Goal: Task Accomplishment & Management: Manage account settings

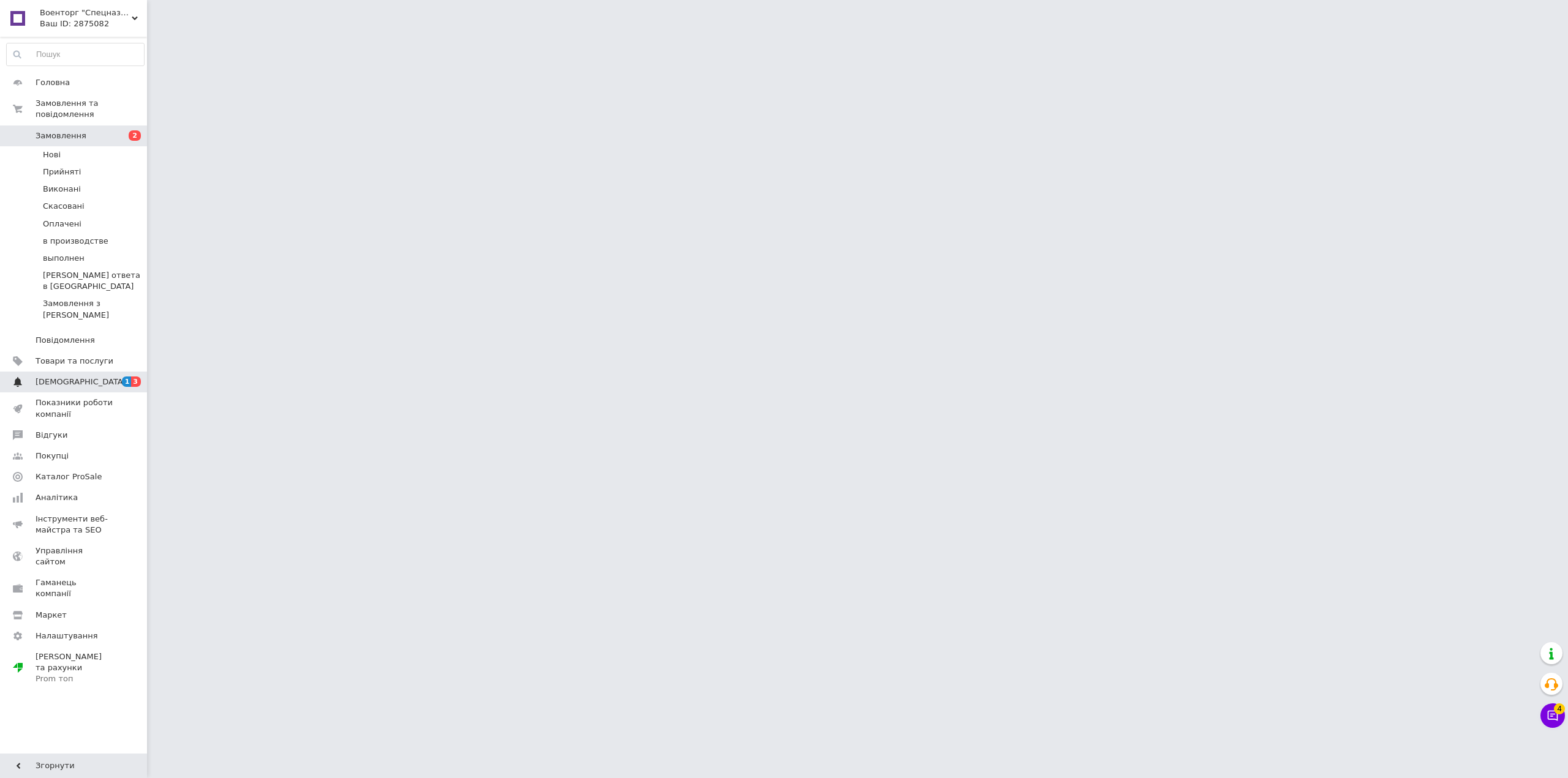
click at [110, 377] on span "[DEMOGRAPHIC_DATA]" at bounding box center [74, 382] width 78 height 11
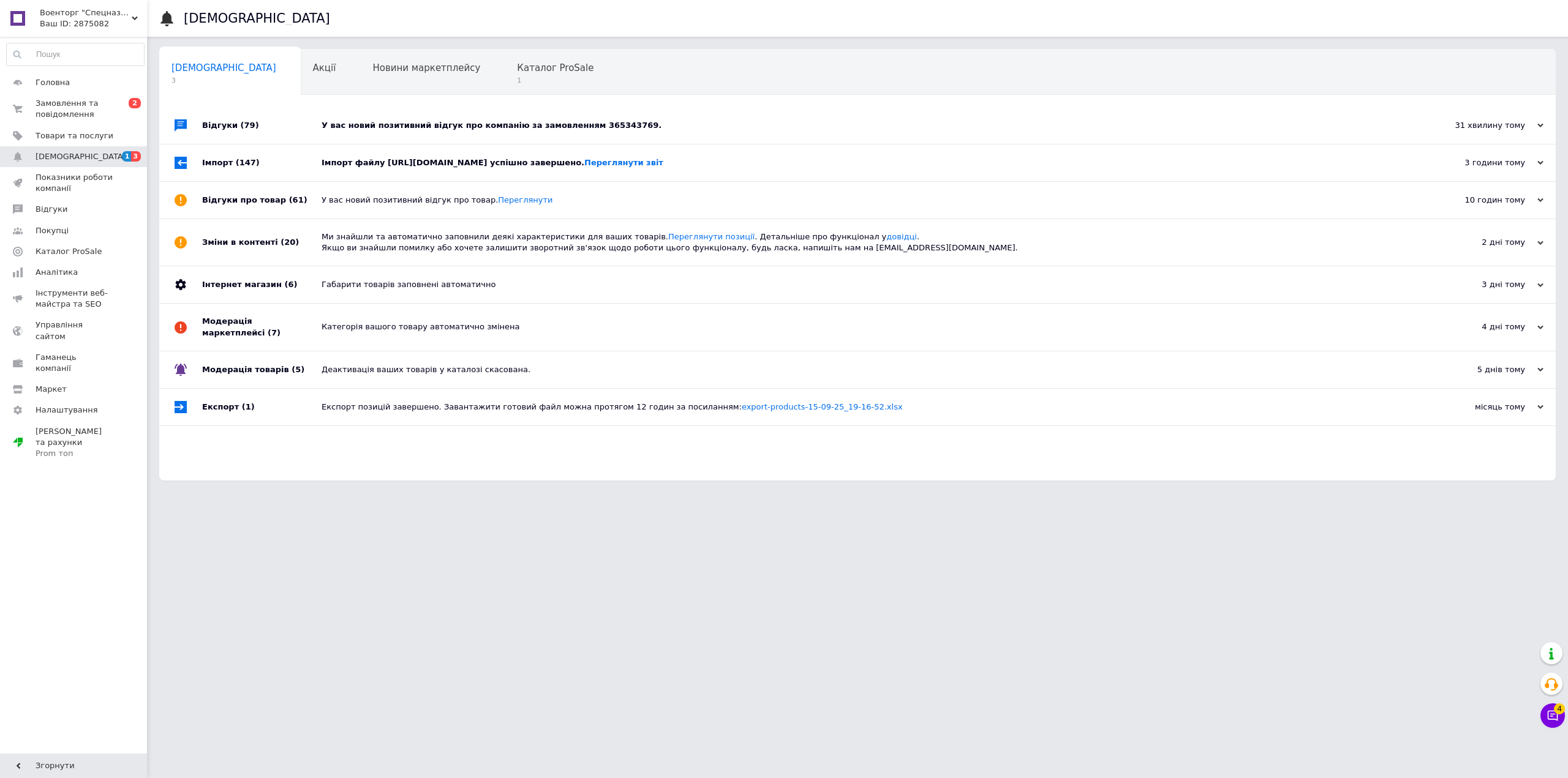
click at [422, 124] on div "У вас новий позитивний відгук про компанію за замовленням 365343769." at bounding box center [871, 125] width 1100 height 11
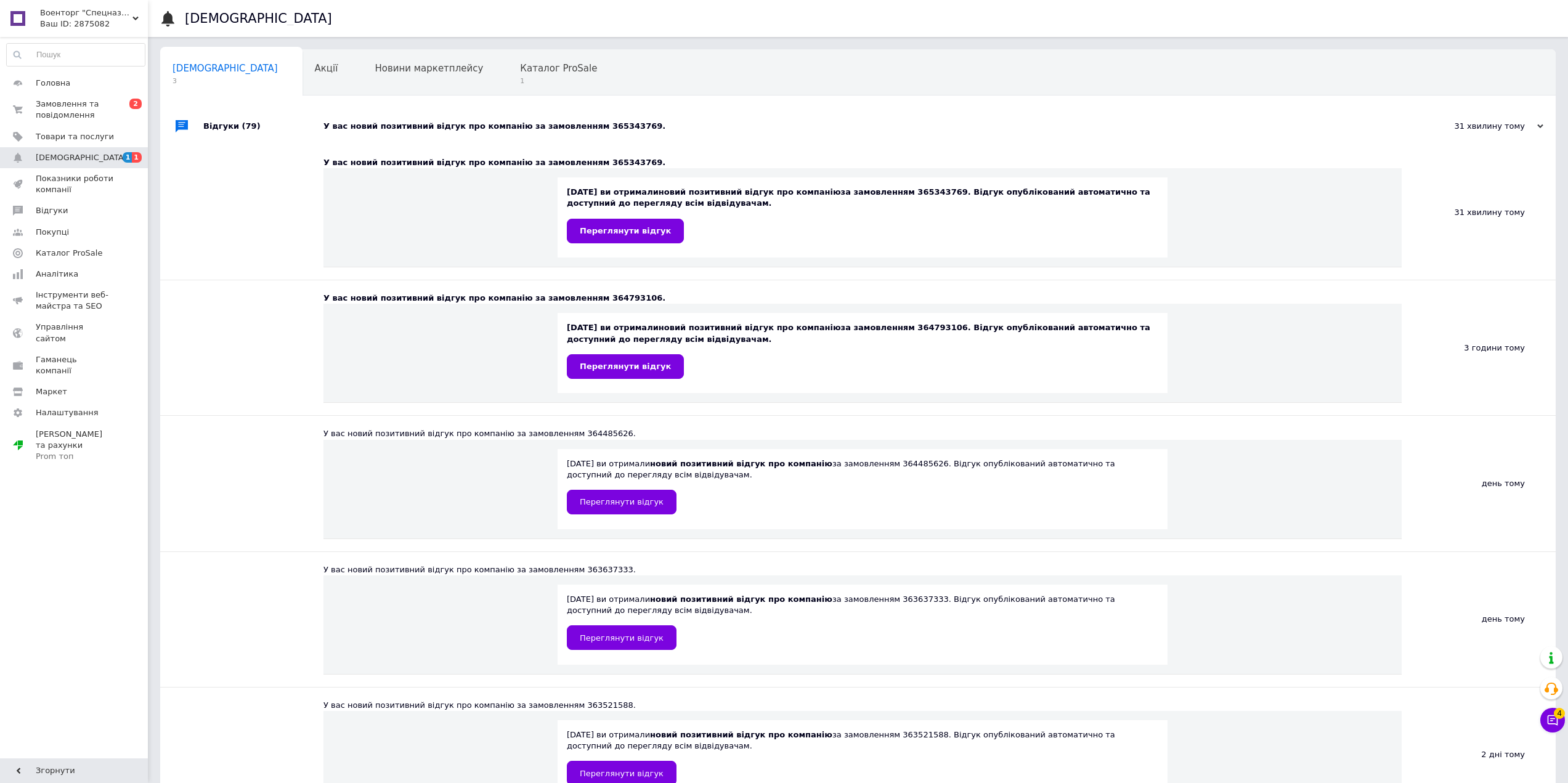
click at [470, 128] on div "У вас новий позитивний відгук про компанію за замовленням 365343769." at bounding box center [871, 126] width 1096 height 11
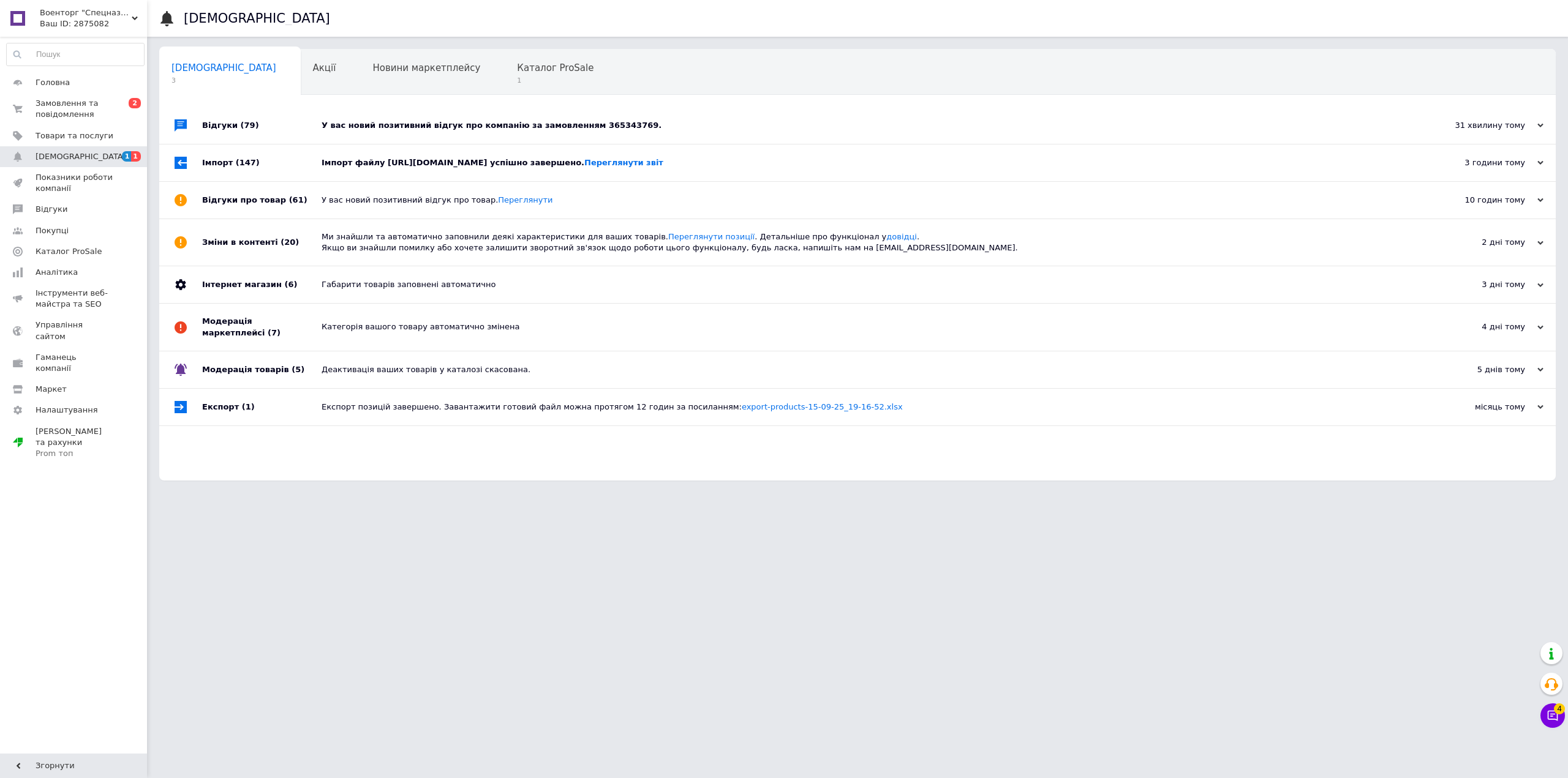
click at [458, 158] on div "Імпорт файлу [URL][DOMAIN_NAME] успішно завершено. Переглянути звіт" at bounding box center [871, 163] width 1100 height 11
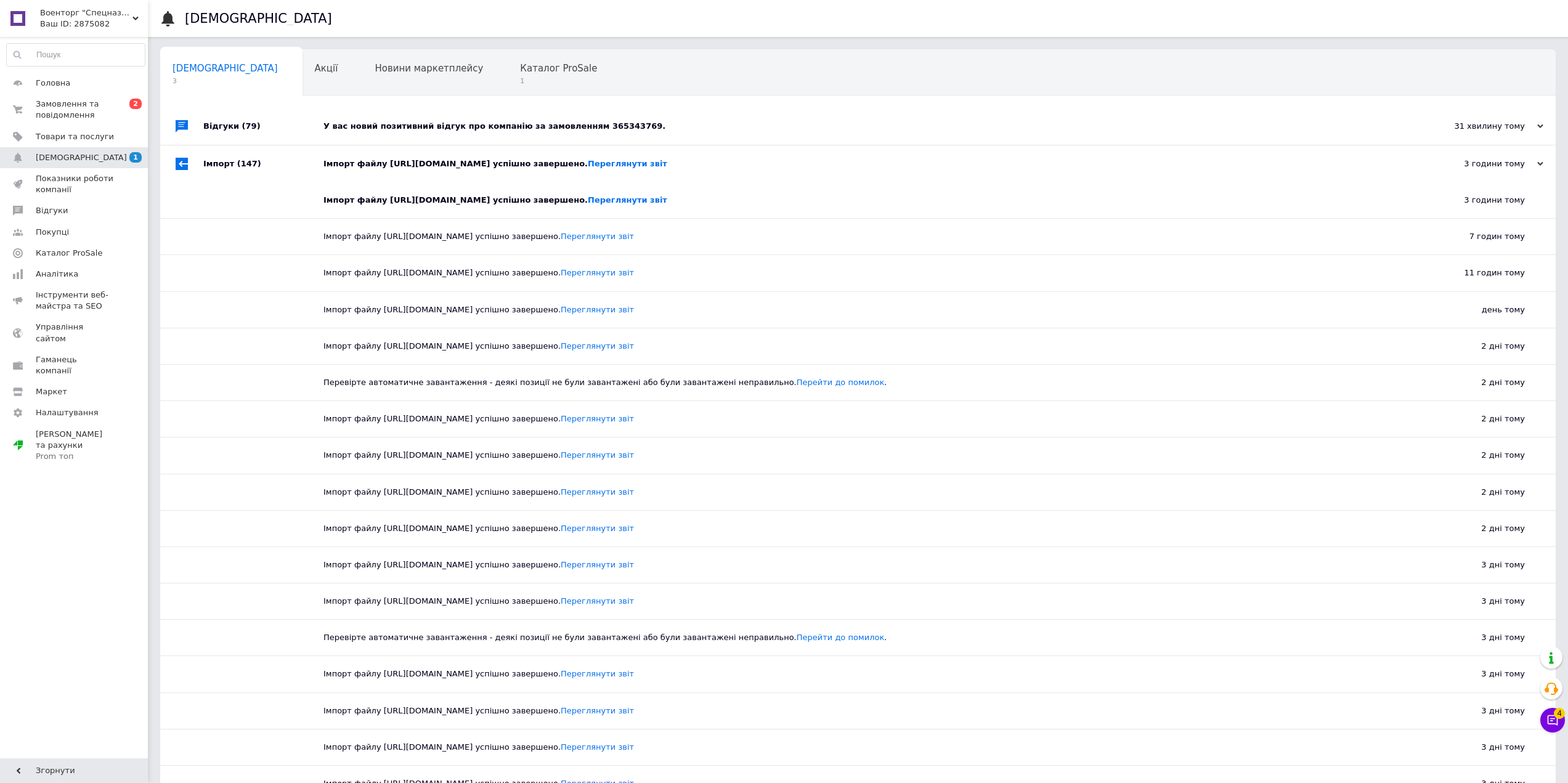
click at [460, 160] on div "Імпорт файлу https://tactic-shop.in.ua/content/export/5cab6ba7bc7076cabda2cb6c3…" at bounding box center [871, 164] width 1096 height 11
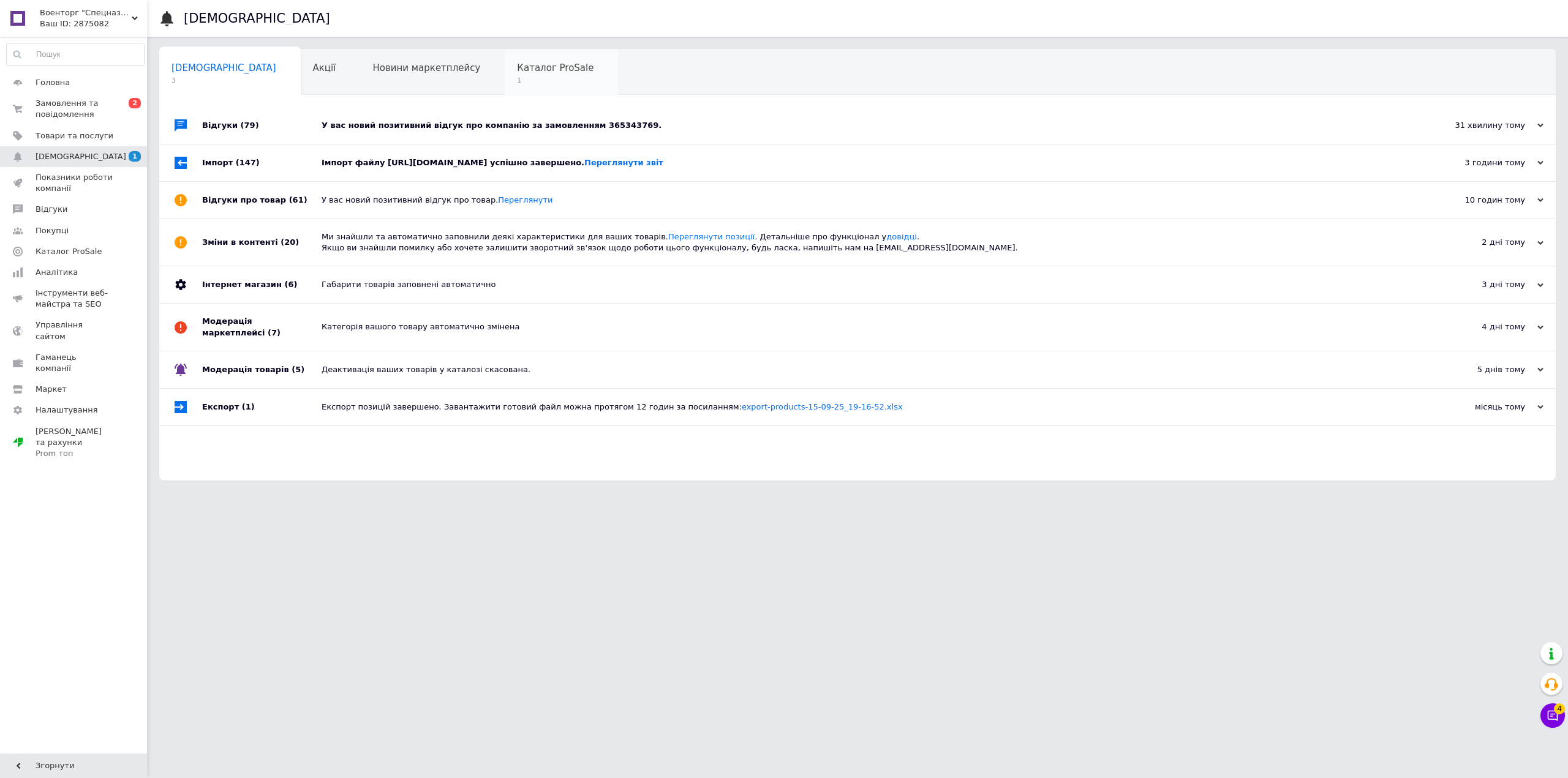
click at [517, 72] on span "Каталог ProSale" at bounding box center [555, 67] width 77 height 11
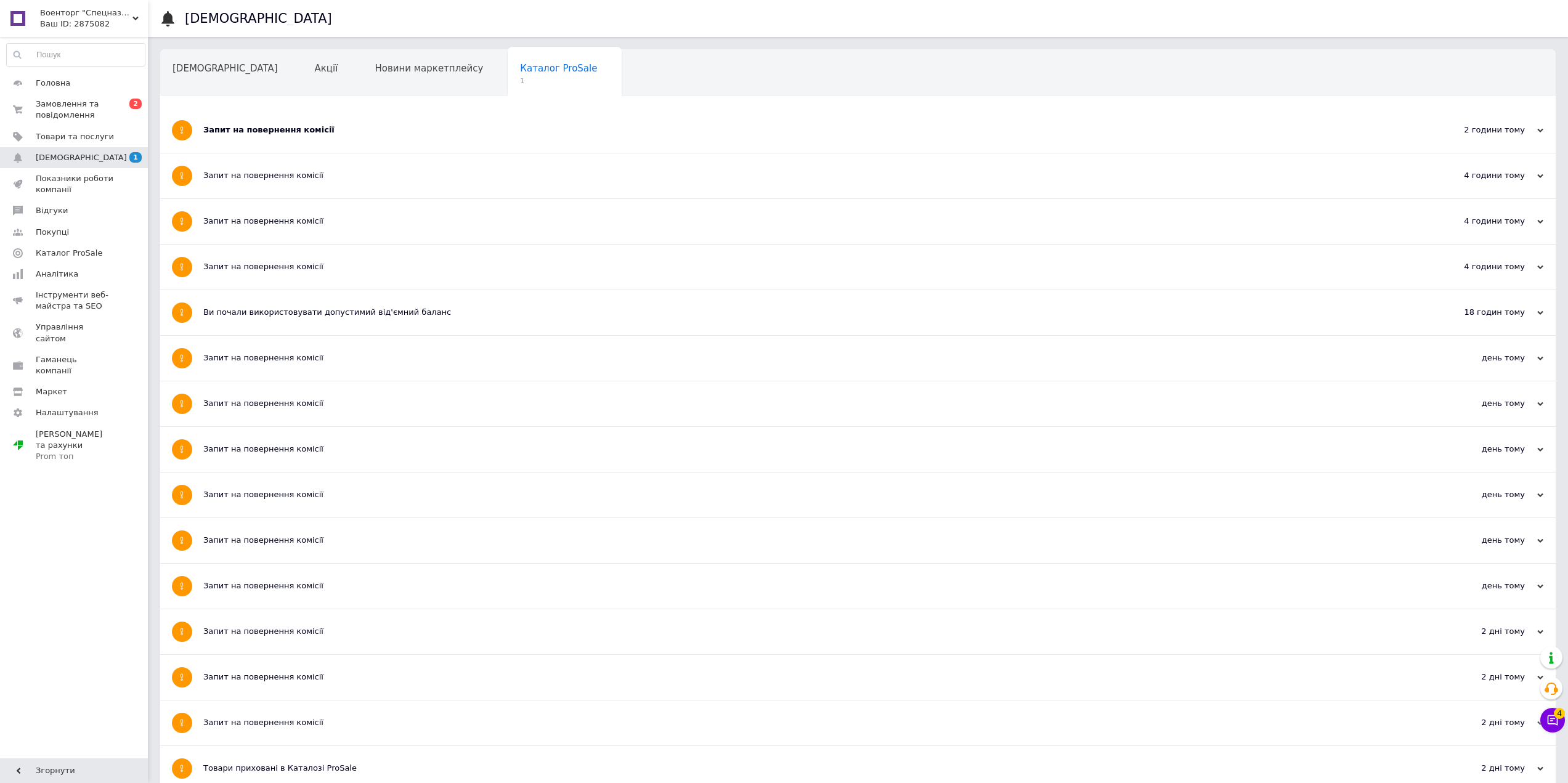
click at [325, 126] on div "Запит на повернення комісії" at bounding box center [811, 129] width 1217 height 11
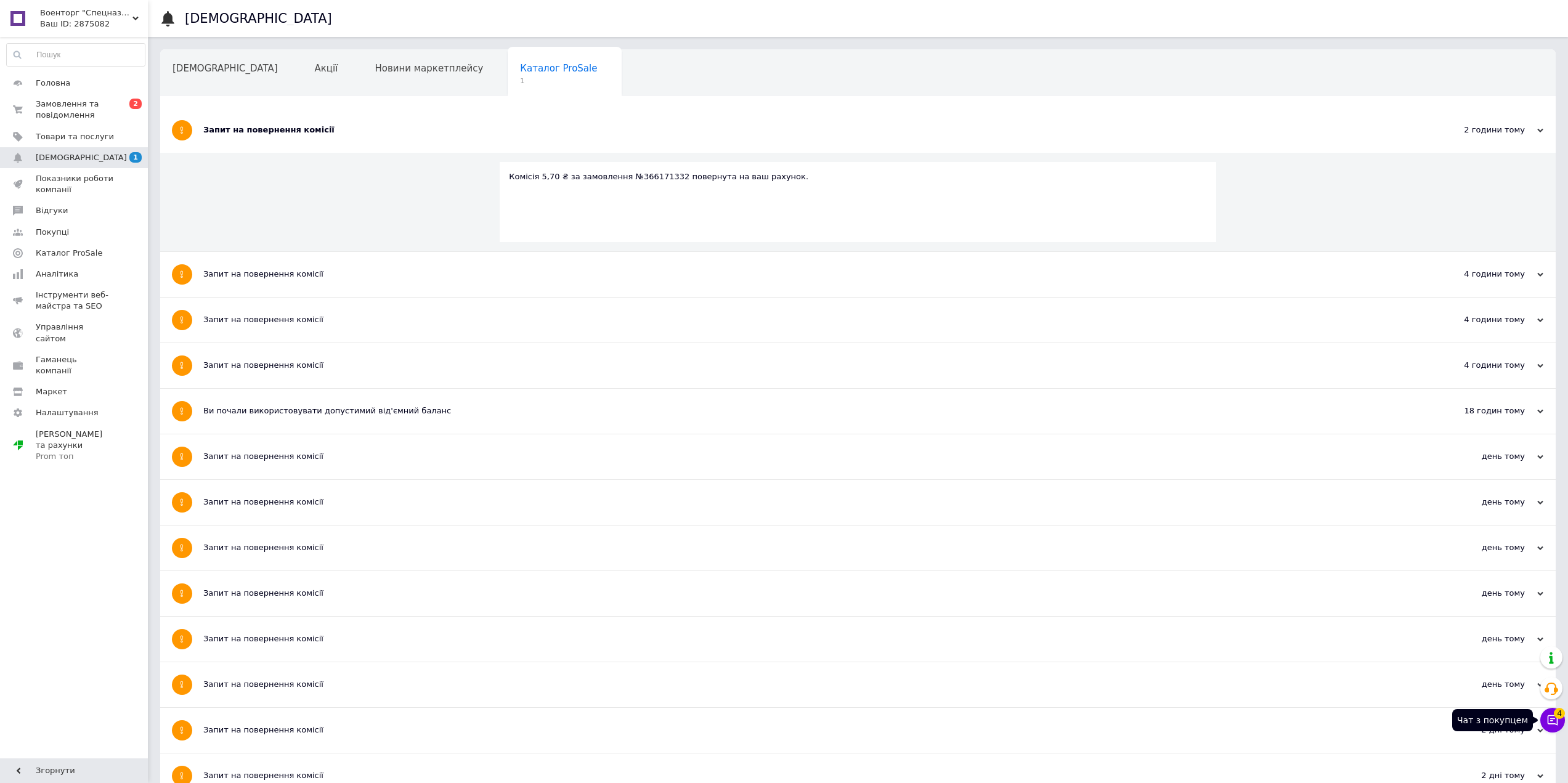
click at [1554, 719] on icon at bounding box center [1553, 720] width 10 height 10
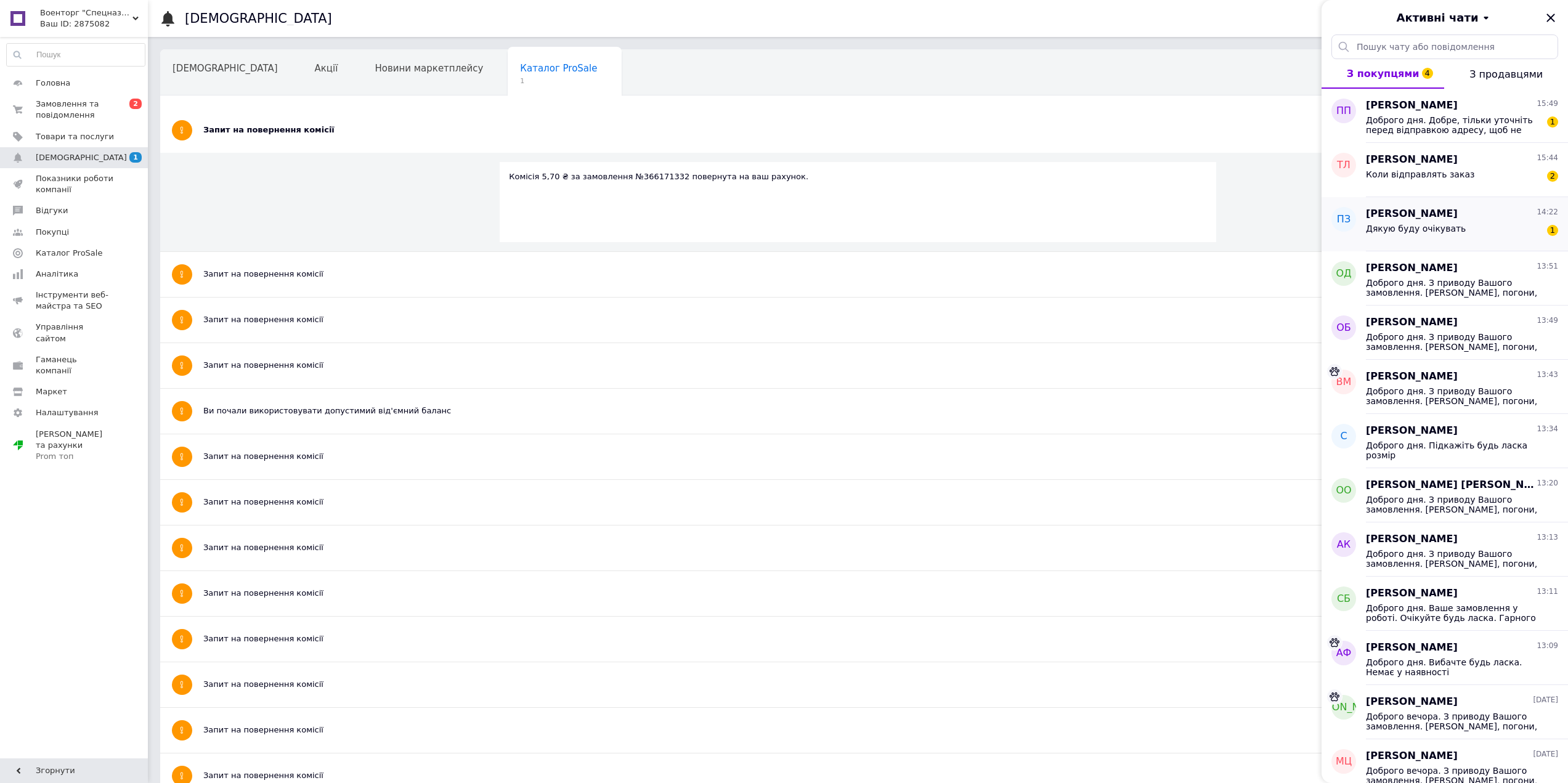
click at [1500, 228] on div "Дякую буду очікувать 1" at bounding box center [1462, 231] width 192 height 20
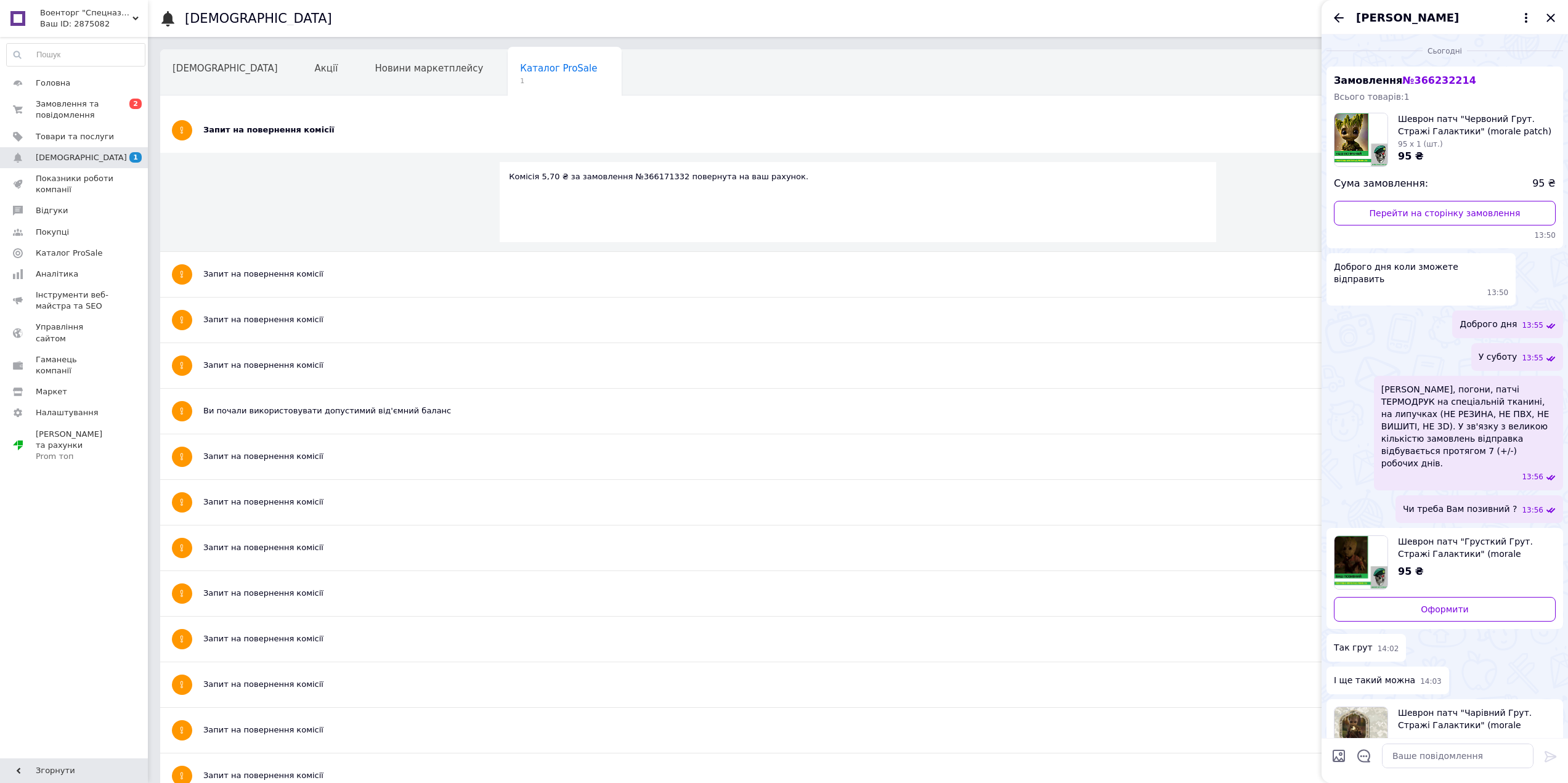
scroll to position [268, 0]
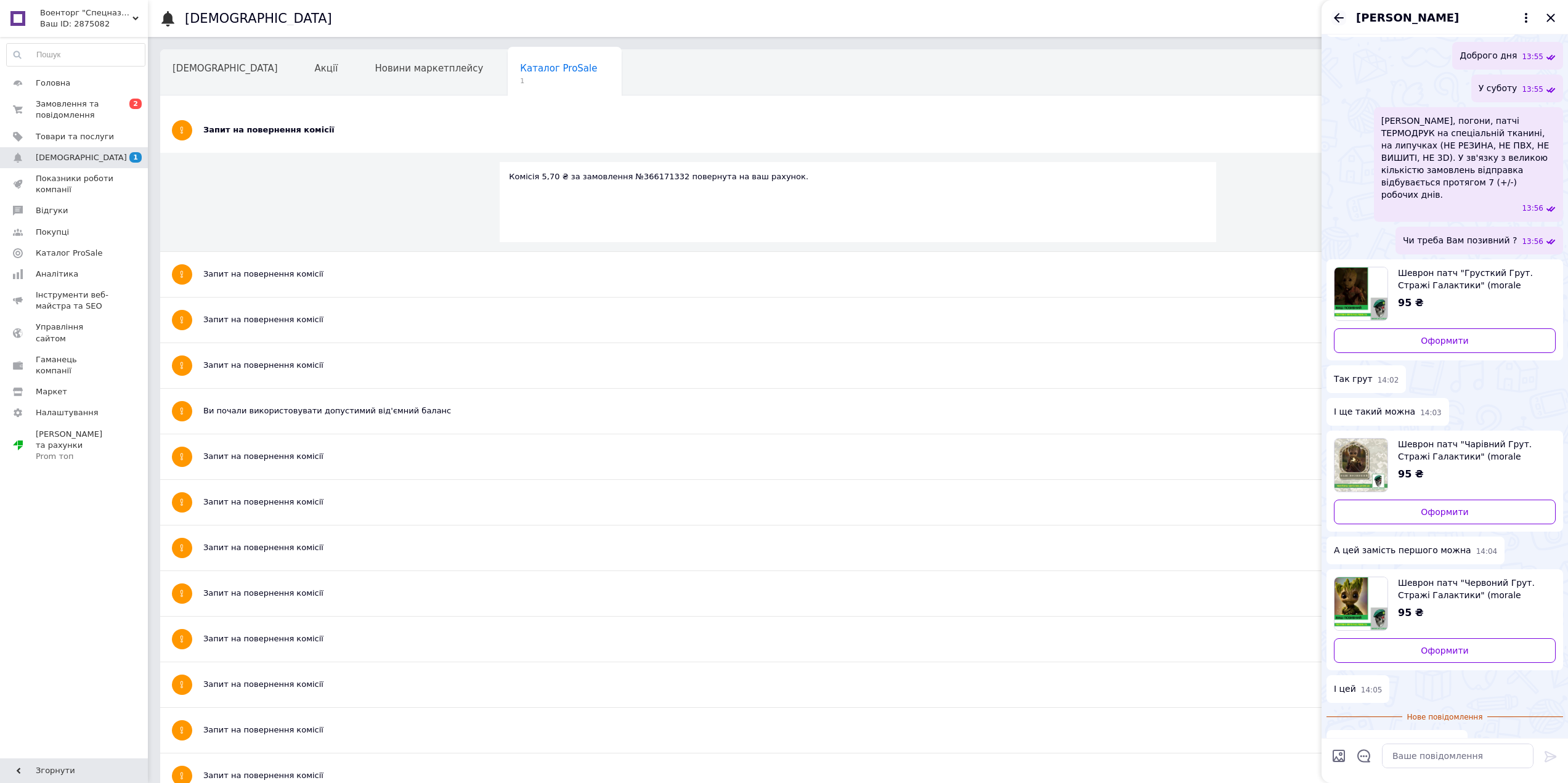
click at [1345, 15] on icon "Назад" at bounding box center [1338, 17] width 15 height 15
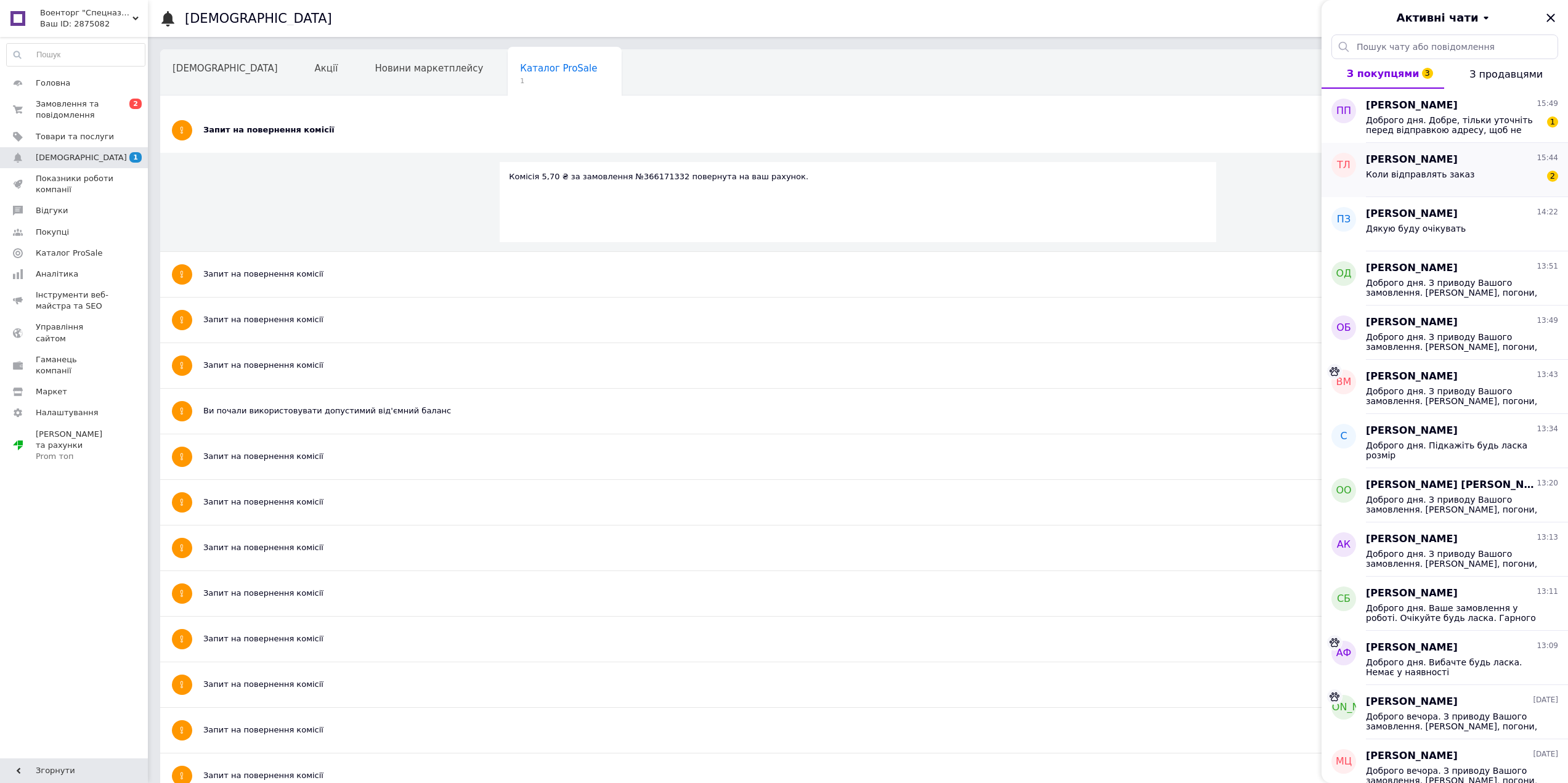
click at [1485, 178] on div "Коли відправлять заказ 2" at bounding box center [1462, 177] width 192 height 20
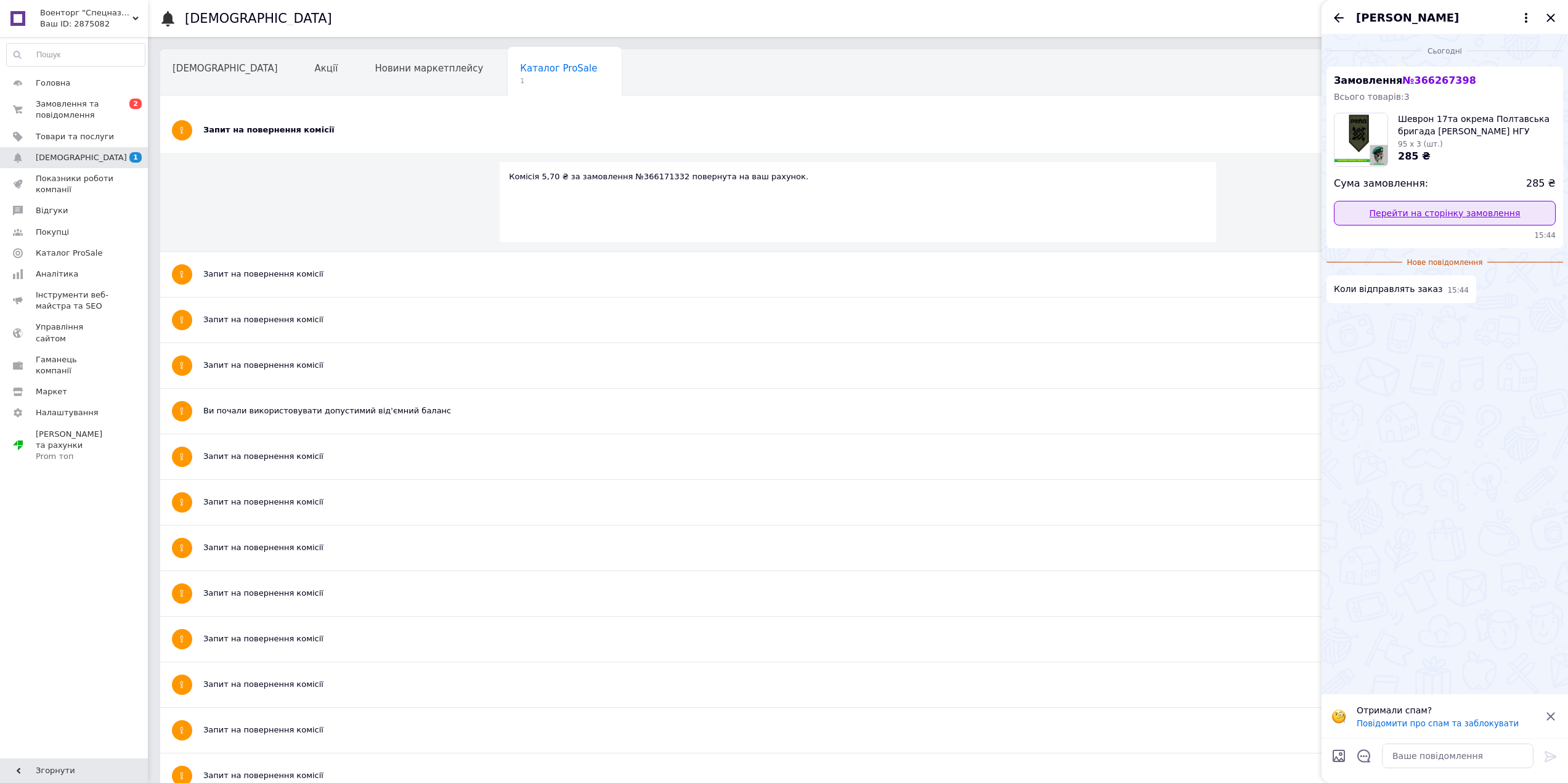
click at [1477, 207] on link "Перейти на сторінку замовлення" at bounding box center [1445, 213] width 222 height 25
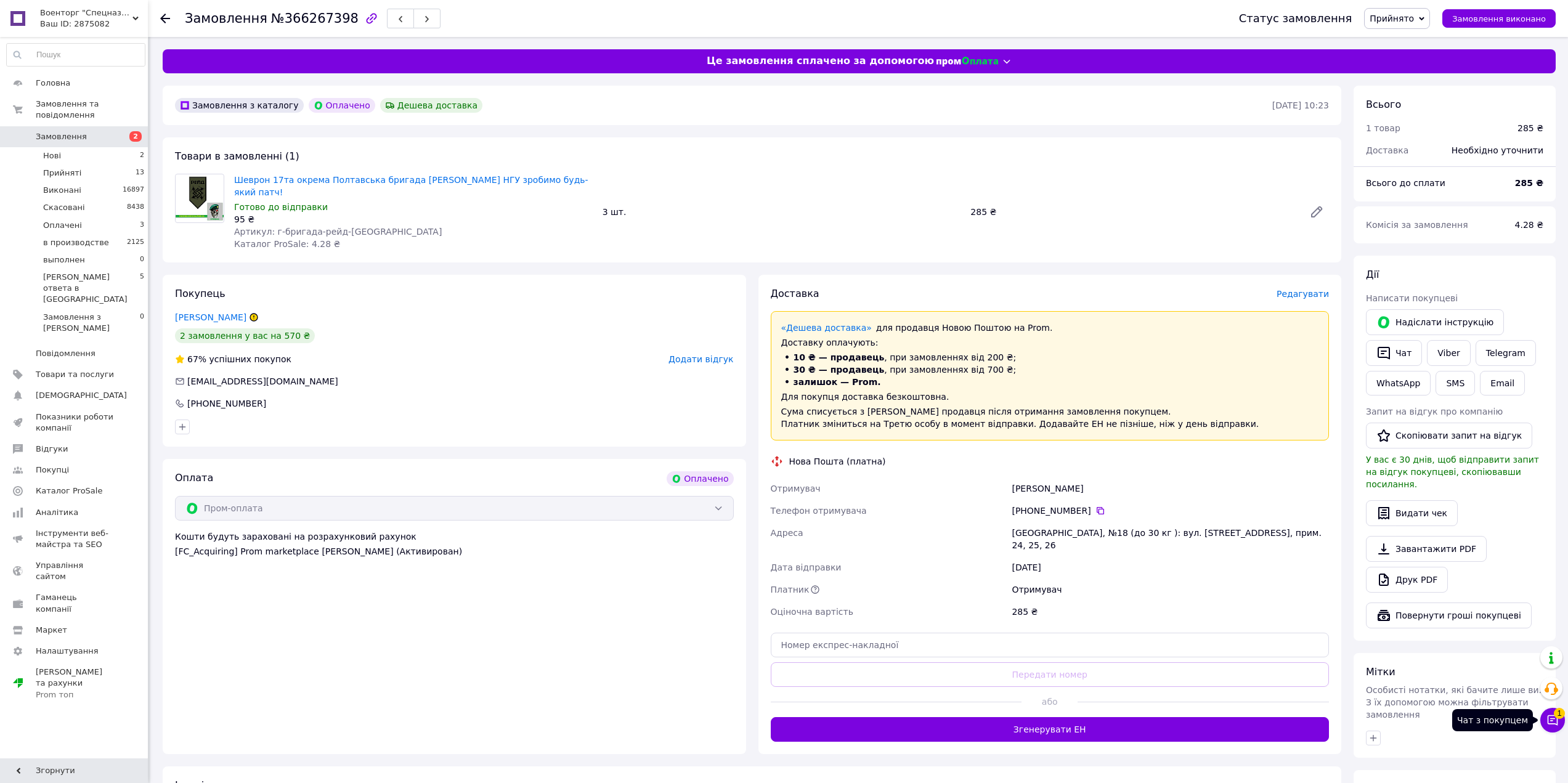
click at [1560, 713] on span "1" at bounding box center [1559, 714] width 11 height 11
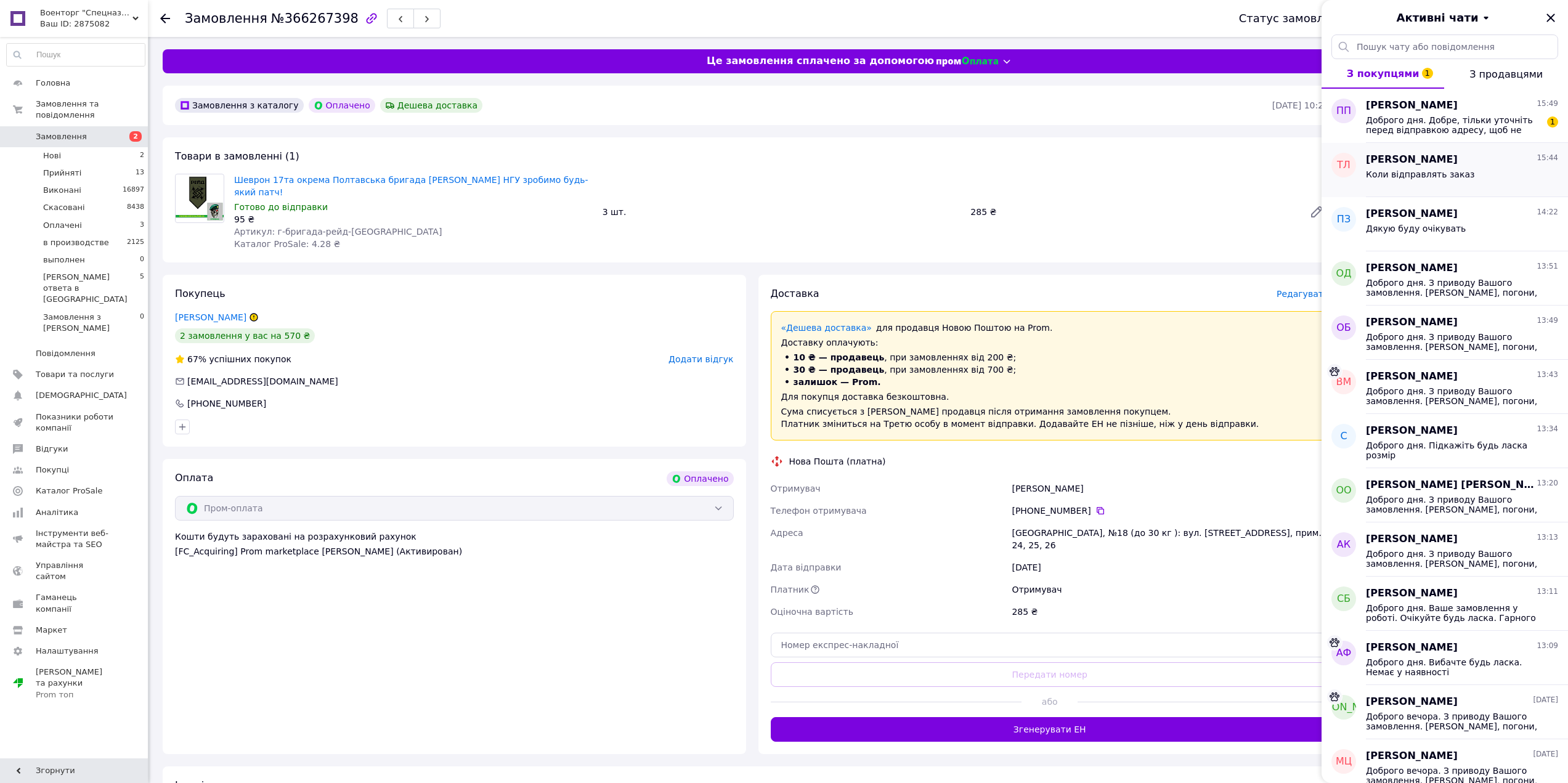
click at [1469, 190] on div "Тарас Левченко 15:44 Коли відправлять заказ" at bounding box center [1467, 170] width 202 height 54
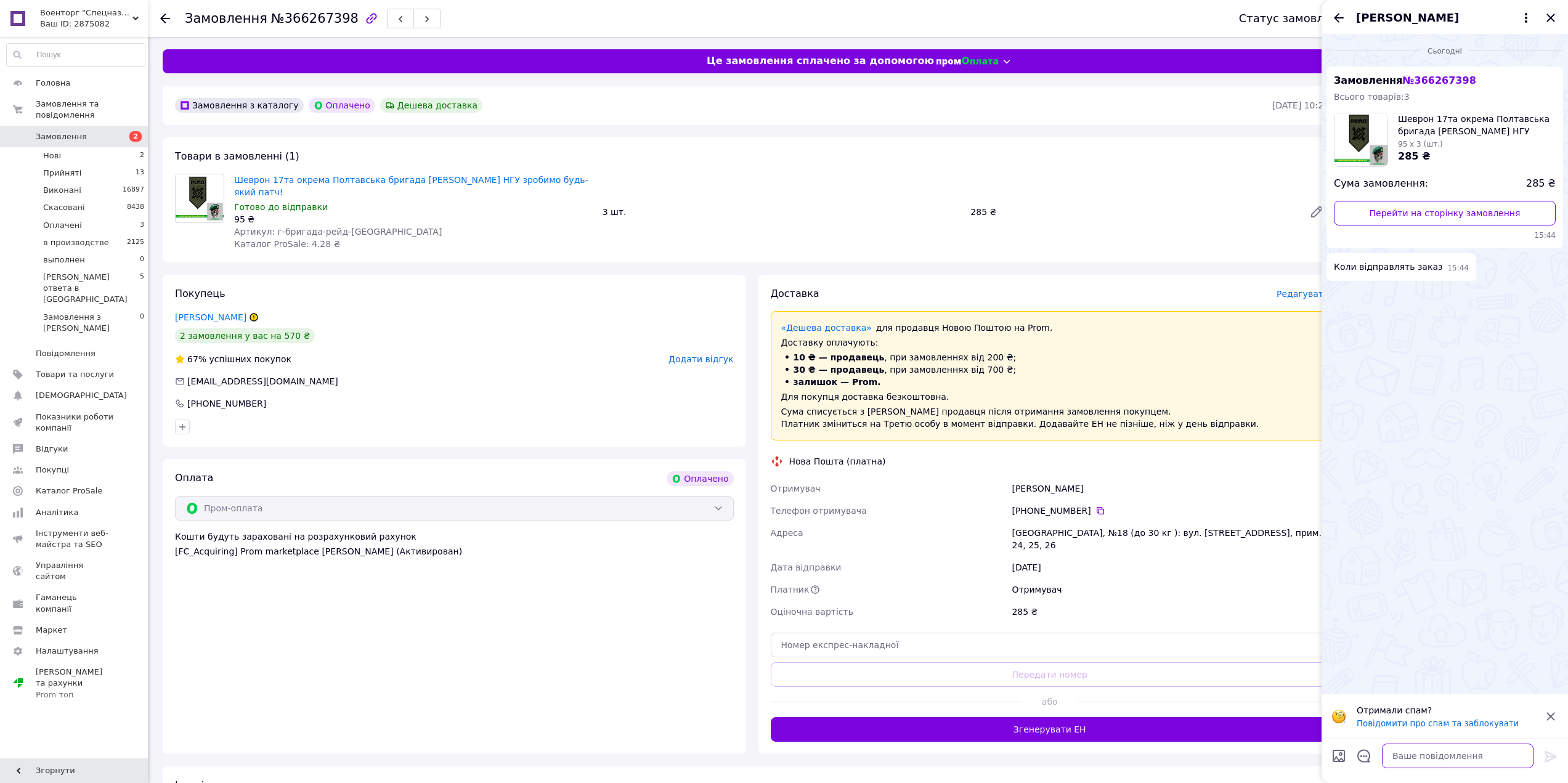
click at [1425, 762] on textarea at bounding box center [1457, 756] width 152 height 25
type textarea "Доброго дня"
type textarea "У суботу."
paste textarea "[PERSON_NAME], погони, патчі ТЕРМОДРУК на спеціальній тканині, на липучках (НЕ …"
type textarea "[PERSON_NAME], погони, патчі ТЕРМОДРУК на спеціальній тканині, на липучках (НЕ …"
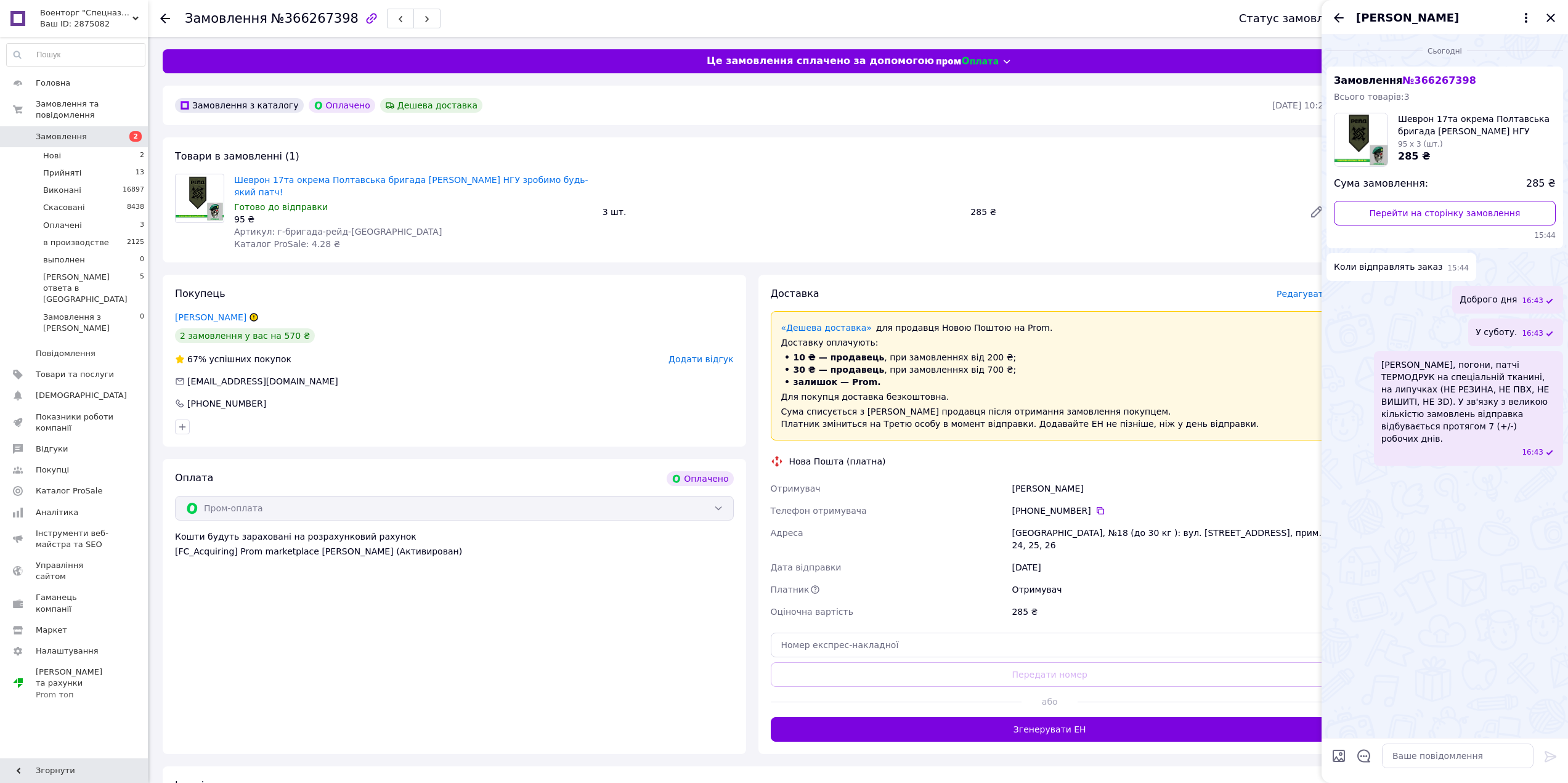
click at [1553, 9] on div "[PERSON_NAME]" at bounding box center [1444, 17] width 246 height 34
click at [1341, 16] on icon "Назад" at bounding box center [1338, 17] width 15 height 15
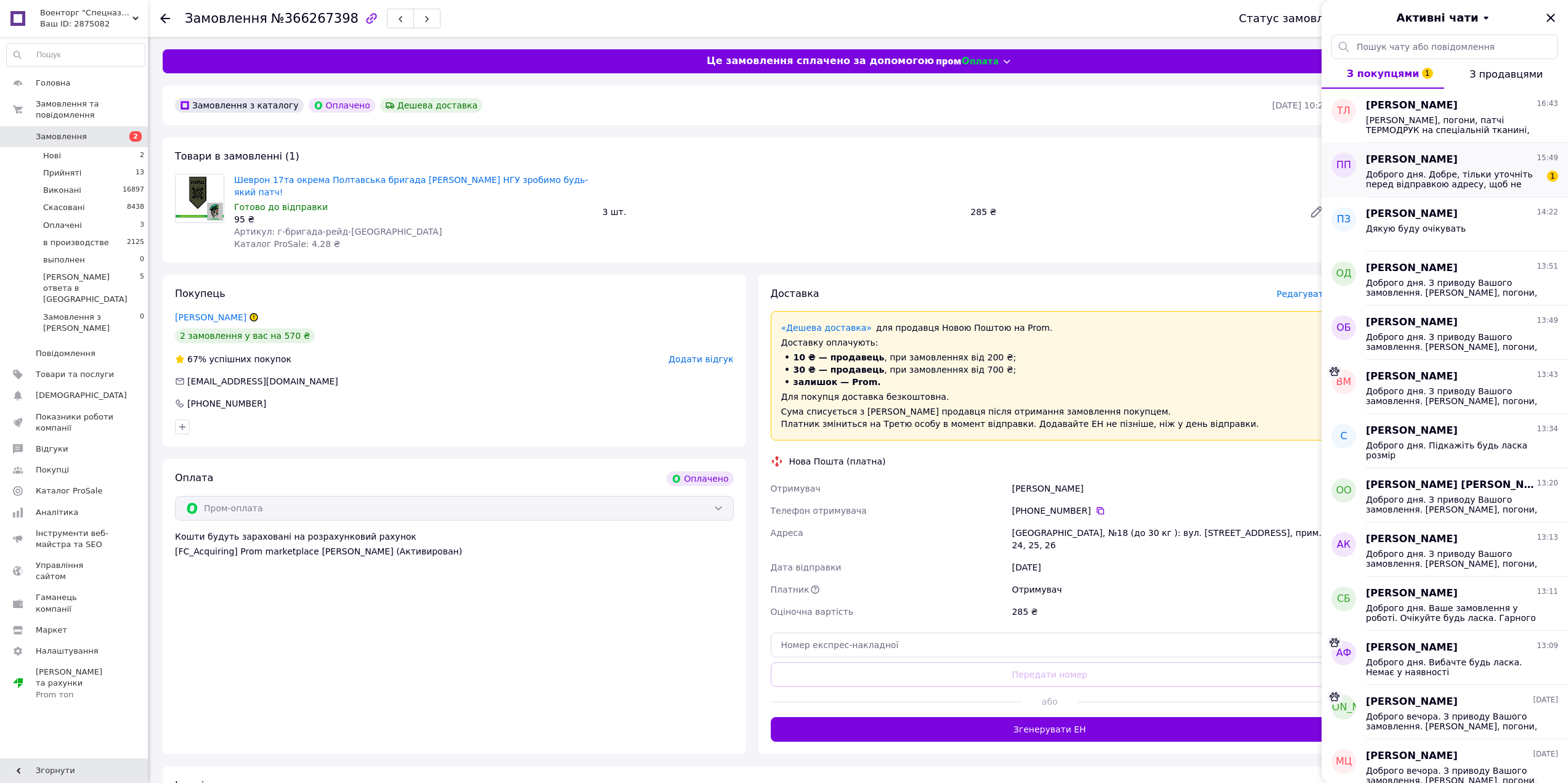
click at [1462, 184] on span "Доброго дня. Добре, тільки уточніть перед відправкою адресу, щоб не катався пак…" at bounding box center [1453, 179] width 175 height 20
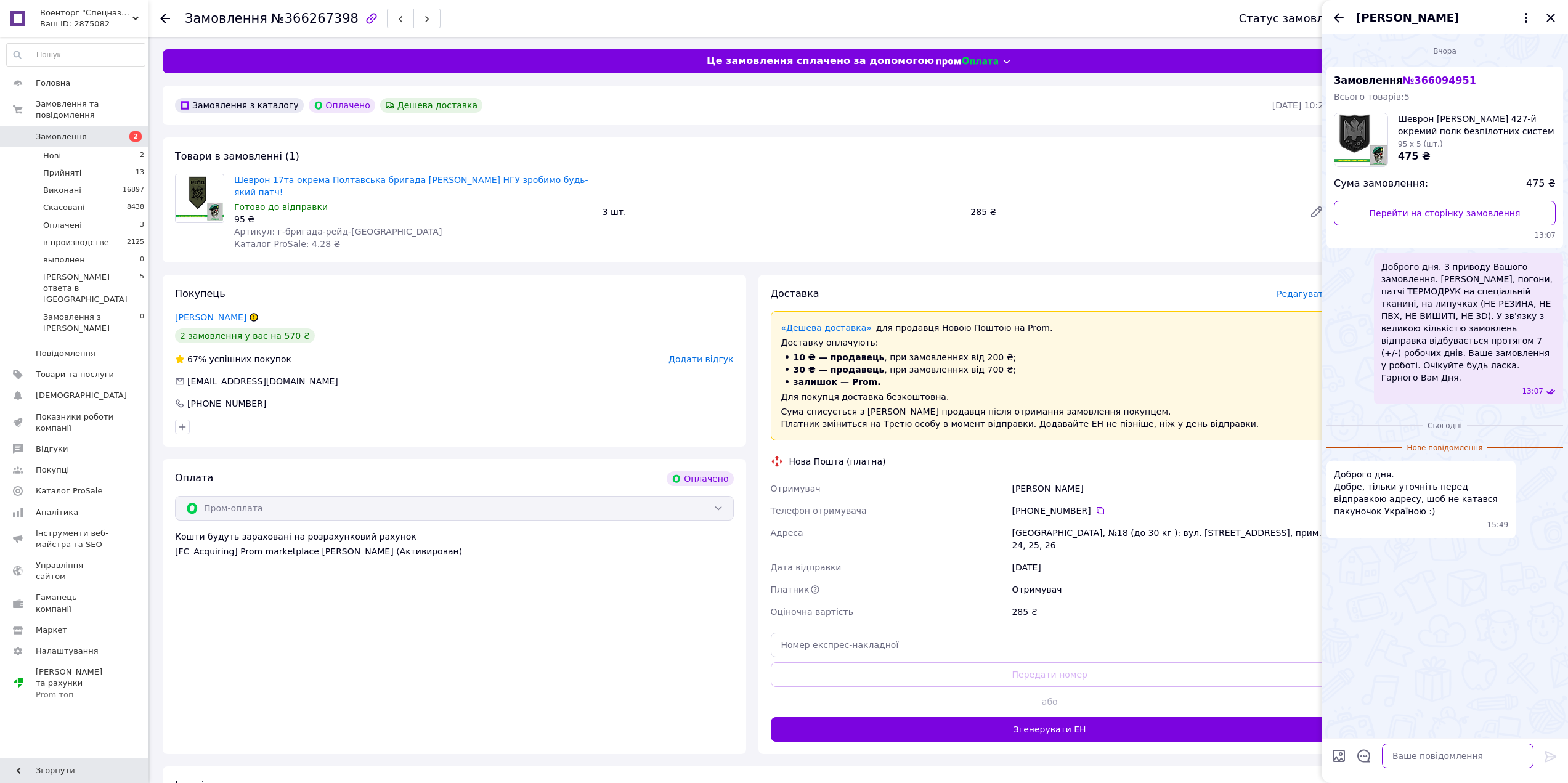
click at [1490, 767] on textarea at bounding box center [1457, 756] width 152 height 25
click at [1503, 217] on link "Перейти на сторінку замовлення" at bounding box center [1445, 213] width 222 height 25
click at [1553, 19] on icon "Закрити" at bounding box center [1550, 17] width 8 height 8
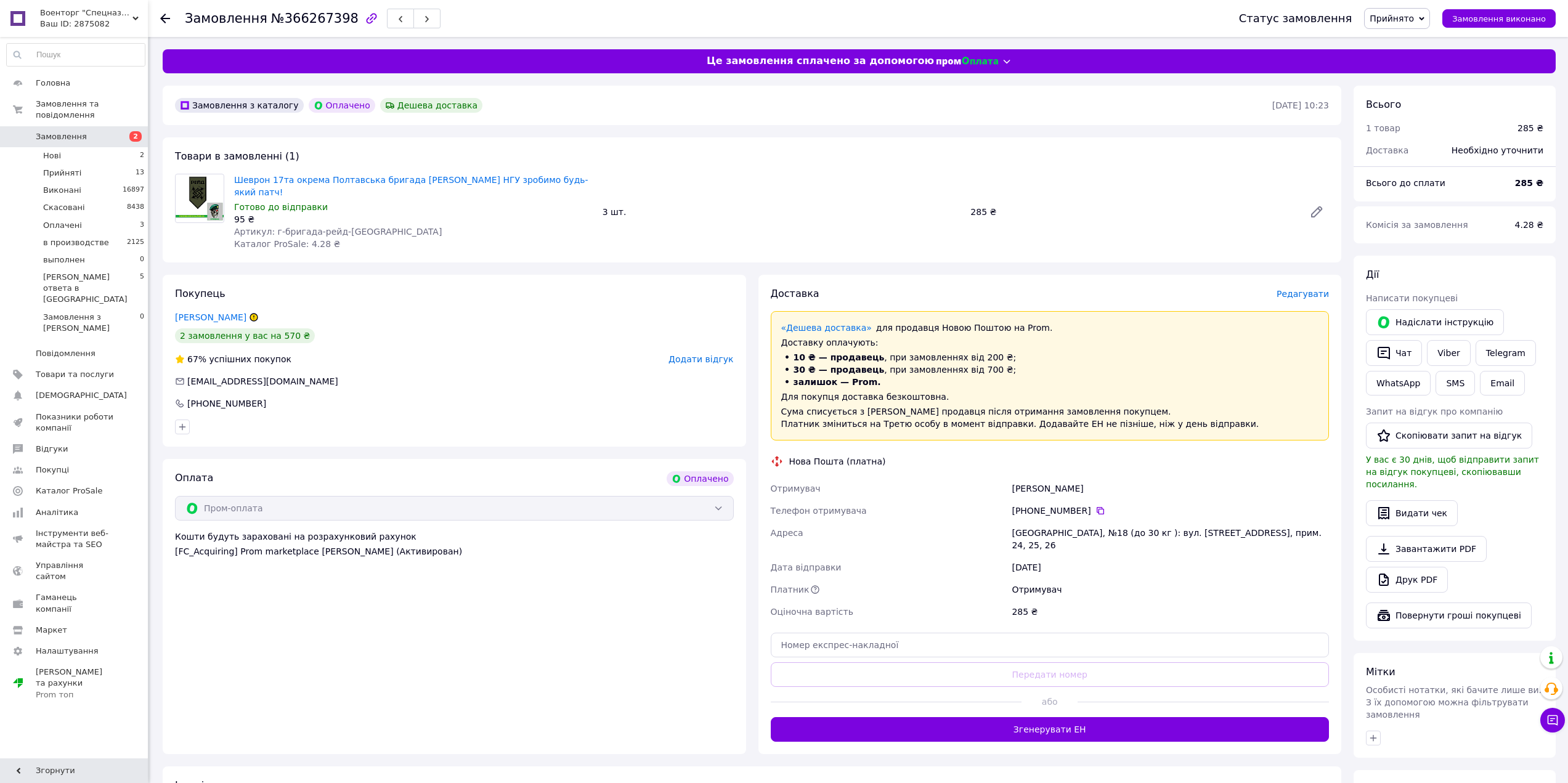
click at [1318, 289] on span "Редагувати" at bounding box center [1302, 293] width 52 height 9
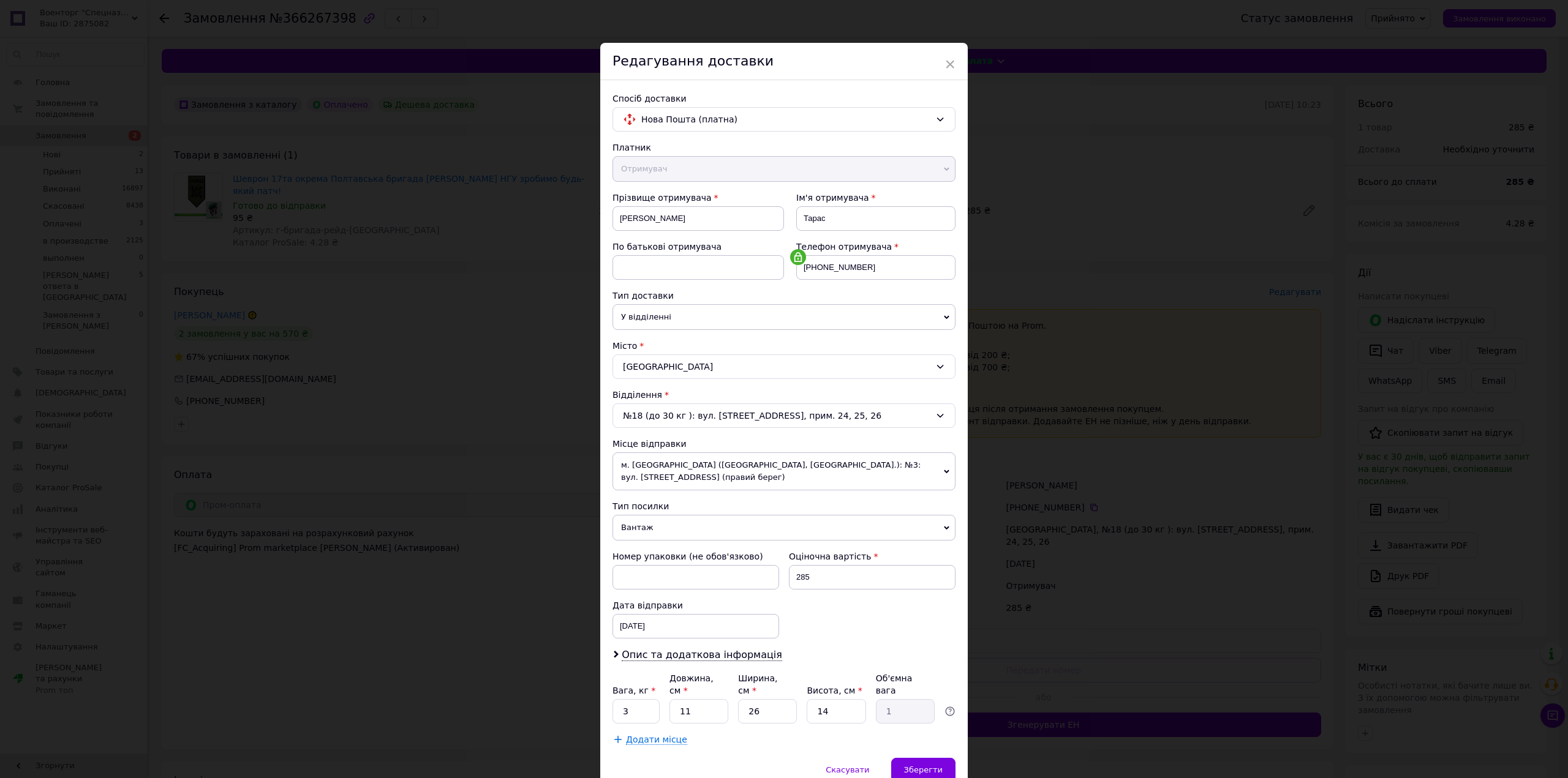
click at [691, 528] on span "Вантаж" at bounding box center [784, 527] width 343 height 26
click at [685, 545] on li "Документи" at bounding box center [784, 552] width 343 height 19
click at [683, 634] on div "12.10.2025 < 2025 > < Октябрь > Пн Вт Ср Чт Пт Сб Вс 29 30 1 2 3 4 5 6 7 8 9 10…" at bounding box center [696, 626] width 166 height 25
click at [751, 771] on link "18" at bounding box center [755, 764] width 24 height 25
type input "18.10.2025"
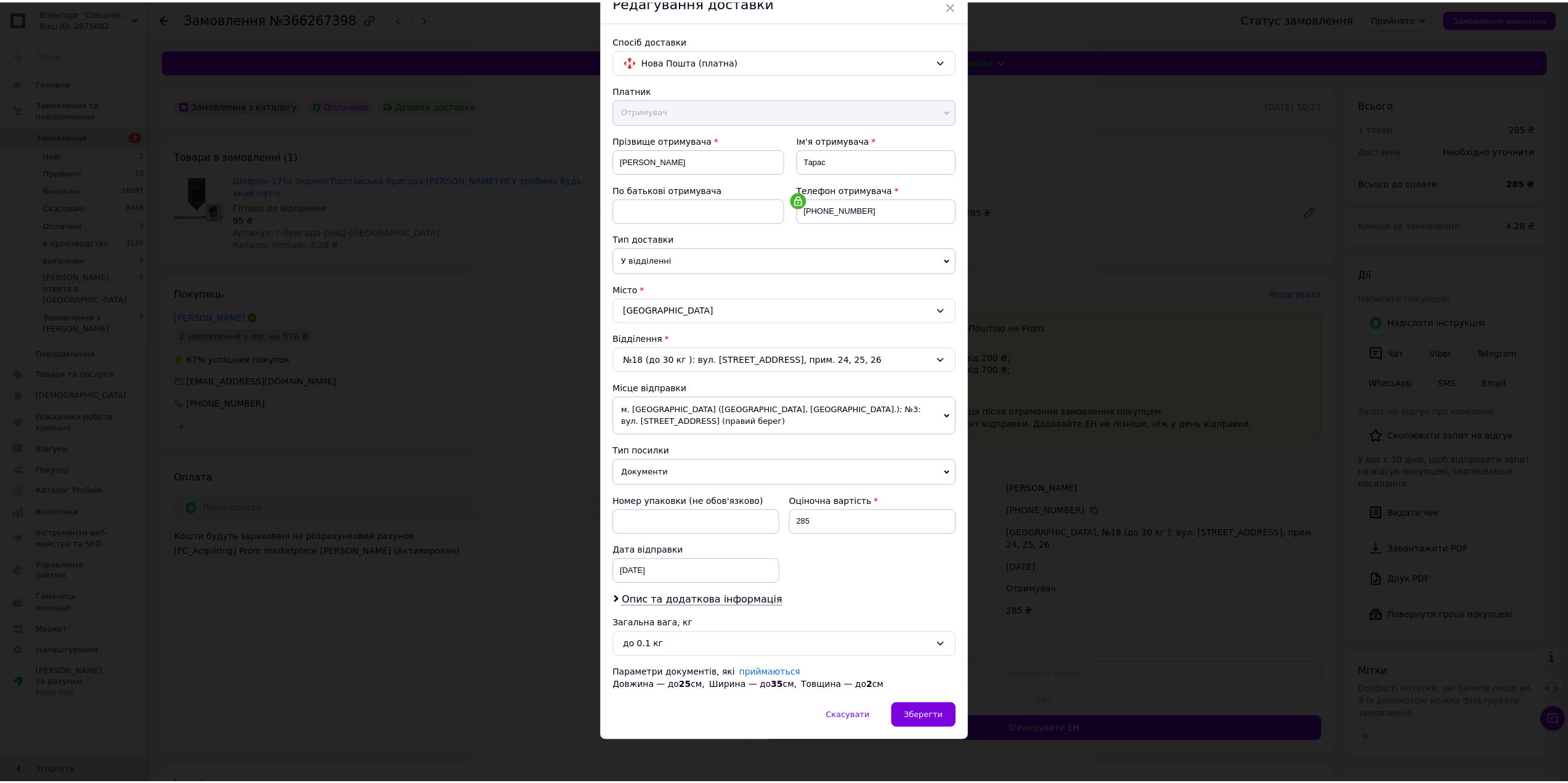
scroll to position [60, 0]
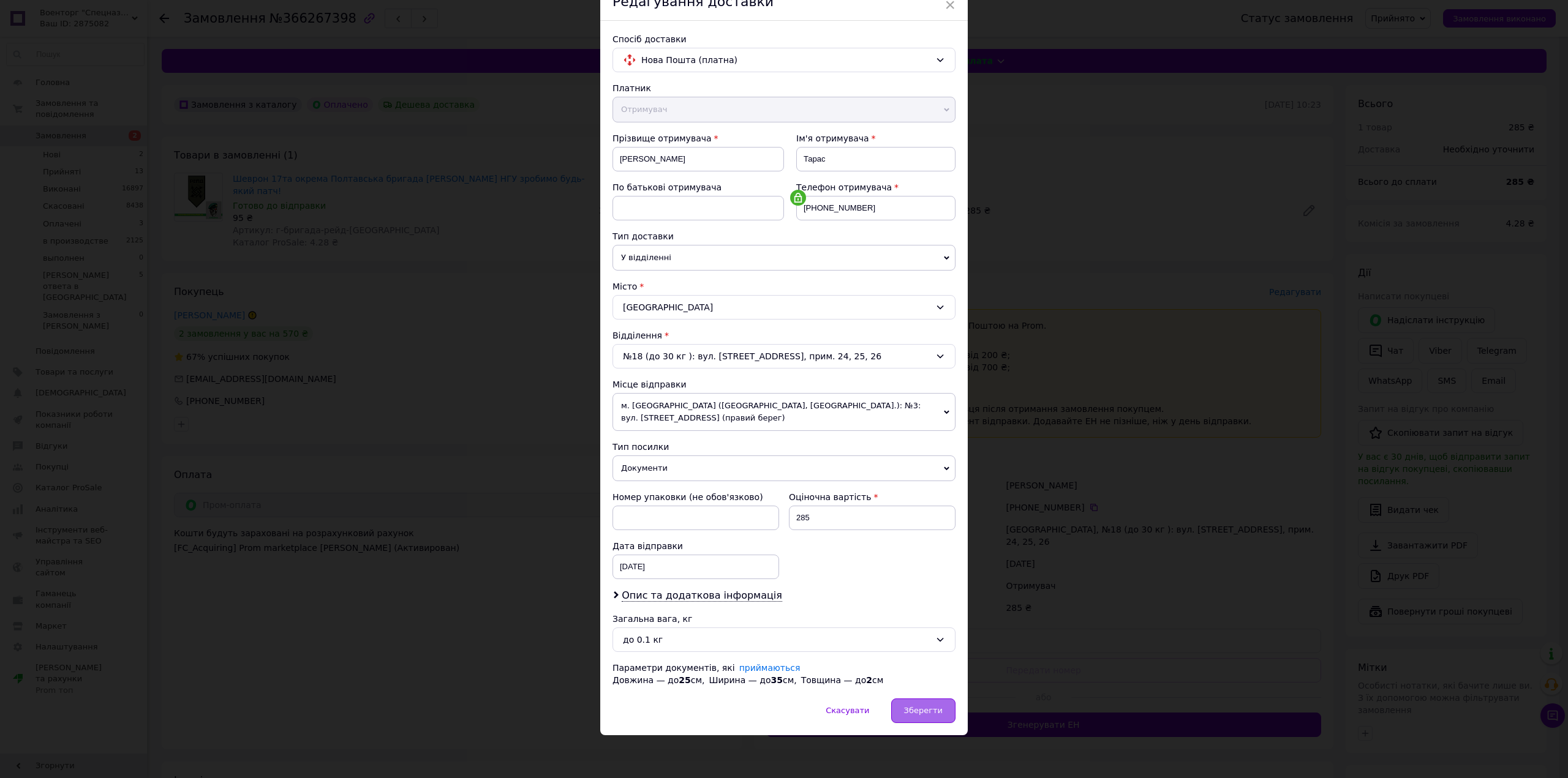
click at [917, 712] on span "Зберегти" at bounding box center [923, 710] width 38 height 9
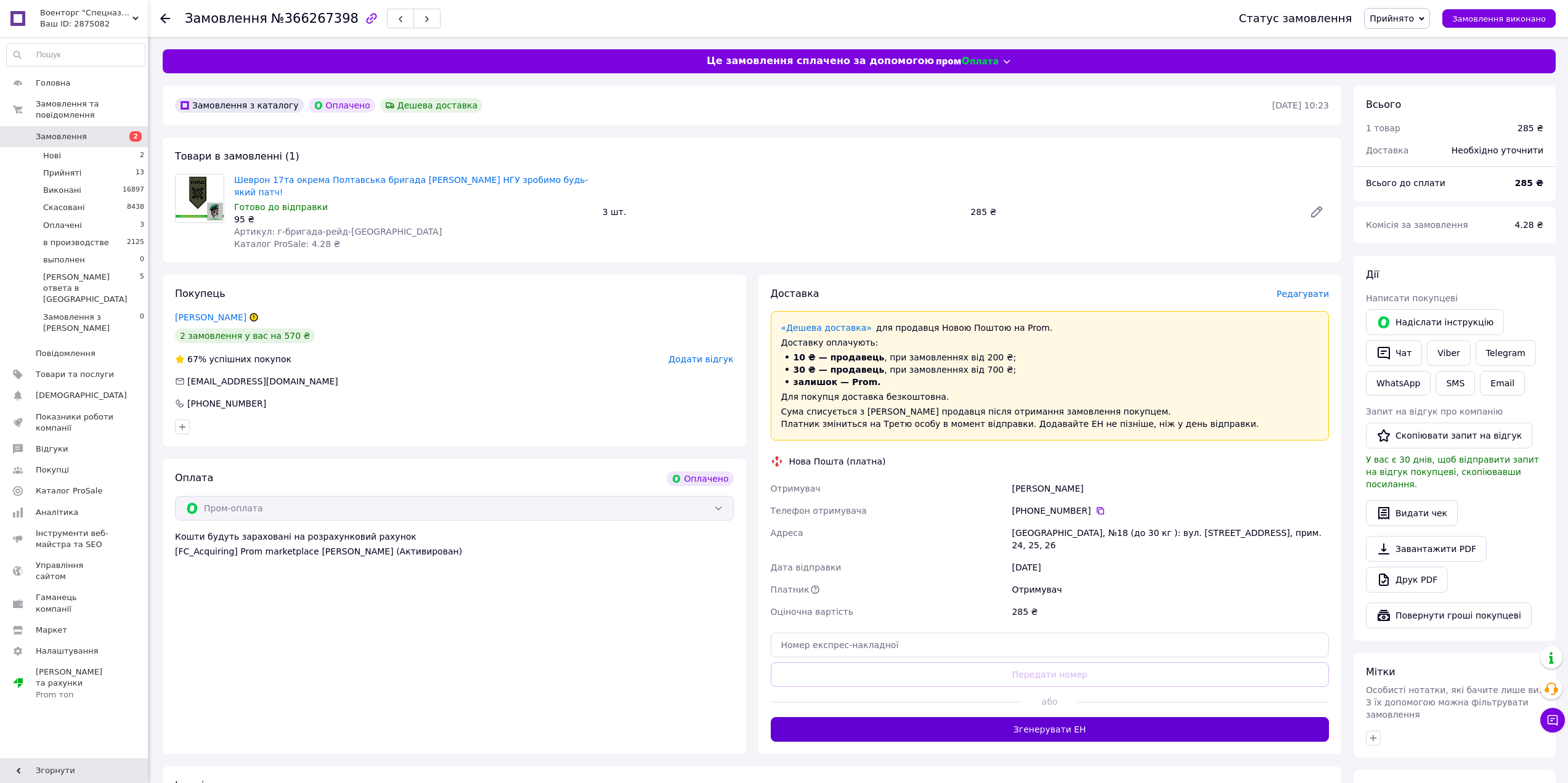
click at [910, 717] on button "Згенерувати ЕН" at bounding box center [1050, 729] width 559 height 25
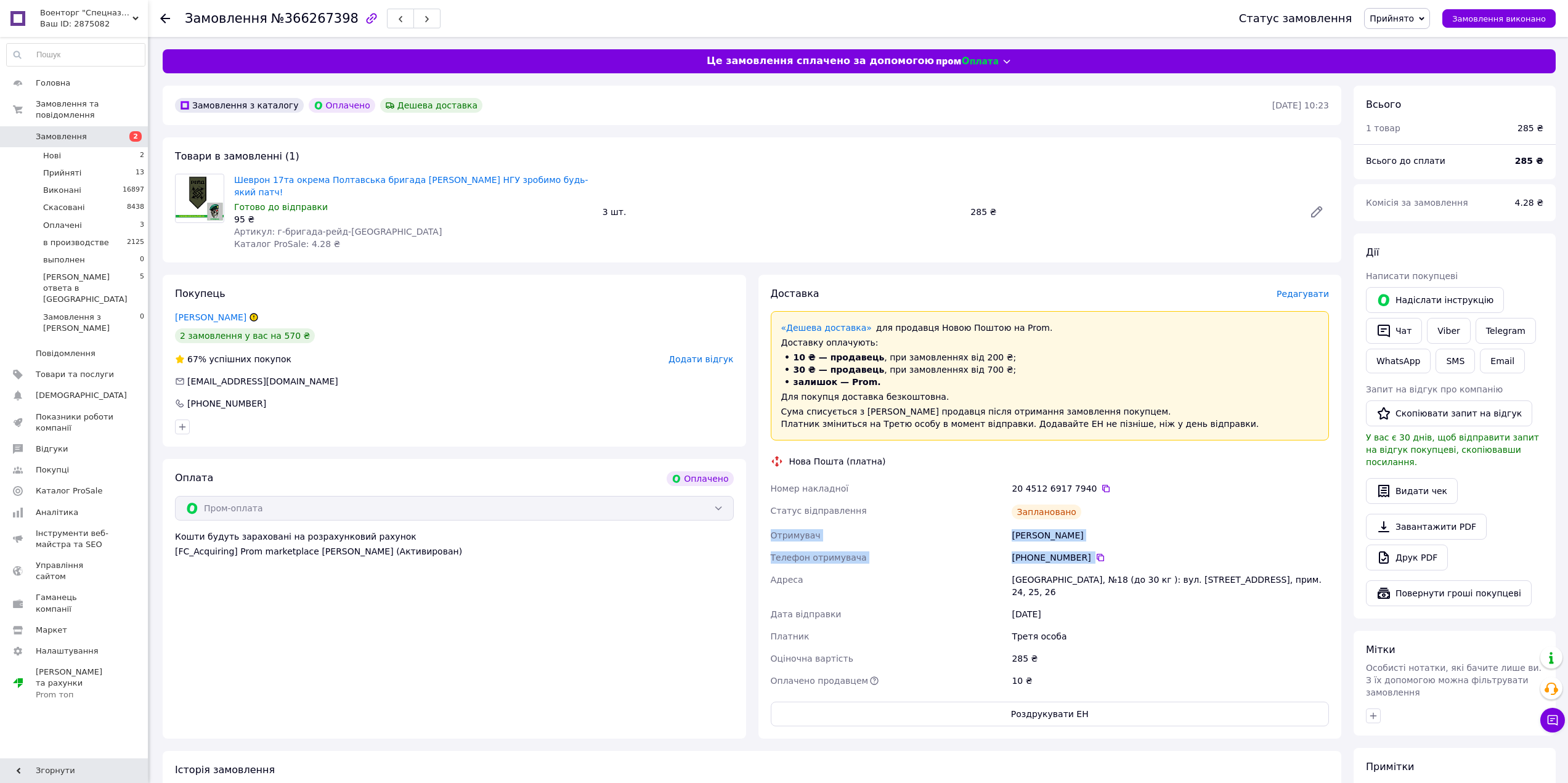
drag, startPoint x: 767, startPoint y: 524, endPoint x: 1099, endPoint y: 544, distance: 332.6
click at [1099, 544] on div "Номер накладної 20 4512 6917 7940   Статус відправлення Заплановано Отримувач Л…" at bounding box center [1049, 585] width 563 height 214
copy div "Отримувач Левченко Тарас Телефон отримувача +380 99 175 23 90"
click at [394, 183] on link "Шеврон 17та окрема Полтавська бригада [PERSON_NAME] НГУ зробимо будь-який патч!" at bounding box center [411, 186] width 354 height 22
click at [1414, 20] on span "Прийнято" at bounding box center [1391, 18] width 45 height 9
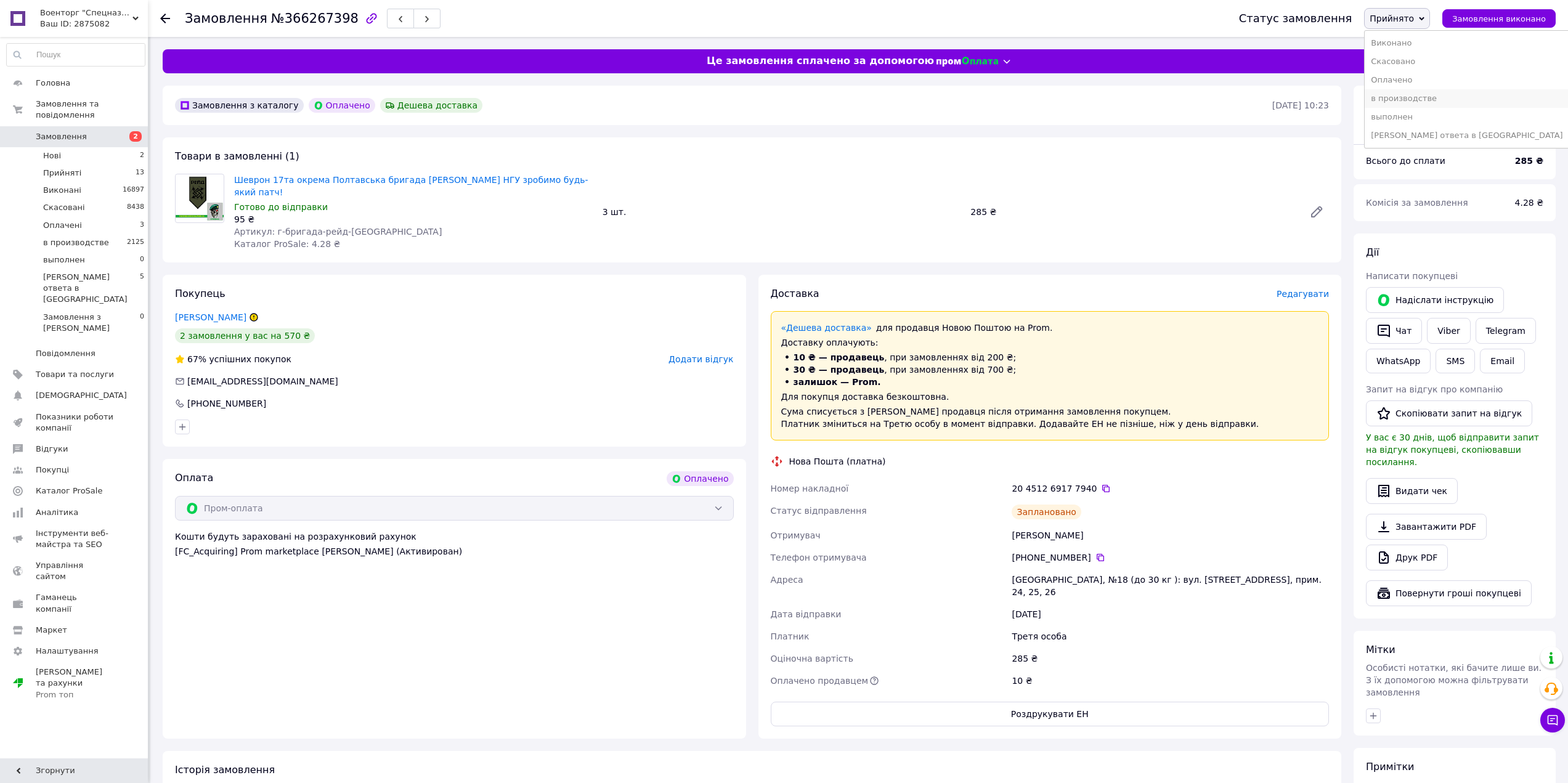
click at [1433, 95] on li "в производстве" at bounding box center [1467, 99] width 204 height 19
click at [119, 219] on li "Оплачені 3" at bounding box center [75, 226] width 152 height 17
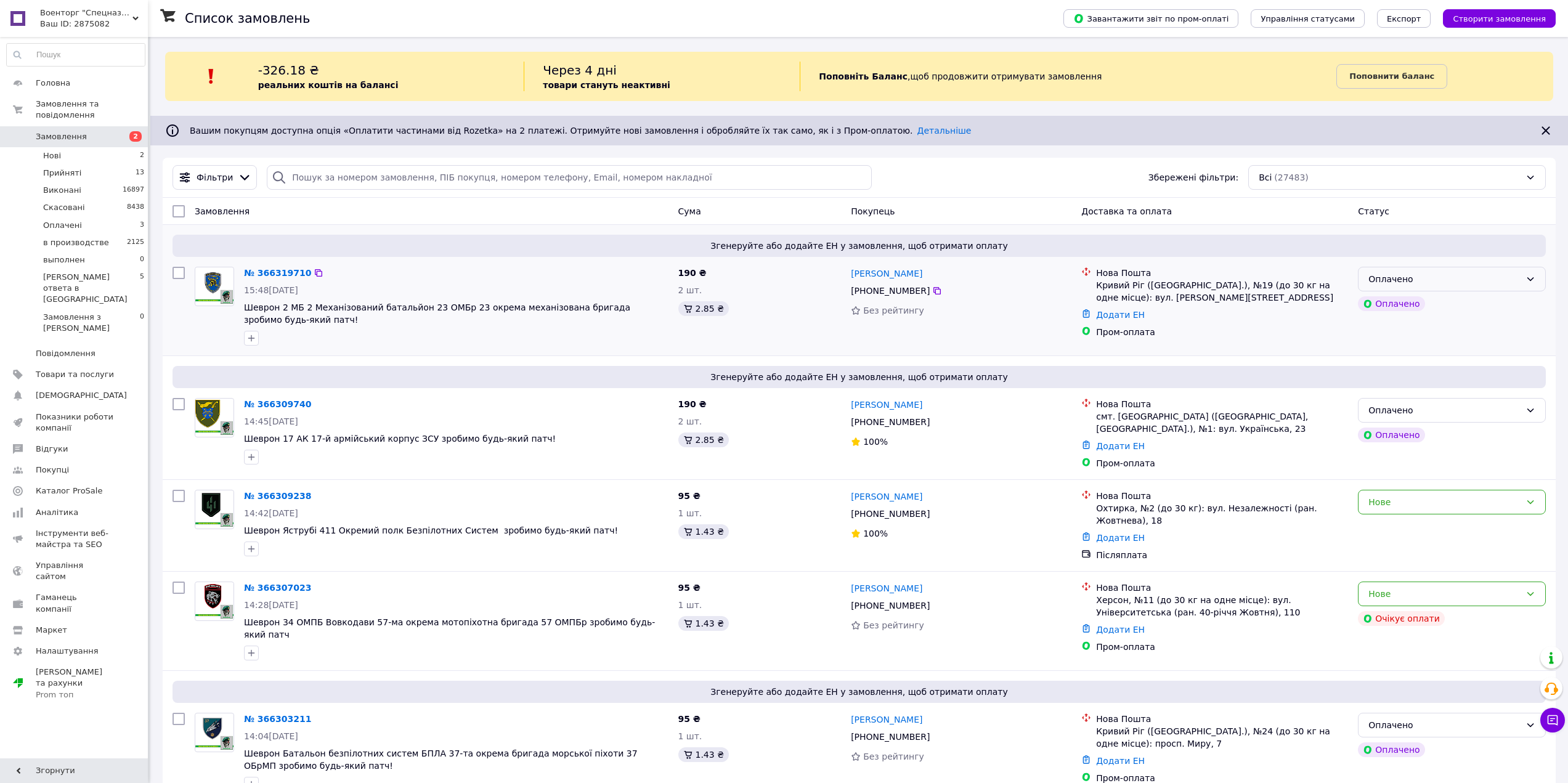
click at [1451, 288] on div "Оплачено" at bounding box center [1451, 279] width 188 height 25
click at [1445, 303] on li "Прийнято" at bounding box center [1451, 306] width 187 height 22
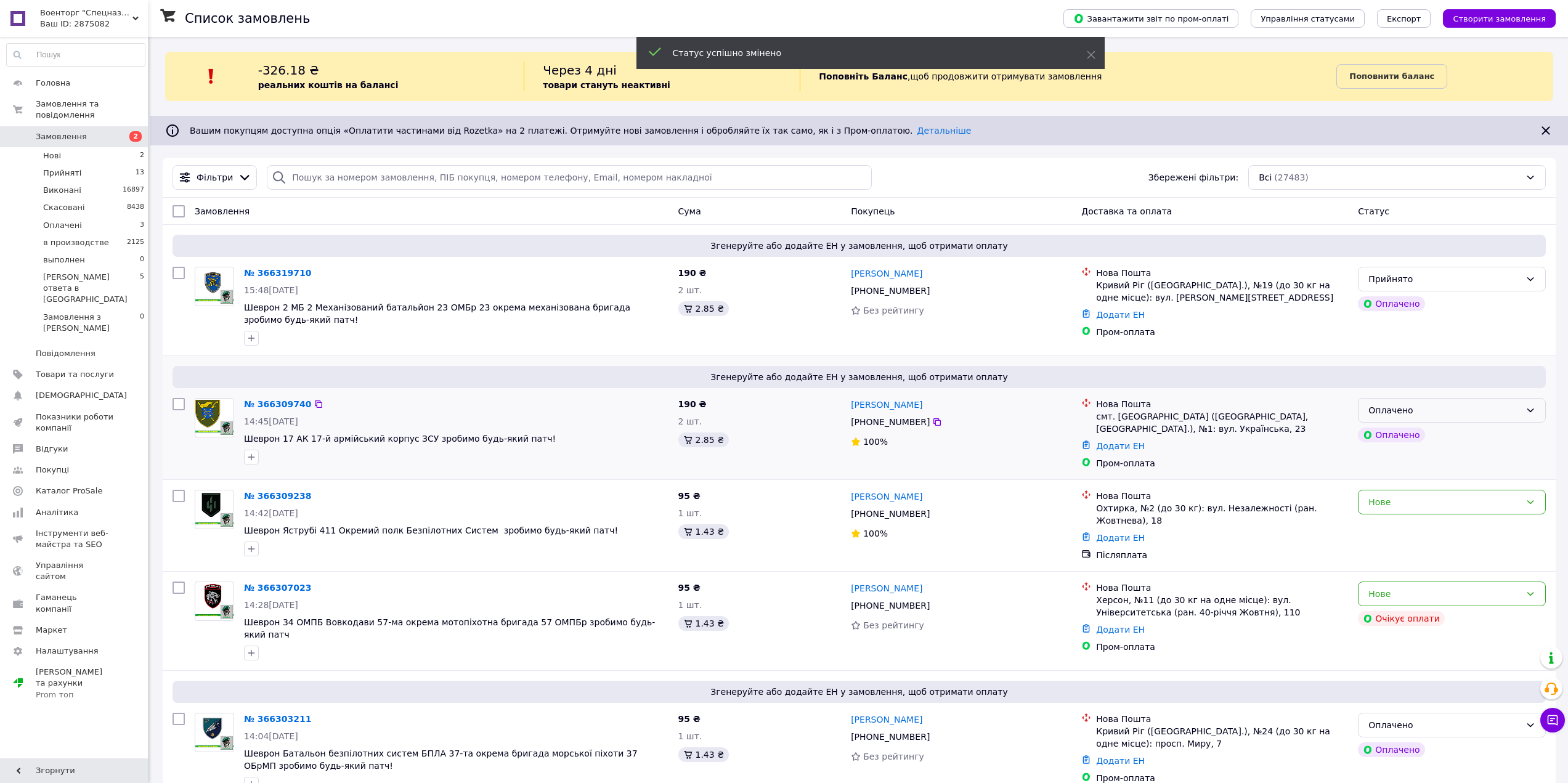
click at [1450, 419] on div "Оплачено" at bounding box center [1451, 410] width 188 height 25
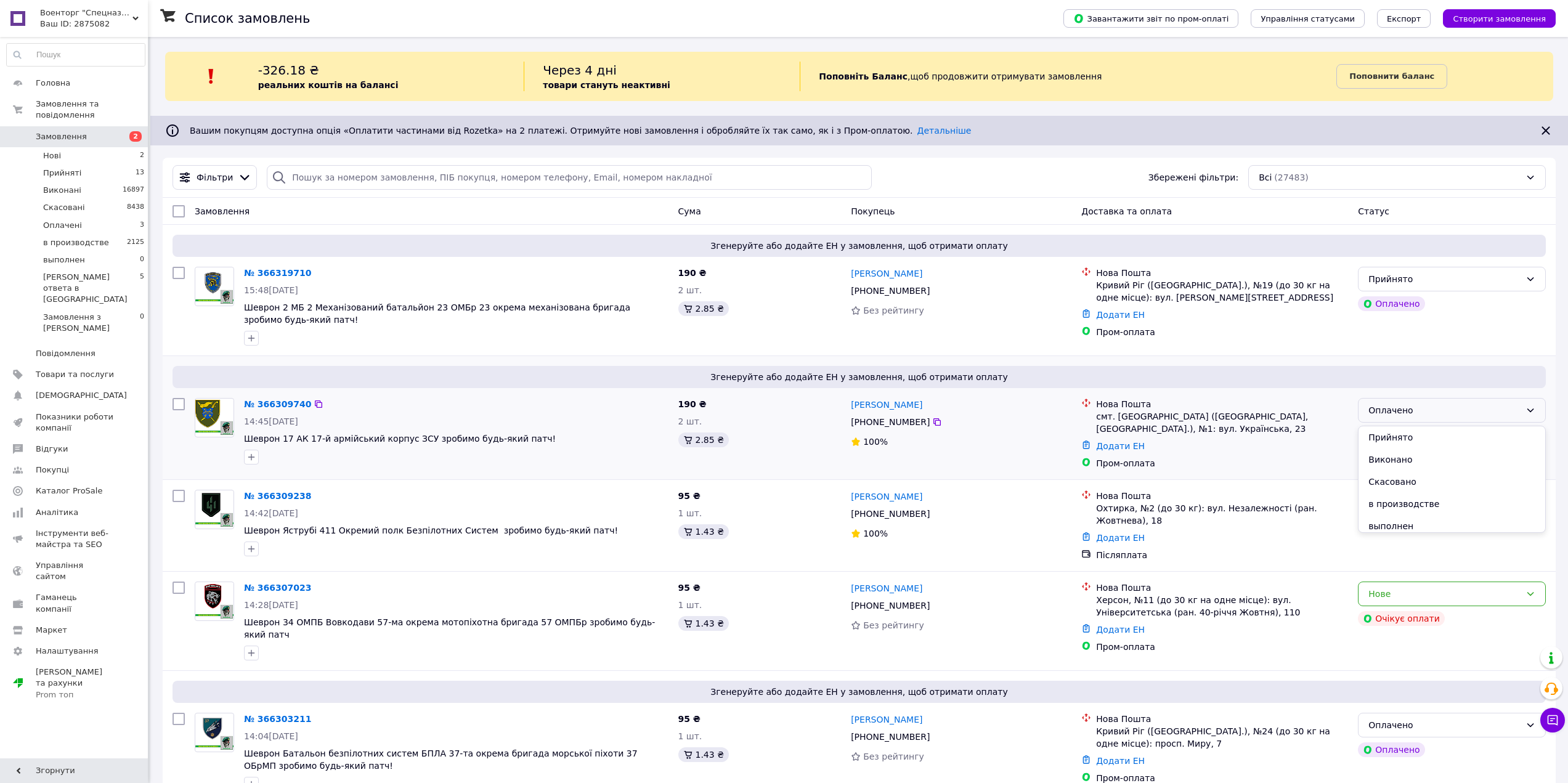
click at [1442, 434] on li "Прийнято" at bounding box center [1451, 437] width 187 height 22
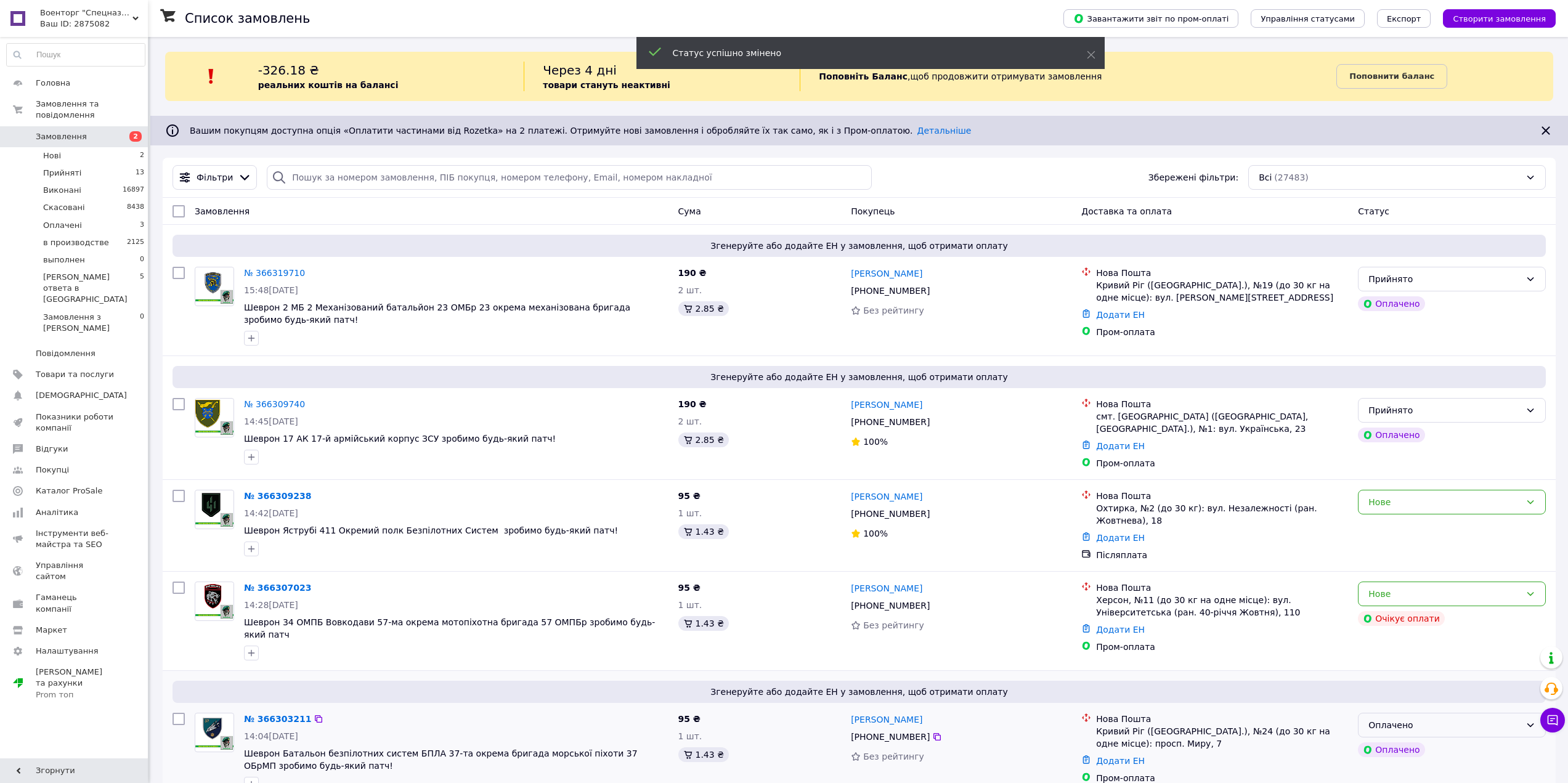
click at [1454, 719] on div "Оплачено" at bounding box center [1444, 726] width 152 height 14
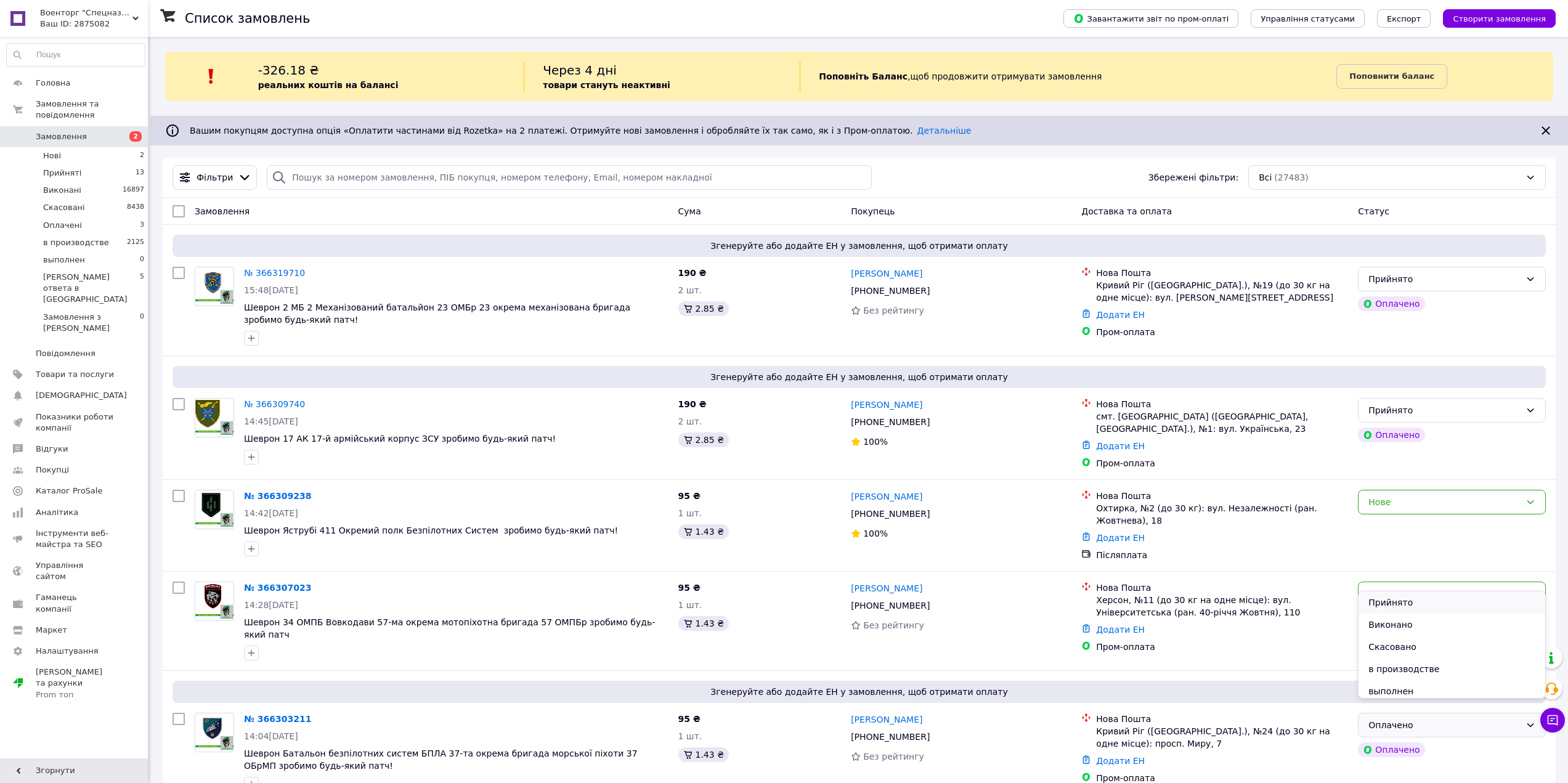
click at [1420, 605] on li "Прийнято" at bounding box center [1451, 603] width 187 height 22
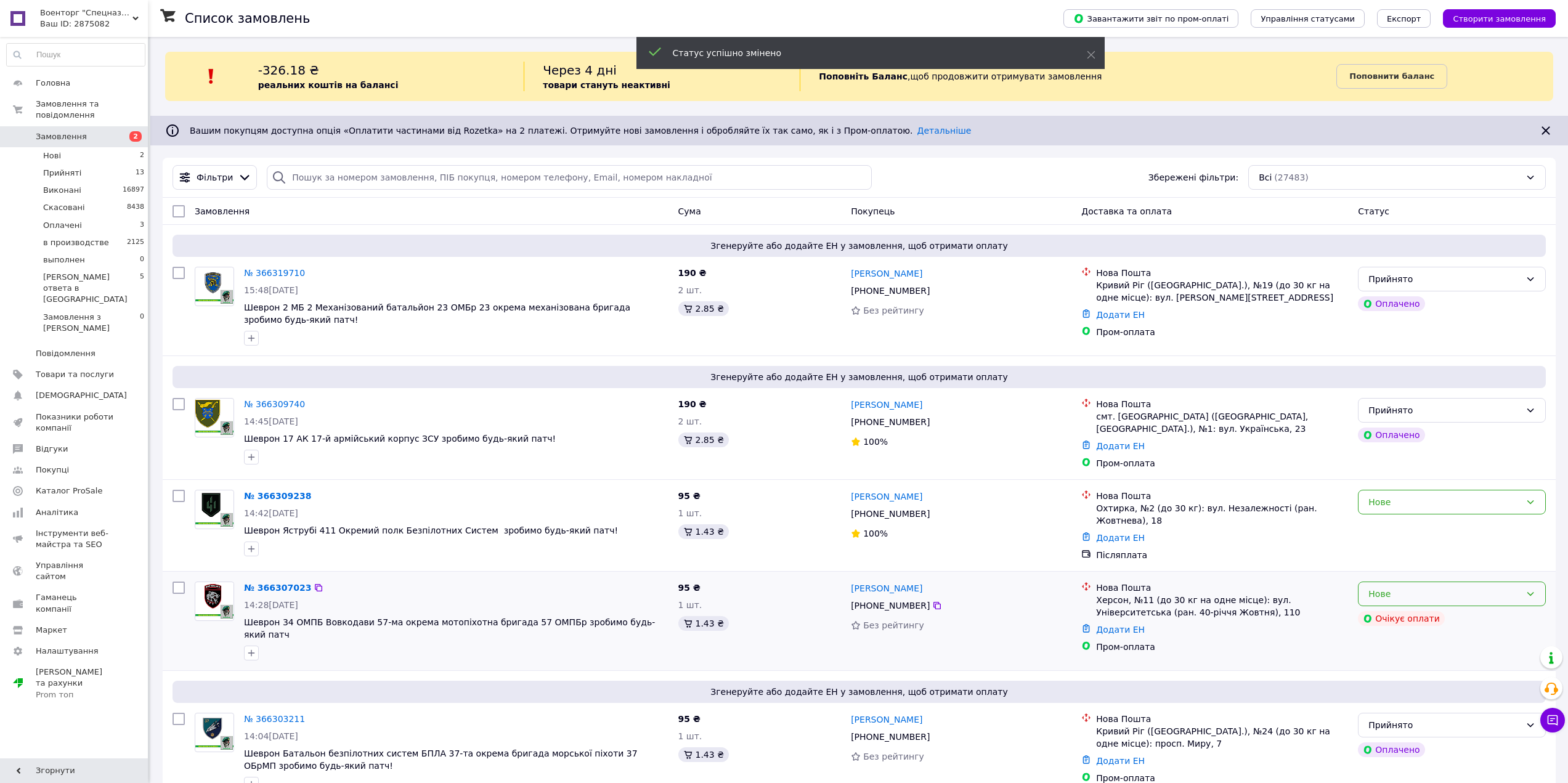
click at [1459, 594] on div "Нове" at bounding box center [1444, 594] width 152 height 14
click at [1439, 617] on li "Прийнято" at bounding box center [1451, 617] width 187 height 22
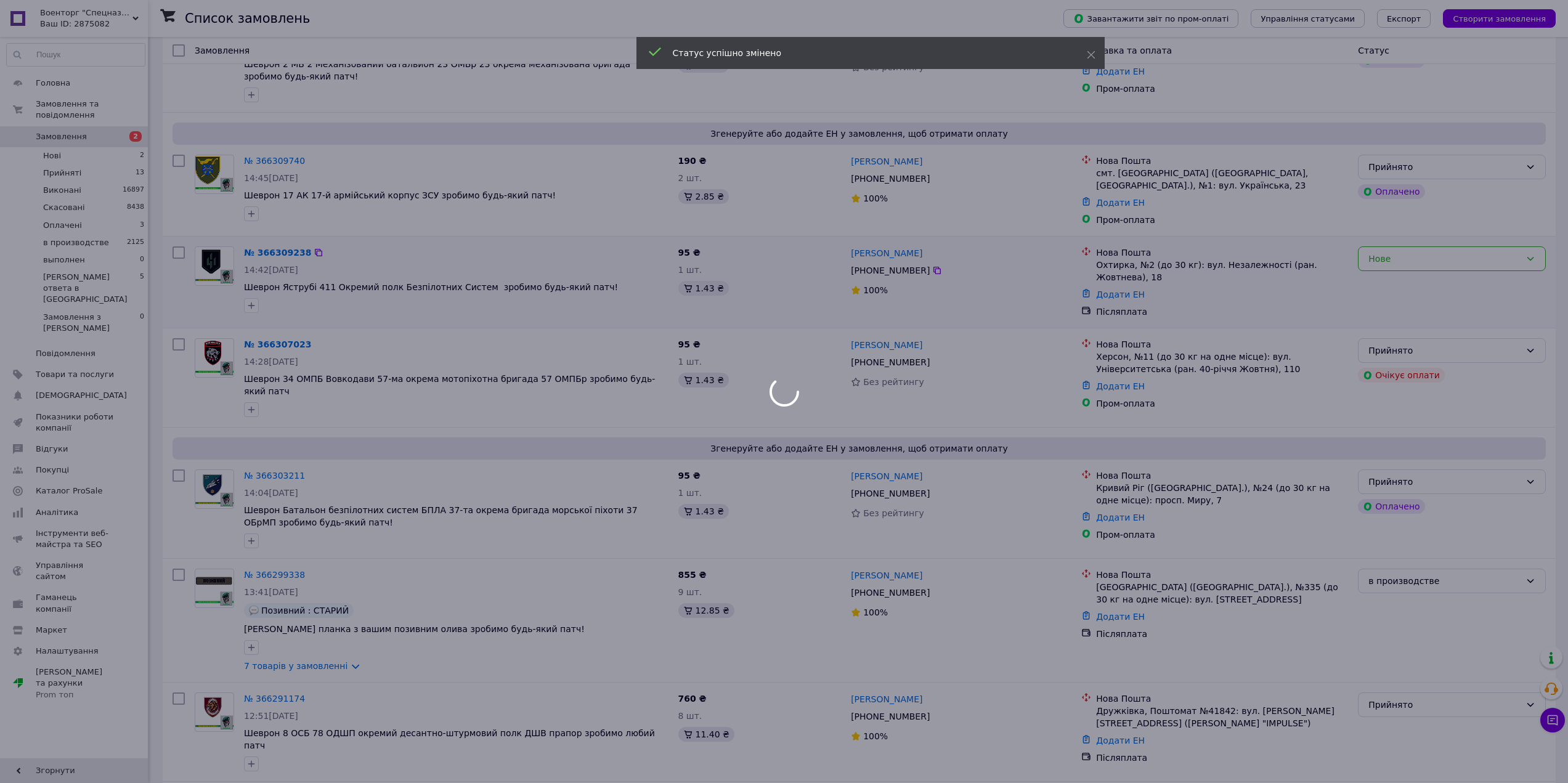
scroll to position [246, 0]
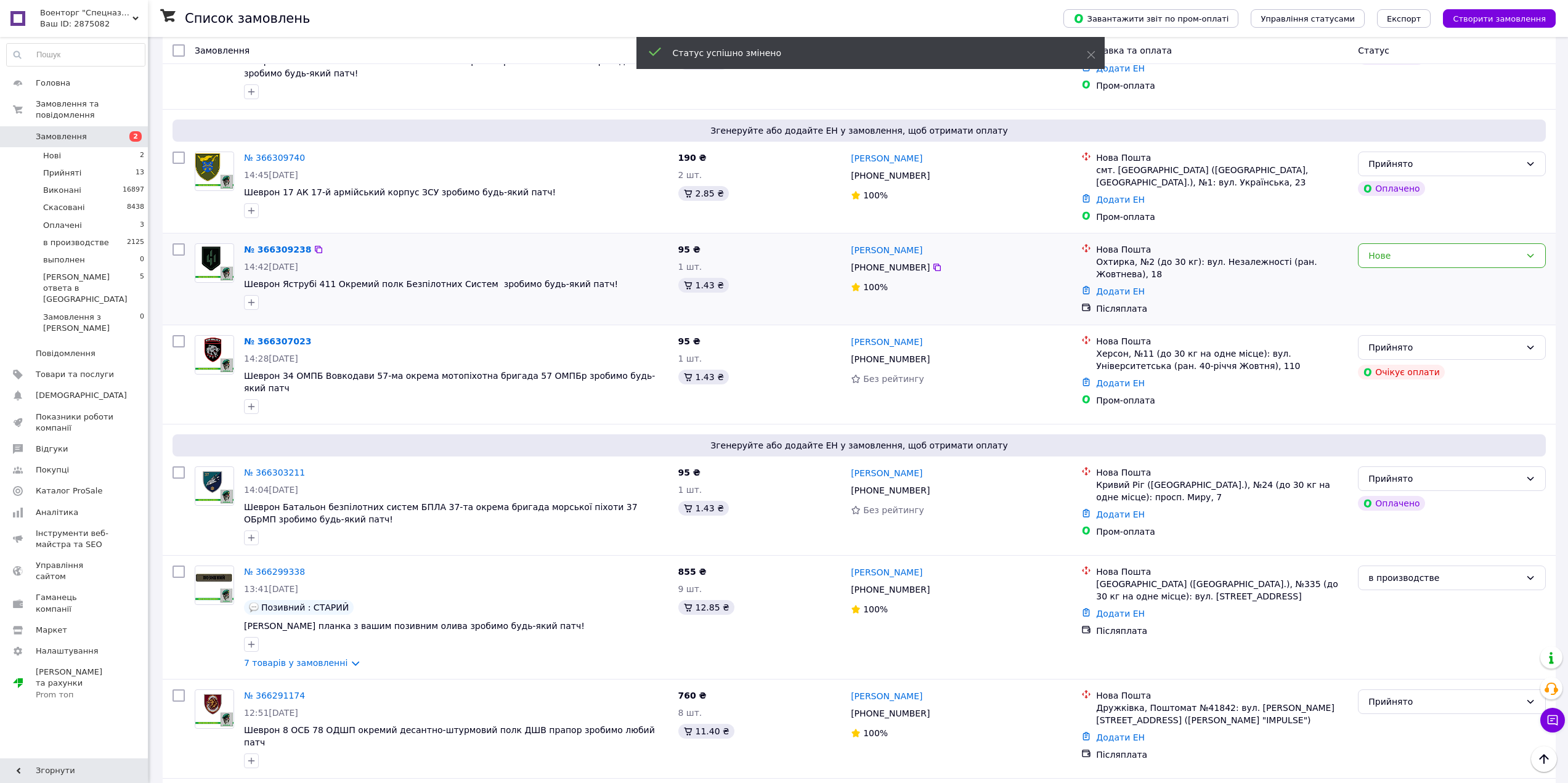
click at [1451, 268] on div "Нове" at bounding box center [1451, 279] width 198 height 81
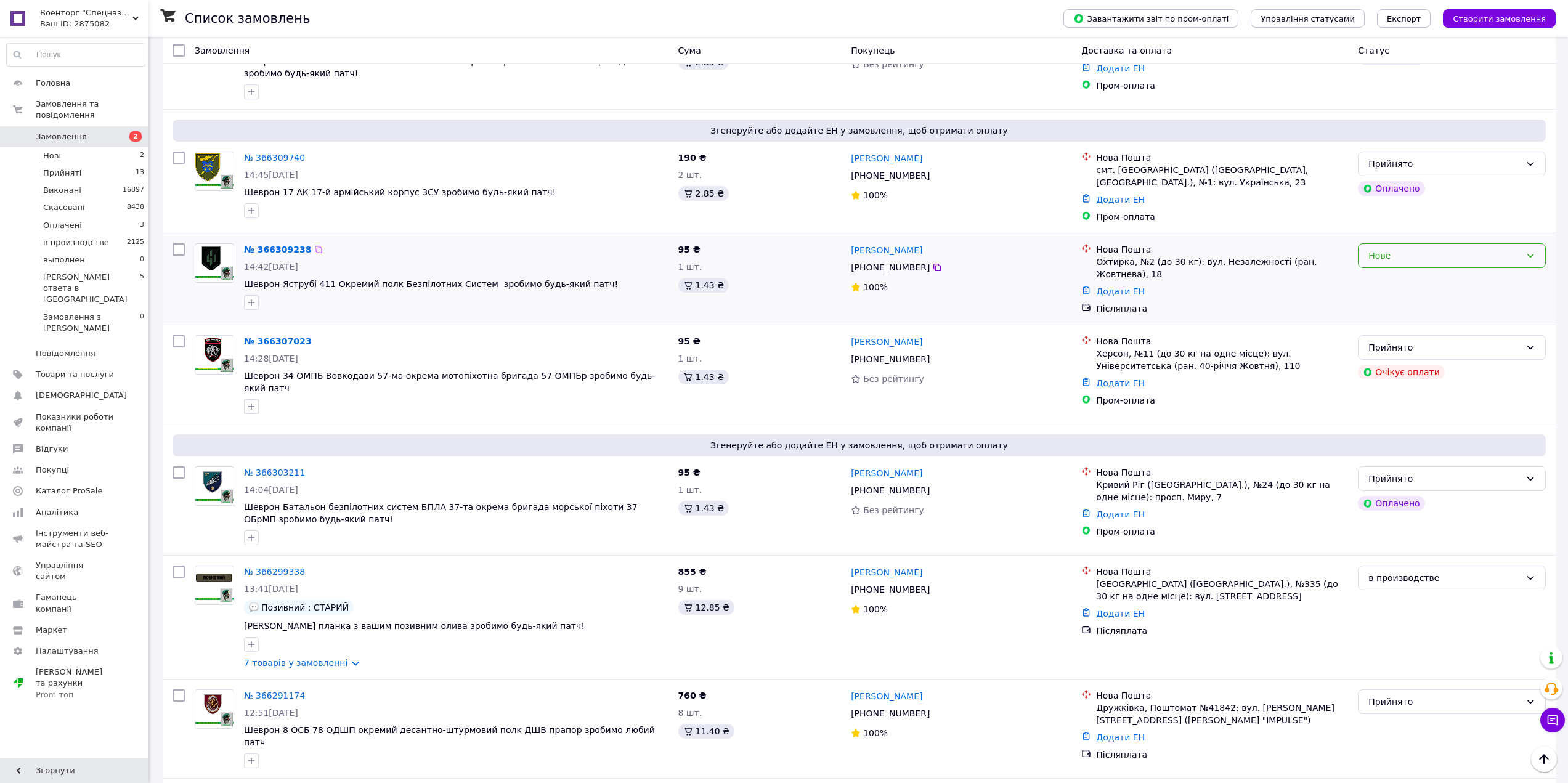
click at [1450, 262] on div "Нове" at bounding box center [1444, 256] width 152 height 14
click at [1427, 284] on li "Прийнято" at bounding box center [1451, 283] width 187 height 22
click at [119, 165] on li "Прийняті 13" at bounding box center [75, 173] width 152 height 17
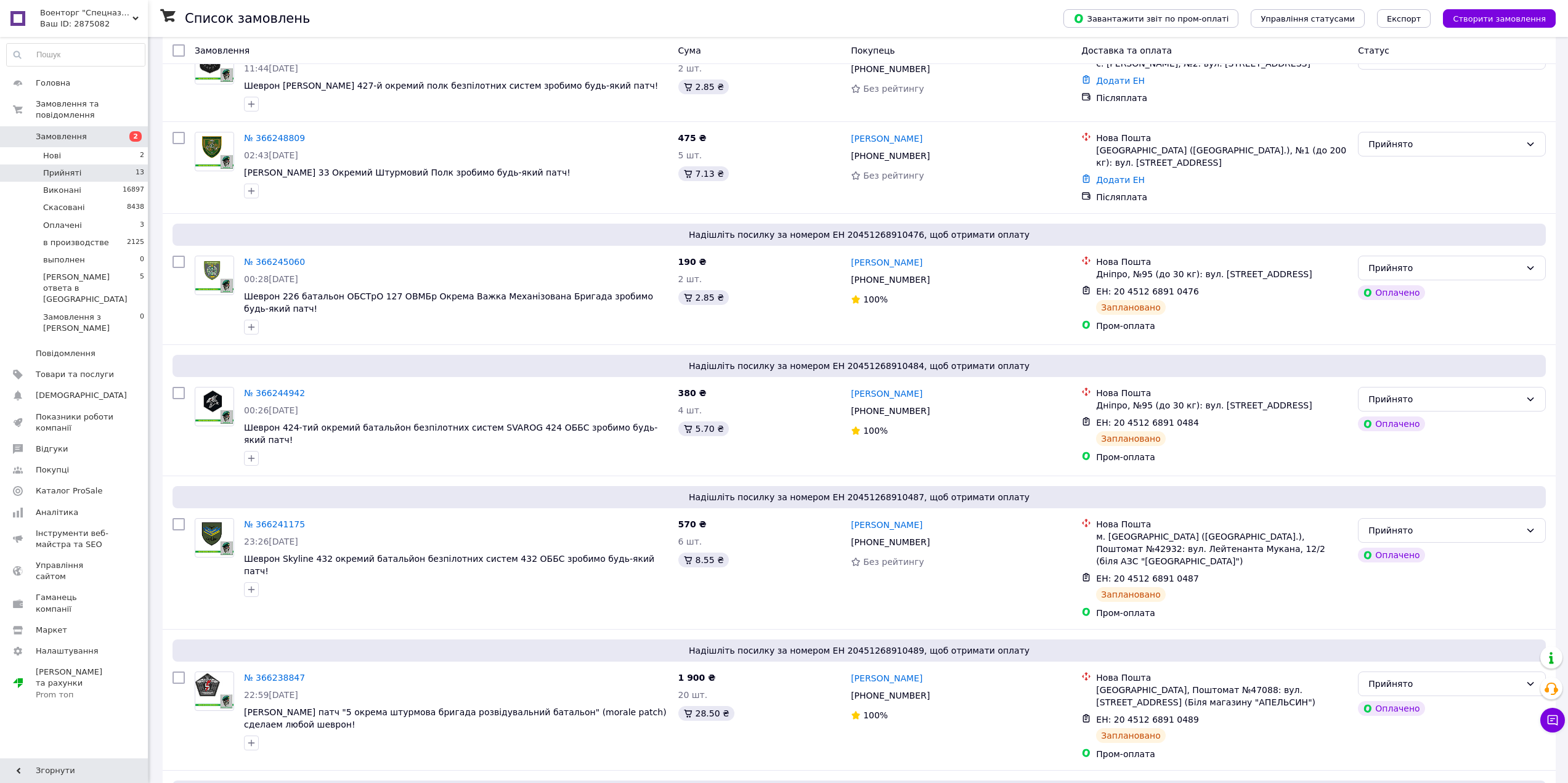
scroll to position [1444, 0]
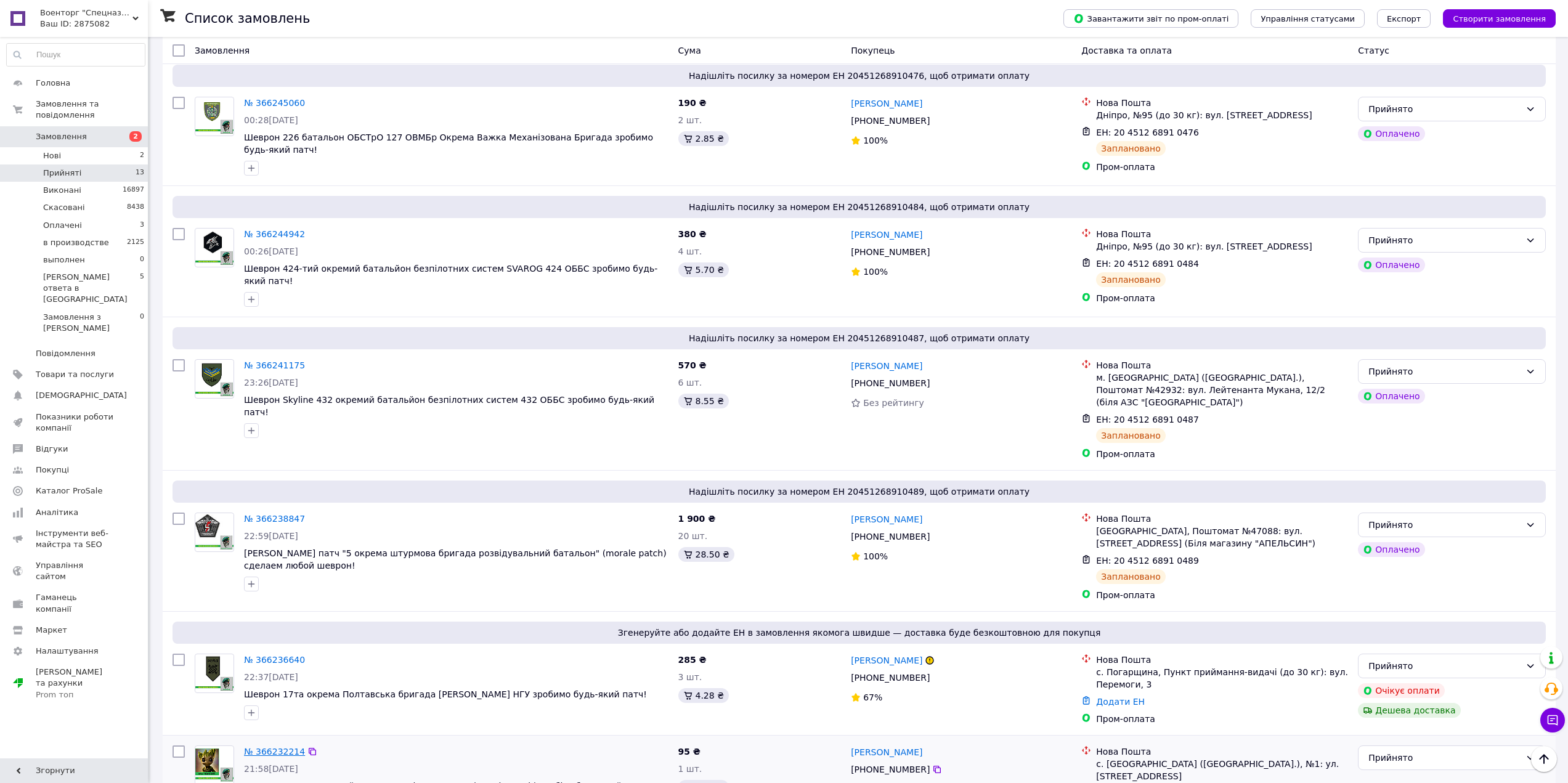
click at [265, 747] on link "№ 366232214" at bounding box center [274, 751] width 61 height 9
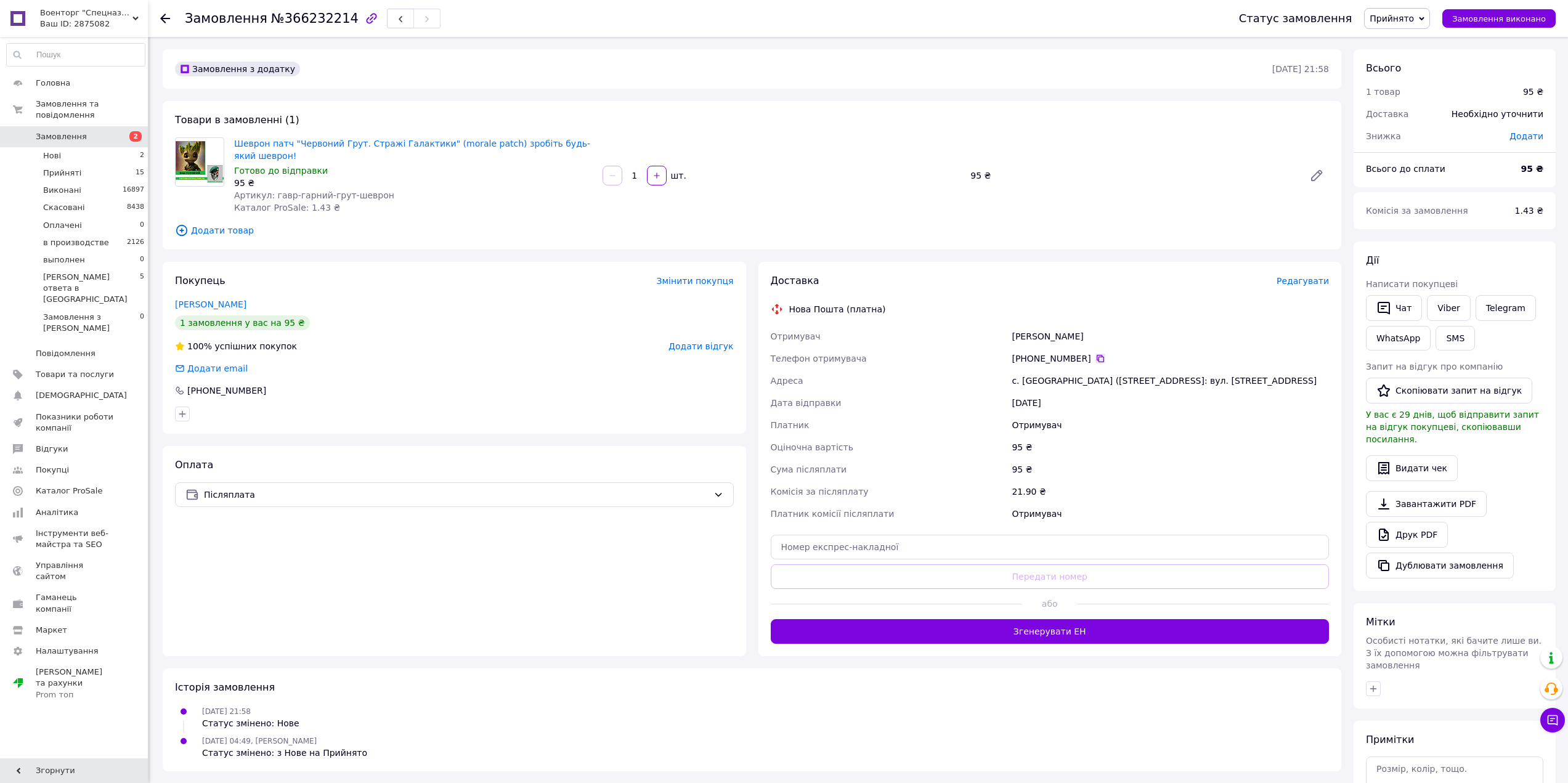
click at [1096, 353] on icon at bounding box center [1100, 358] width 9 height 9
click at [660, 177] on icon "button" at bounding box center [657, 176] width 9 height 9
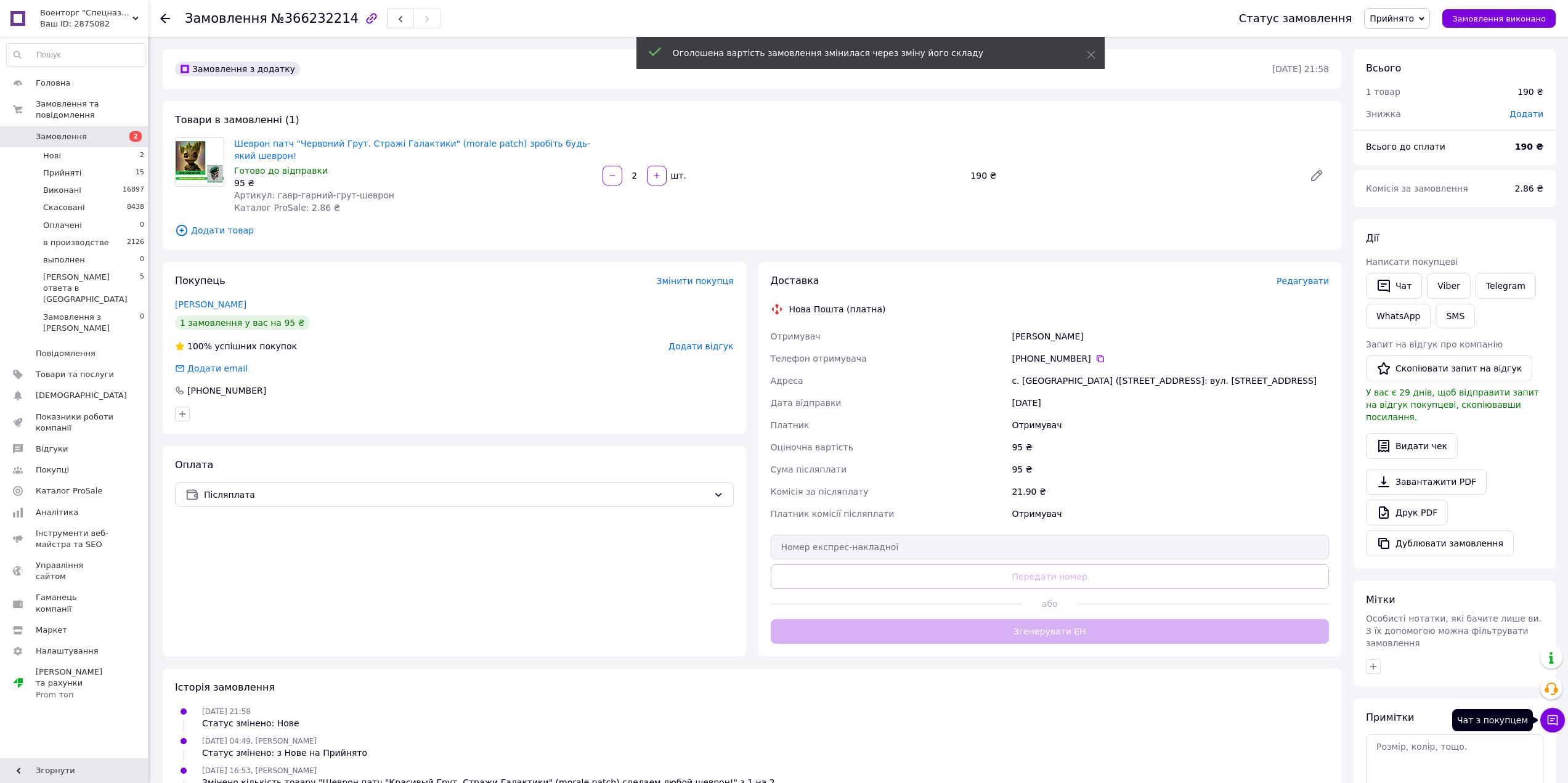
click at [1553, 732] on button "Чат з покупцем" at bounding box center [1552, 720] width 25 height 25
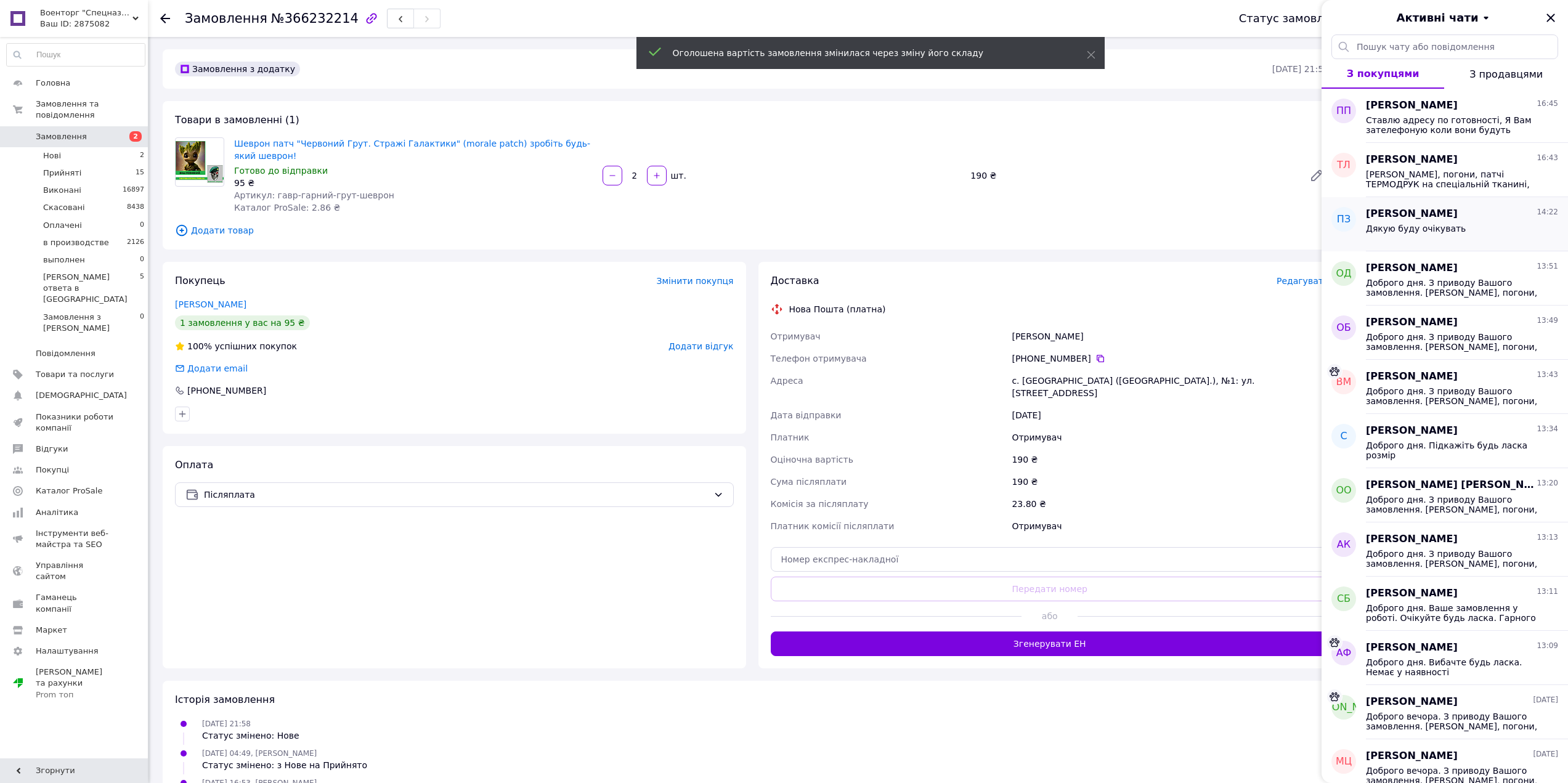
click at [1426, 230] on span "Дякую буду очікувать" at bounding box center [1415, 228] width 99 height 9
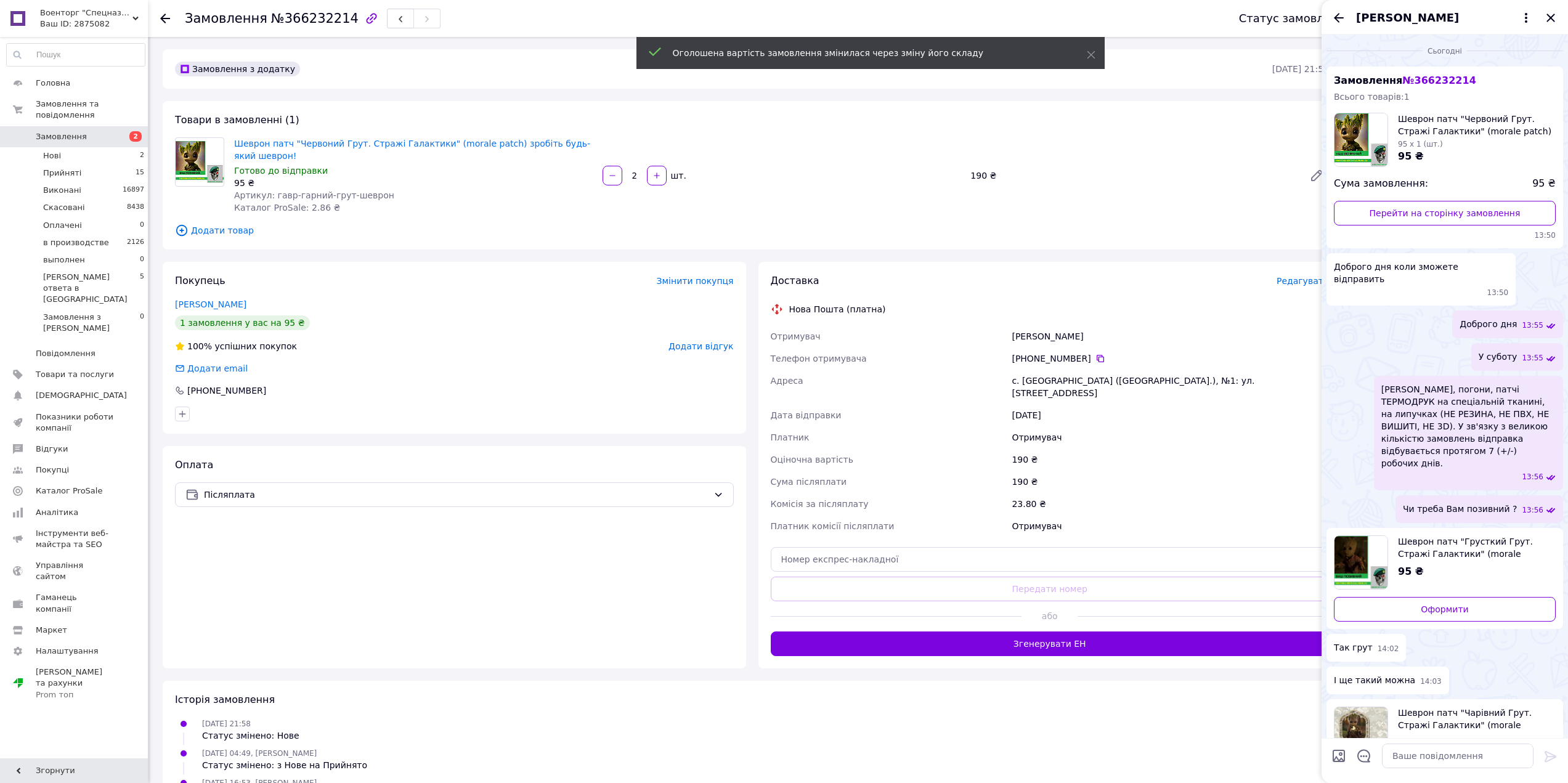
scroll to position [246, 0]
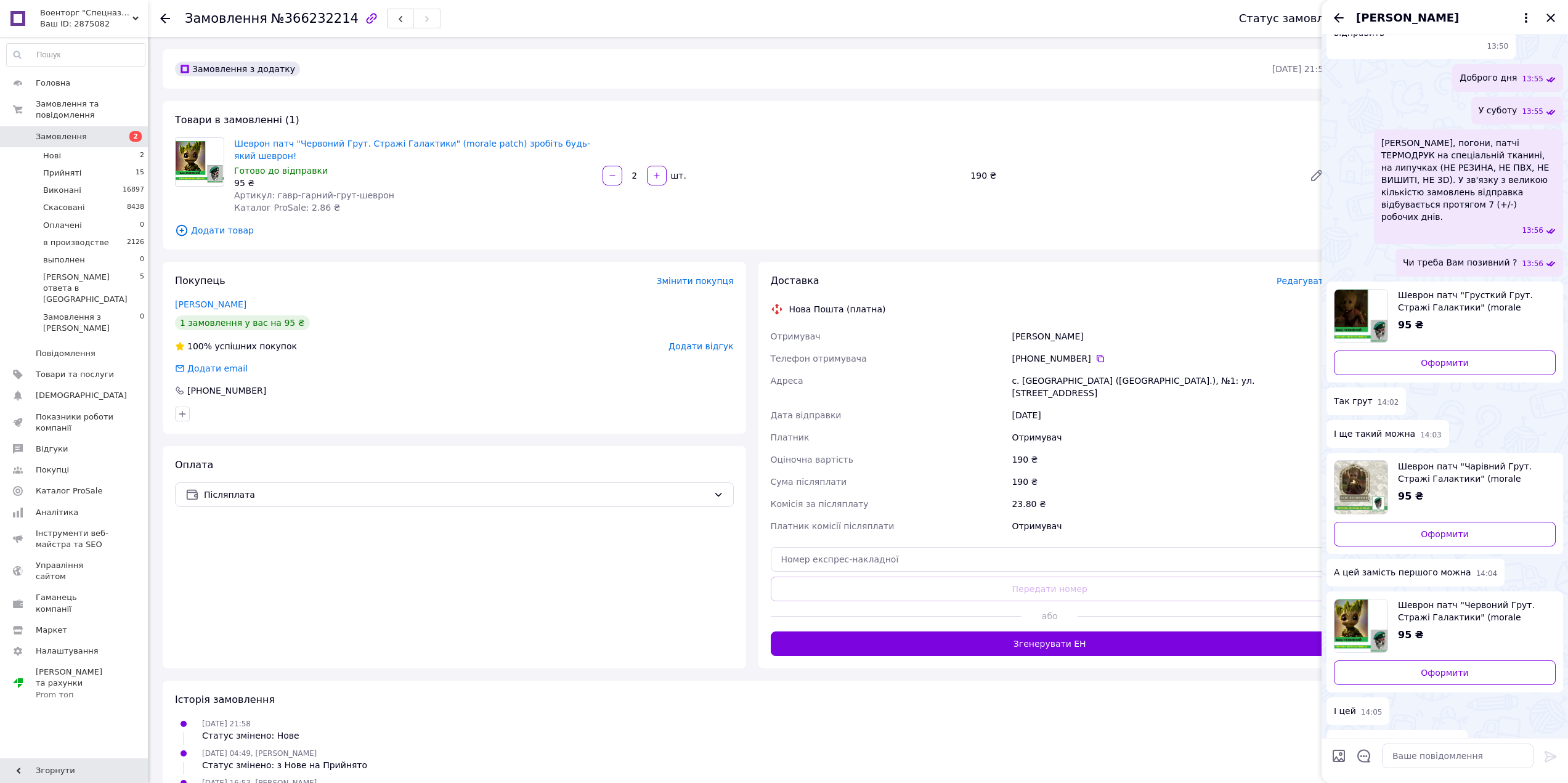
click at [1483, 461] on span "Шеврон патч "Чарівний Грут. Стражі Галактики" (morale patch) зробіть будь-який …" at bounding box center [1471, 473] width 147 height 25
click at [1472, 599] on span "Шеврон патч "Червоний Грут. Стражі Галактики" (morale patch) зробіть будь-який …" at bounding box center [1471, 611] width 147 height 25
click at [1444, 289] on span "Шеврон патч "Грусткий Грут. Стражі Галактики" (morale patch) зробіть будь-який …" at bounding box center [1471, 301] width 147 height 25
click at [666, 173] on button "button" at bounding box center [656, 175] width 20 height 20
type input "3"
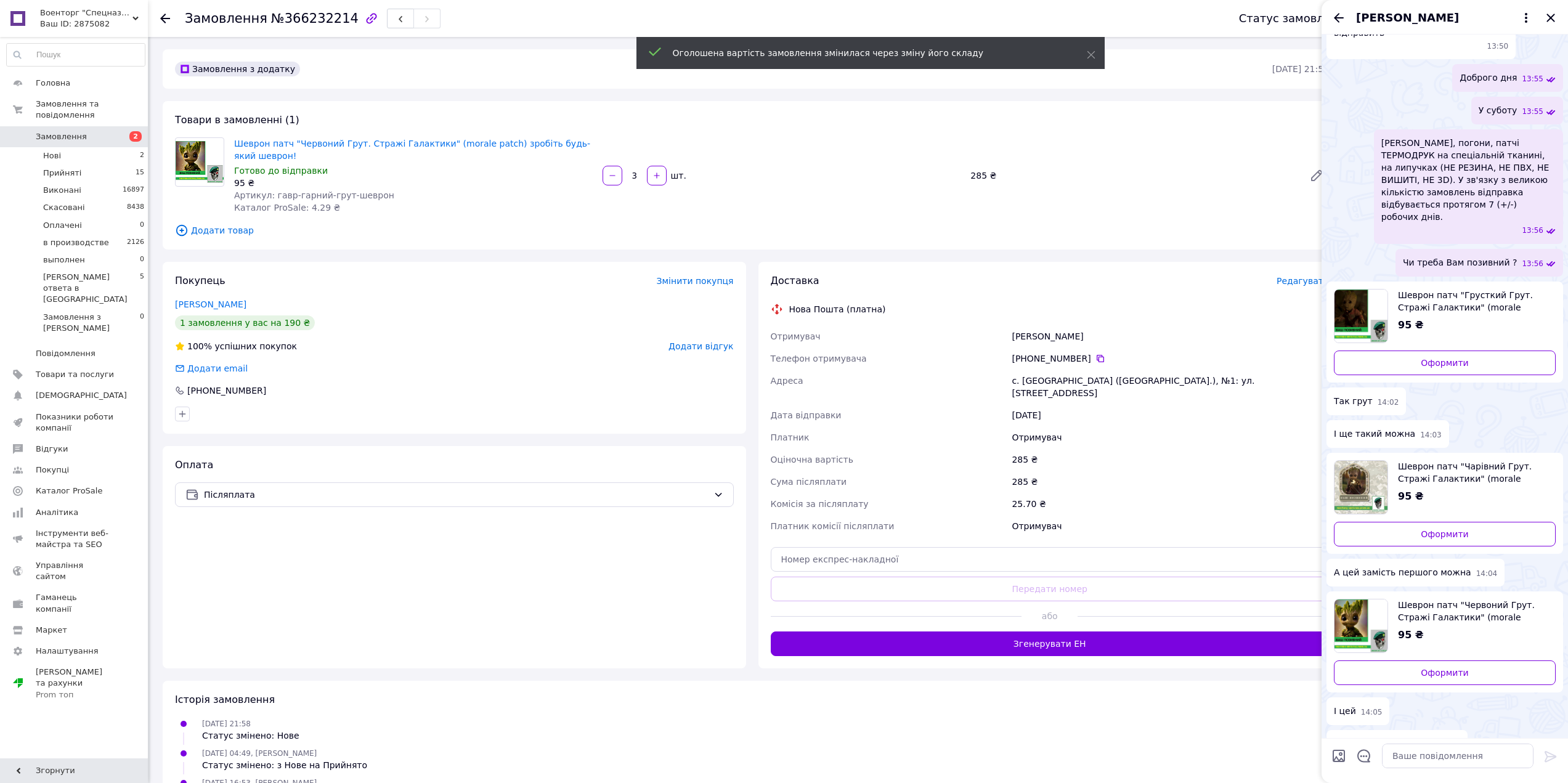
click at [1336, 756] on input "Завантажити файли" at bounding box center [1338, 756] width 15 height 15
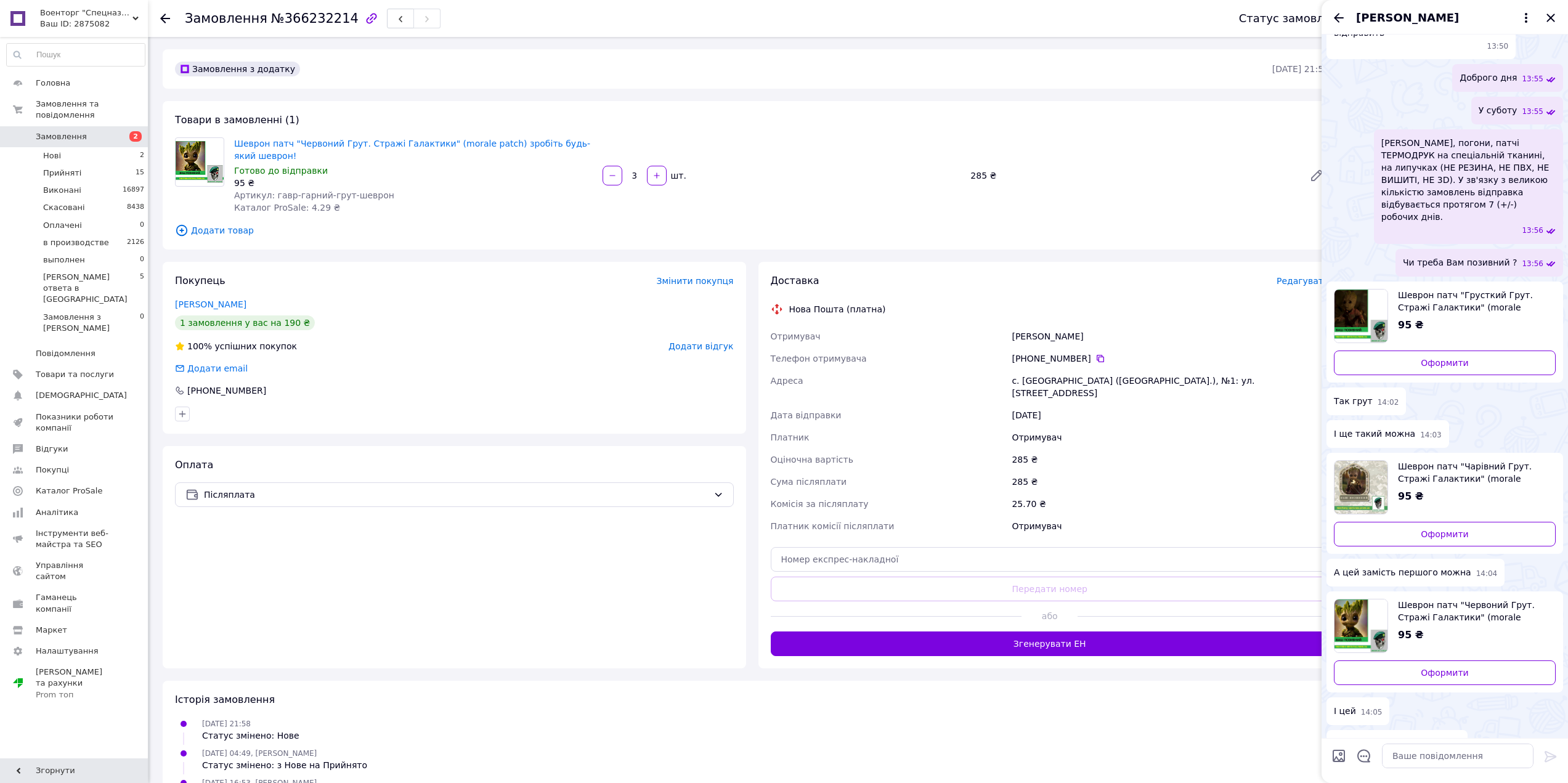
type input "C:\fakepath\123.png"
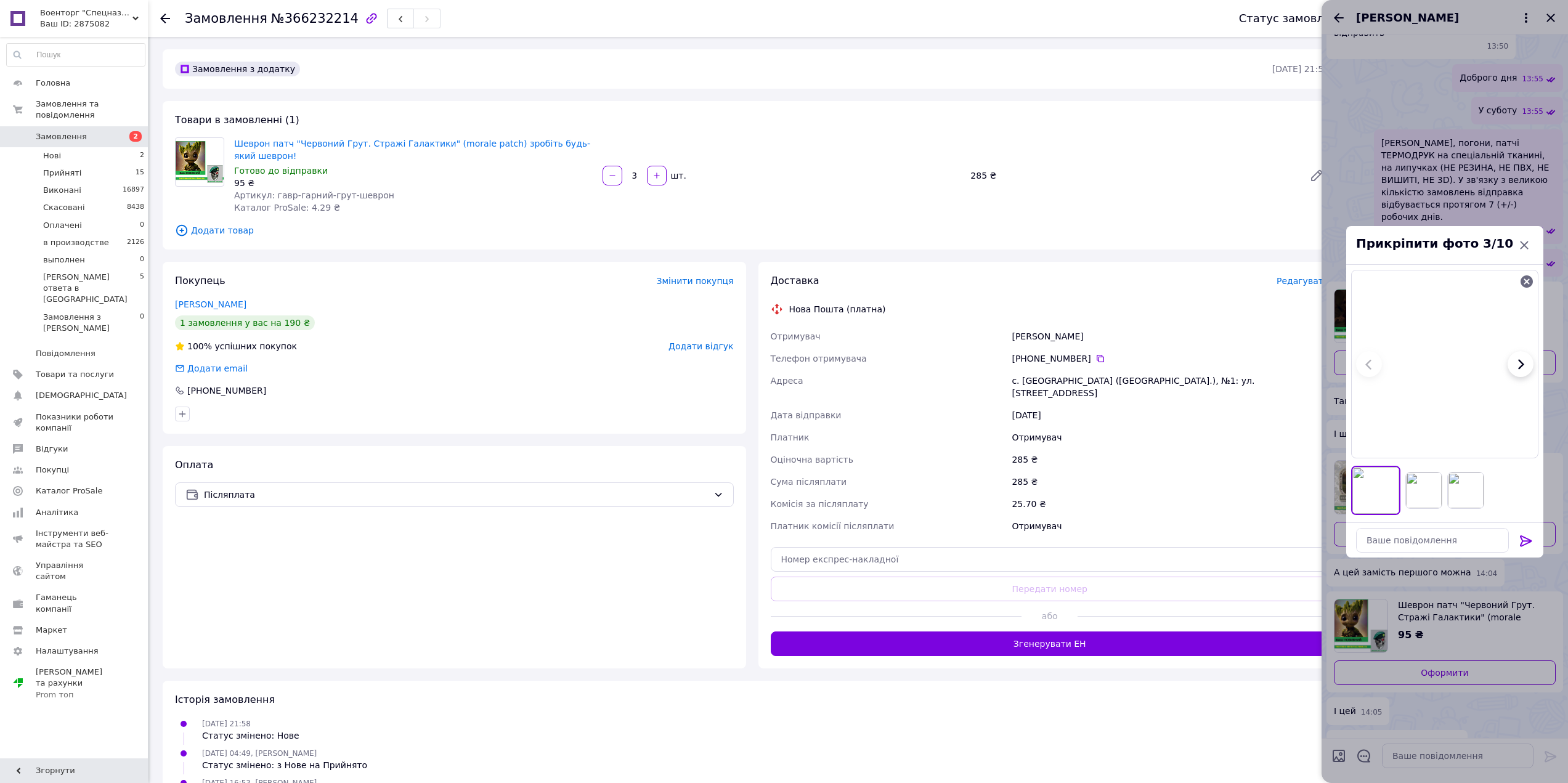
click at [1523, 548] on button at bounding box center [1525, 541] width 15 height 16
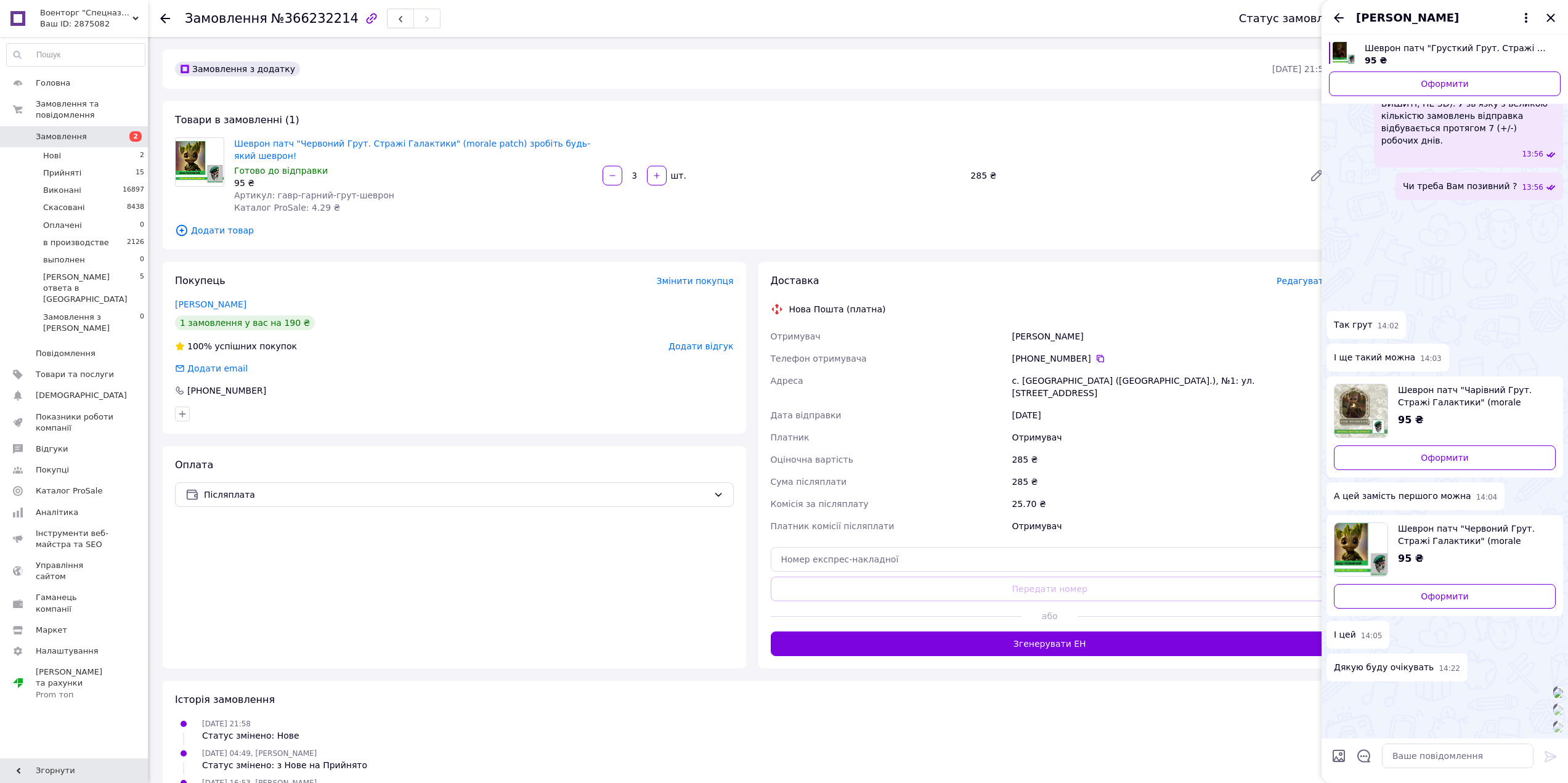
scroll to position [631, 0]
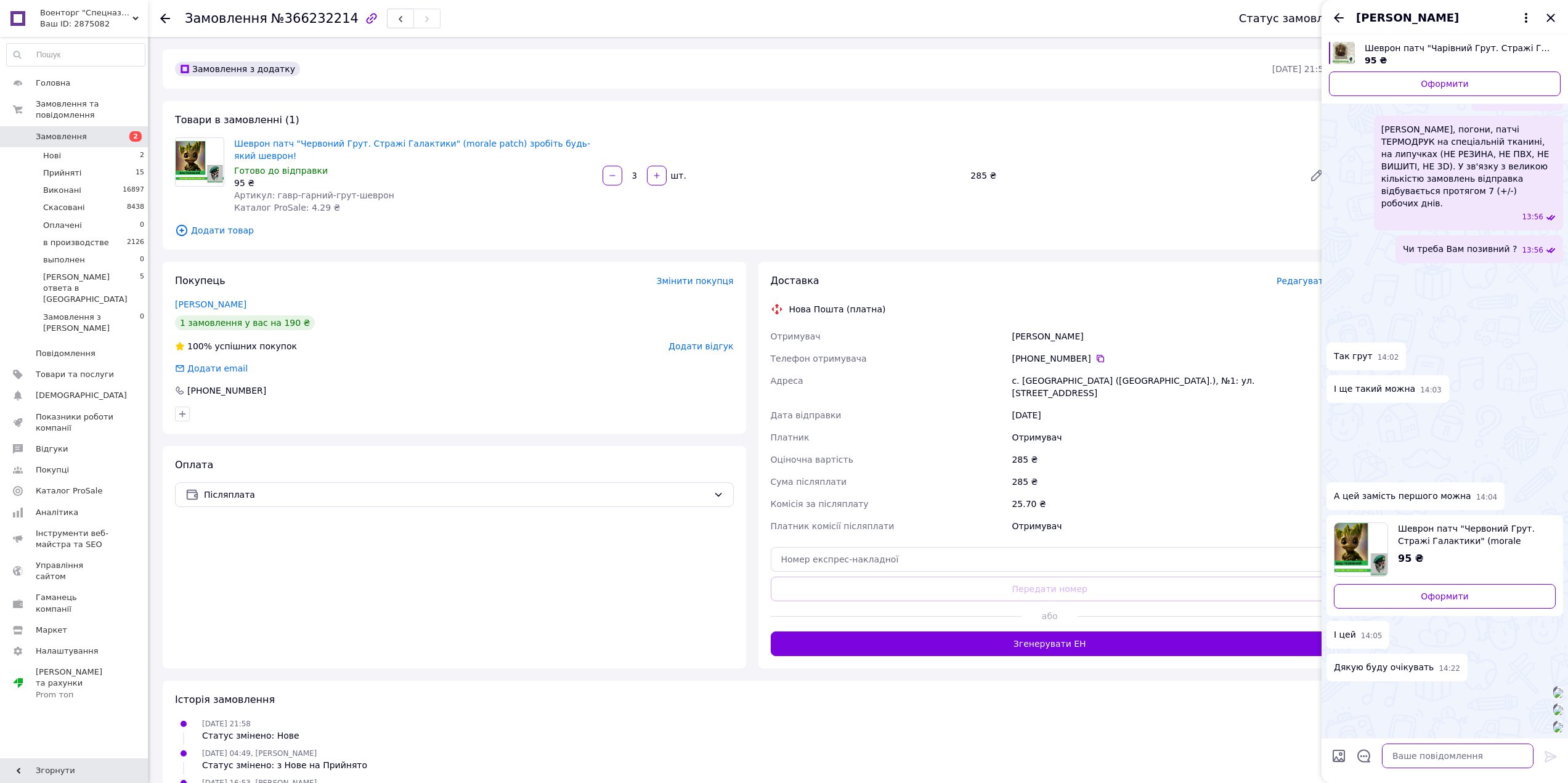
click at [1457, 754] on textarea at bounding box center [1457, 756] width 152 height 25
paste textarea "Ваше замовлення у роботі. Очікуйте будь ласка. Гарного Вам Вечора."
type textarea "Ваше замовлення у роботі. Очікуйте будь ласка. Гарного Вам Вечора."
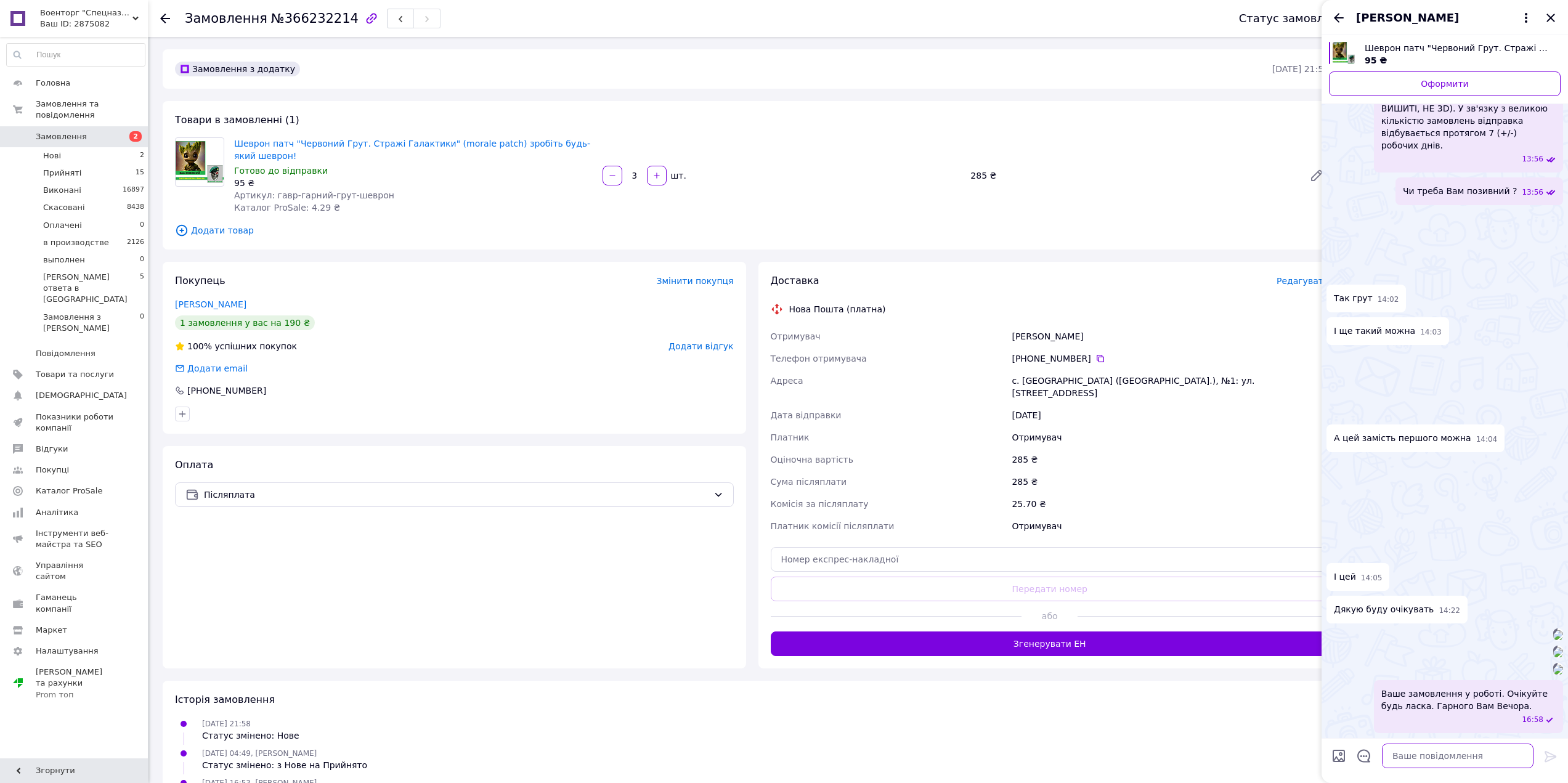
scroll to position [810, 0]
drag, startPoint x: 773, startPoint y: 337, endPoint x: 1218, endPoint y: 372, distance: 446.4
click at [1218, 372] on div "Доставка Редагувати Нова Пошта (платна) Отримувач Зуляк Павел Телефон отримувач…" at bounding box center [1050, 465] width 583 height 407
copy div "Отримувач Зуляк Павел Телефон отримувача +380 66 172 46 47   Адреса с. Стецковк…"
click at [1546, 17] on icon "Закрити" at bounding box center [1550, 17] width 15 height 15
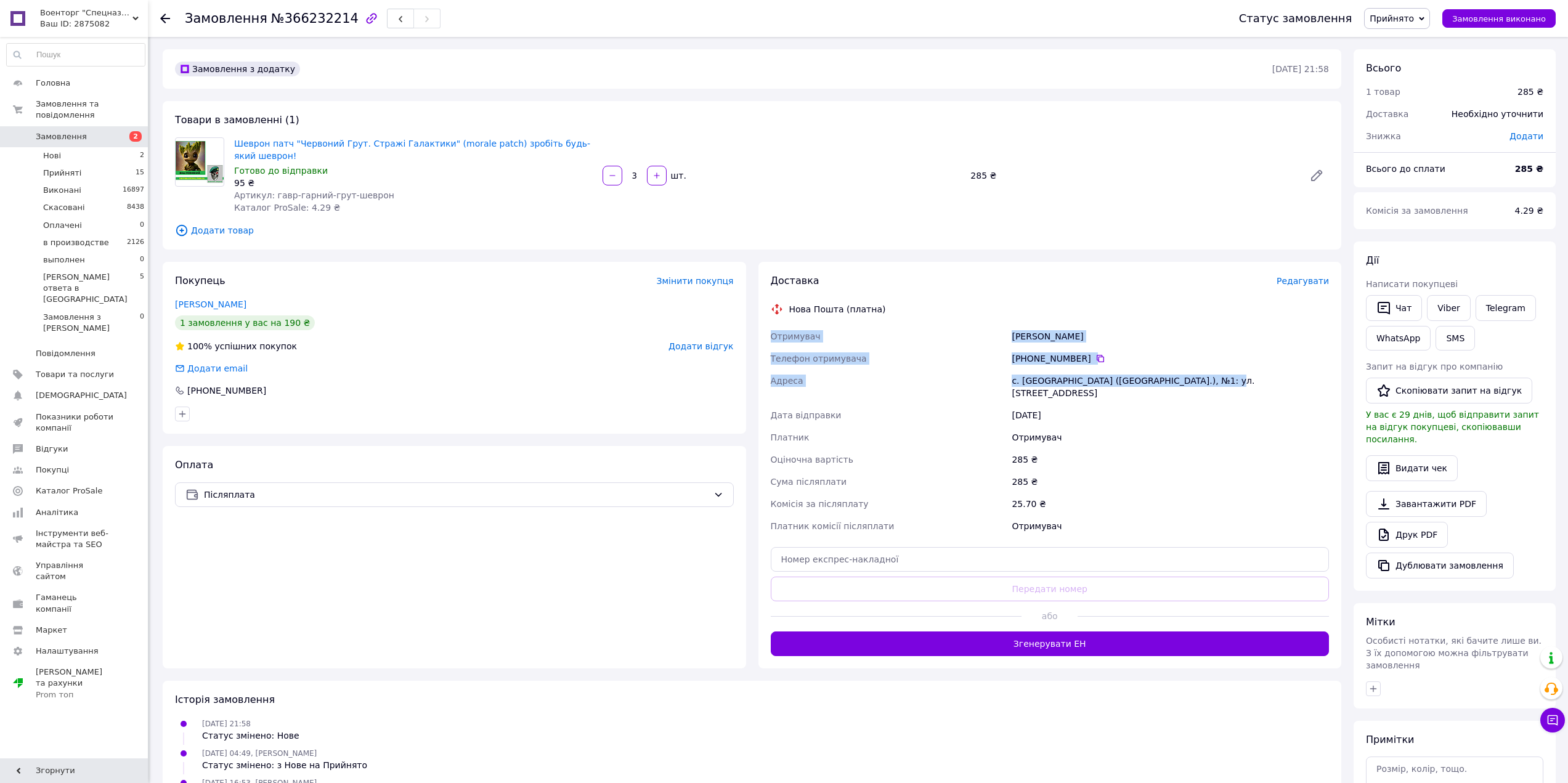
click at [1414, 16] on span "Прийнято" at bounding box center [1391, 18] width 45 height 9
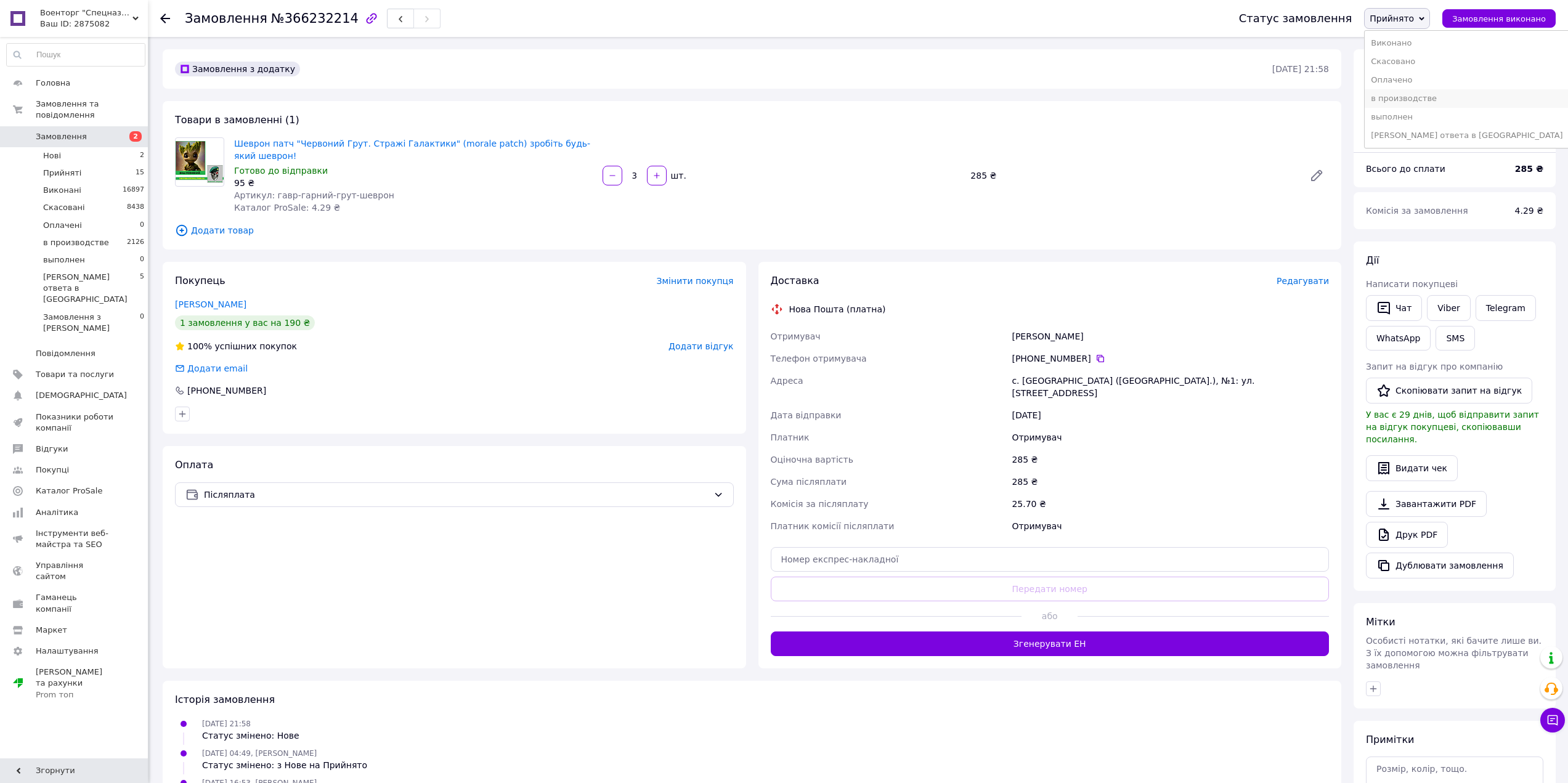
click at [1404, 98] on li "в производстве" at bounding box center [1467, 99] width 204 height 19
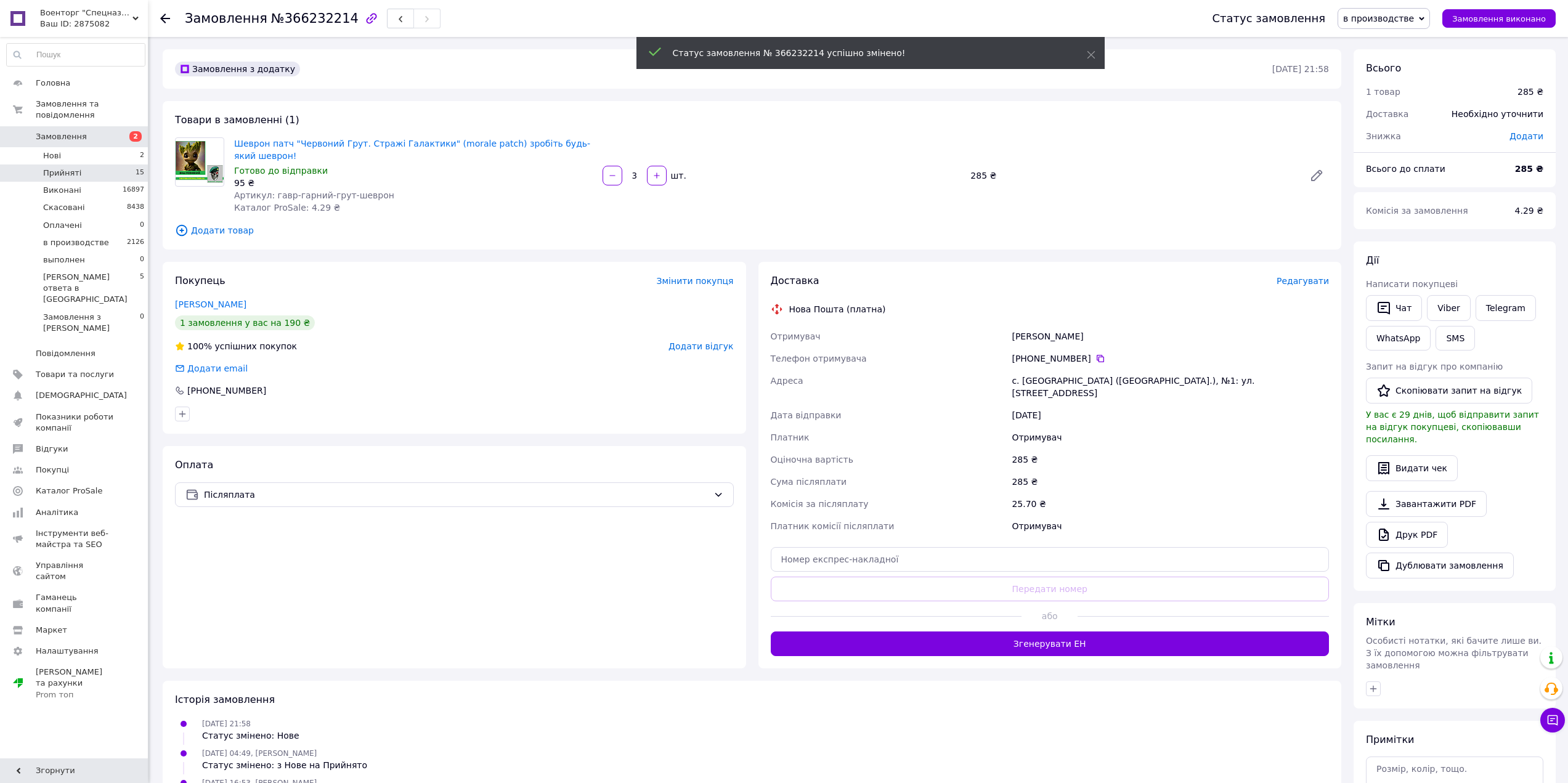
click at [117, 165] on li "Прийняті 15" at bounding box center [75, 173] width 152 height 17
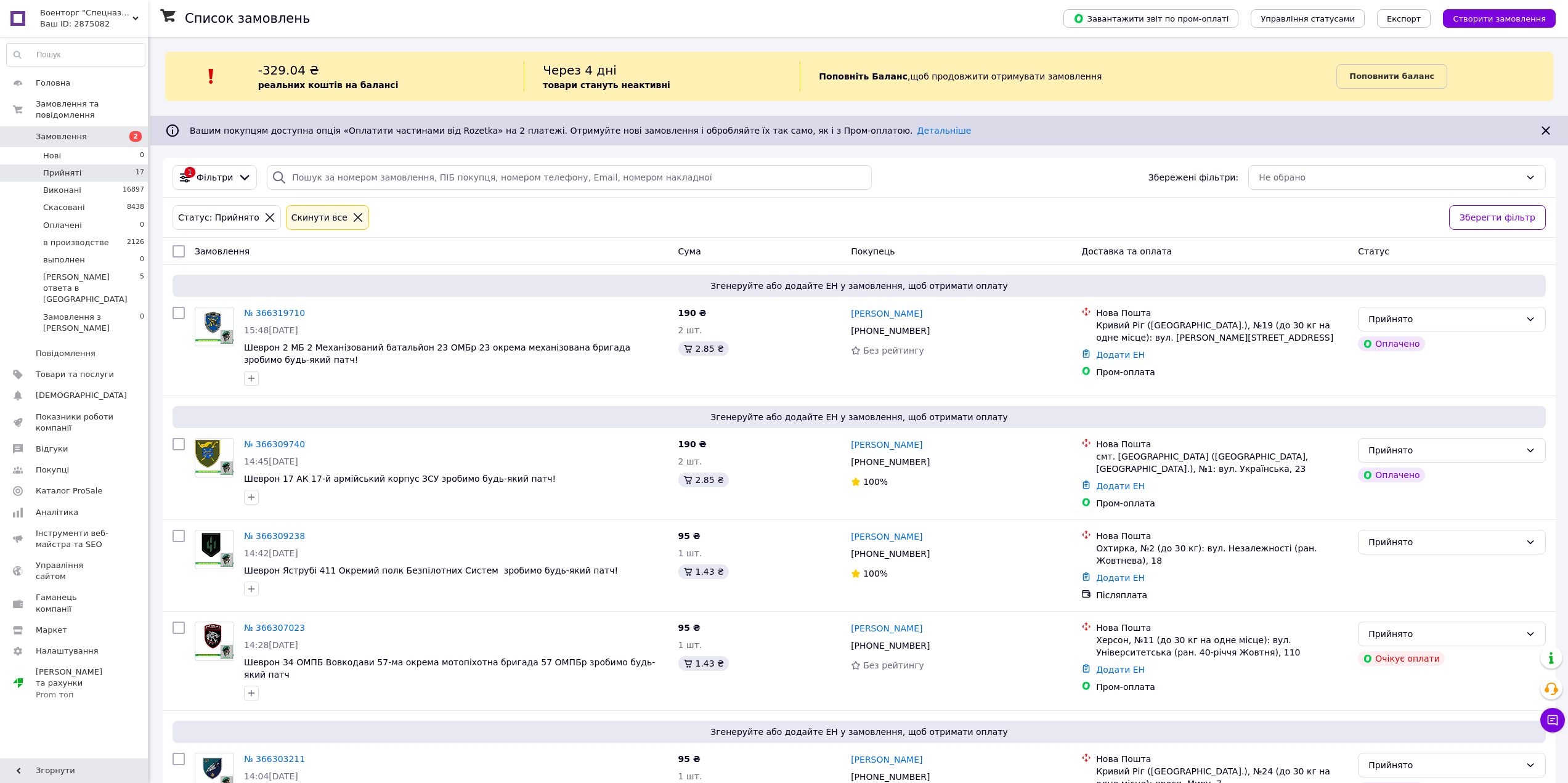
scroll to position [1444, 0]
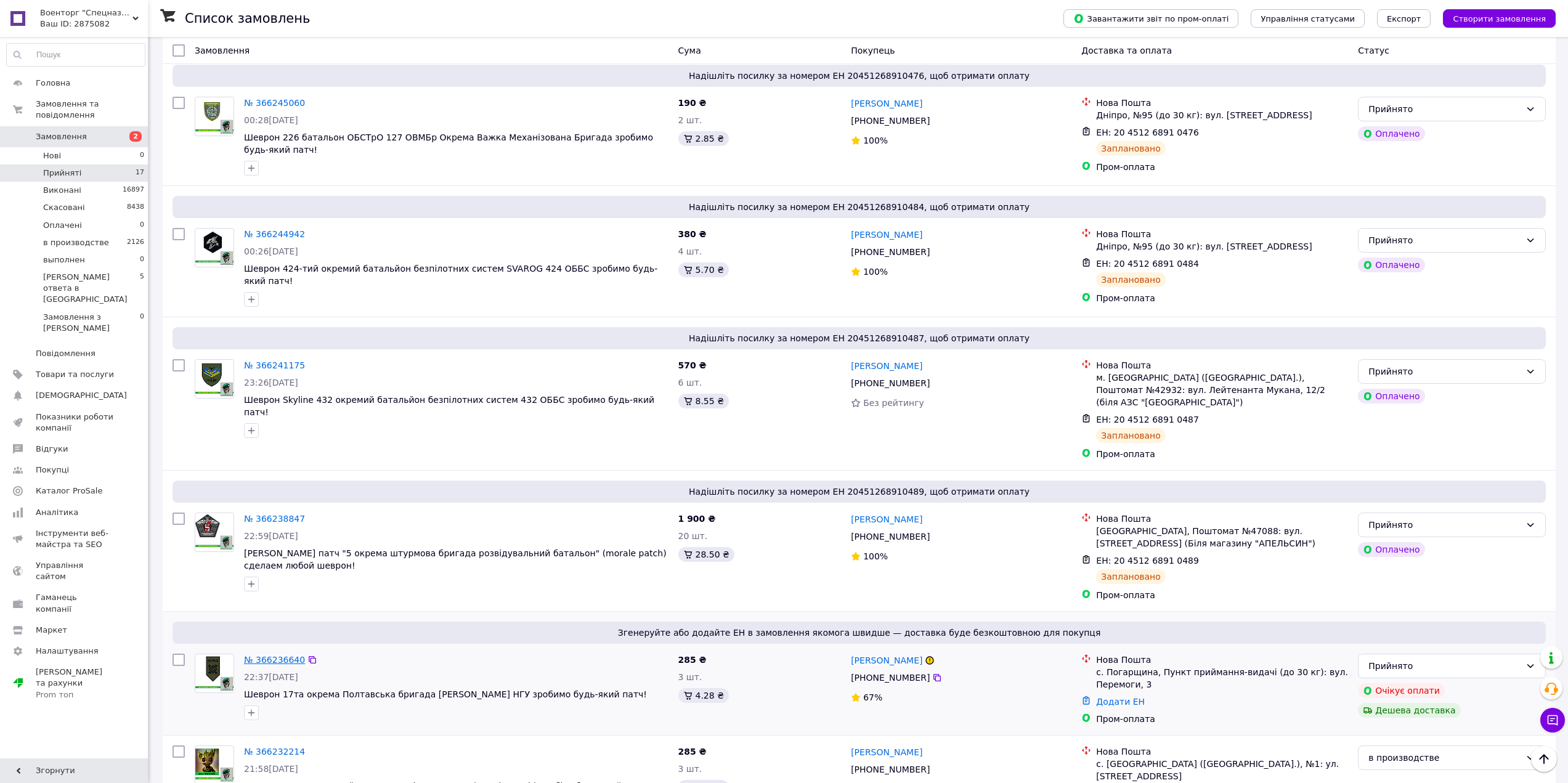
click at [290, 655] on link "№ 366236640" at bounding box center [274, 660] width 61 height 9
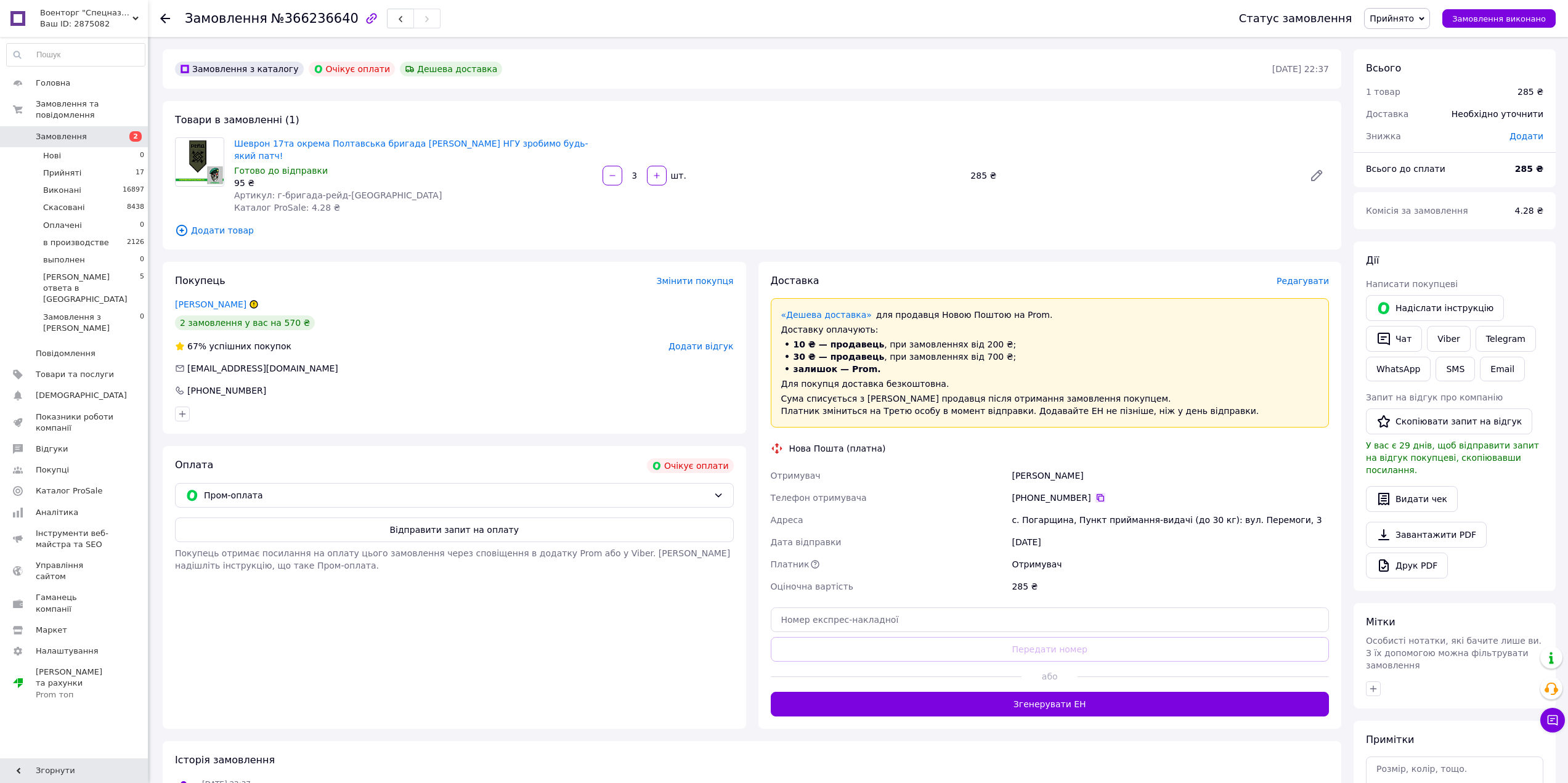
click at [1096, 493] on icon at bounding box center [1100, 497] width 9 height 9
click at [71, 131] on span "Замовлення" at bounding box center [62, 136] width 51 height 11
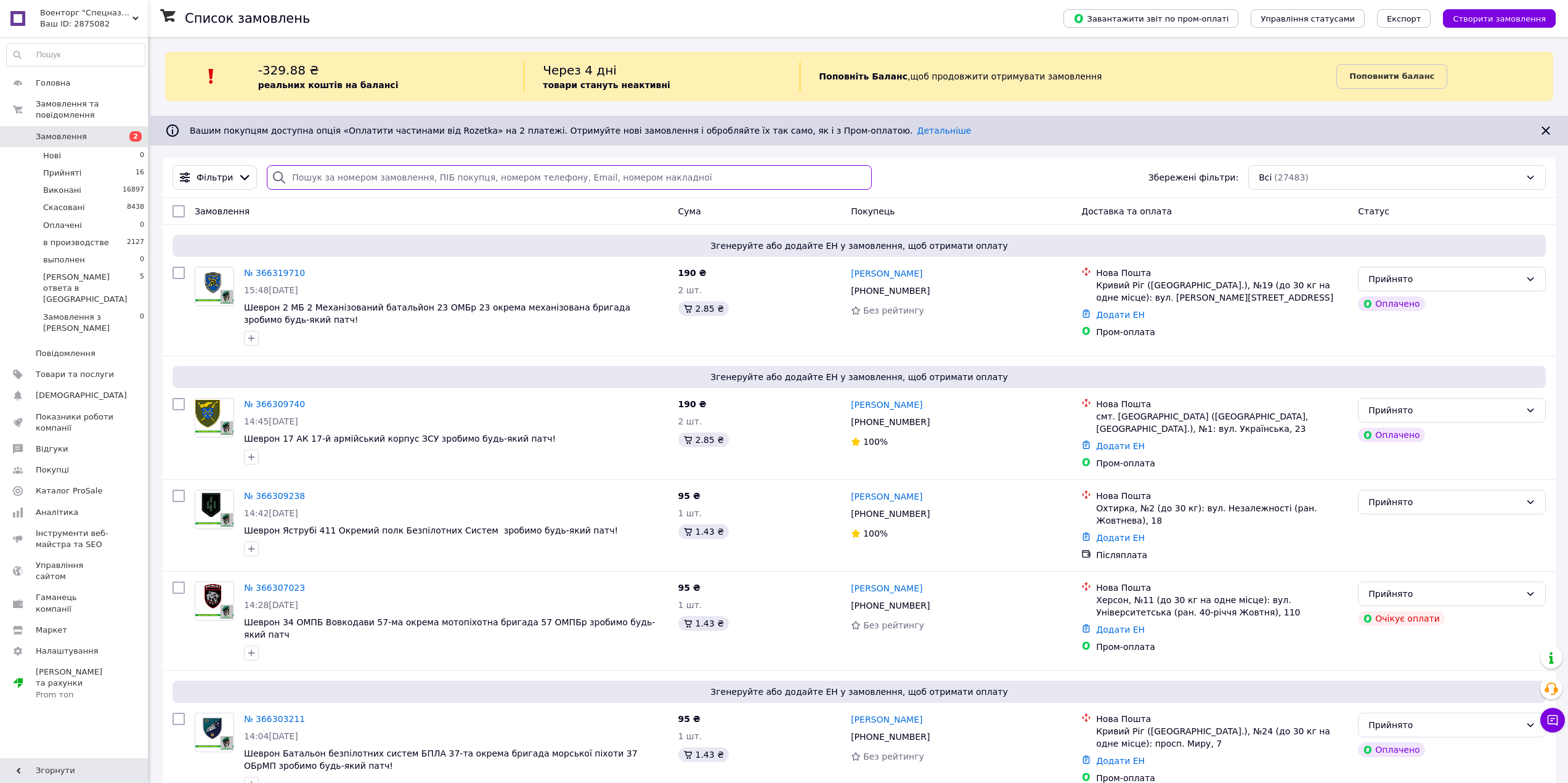
click at [382, 180] on input "search" at bounding box center [569, 178] width 605 height 25
paste input "+380991752390"
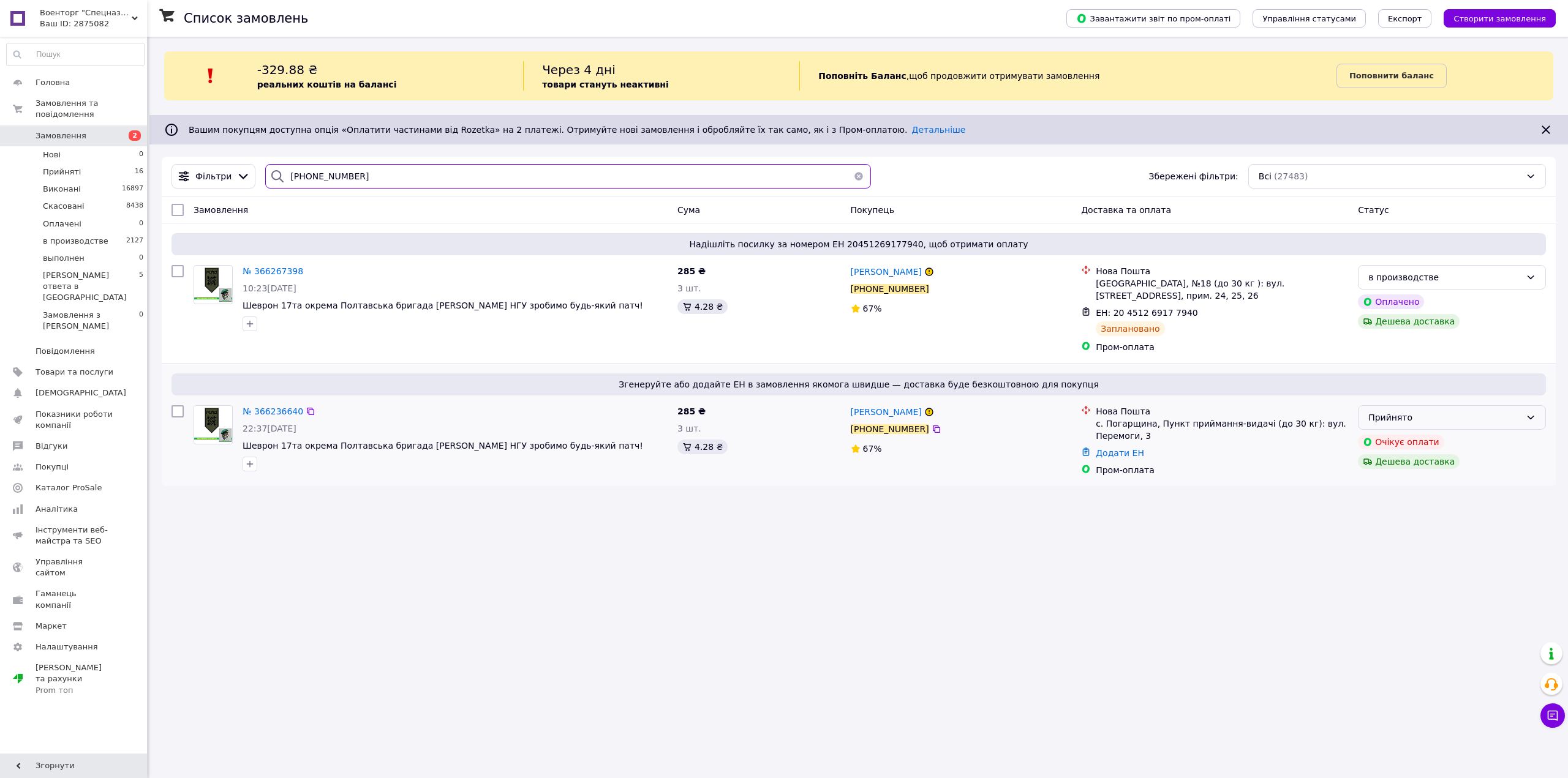
type input "+380991752390"
click at [1461, 418] on div "Прийнято" at bounding box center [1444, 418] width 153 height 14
click at [1438, 467] on li "Скасовано" at bounding box center [1452, 467] width 187 height 22
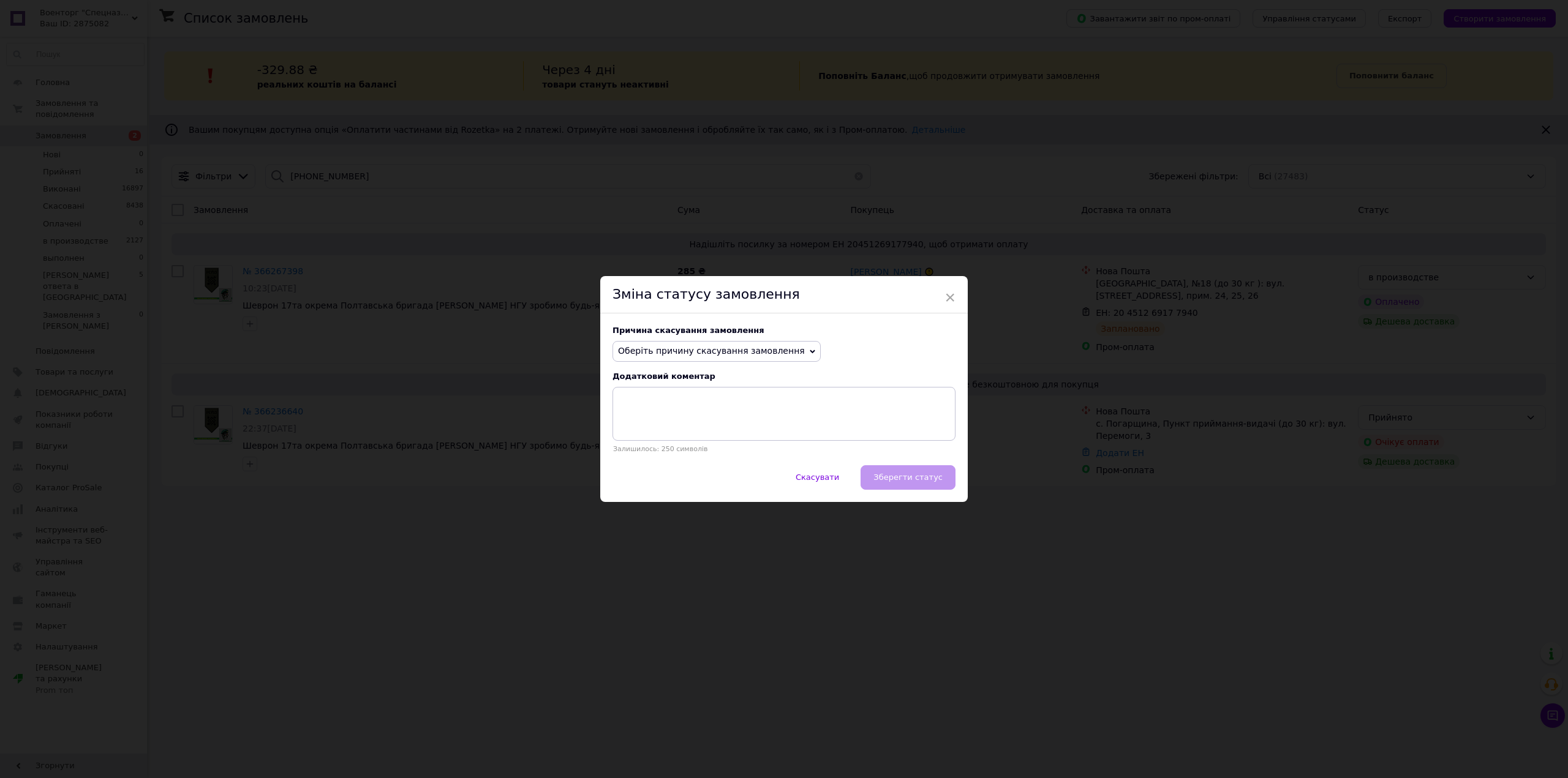
click at [672, 347] on span "Оберіть причину скасування замовлення" at bounding box center [711, 350] width 187 height 9
click at [696, 447] on li "Замовлення-дублікат" at bounding box center [716, 444] width 207 height 17
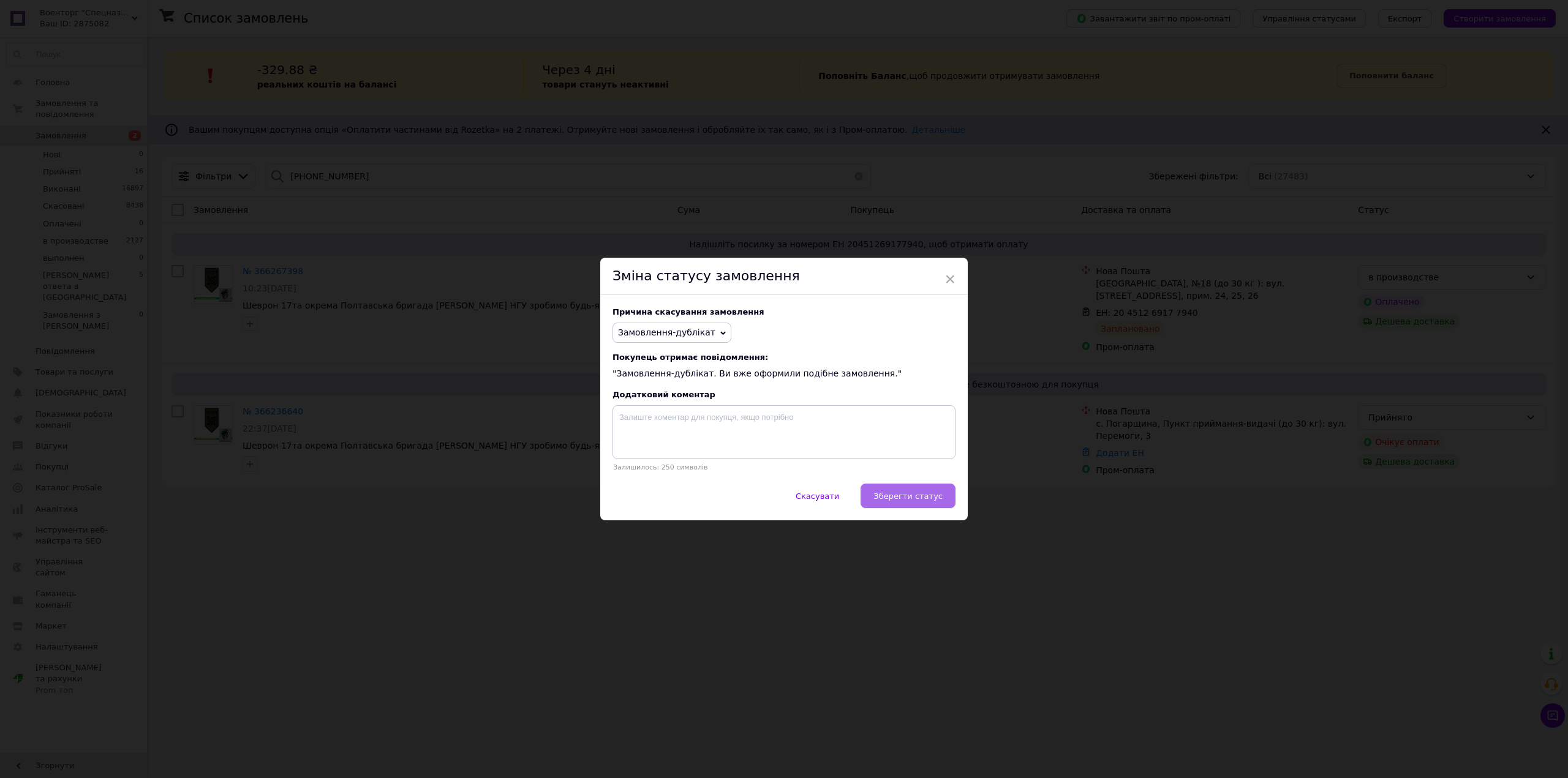
click at [912, 499] on span "Зберегти статус" at bounding box center [908, 496] width 69 height 9
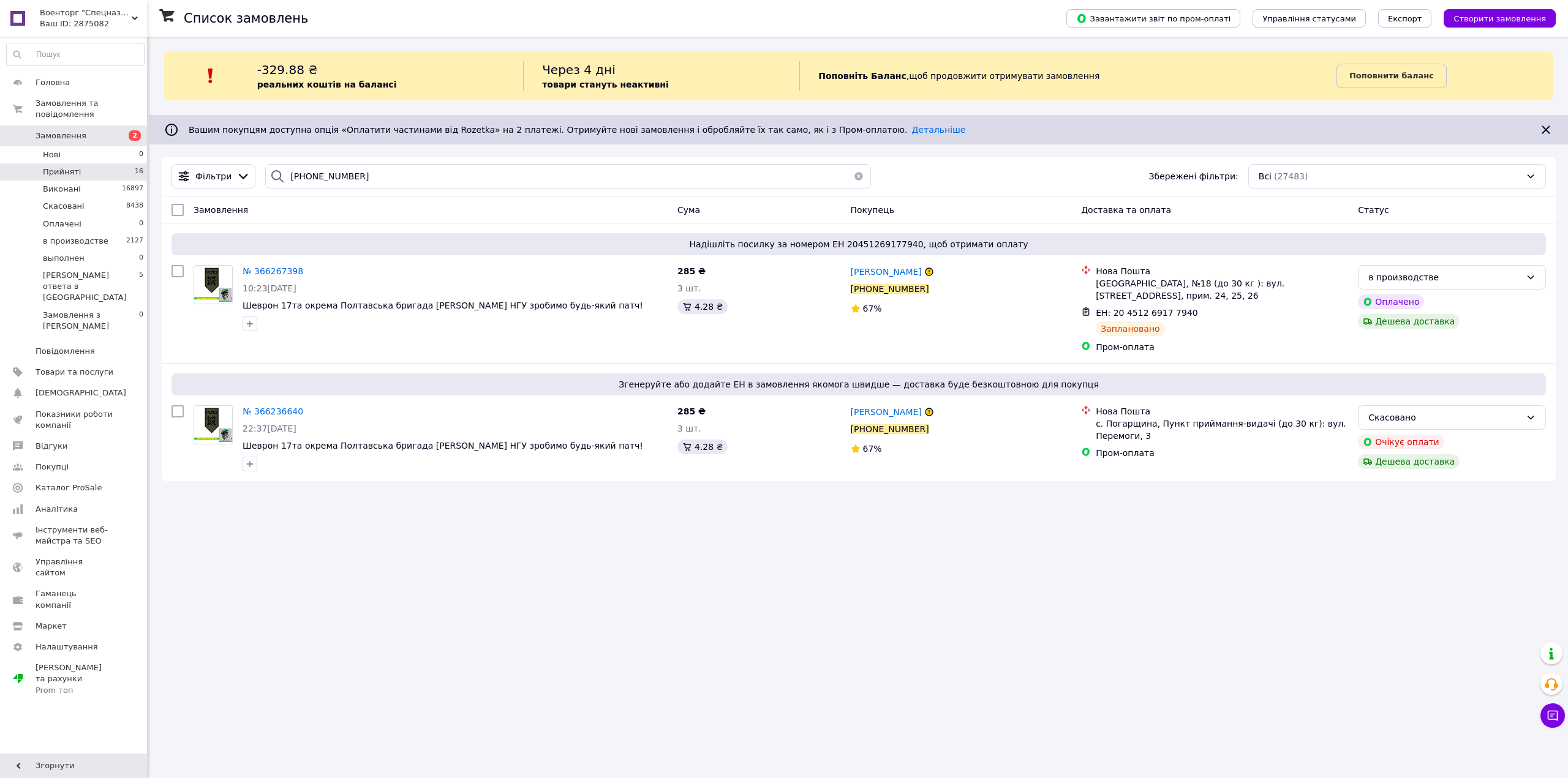
click at [79, 164] on li "Прийняті 16" at bounding box center [75, 172] width 151 height 17
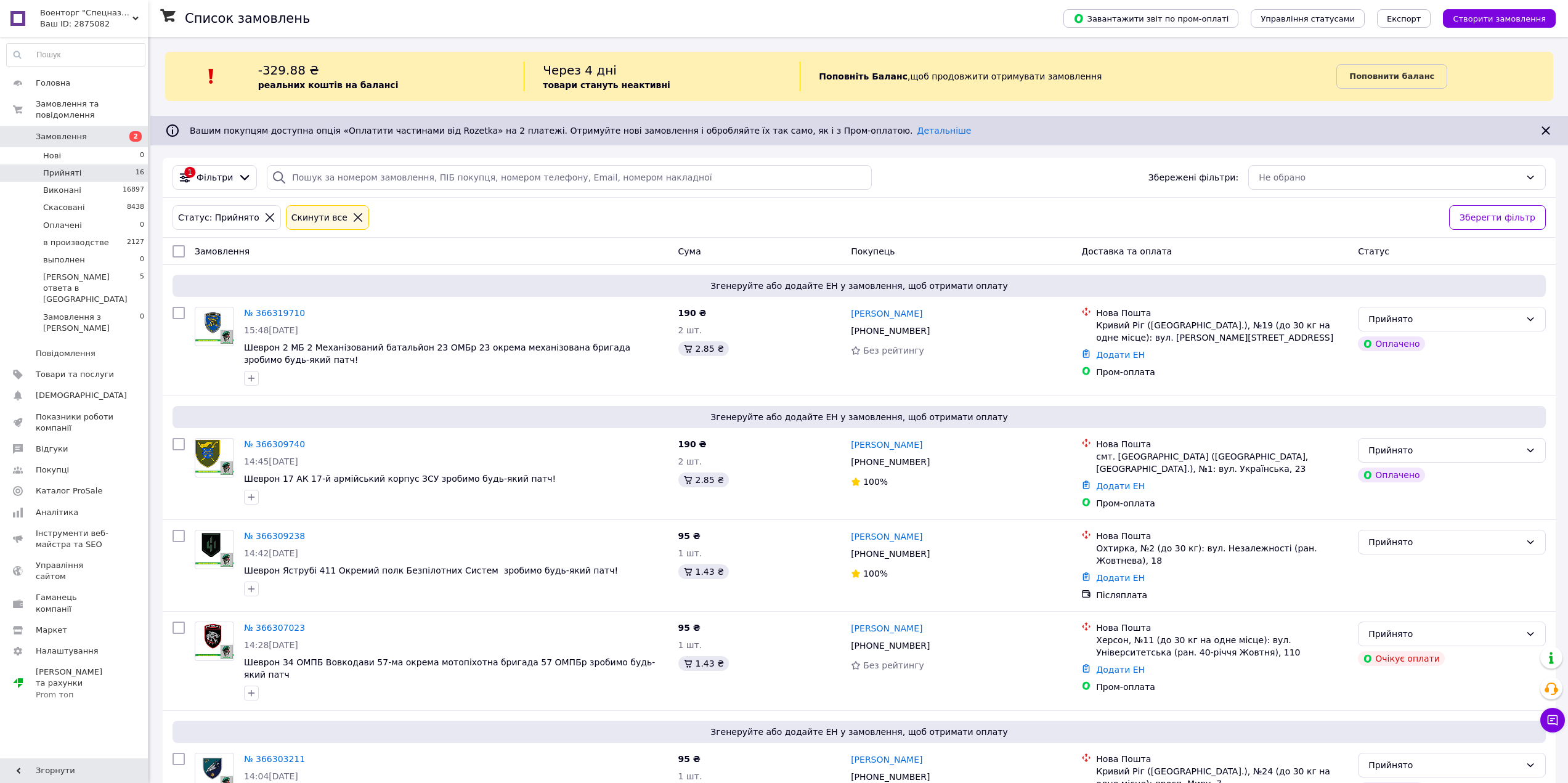
scroll to position [1352, 0]
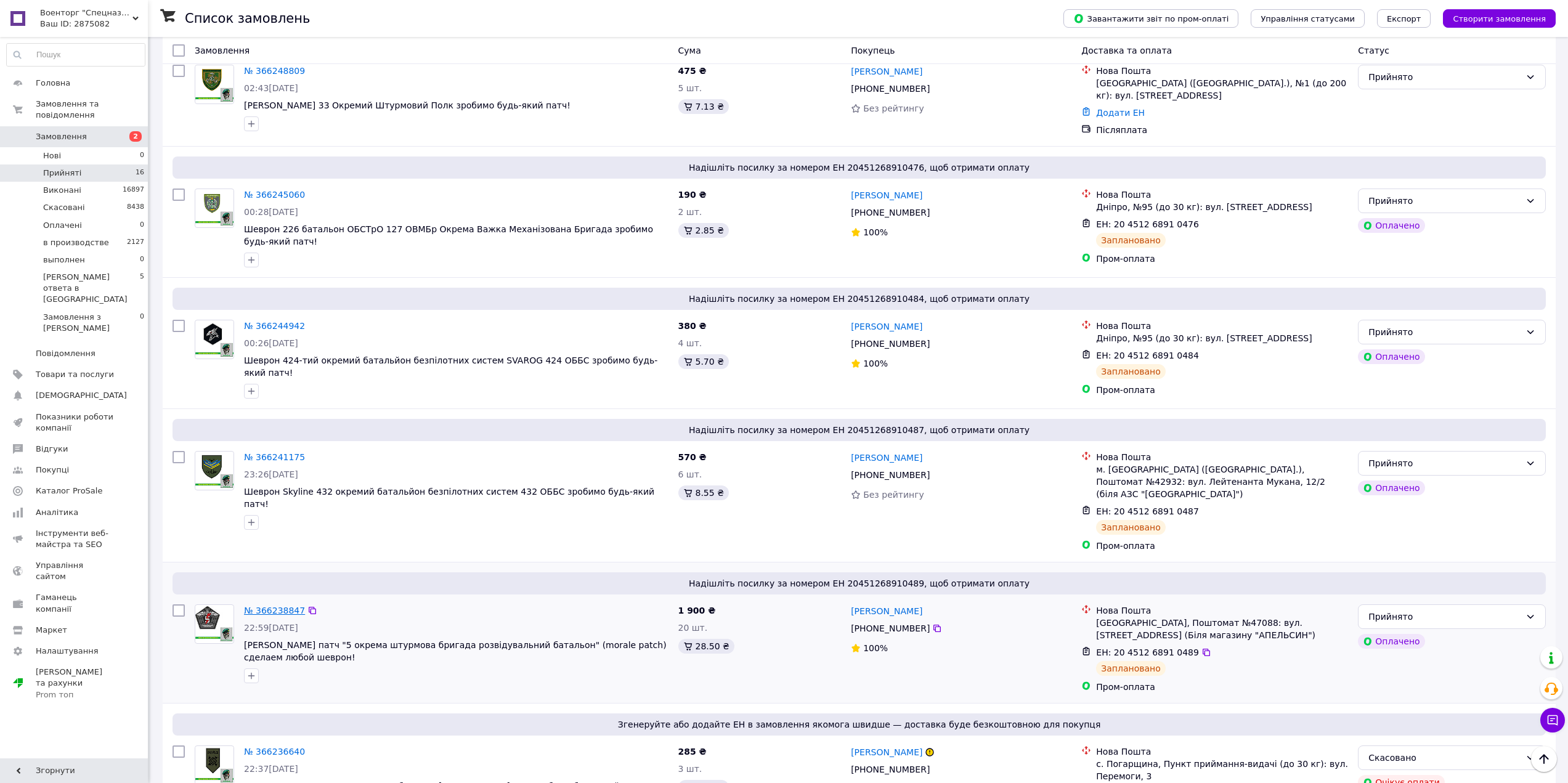
click at [284, 605] on link "№ 366238847" at bounding box center [274, 610] width 61 height 9
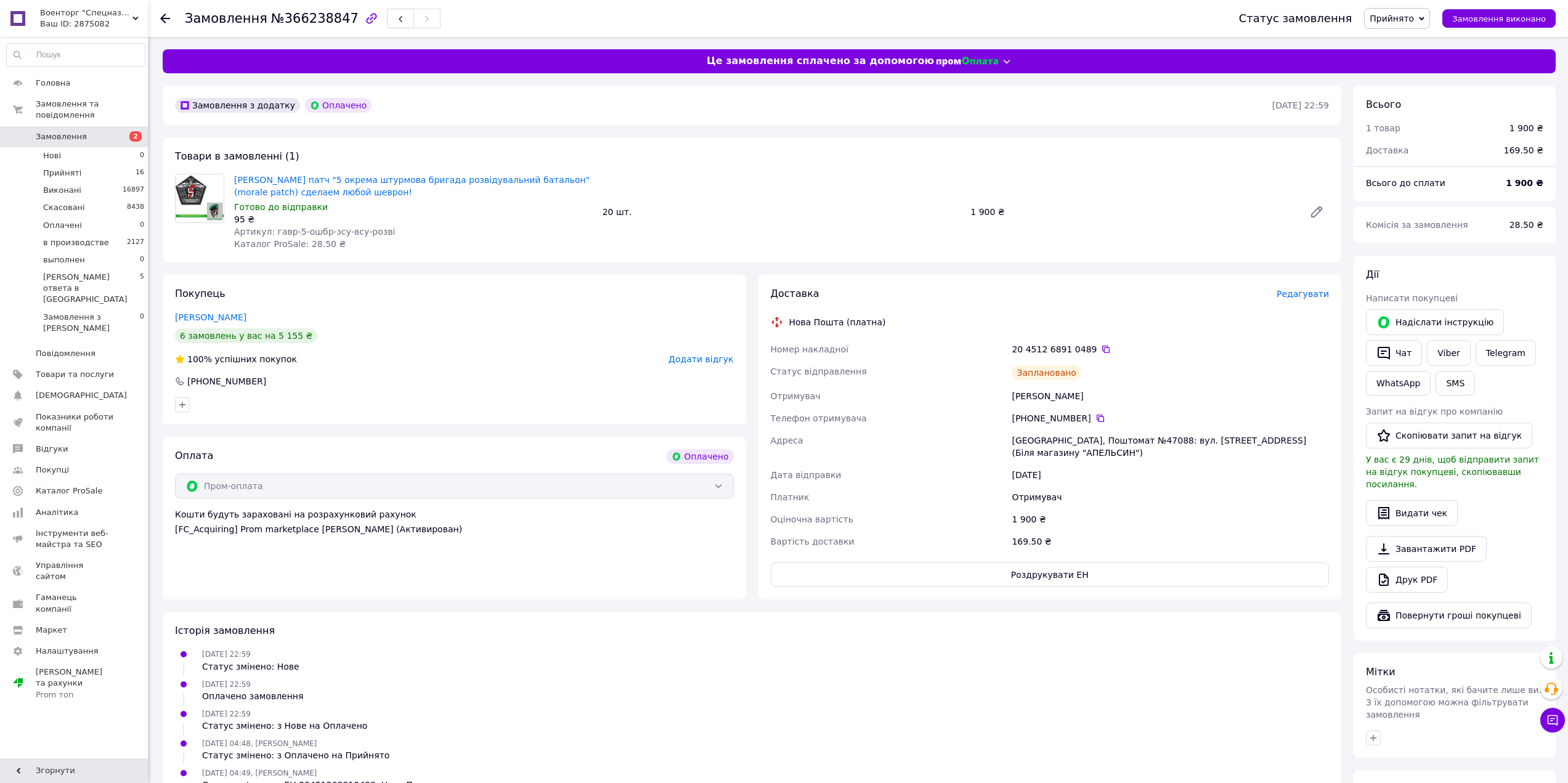
click at [1296, 294] on span "Редагувати" at bounding box center [1302, 293] width 52 height 9
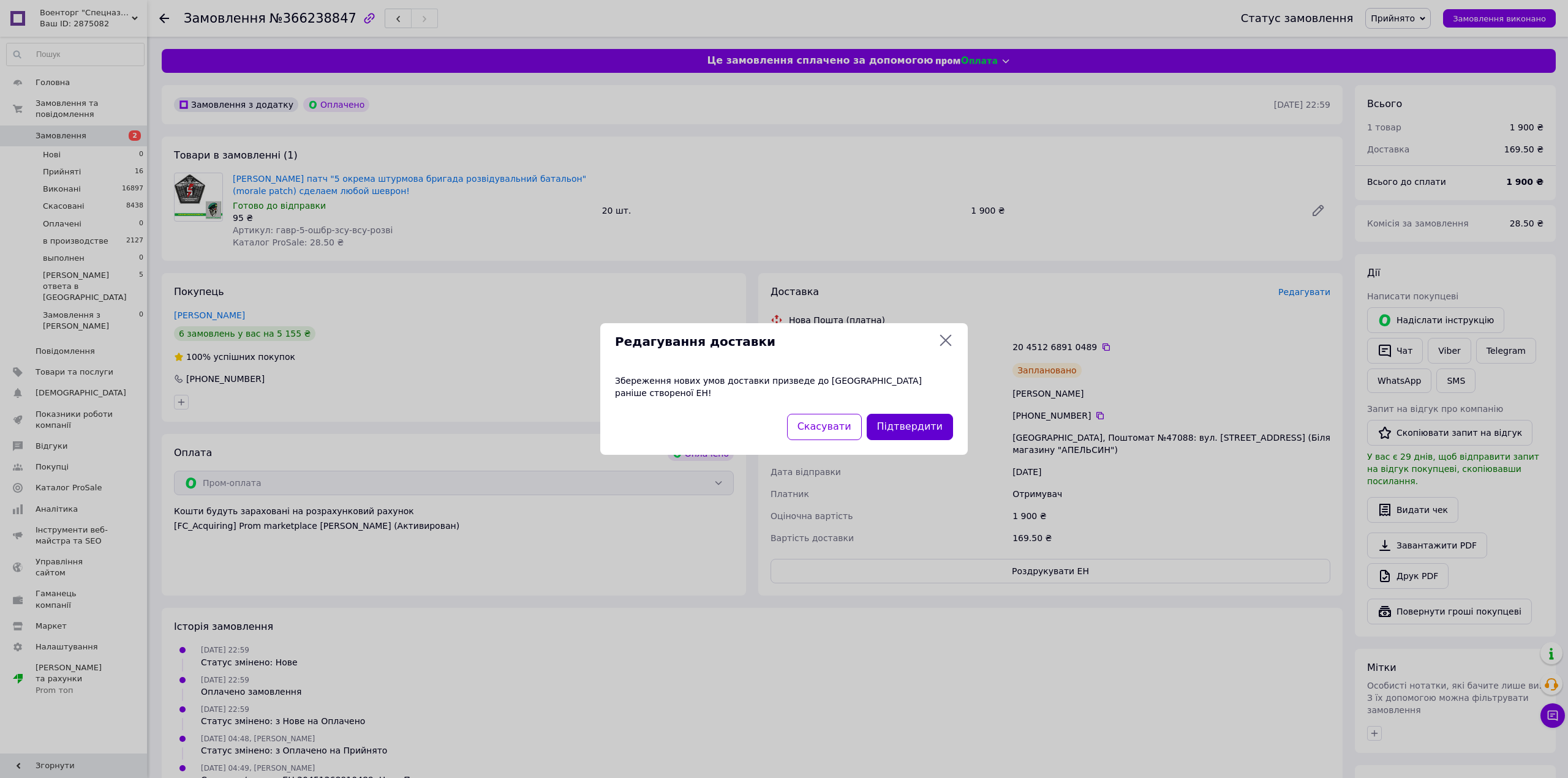
click at [941, 414] on button "Підтвердити" at bounding box center [910, 427] width 86 height 26
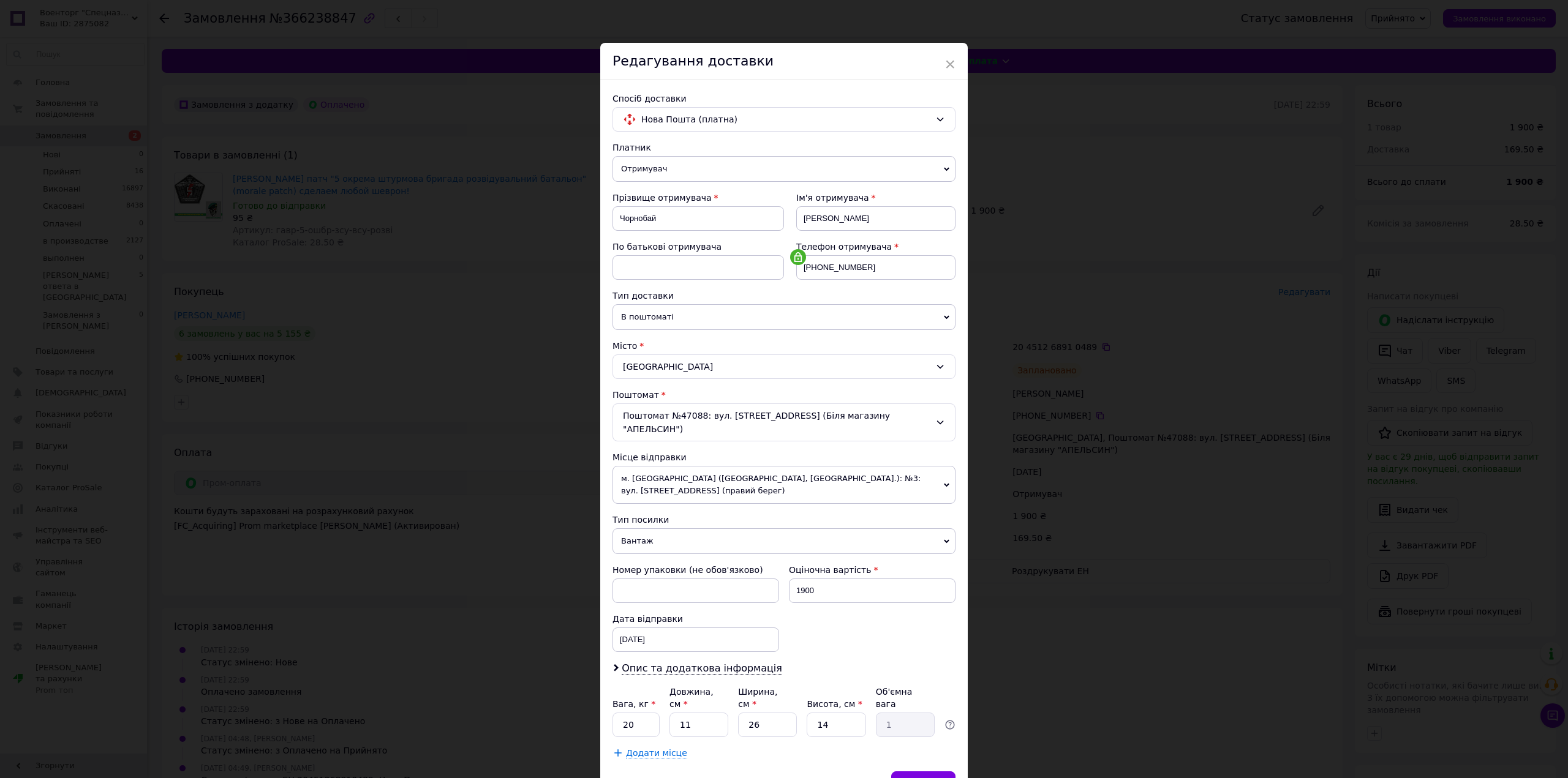
click at [685, 533] on span "Вантаж" at bounding box center [784, 541] width 343 height 26
click at [683, 556] on li "Документи" at bounding box center [784, 565] width 343 height 19
click at [672, 630] on div "[DATE] < 2025 > < Октябрь > Пн Вт Ср Чт Пт Сб Вс 29 30 1 2 3 4 5 6 7 8 9 10 11 …" at bounding box center [696, 639] width 166 height 25
click at [749, 769] on link "18" at bounding box center [755, 778] width 24 height 25
type input "[DATE]"
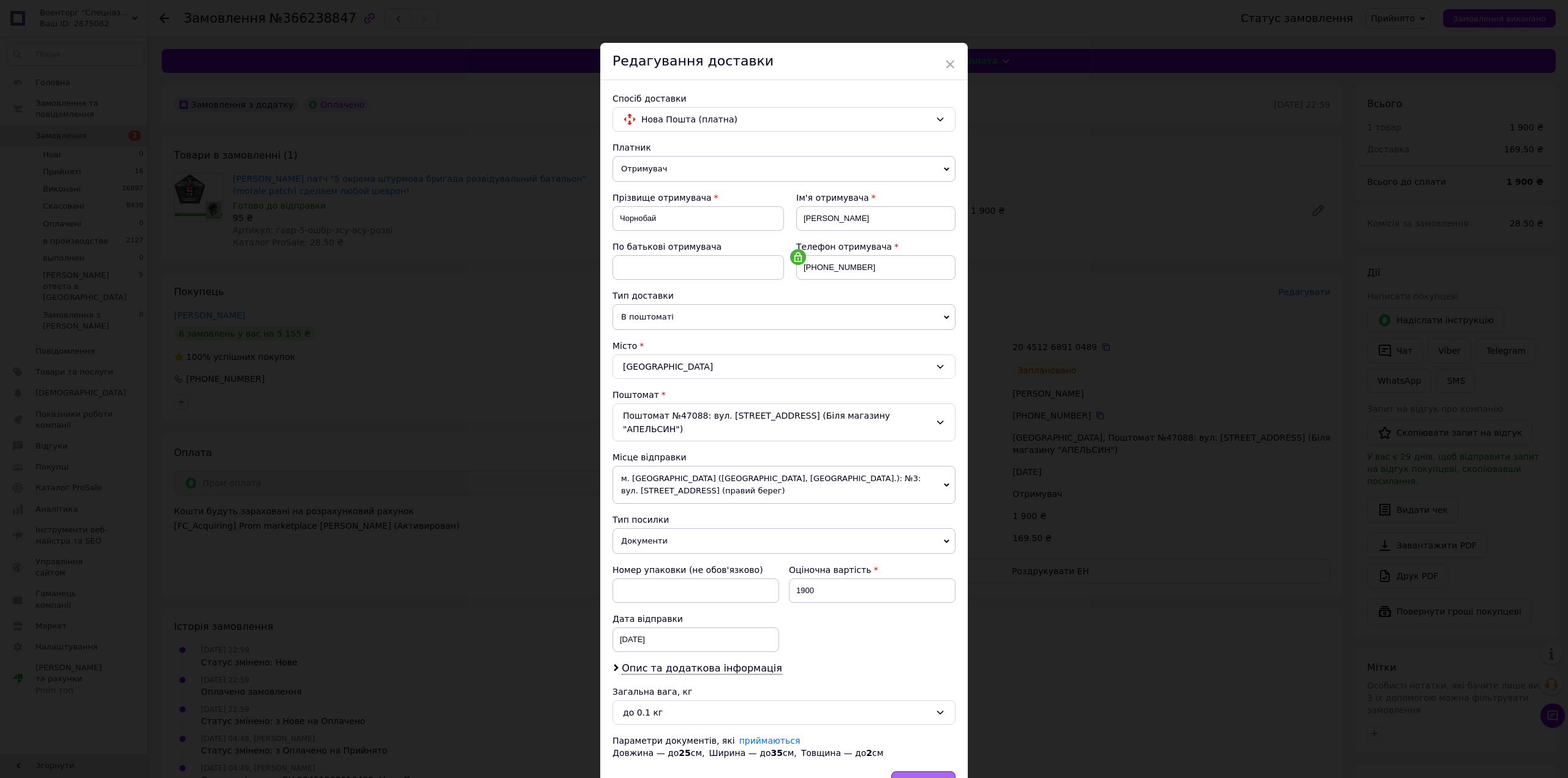
click at [923, 771] on div "Зберегти" at bounding box center [923, 783] width 64 height 25
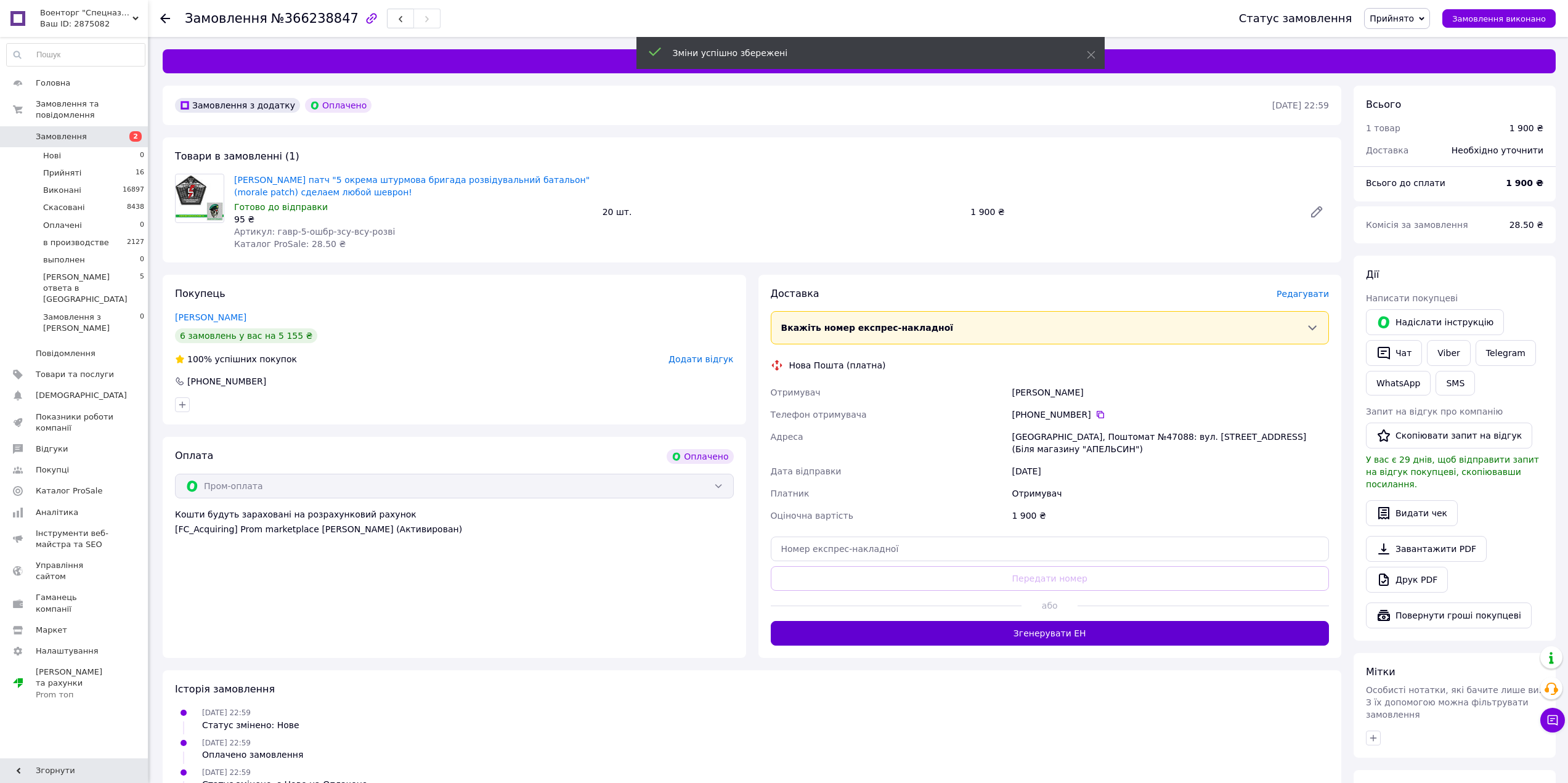
click at [972, 621] on button "Згенерувати ЕН" at bounding box center [1050, 633] width 559 height 25
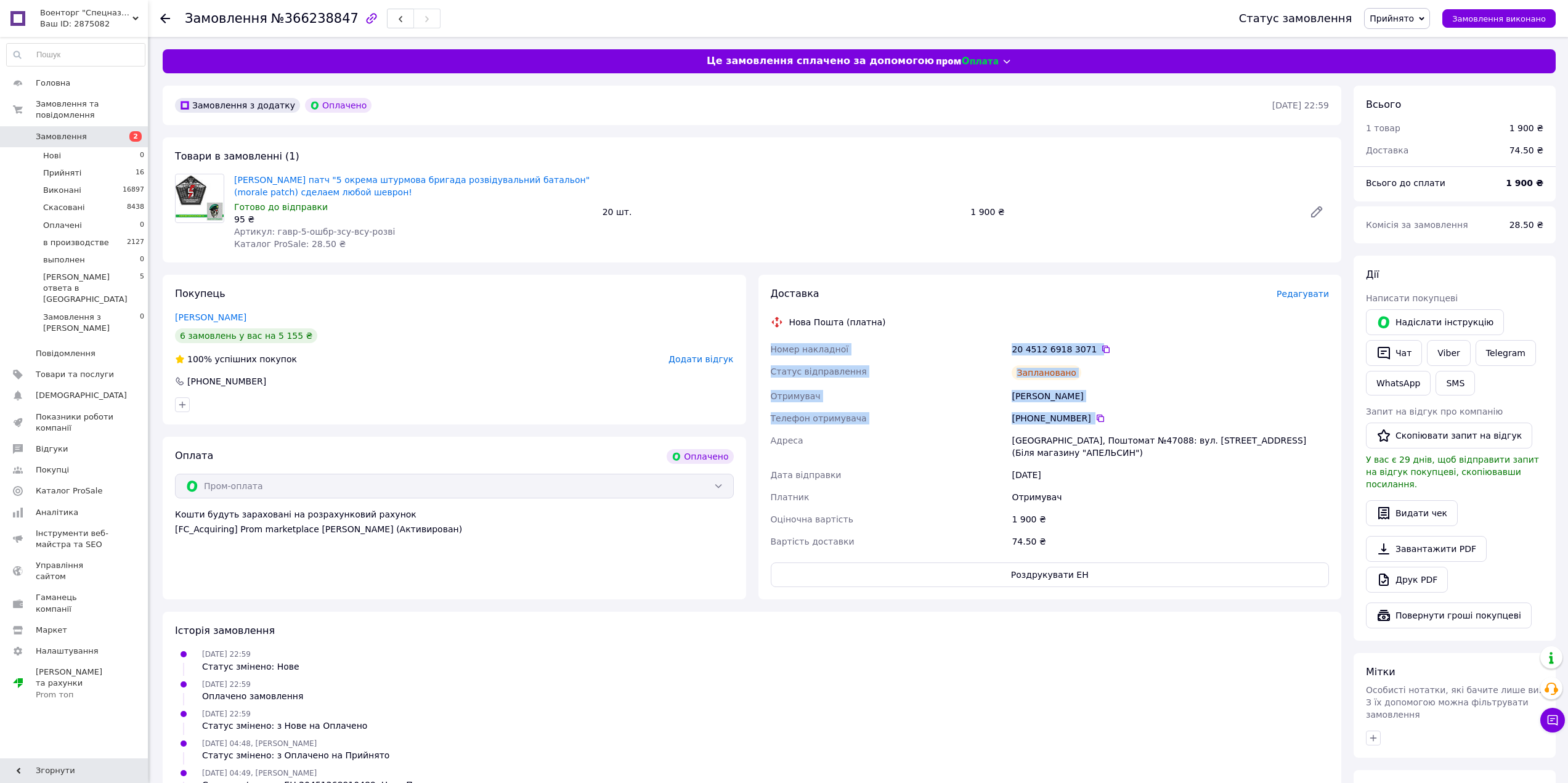
drag, startPoint x: 767, startPoint y: 347, endPoint x: 1084, endPoint y: 416, distance: 324.4
click at [1084, 416] on div "Доставка Редагувати Нова Пошта (платна) Номер накладної 20 4512 6918 3071   Ста…" at bounding box center [1050, 437] width 583 height 325
copy div "Номер накладної 20 4512 6918 3071   Статус відправлення Заплановано Отримувач Ч…"
click at [1096, 415] on icon at bounding box center [1100, 418] width 9 height 9
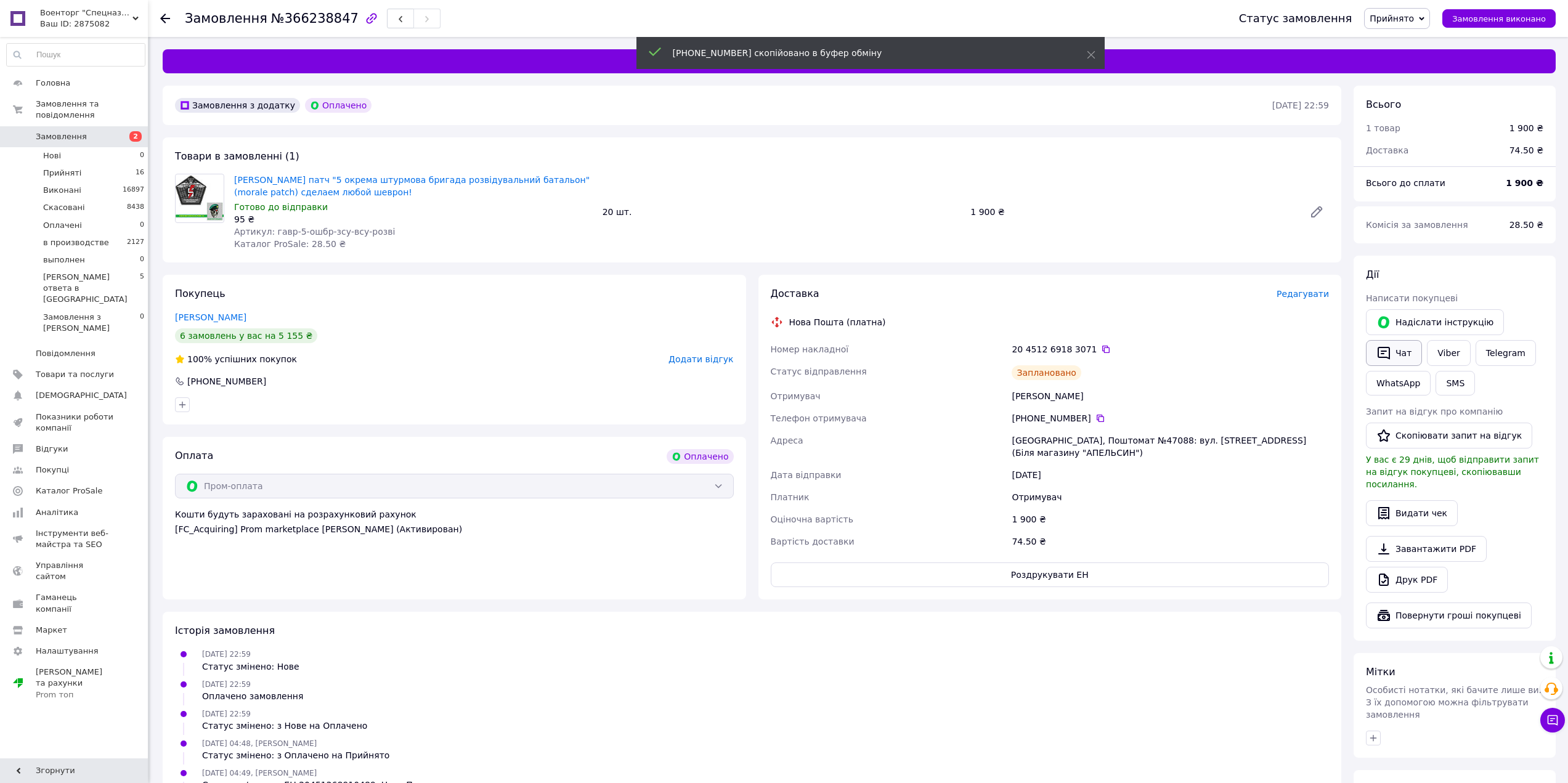
click at [1399, 352] on button "Чат" at bounding box center [1393, 353] width 56 height 26
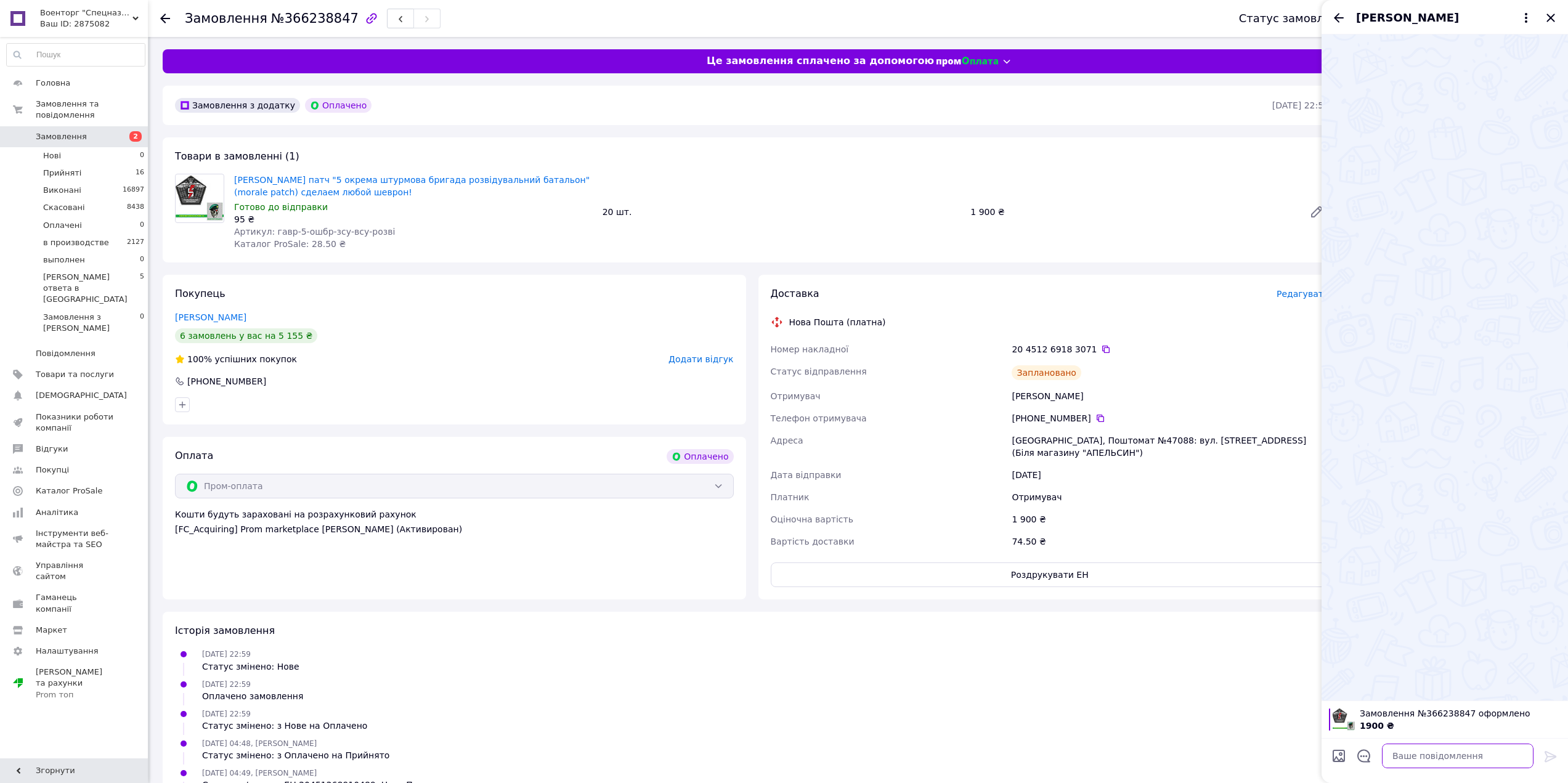
click at [1408, 763] on textarea at bounding box center [1457, 756] width 152 height 25
paste textarea "Доброго вечора. З приводу Вашого замовлення. Шеврони, погони, патчі ТЕРМОДРУК н…"
type textarea "Доброго вечора. З приводу Вашого замовлення. Шеврони, погони, патчі ТЕРМОДРУК н…"
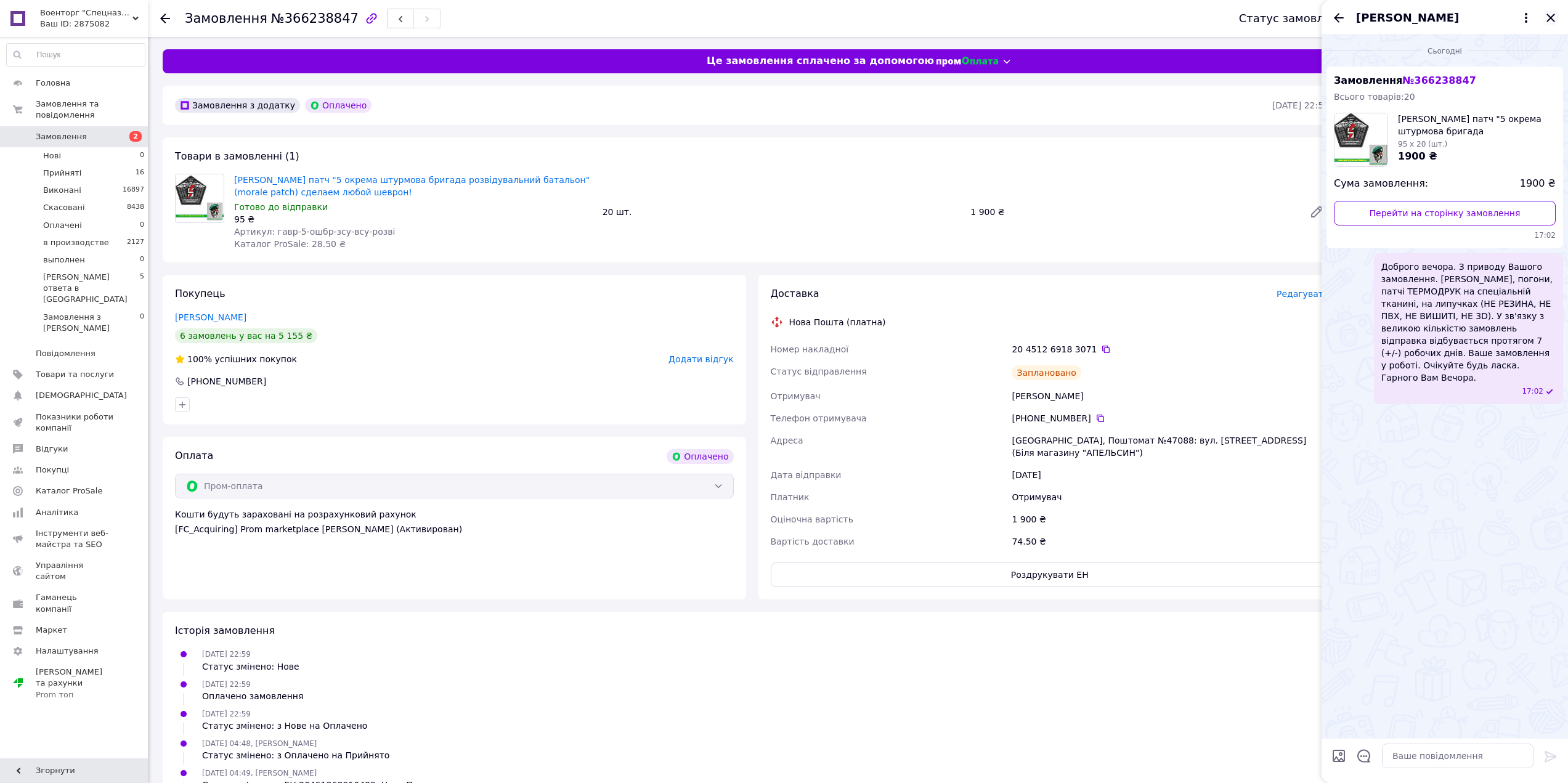
click at [1557, 20] on icon "Закрити" at bounding box center [1550, 17] width 15 height 15
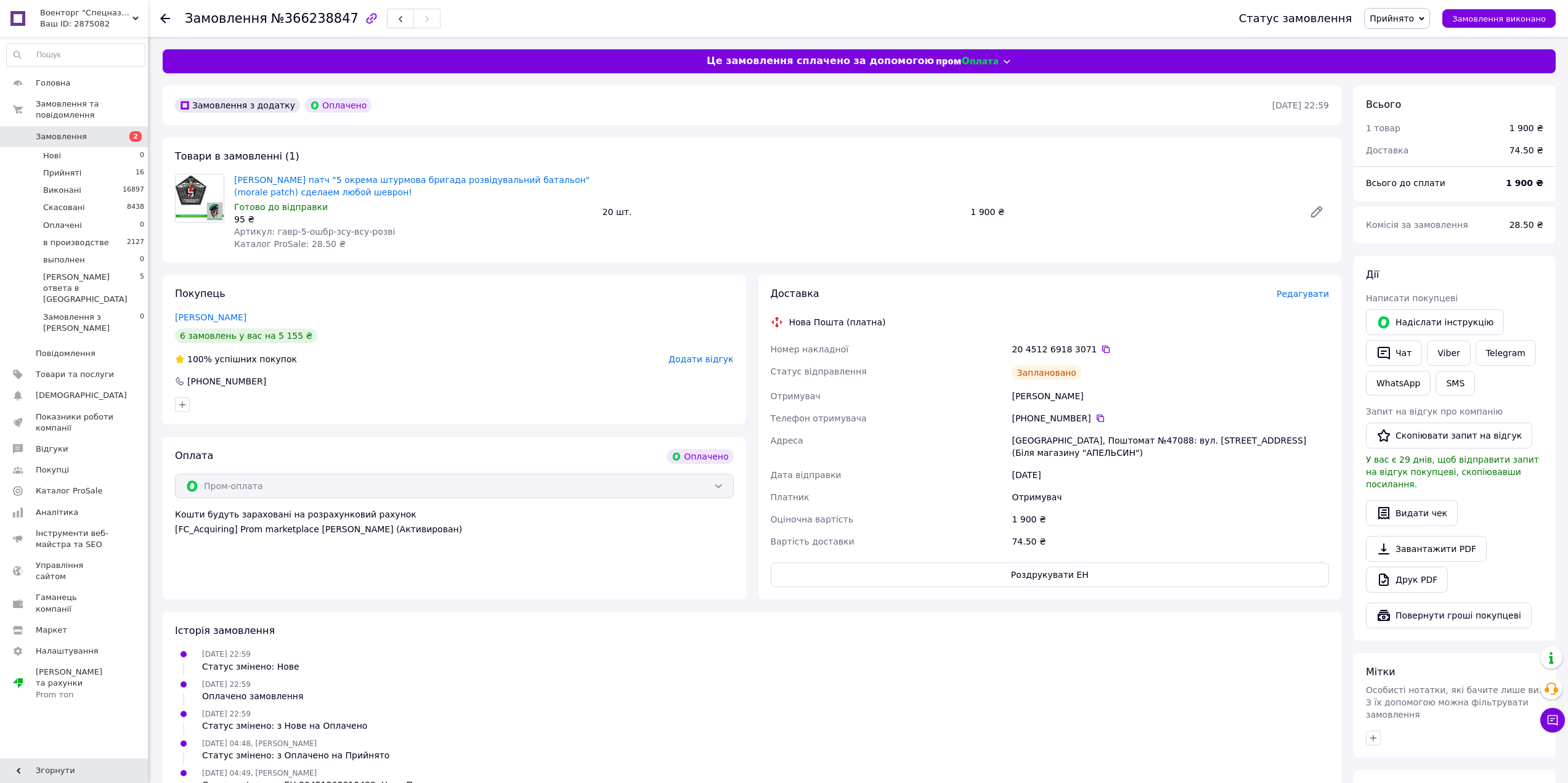
click at [1392, 25] on span "Прийнято" at bounding box center [1397, 18] width 66 height 21
click at [1420, 99] on li "в производстве" at bounding box center [1467, 99] width 204 height 19
click at [119, 165] on li "Прийняті 16" at bounding box center [75, 173] width 152 height 17
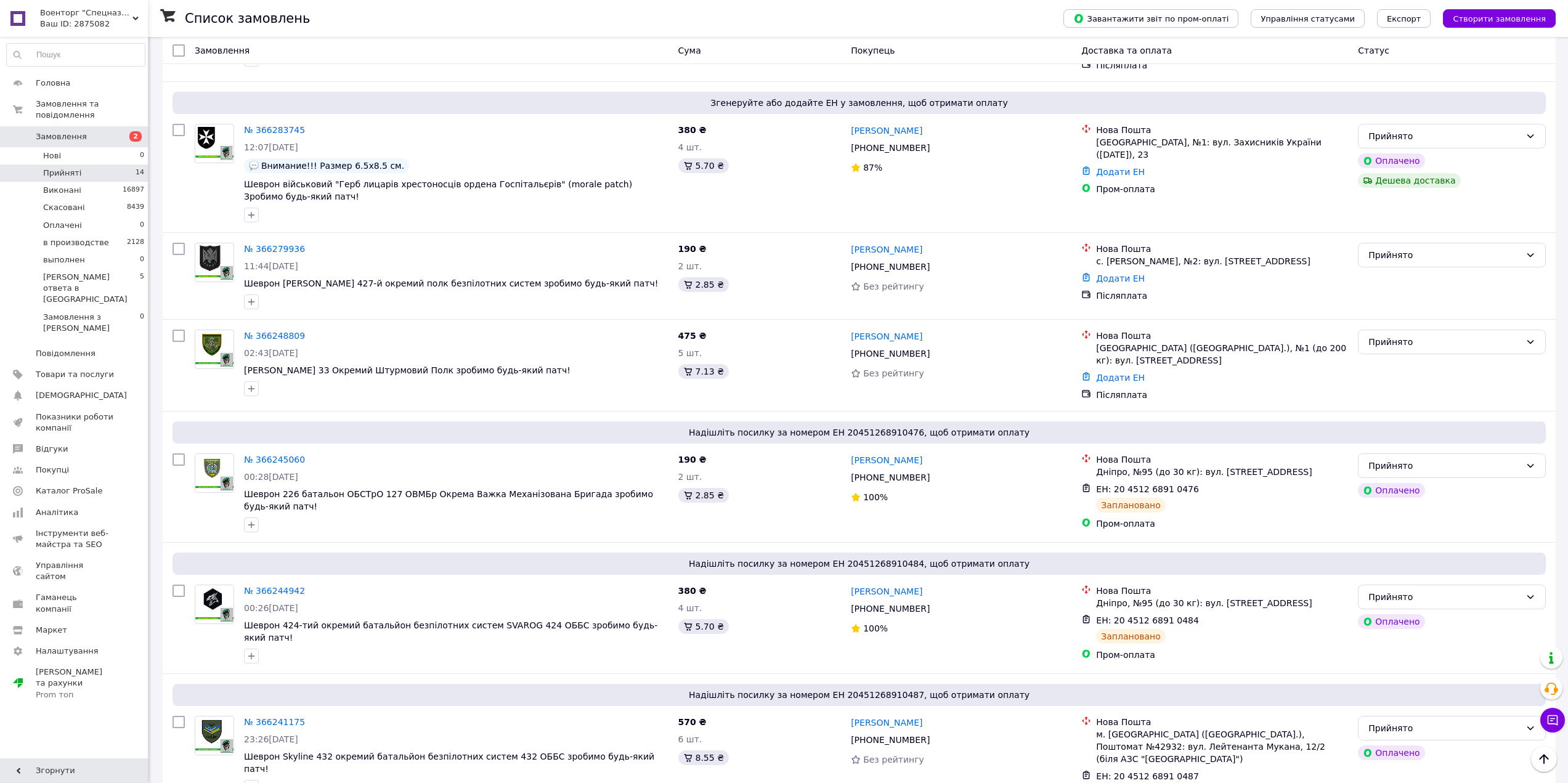
scroll to position [1093, 0]
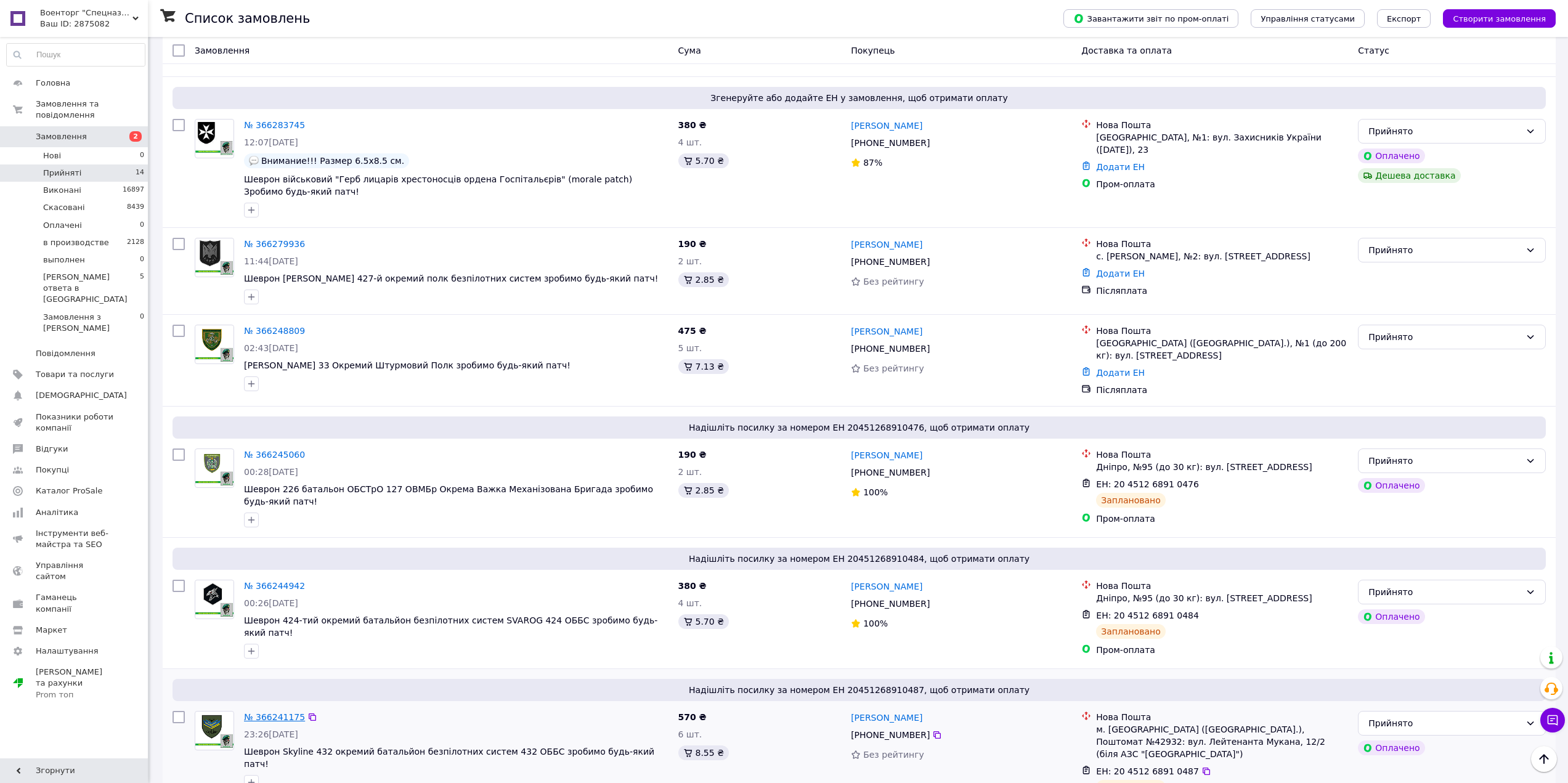
click at [259, 713] on link "№ 366241175" at bounding box center [274, 717] width 61 height 9
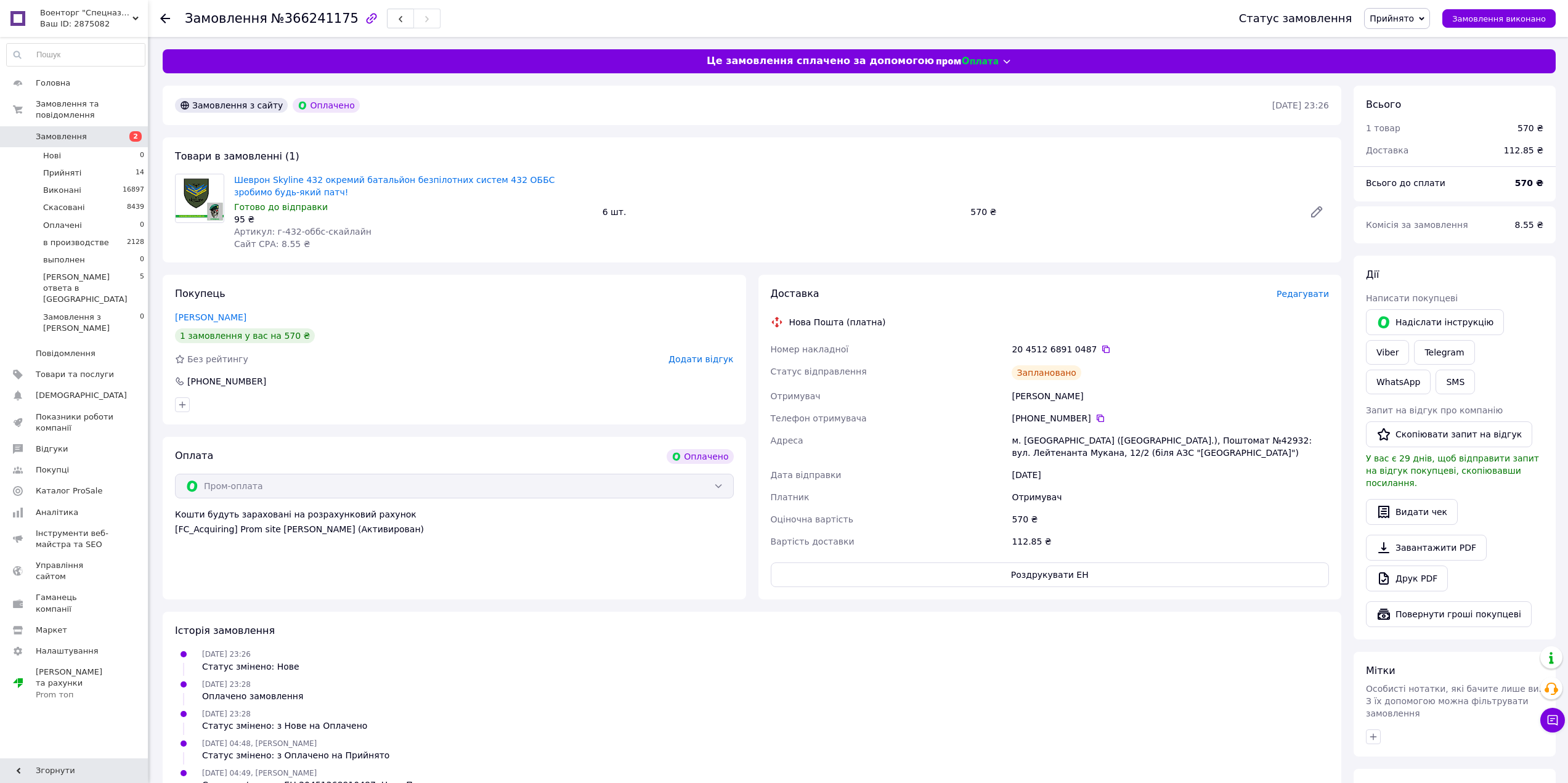
click at [1314, 294] on span "Редагувати" at bounding box center [1302, 293] width 52 height 9
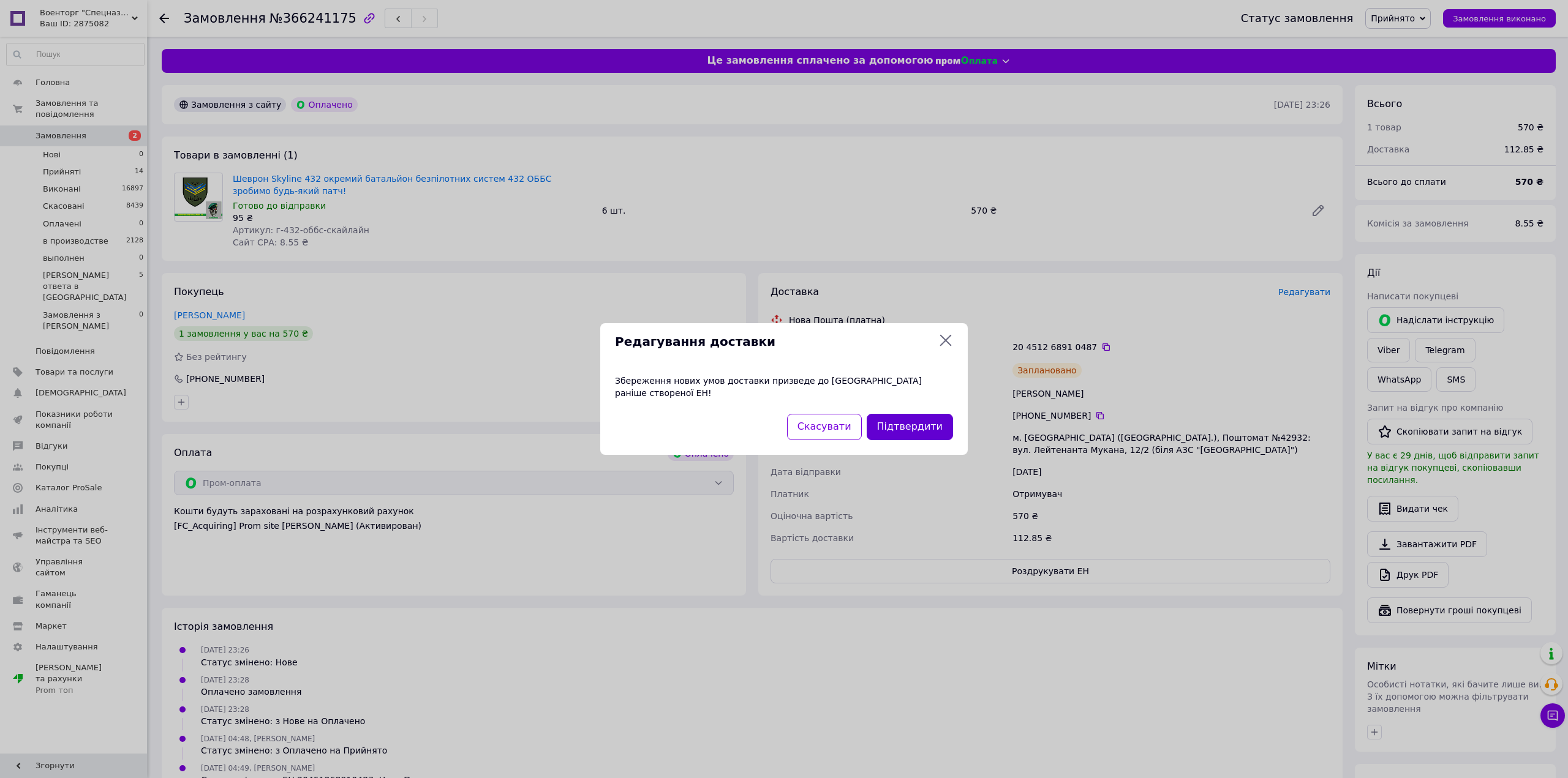
click at [925, 417] on button "Підтвердити" at bounding box center [910, 427] width 86 height 26
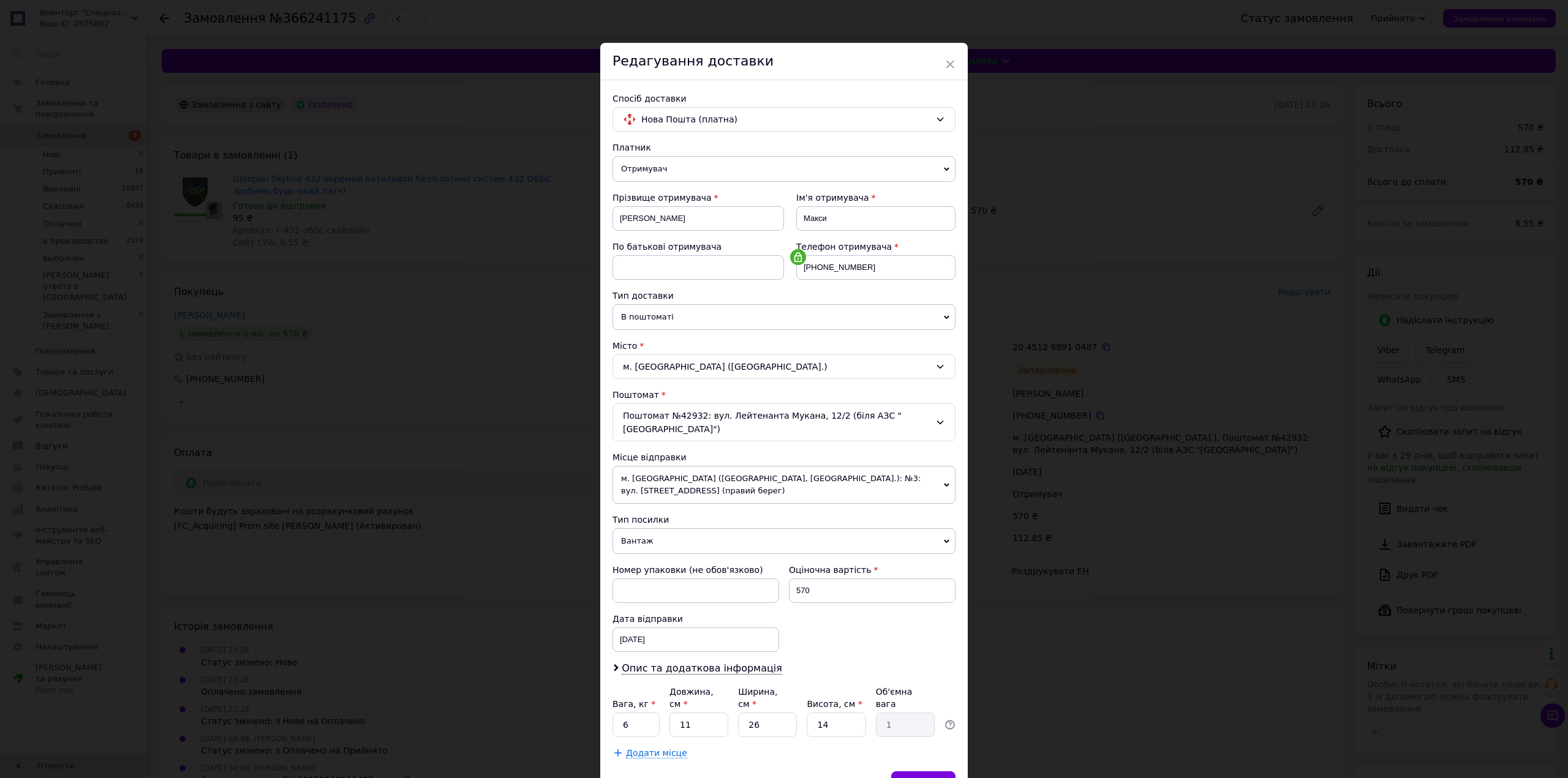
click at [730, 528] on span "Вантаж" at bounding box center [784, 541] width 343 height 26
click at [713, 556] on li "Документи" at bounding box center [784, 565] width 343 height 19
click at [678, 627] on div "[DATE] < 2025 > < Октябрь > Пн Вт Ср Чт Пт Сб Вс 29 30 1 2 3 4 5 6 7 8 9 10 11 …" at bounding box center [696, 639] width 166 height 25
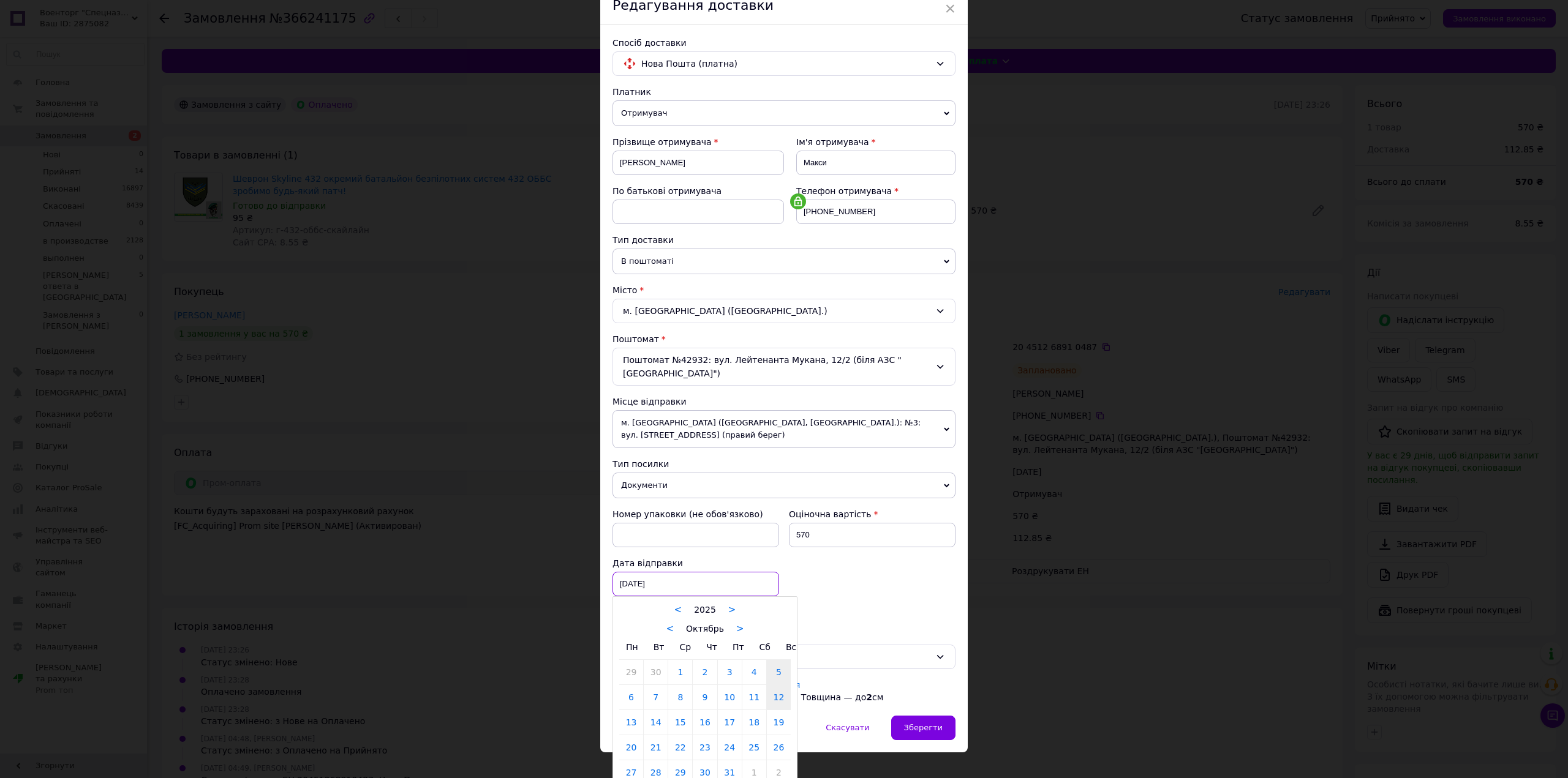
scroll to position [75, 0]
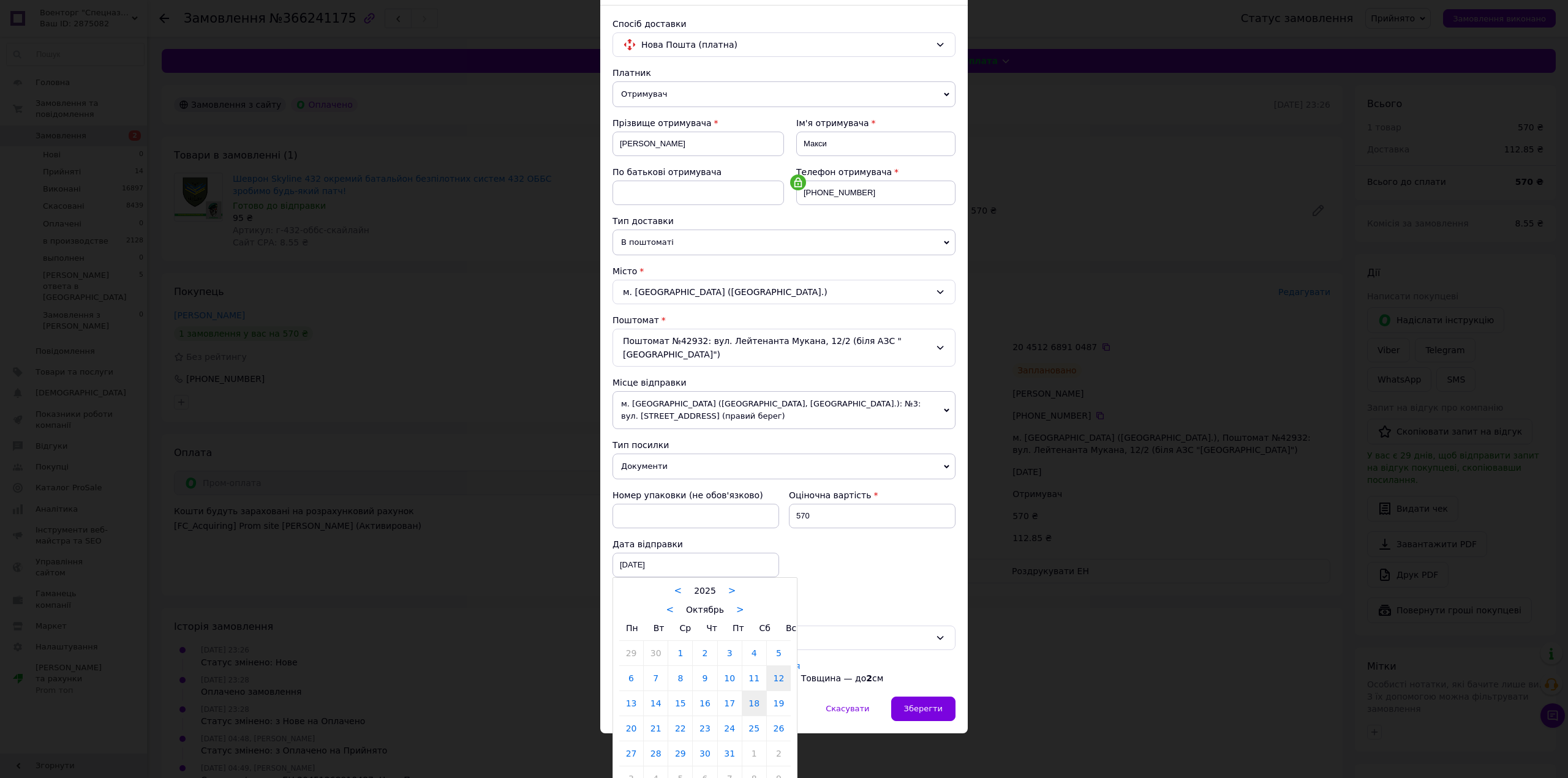
click at [751, 694] on link "18" at bounding box center [755, 703] width 24 height 25
type input "[DATE]"
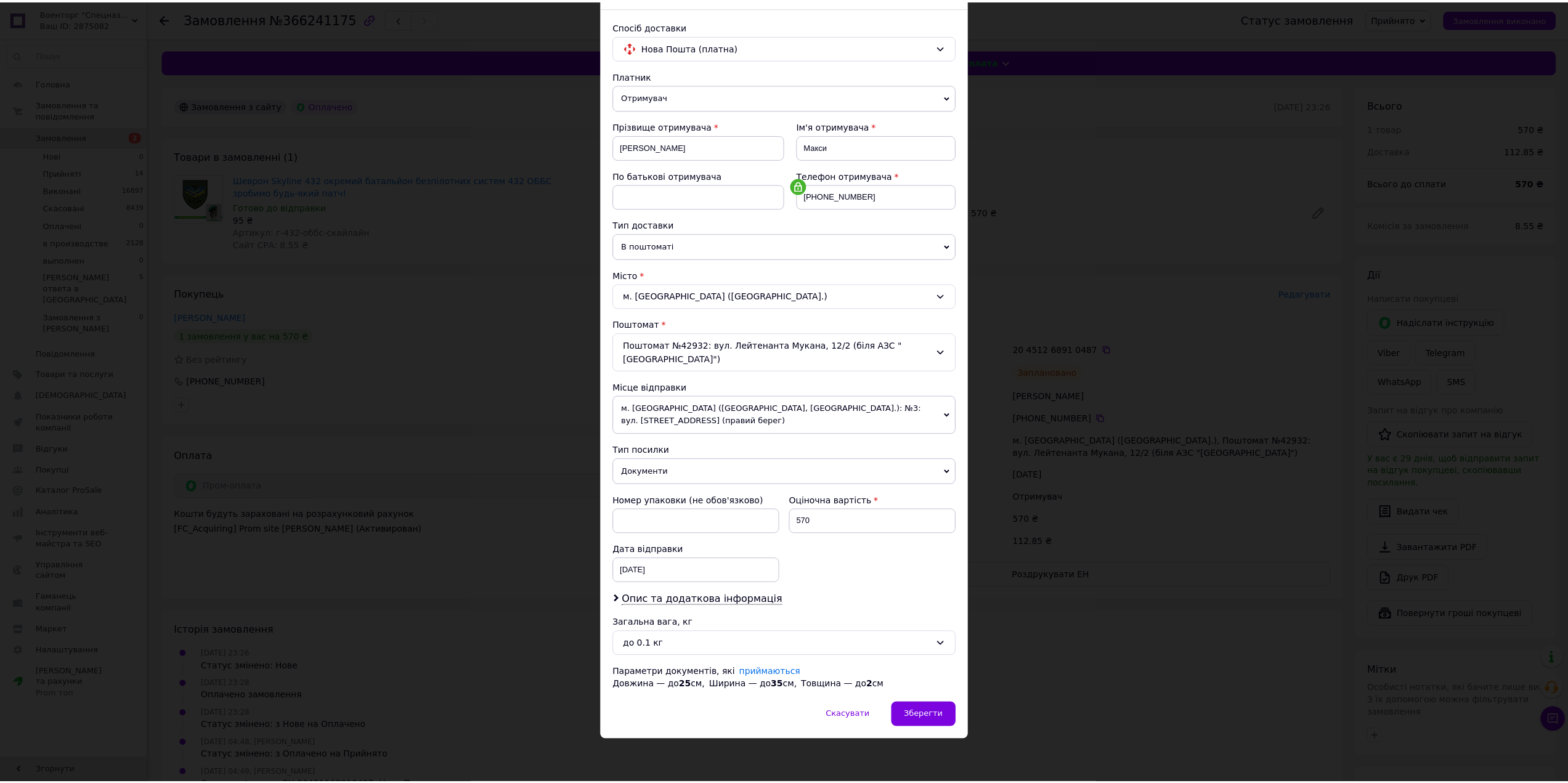
scroll to position [60, 0]
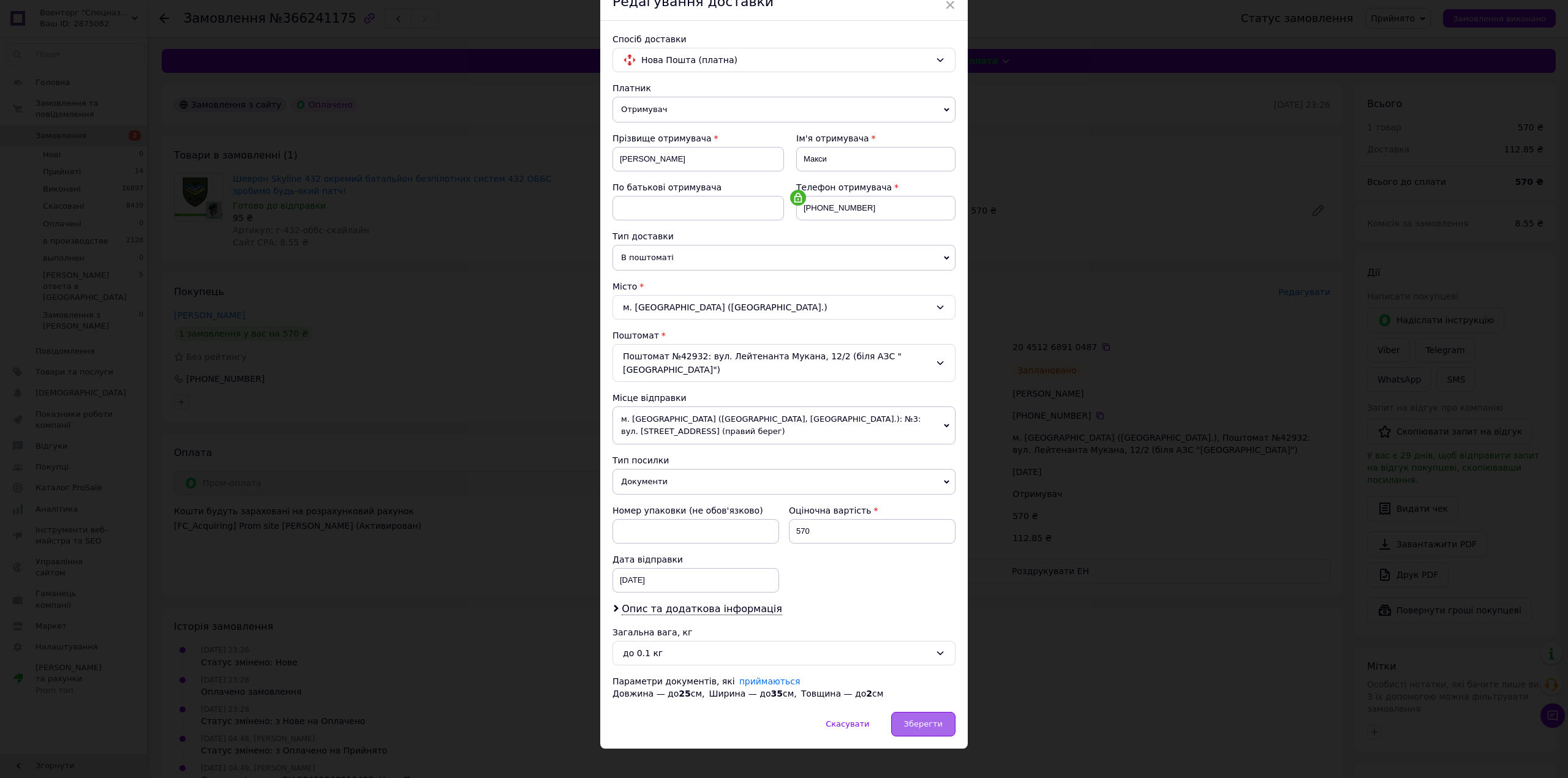
click at [911, 719] on span "Зберегти" at bounding box center [923, 723] width 38 height 9
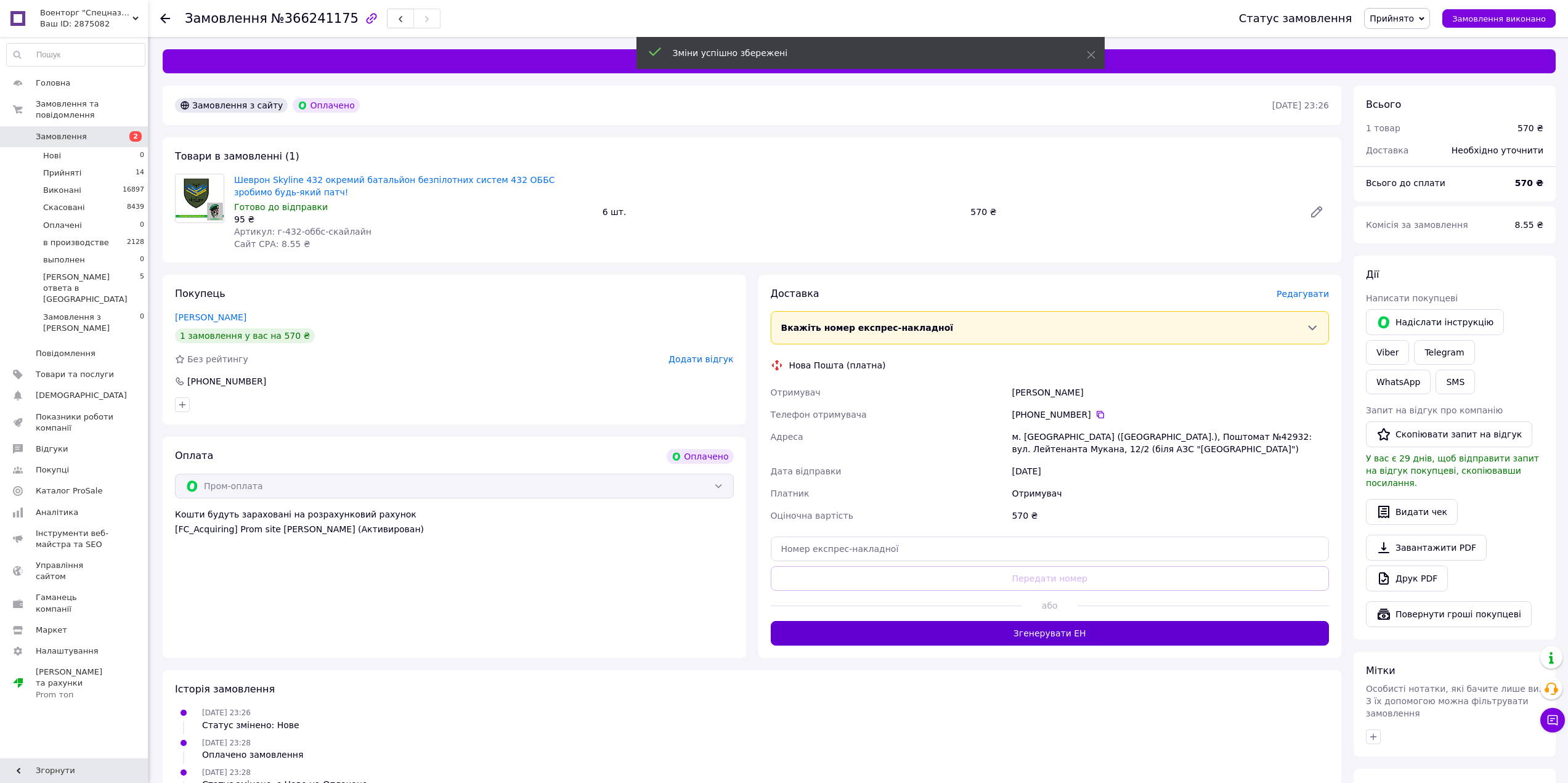
click at [1067, 623] on button "Згенерувати ЕН" at bounding box center [1050, 633] width 559 height 25
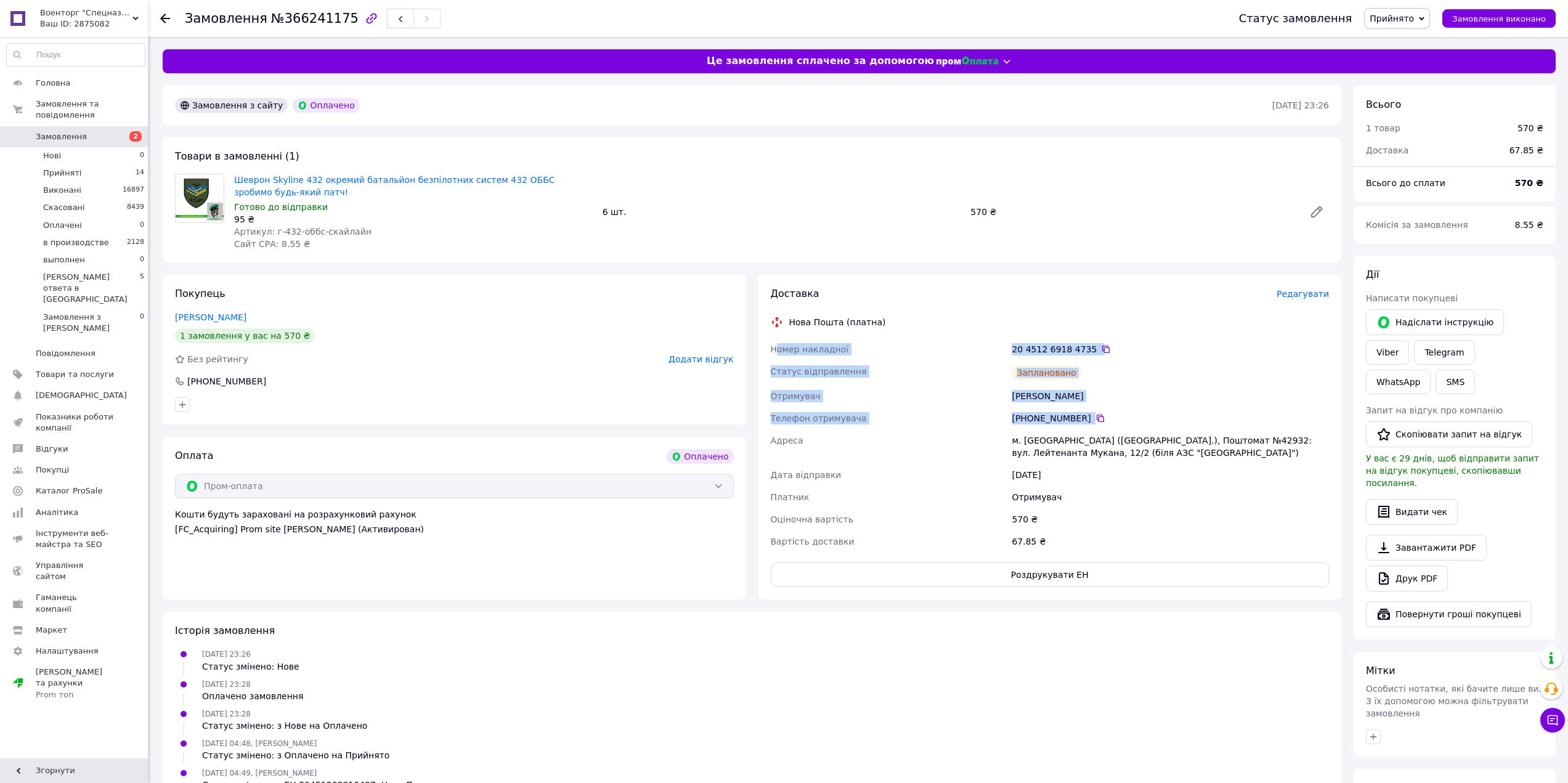
drag, startPoint x: 778, startPoint y: 351, endPoint x: 1109, endPoint y: 409, distance: 336.0
click at [1109, 409] on div "Номер накладної 20 4512 6918 4735   Статус відправлення Заплановано Отримувач С…" at bounding box center [1049, 445] width 563 height 214
copy div "омер накладної 20 4512 6918 4735   Статус відправлення Заплановано Отримувач Со…"
click at [428, 184] on link "Шеврон Skyline 432 окремий батальйон безпілотних систем ​​​​​​​432 ОББС зробимо…" at bounding box center [394, 186] width 321 height 22
click at [1424, 12] on span "Прийнято" at bounding box center [1397, 18] width 66 height 21
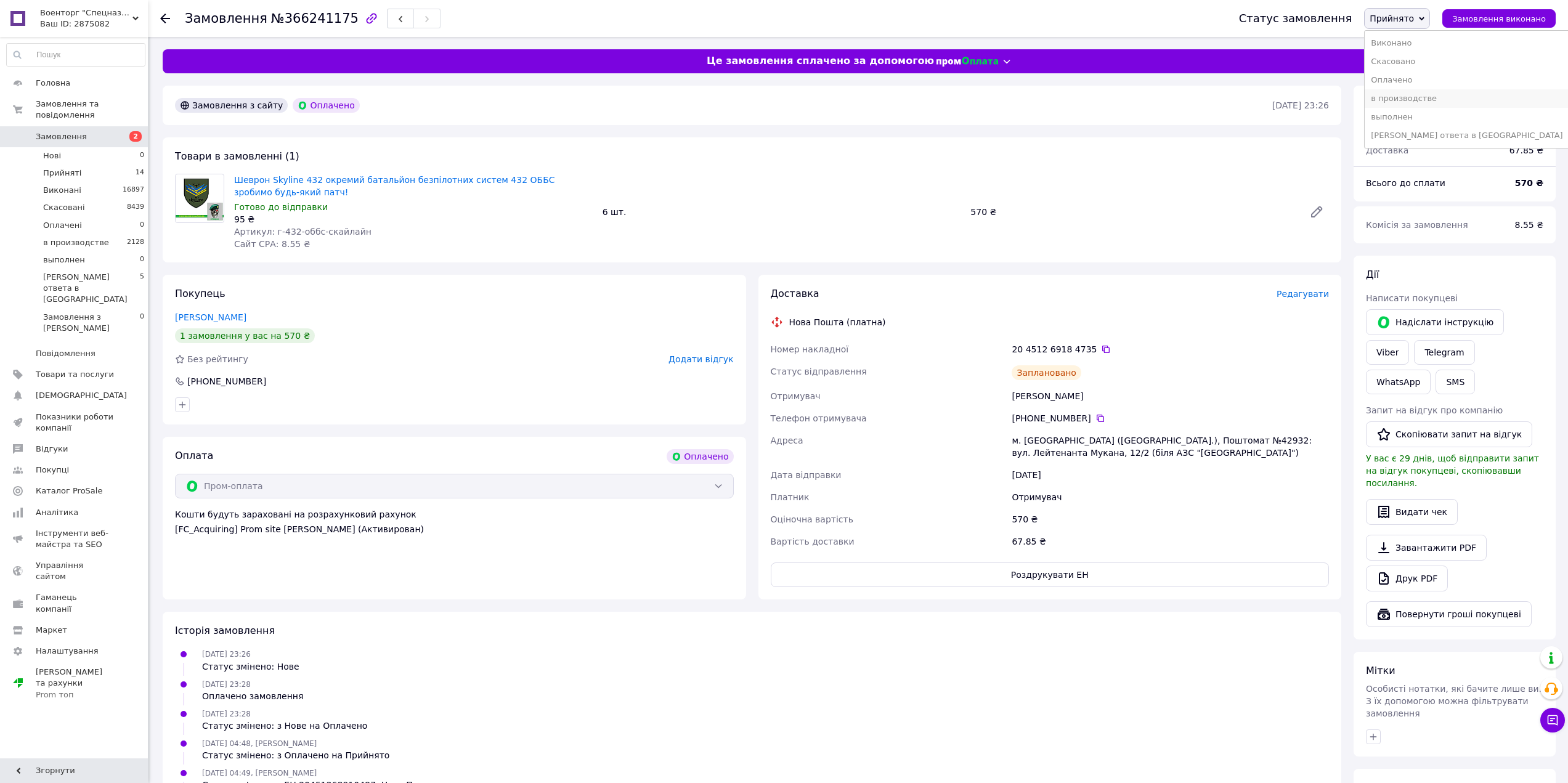
click at [1431, 98] on li "в производстве" at bounding box center [1467, 99] width 204 height 19
click at [128, 165] on li "Прийняті 14" at bounding box center [75, 173] width 152 height 17
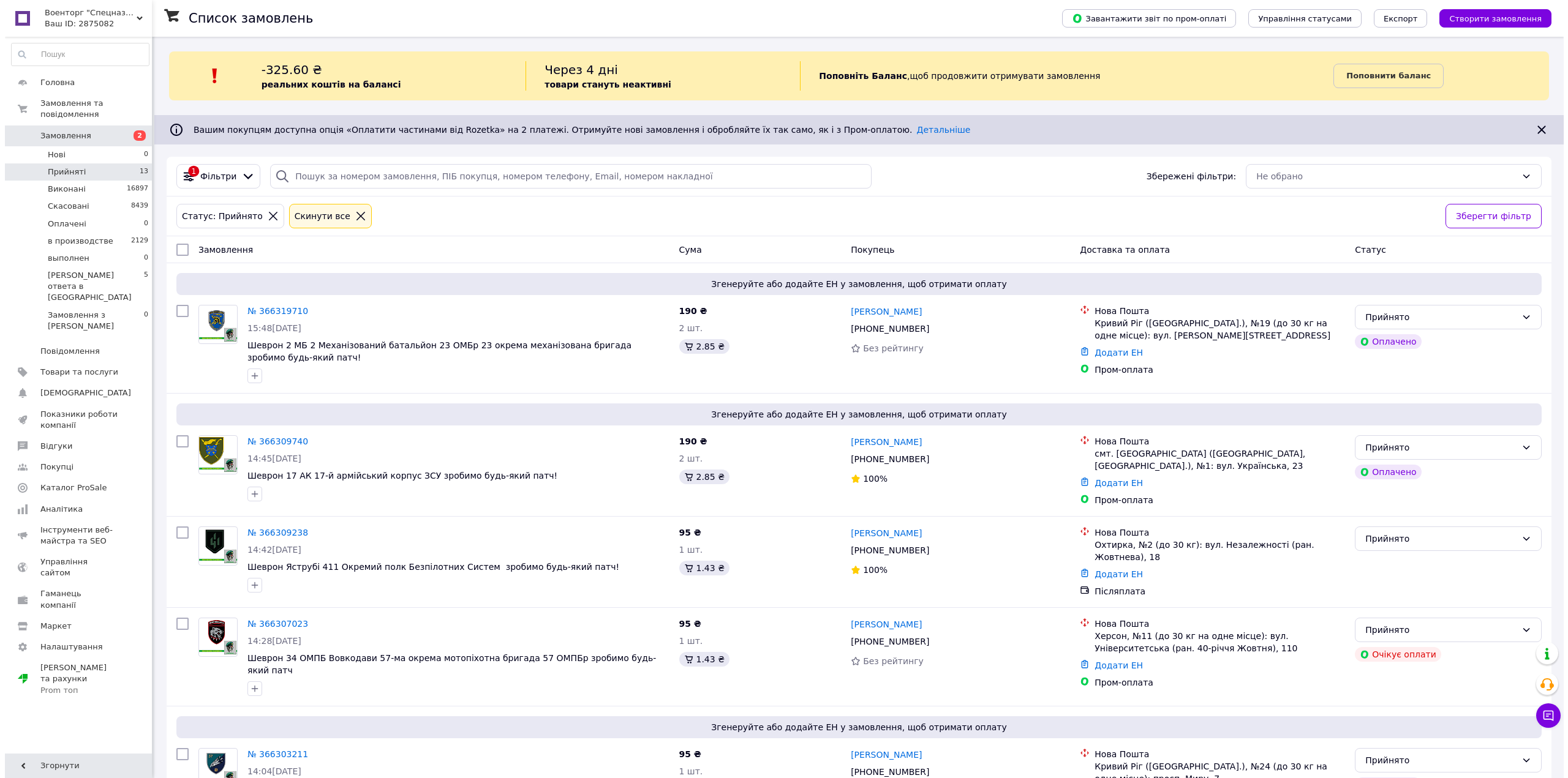
scroll to position [945, 0]
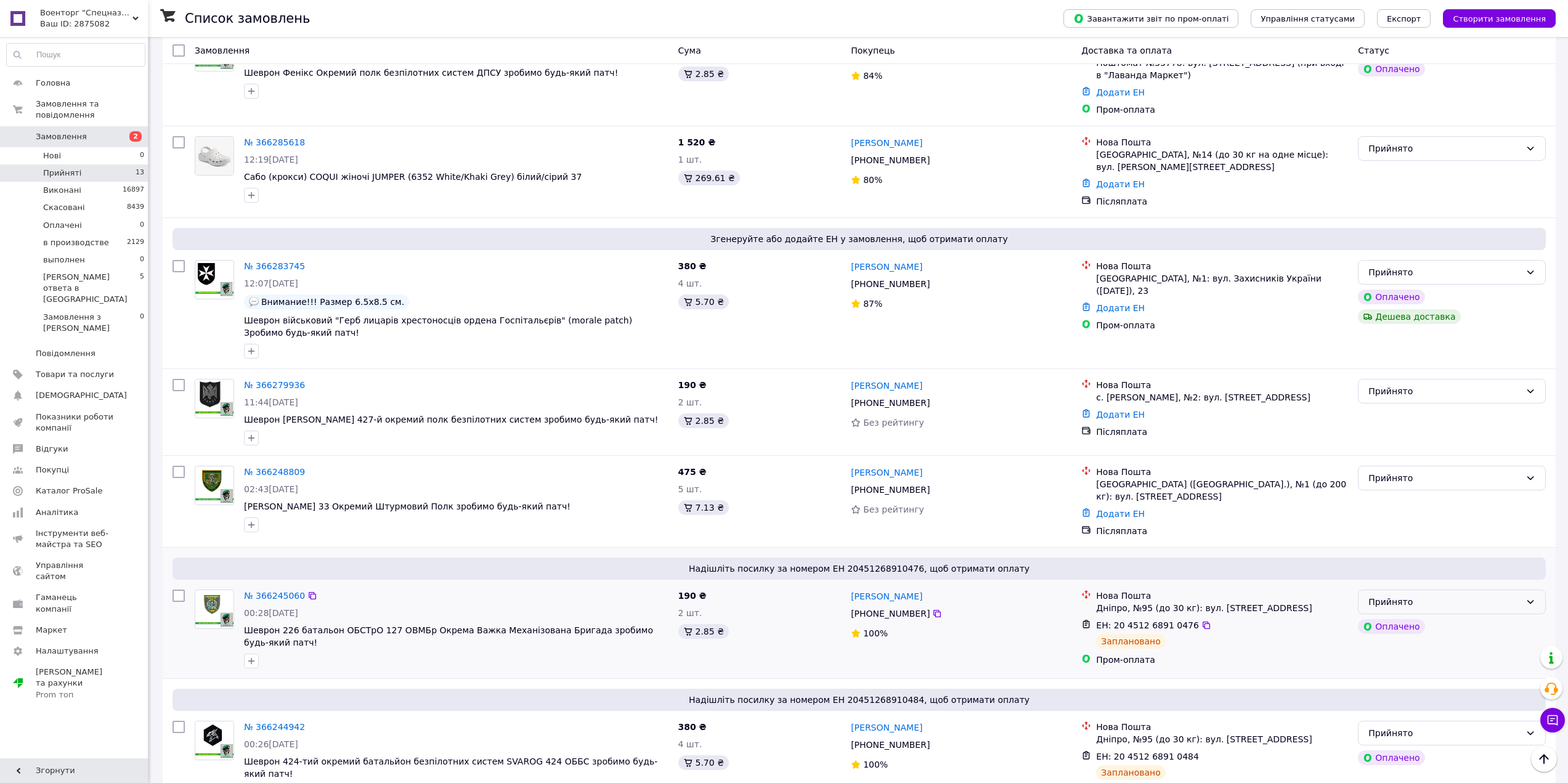
click at [1458, 590] on div "Прийнято" at bounding box center [1451, 602] width 188 height 25
click at [1427, 612] on li "Скасовано" at bounding box center [1451, 614] width 187 height 22
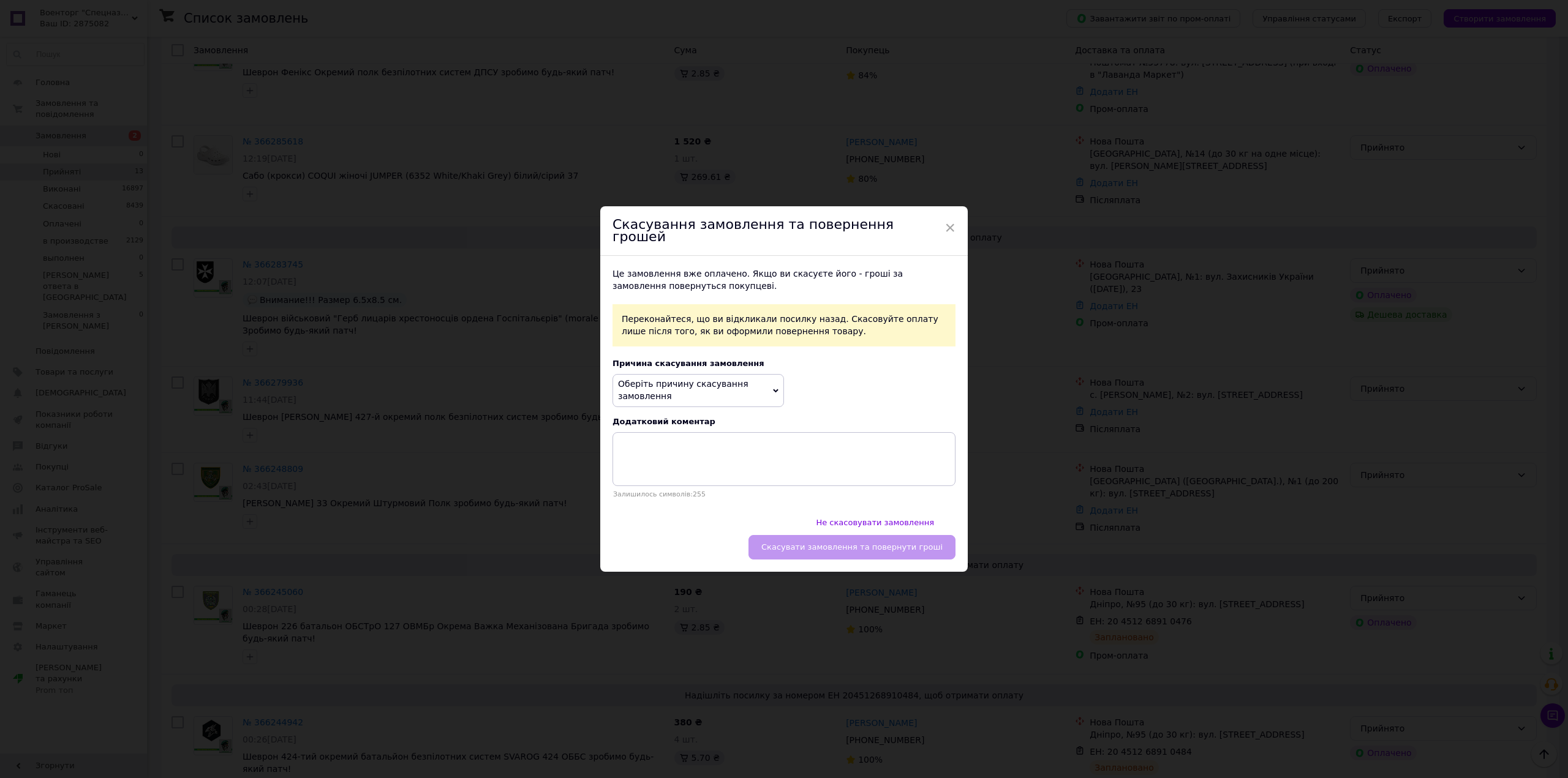
click at [674, 406] on span "Оберіть причину скасування замовлення" at bounding box center [698, 390] width 171 height 32
click at [691, 481] on li "Замовлення-дублікат" at bounding box center [698, 472] width 171 height 17
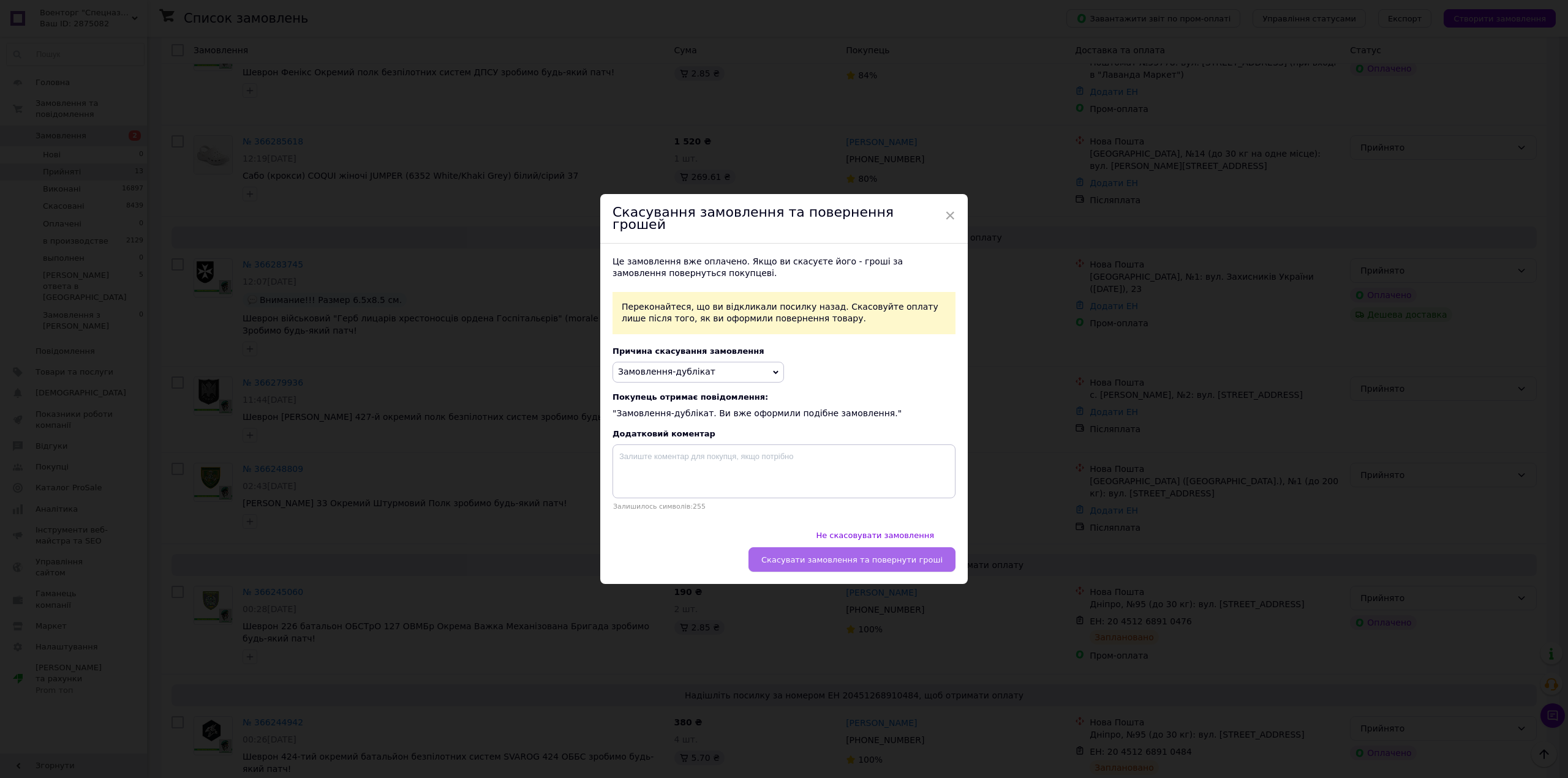
click at [848, 556] on span "Скасувати замовлення та повернути гроші" at bounding box center [852, 560] width 182 height 9
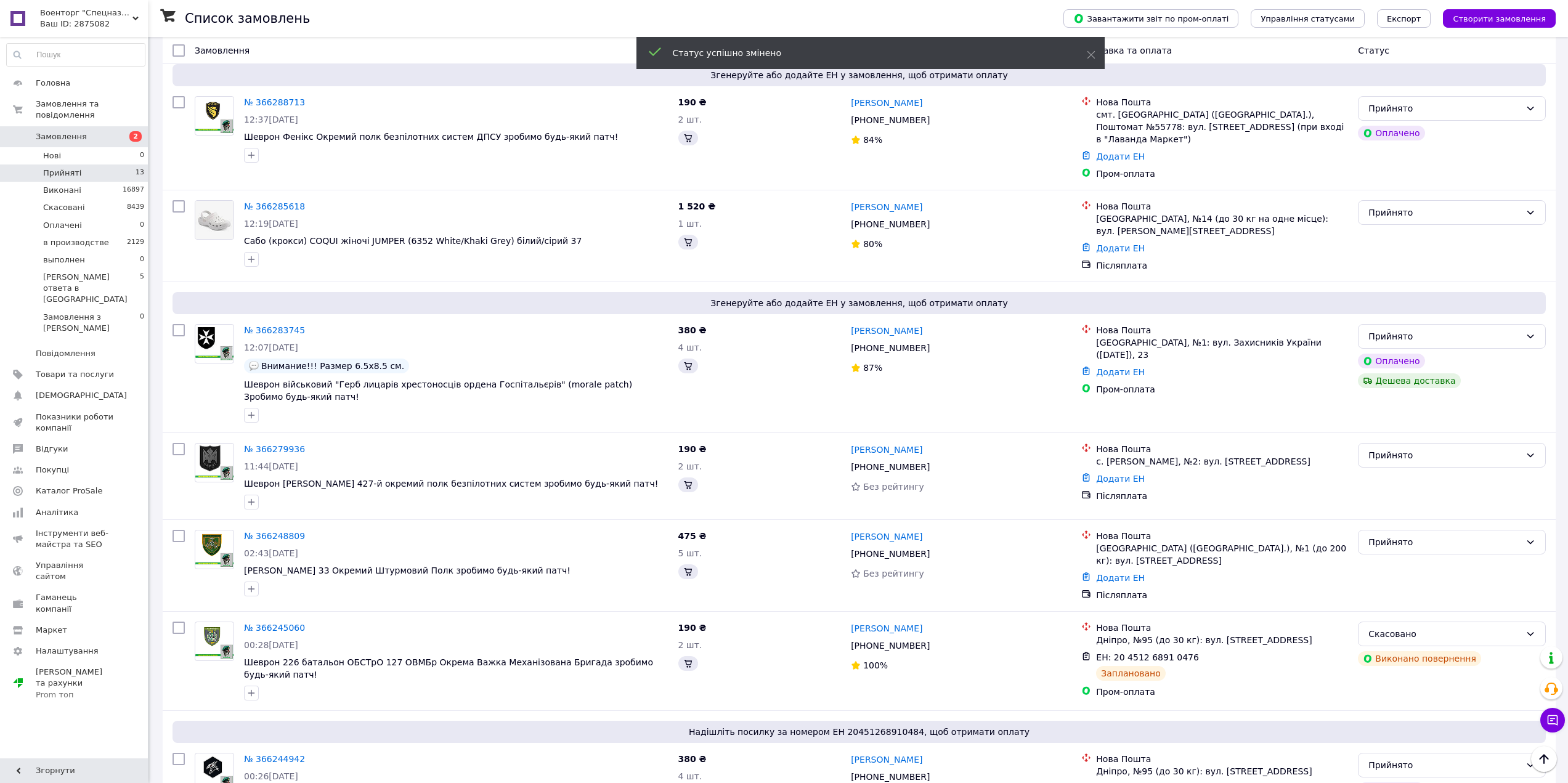
scroll to position [919, 0]
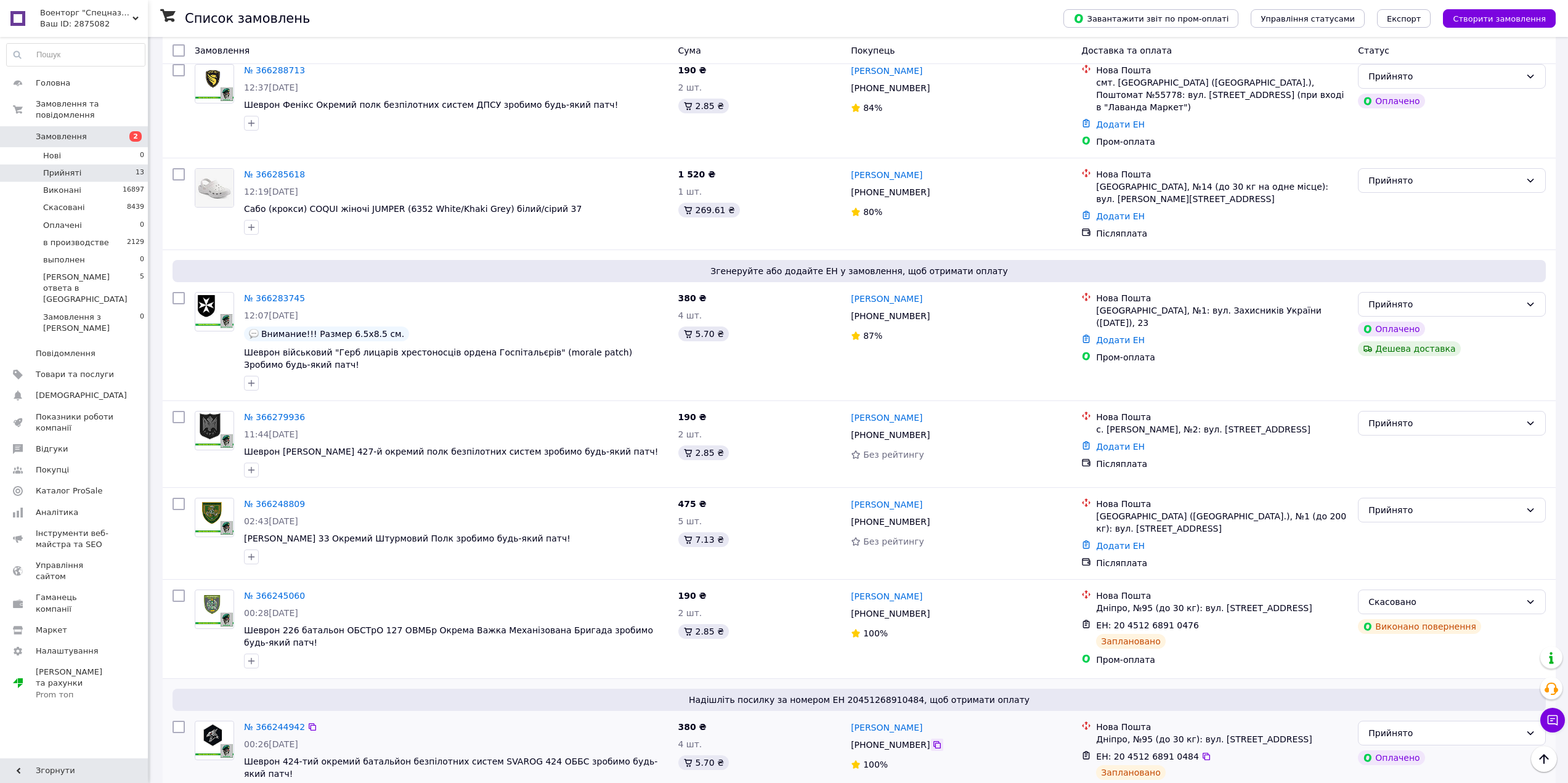
click at [932, 740] on icon at bounding box center [936, 744] width 9 height 9
click at [252, 588] on div "№ 366245060" at bounding box center [274, 595] width 63 height 15
click at [280, 591] on link "№ 366245060" at bounding box center [274, 595] width 61 height 9
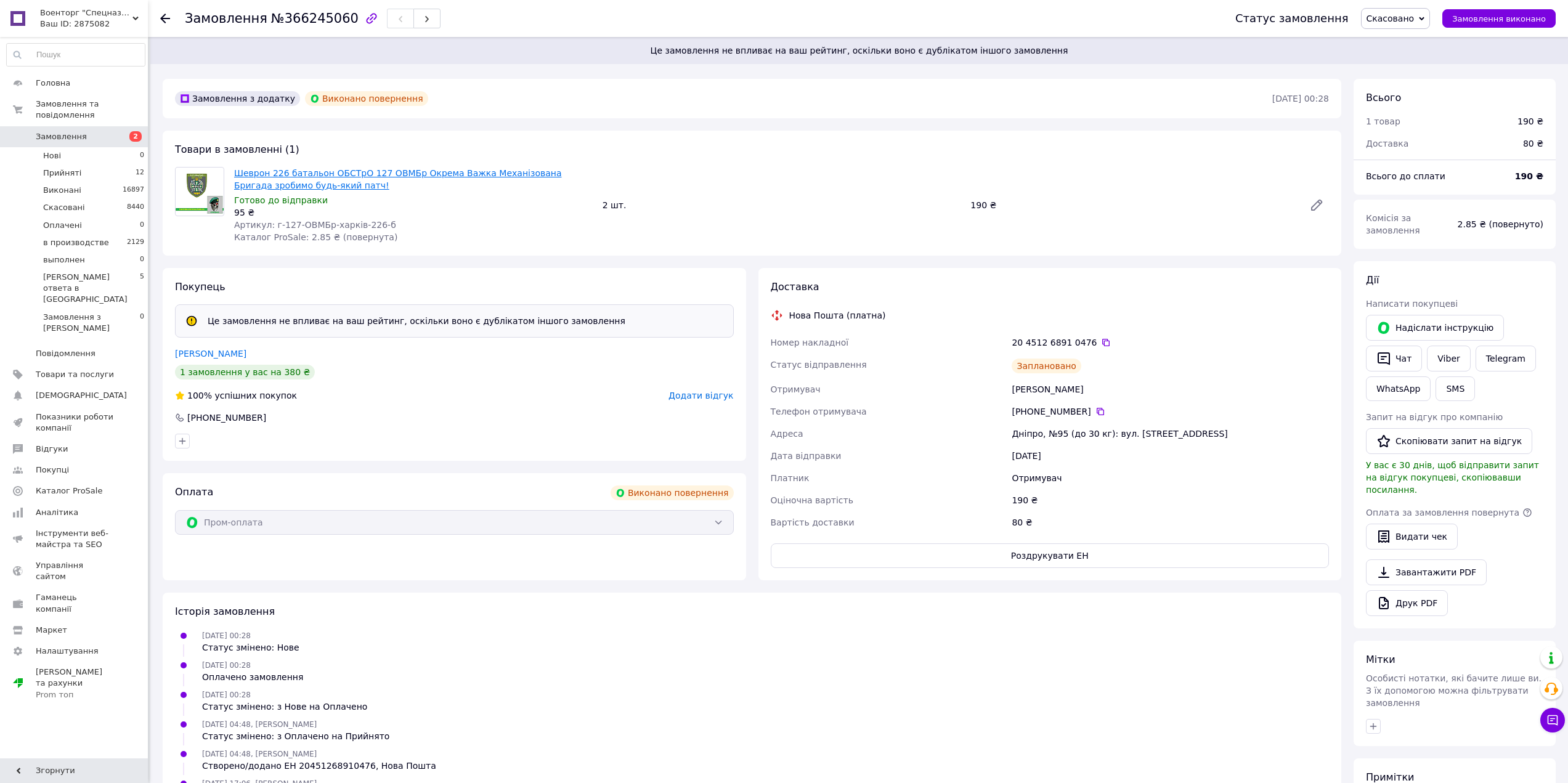
click at [387, 144] on div "Товари в замовленні (1) Шеврон 226 батальон ОБСТрО 127 ОВМБр Окрема Важка Механ…" at bounding box center [752, 193] width 1179 height 125
click at [397, 170] on link "Шеврон 226 батальон ОБСТрО 127 ОВМБр Окрема Важка Механізована Бригада зробимо …" at bounding box center [398, 179] width 327 height 22
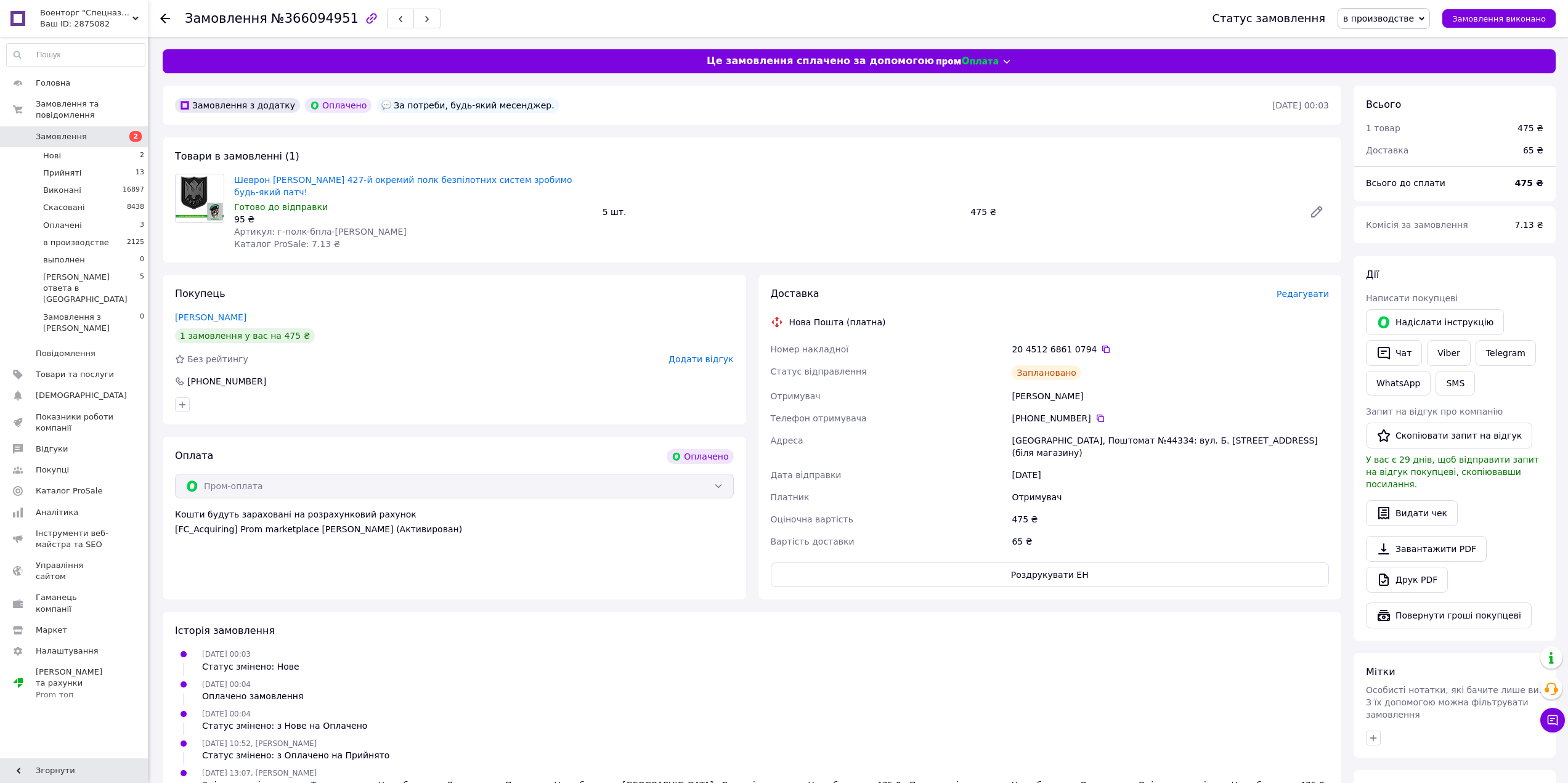
drag, startPoint x: 1028, startPoint y: 382, endPoint x: 1078, endPoint y: 379, distance: 50.1
click at [1078, 385] on div "Поспєлов Павло" at bounding box center [1170, 396] width 322 height 22
copy div "Поспєлов Павло"
click at [1557, 722] on icon at bounding box center [1553, 720] width 10 height 10
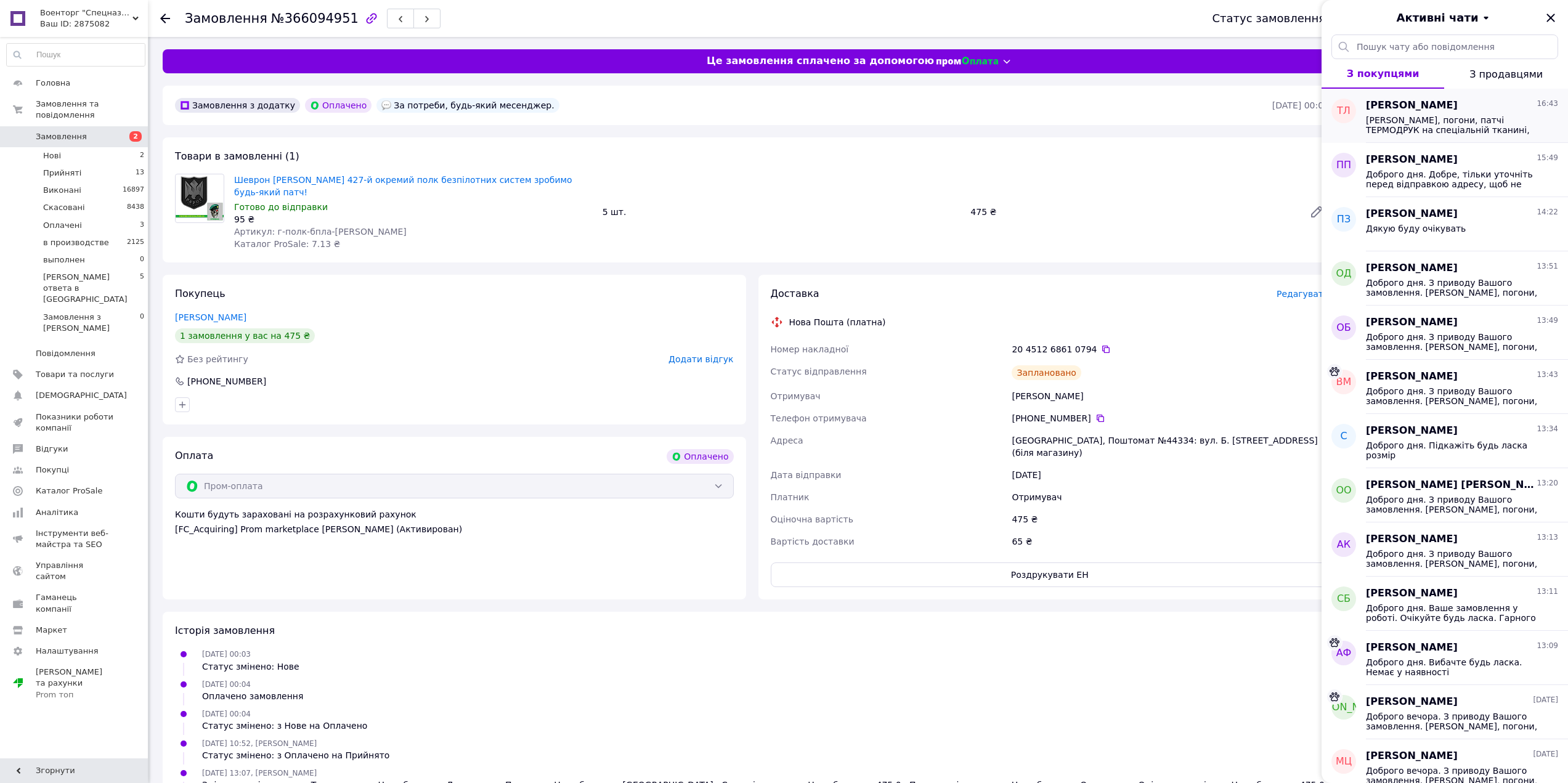
click at [1472, 130] on span "[PERSON_NAME], погони, патчі ТЕРМОДРУК на спеціальній тканині, на липучках (НЕ …" at bounding box center [1453, 124] width 175 height 20
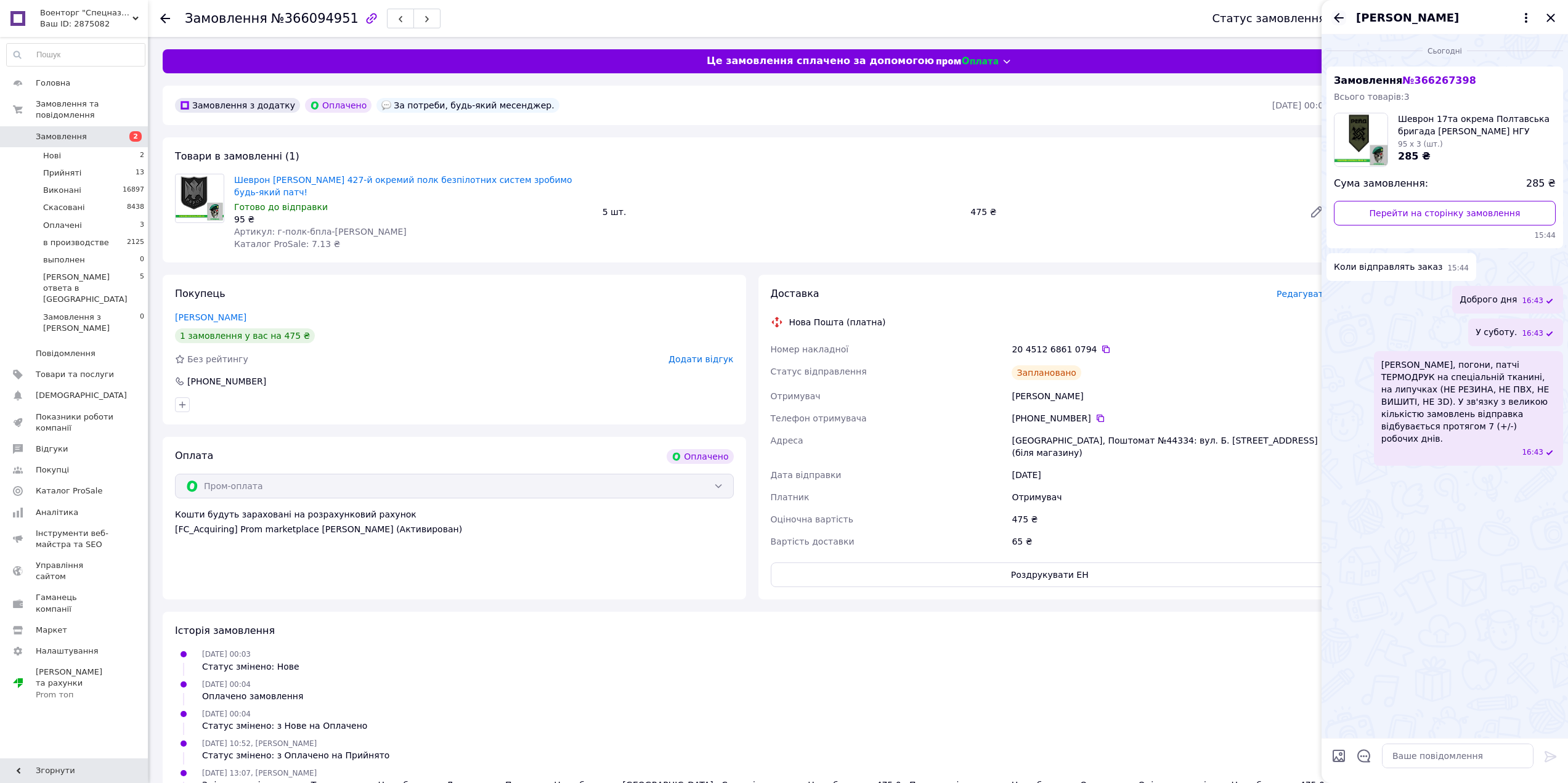
click at [1341, 13] on icon "Назад" at bounding box center [1338, 17] width 15 height 15
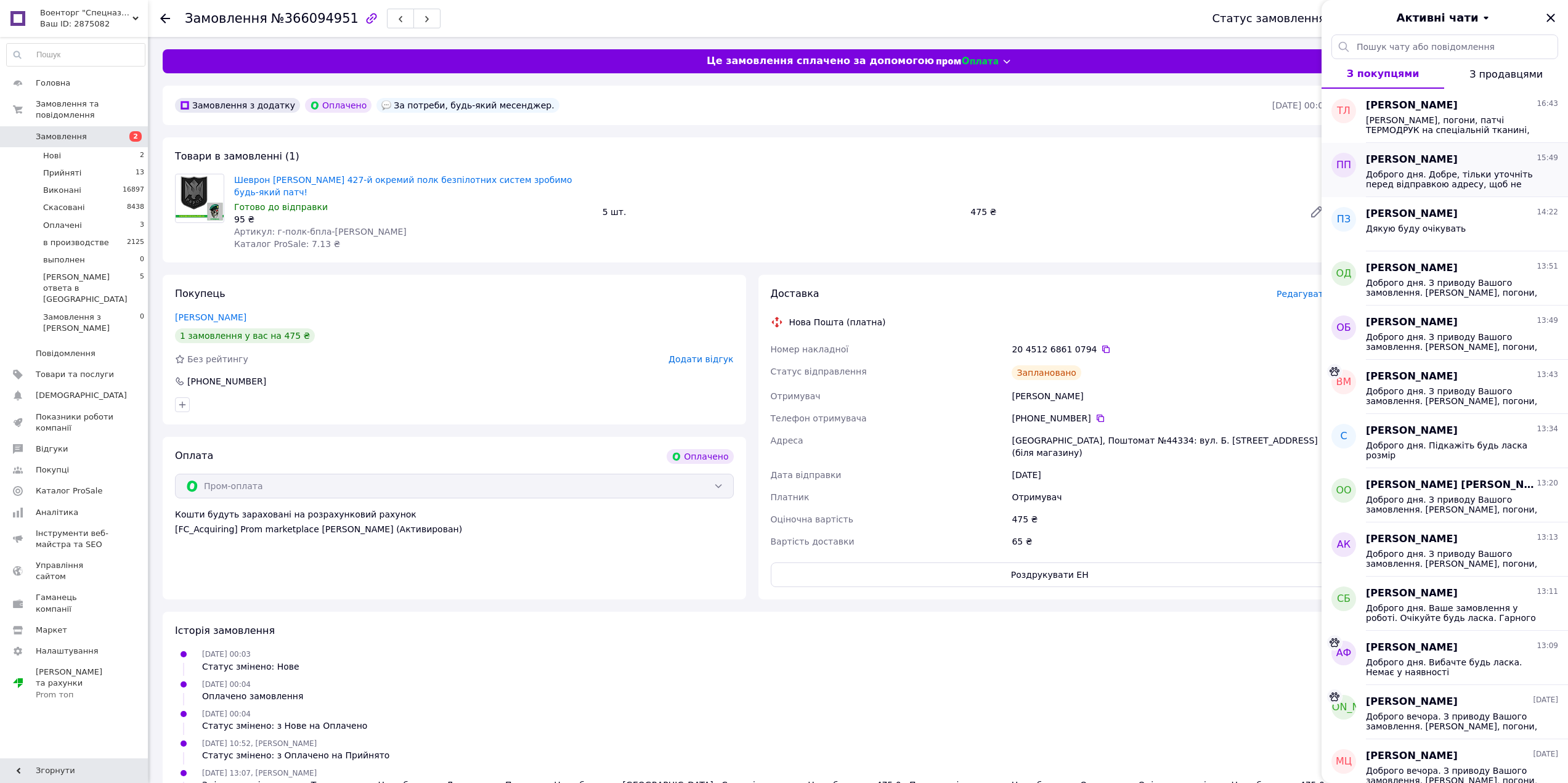
click at [1426, 182] on span "Доброго дня. Добре, тільки уточніть перед відправкою адресу, щоб не катався пак…" at bounding box center [1453, 179] width 175 height 20
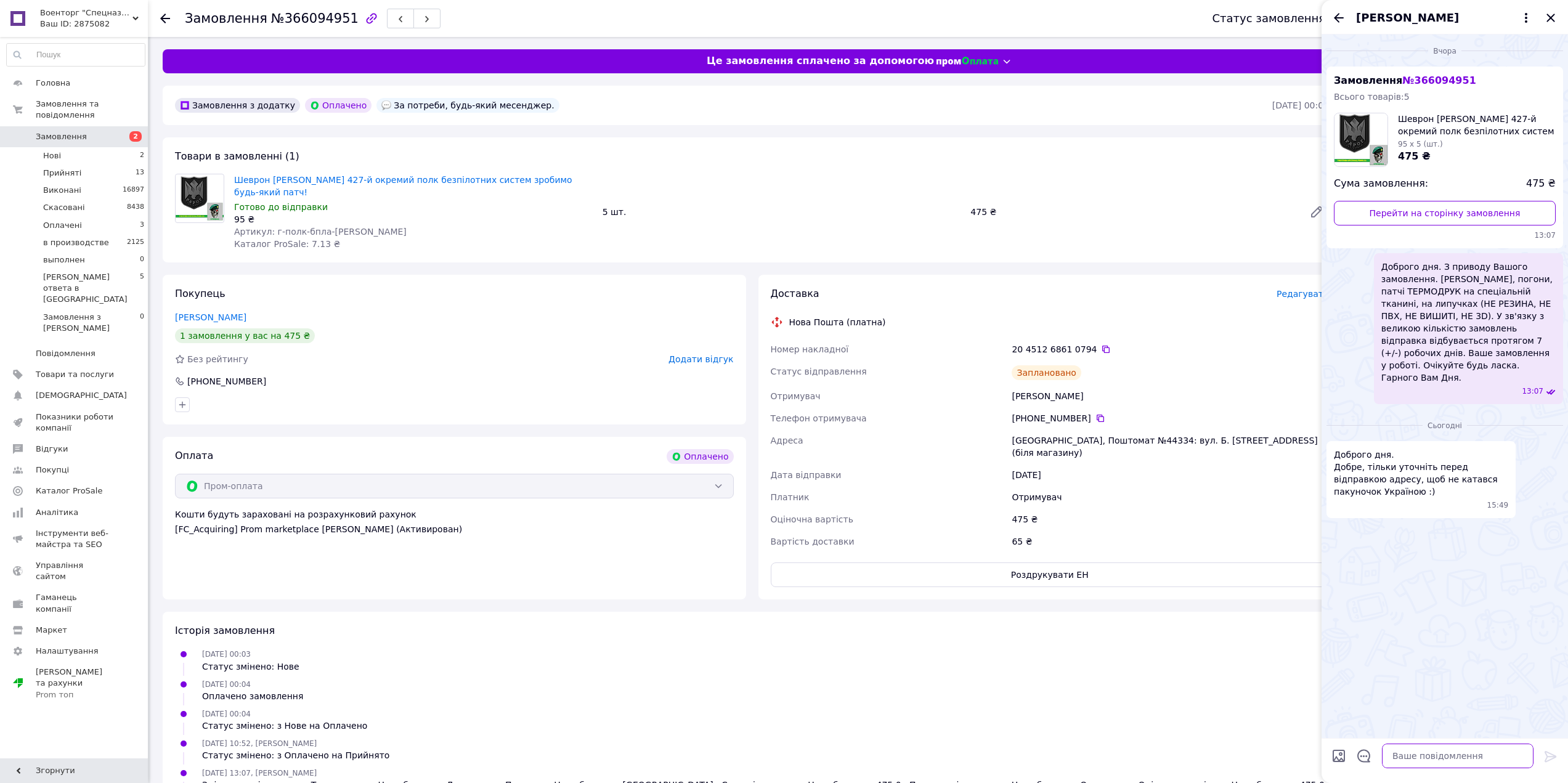
click at [1417, 761] on textarea at bounding box center [1457, 756] width 152 height 25
type textarea "Ставлю адресу по готовності, Я Вам зателефоную коли вони будуть готові. Гарного…"
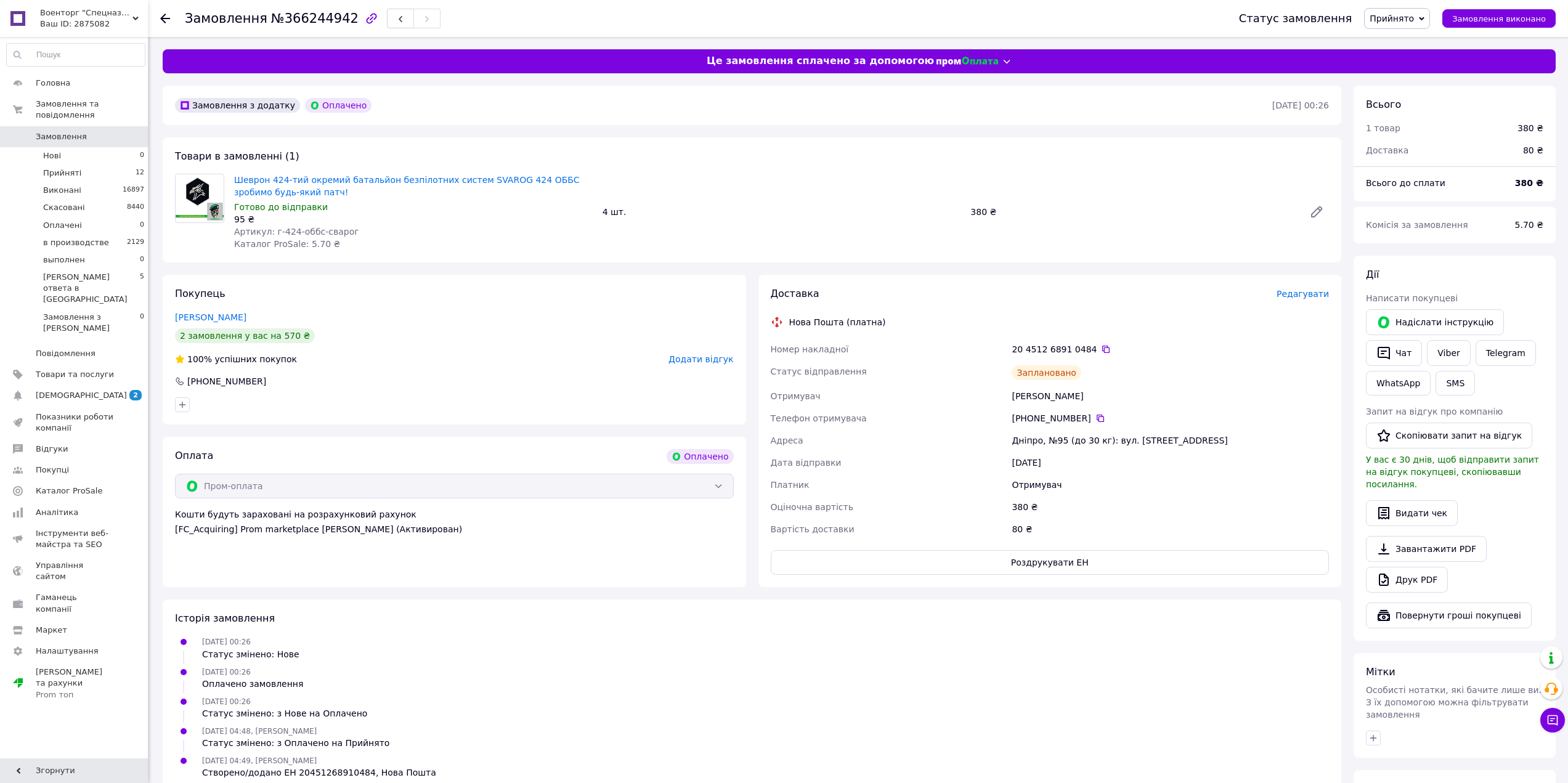
click at [1309, 297] on span "Редагувати" at bounding box center [1302, 293] width 52 height 9
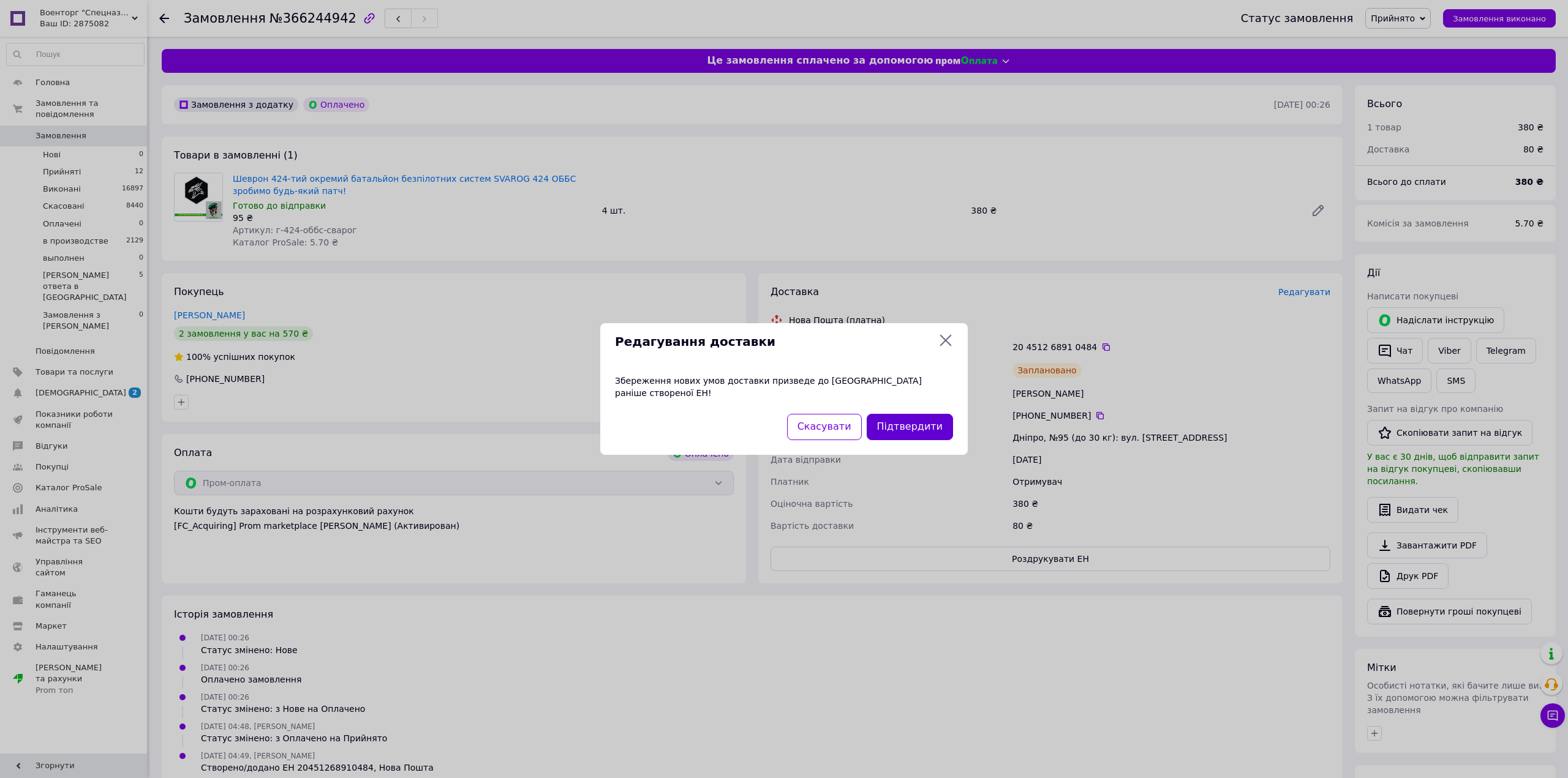
click at [905, 424] on button "Підтвердити" at bounding box center [910, 427] width 86 height 26
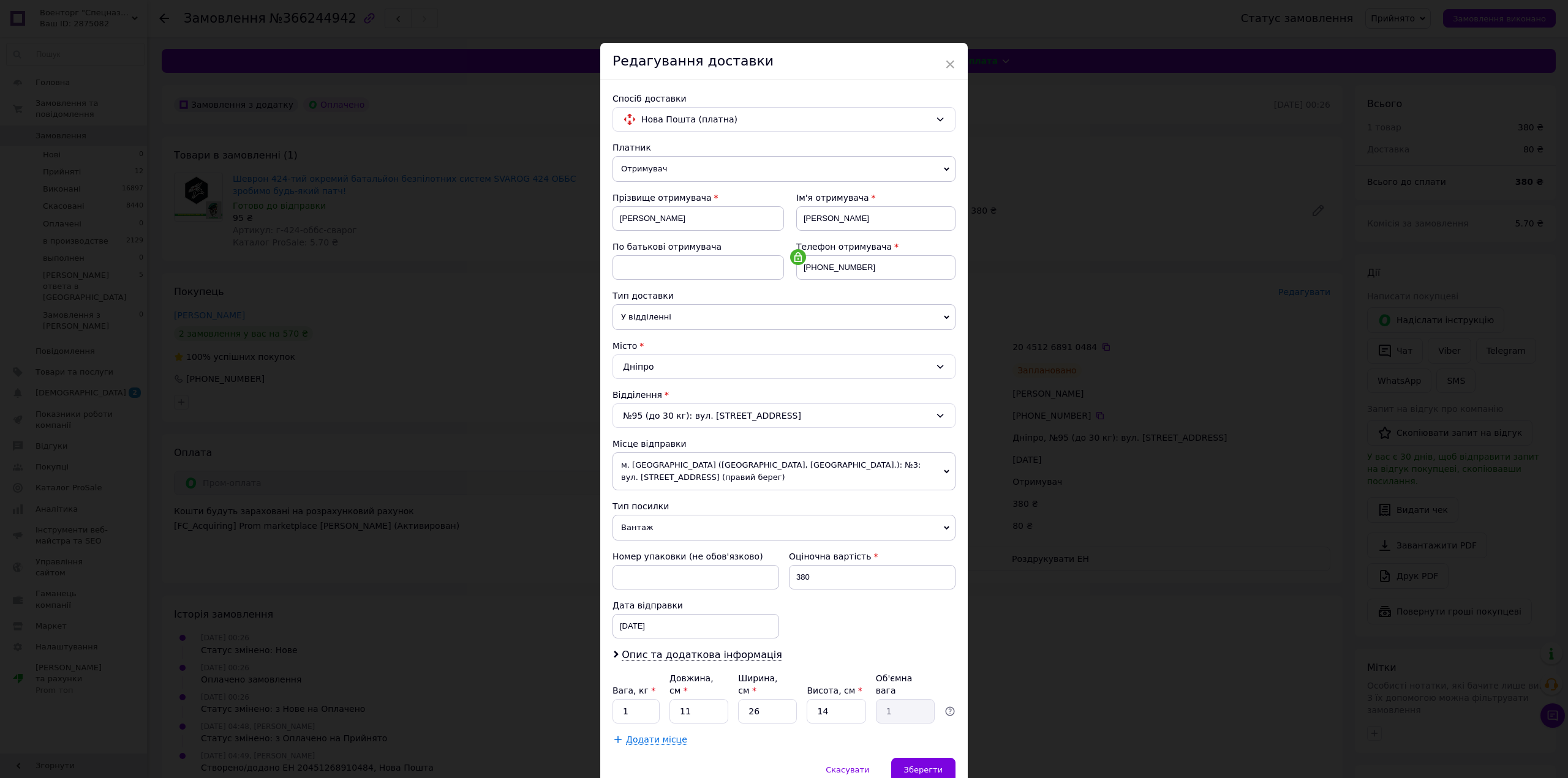
click at [683, 533] on span "Вантаж" at bounding box center [784, 527] width 343 height 26
click at [673, 553] on li "Документи" at bounding box center [784, 552] width 343 height 19
click at [673, 615] on div "12.10.2025 < 2025 > < Октябрь > Пн Вт Ср Чт Пт Сб Вс 29 30 1 2 3 4 5 6 7 8 9 10…" at bounding box center [696, 626] width 166 height 25
click at [759, 770] on link "18" at bounding box center [755, 764] width 24 height 25
type input "18.10.2025"
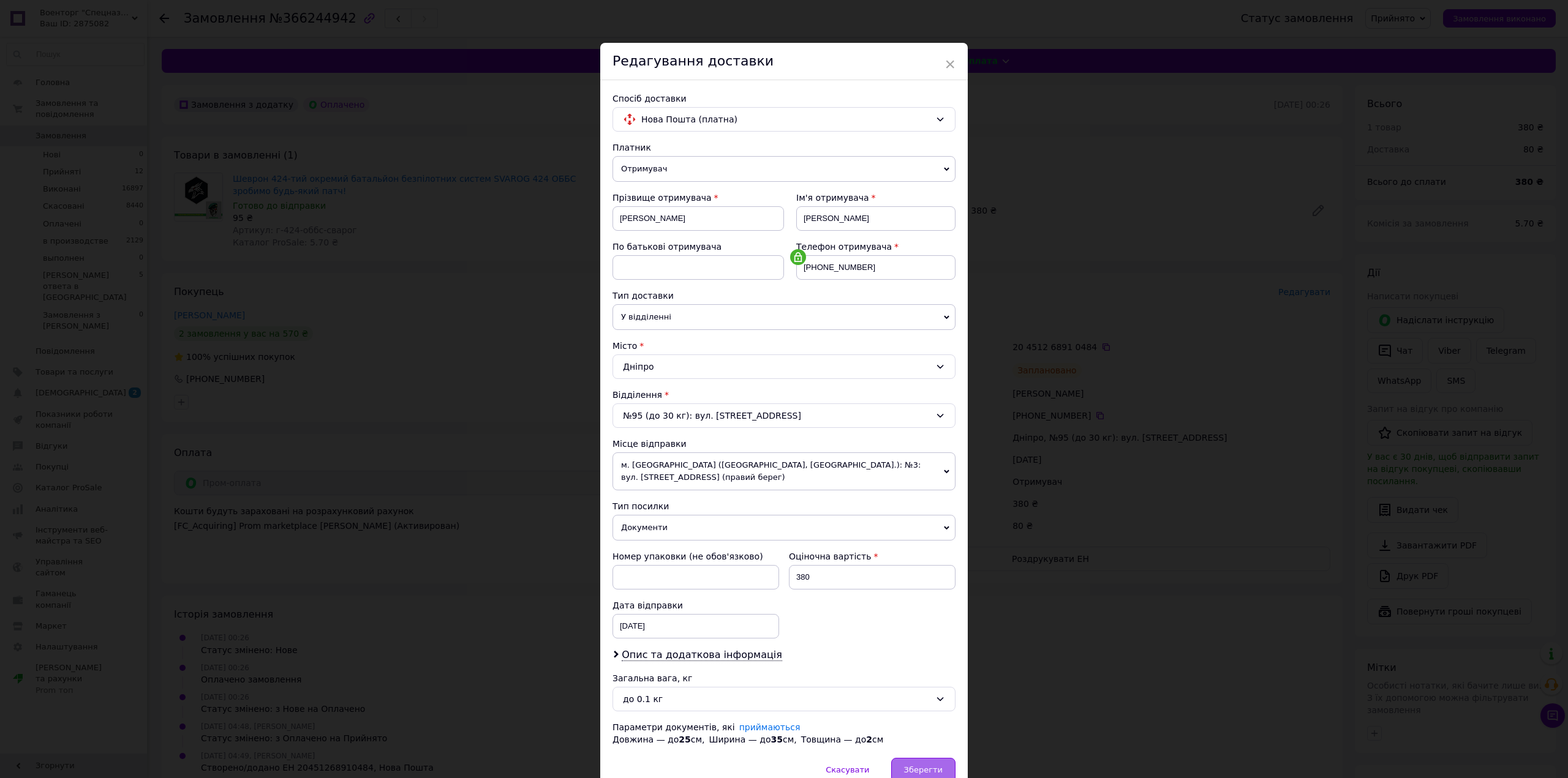
click at [920, 771] on span "Зберегти" at bounding box center [923, 769] width 38 height 9
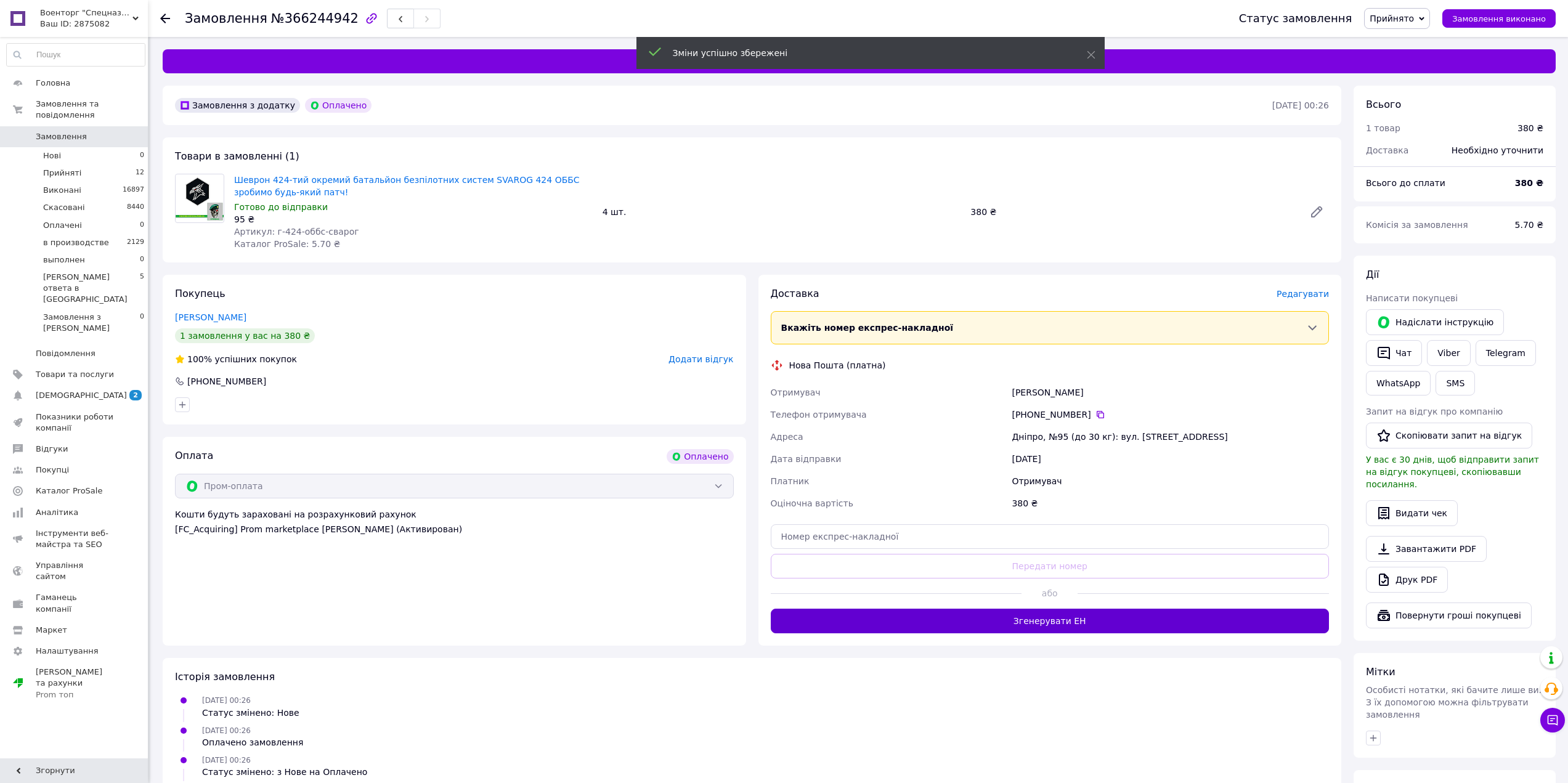
click at [1066, 630] on button "Згенерувати ЕН" at bounding box center [1050, 621] width 559 height 25
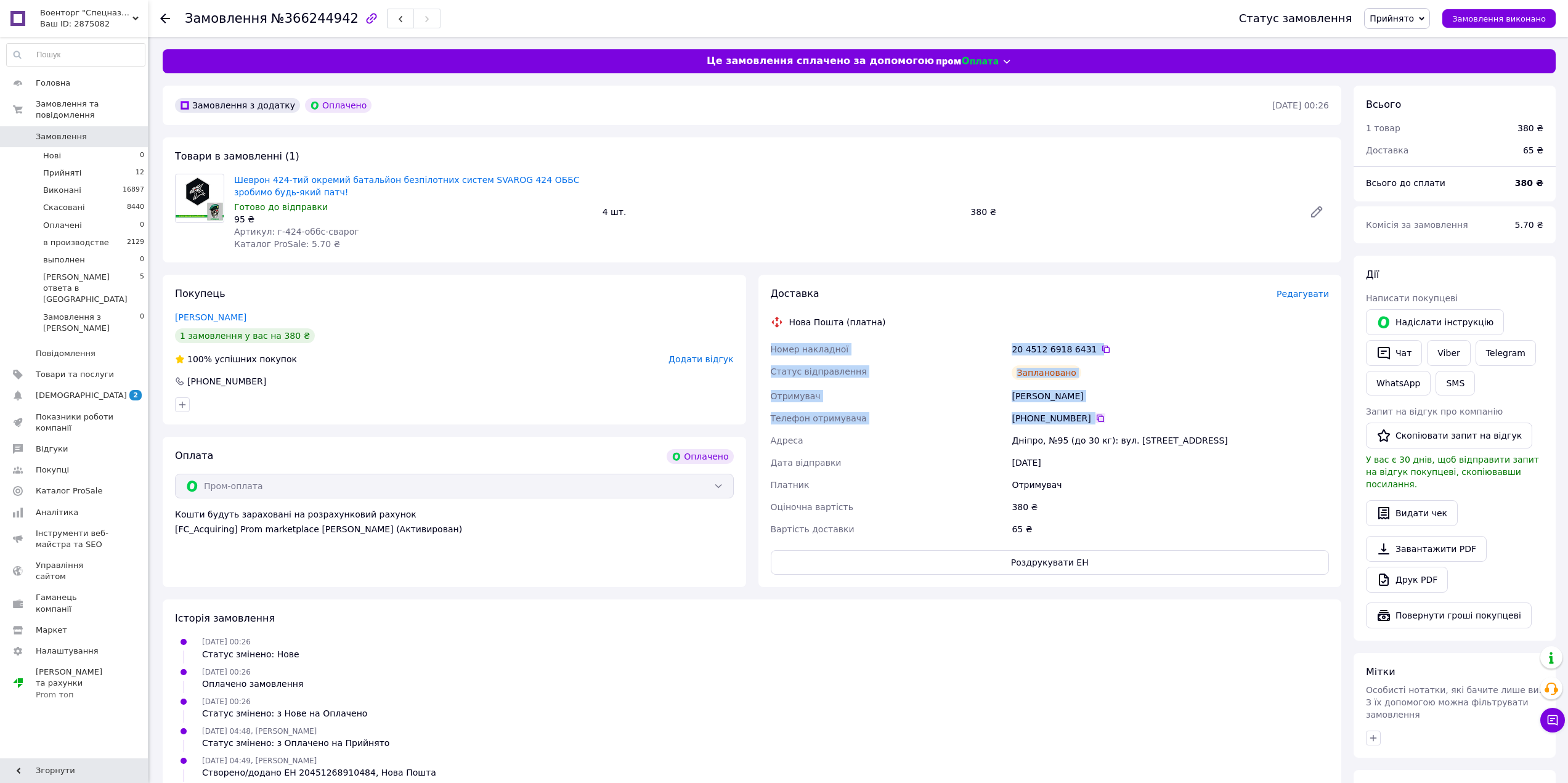
drag, startPoint x: 771, startPoint y: 348, endPoint x: 1088, endPoint y: 419, distance: 324.9
click at [1088, 419] on div "Номер накладної 20 4512 6918 6431   Статус відправлення Заплановано Отримувач Б…" at bounding box center [1049, 439] width 563 height 202
copy div "Номер накладної 20 4512 6918 6431   Статус відправлення Заплановано Отримувач Б…"
click at [429, 185] on link "Шеврон 424-тий окремий батальйон безпілотних систем SVAROG 424 ОББС зробимо буд…" at bounding box center [406, 186] width 345 height 22
click at [1395, 27] on span "Прийнято" at bounding box center [1397, 18] width 66 height 21
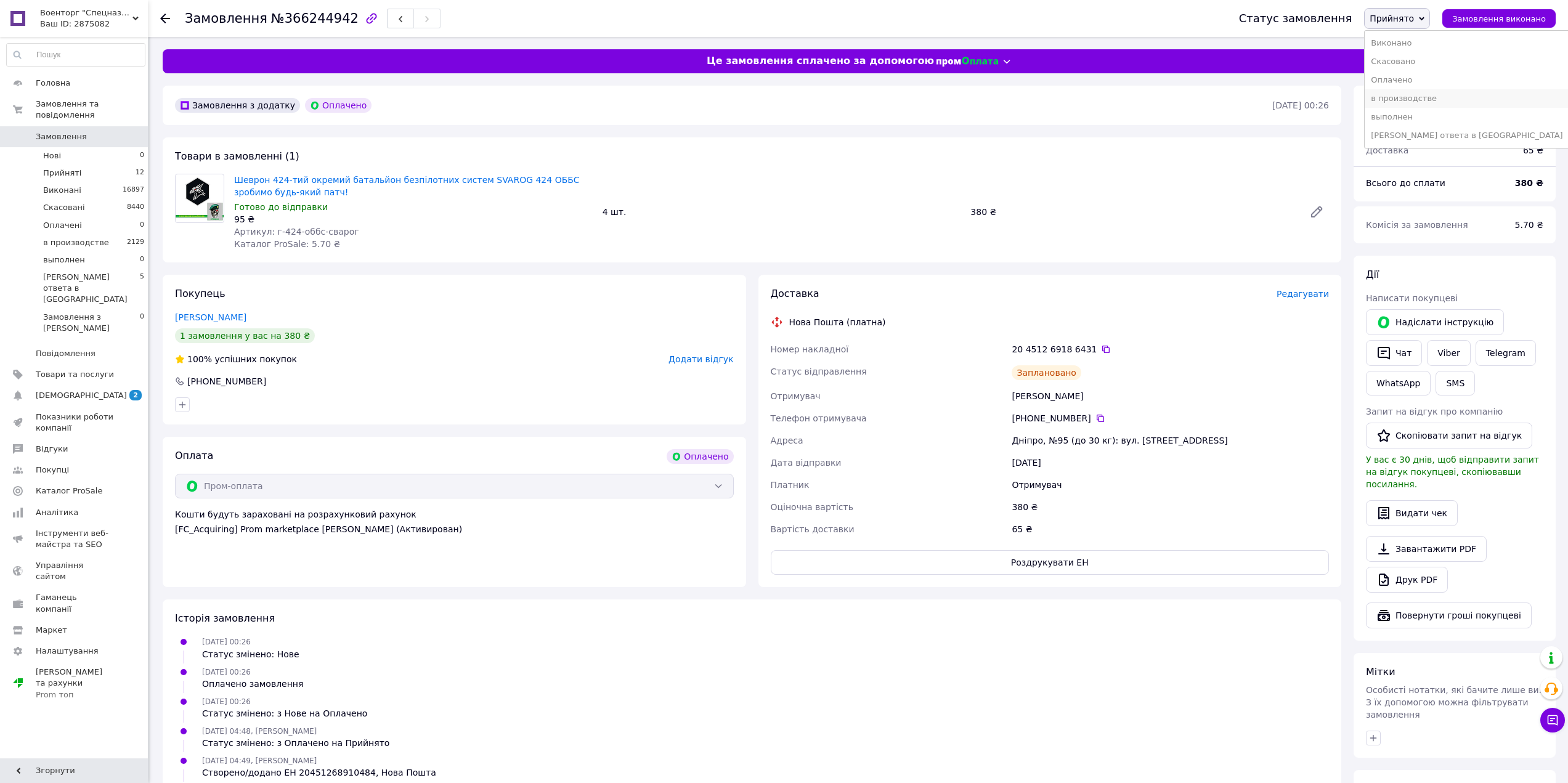
click at [1432, 104] on li "в производстве" at bounding box center [1467, 99] width 204 height 19
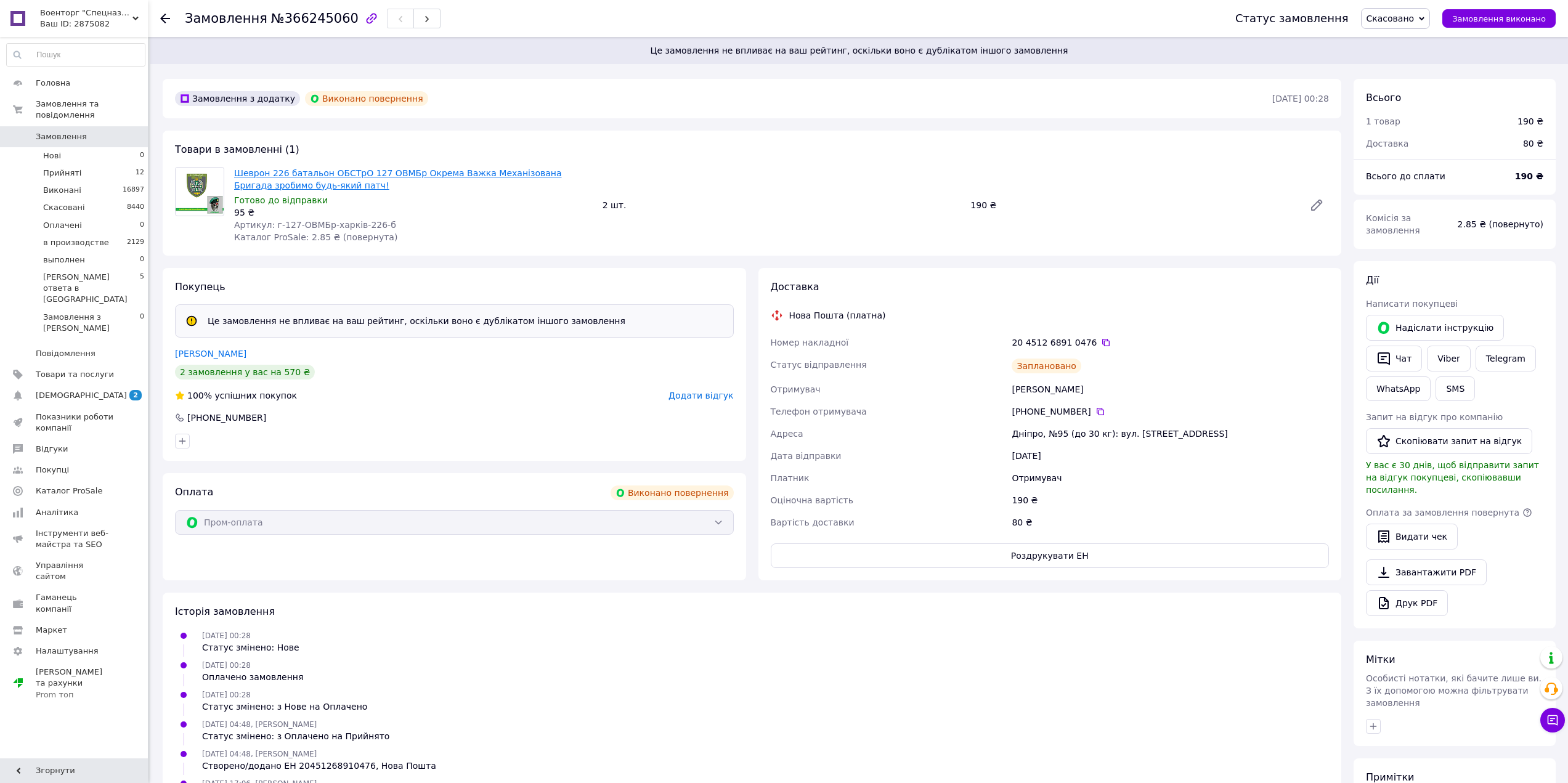
click at [491, 175] on link "Шеврон 226 батальон ОБСТрО 127 ОВМБр Окрема Важка Механізована Бригада зробимо …" at bounding box center [398, 179] width 327 height 22
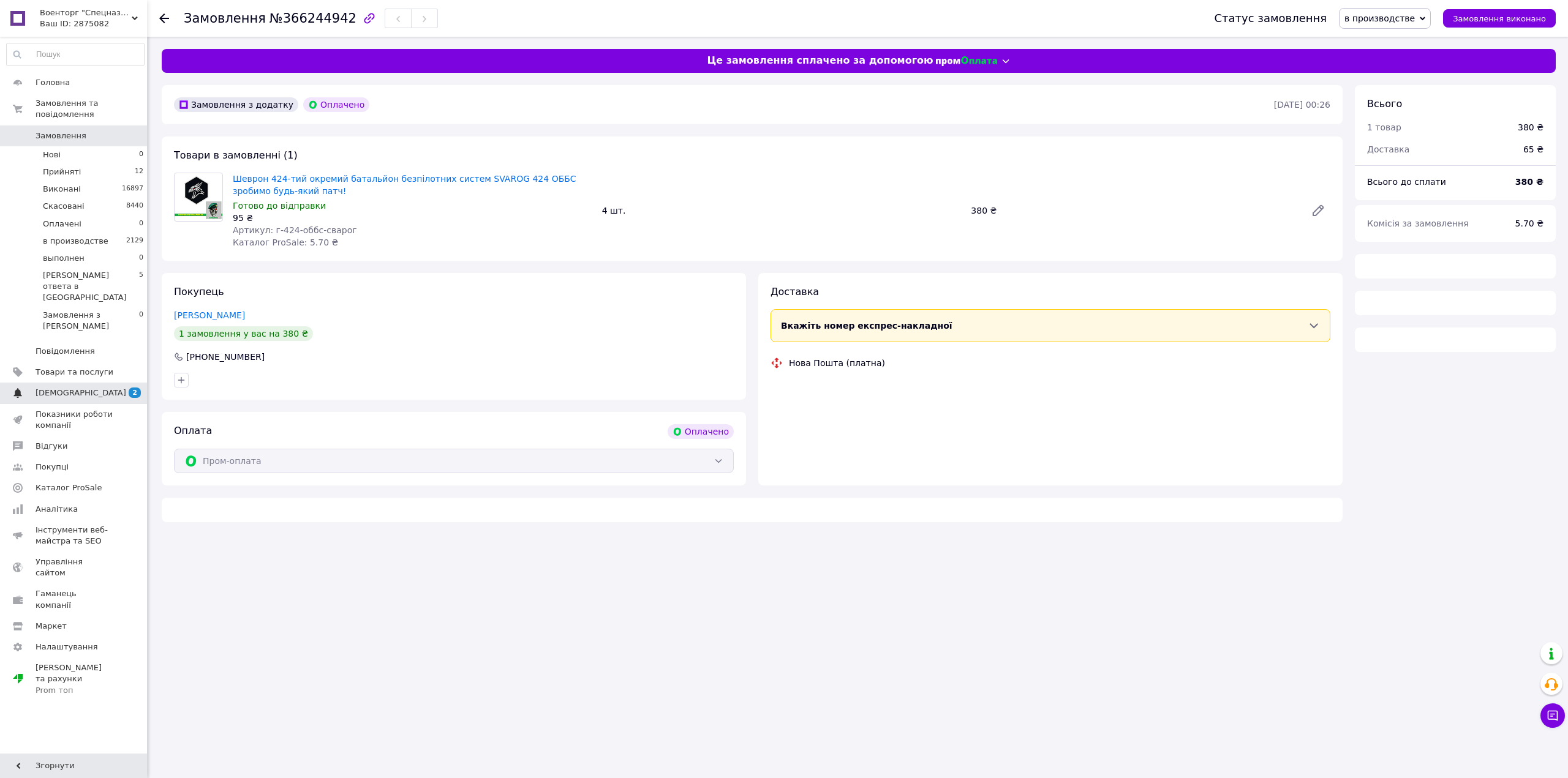
click at [113, 388] on span "[DEMOGRAPHIC_DATA]" at bounding box center [74, 393] width 78 height 11
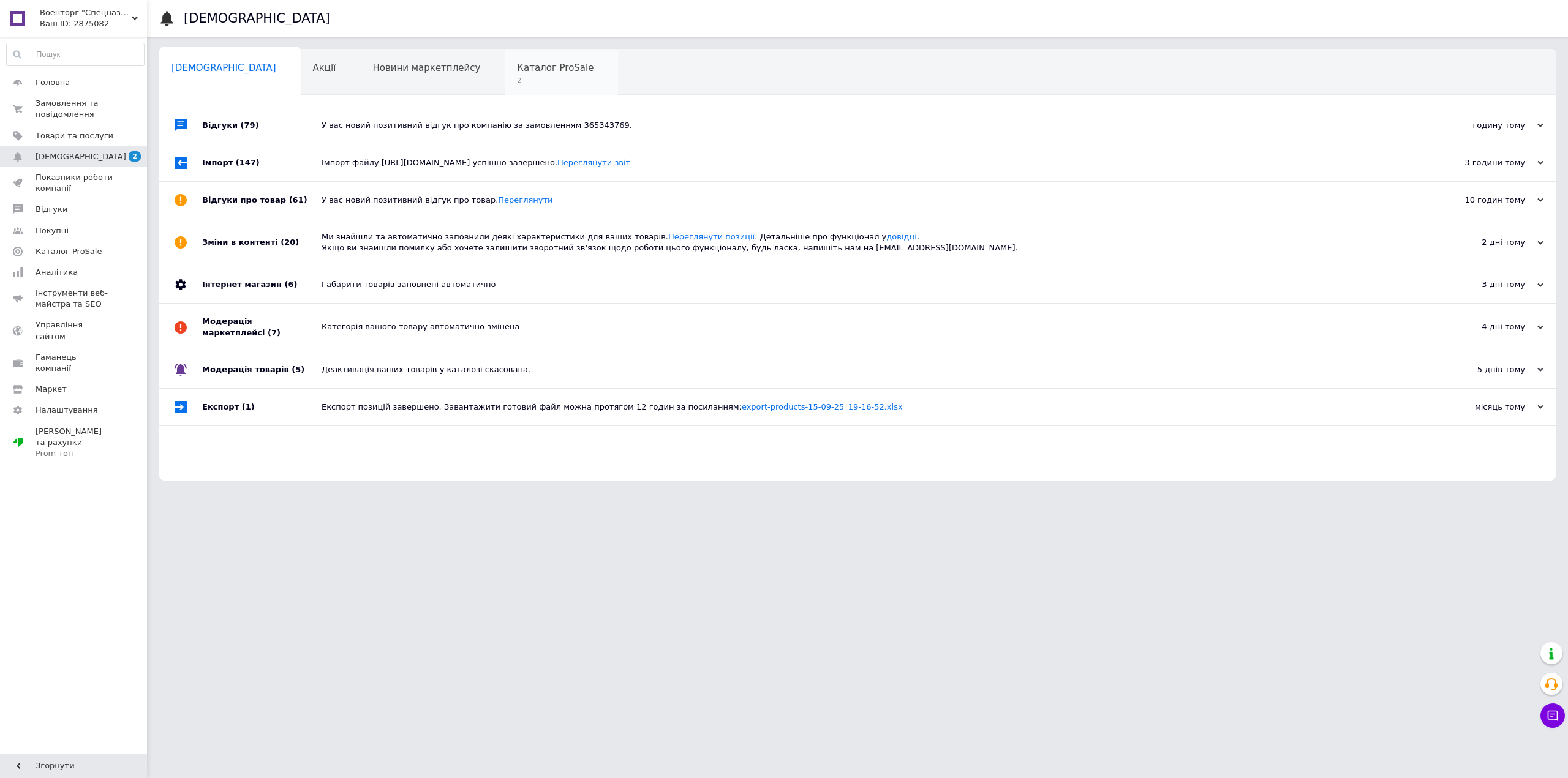
click at [517, 73] on span "Каталог ProSale" at bounding box center [555, 67] width 77 height 11
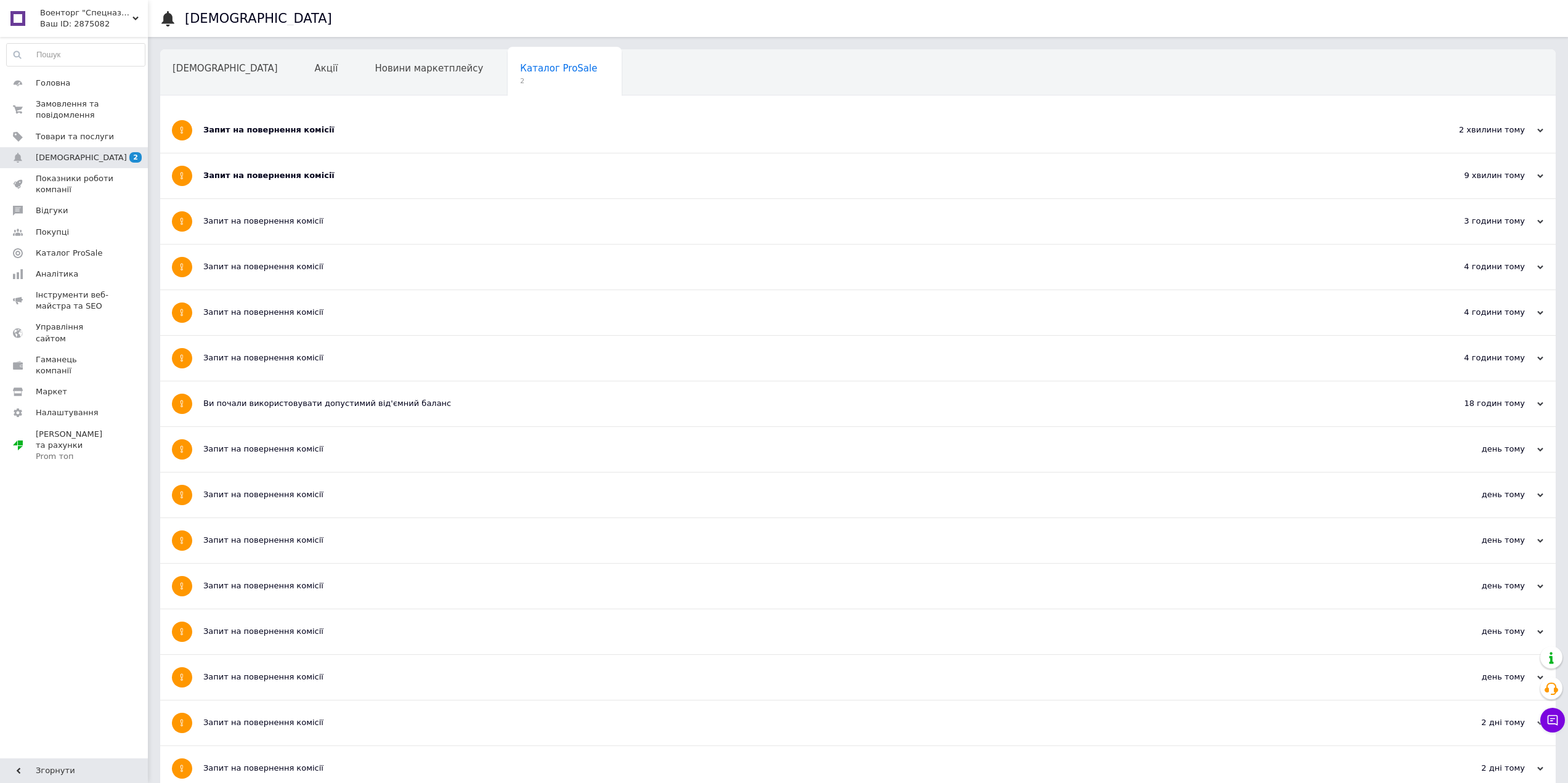
click at [279, 130] on div "Запит на повернення комісії" at bounding box center [811, 129] width 1217 height 11
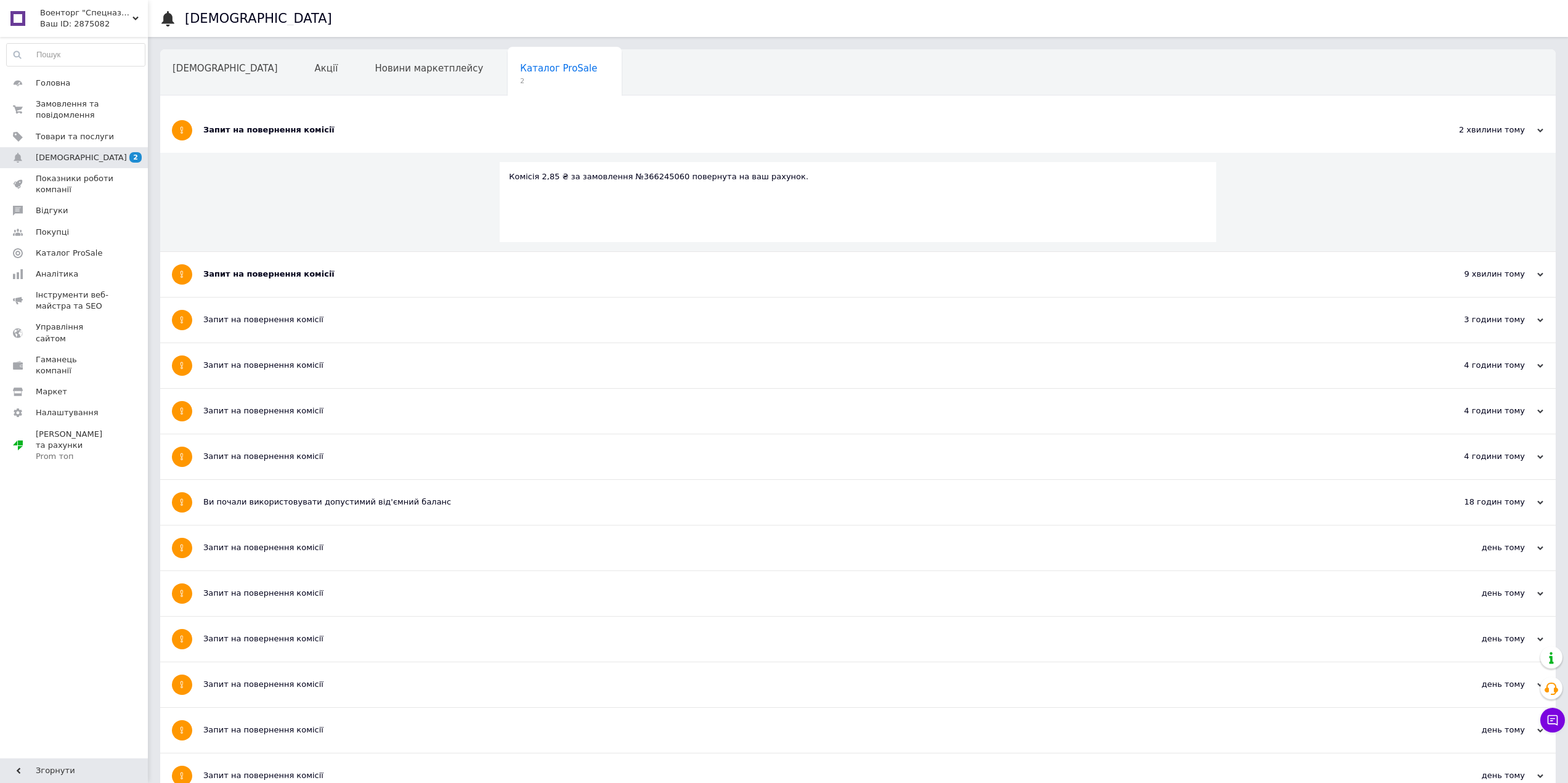
click at [282, 279] on div "Запит на повернення комісії" at bounding box center [811, 274] width 1217 height 11
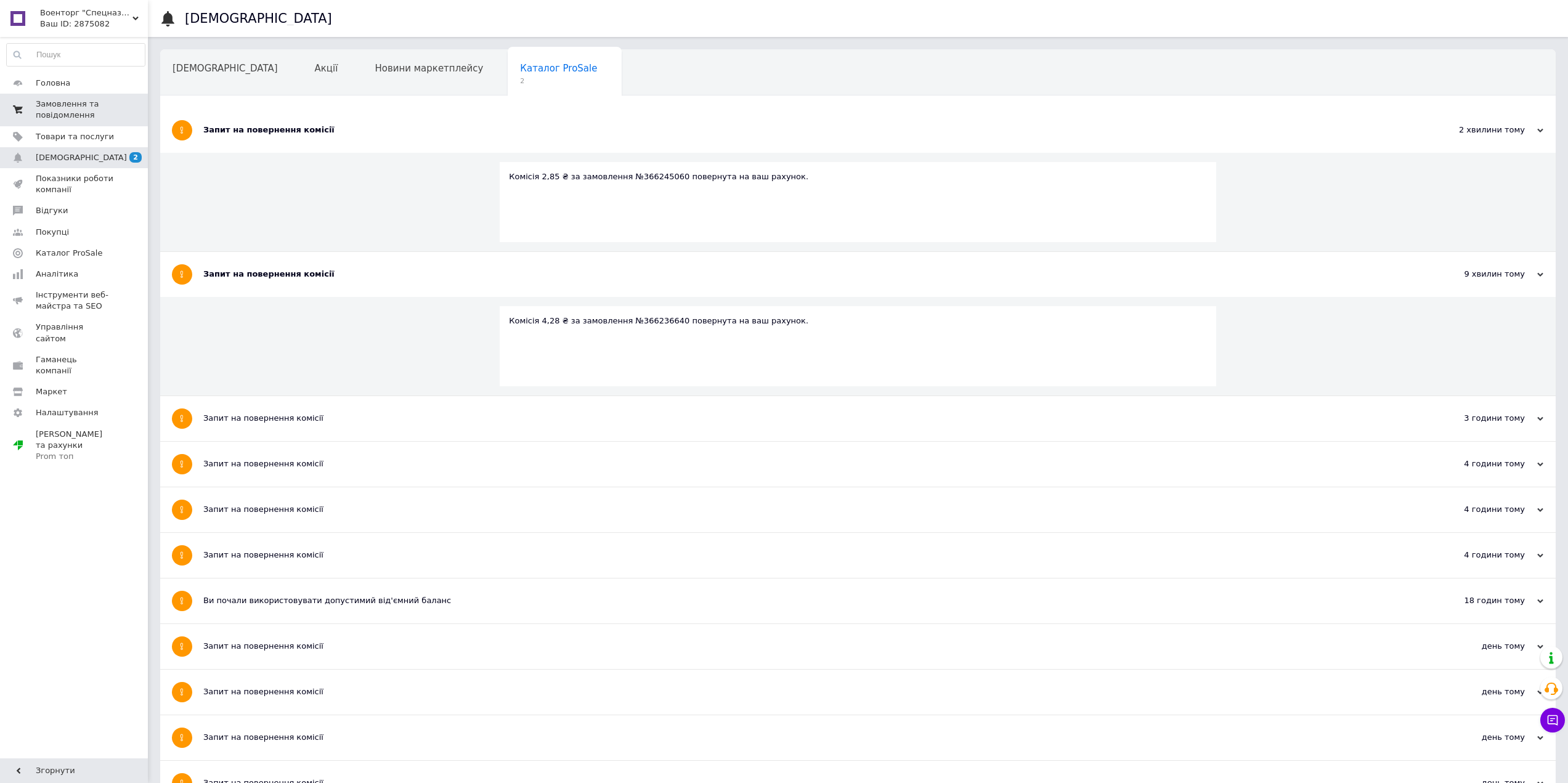
click at [69, 106] on span "Замовлення та повідомлення" at bounding box center [75, 110] width 78 height 22
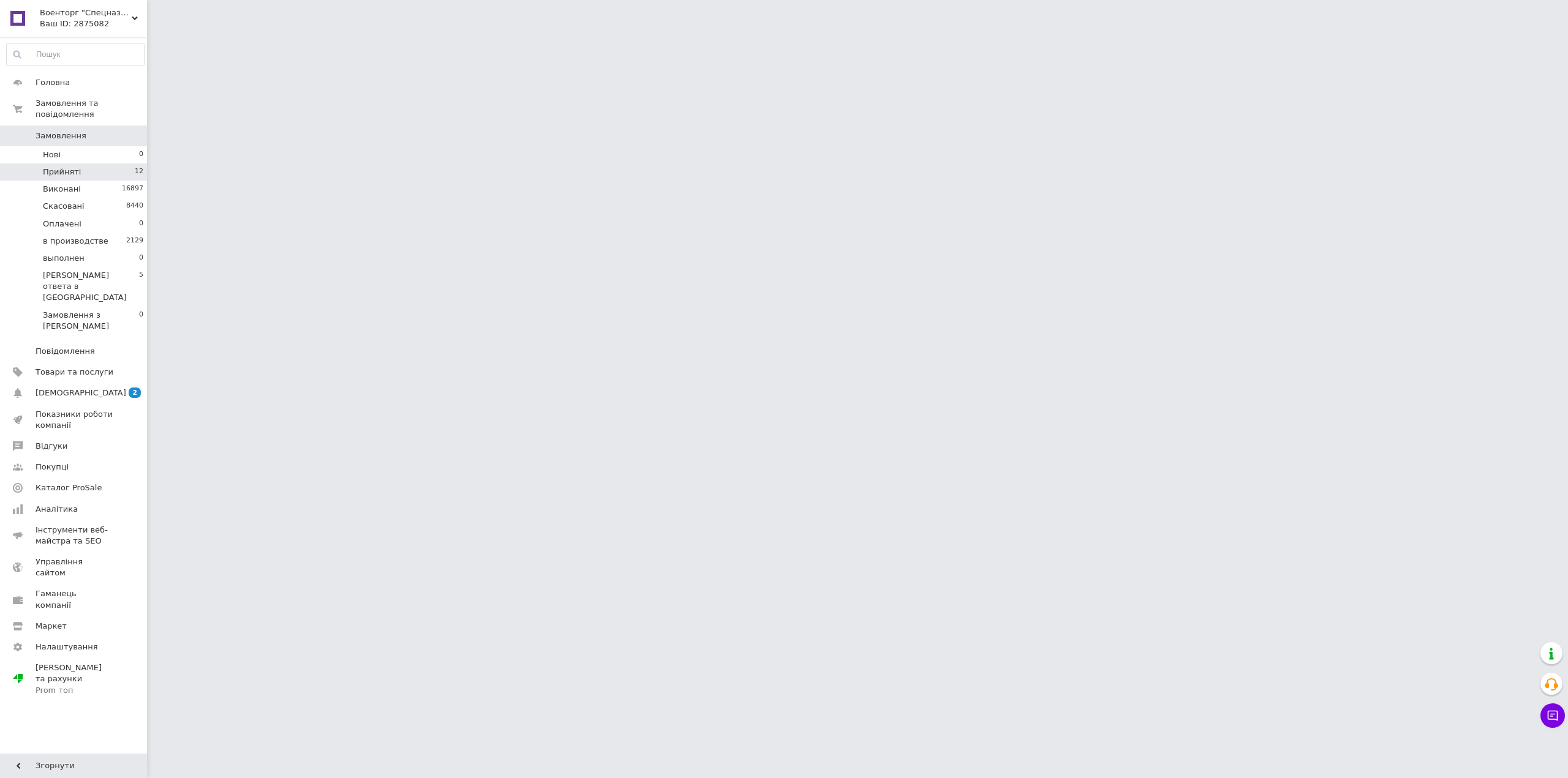
click at [90, 164] on li "Прийняті 12" at bounding box center [75, 172] width 151 height 17
click at [60, 166] on span "Прийняті" at bounding box center [61, 171] width 38 height 11
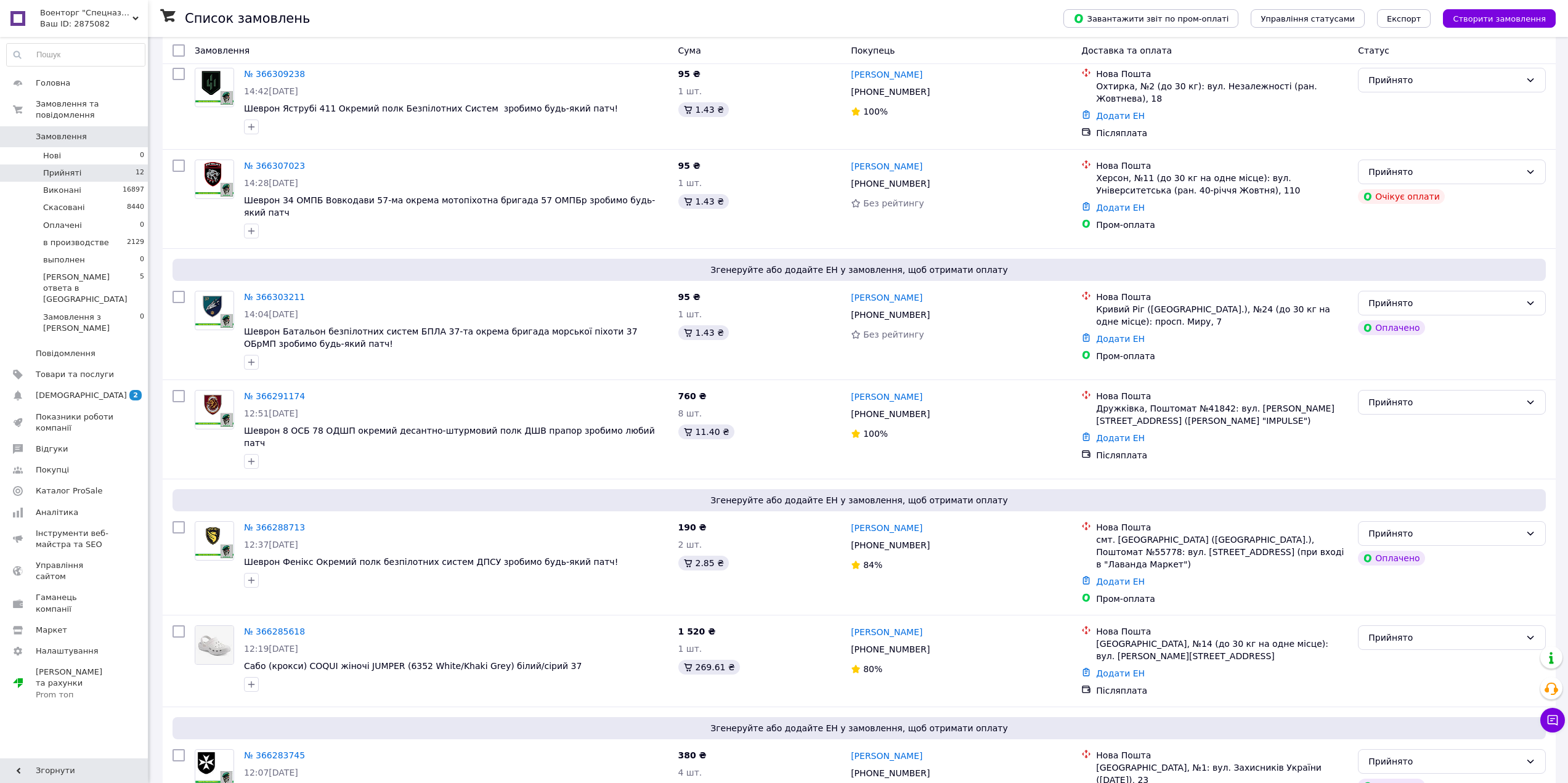
scroll to position [820, 0]
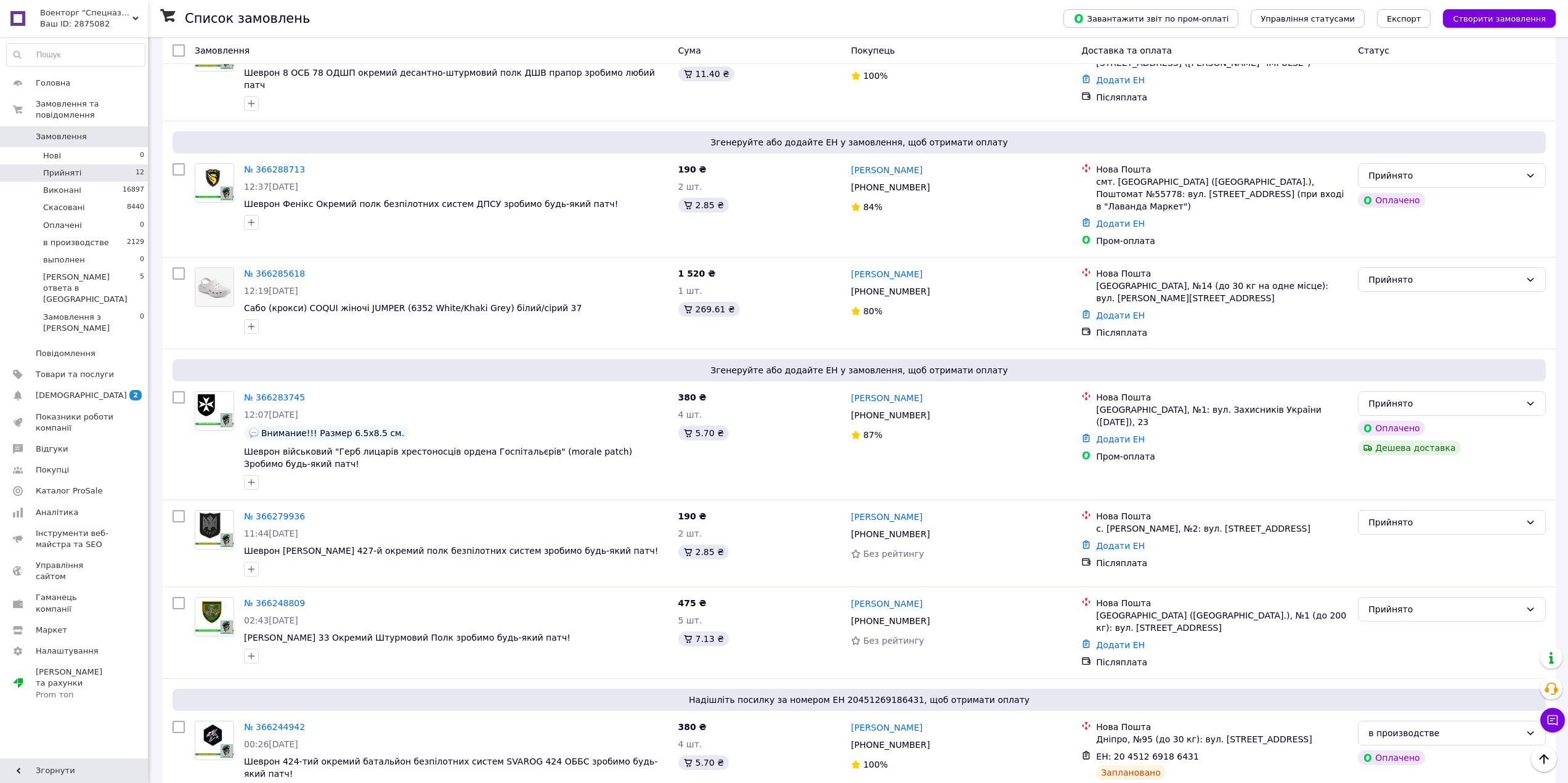
drag, startPoint x: 292, startPoint y: 573, endPoint x: 305, endPoint y: 579, distance: 14.3
click at [292, 599] on link "№ 366248809" at bounding box center [274, 603] width 61 height 9
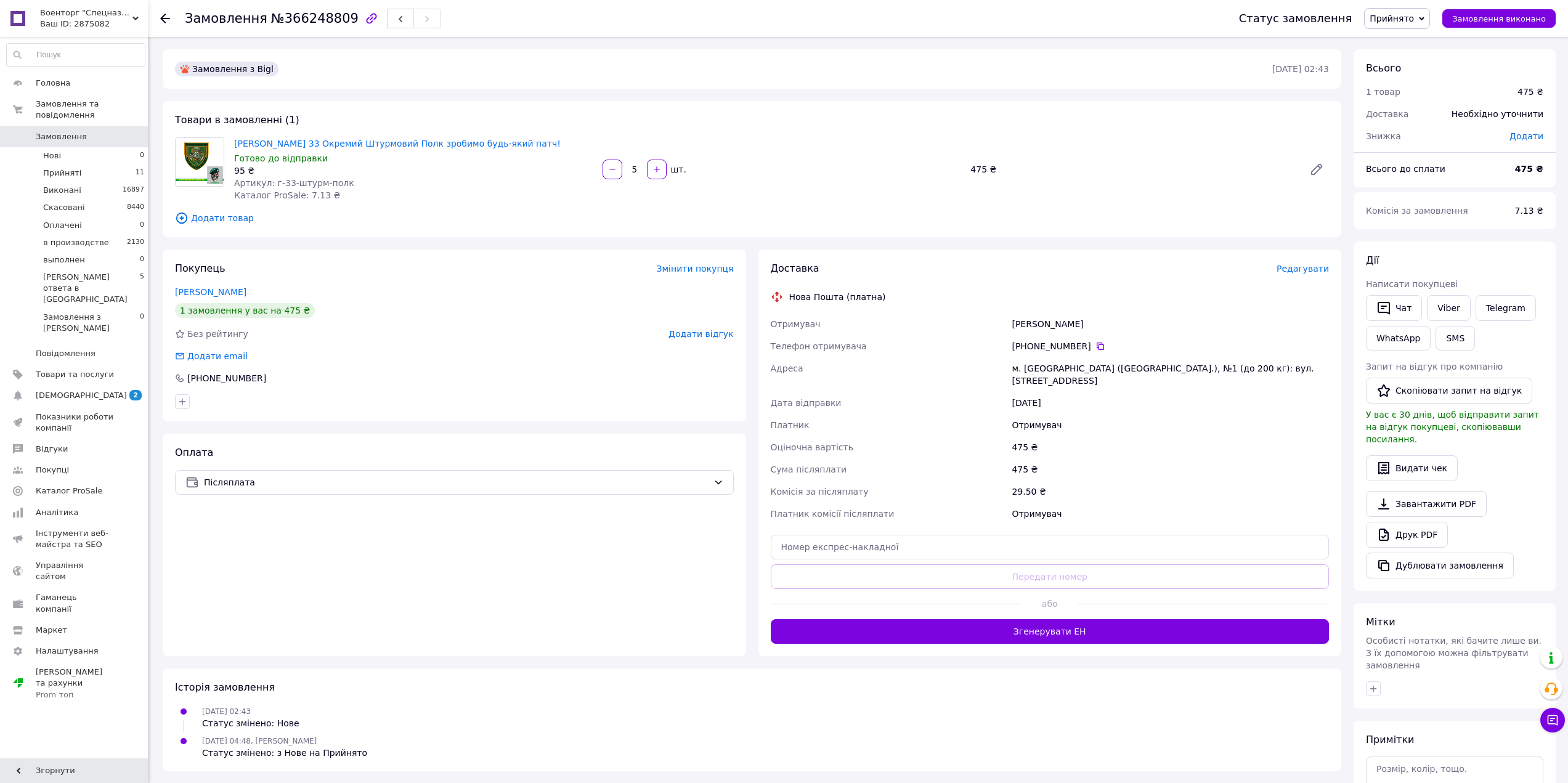
drag, startPoint x: 1094, startPoint y: 342, endPoint x: 1296, endPoint y: 336, distance: 202.1
click at [1096, 342] on icon at bounding box center [1100, 346] width 9 height 9
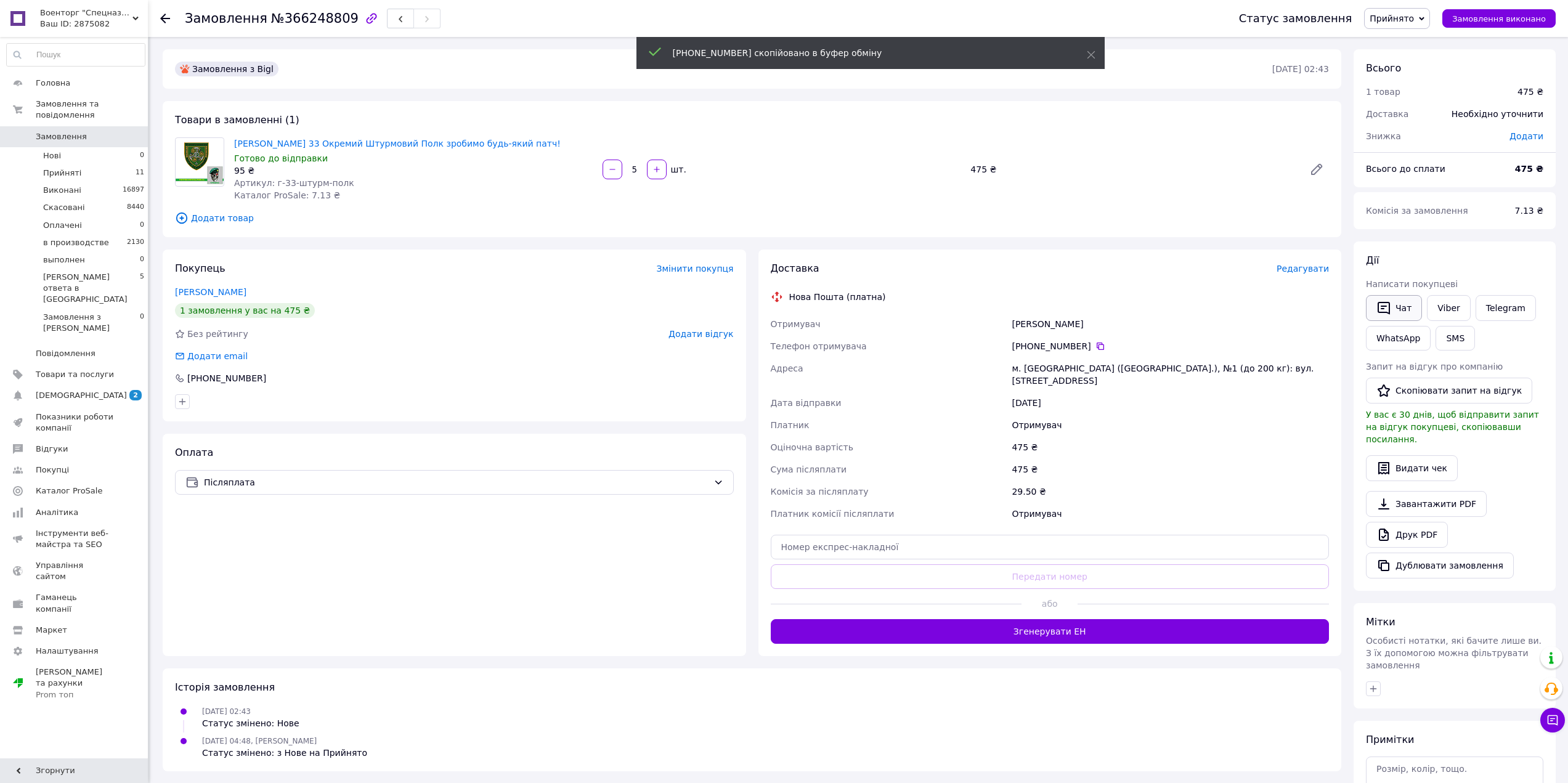
click at [1409, 306] on button "Чат" at bounding box center [1393, 308] width 56 height 26
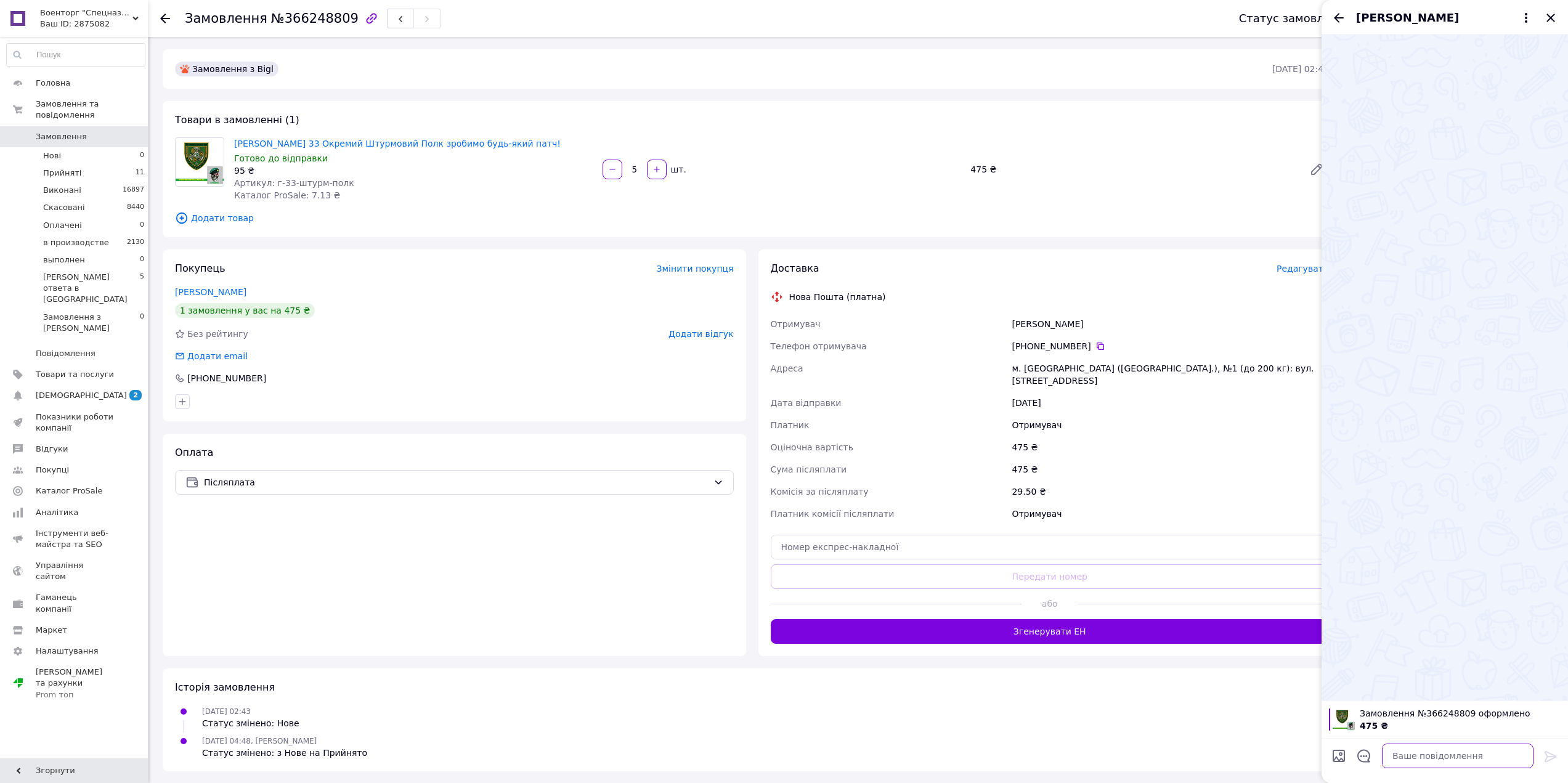
click at [1434, 757] on textarea at bounding box center [1457, 756] width 152 height 25
paste textarea "Доброго вечора. З приводу Вашого замовлення. [PERSON_NAME], погони, патчі ТЕРМО…"
type textarea "Доброго вечора. З приводу Вашого замовлення. [PERSON_NAME], погони, патчі ТЕРМО…"
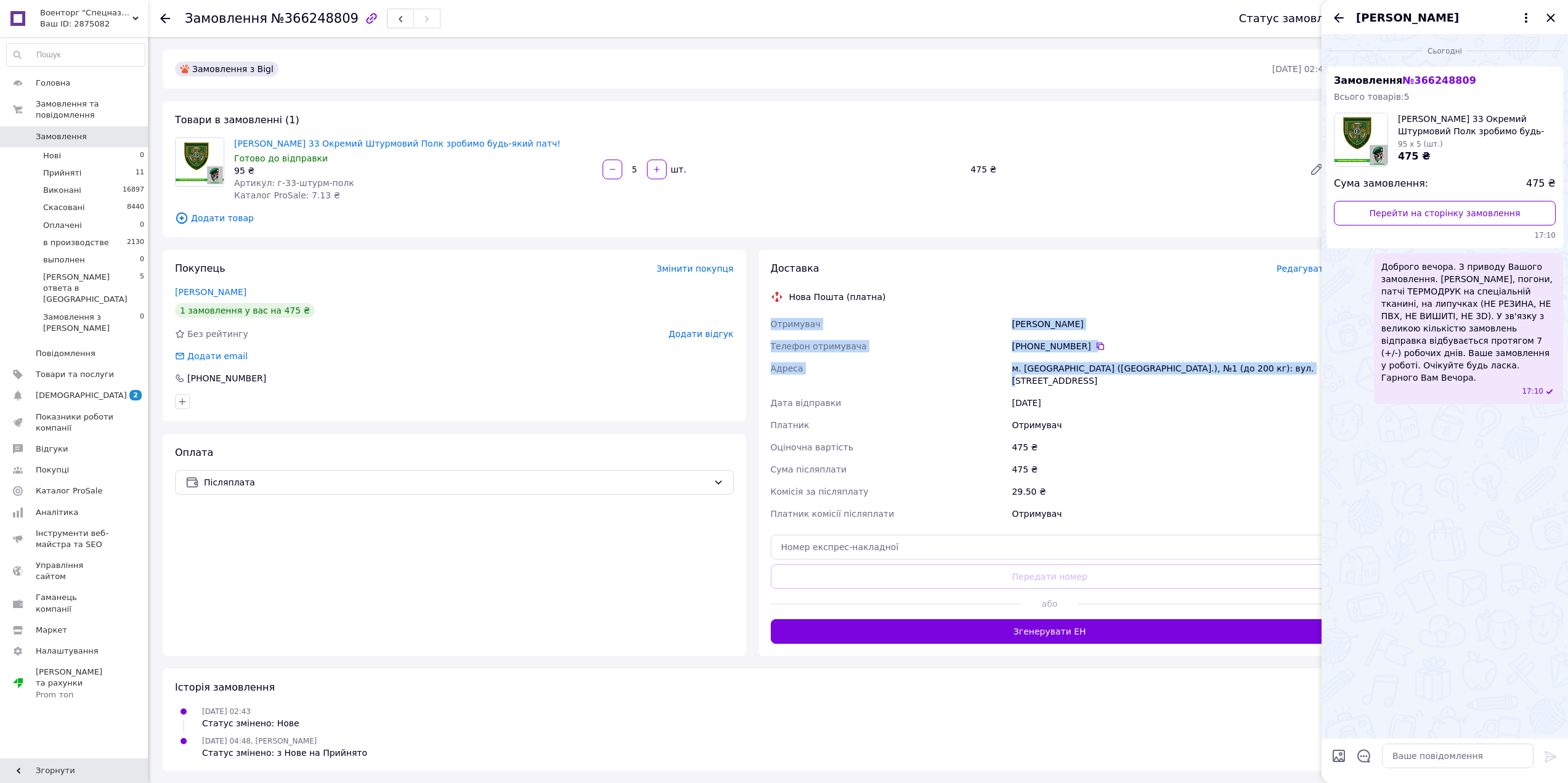
drag, startPoint x: 767, startPoint y: 319, endPoint x: 1265, endPoint y: 371, distance: 500.7
click at [1265, 371] on div "Отримувач Бучок Петя Телефон отримувача +380 68 672 26 20   Адреса м. Біла Церк…" at bounding box center [1049, 419] width 563 height 212
copy div "Отримувач Бучок Петя Телефон отримувача +380 68 672 26 20   Адреса м. Біла Церк…"
click at [418, 143] on link "[PERSON_NAME] 33 Окремий Штурмовий Полк зробимо будь-який патч!" at bounding box center [397, 143] width 327 height 9
click at [1549, 16] on icon "Закрити" at bounding box center [1550, 17] width 8 height 8
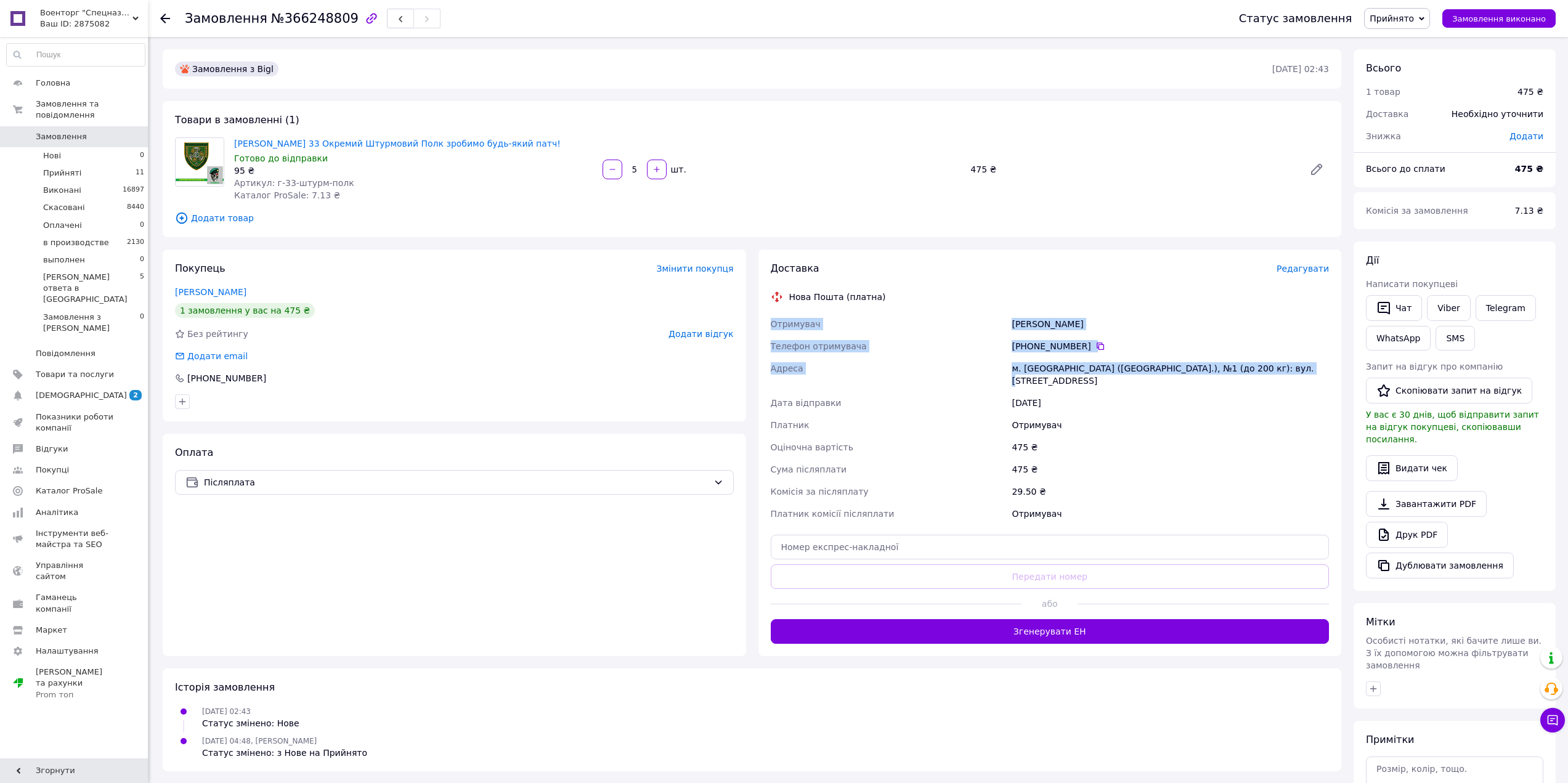
click at [1428, 18] on span "Прийнято" at bounding box center [1397, 18] width 66 height 21
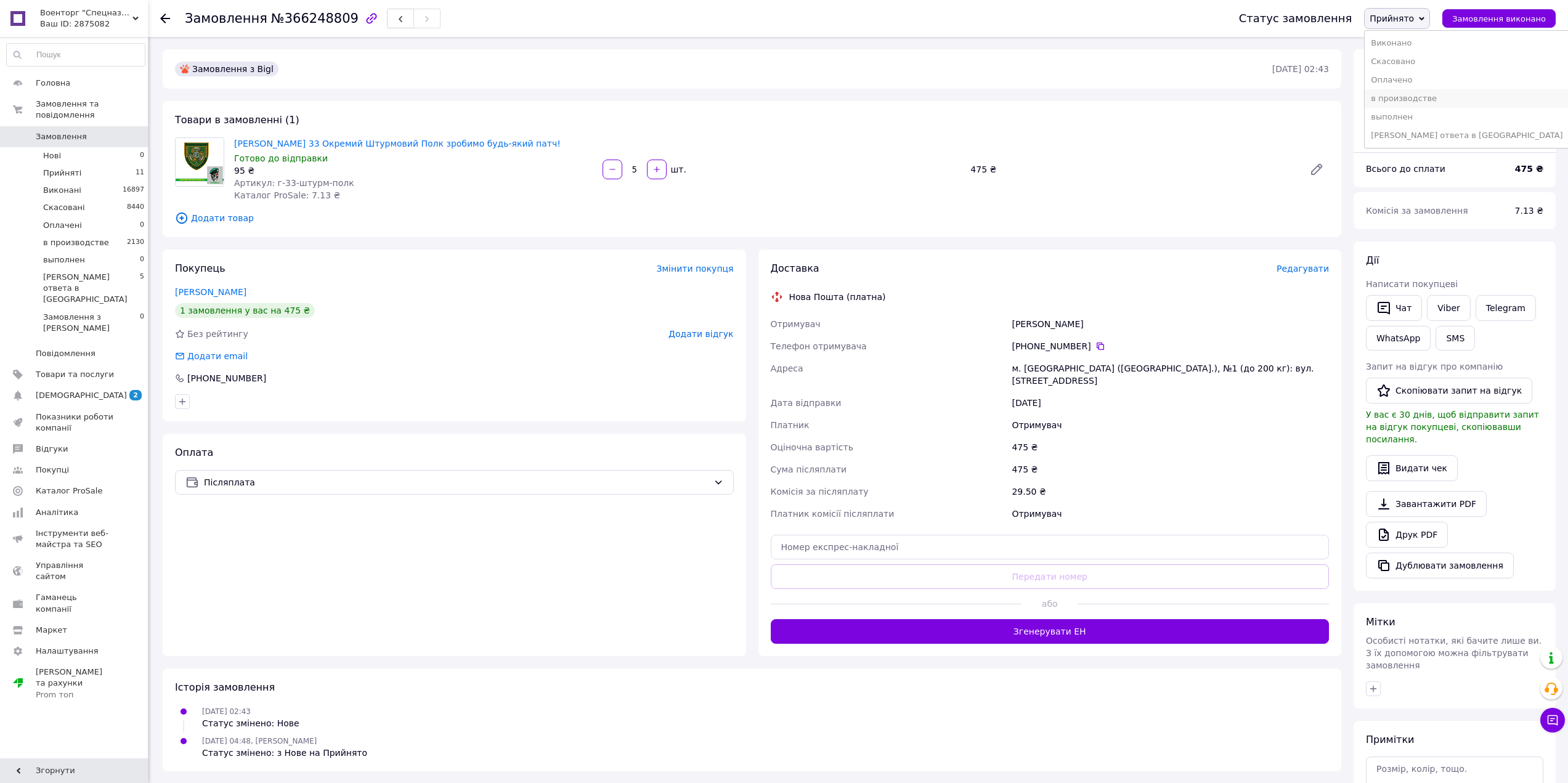
click at [1430, 98] on li "в производстве" at bounding box center [1467, 99] width 204 height 19
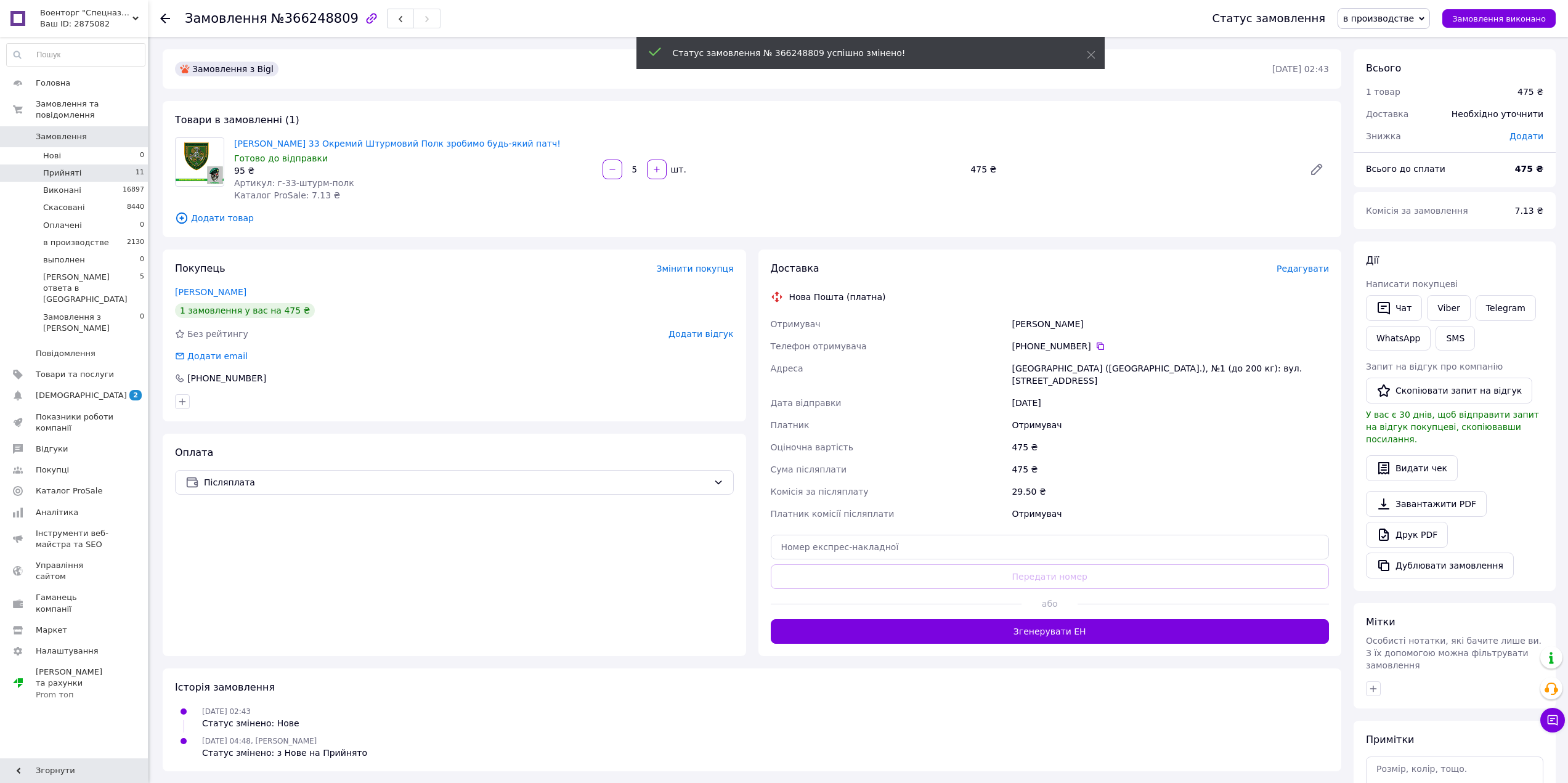
click at [75, 167] on span "Прийняті" at bounding box center [62, 172] width 39 height 11
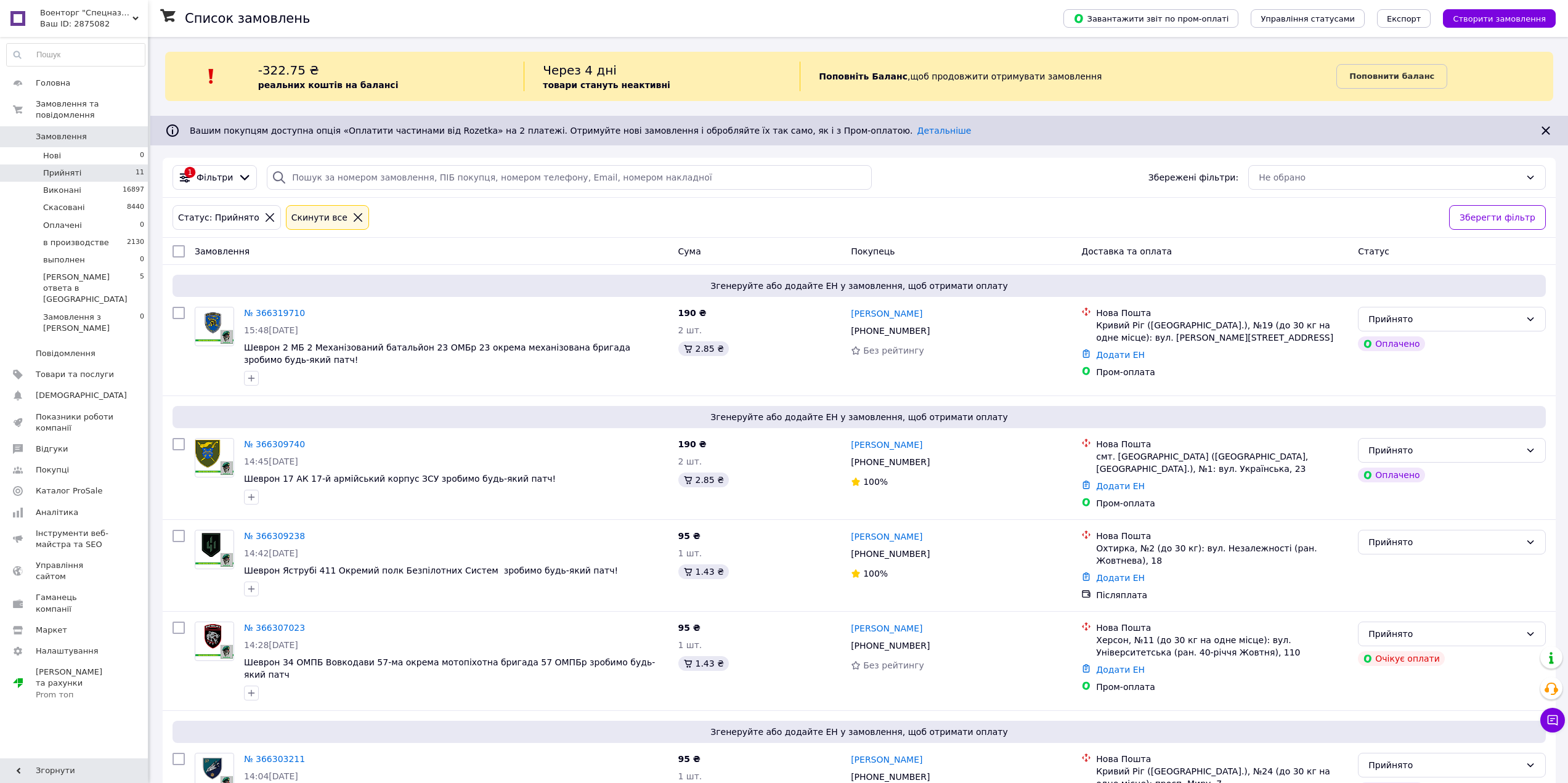
click at [71, 167] on span "Прийняті" at bounding box center [62, 172] width 39 height 11
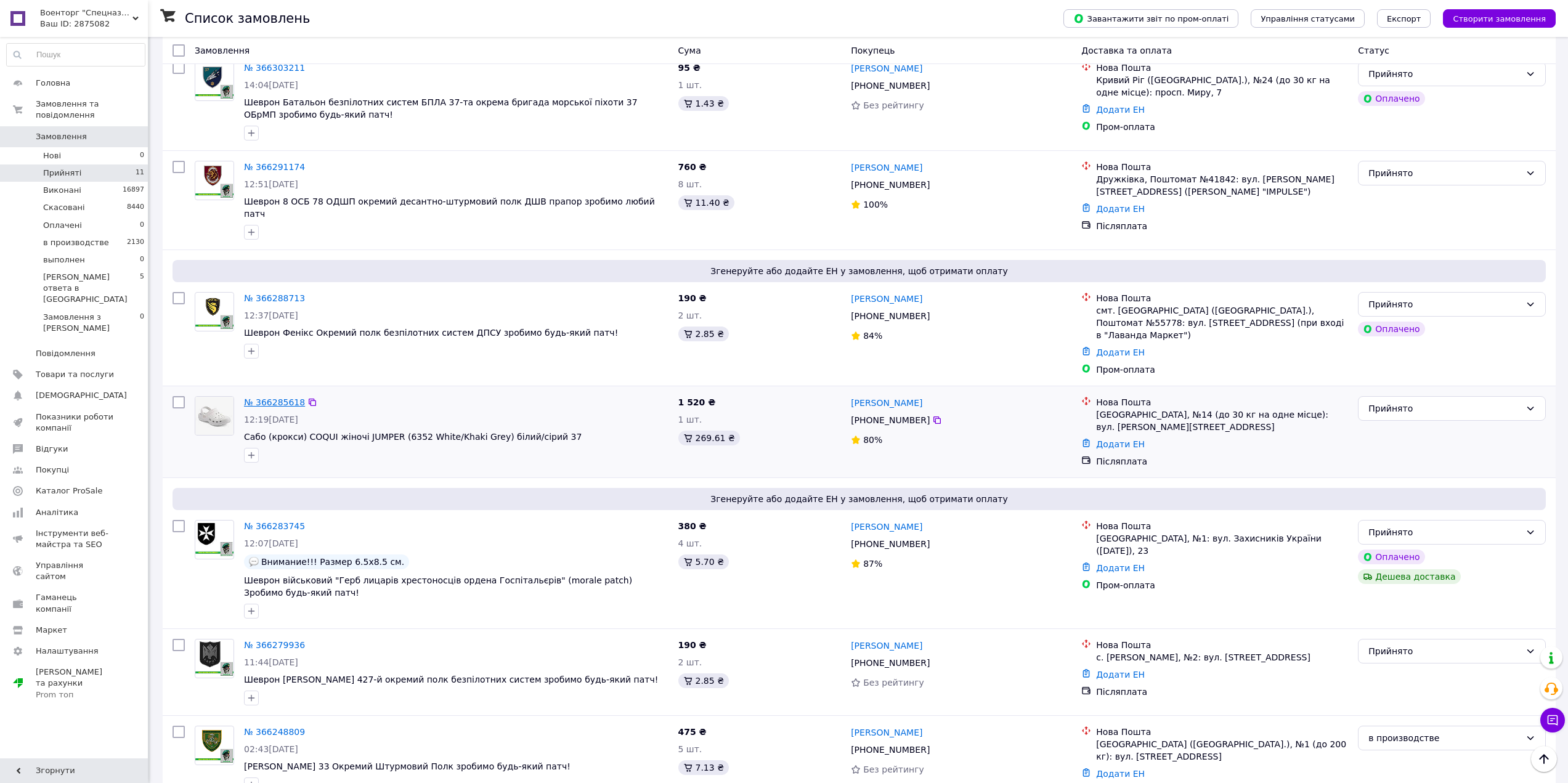
click at [277, 397] on link "№ 366285618" at bounding box center [274, 401] width 61 height 9
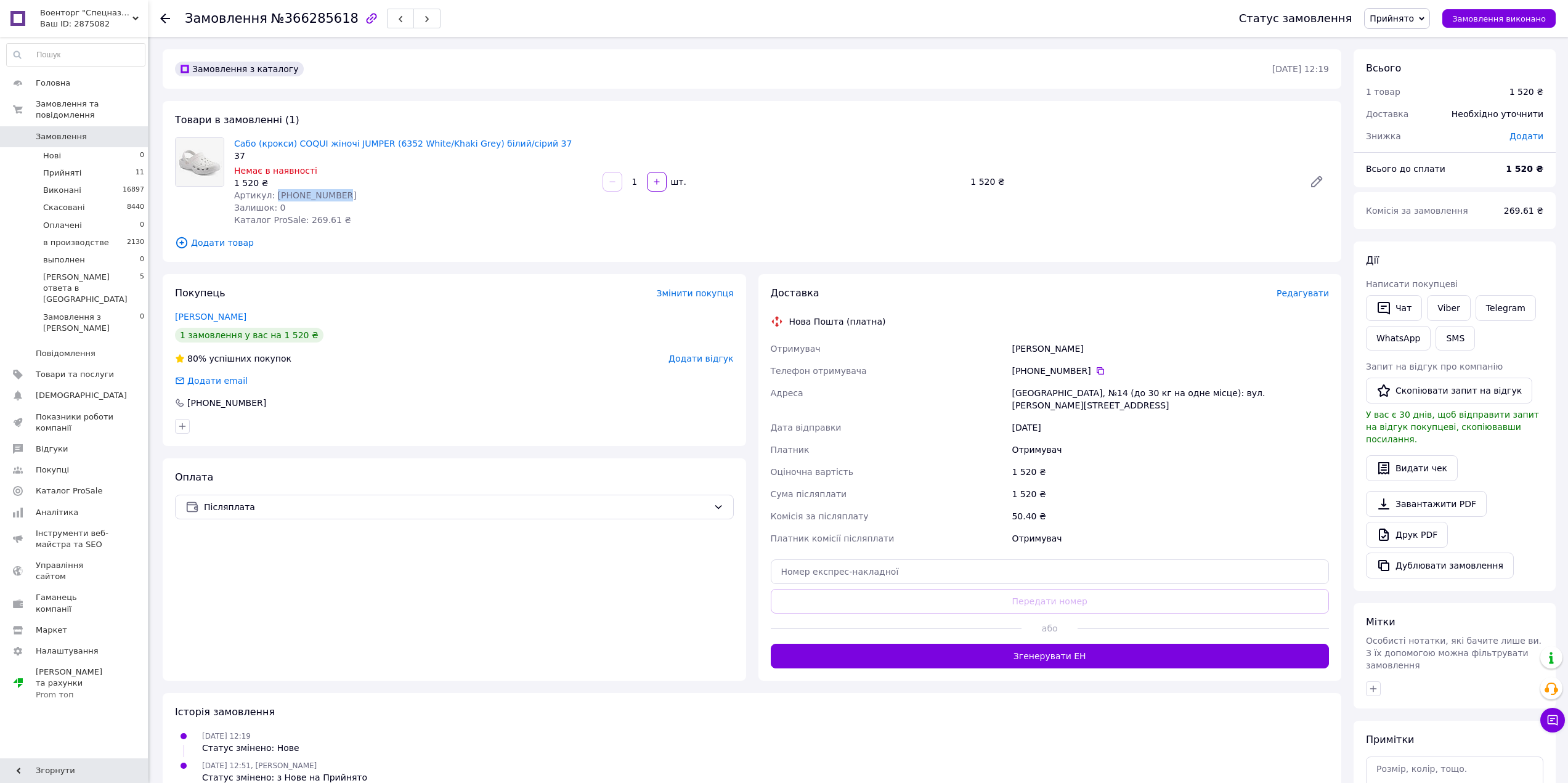
drag, startPoint x: 344, startPoint y: 194, endPoint x: 273, endPoint y: 192, distance: 71.0
click at [273, 192] on div "Артикул: [PHONE_NUMBER]" at bounding box center [413, 196] width 358 height 12
copy span "[PHONE_NUMBER]"
drag, startPoint x: 229, startPoint y: 140, endPoint x: 584, endPoint y: 148, distance: 355.1
click at [584, 148] on div "Сабо (крокси) COQUI жіночі JUMPER (6352 White/Khaki Grey) білий/сірий 37 37 Нем…" at bounding box center [413, 181] width 369 height 93
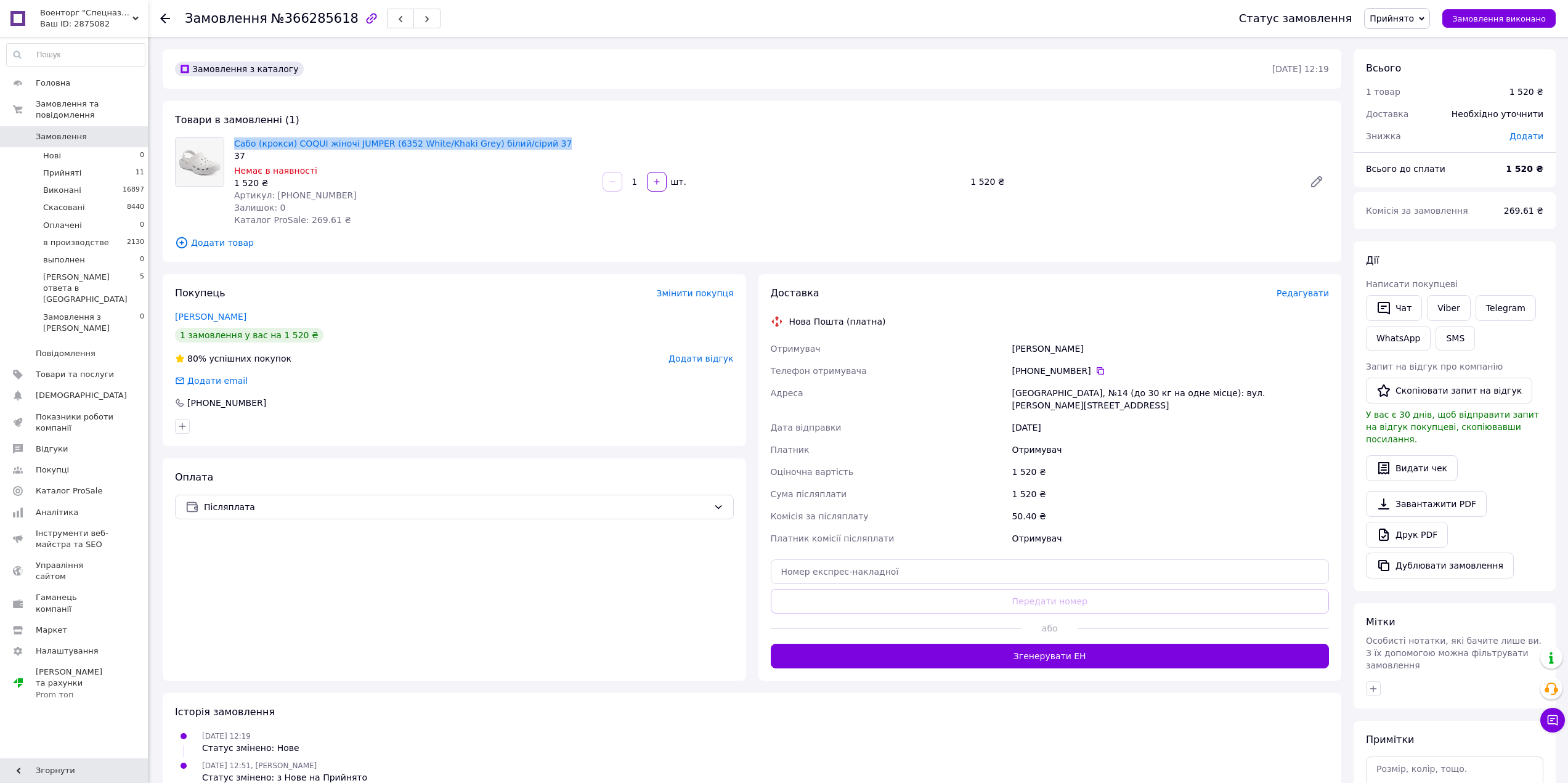
copy link "Сабо (крокси) COQUI жіночі JUMPER (6352 White/Khaki Grey) білий/сірий 37"
click at [93, 369] on span "Товари та послуги" at bounding box center [75, 374] width 78 height 11
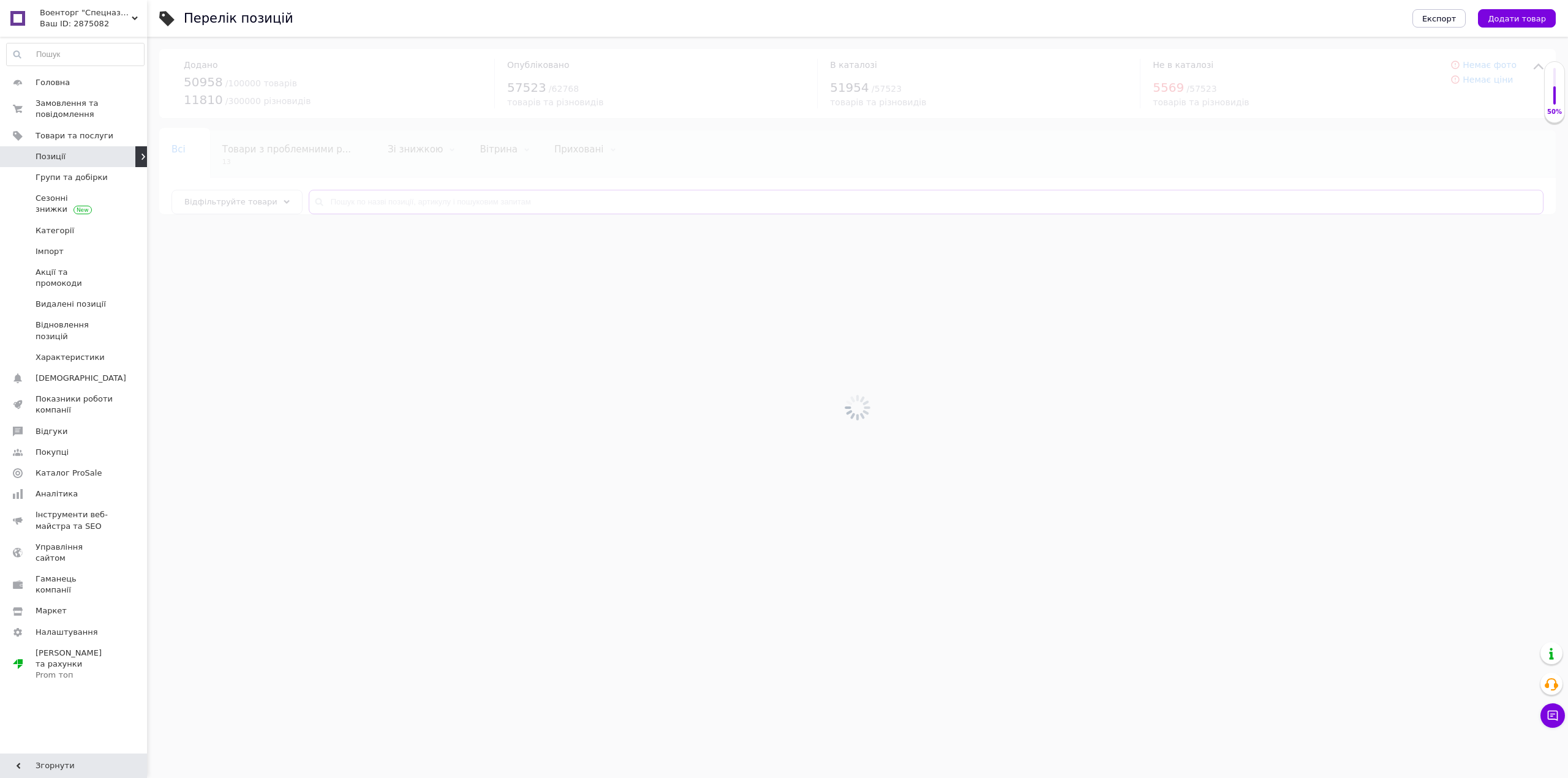
click at [436, 206] on input "text" at bounding box center [926, 202] width 1235 height 25
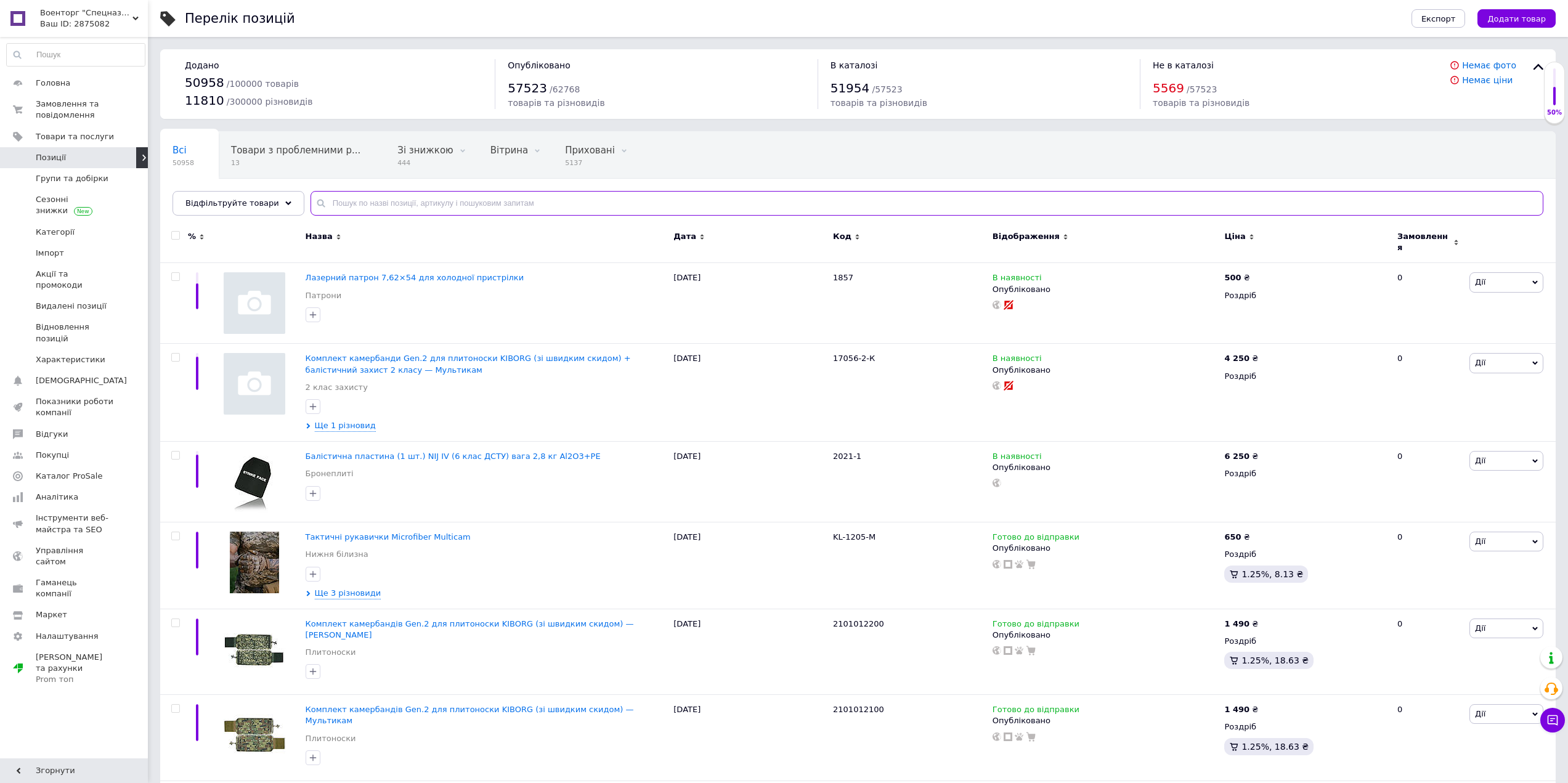
click at [430, 204] on input "text" at bounding box center [927, 203] width 1233 height 25
paste input "Сабо (крокси) COQUI жіночі JUMPER (6352 White/Khaki Grey) білий/сірий 37"
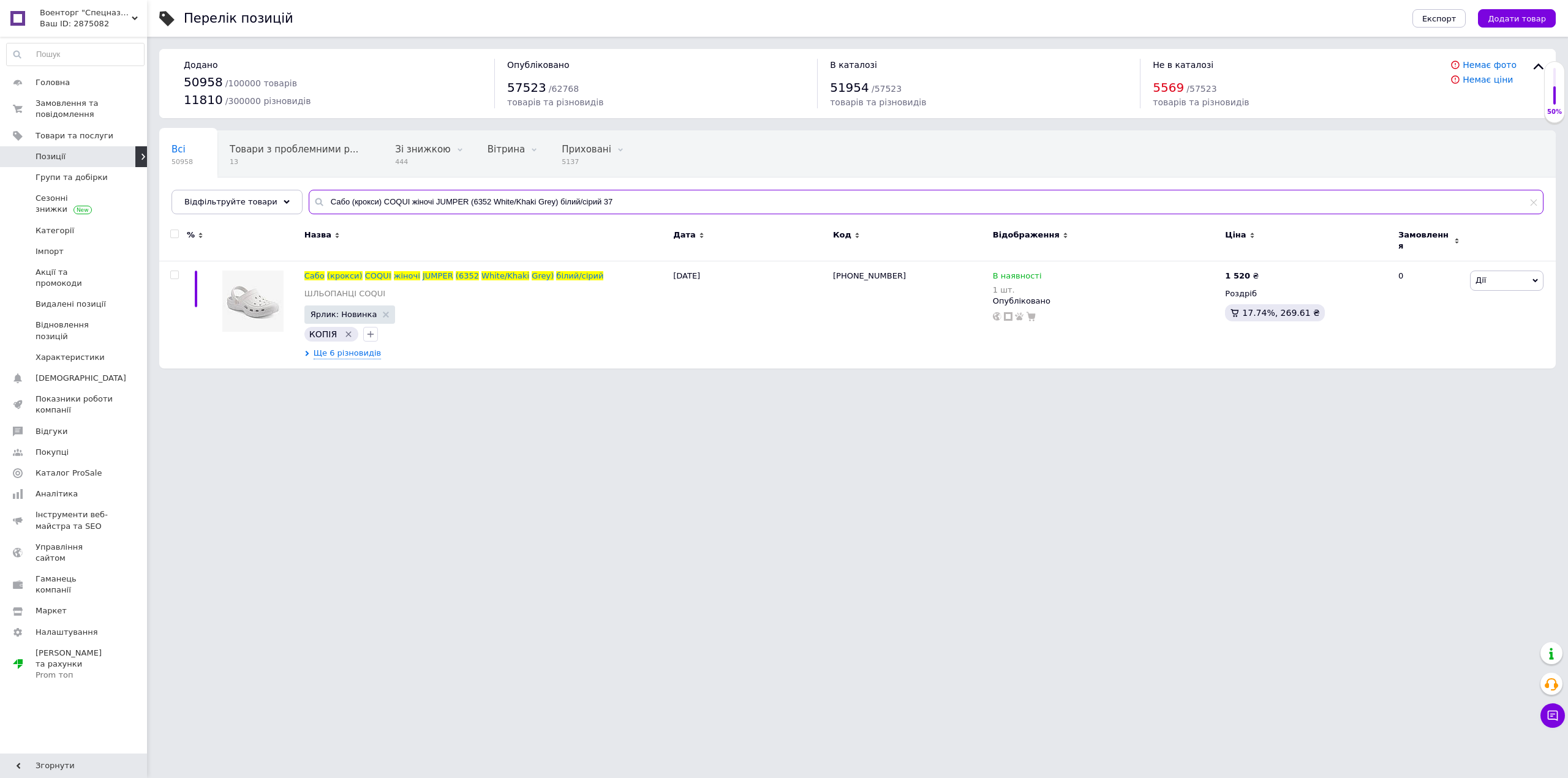
type input "Сабо (крокси) COQUI жіночі JUMPER (6352 White/Khaki Grey) білий/сірий 37"
click at [175, 235] on input "checkbox" at bounding box center [174, 233] width 8 height 8
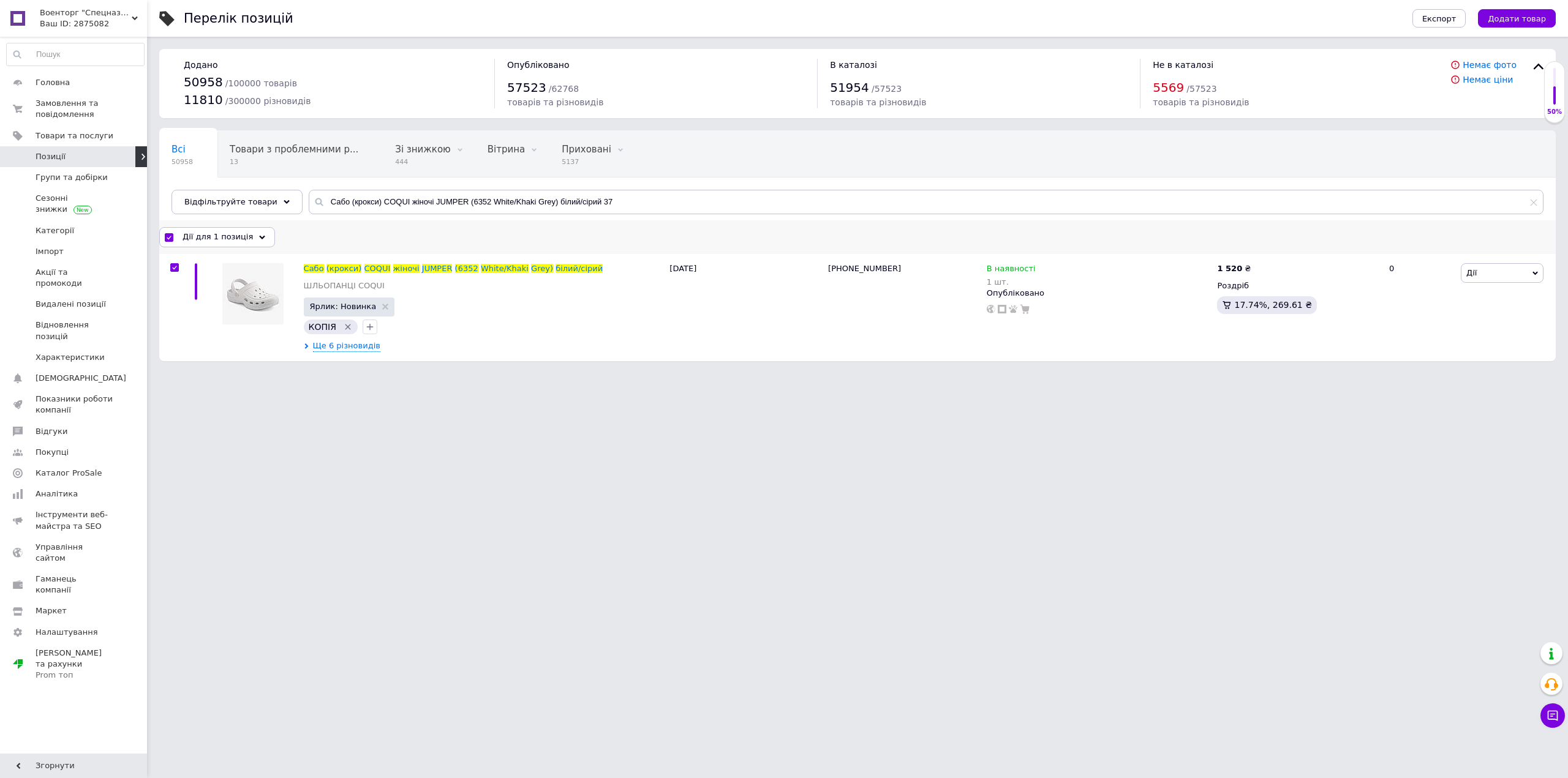
click at [225, 232] on span "Дії для 1 позиція" at bounding box center [217, 237] width 71 height 11
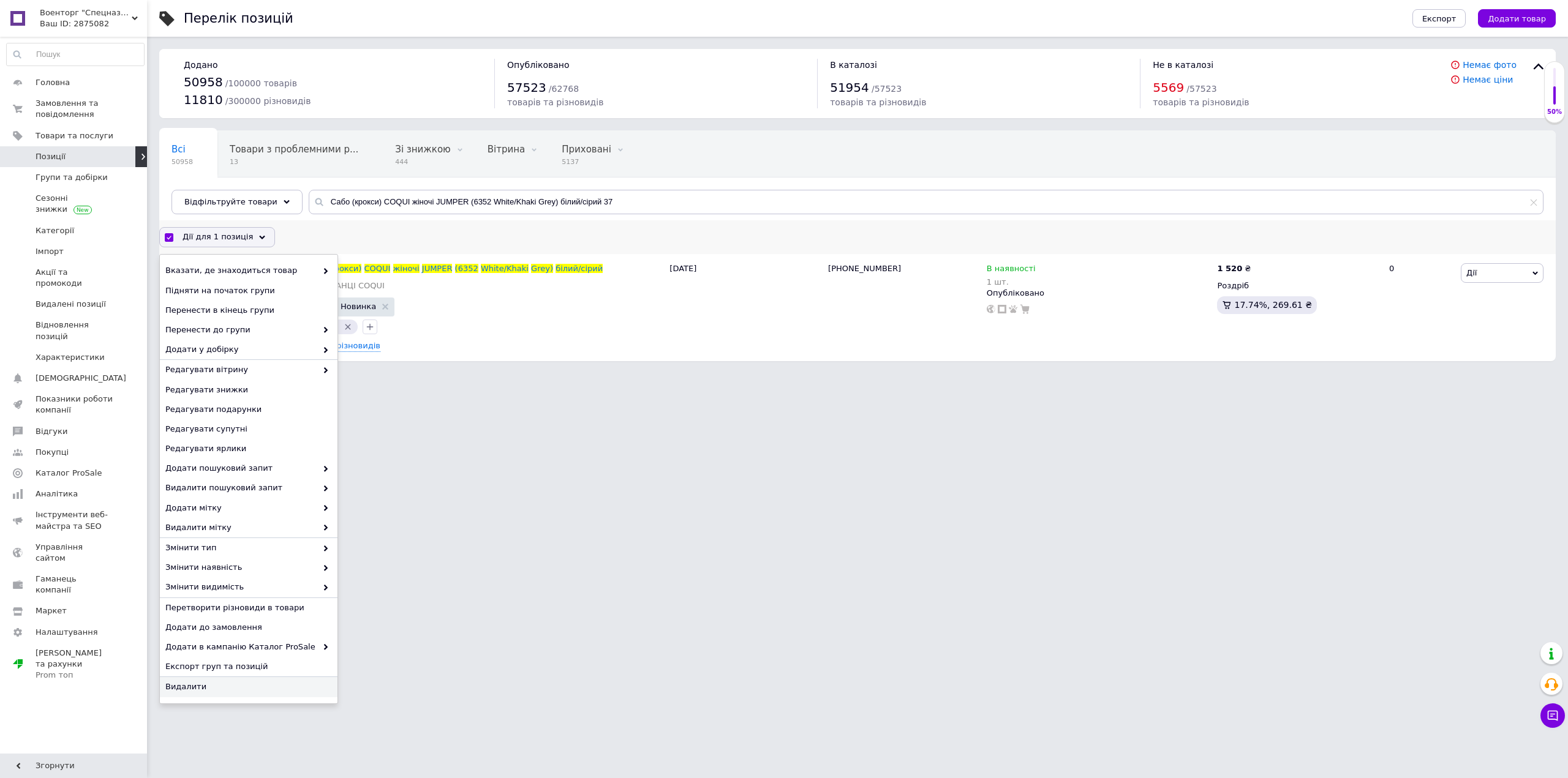
click at [197, 686] on span "Видалити" at bounding box center [247, 687] width 164 height 11
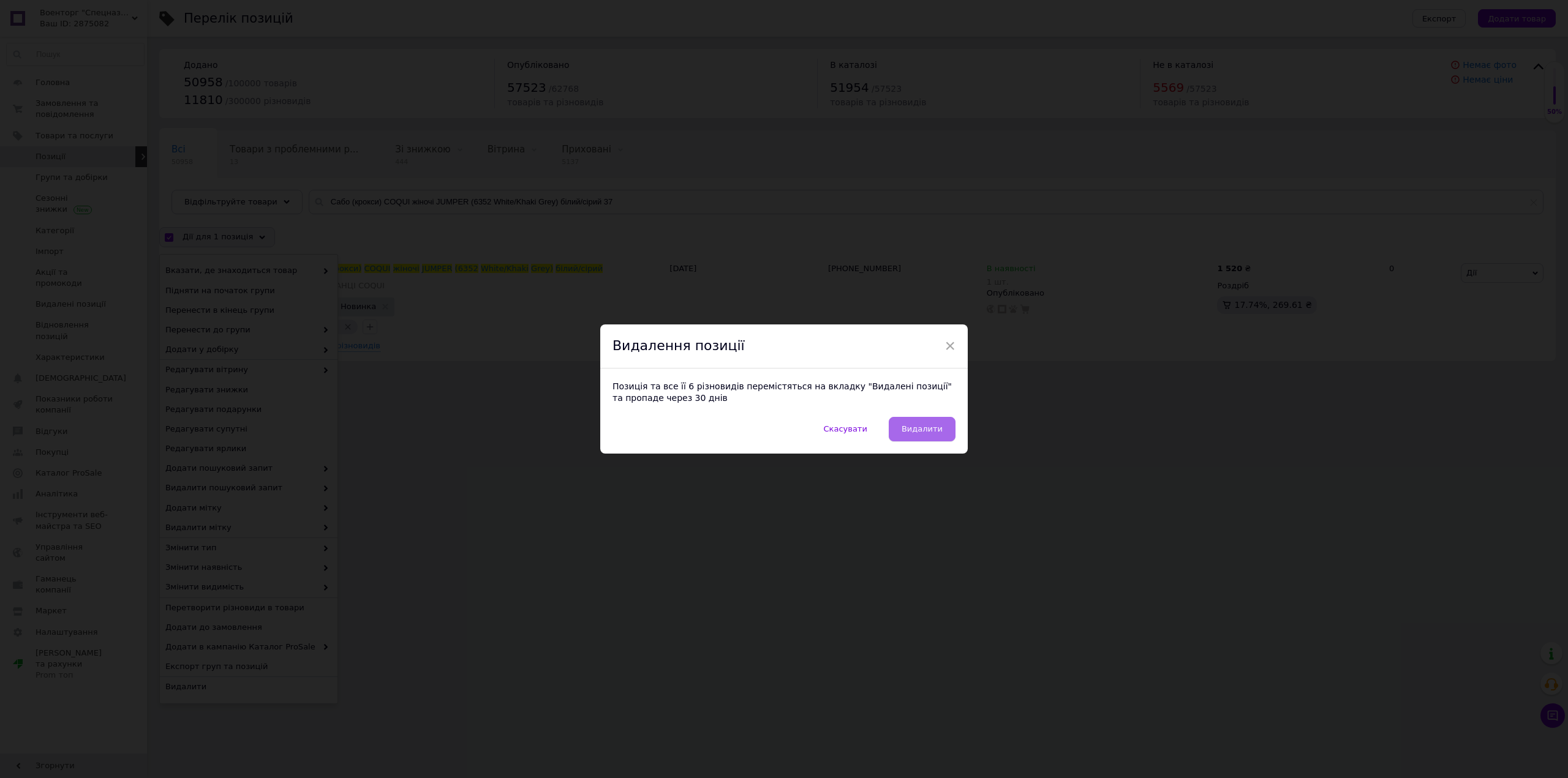
click at [935, 426] on span "Видалити" at bounding box center [923, 429] width 41 height 9
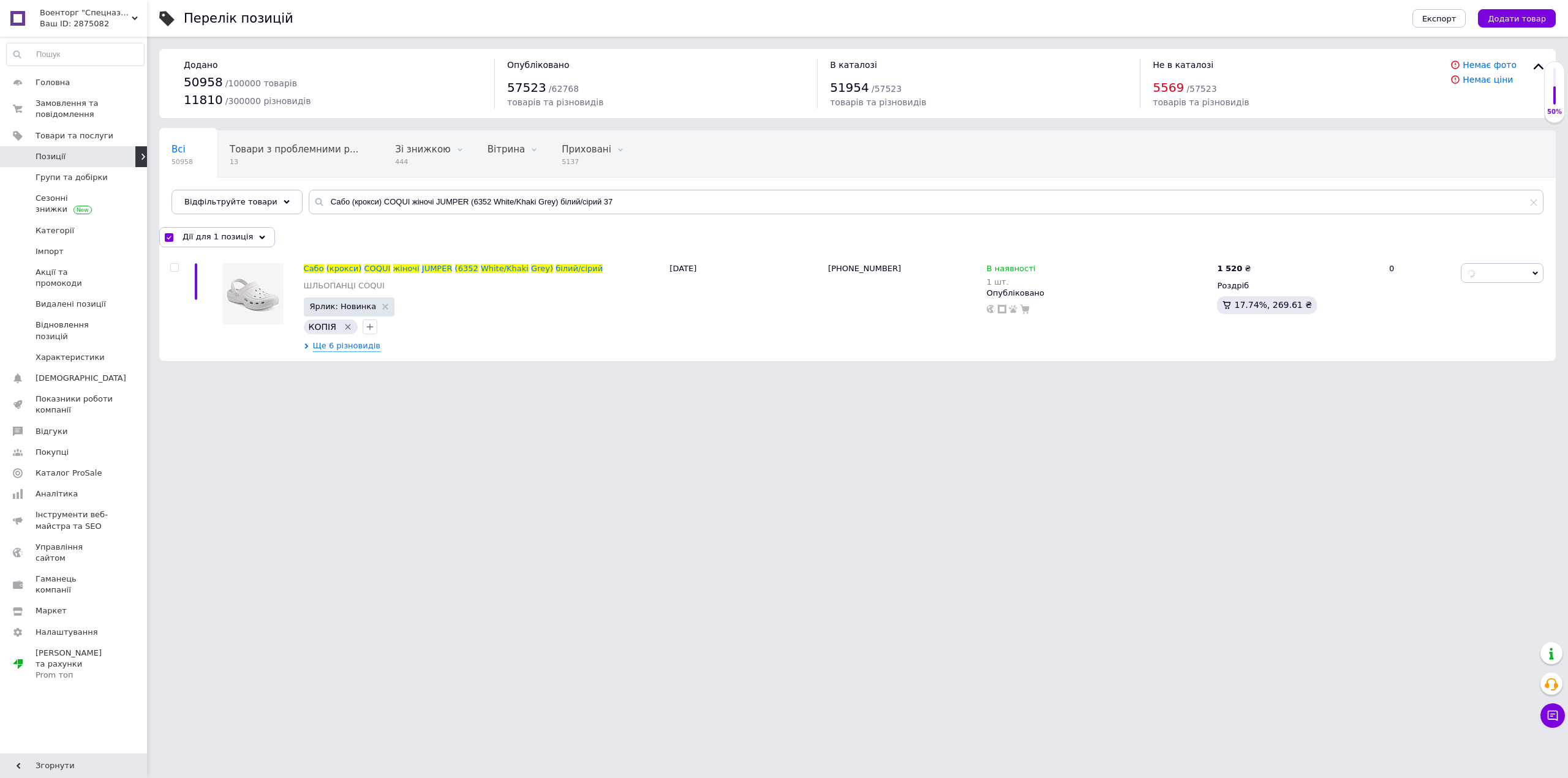
checkbox input "false"
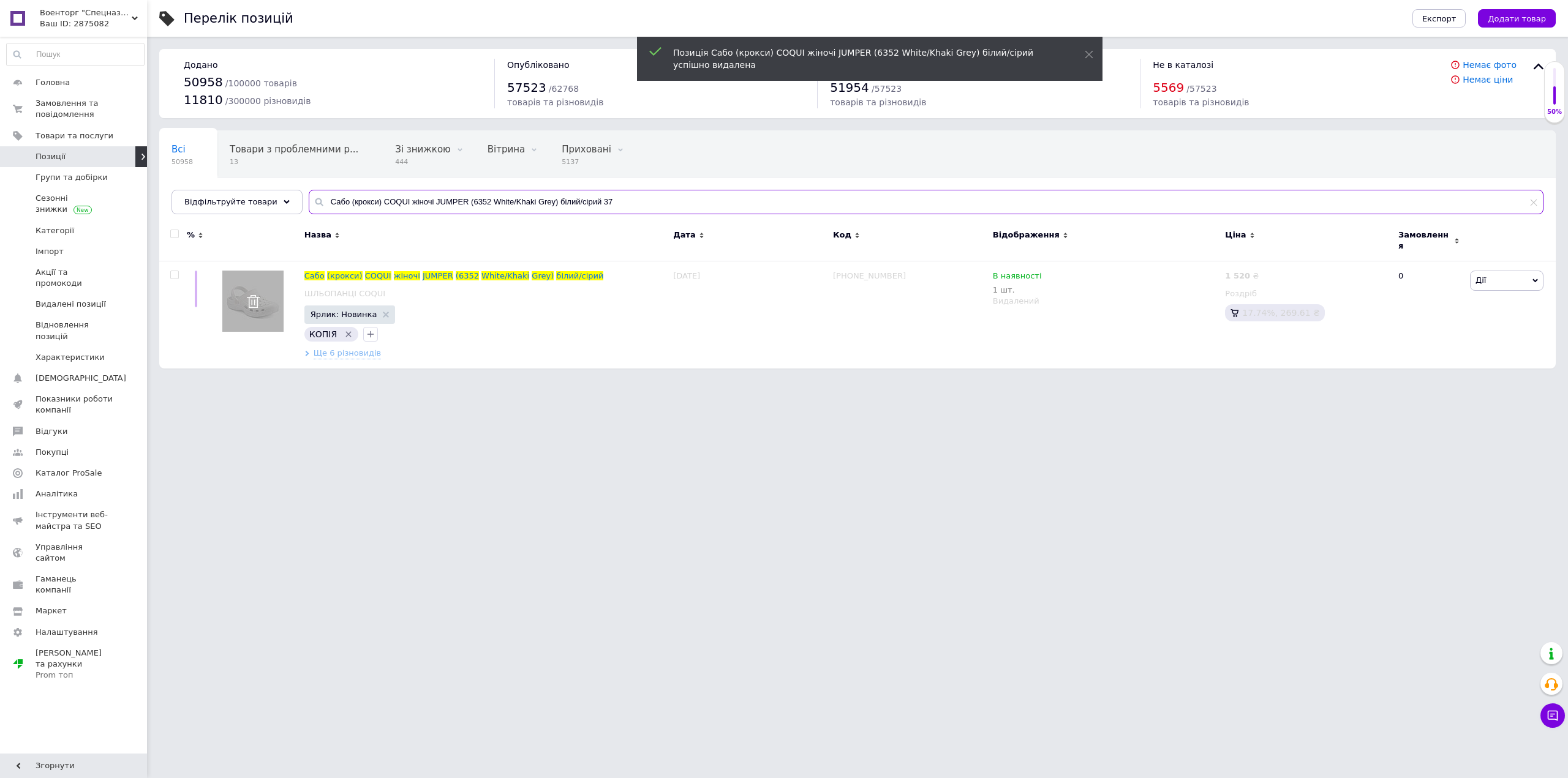
click at [397, 199] on input "Сабо (крокси) COQUI жіночі JUMPER (6352 White/Khaki Grey) білий/сірий 37" at bounding box center [926, 202] width 1235 height 25
drag, startPoint x: 371, startPoint y: 205, endPoint x: 701, endPoint y: 207, distance: 330.0
click at [701, 207] on input "Сабо (крокси) COQUI жіночі JUMPER (6352 White/Khaki Grey) білий/сірий 37" at bounding box center [926, 202] width 1235 height 25
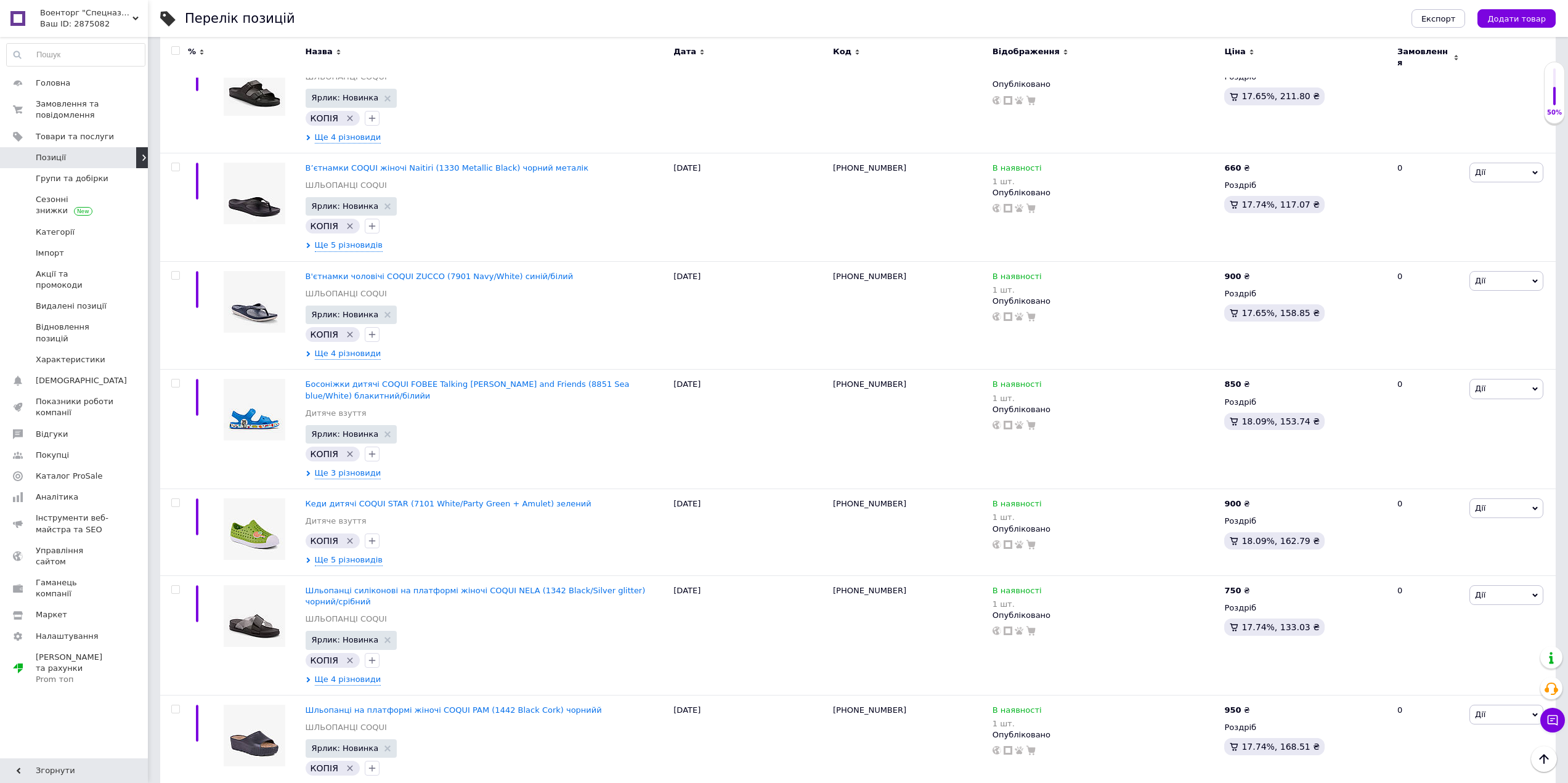
scroll to position [6800, 0]
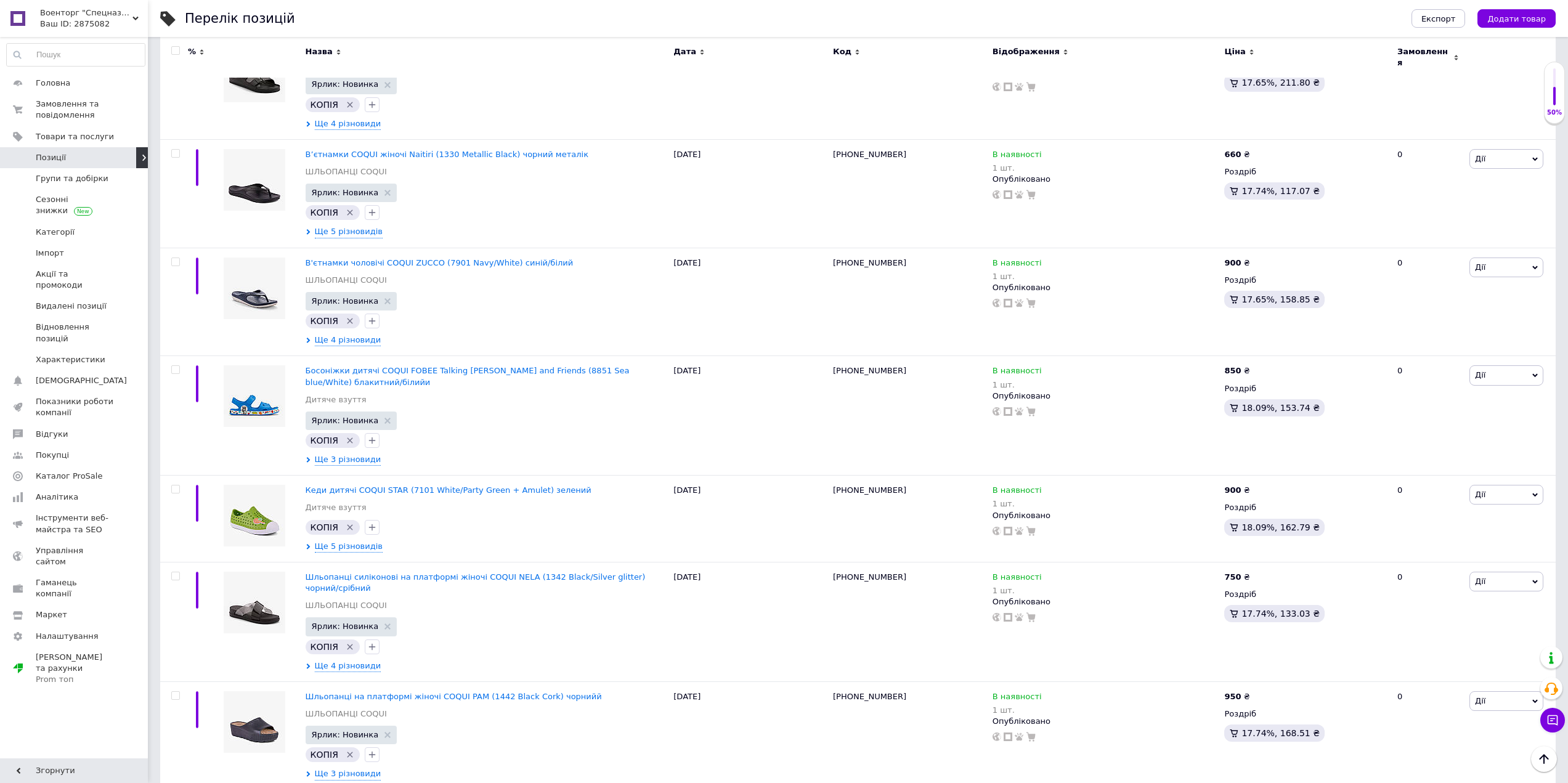
type input "Сабо (крокси)"
click at [174, 50] on input "checkbox" at bounding box center [175, 51] width 8 height 8
checkbox input "true"
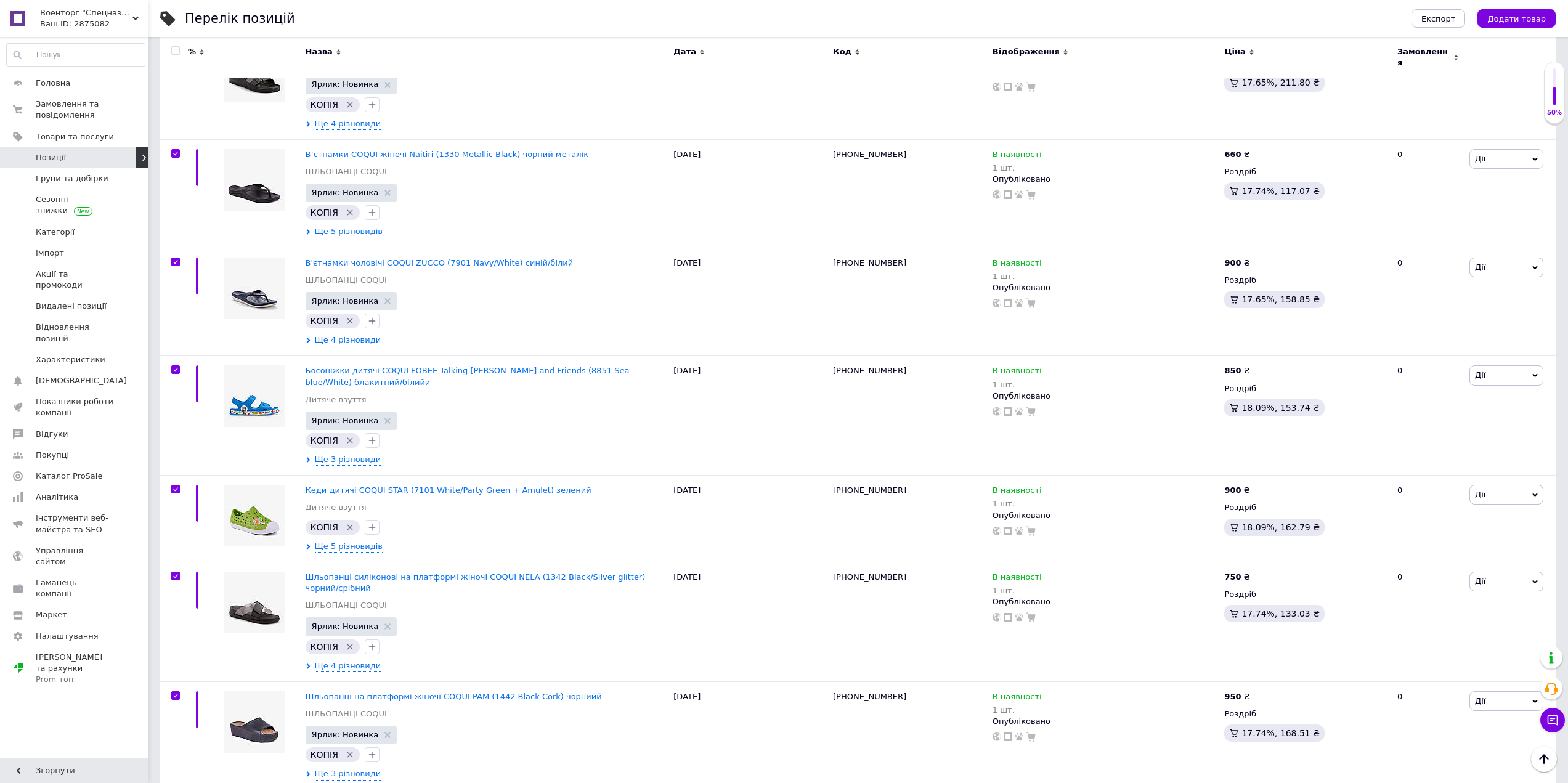
checkbox input "true"
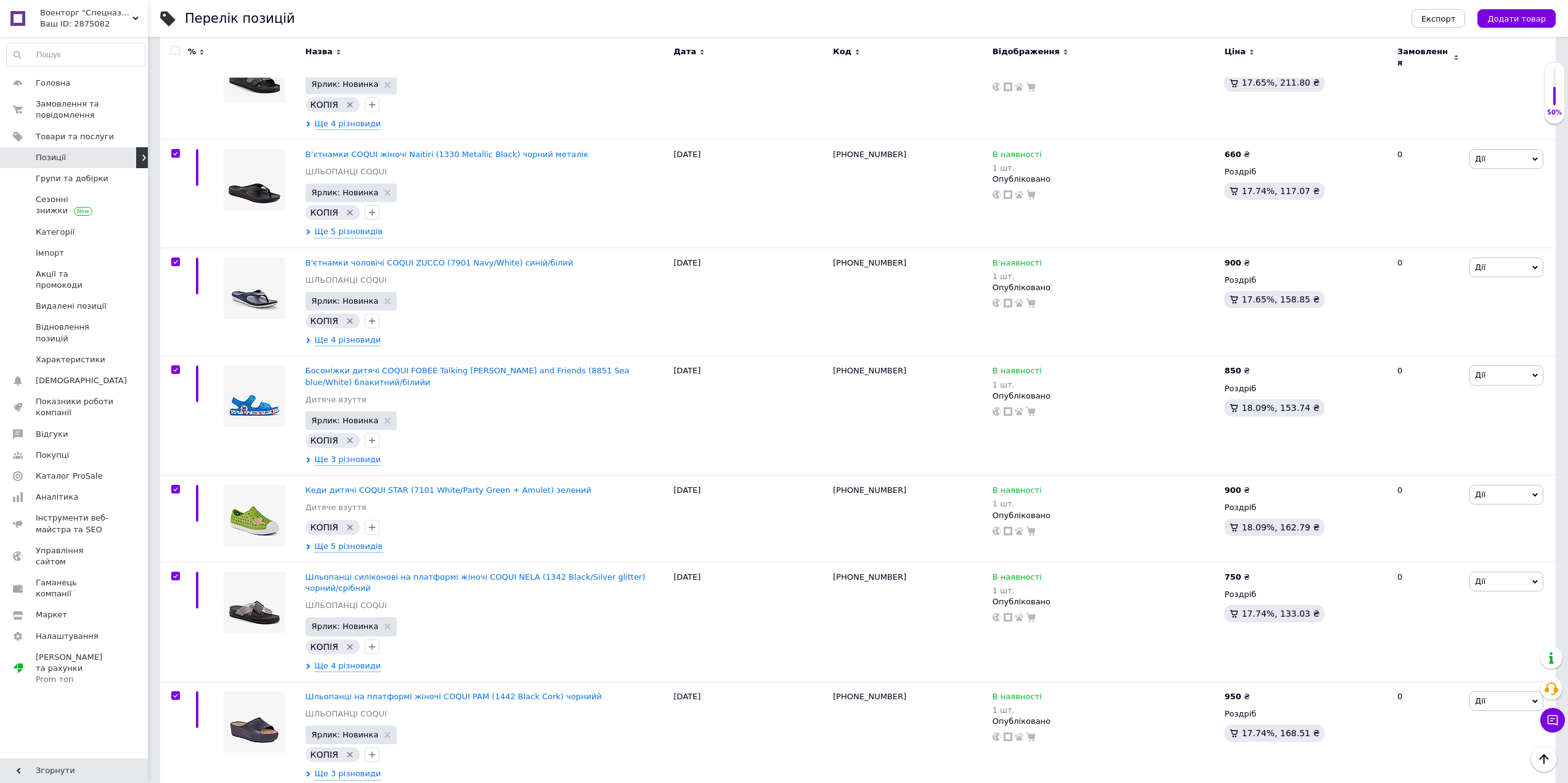
checkbox input "true"
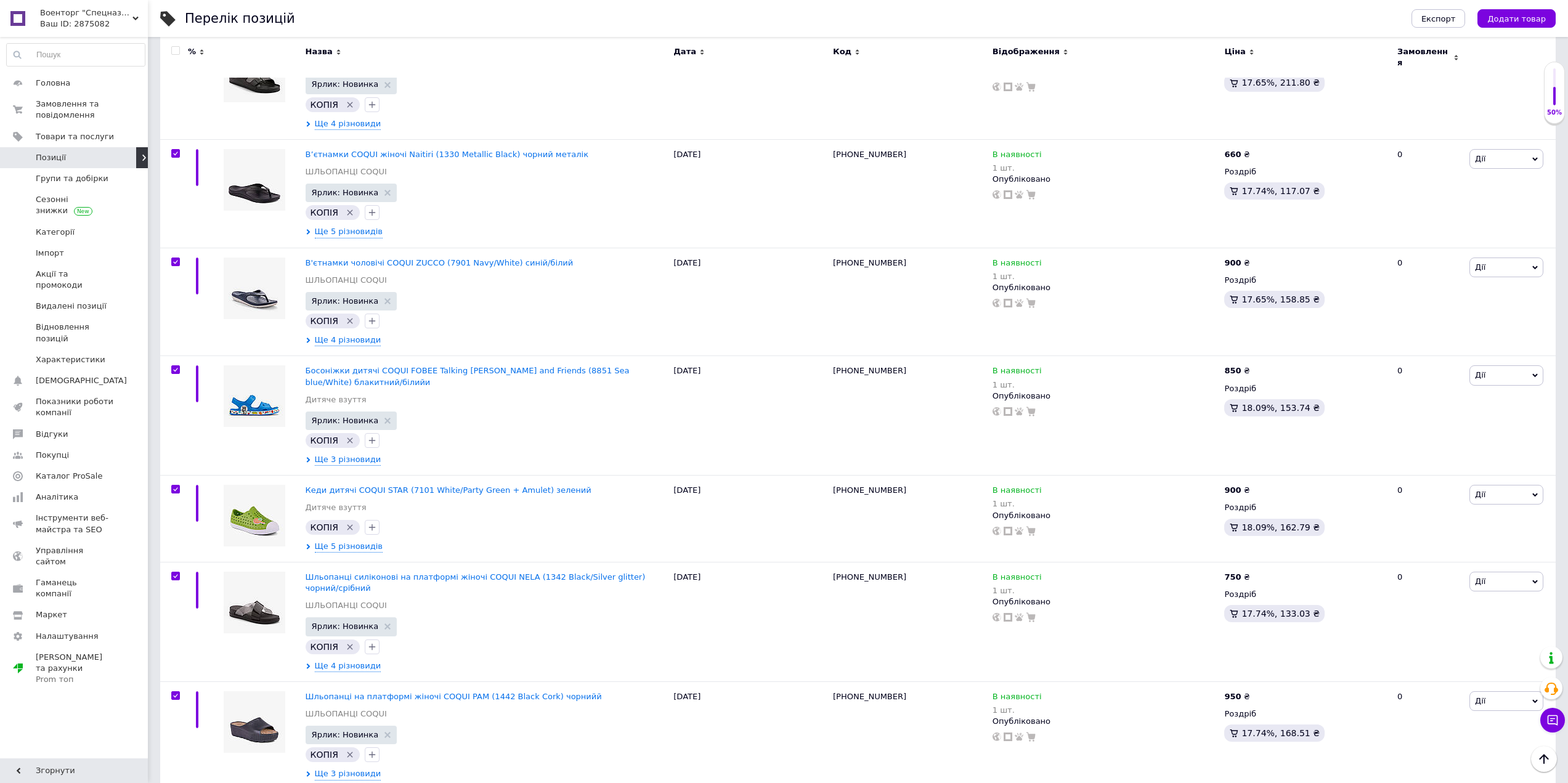
checkbox input "true"
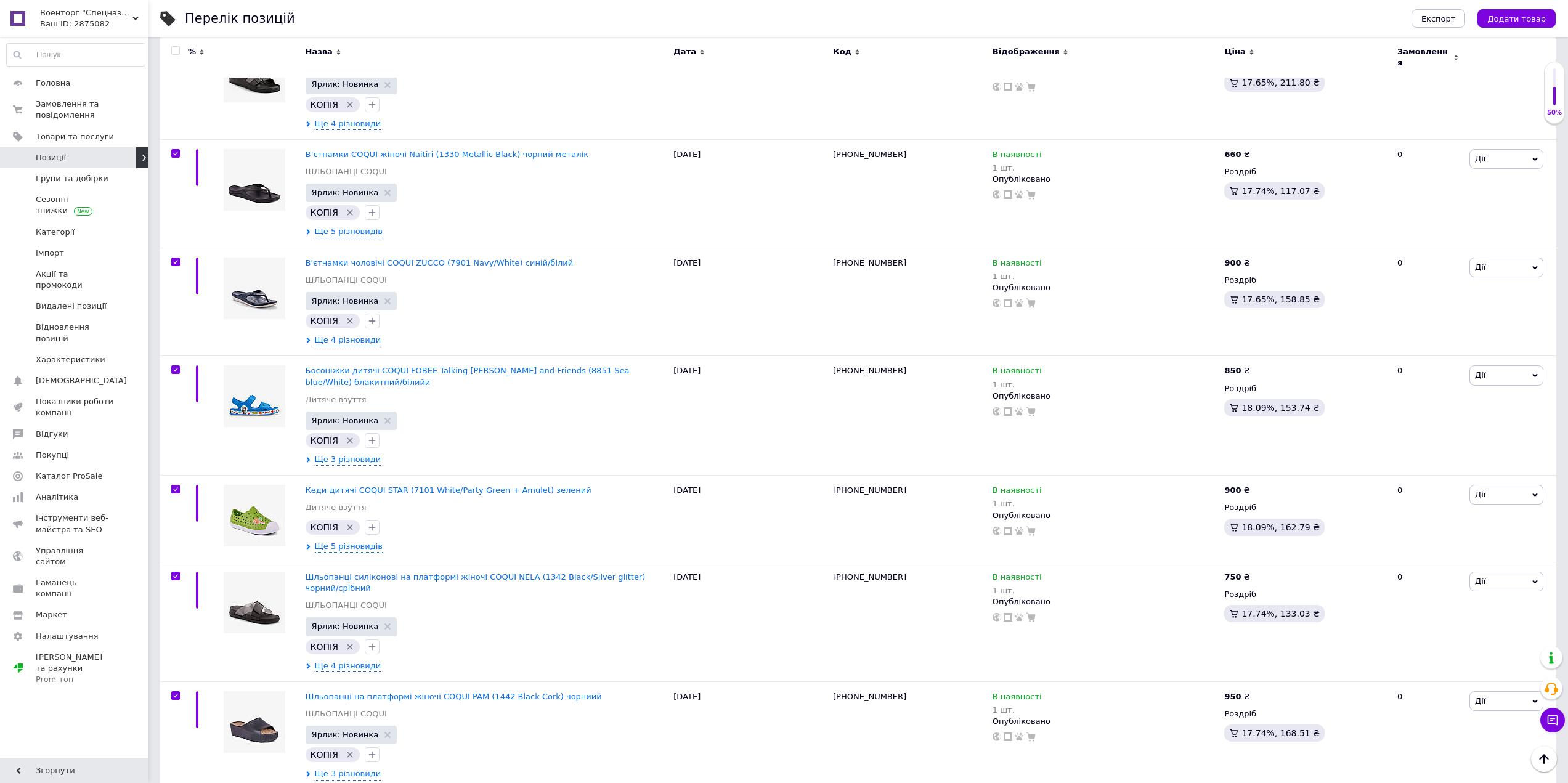
checkbox input "true"
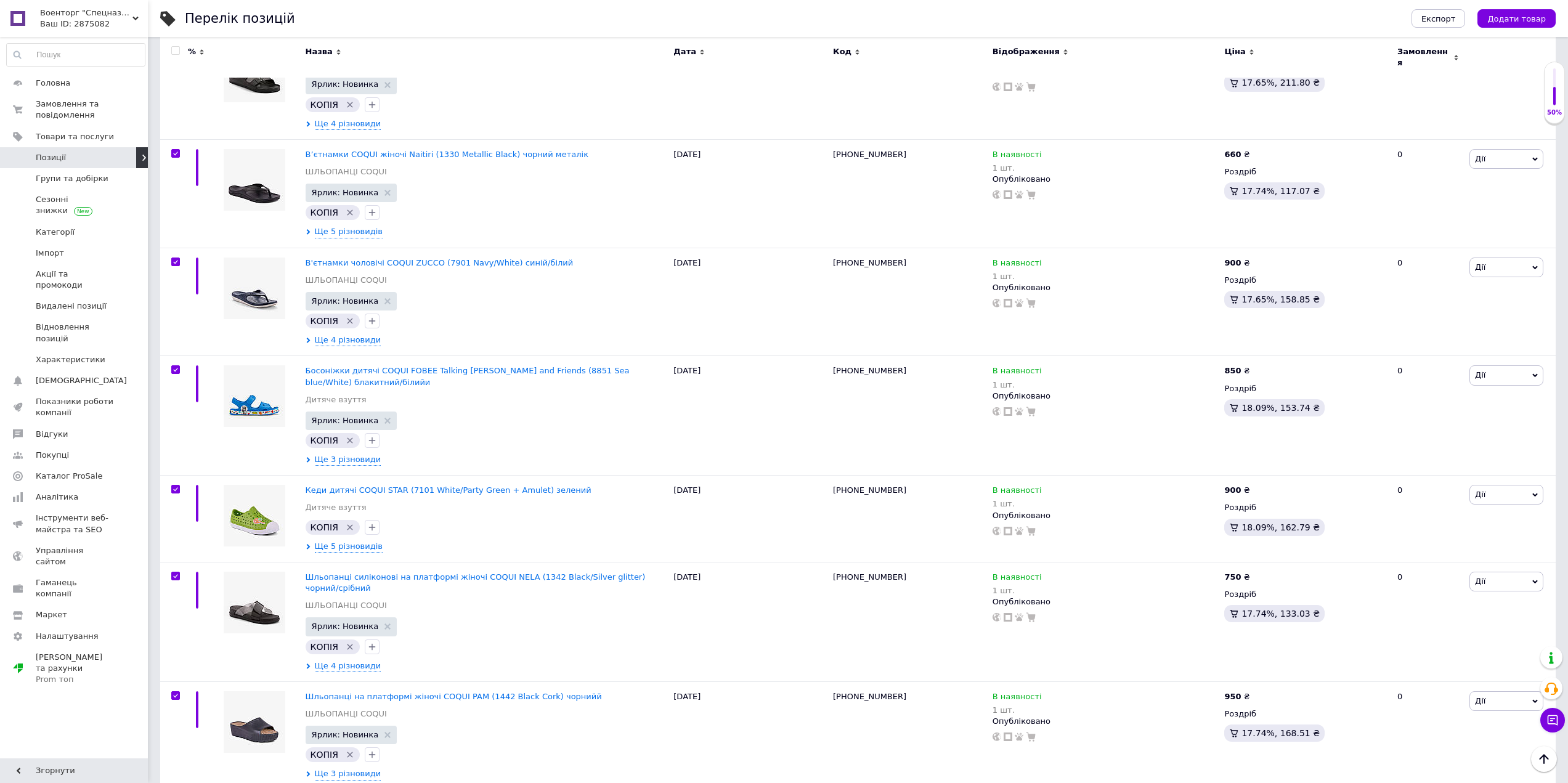
checkbox input "true"
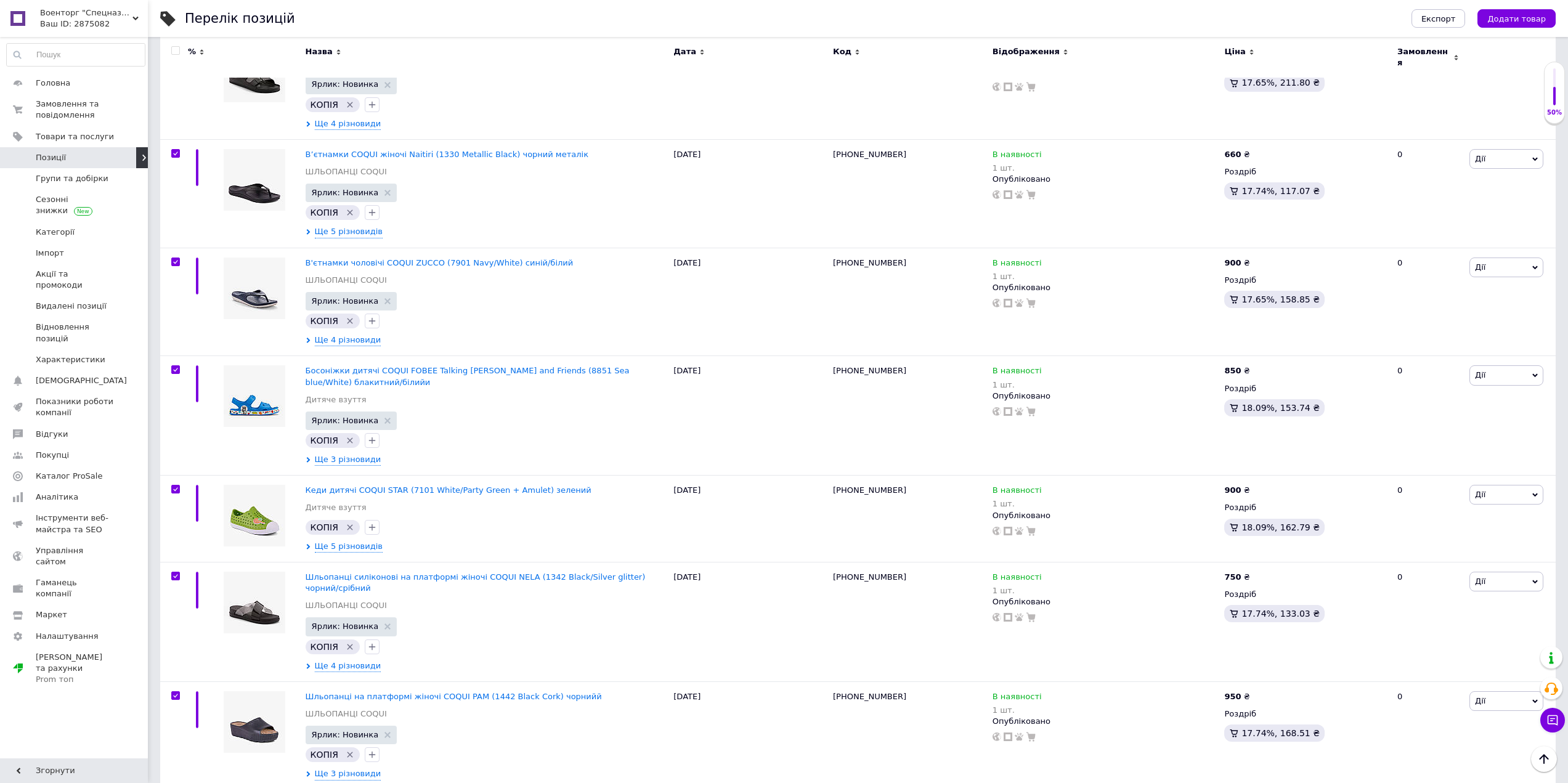
checkbox input "true"
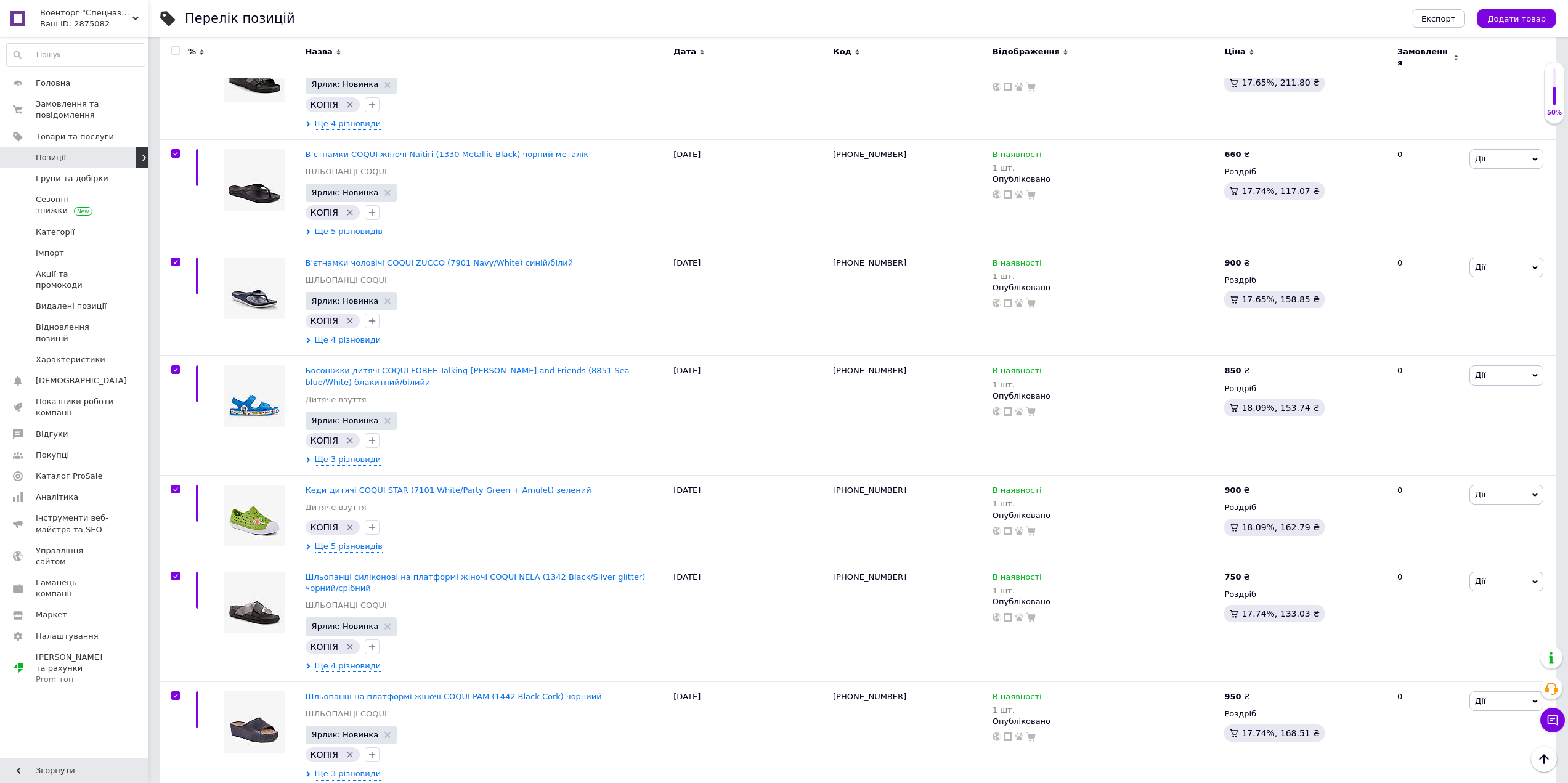
checkbox input "true"
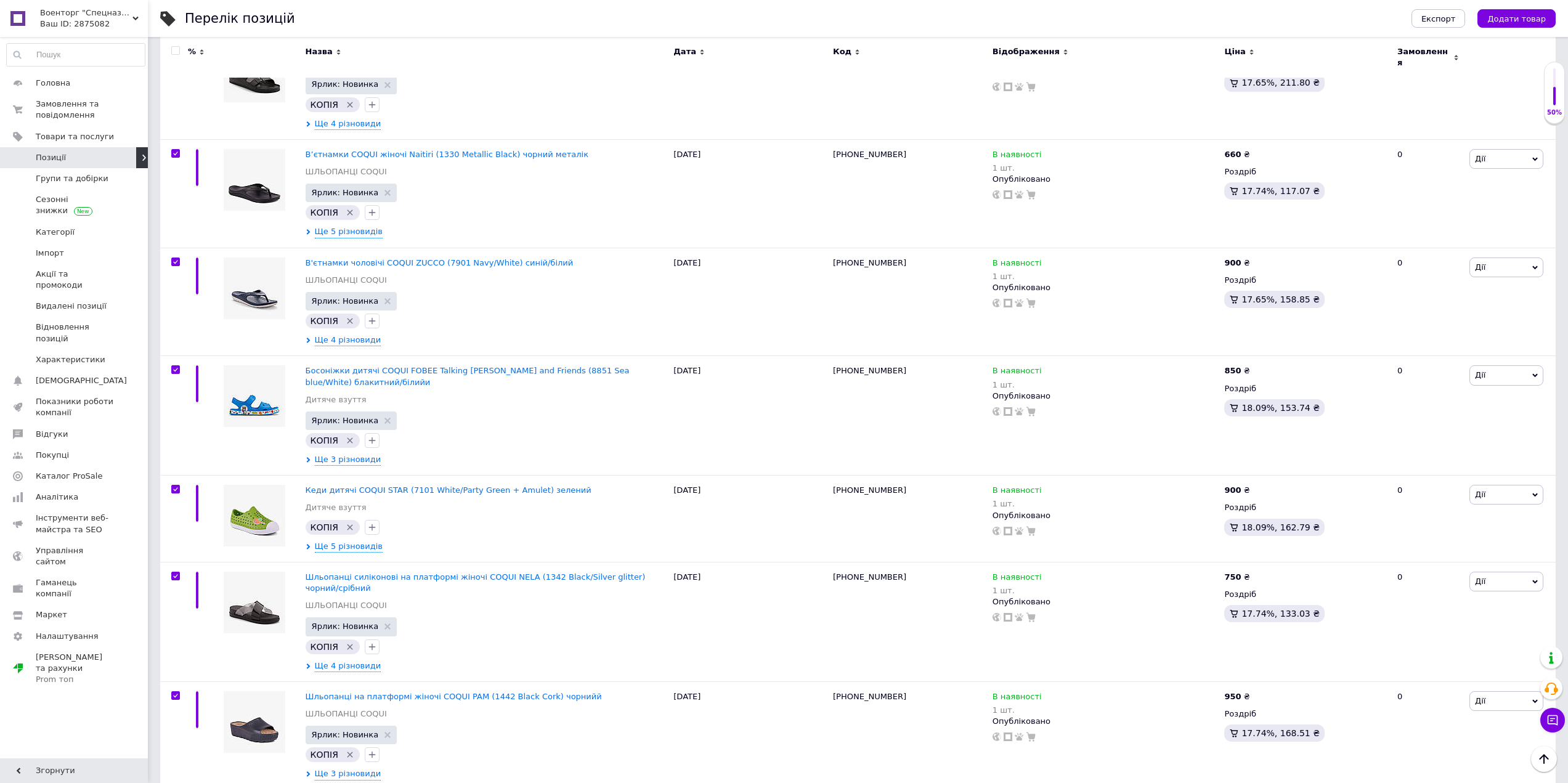
checkbox input "true"
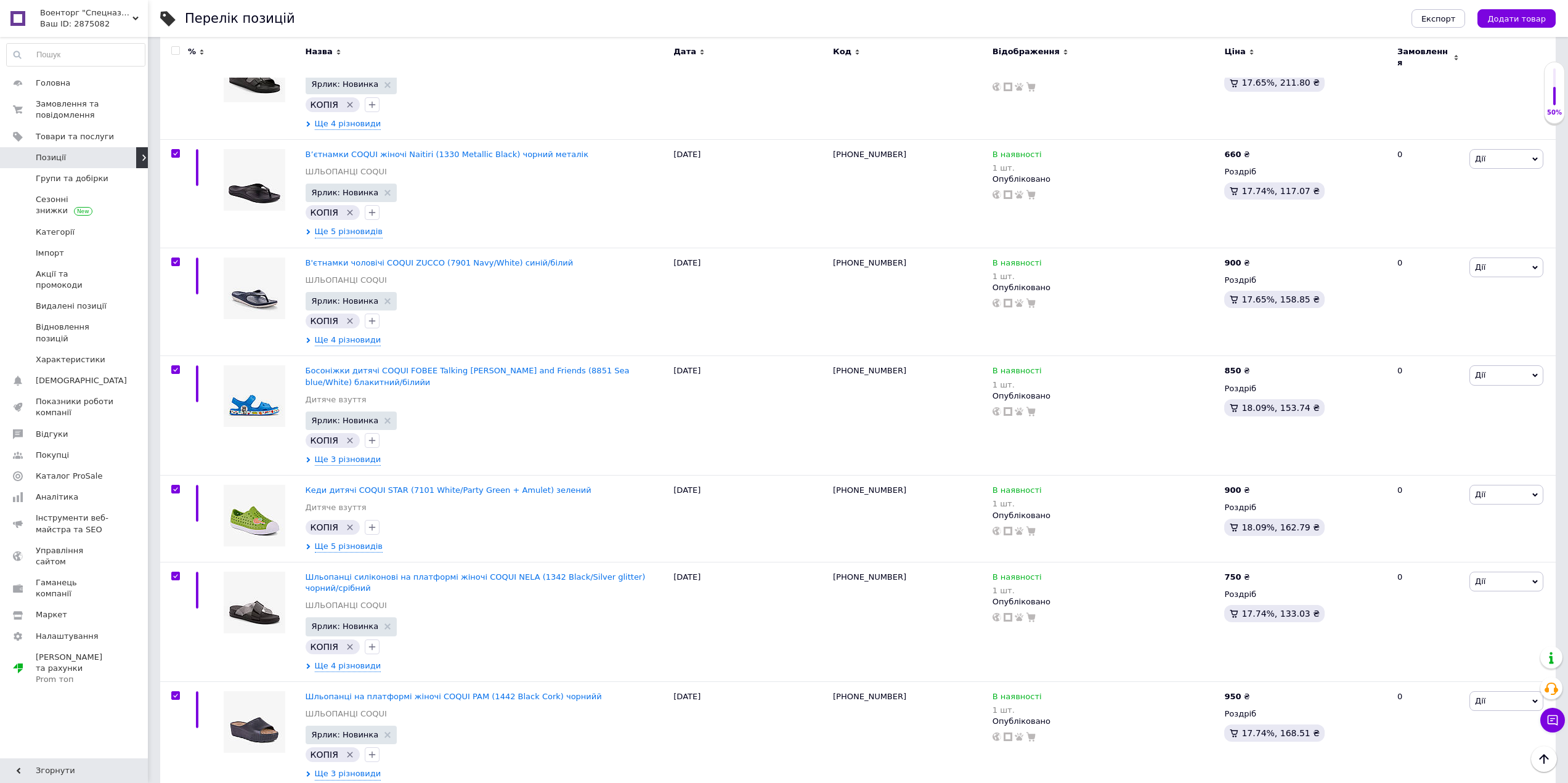
checkbox input "true"
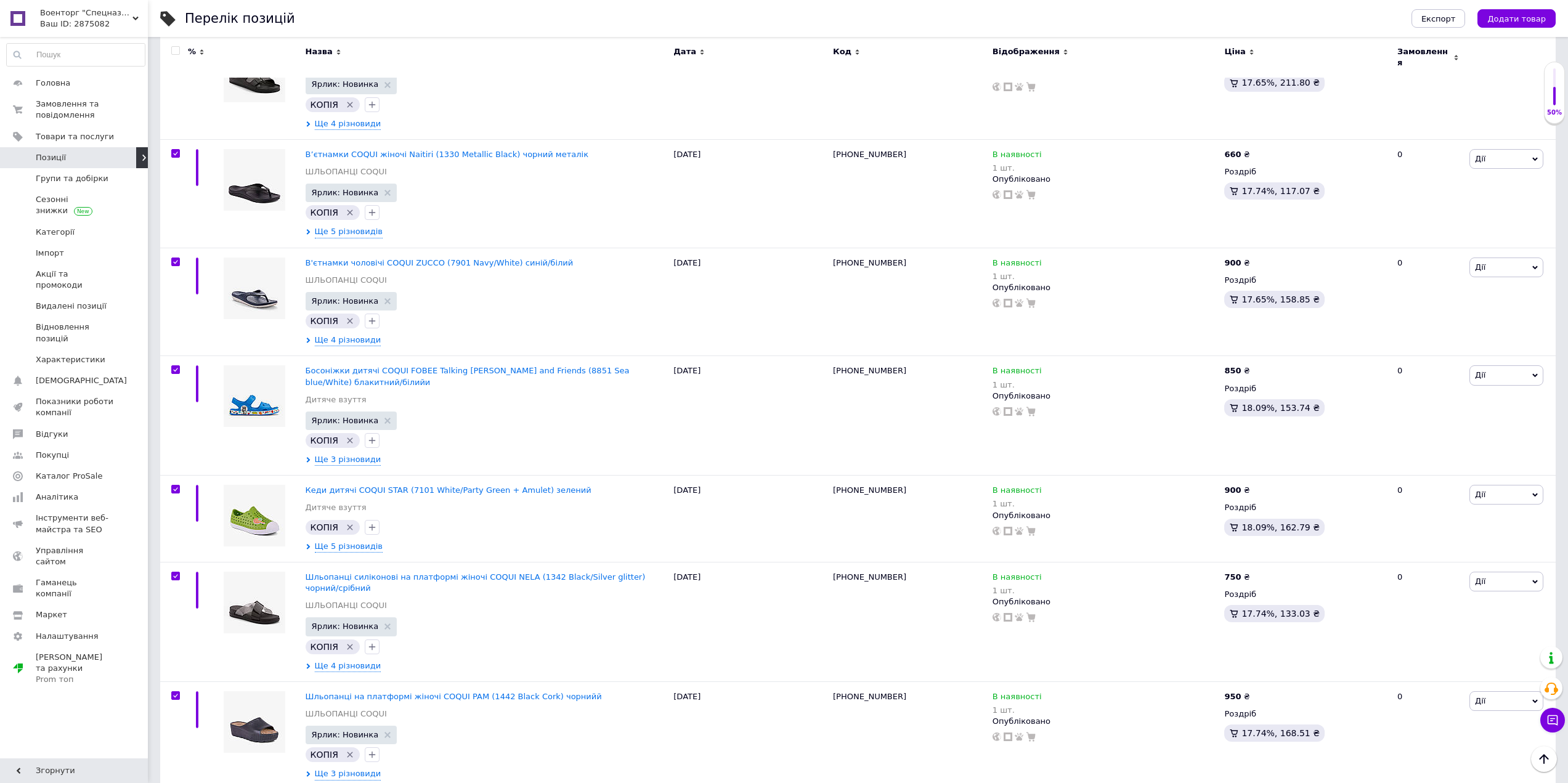
checkbox input "true"
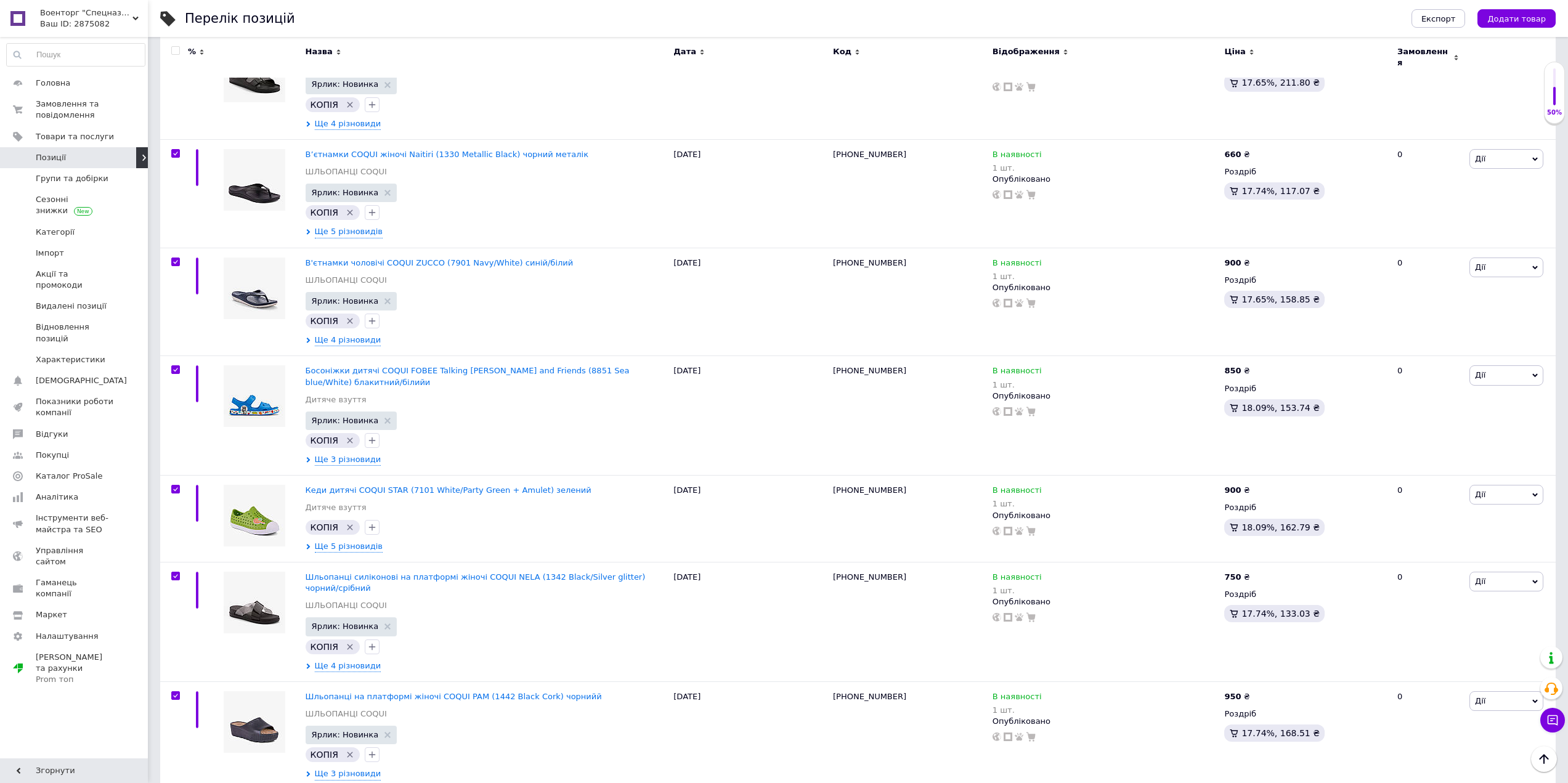
checkbox input "true"
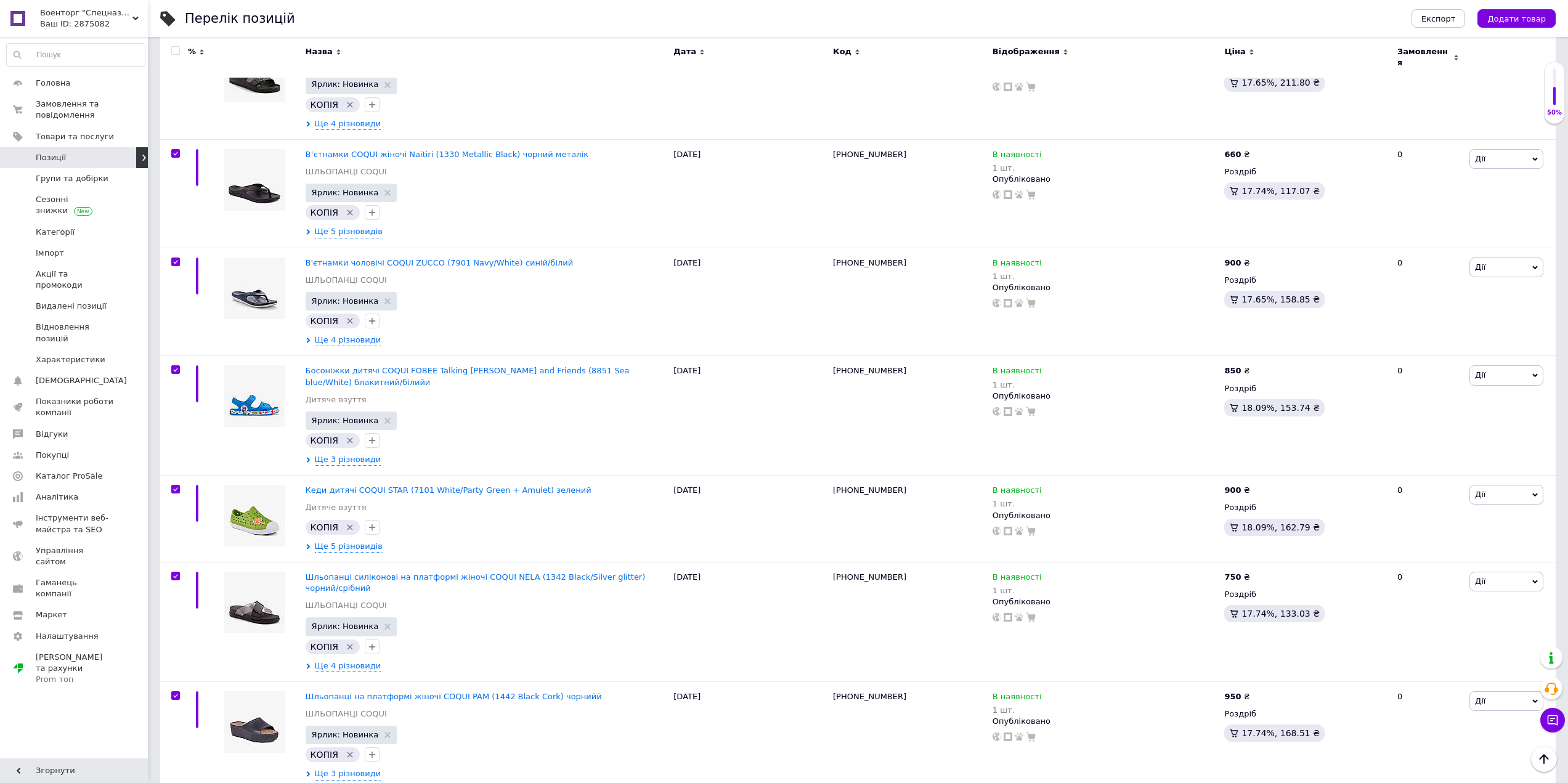
checkbox input "true"
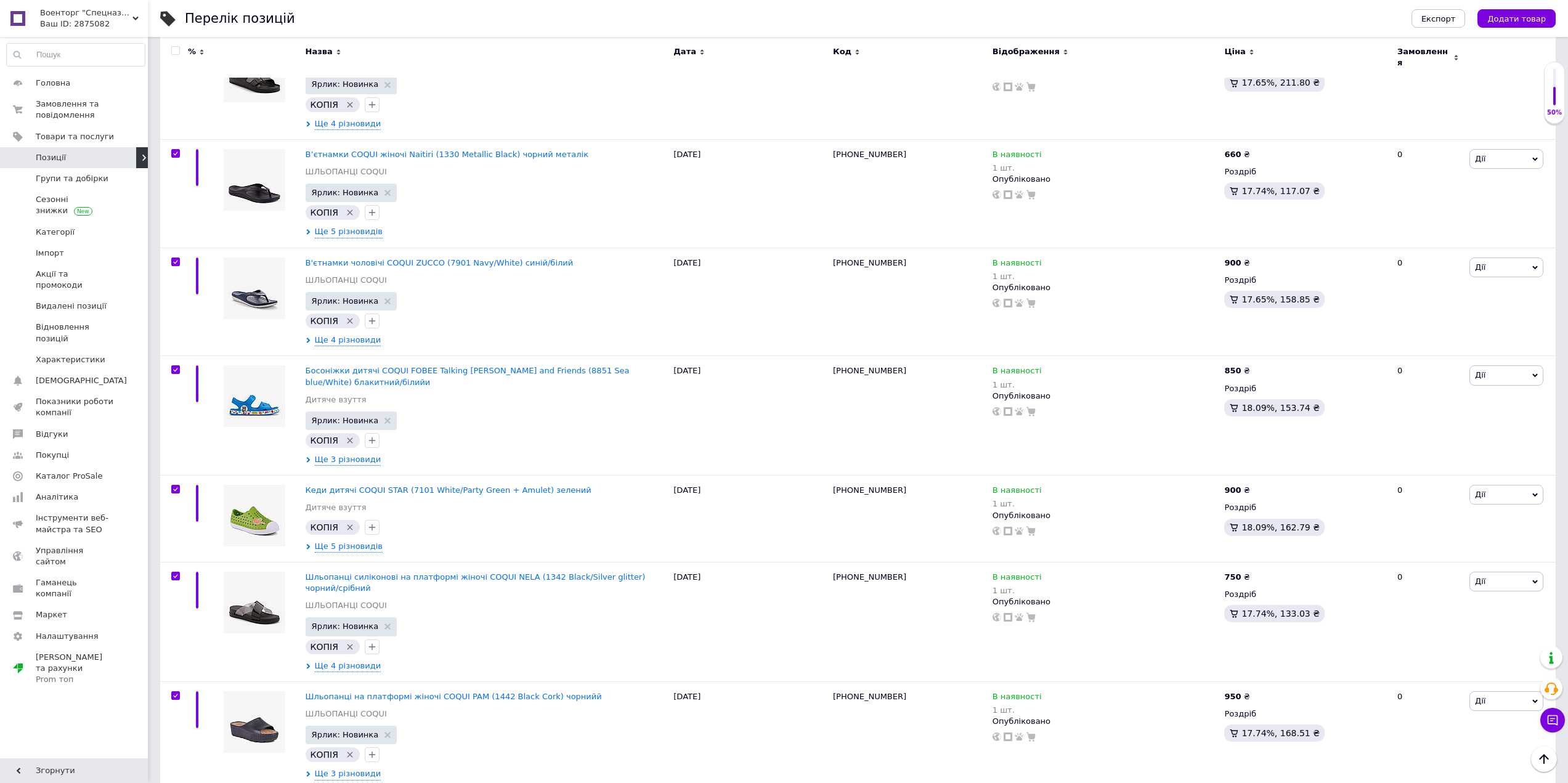
checkbox input "true"
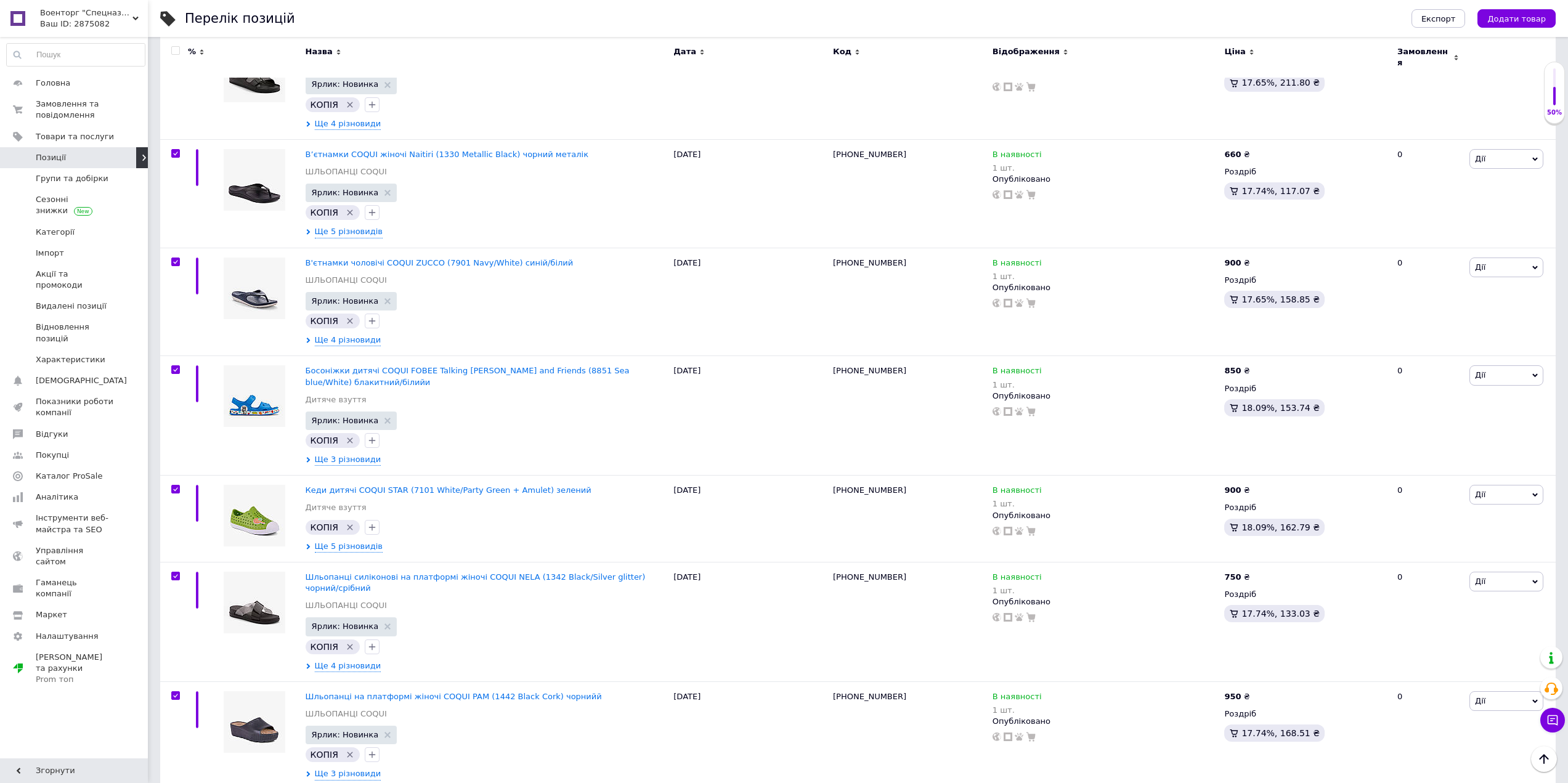
checkbox input "true"
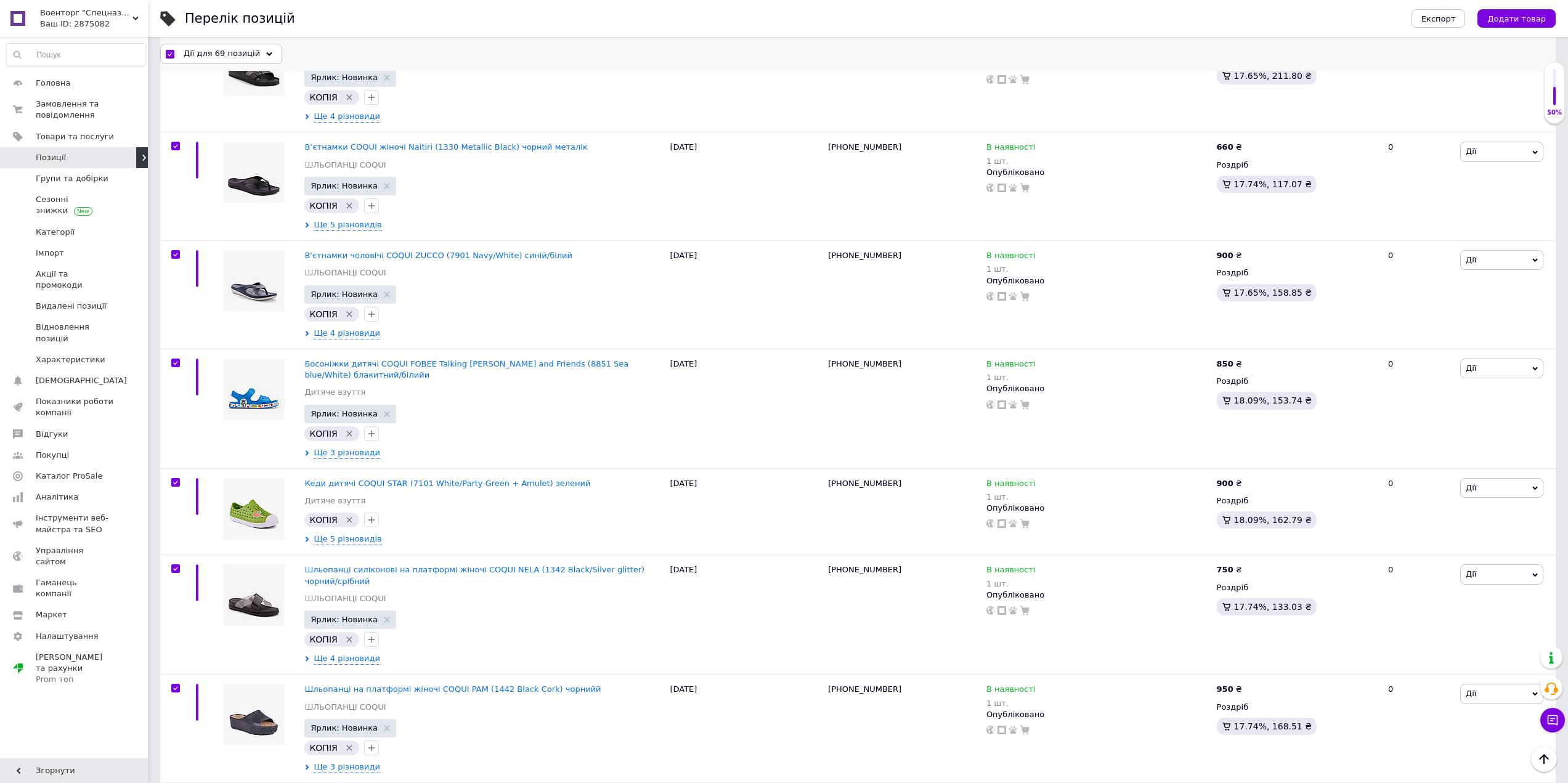
click at [195, 60] on div "Дії для 69 позицій" at bounding box center [221, 53] width 122 height 20
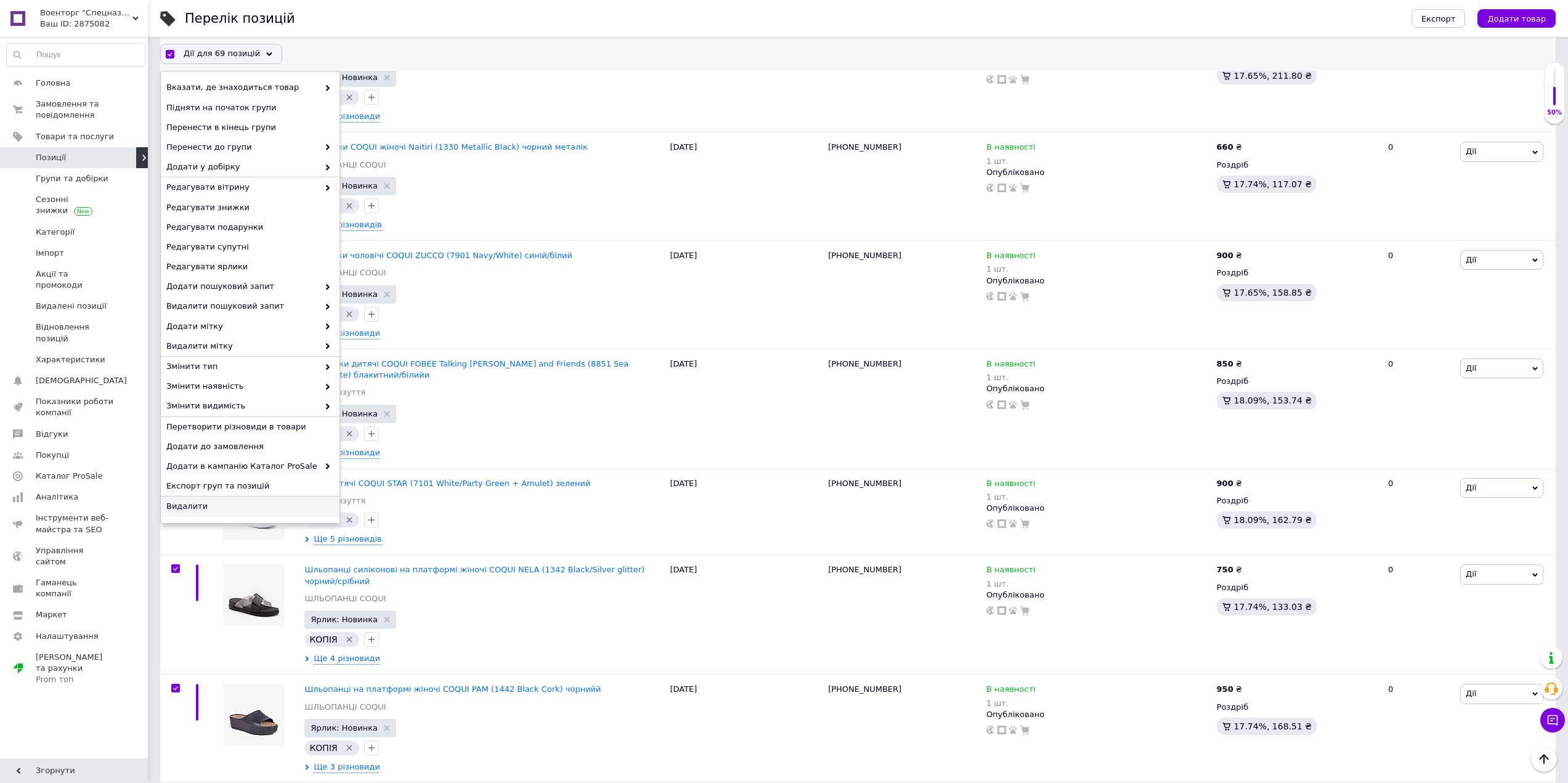
click at [236, 511] on span "Видалити" at bounding box center [249, 506] width 165 height 11
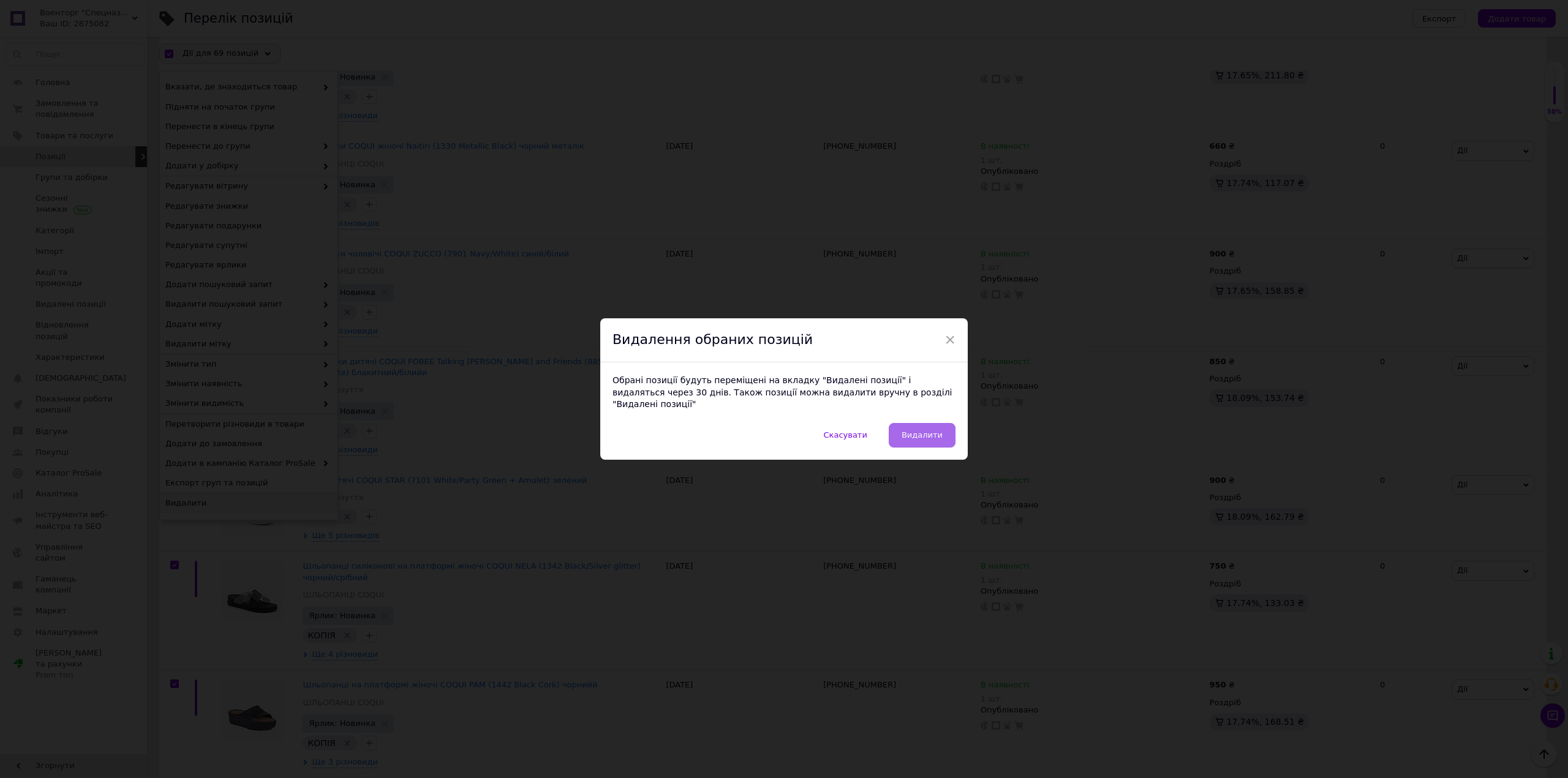
click at [917, 430] on span "Видалити" at bounding box center [923, 435] width 41 height 9
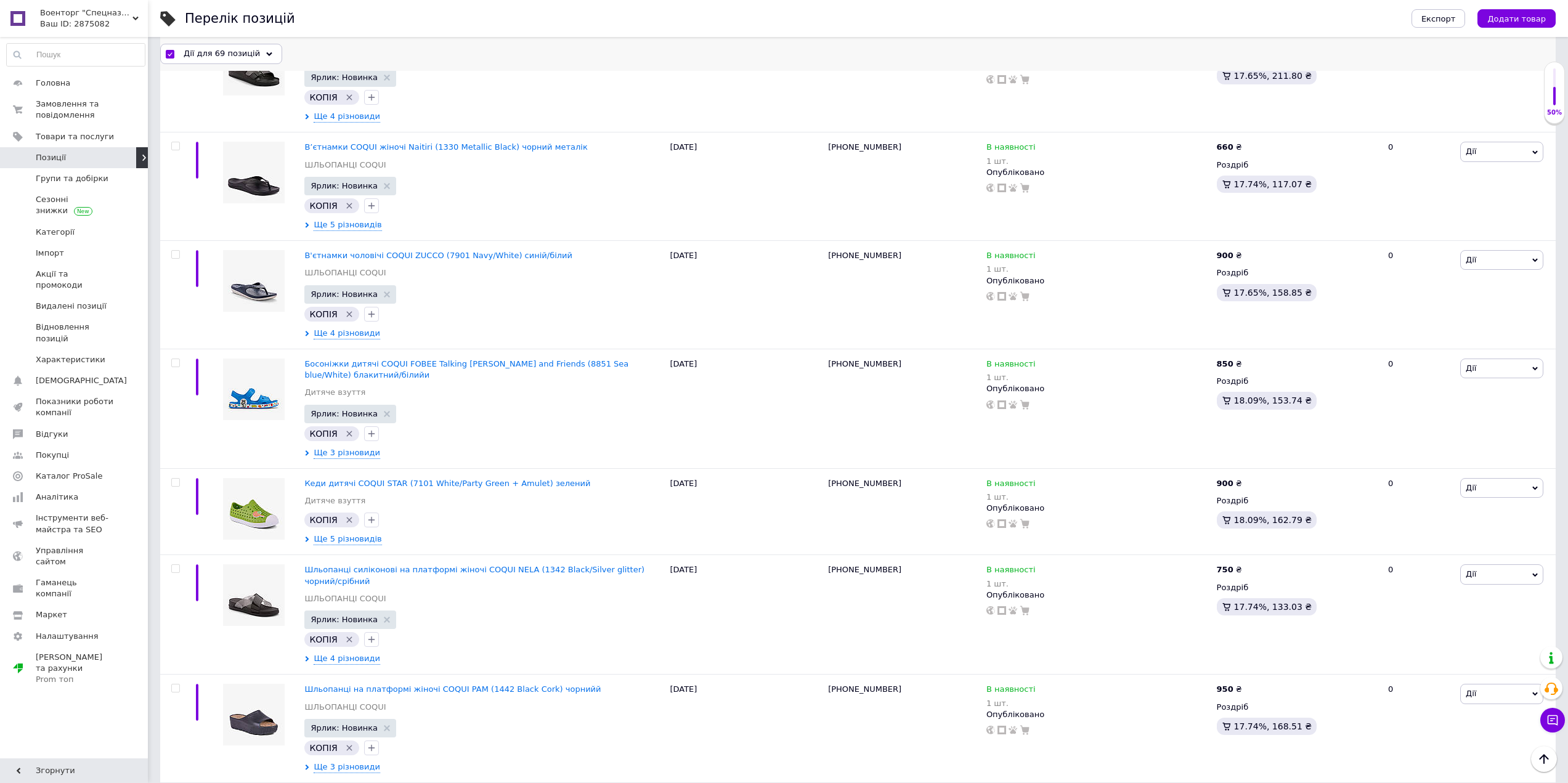
checkbox input "false"
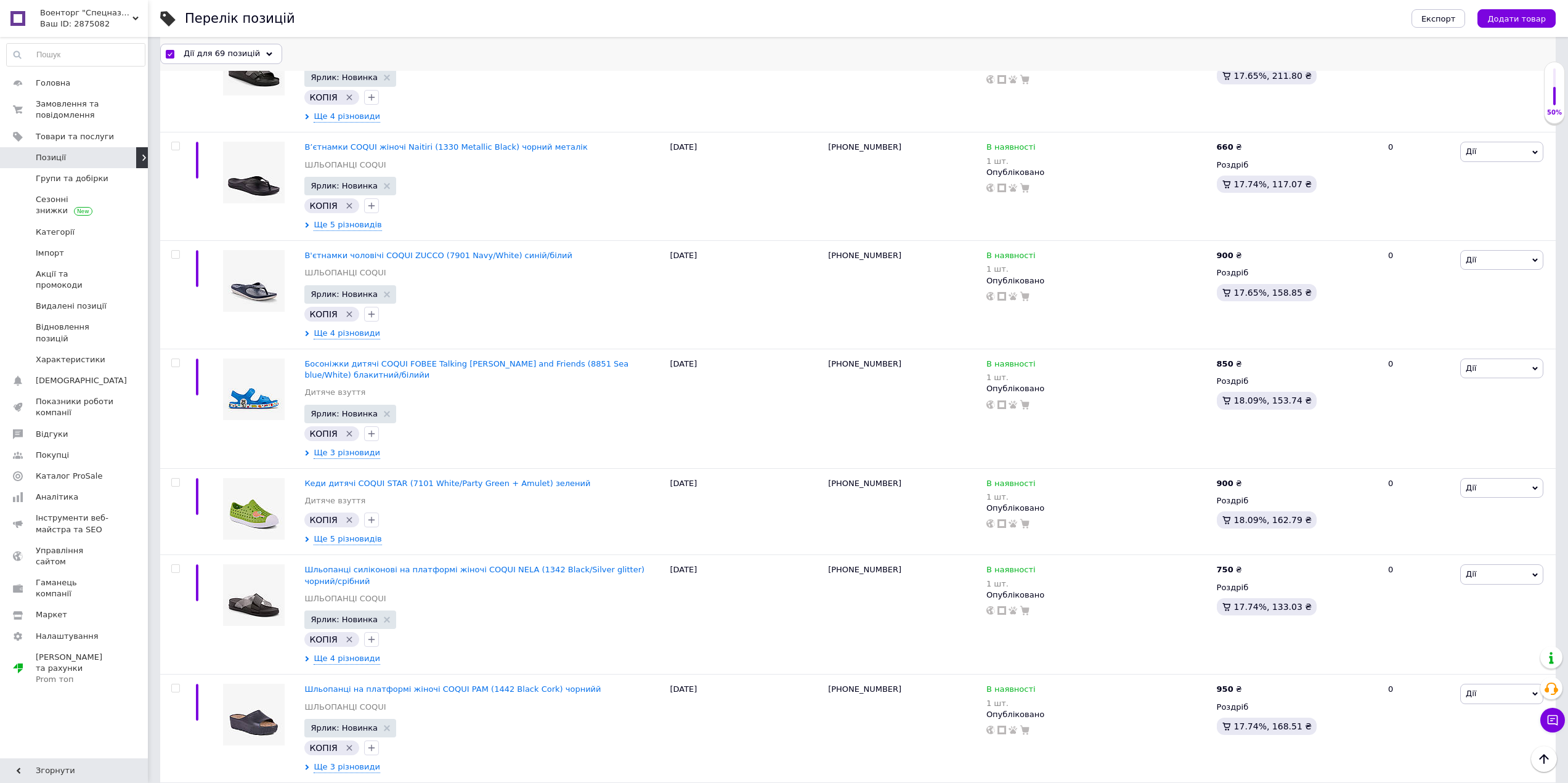
checkbox input "false"
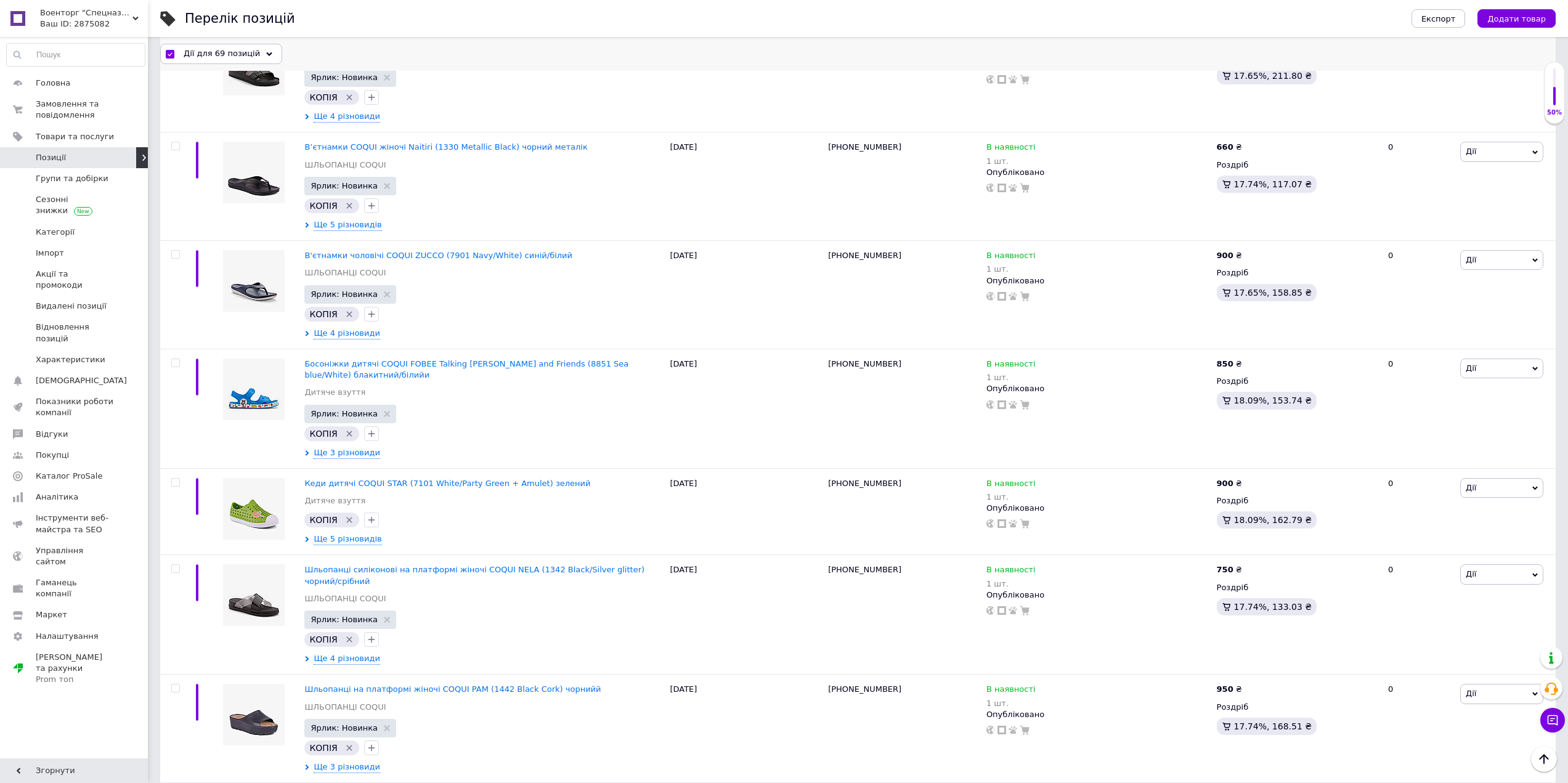
checkbox input "false"
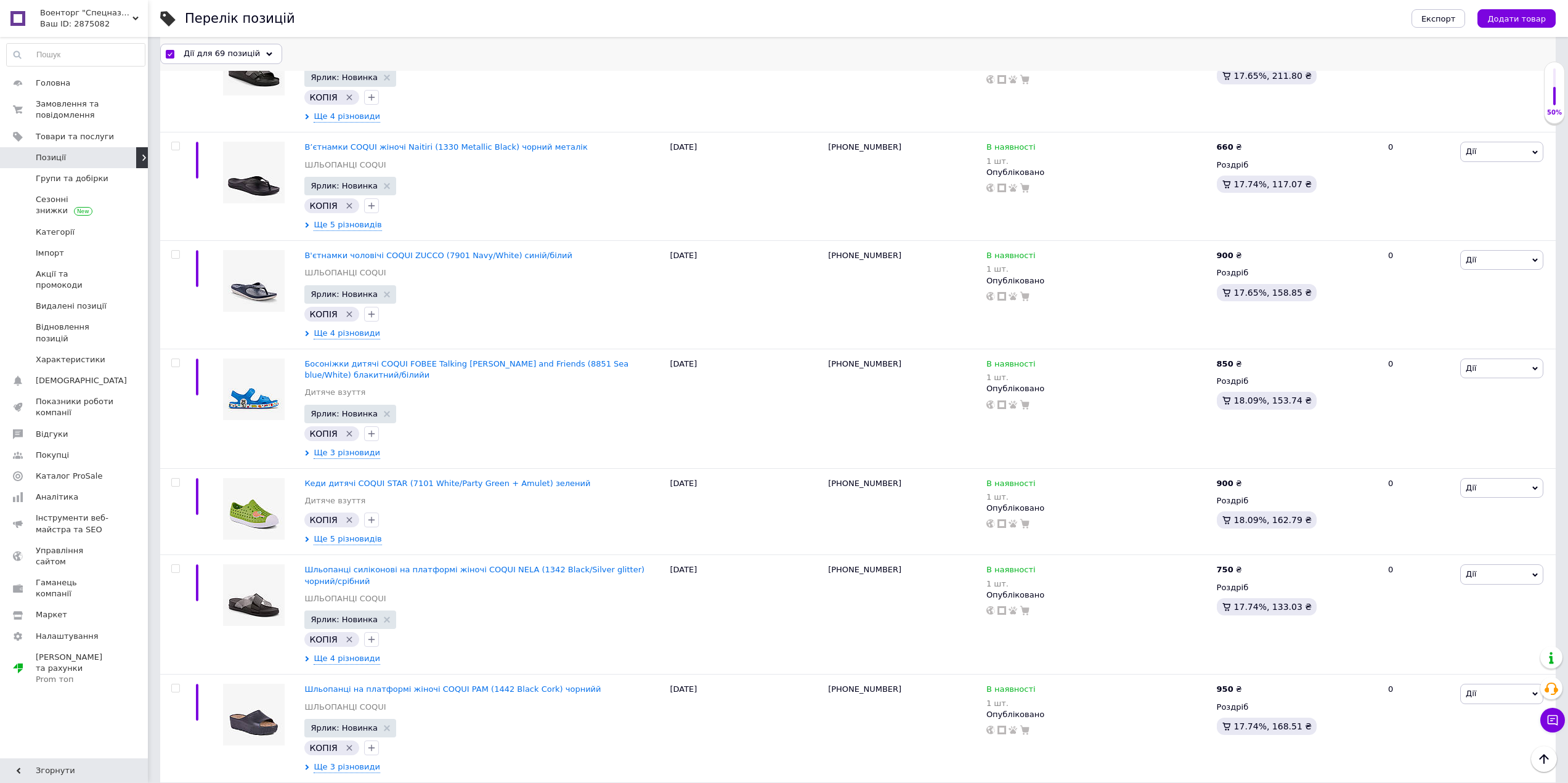
checkbox input "false"
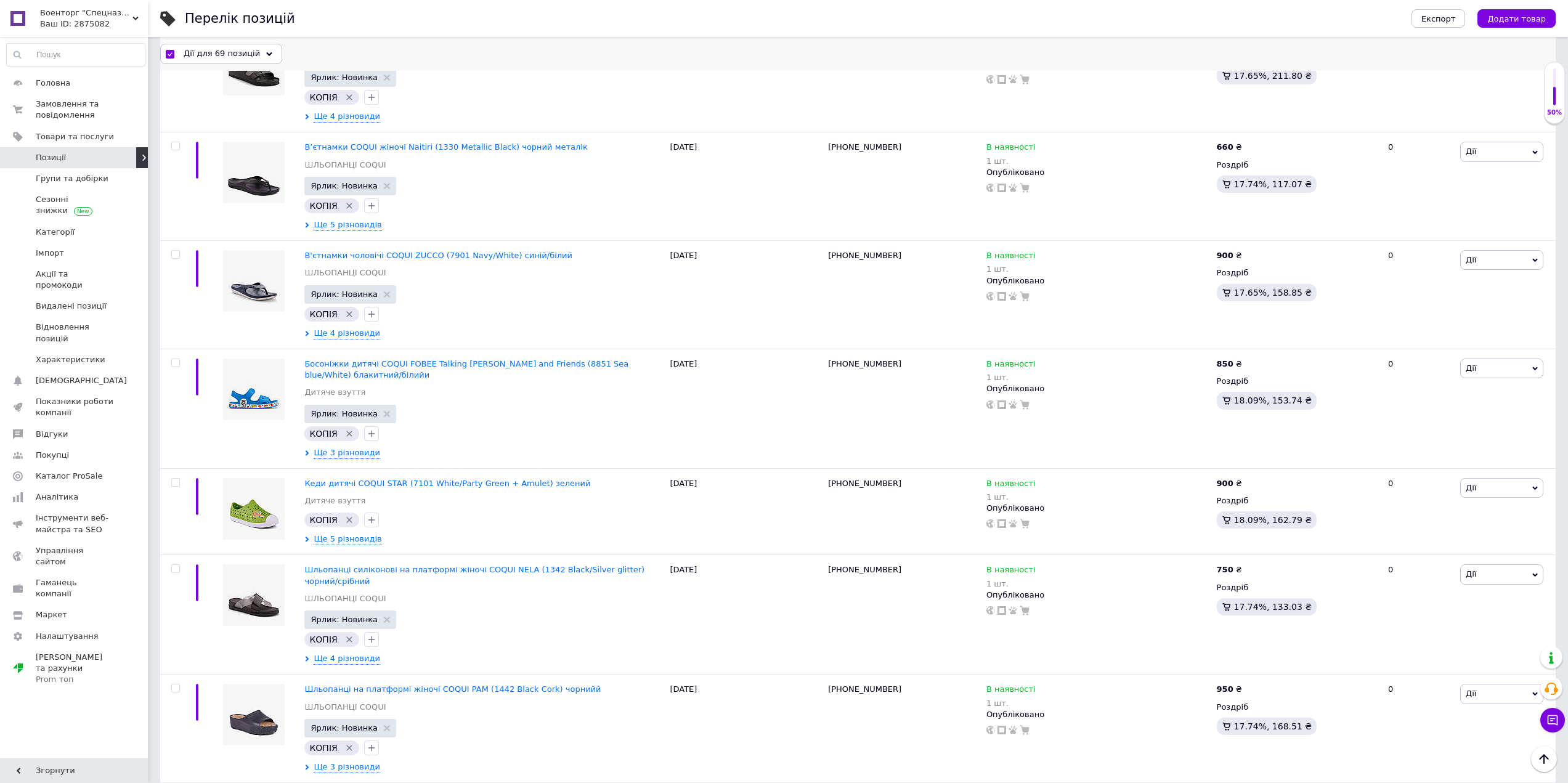
checkbox input "false"
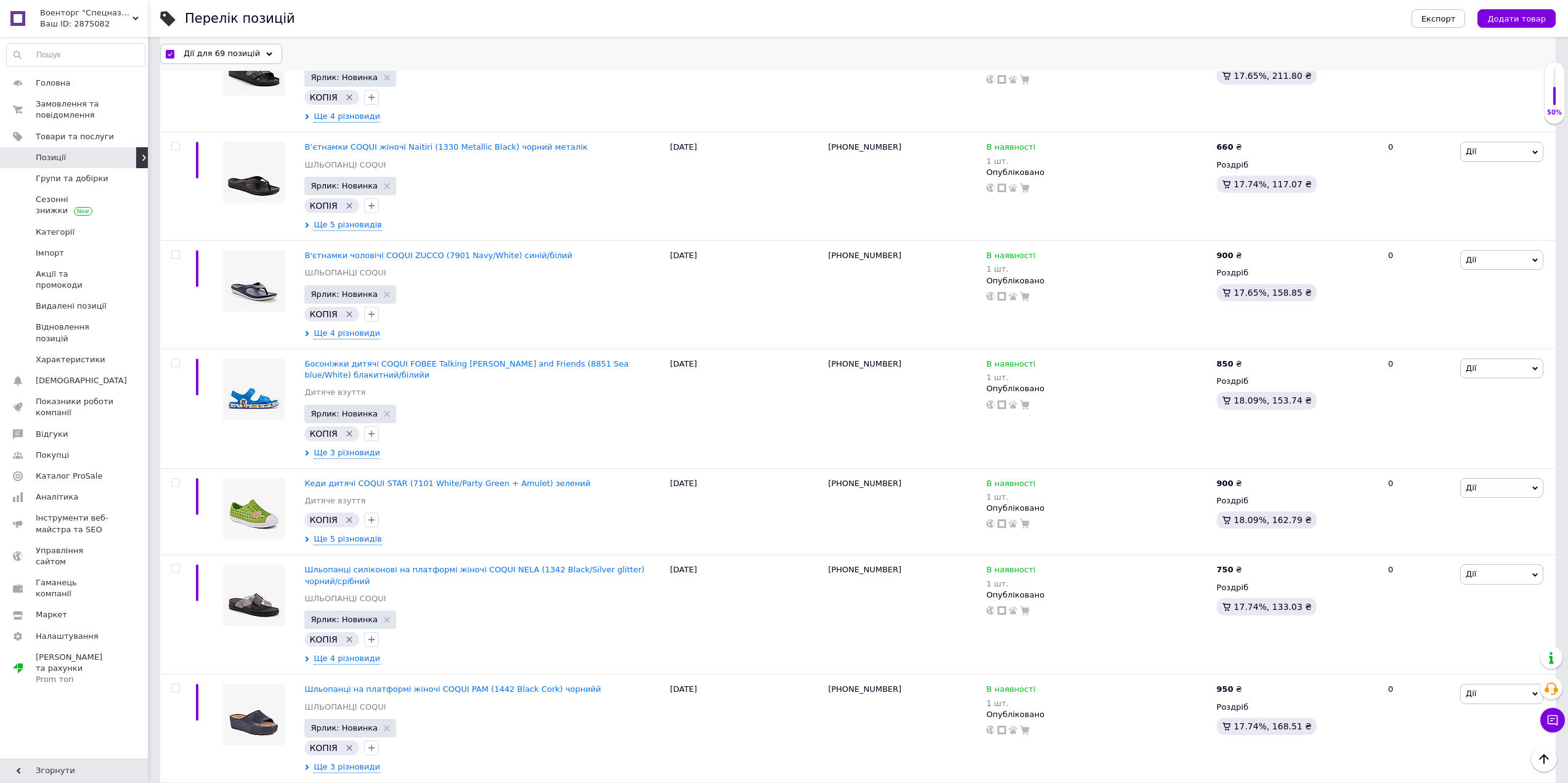
checkbox input "false"
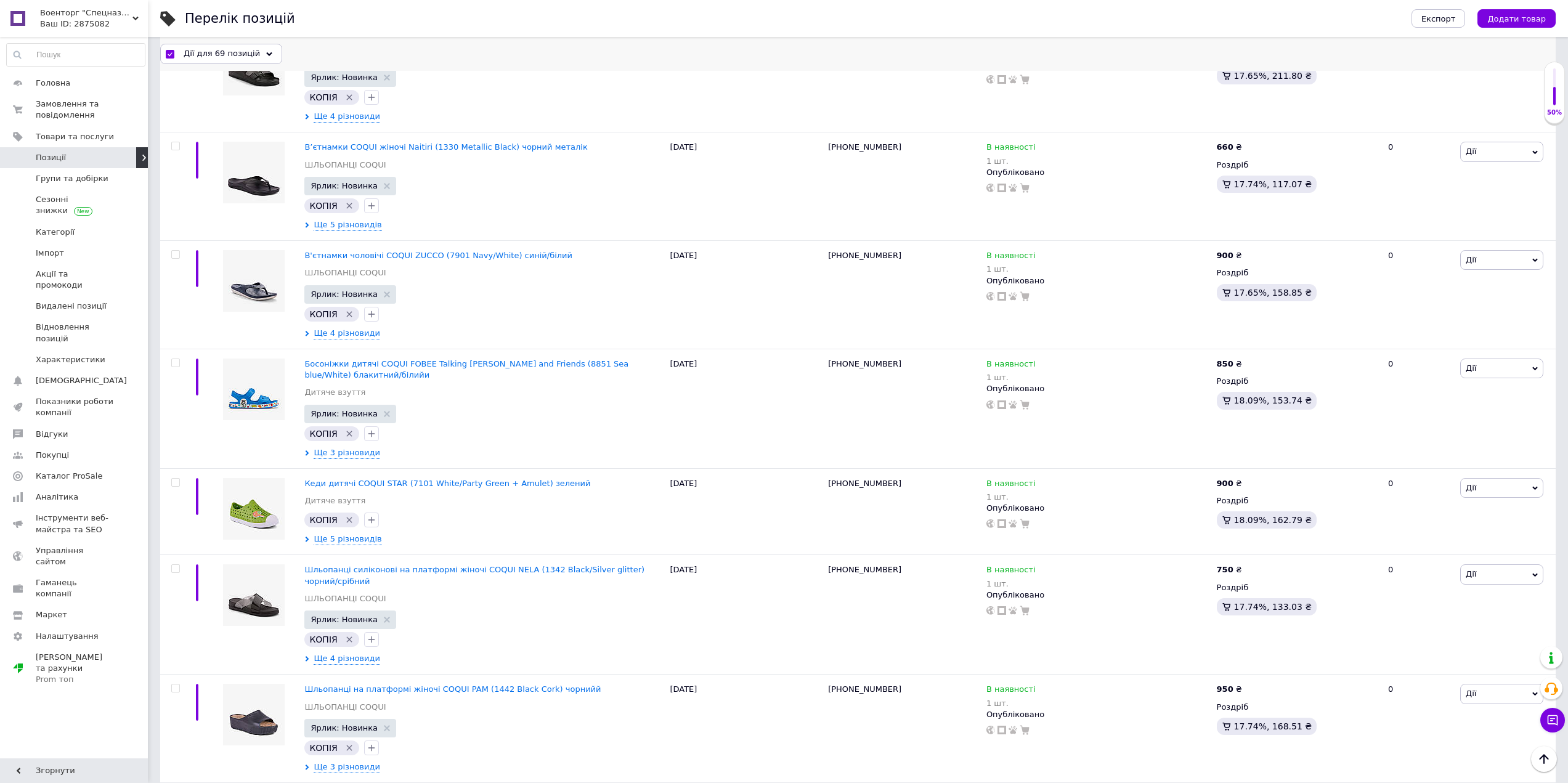
checkbox input "false"
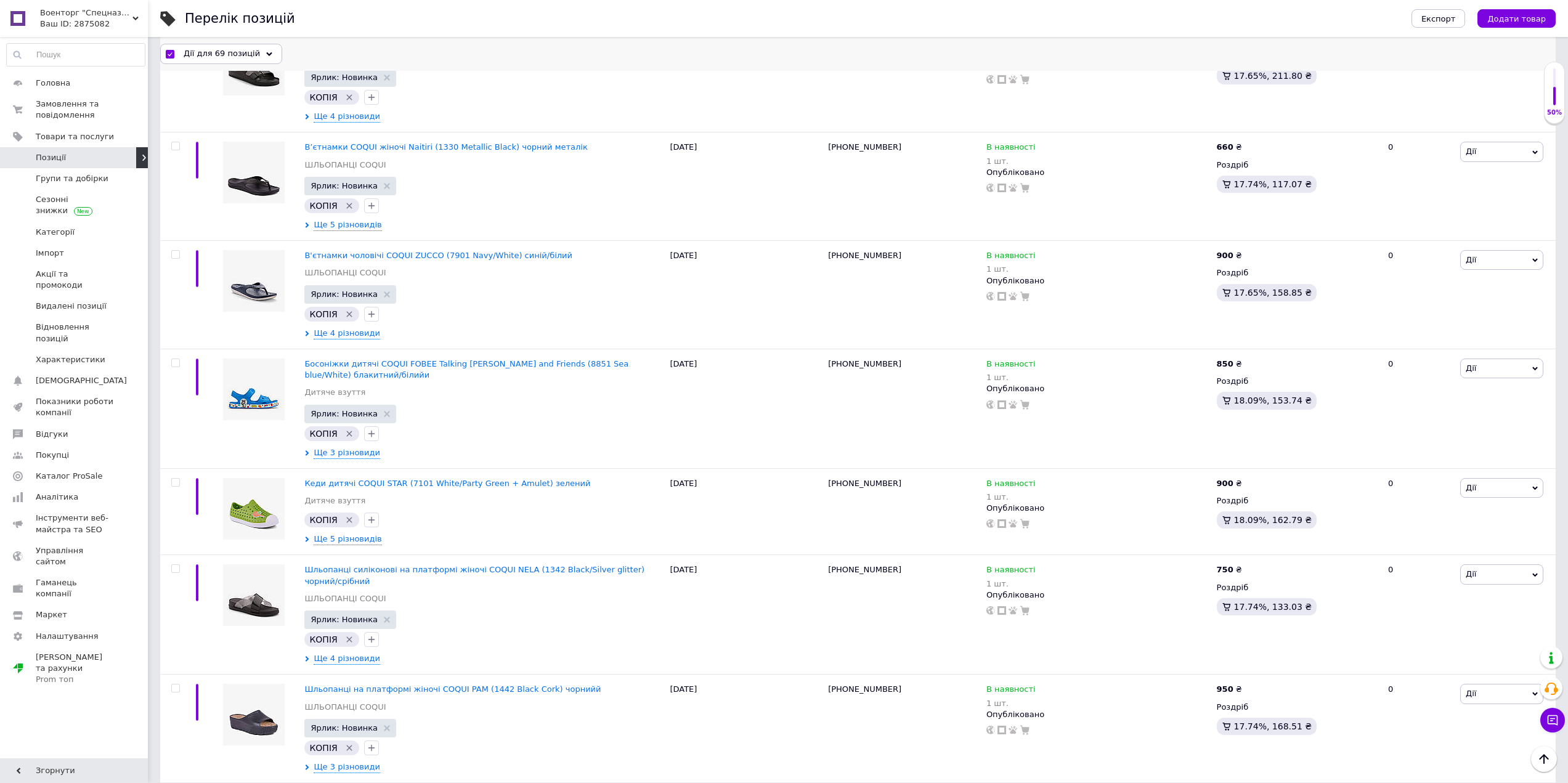
checkbox input "false"
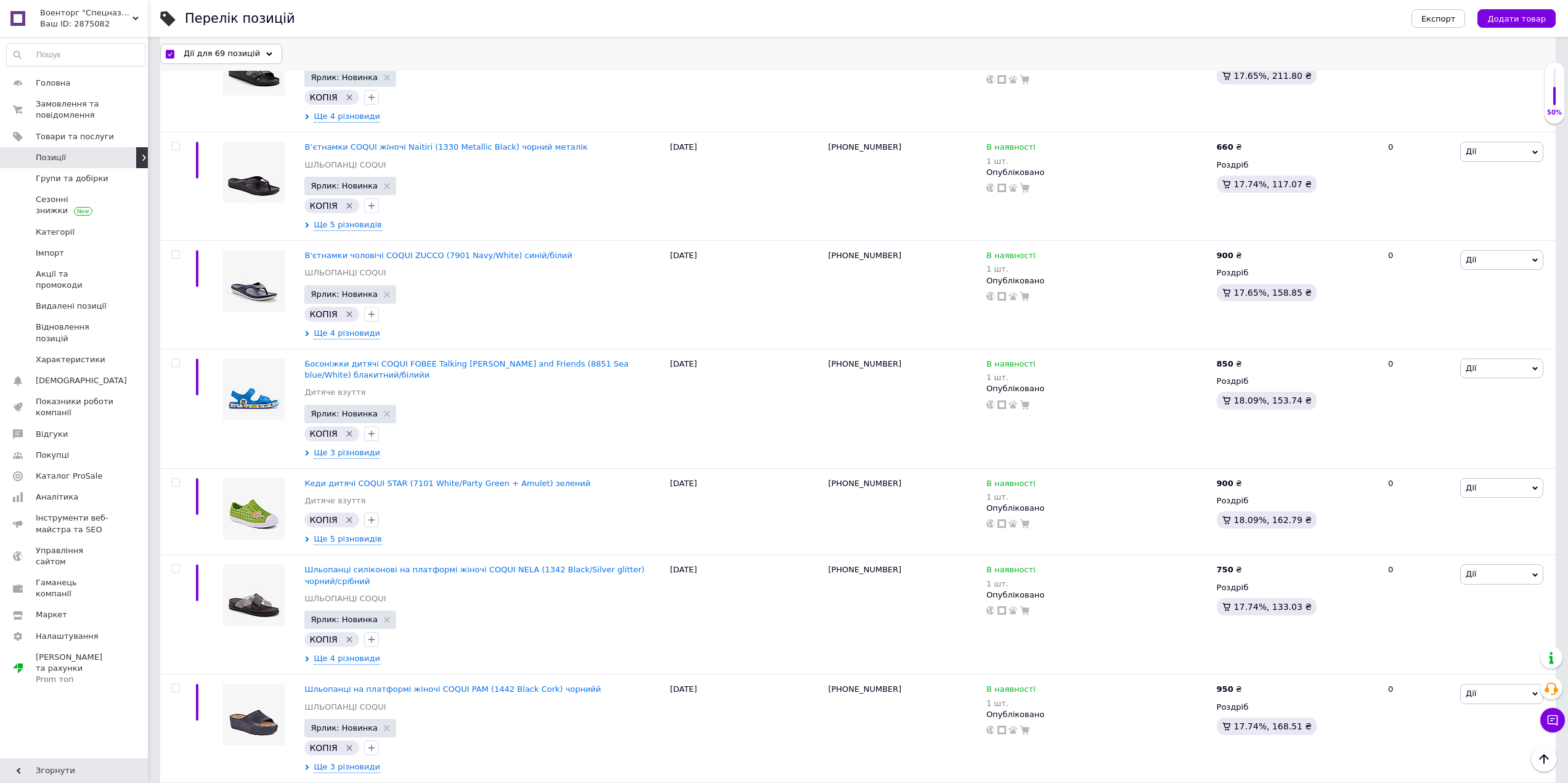
checkbox input "false"
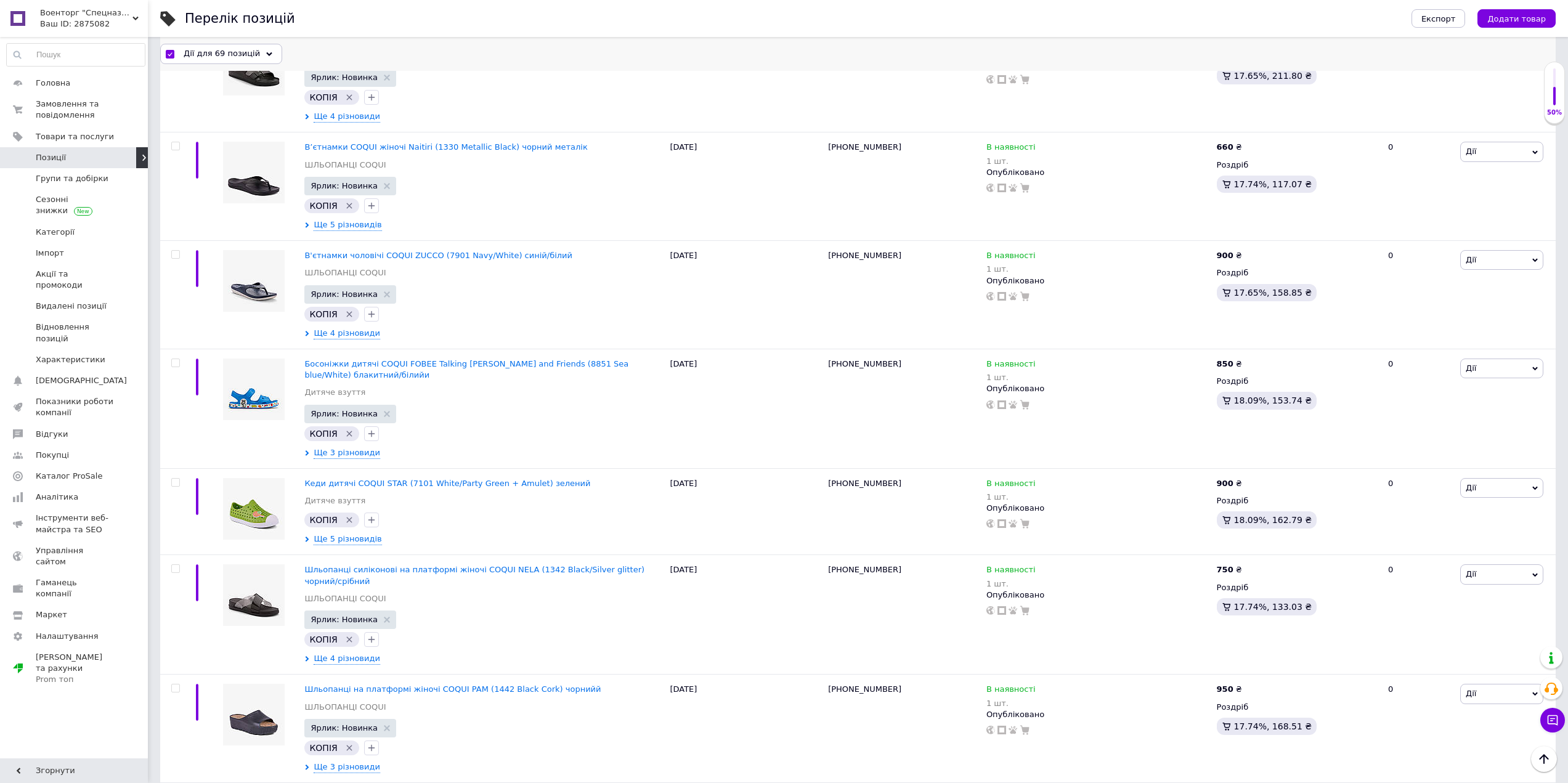
checkbox input "false"
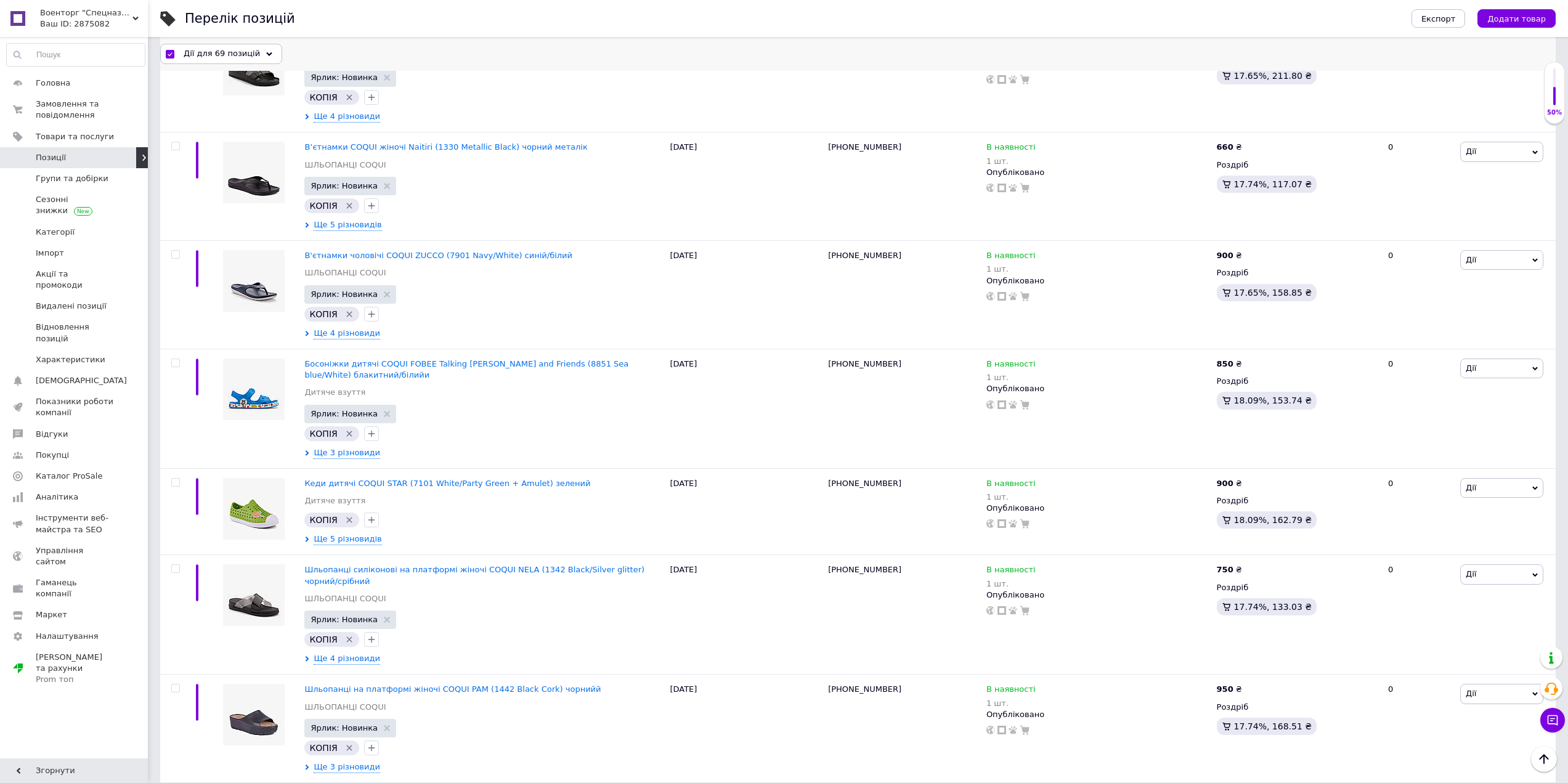
checkbox input "false"
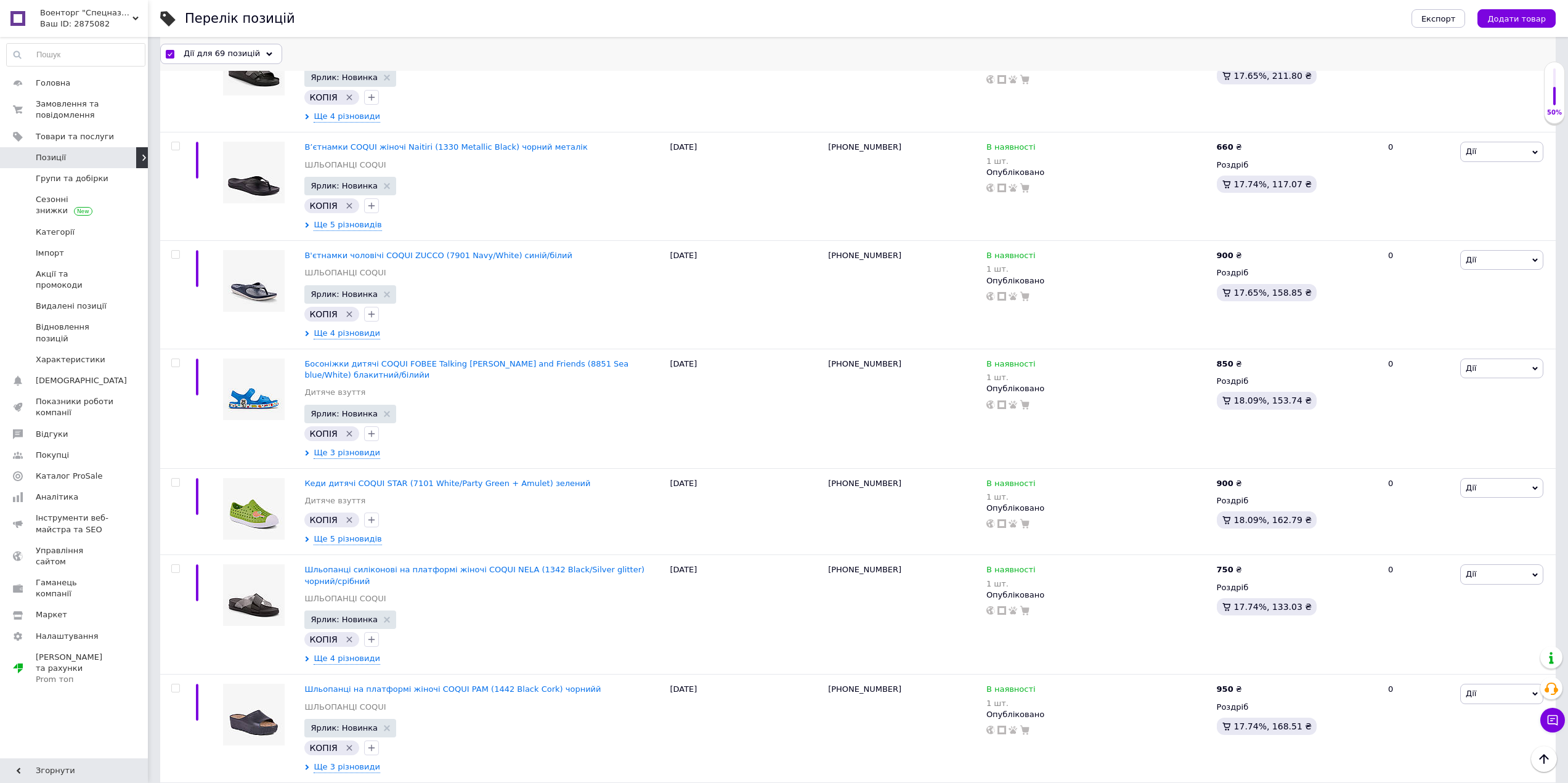
checkbox input "false"
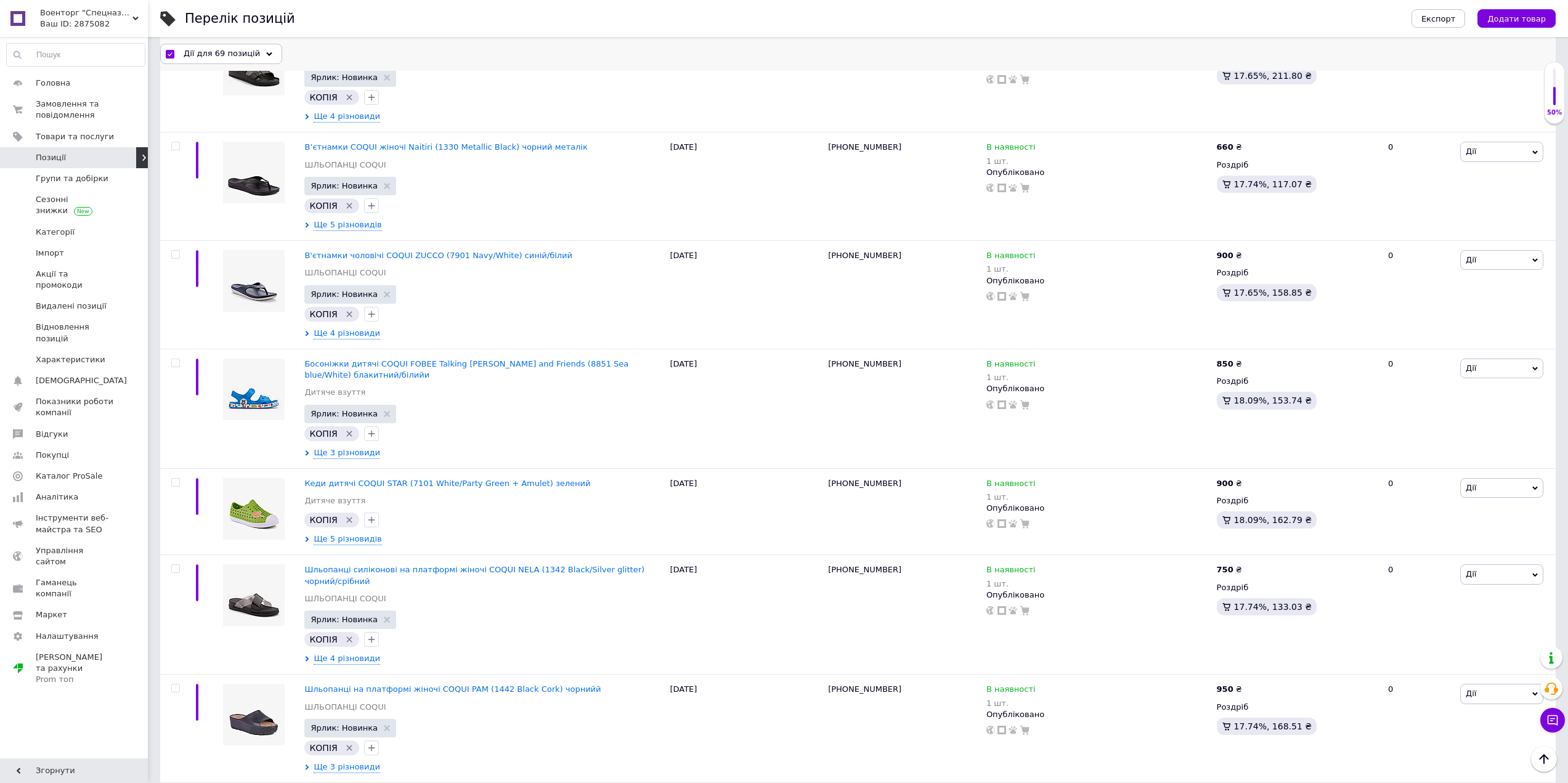
checkbox input "false"
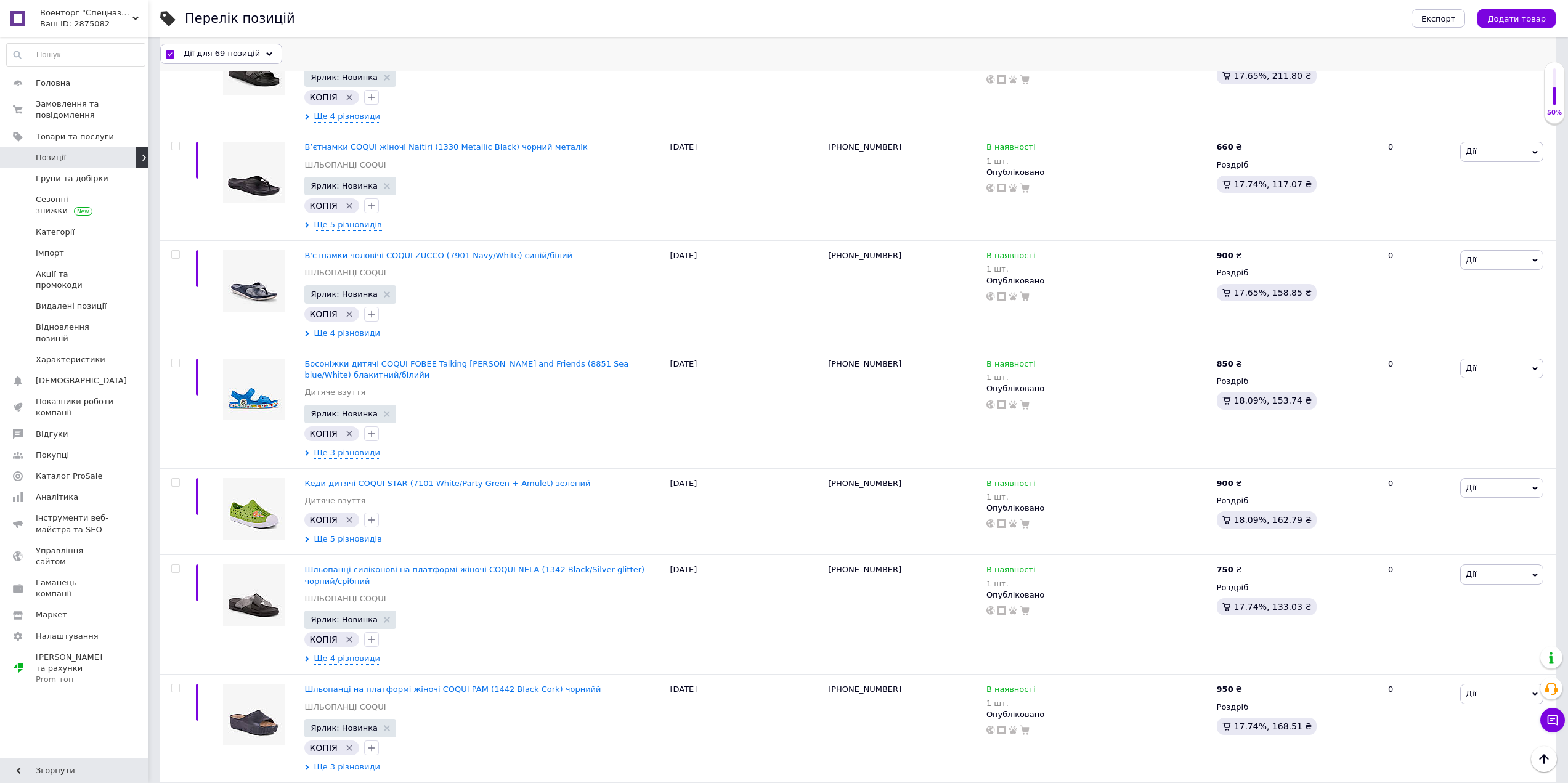
checkbox input "false"
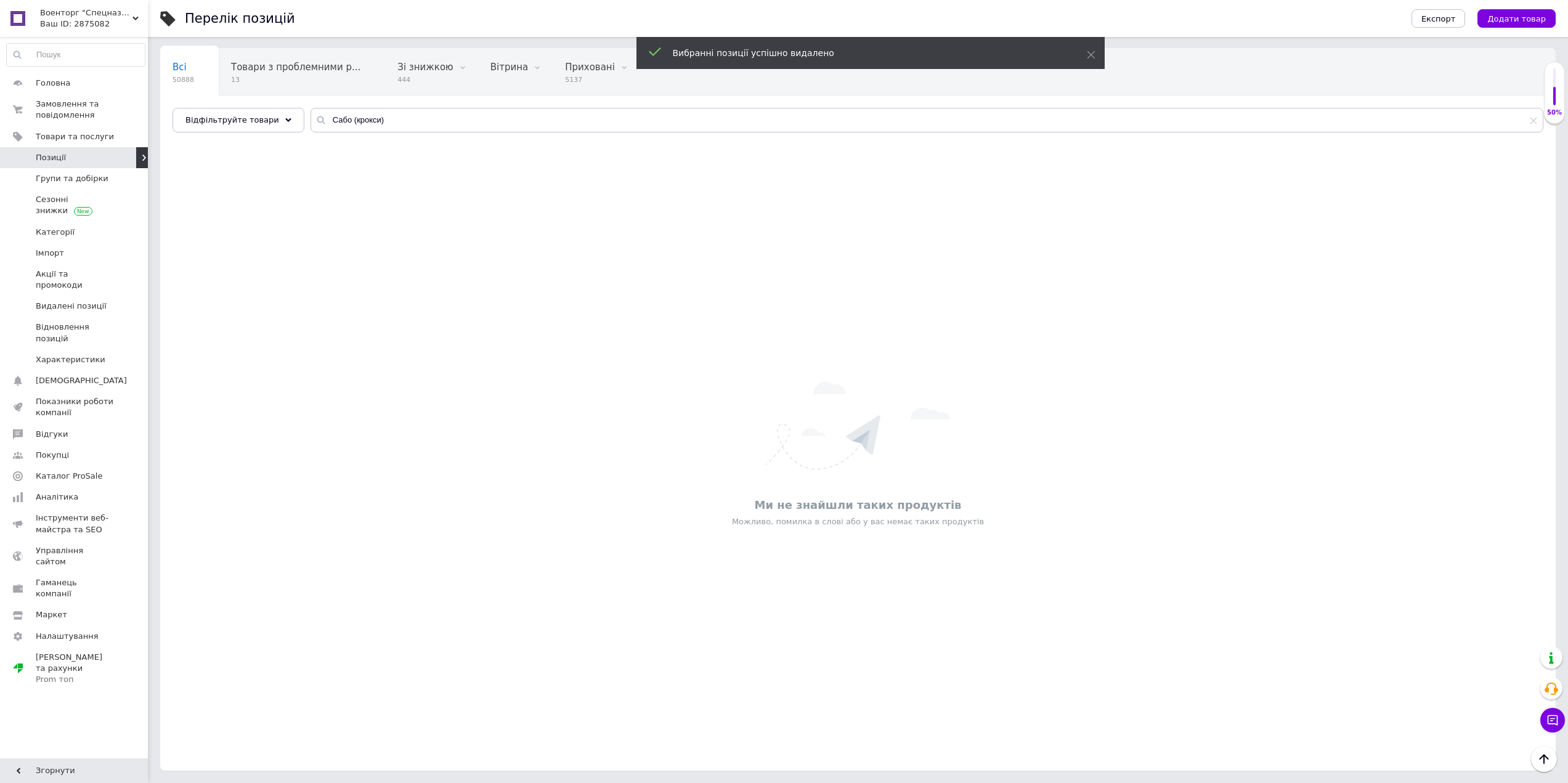
scroll to position [83, 0]
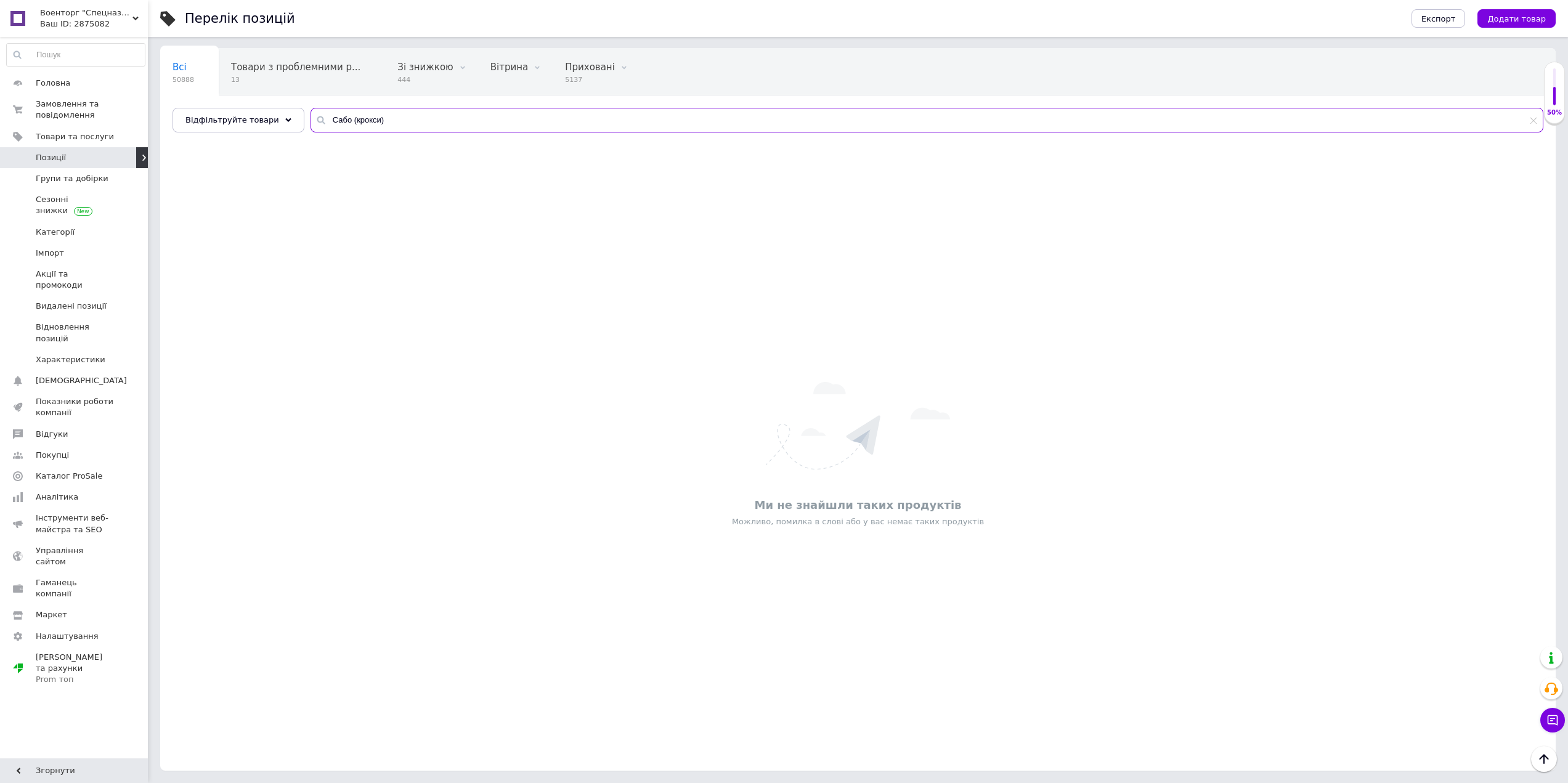
click at [399, 122] on input "Сабо (крокси)" at bounding box center [927, 120] width 1233 height 25
click at [104, 107] on span "Замовлення та повідомлення" at bounding box center [75, 110] width 78 height 22
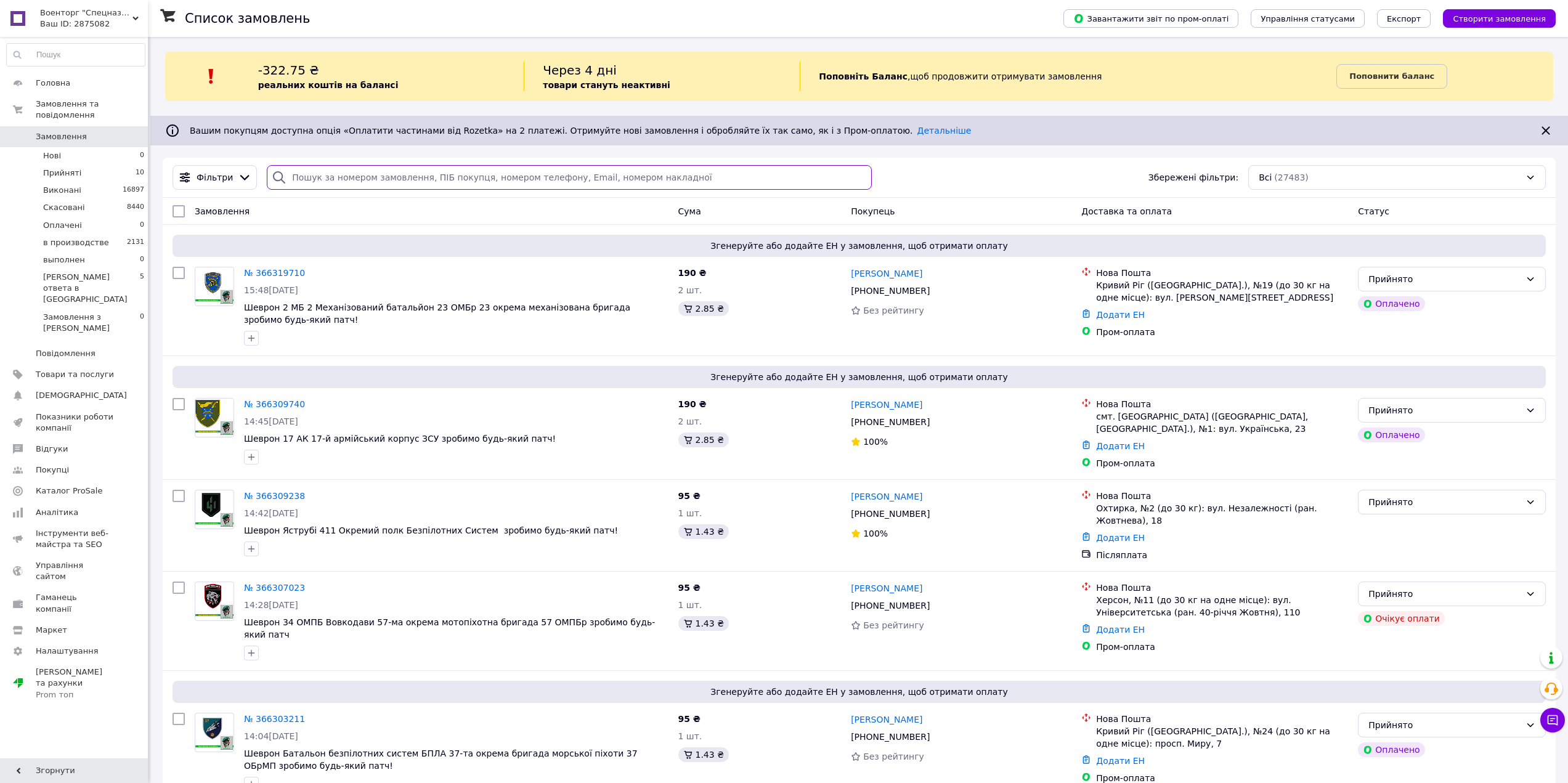
click at [412, 178] on input "search" at bounding box center [569, 178] width 605 height 25
paste input "380956143583"
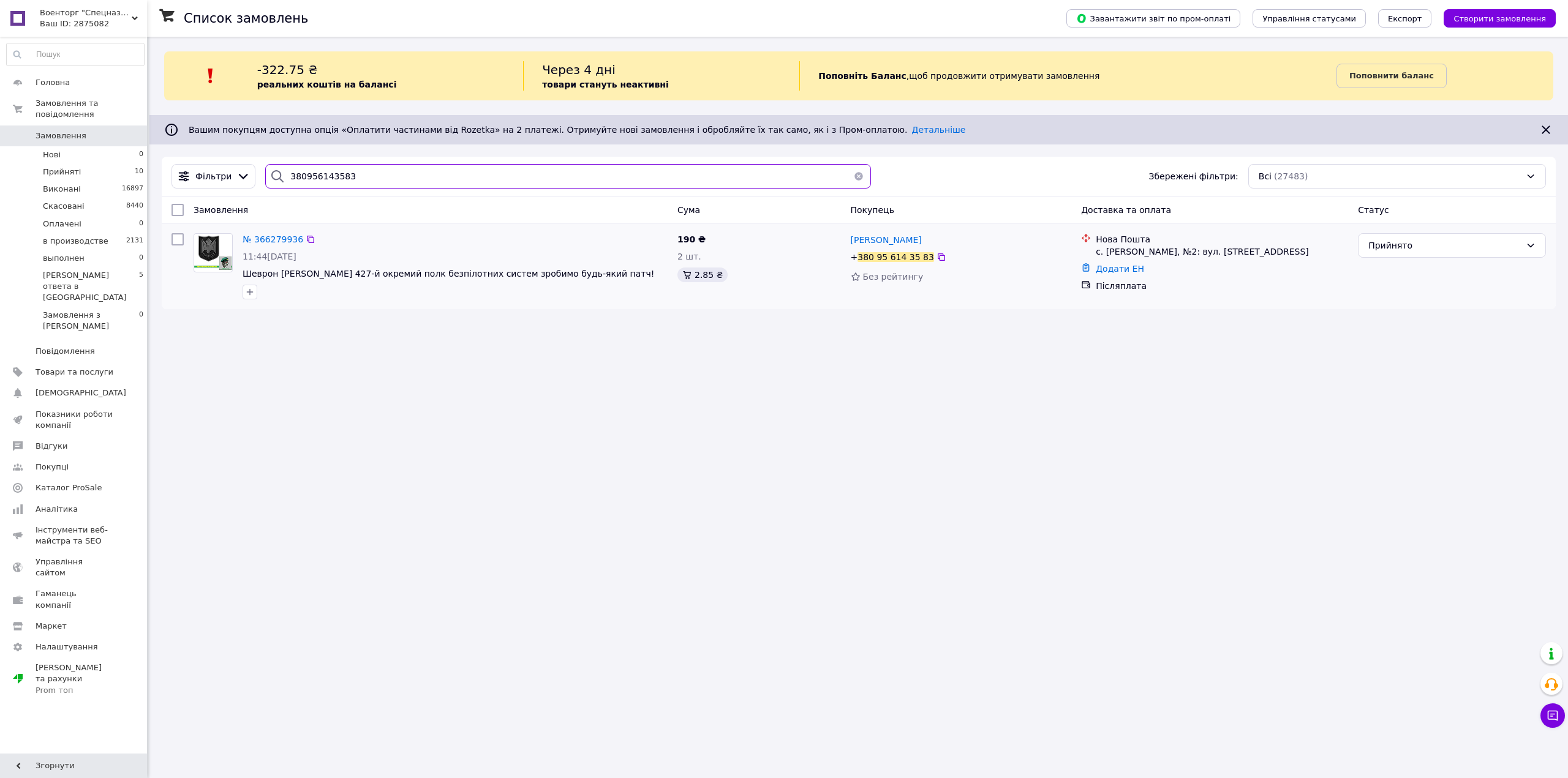
type input "380956143583"
drag, startPoint x: 942, startPoint y: 239, endPoint x: 850, endPoint y: 241, distance: 92.0
click at [850, 241] on div "[PERSON_NAME]" at bounding box center [962, 239] width 223 height 15
copy span "[PERSON_NAME]"
click at [271, 240] on span "№ 366279936" at bounding box center [273, 239] width 61 height 9
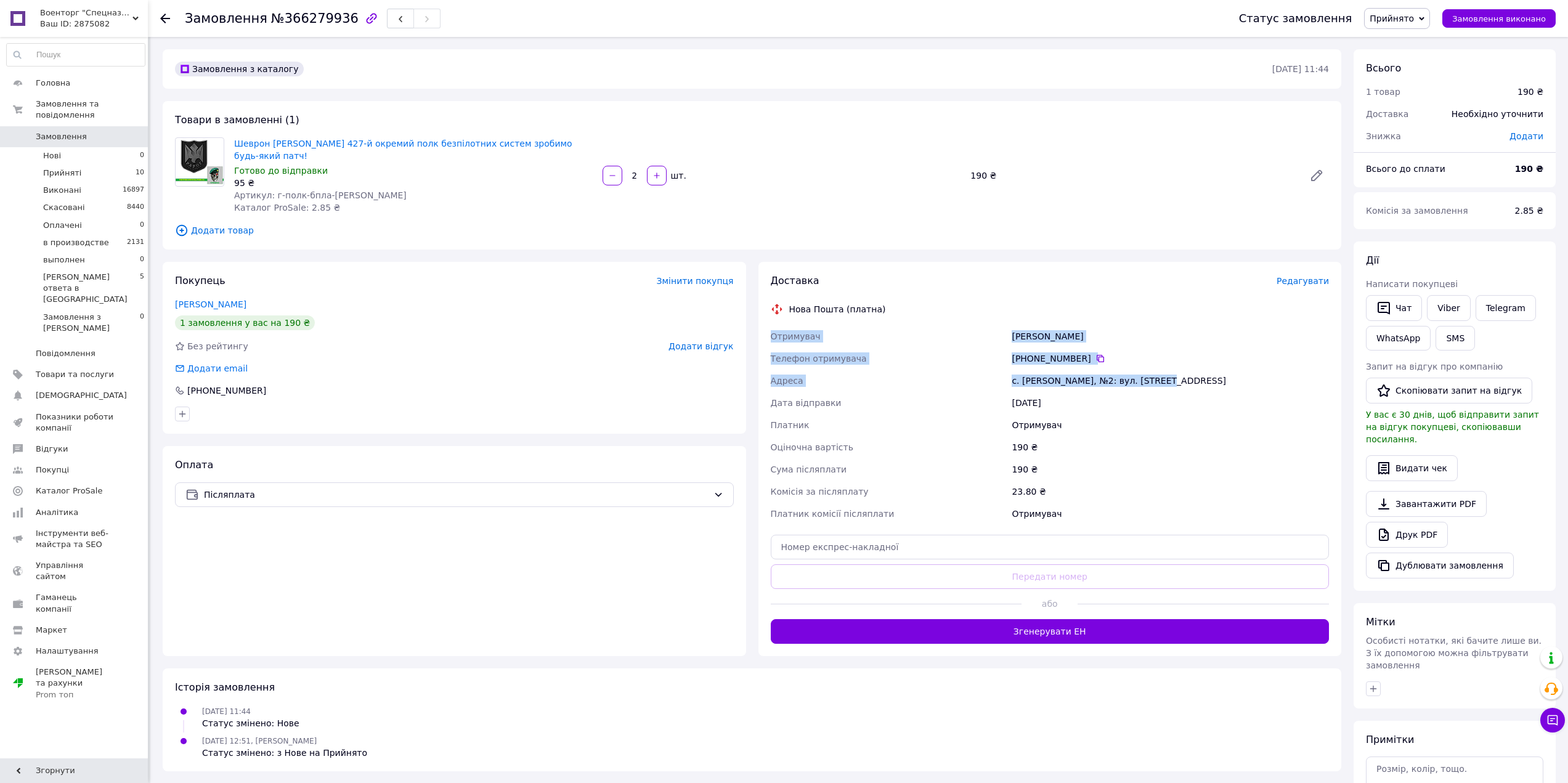
drag, startPoint x: 769, startPoint y: 321, endPoint x: 1162, endPoint y: 367, distance: 395.7
click at [1162, 367] on div "Отримувач Шепета Евгений Телефон отримувача +380 95 614 35 83   Адреса с. Гніди…" at bounding box center [1049, 425] width 563 height 200
copy div "Отримувач Шепета Евгений Телефон отримувача +380 95 614 35 83   Адреса с. Гніди…"
click at [401, 142] on link "Шеврон [PERSON_NAME] 427-й окремий полк безпілотних систем зробимо будь-який па…" at bounding box center [403, 150] width 338 height 22
click at [1409, 17] on span "Прийнято" at bounding box center [1391, 18] width 45 height 9
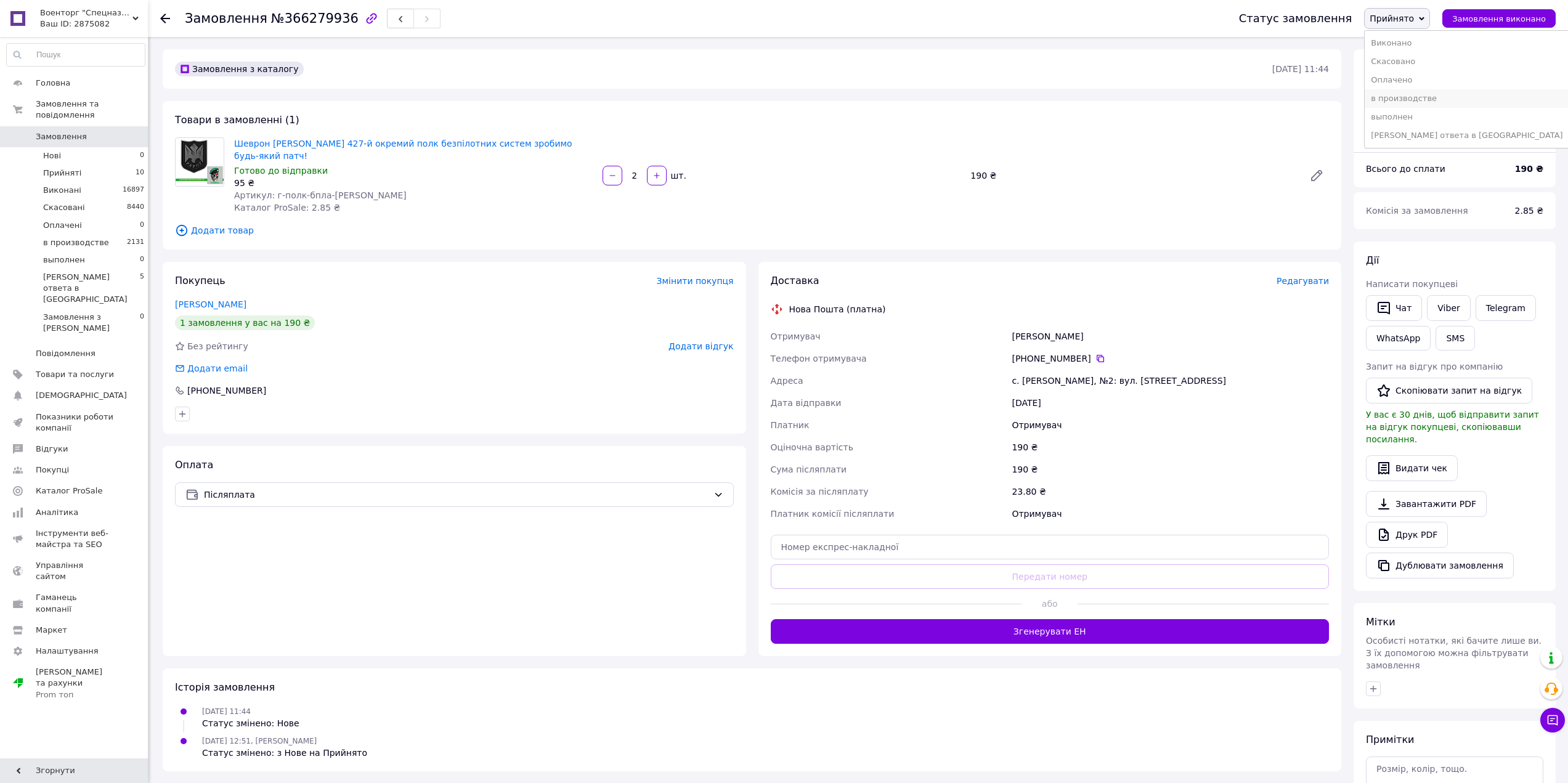
click at [1437, 101] on li "в производстве" at bounding box center [1467, 99] width 204 height 19
click at [116, 166] on li "Прийняті 10" at bounding box center [75, 173] width 152 height 17
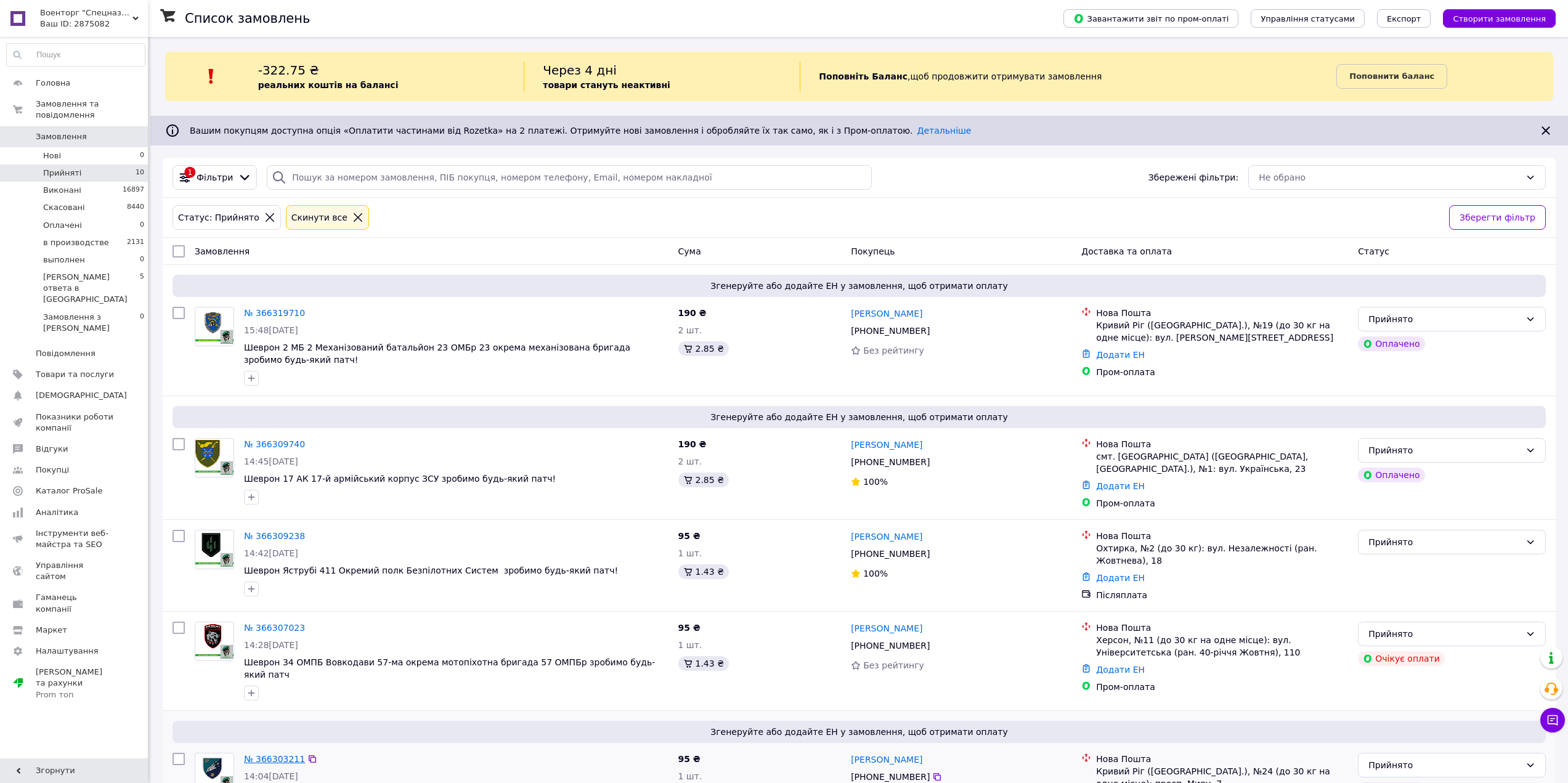
click at [294, 754] on link "№ 366303211" at bounding box center [274, 758] width 61 height 9
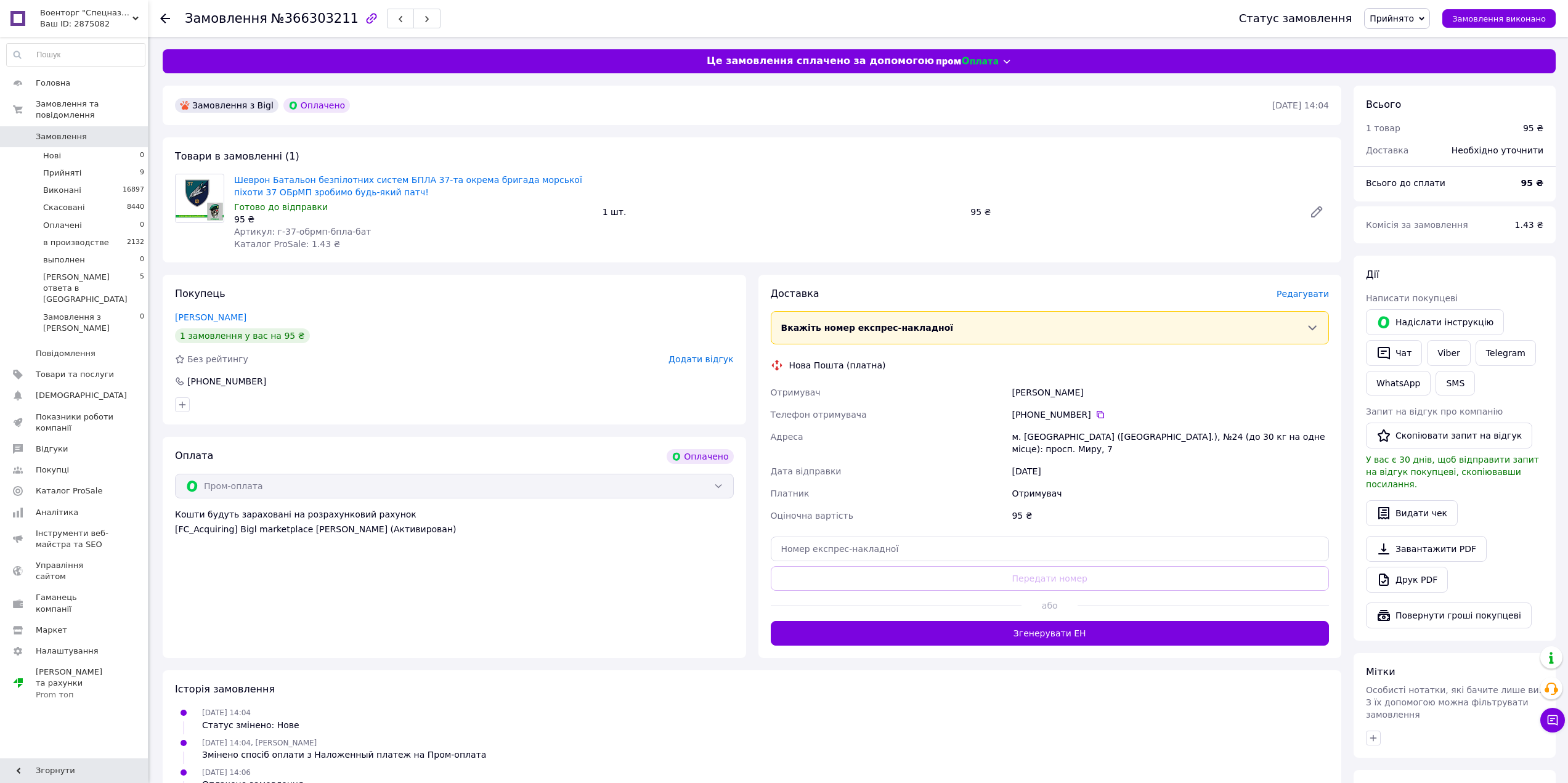
click at [1295, 292] on span "Редагувати" at bounding box center [1302, 293] width 52 height 9
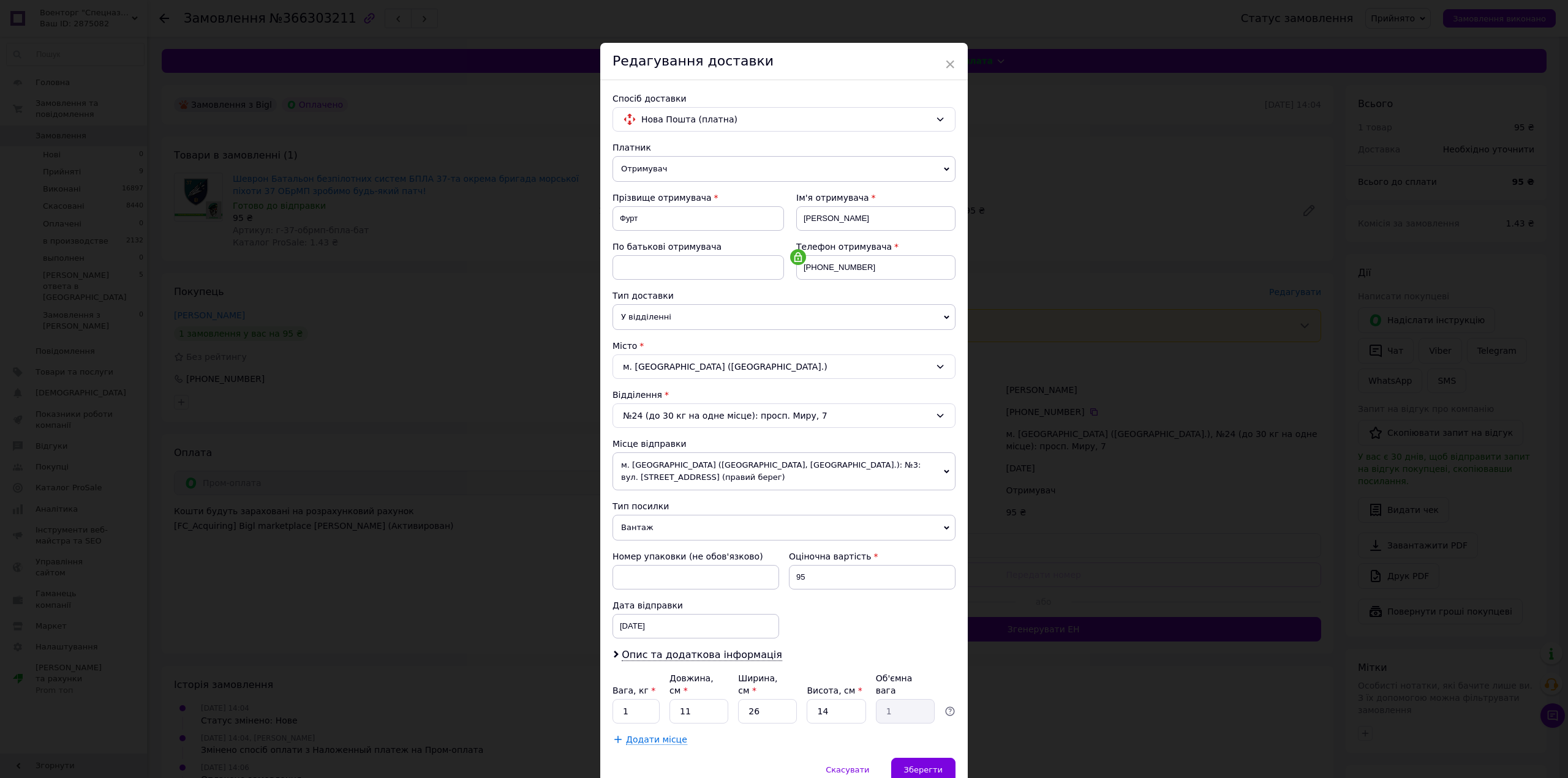
click at [765, 532] on span "Вантаж" at bounding box center [784, 527] width 343 height 26
click at [738, 544] on li "Документи" at bounding box center [784, 552] width 343 height 19
click at [696, 621] on div "[DATE] < 2025 > < Октябрь > Пн Вт Ср Чт Пт Сб Вс 29 30 1 2 3 4 5 6 7 8 9 10 11 …" at bounding box center [696, 626] width 166 height 25
click at [755, 767] on link "18" at bounding box center [755, 764] width 24 height 25
type input "[DATE]"
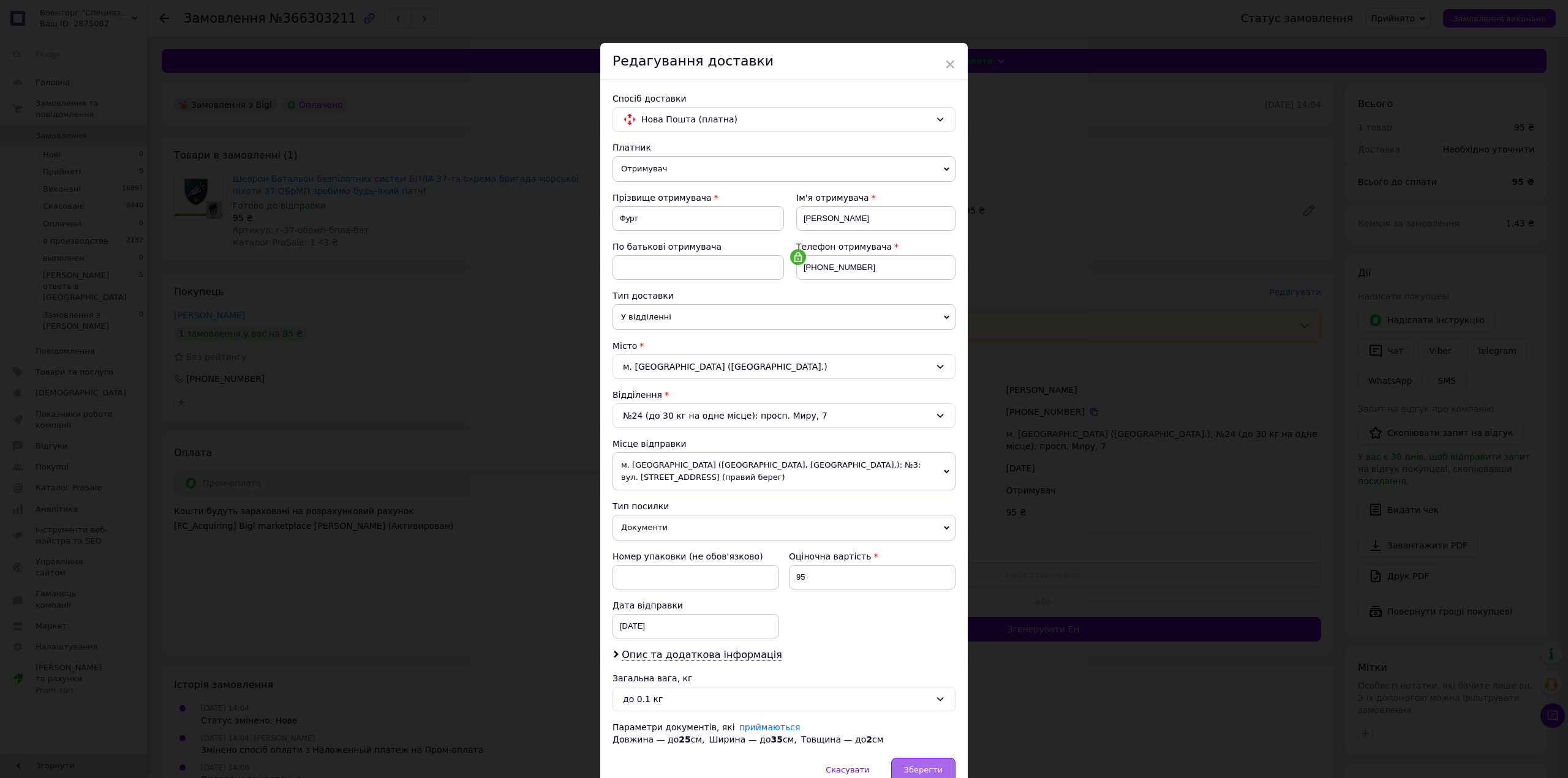
click at [917, 771] on span "Зберегти" at bounding box center [923, 769] width 38 height 9
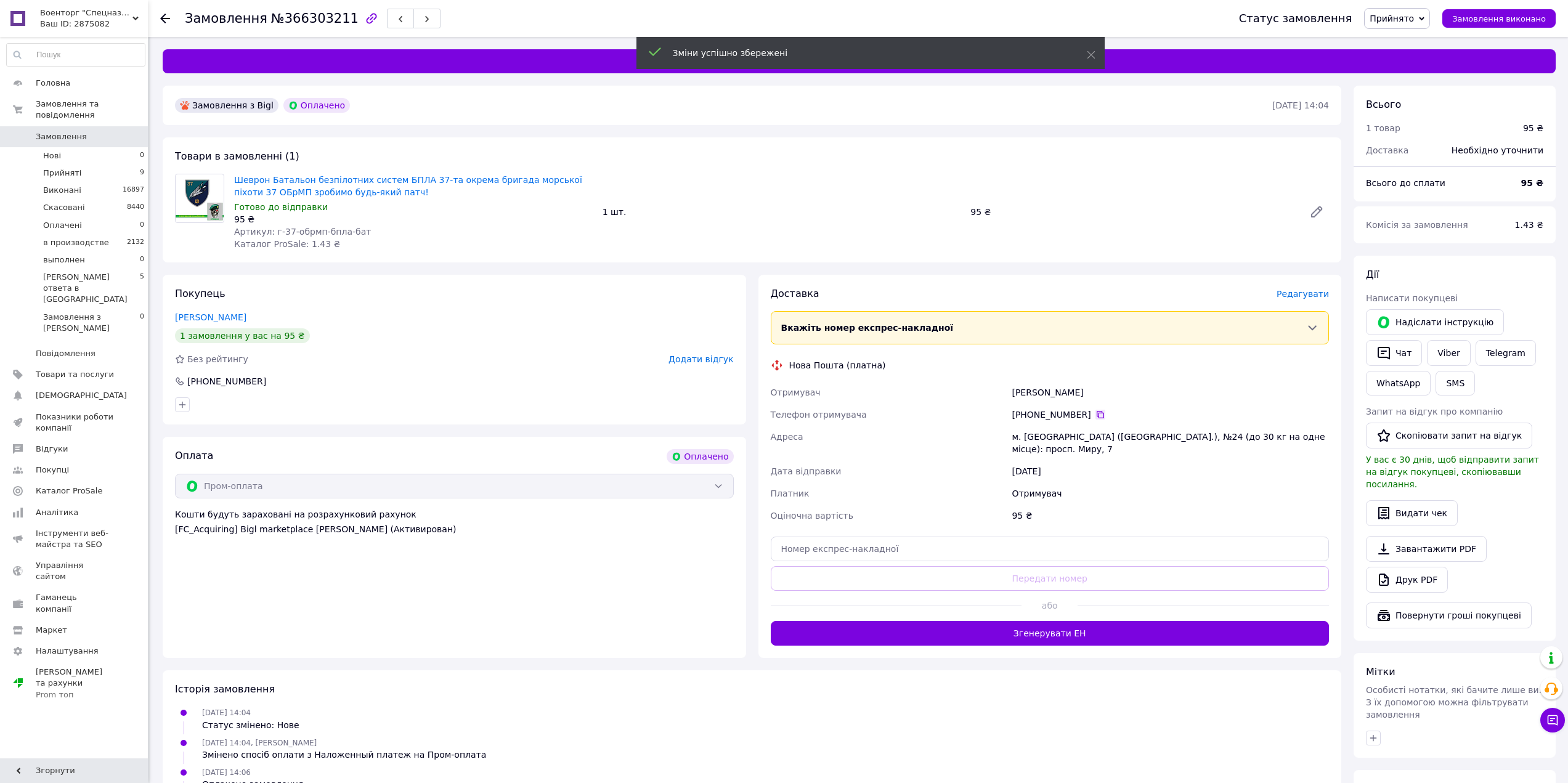
click at [1096, 413] on icon at bounding box center [1100, 414] width 8 height 8
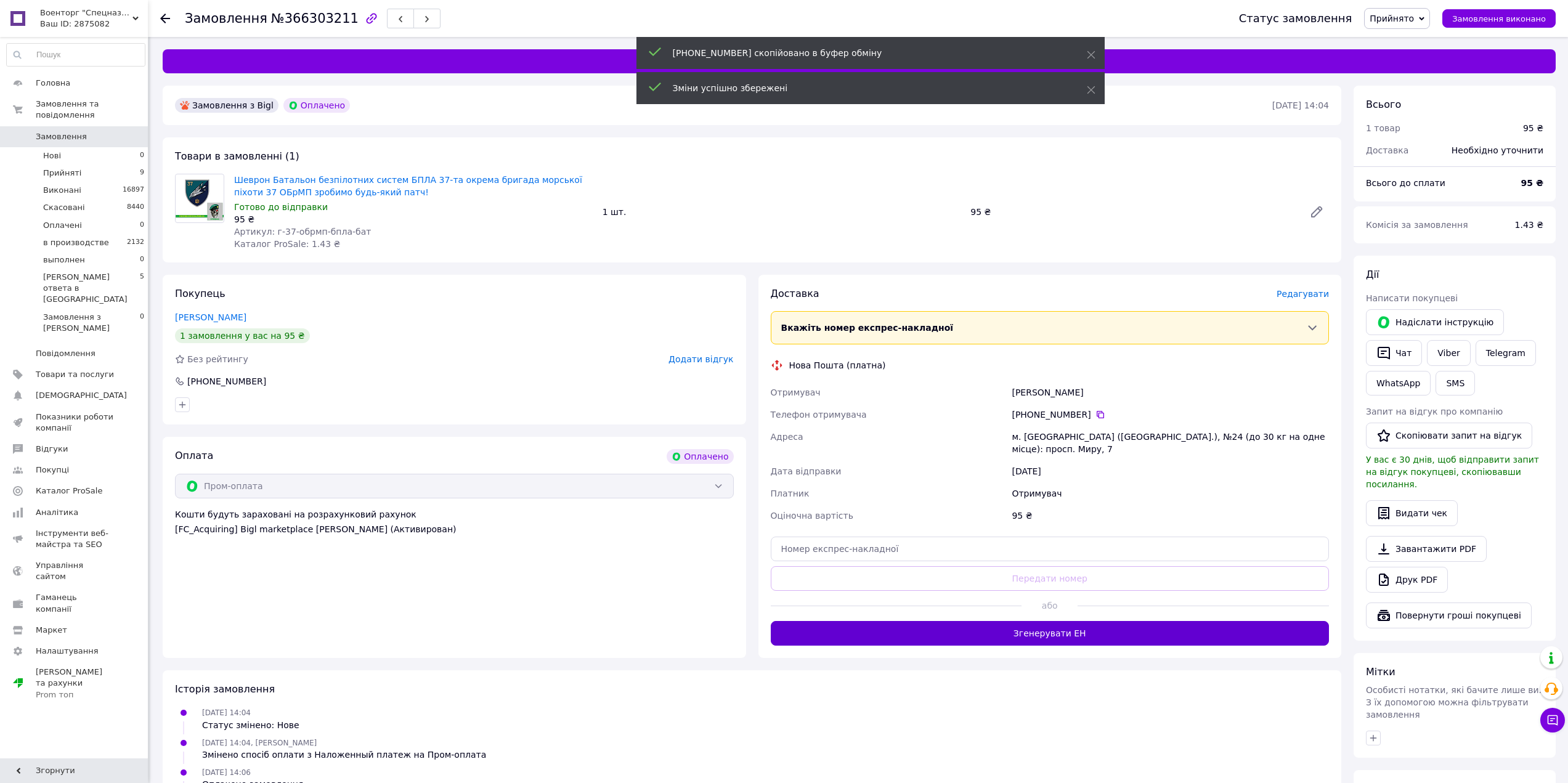
click at [1100, 642] on button "Згенерувати ЕН" at bounding box center [1050, 633] width 559 height 25
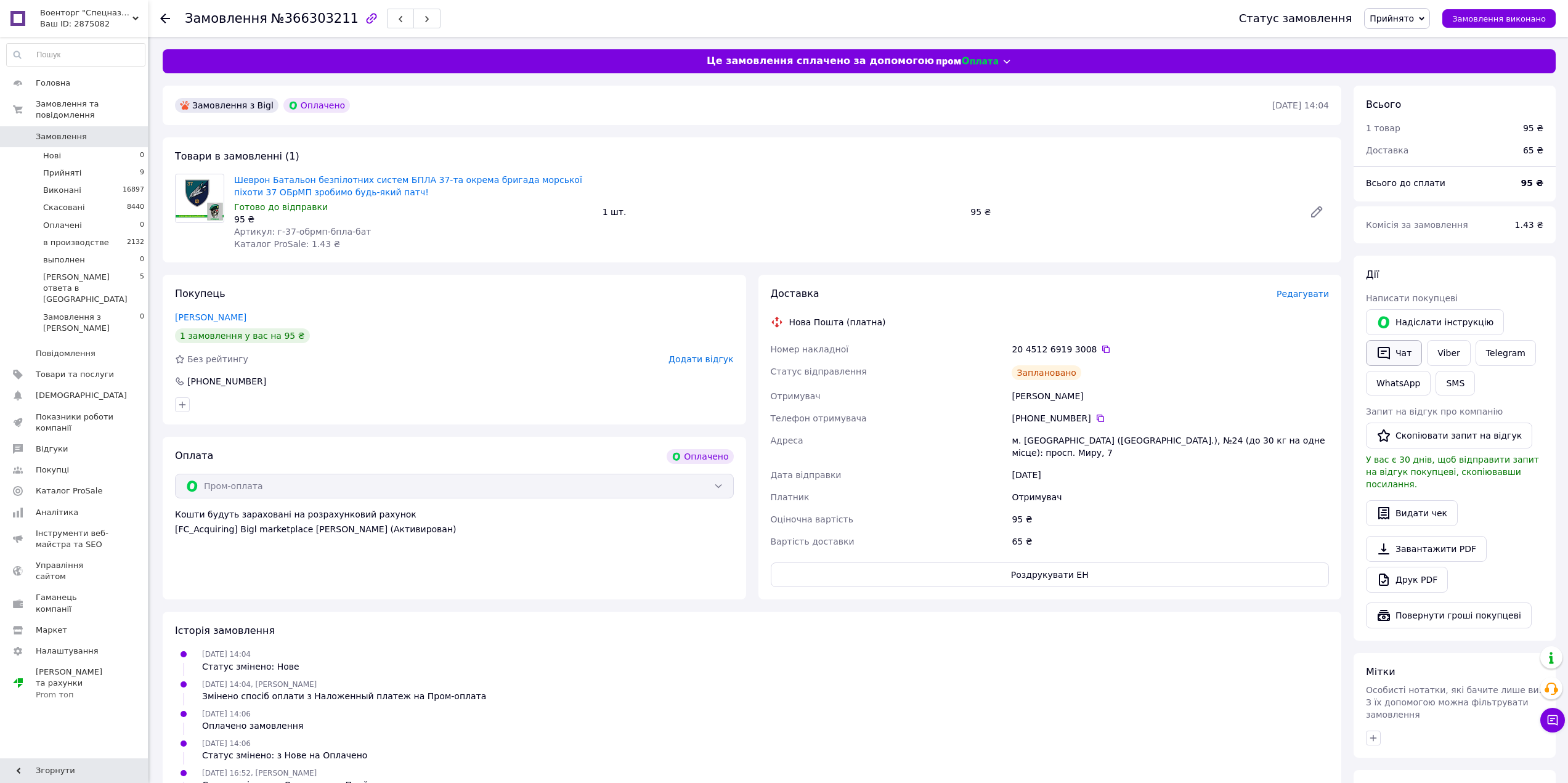
click at [1409, 347] on button "Чат" at bounding box center [1393, 353] width 56 height 26
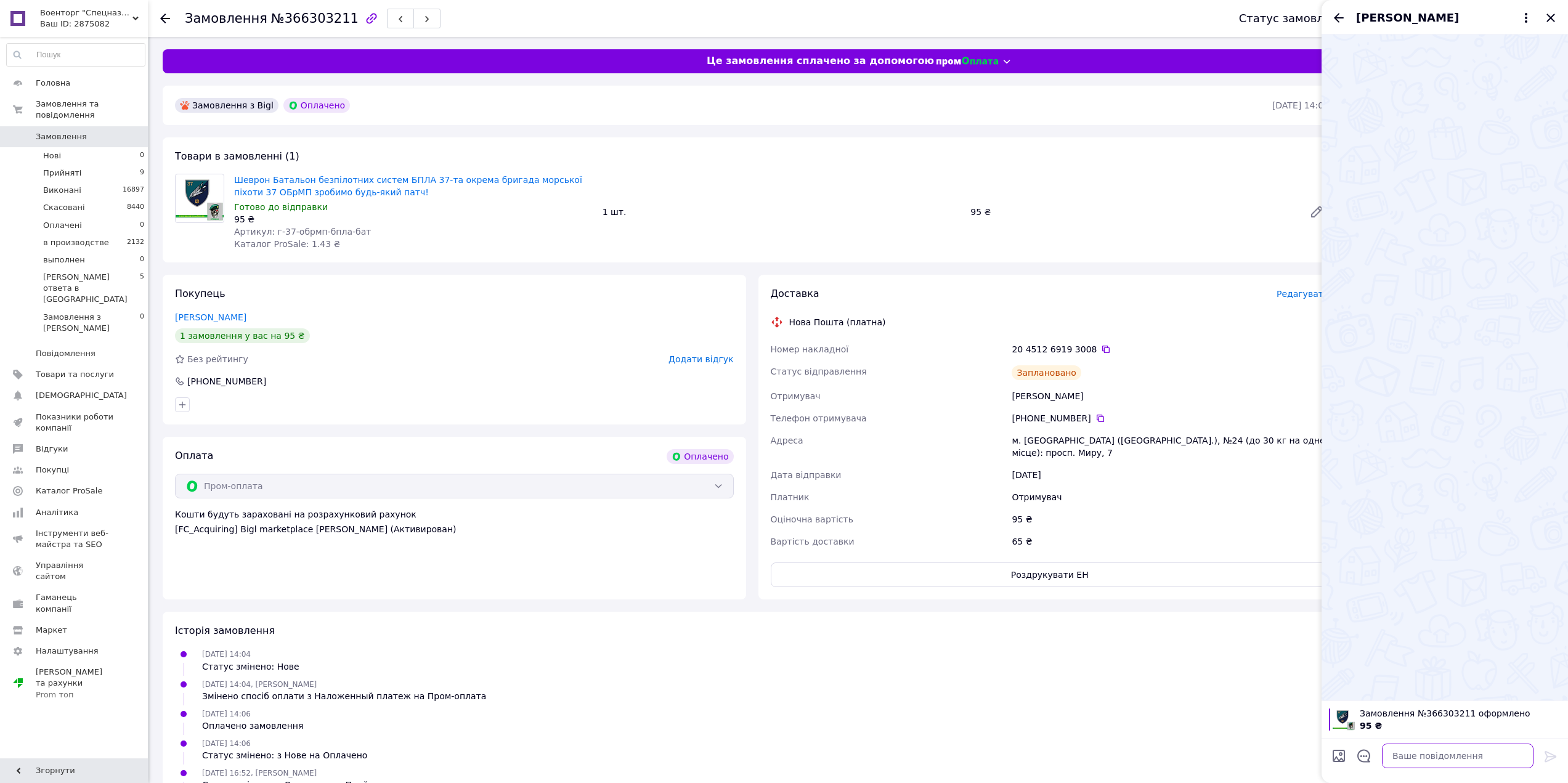
click at [1481, 768] on textarea at bounding box center [1457, 756] width 152 height 25
paste textarea "Доброго вечора. З приводу Вашого замовлення. Шеврони, погони, патчі ТЕРМОДРУК н…"
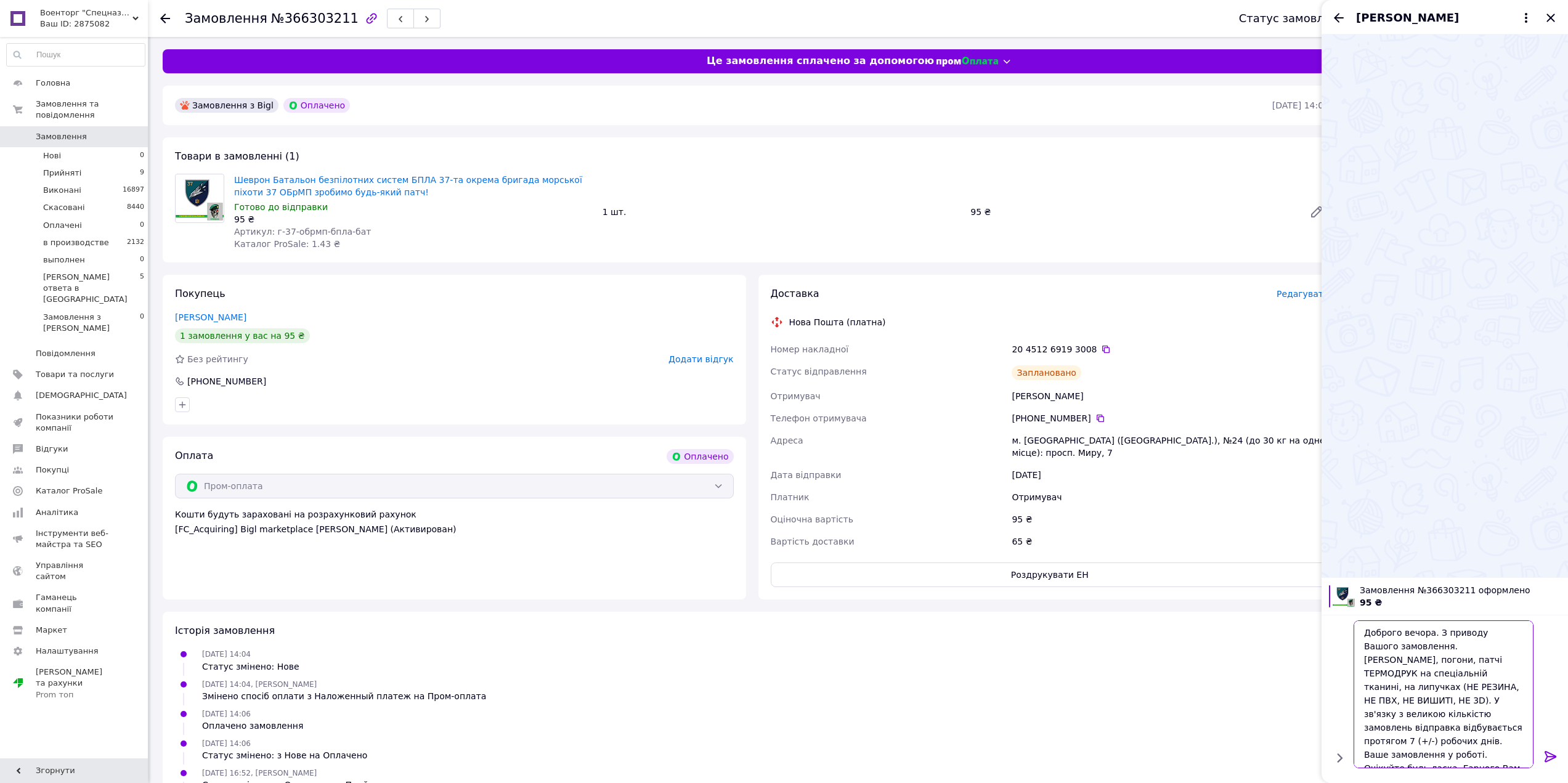
type textarea "Доброго вечора. З приводу Вашого замовлення. Шеврони, погони, патчі ТЕРМОДРУК н…"
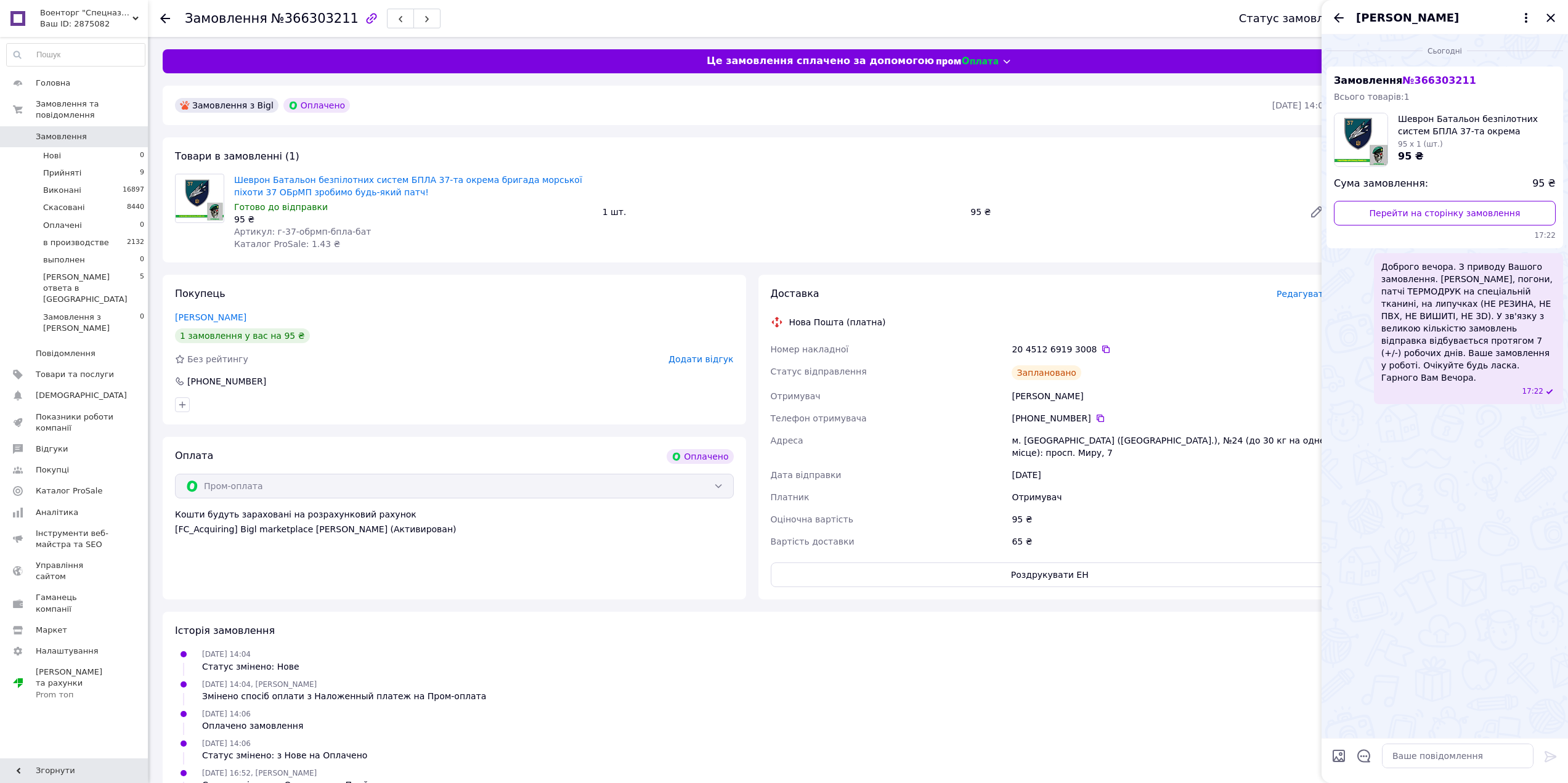
drag, startPoint x: 874, startPoint y: 361, endPoint x: 1081, endPoint y: 421, distance: 215.5
click at [1081, 421] on div "Номер накладної 20 4512 6919 3008   Статус відправлення Заплановано Отримувач Ф…" at bounding box center [1049, 445] width 563 height 214
copy div "омер накладної 20 4512 6919 3008   Статус відправлення Заплановано Отримувач Фу…"
click at [405, 181] on link "Шеврон Батальон безпілотних систем БПЛА 37-та окрема бригада морської піхоти 37…" at bounding box center [408, 186] width 348 height 22
click at [1551, 15] on icon "Закрити" at bounding box center [1550, 17] width 15 height 15
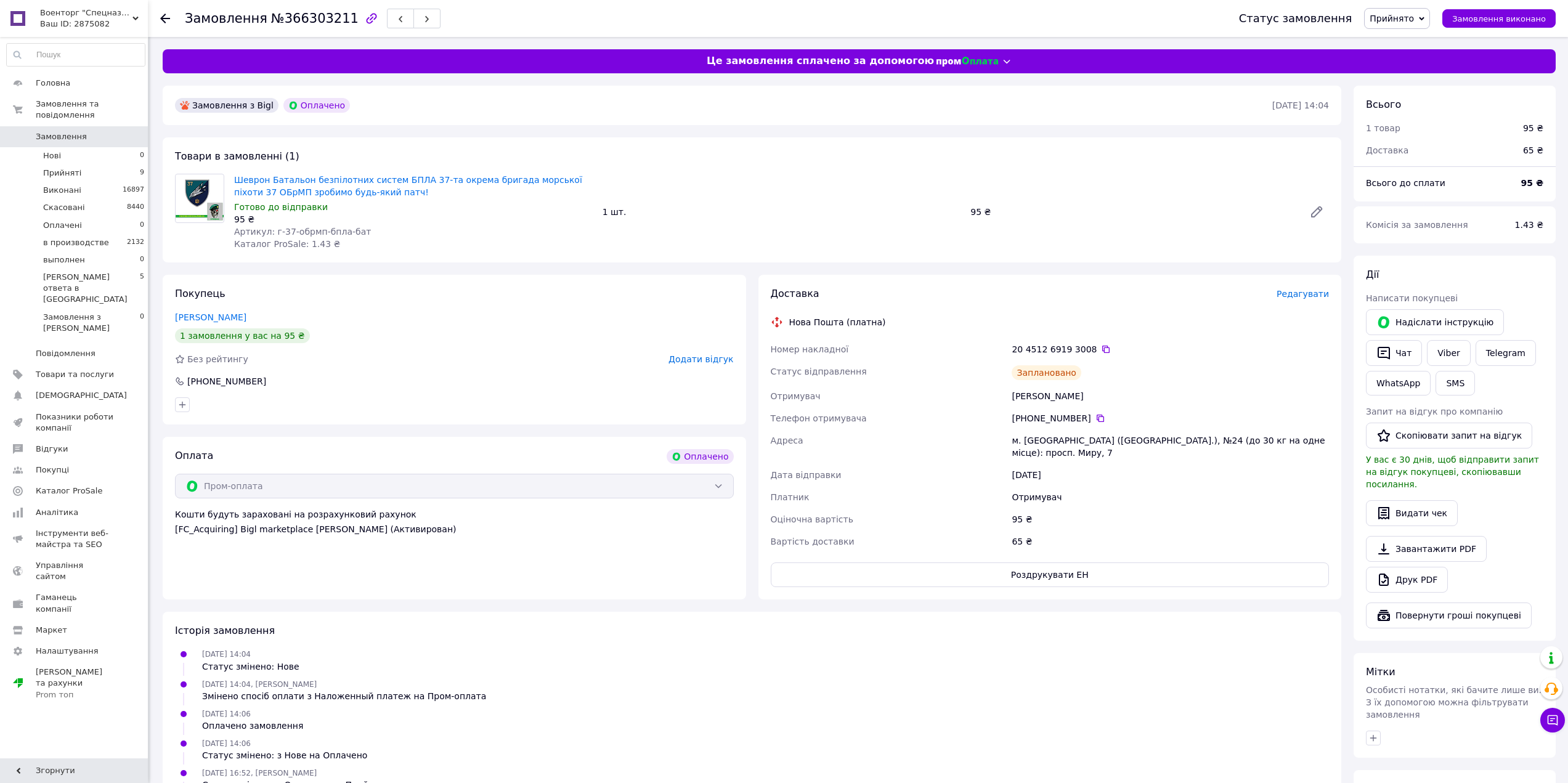
click at [1392, 21] on span "Прийнято" at bounding box center [1391, 18] width 45 height 9
click at [1420, 93] on li "в производстве" at bounding box center [1467, 99] width 204 height 19
click at [109, 165] on li "Прийняті 9" at bounding box center [75, 173] width 152 height 17
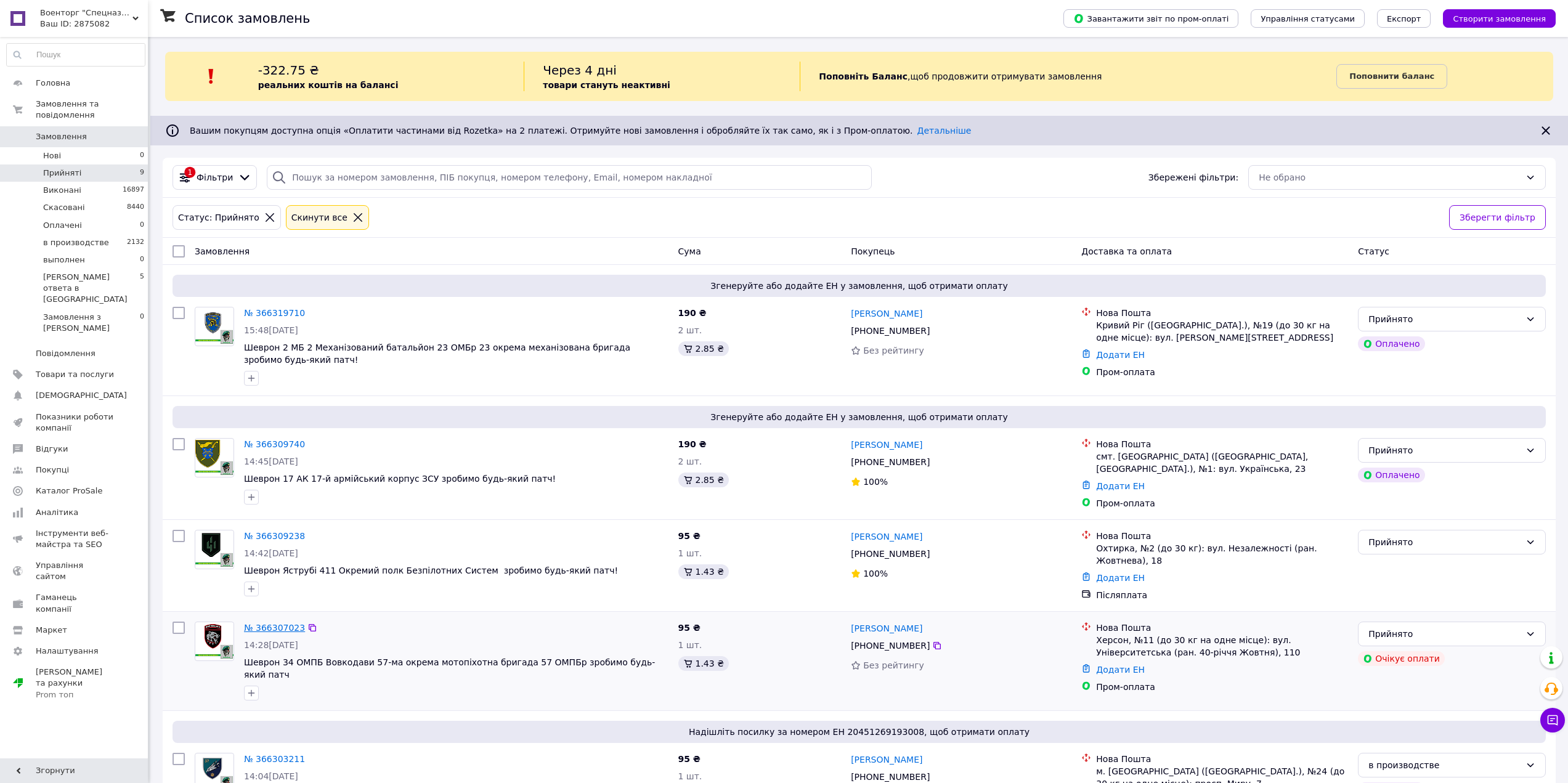
click at [286, 627] on link "№ 366307023" at bounding box center [274, 627] width 61 height 9
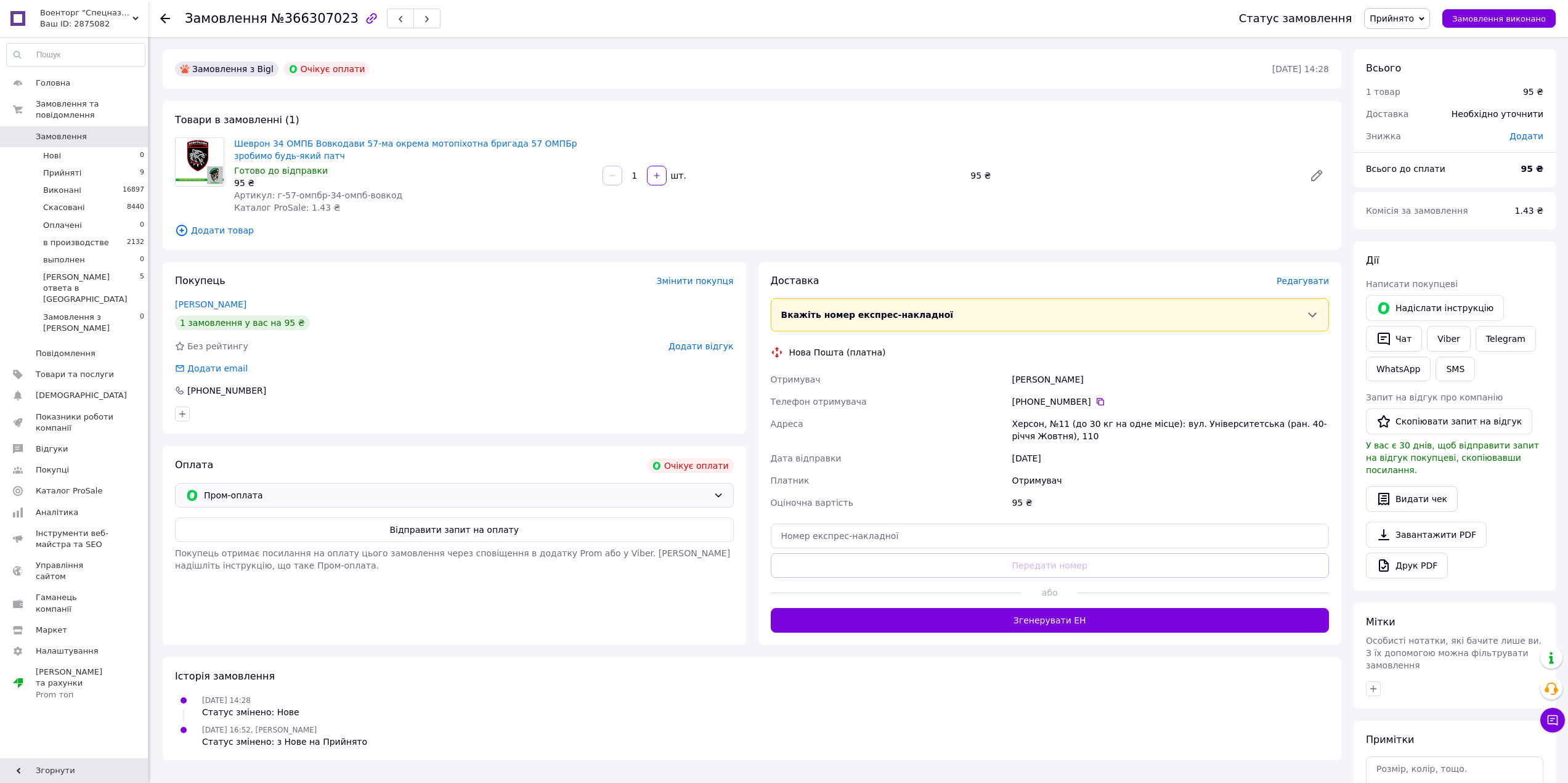
click at [626, 491] on span "Пром-оплата" at bounding box center [456, 496] width 504 height 14
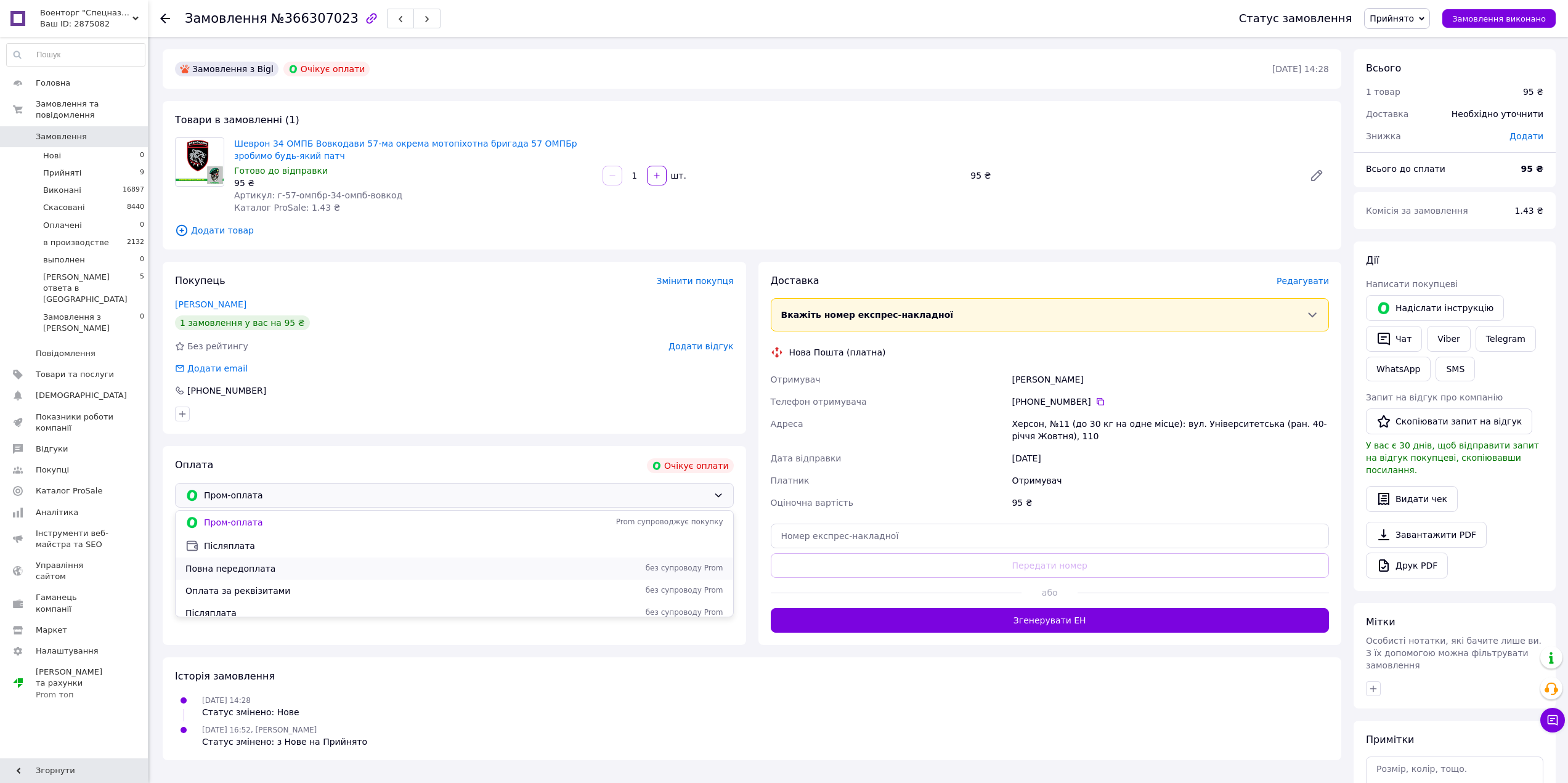
click at [490, 572] on span "Повна передоплата" at bounding box center [345, 569] width 321 height 12
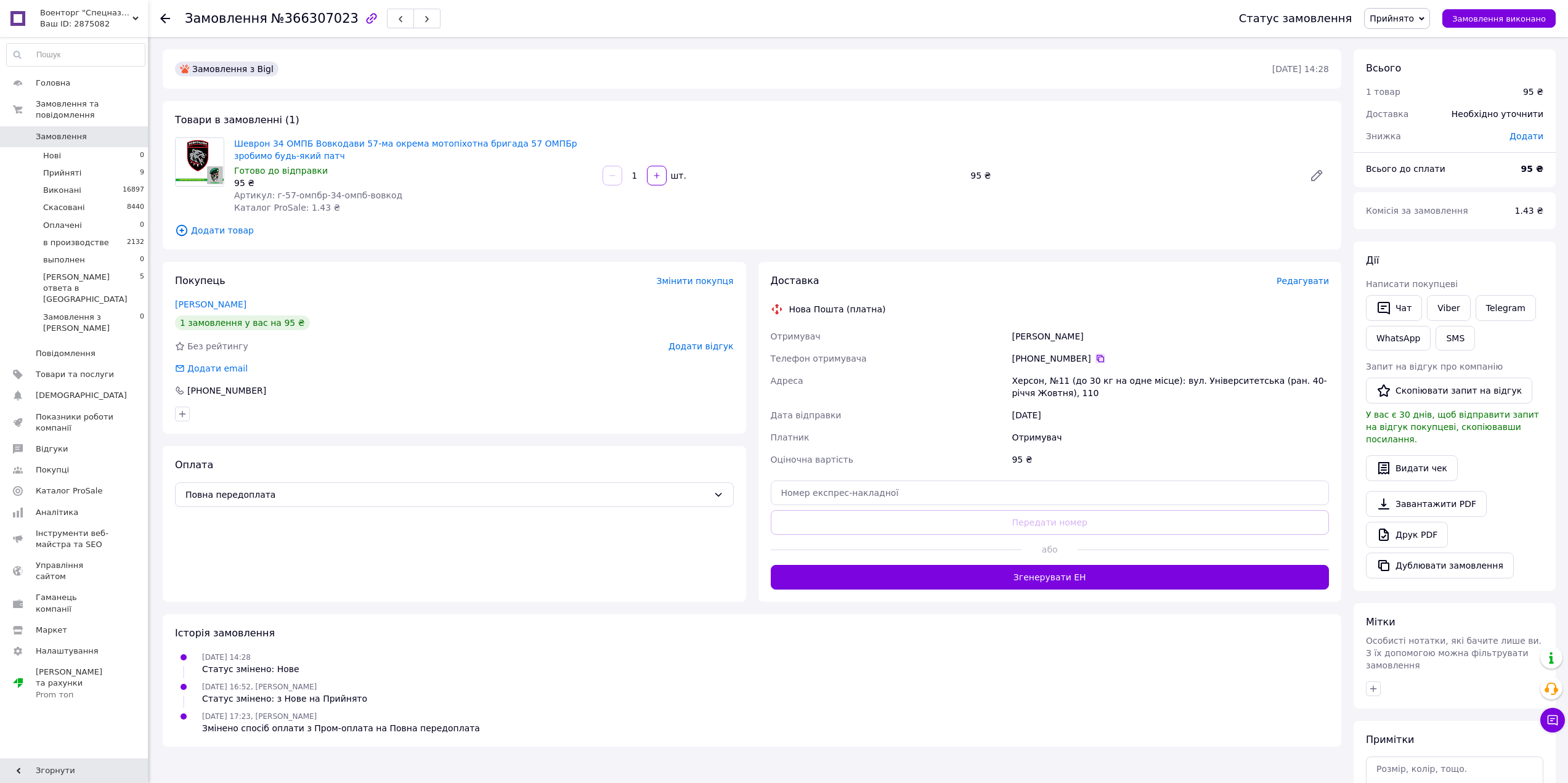
click at [1096, 358] on icon at bounding box center [1100, 358] width 8 height 8
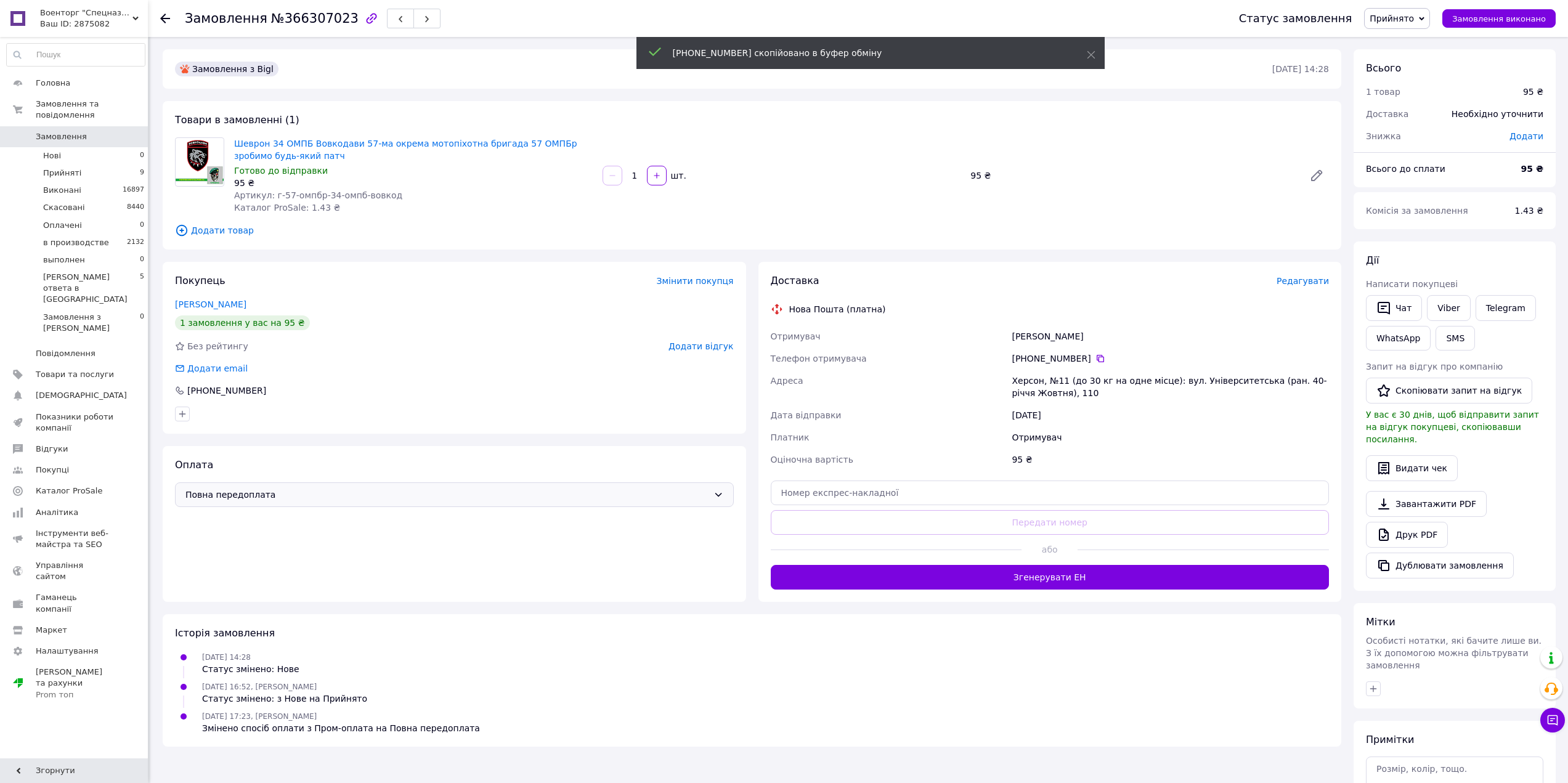
click at [439, 494] on span "Повна передоплата" at bounding box center [447, 495] width 523 height 14
click at [415, 515] on span "Повна передоплата" at bounding box center [345, 521] width 321 height 12
click at [415, 515] on div "Оплата Повна передоплата" at bounding box center [454, 524] width 583 height 156
click at [401, 483] on div "Повна передоплата" at bounding box center [454, 495] width 559 height 25
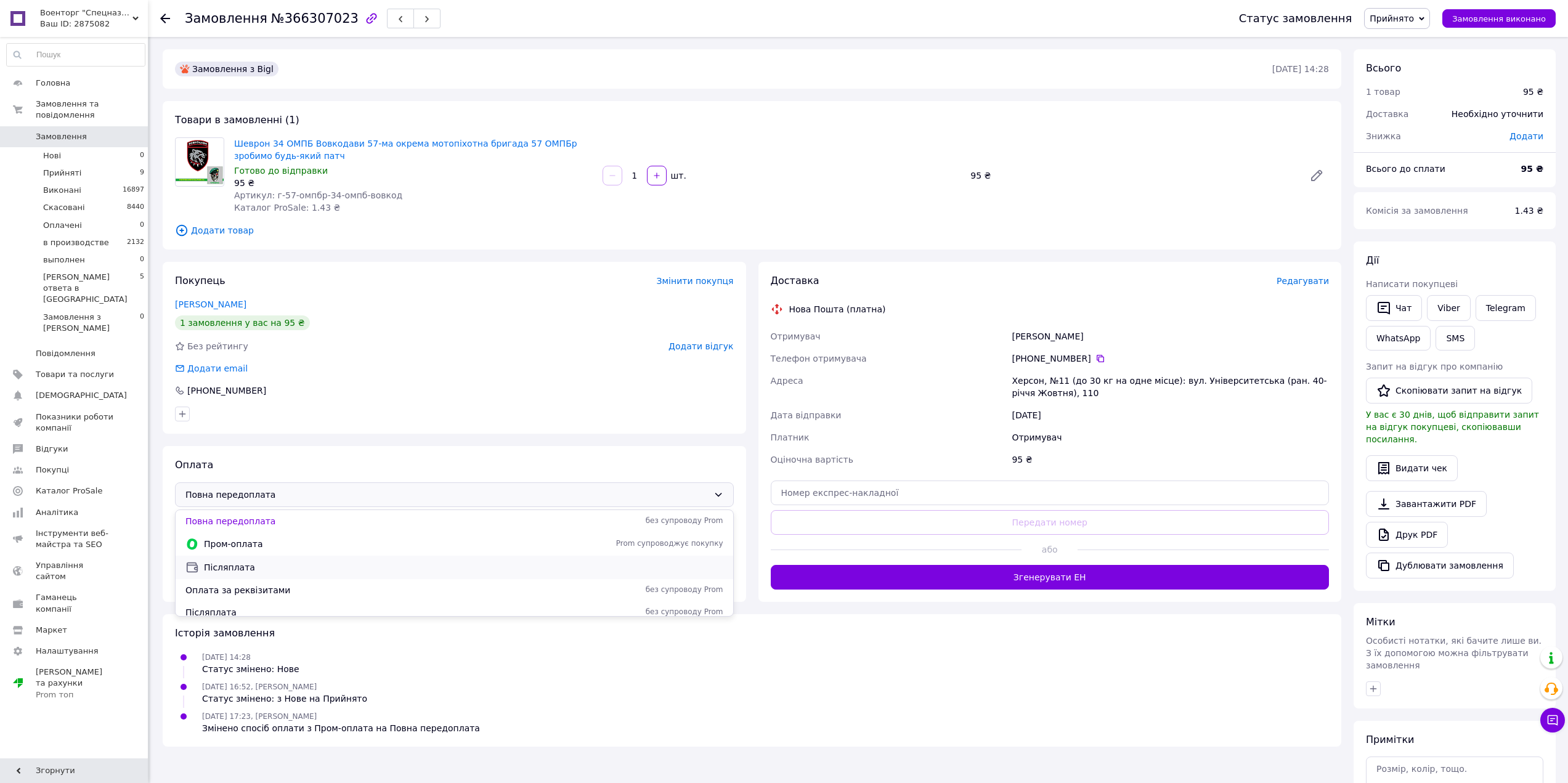
click at [337, 570] on span "Післяплата" at bounding box center [464, 568] width 520 height 12
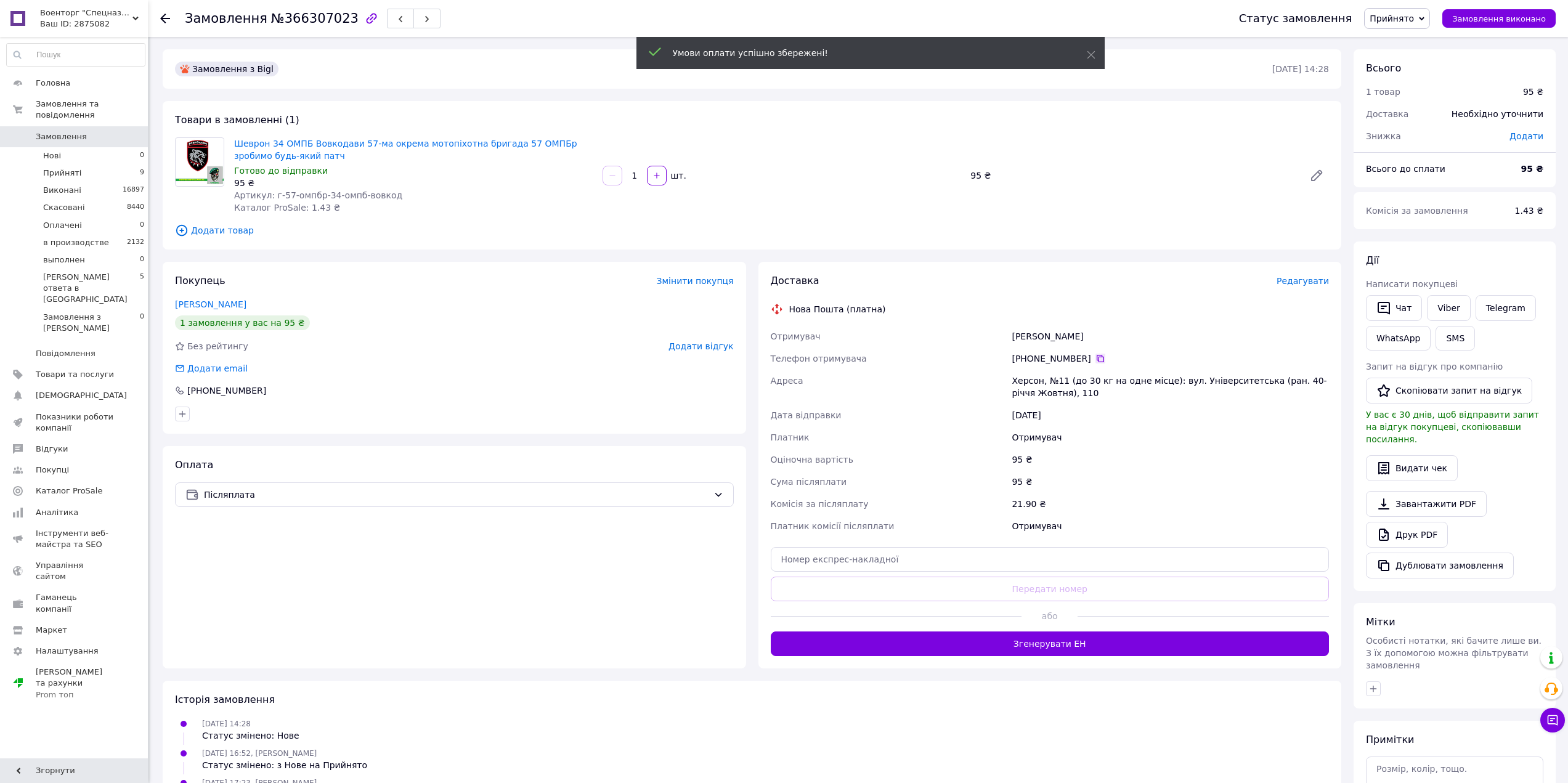
click at [1096, 362] on icon at bounding box center [1100, 358] width 9 height 9
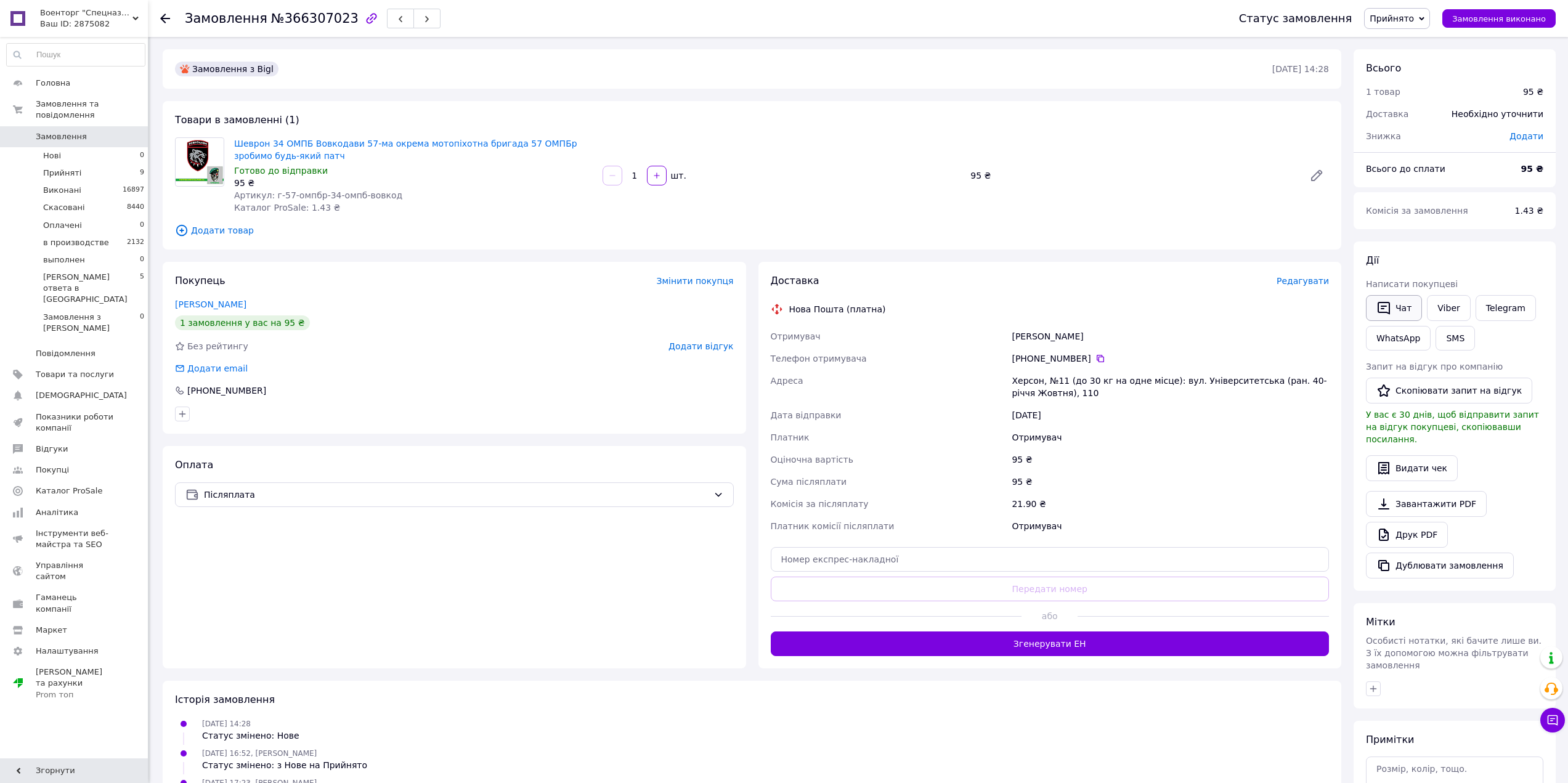
click at [1413, 304] on button "Чат" at bounding box center [1393, 308] width 56 height 26
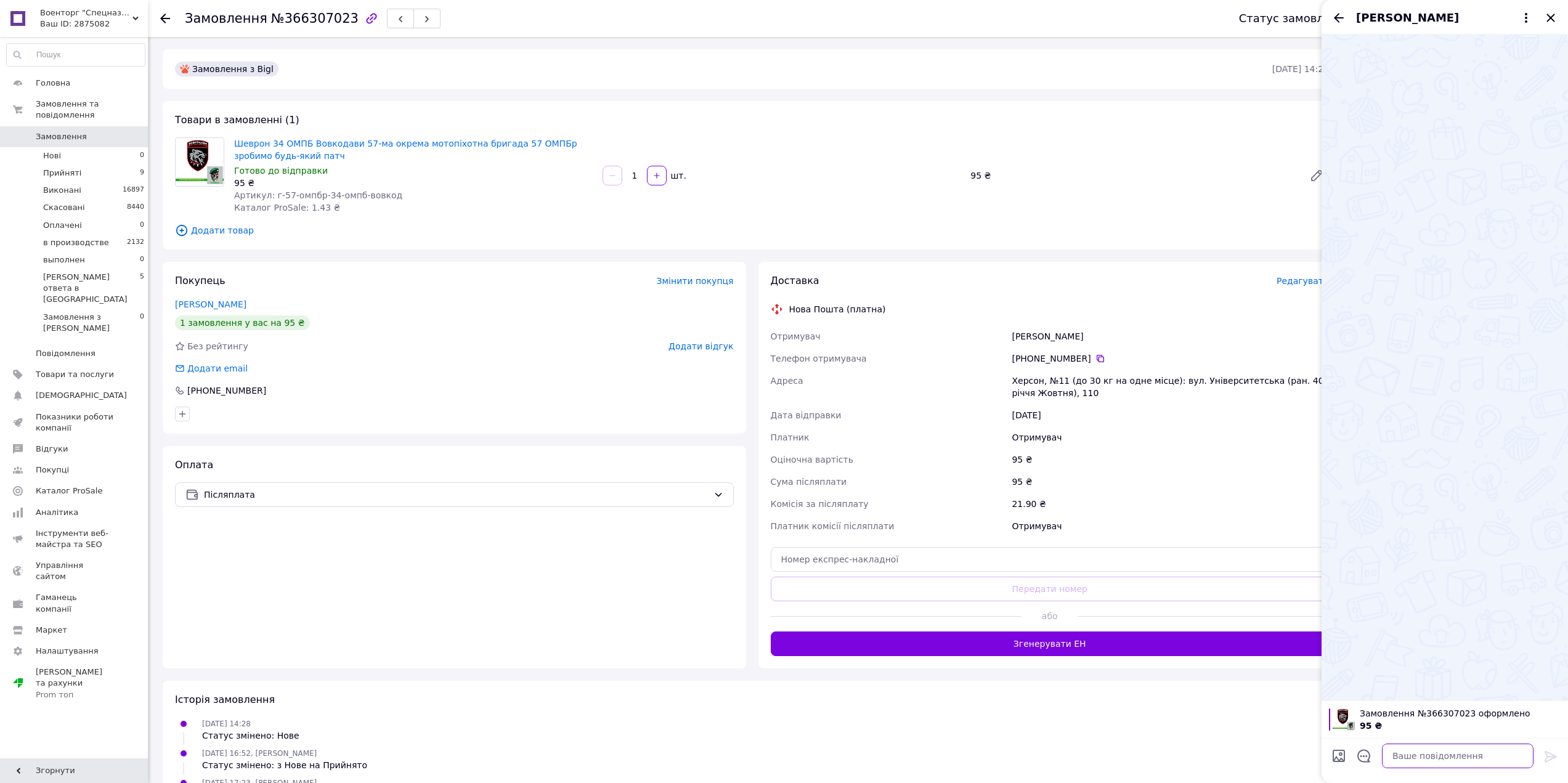
click at [1462, 760] on textarea at bounding box center [1457, 756] width 152 height 25
paste textarea "Доброго вечора. З приводу Вашого замовлення. Шеврони, погони, патчі ТЕРМОДРУК н…"
type textarea "Доброго вечора. З приводу Вашого замовлення. Шеврони, погони, патчі ТЕРМОДРУК н…"
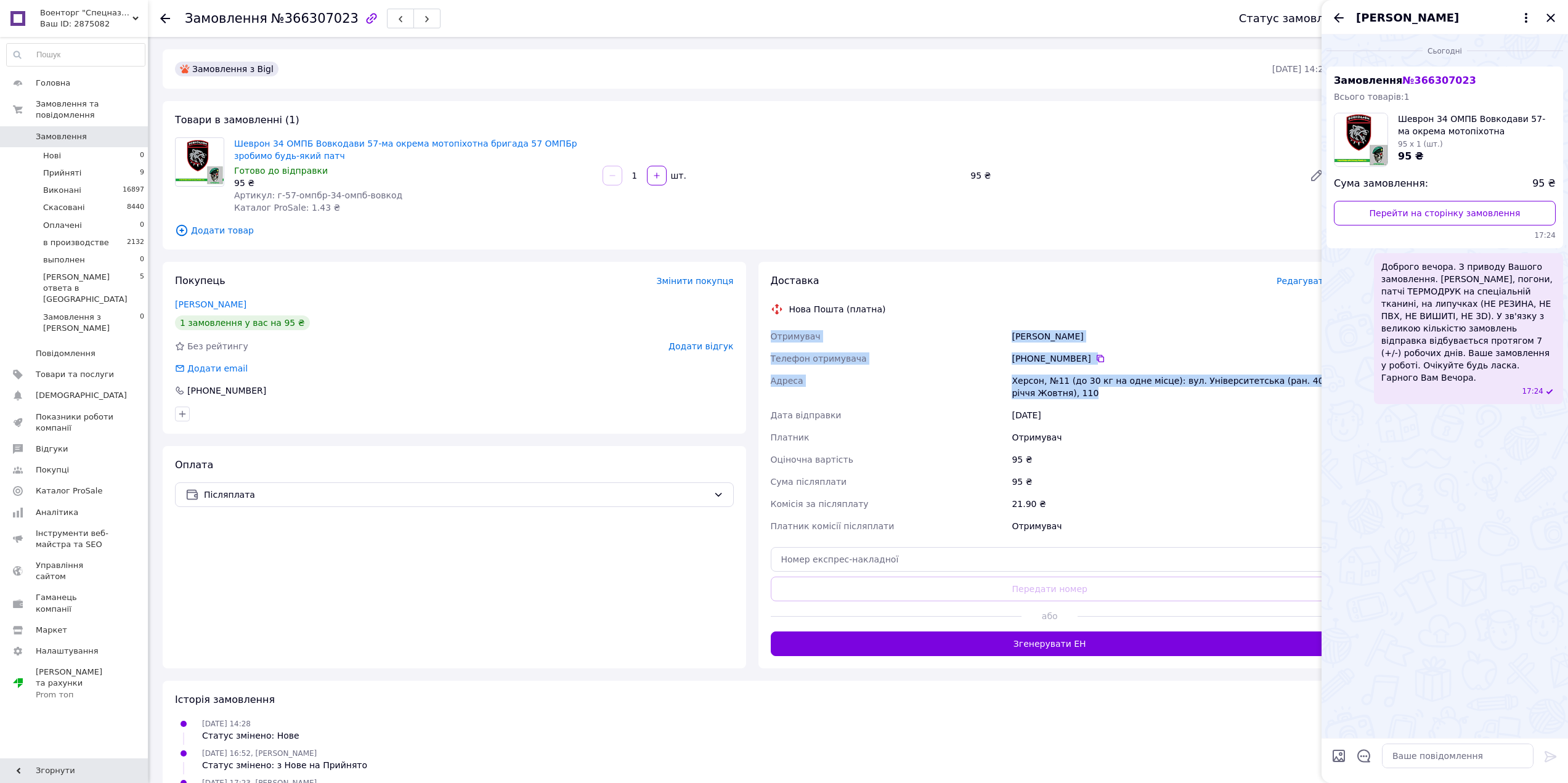
drag, startPoint x: 769, startPoint y: 338, endPoint x: 1087, endPoint y: 395, distance: 323.1
click at [1087, 395] on div "Отримувач Горькова Алла Телефон отримувача +380 66 786 00 24   Адреса Херсон, №…" at bounding box center [1049, 431] width 563 height 212
copy div "Отримувач Горькова Алла Телефон отримувача +380 66 786 00 24   Адреса Херсон, №…"
click at [381, 147] on link "Шеврон 34 ОМПБ Вовкодави 57-ма окрема мотопіхотна бригада 57 ОМПБр зробимо будь…" at bounding box center [406, 150] width 343 height 22
click at [1553, 19] on icon "Закрити" at bounding box center [1550, 17] width 8 height 8
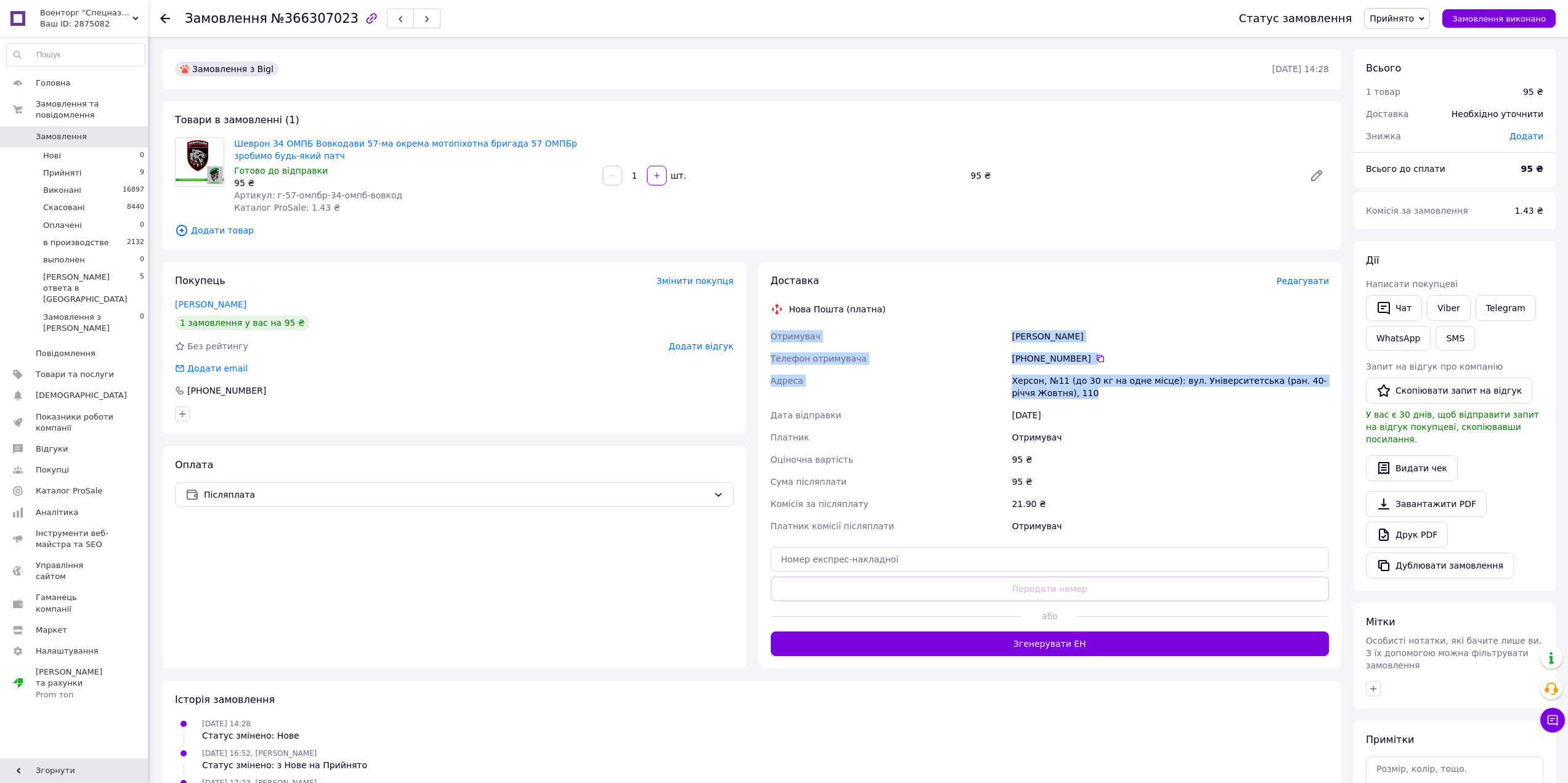
click at [1404, 21] on span "Прийнято" at bounding box center [1391, 18] width 45 height 9
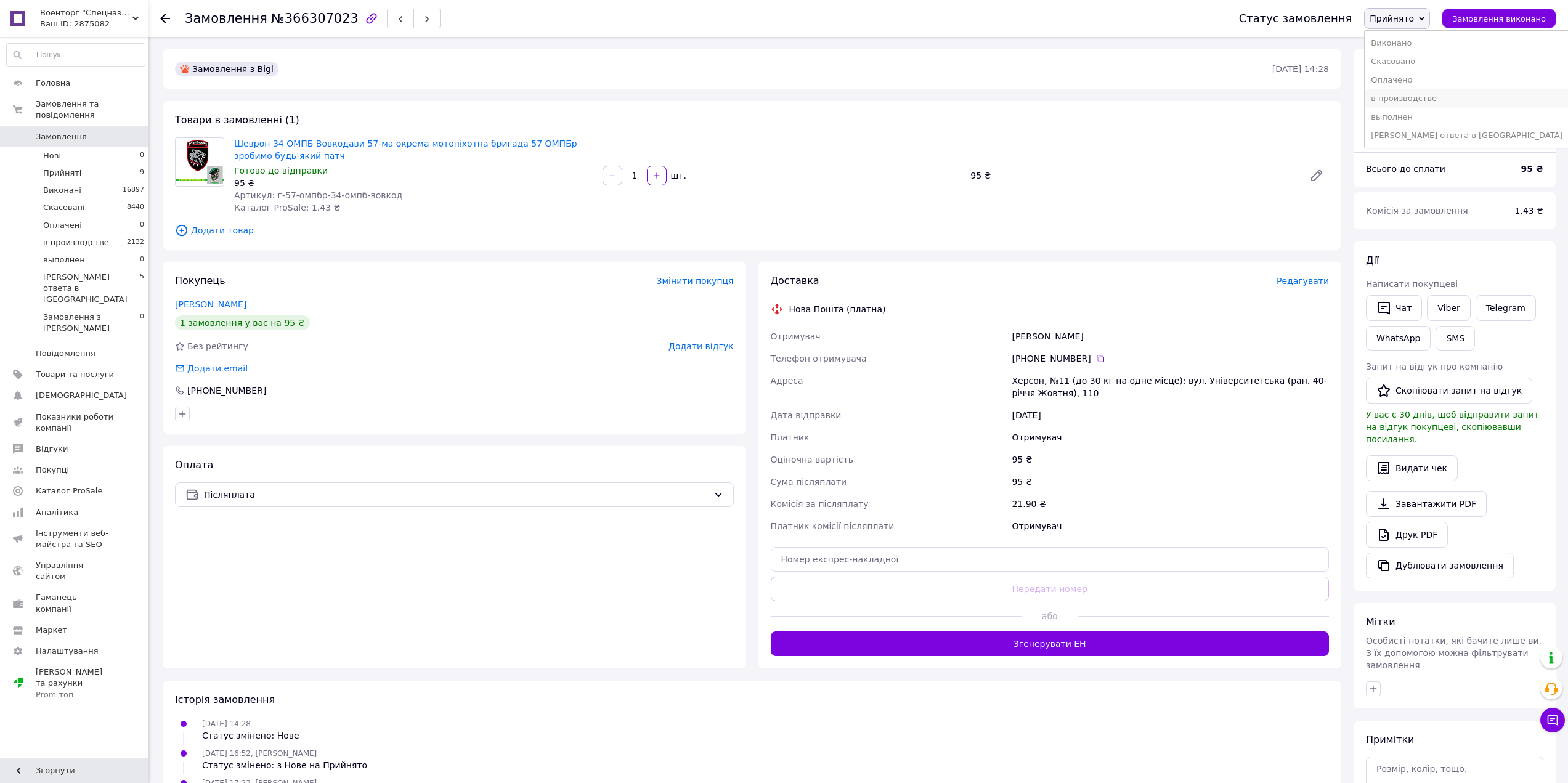
click at [1417, 99] on li "в производстве" at bounding box center [1467, 99] width 204 height 19
click at [99, 165] on li "Прийняті 9" at bounding box center [75, 173] width 152 height 17
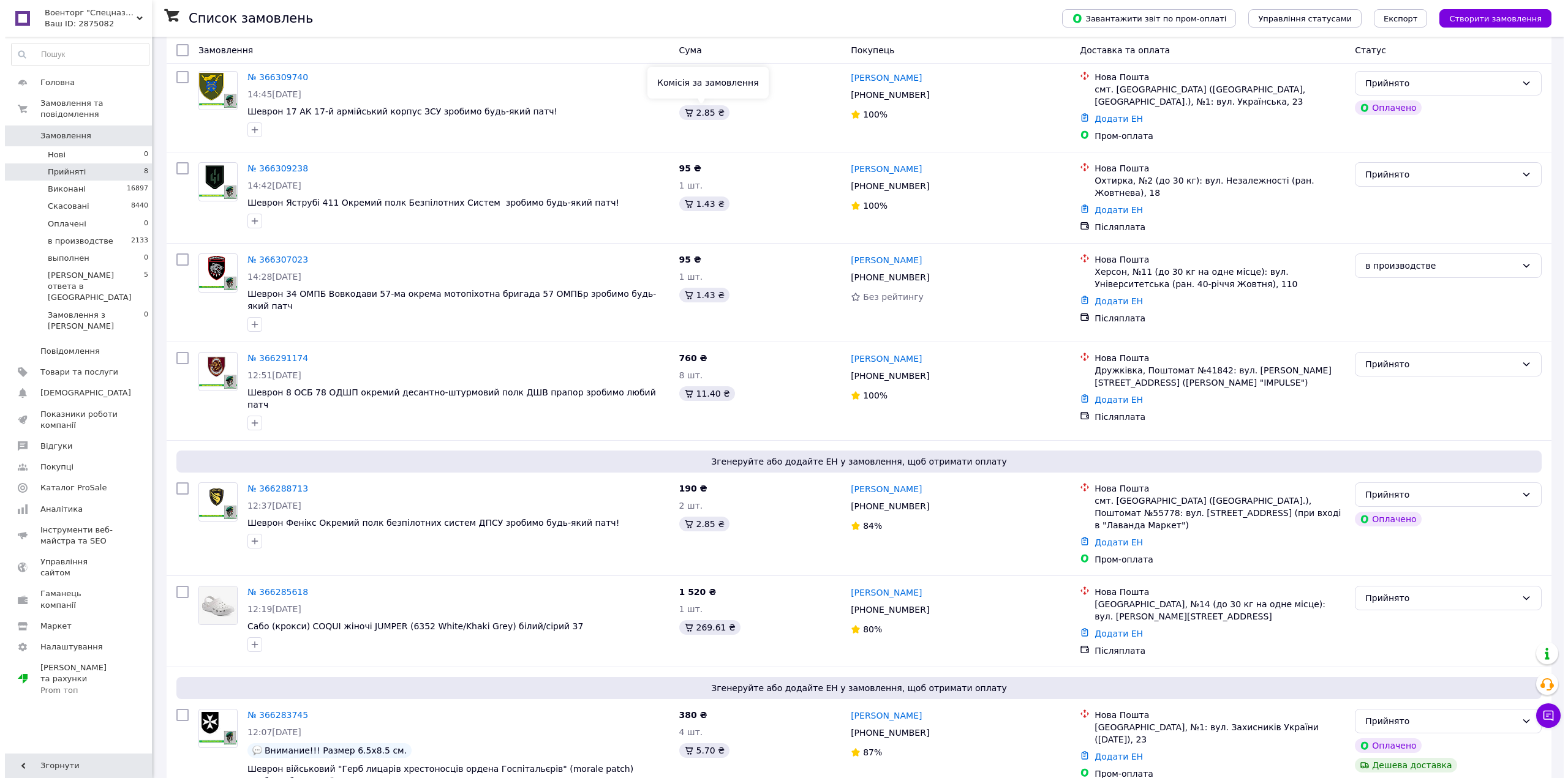
scroll to position [384, 0]
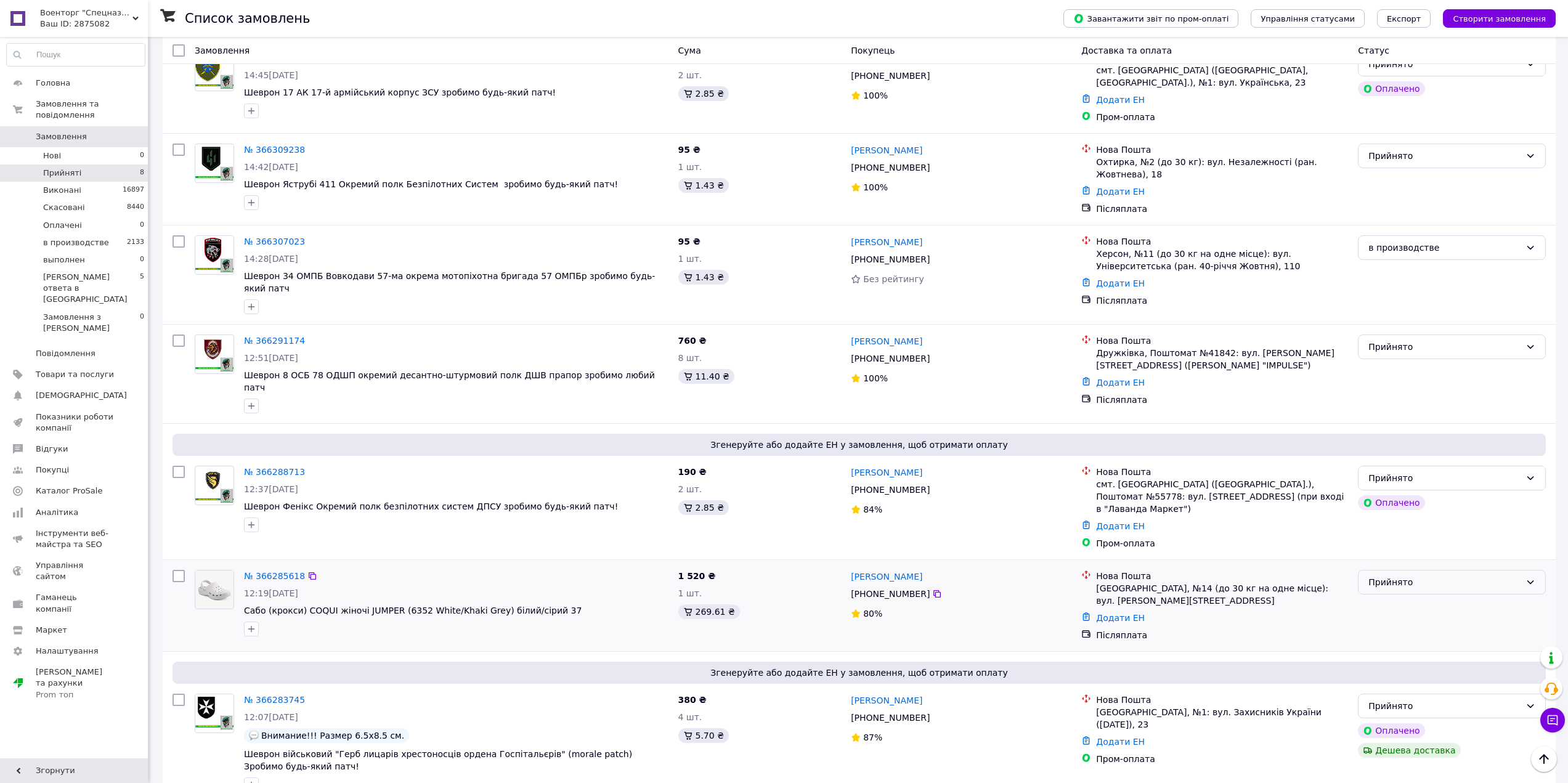
click at [1469, 575] on div "Прийнято" at bounding box center [1444, 582] width 152 height 14
click at [1428, 603] on li "Скасовано" at bounding box center [1451, 599] width 187 height 22
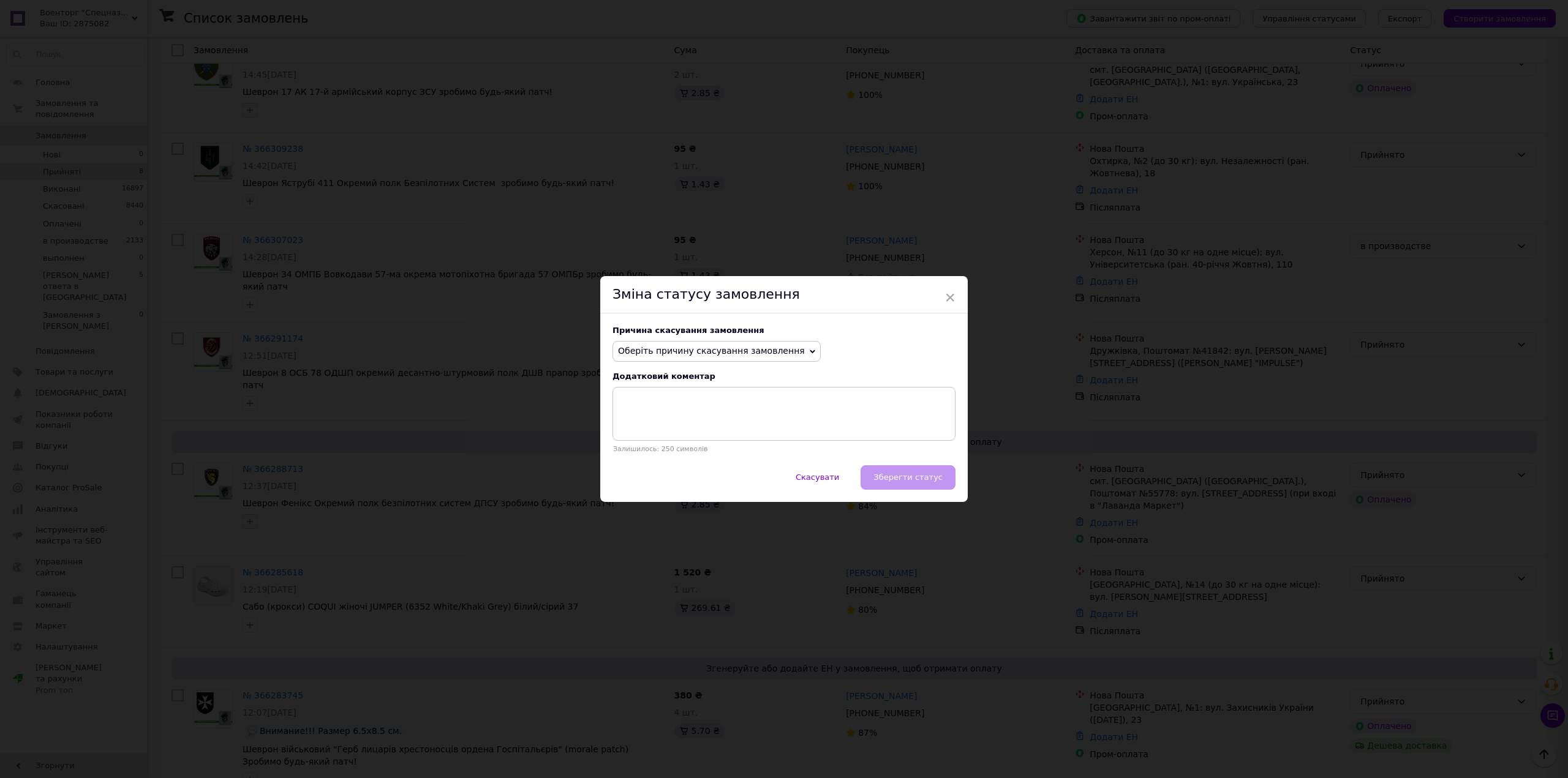
click at [686, 347] on span "Оберіть причину скасування замовлення" at bounding box center [711, 350] width 187 height 9
click at [674, 381] on li "Немає в наявності" at bounding box center [716, 375] width 207 height 17
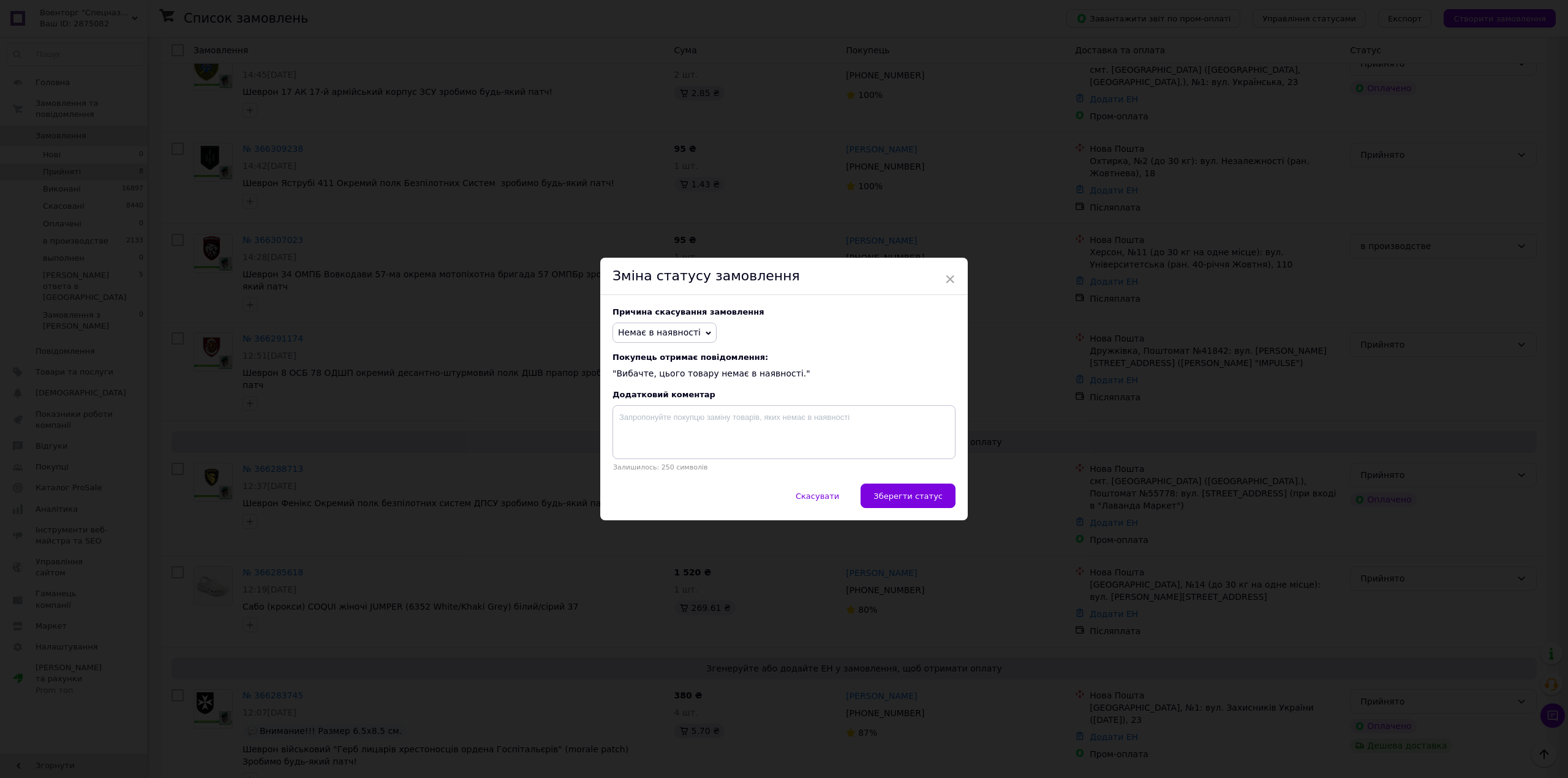
click at [928, 501] on span "Зберегти статус" at bounding box center [908, 496] width 69 height 9
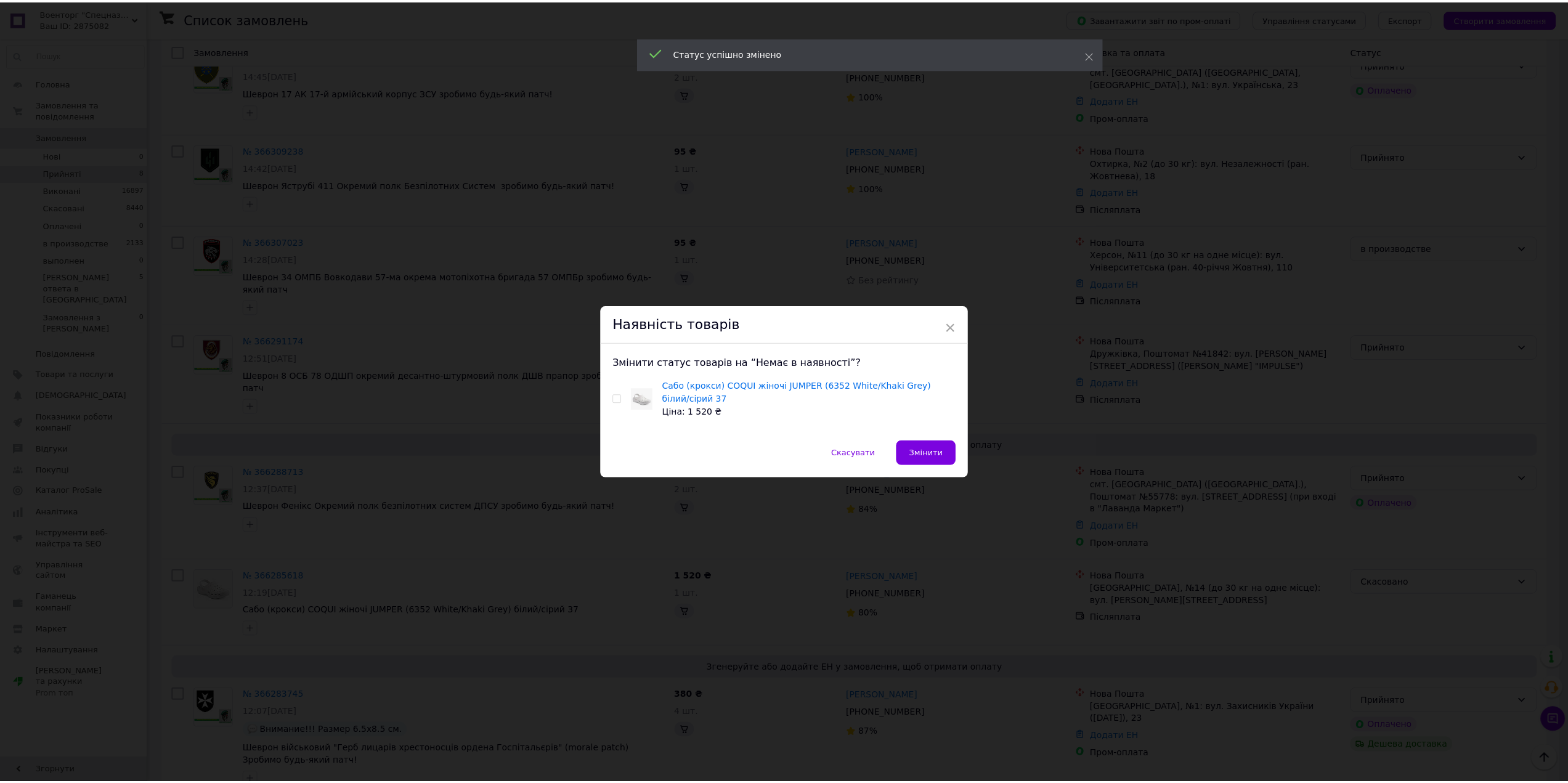
scroll to position [382, 0]
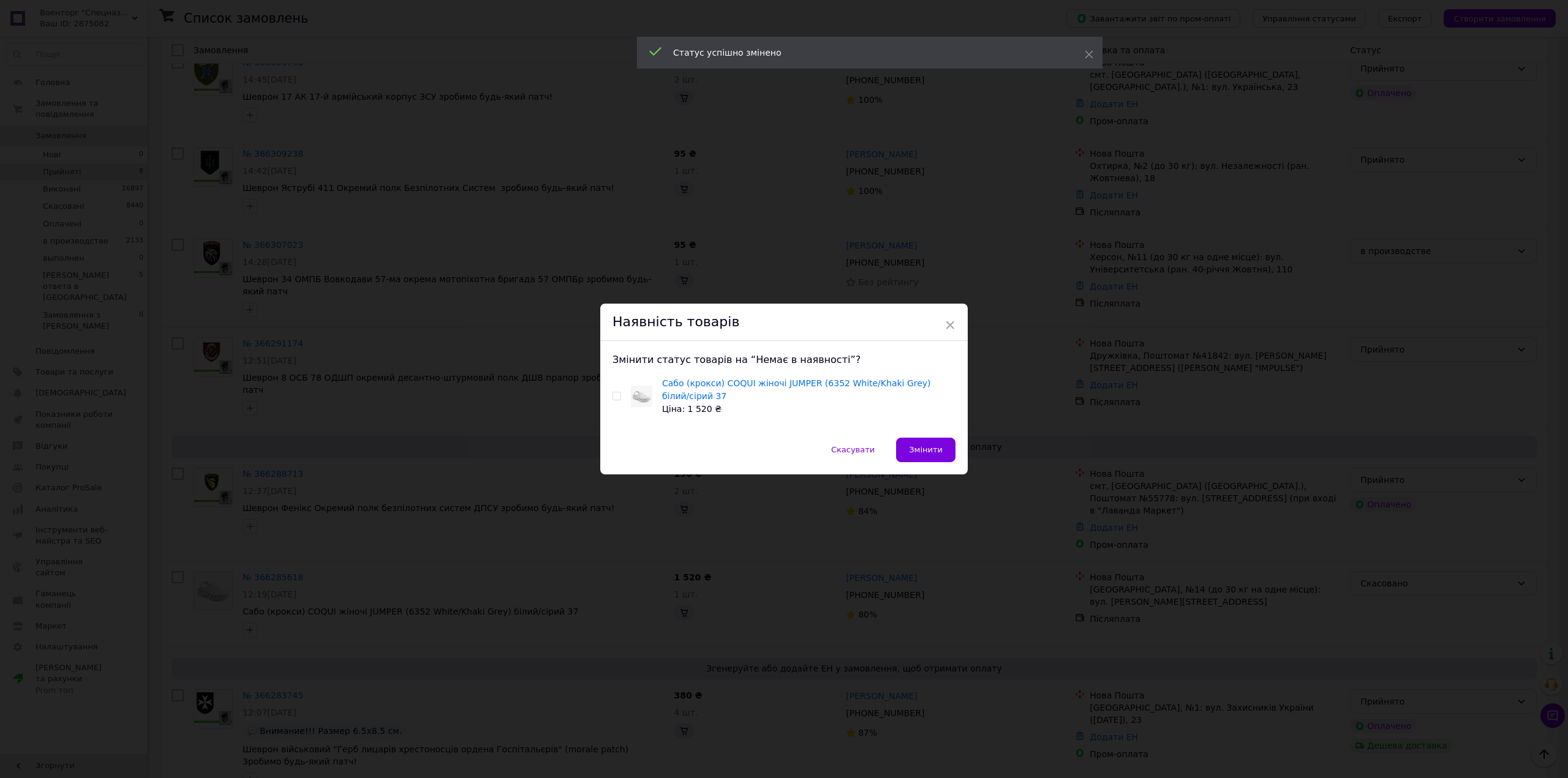
click at [613, 397] on input "checkbox" at bounding box center [616, 396] width 8 height 8
checkbox input "true"
click at [932, 447] on span "Змінити" at bounding box center [926, 449] width 34 height 9
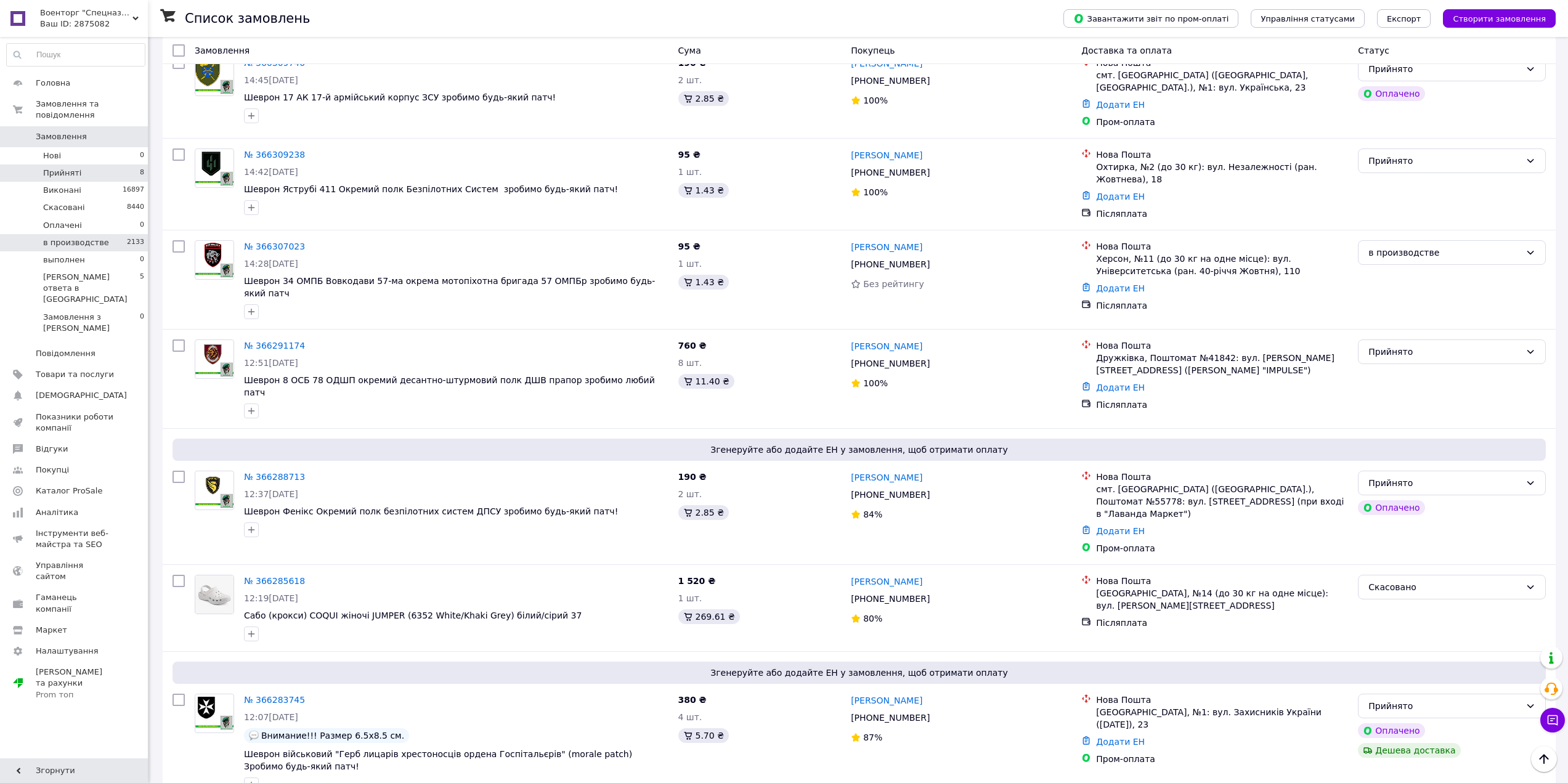
click at [114, 234] on li "в производстве 2133" at bounding box center [75, 243] width 152 height 17
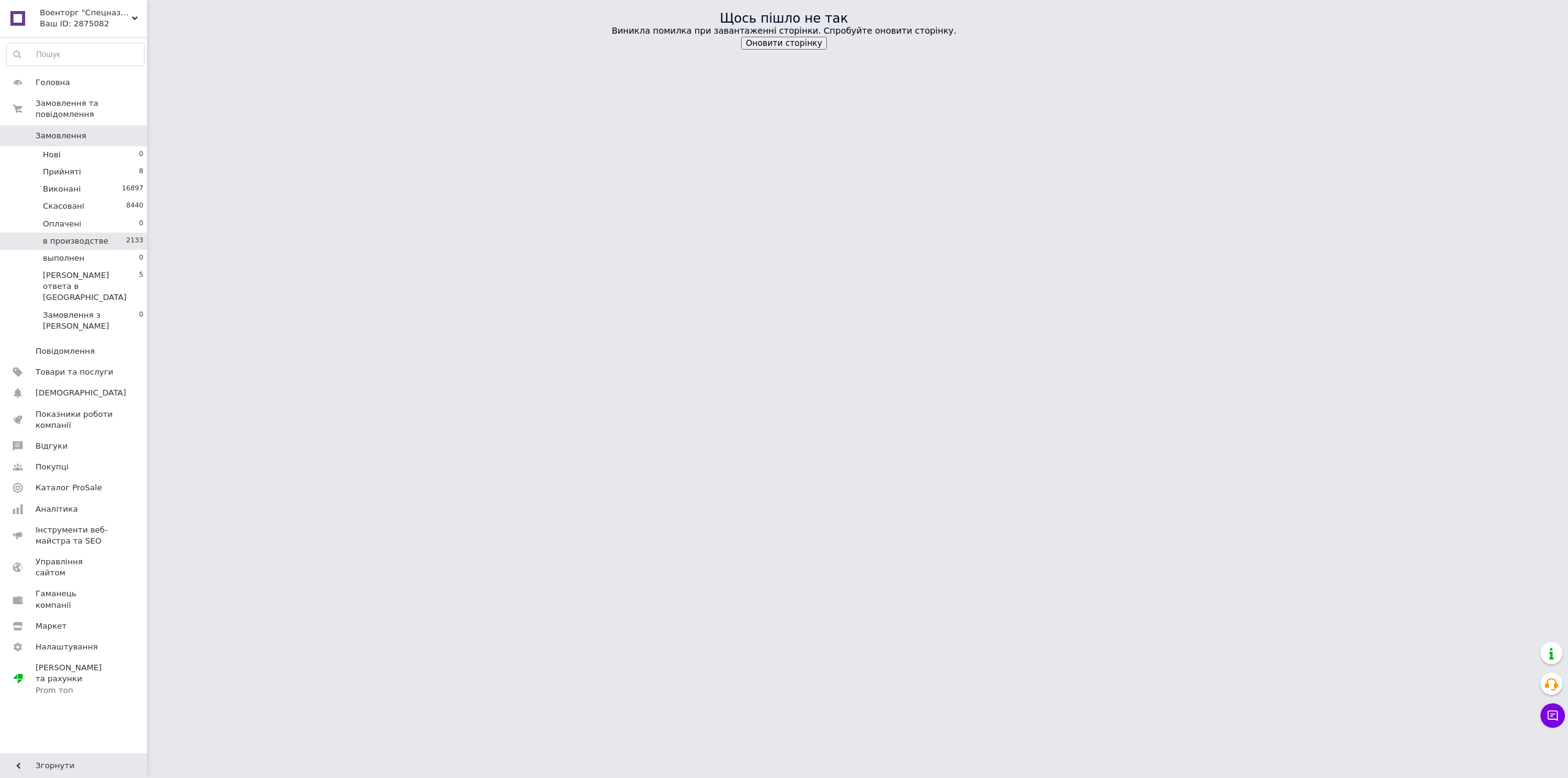
click at [778, 44] on button "Оновити сторінку" at bounding box center [784, 43] width 86 height 13
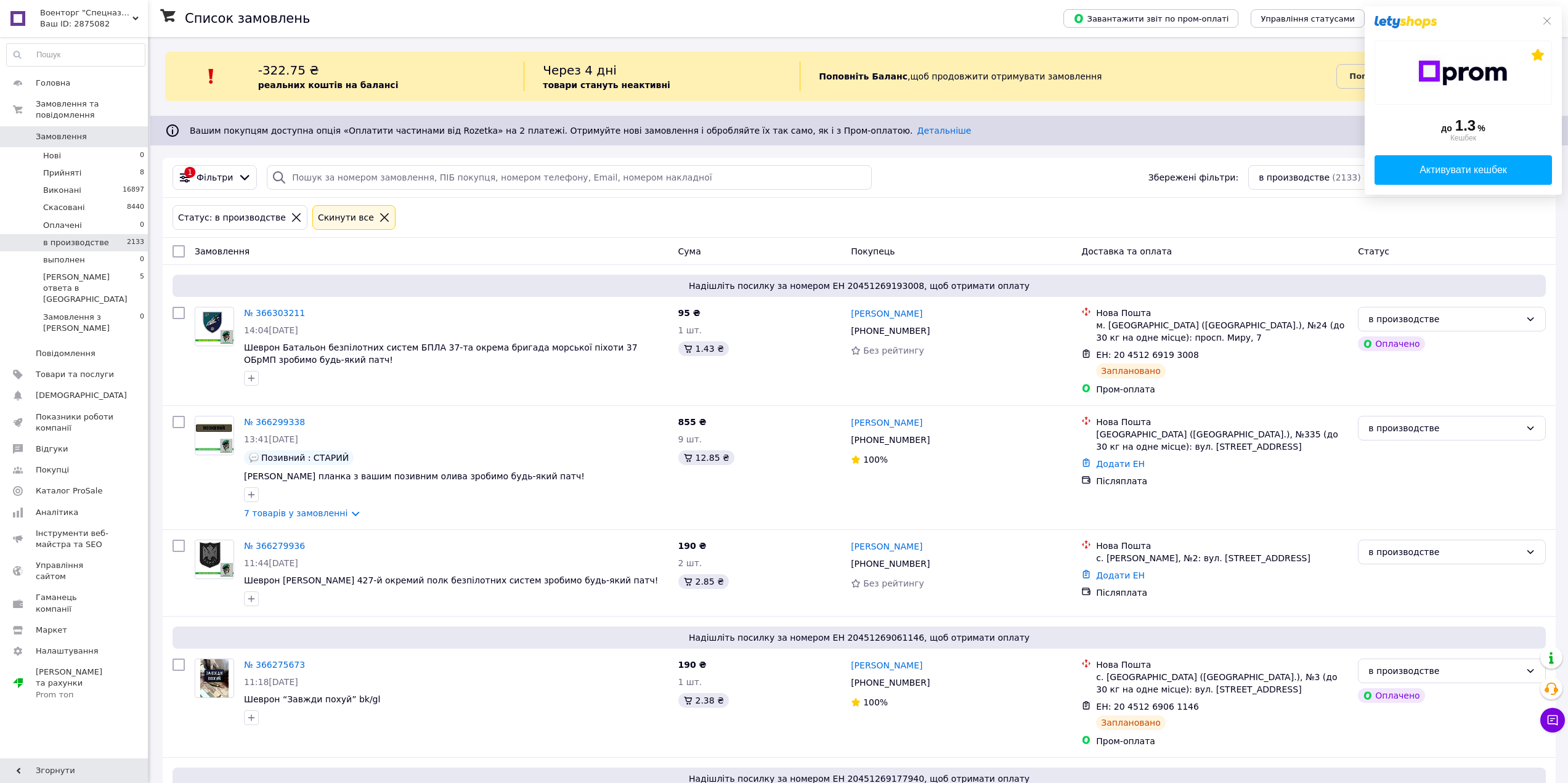
click at [103, 131] on span "Замовлення" at bounding box center [75, 136] width 78 height 11
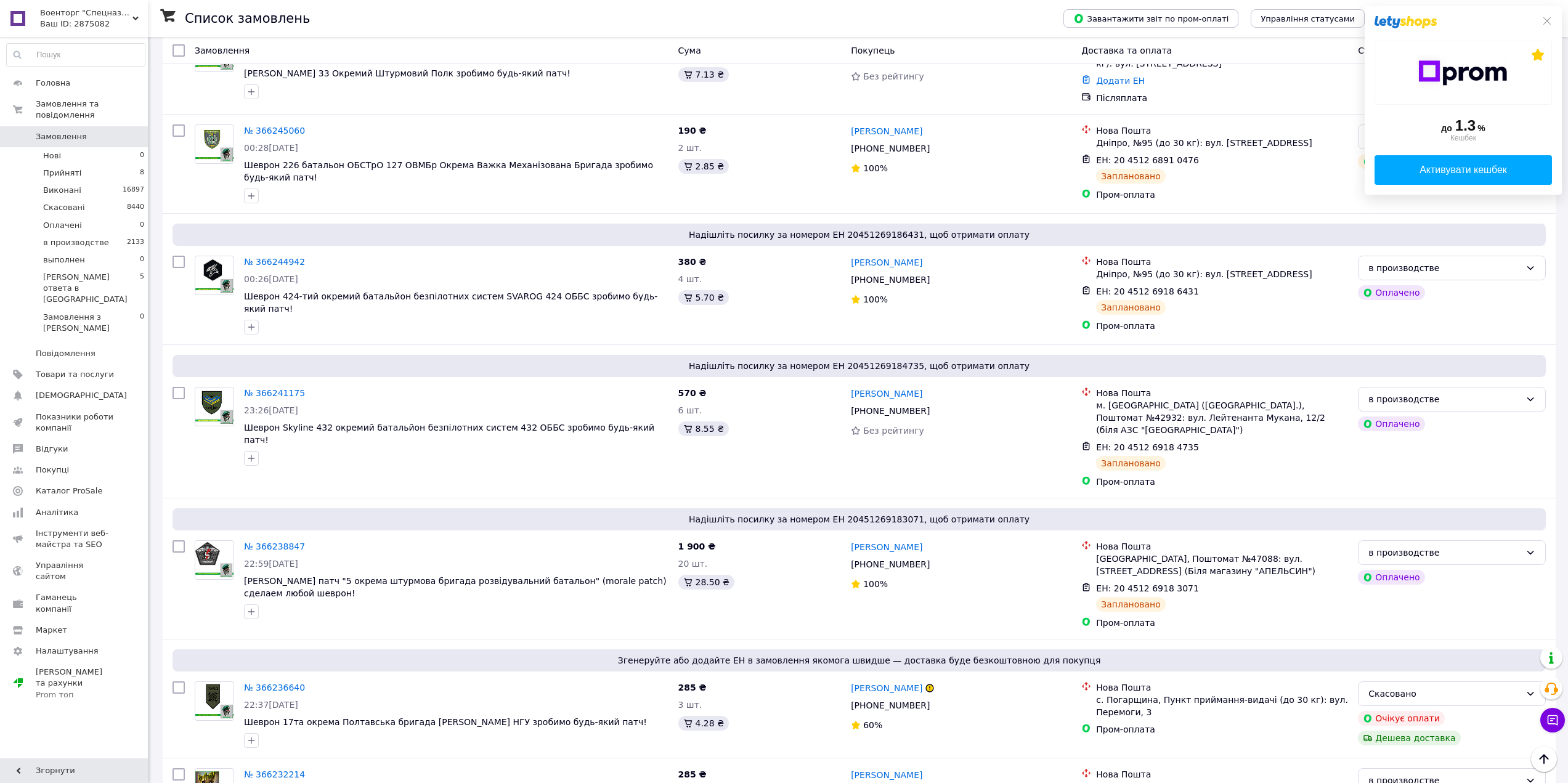
scroll to position [1817, 0]
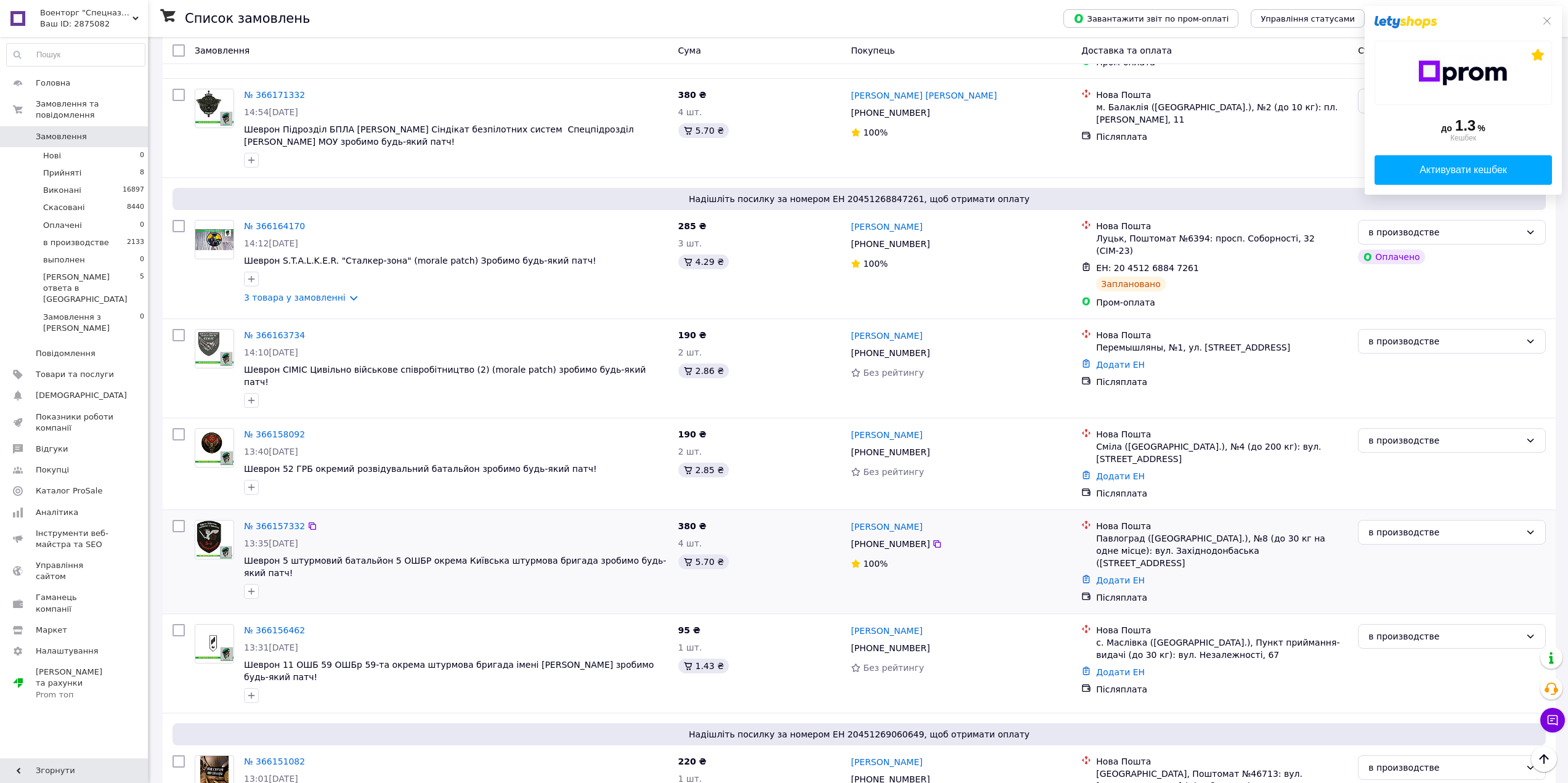
scroll to position [1700, 0]
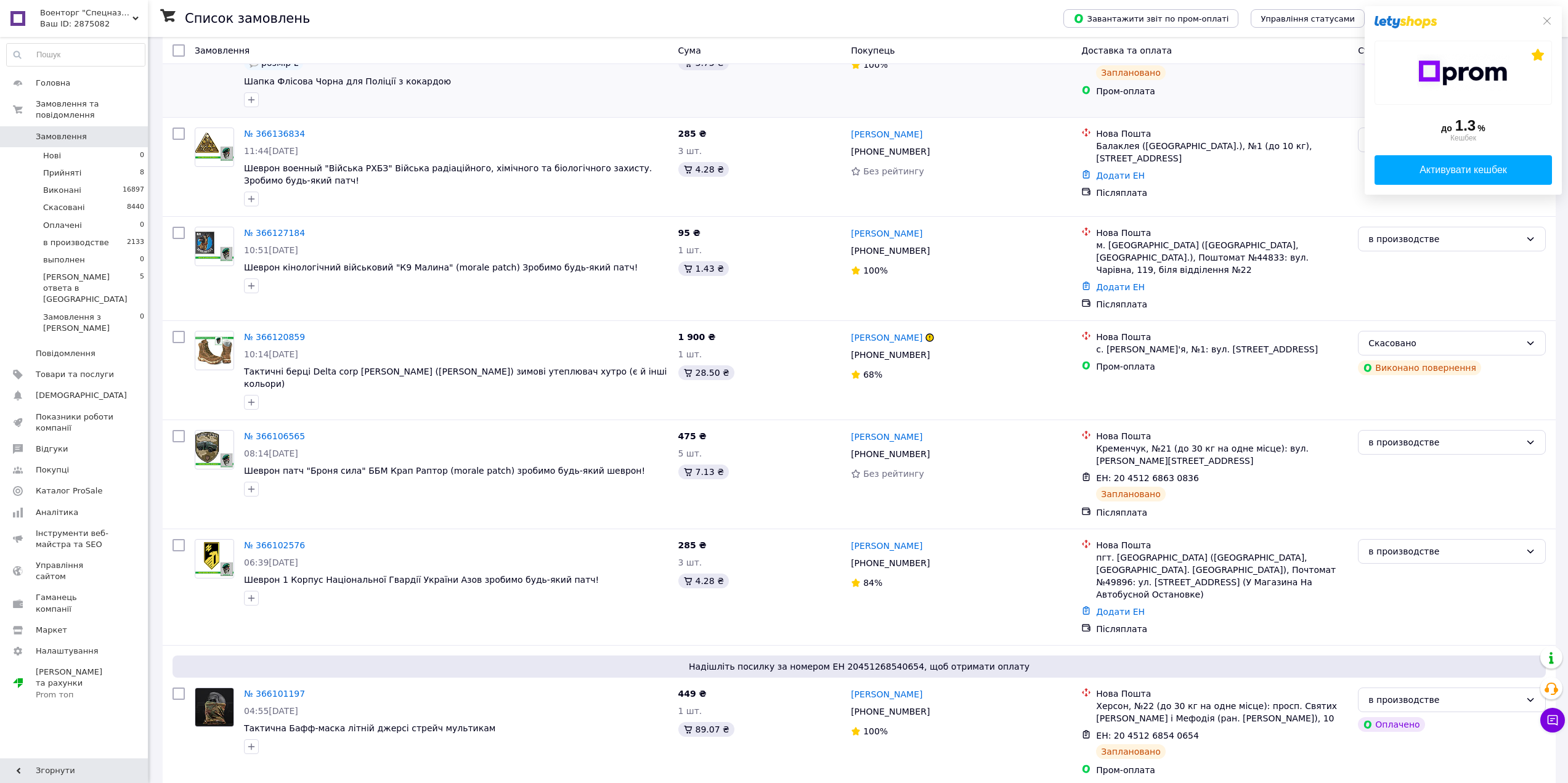
scroll to position [246, 0]
click at [106, 165] on li "Прийняті 8" at bounding box center [75, 173] width 152 height 17
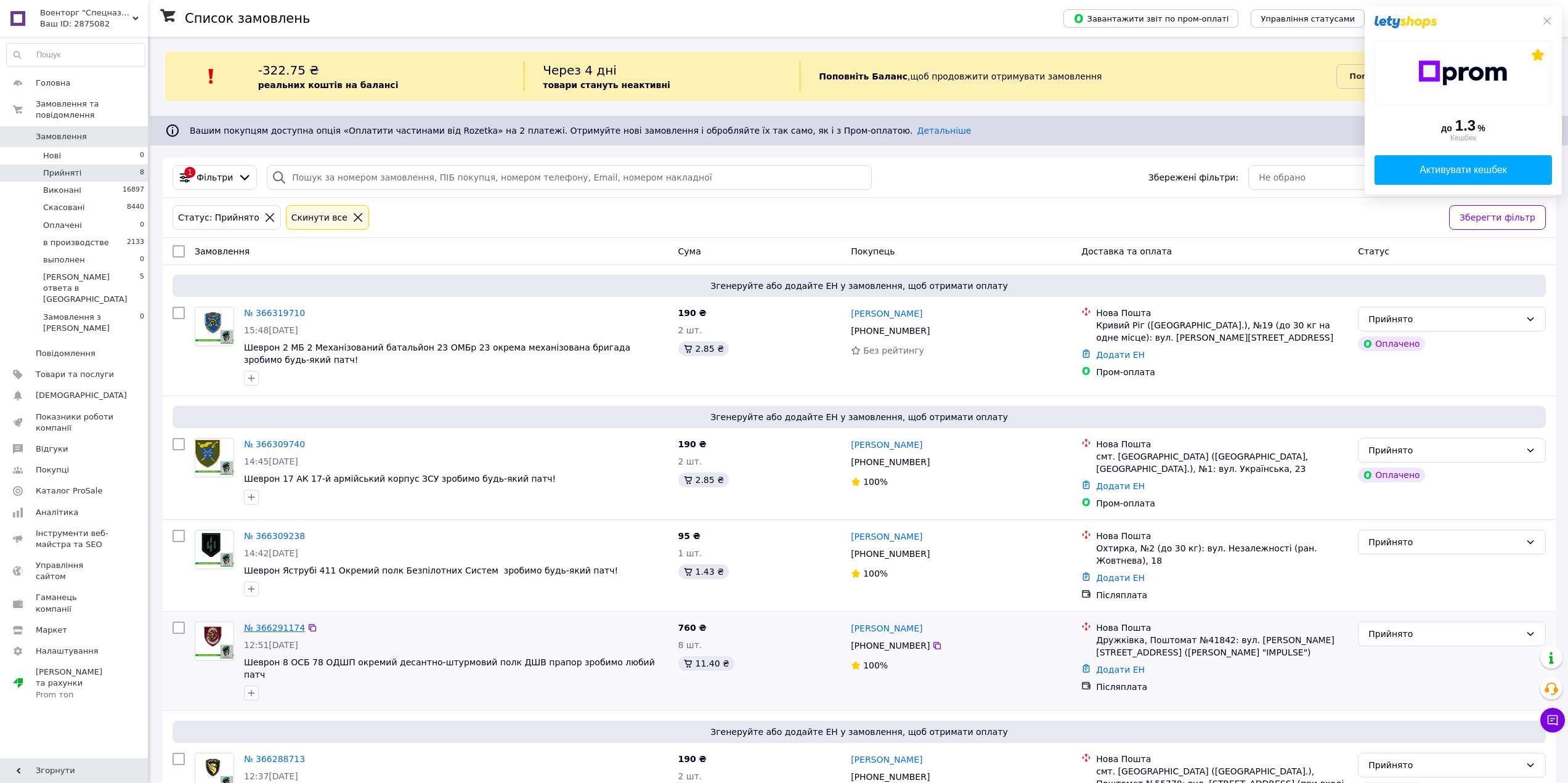
click at [273, 623] on link "№ 366291174" at bounding box center [274, 627] width 61 height 9
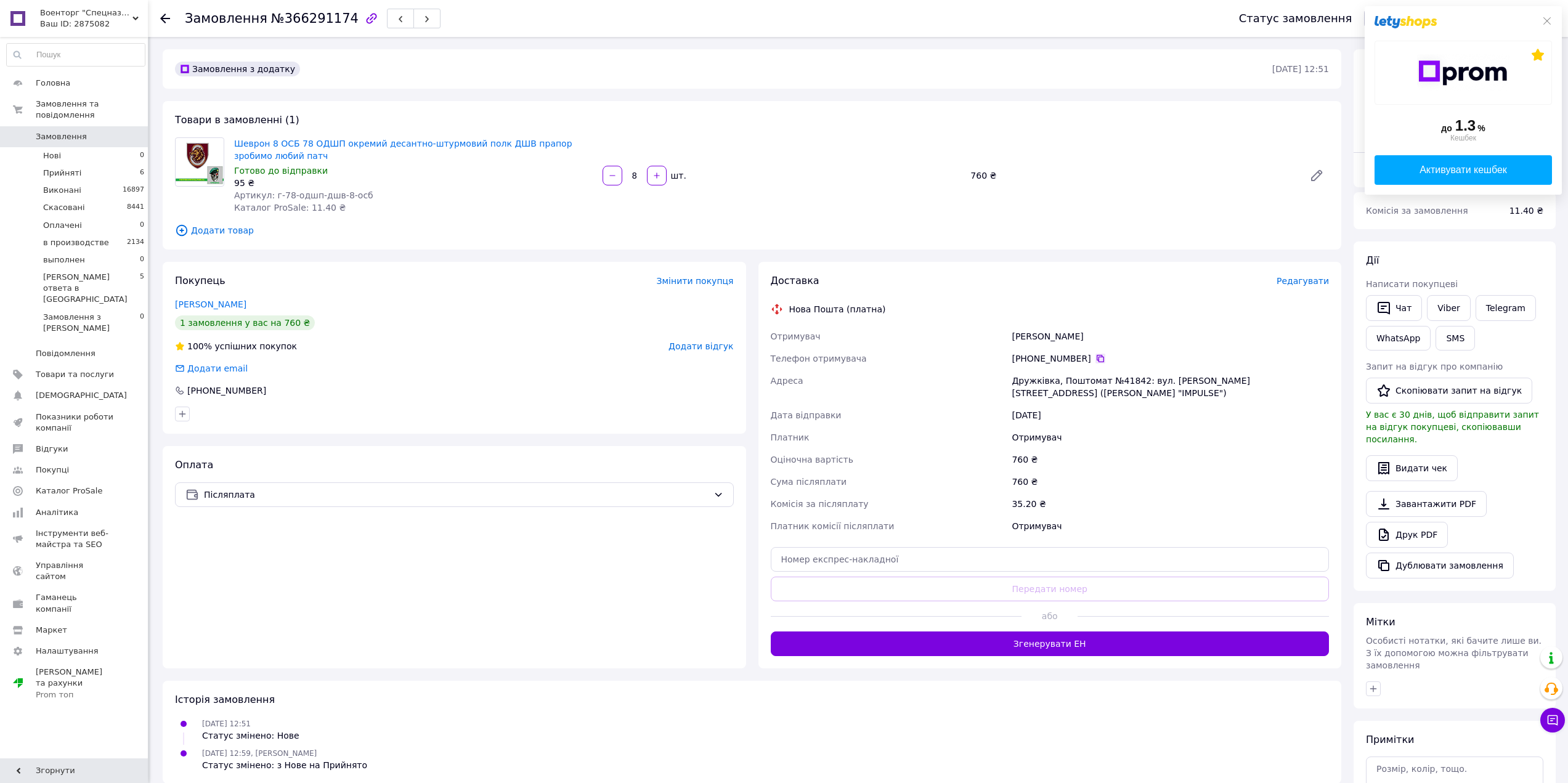
click at [1096, 358] on icon at bounding box center [1100, 358] width 9 height 9
drag, startPoint x: 896, startPoint y: 352, endPoint x: 1119, endPoint y: 391, distance: 226.4
click at [1119, 391] on div "Доставка Редагувати Нова Пошта (платна) Отримувач [PERSON_NAME] Телефон отримув…" at bounding box center [1050, 465] width 583 height 407
copy div "Отримувач [PERSON_NAME] Телефон отримувача [PHONE_NUMBER]   [PERSON_NAME], Пошт…"
click at [1548, 14] on div "до 1.3 % Кешбек Активувати кешбек" at bounding box center [1463, 100] width 197 height 189
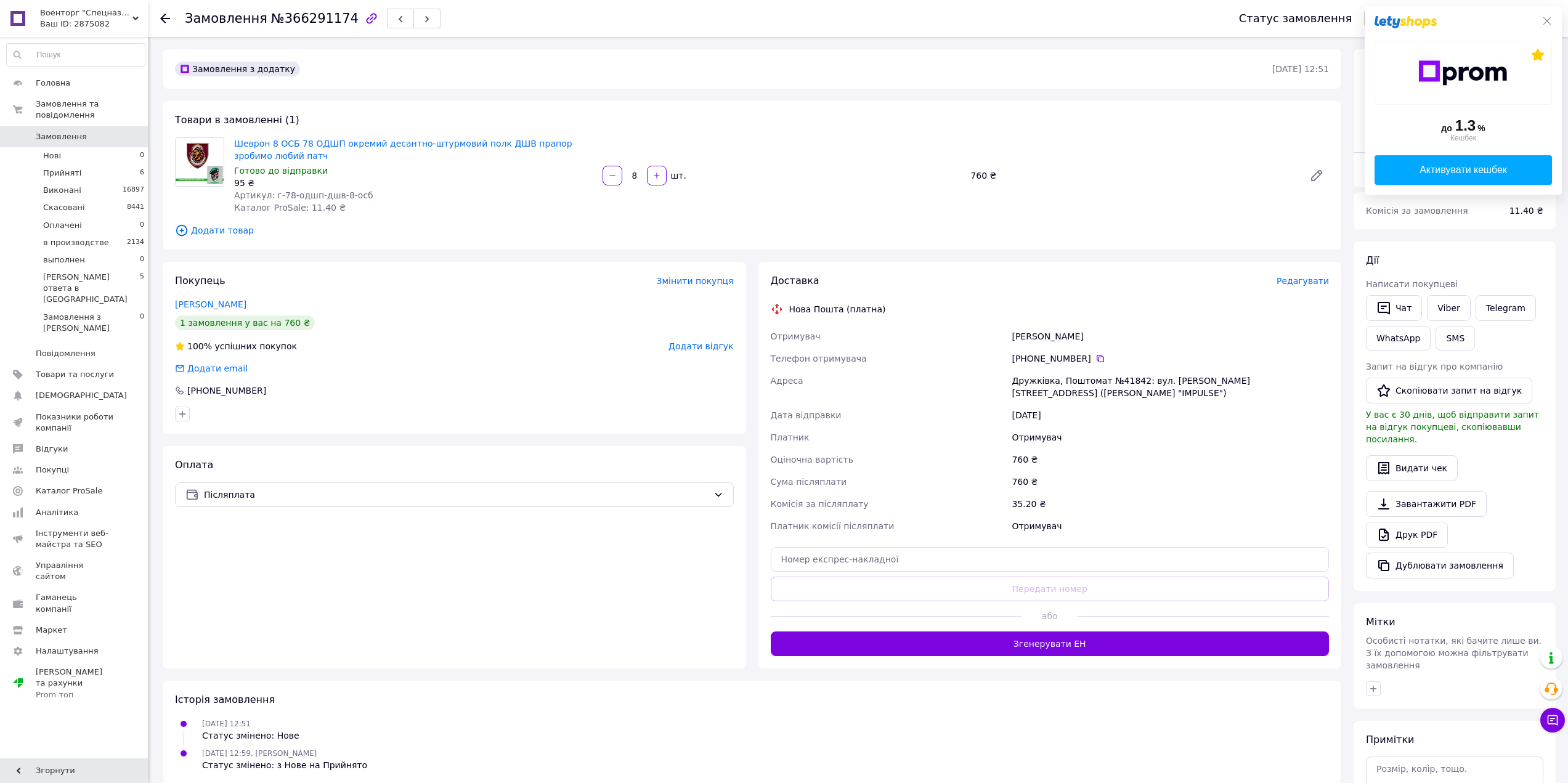
click at [1544, 24] on icon at bounding box center [1546, 21] width 9 height 9
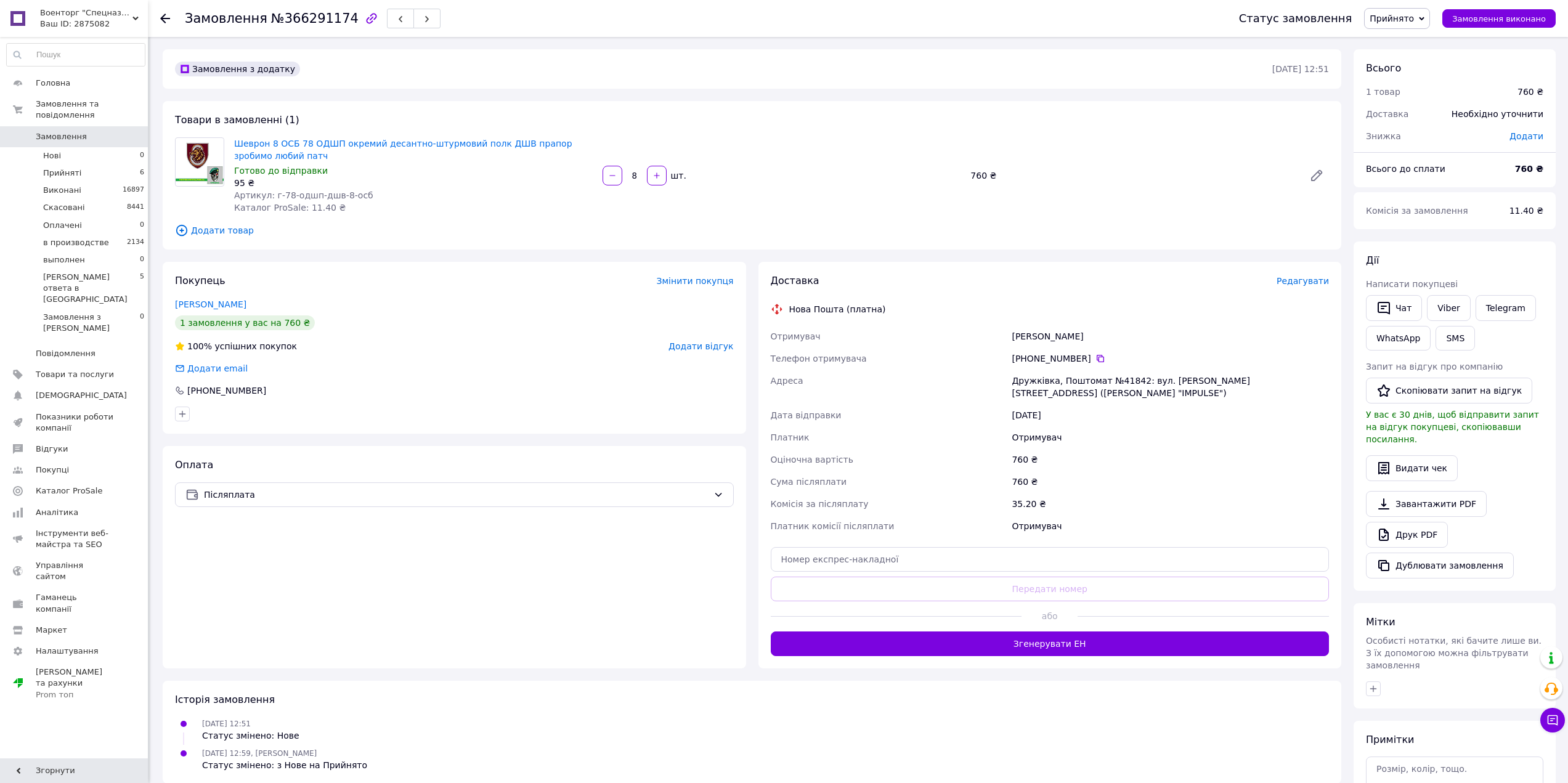
click at [1430, 15] on span "Прийнято" at bounding box center [1397, 18] width 66 height 21
click at [1441, 99] on li "в производстве" at bounding box center [1467, 99] width 204 height 19
click at [62, 167] on li "Прийняті 6" at bounding box center [75, 173] width 152 height 17
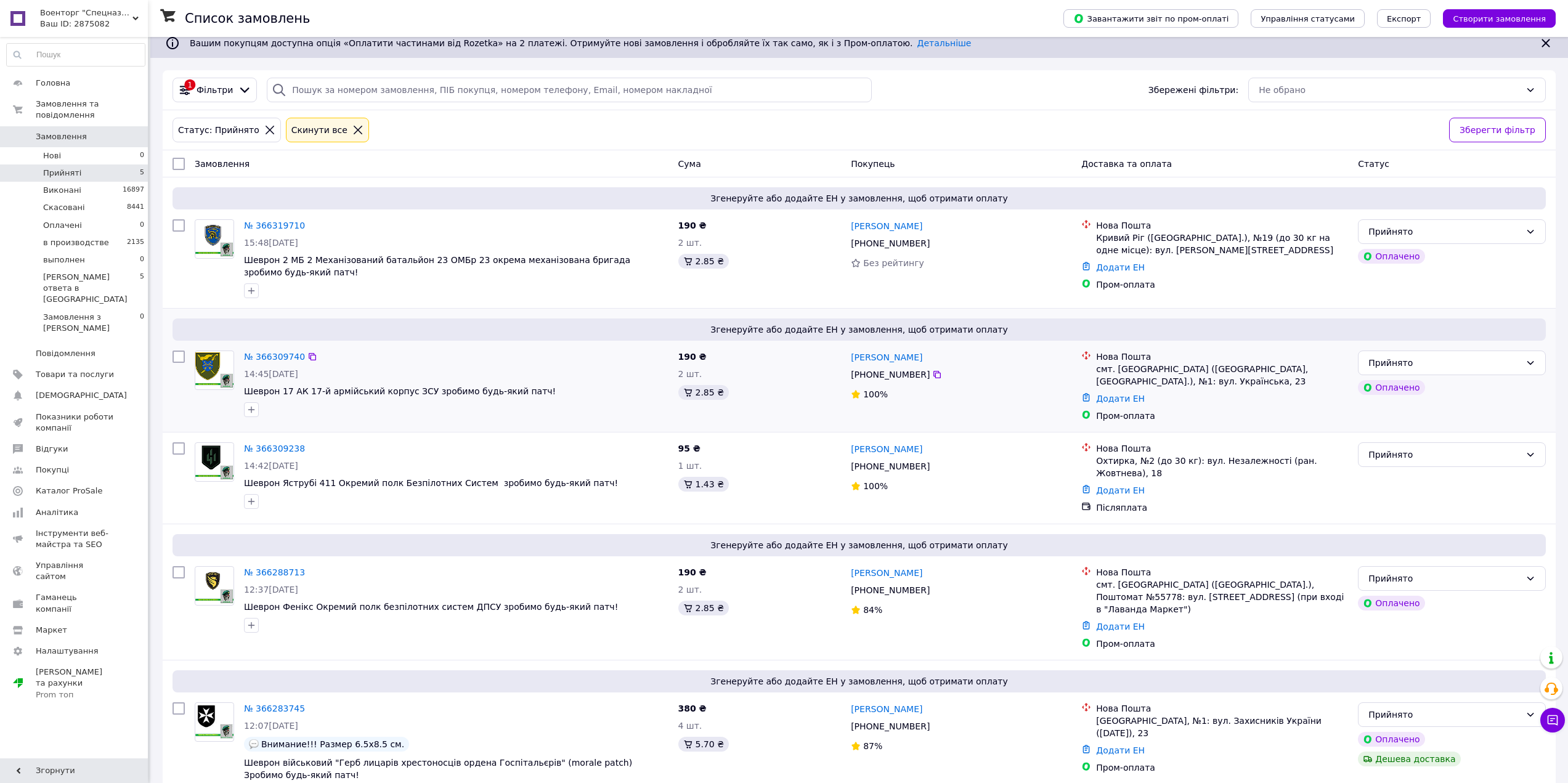
scroll to position [111, 0]
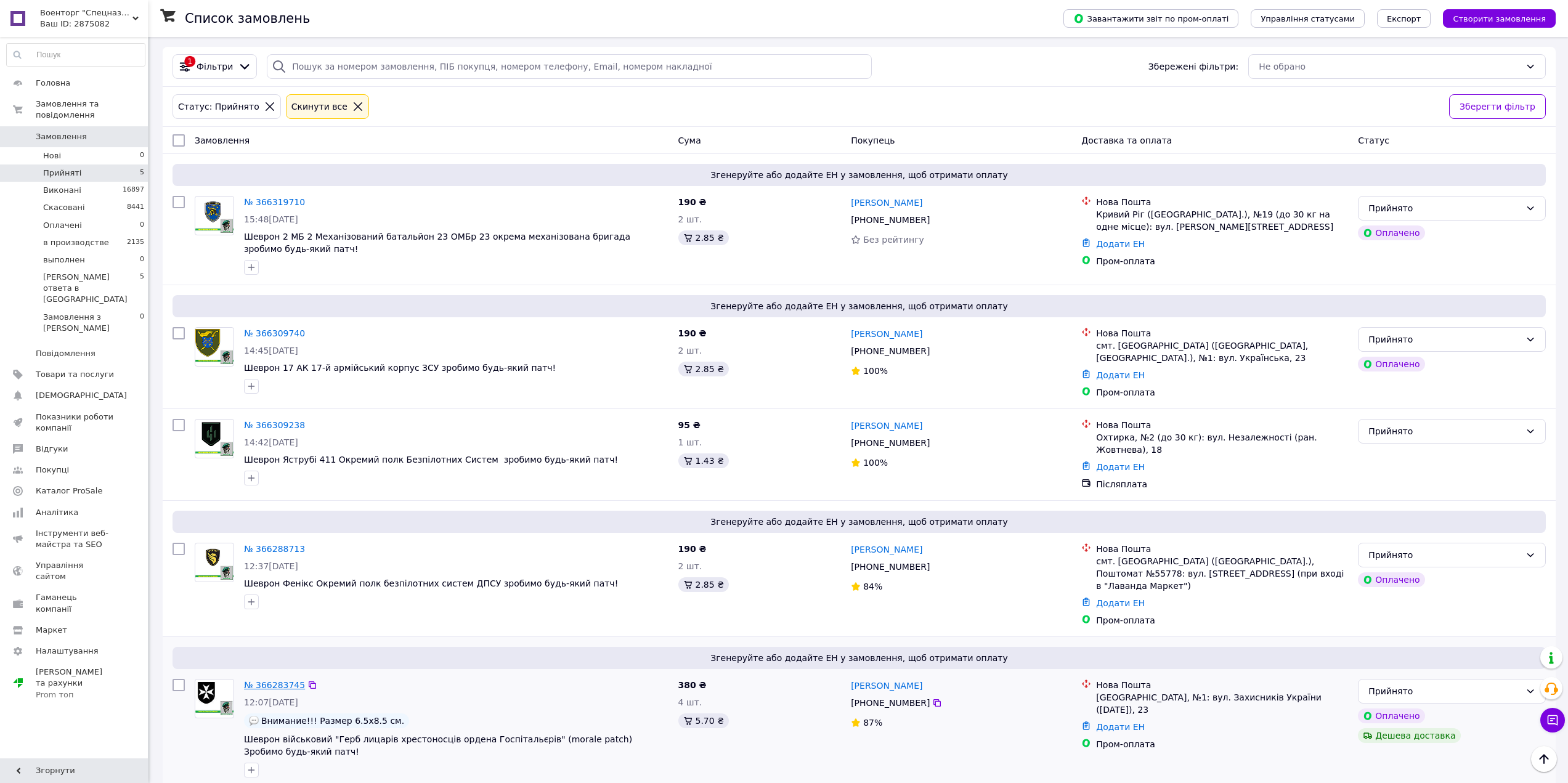
click at [276, 680] on link "№ 366283745" at bounding box center [274, 684] width 61 height 9
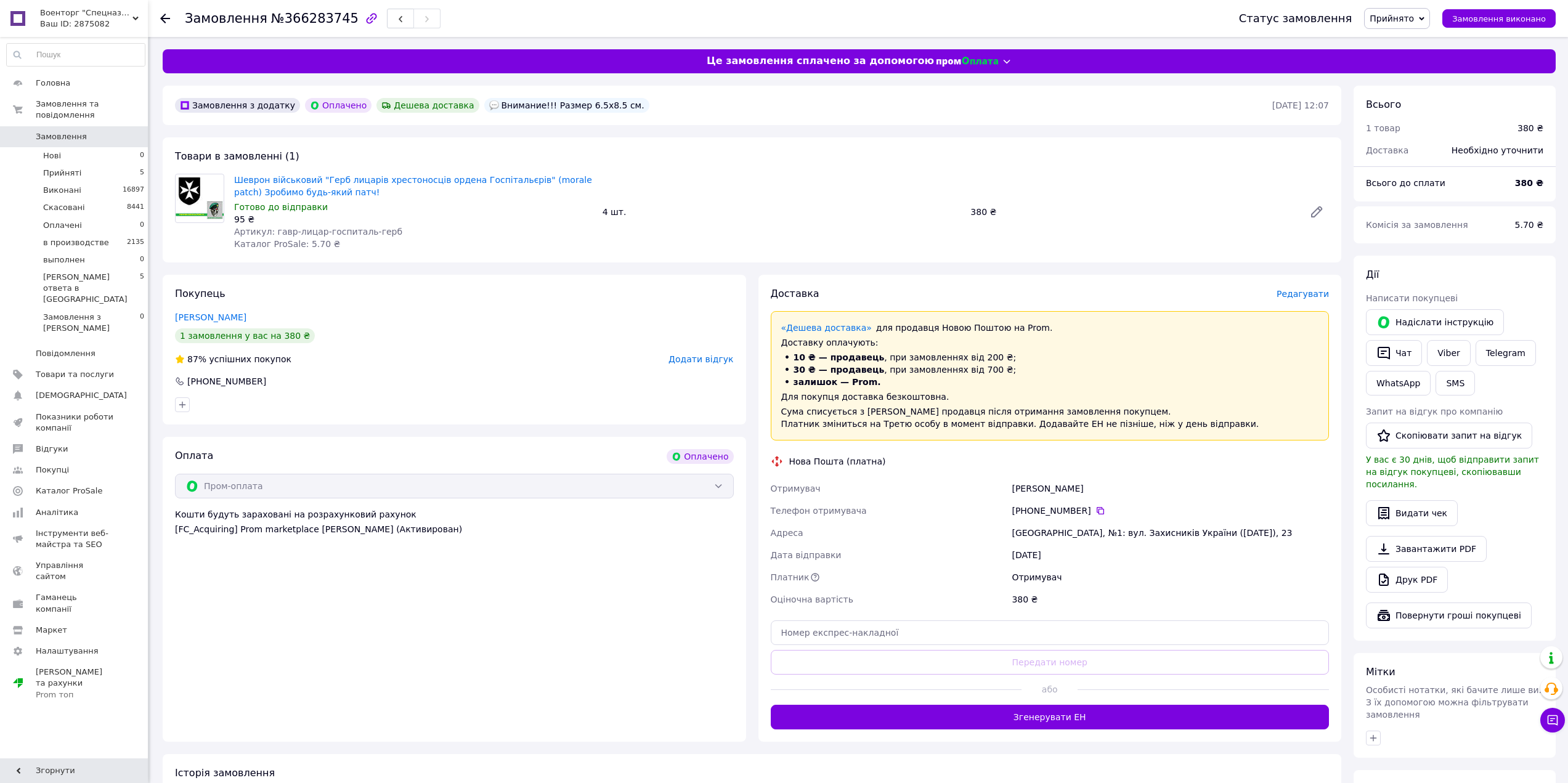
click at [1318, 295] on span "Редагувати" at bounding box center [1302, 293] width 52 height 9
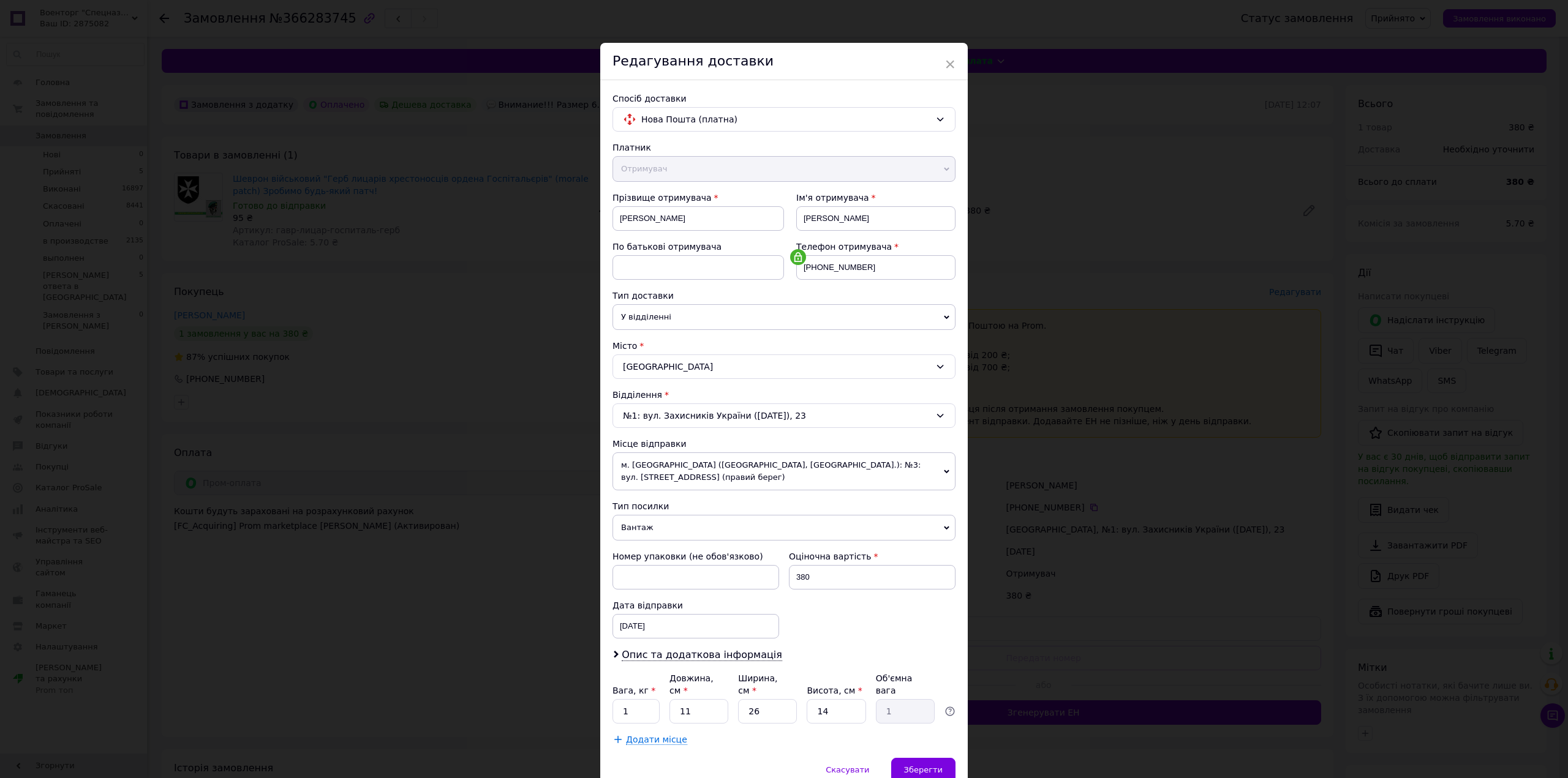
click at [688, 522] on span "Вантаж" at bounding box center [784, 527] width 343 height 26
click at [675, 555] on li "Документи" at bounding box center [784, 552] width 343 height 19
click at [676, 621] on div "[DATE] < 2025 > < Октябрь > Пн Вт Ср Чт Пт Сб Вс 29 30 1 2 3 4 5 6 7 8 9 10 11 …" at bounding box center [696, 626] width 166 height 25
click at [755, 762] on link "18" at bounding box center [755, 764] width 24 height 25
type input "[DATE]"
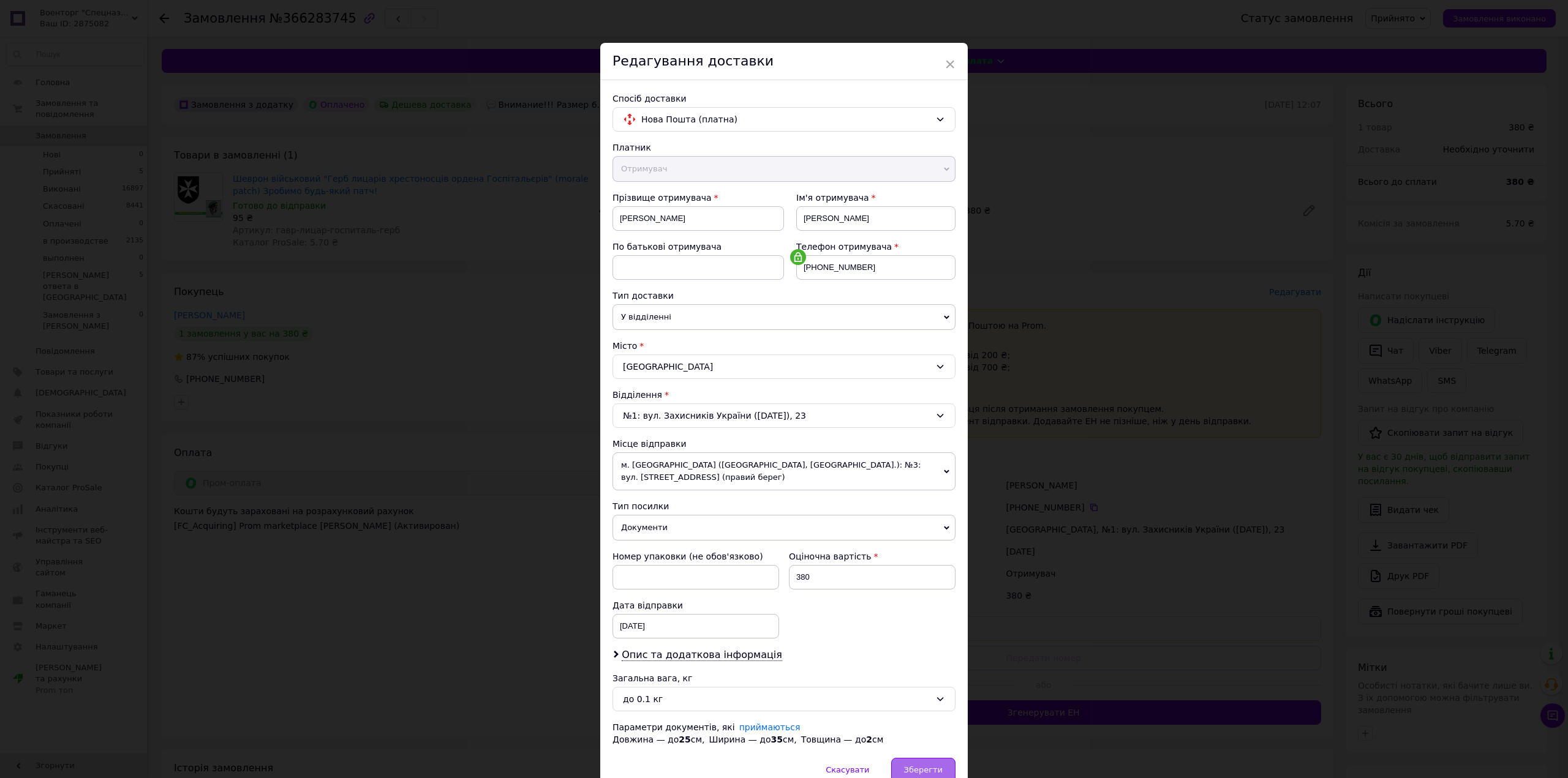
click at [928, 763] on div "Зберегти" at bounding box center [923, 770] width 64 height 25
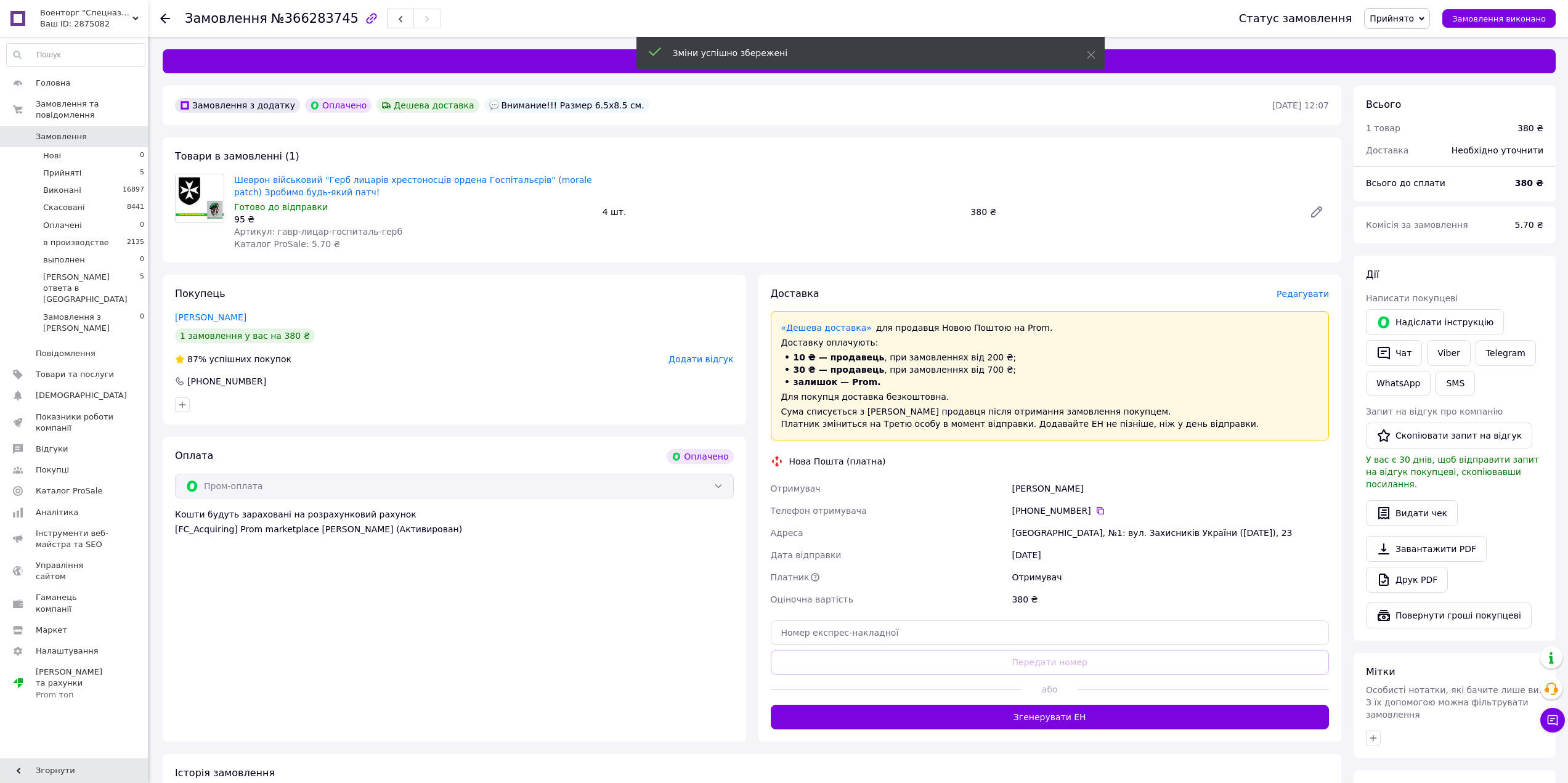
click at [1089, 714] on button "Згенерувати ЕН" at bounding box center [1050, 717] width 559 height 25
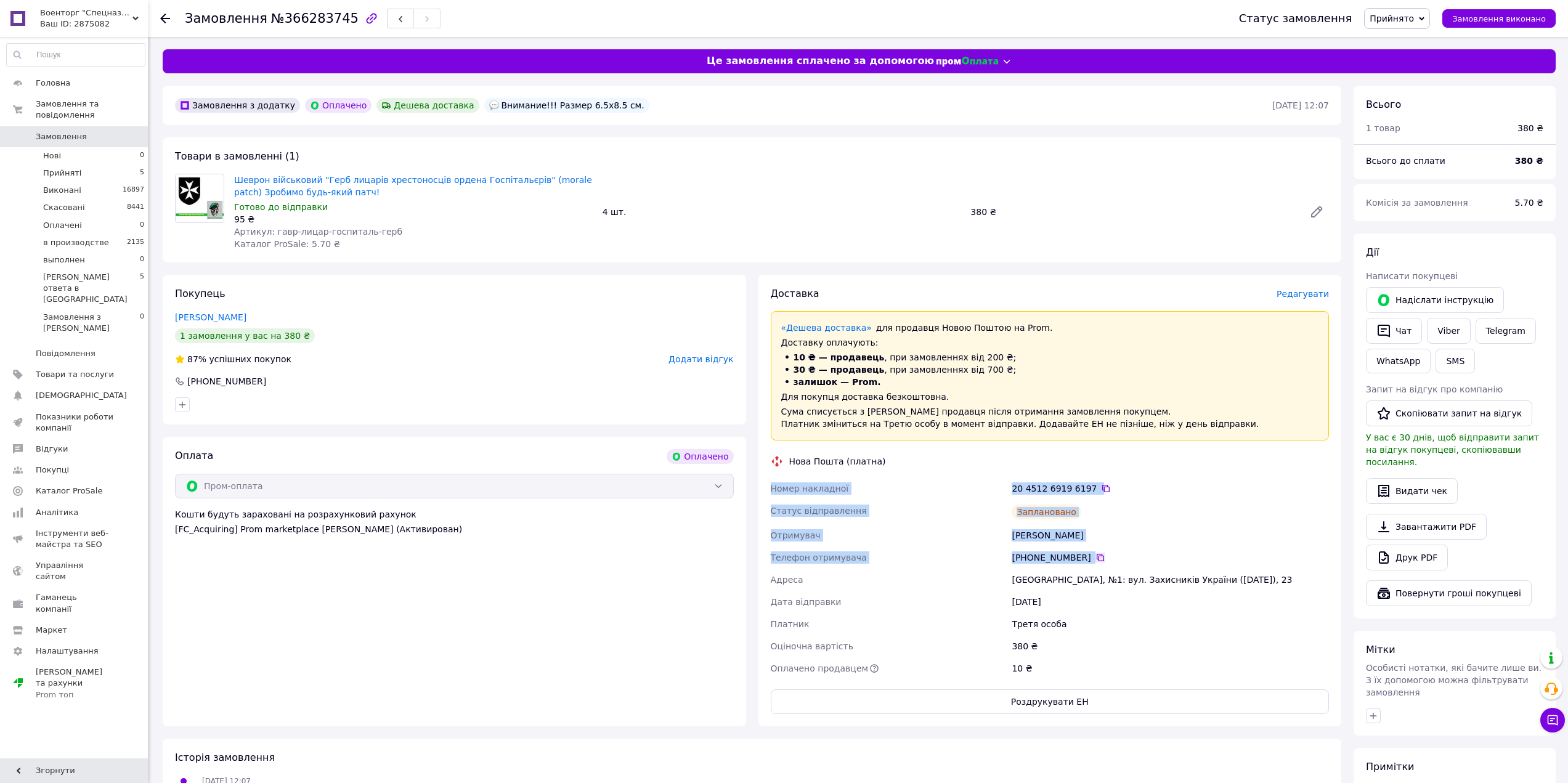
drag, startPoint x: 767, startPoint y: 482, endPoint x: 1089, endPoint y: 554, distance: 330.0
click at [1089, 554] on div "Доставка Редагувати «Дешева доставка»   для продавця Новою Поштою на Prom. Дост…" at bounding box center [1050, 500] width 583 height 452
copy div "Номер накладної 20 4512 6919 6197   Статус відправлення Заплановано Отримувач Ш…"
click at [445, 182] on link "Шеврон військовий "Герб лицарів хрестоносців ордена Госпітальєрів" (morale patc…" at bounding box center [412, 186] width 357 height 22
click at [1110, 555] on div "[PHONE_NUMBER]" at bounding box center [1170, 557] width 317 height 12
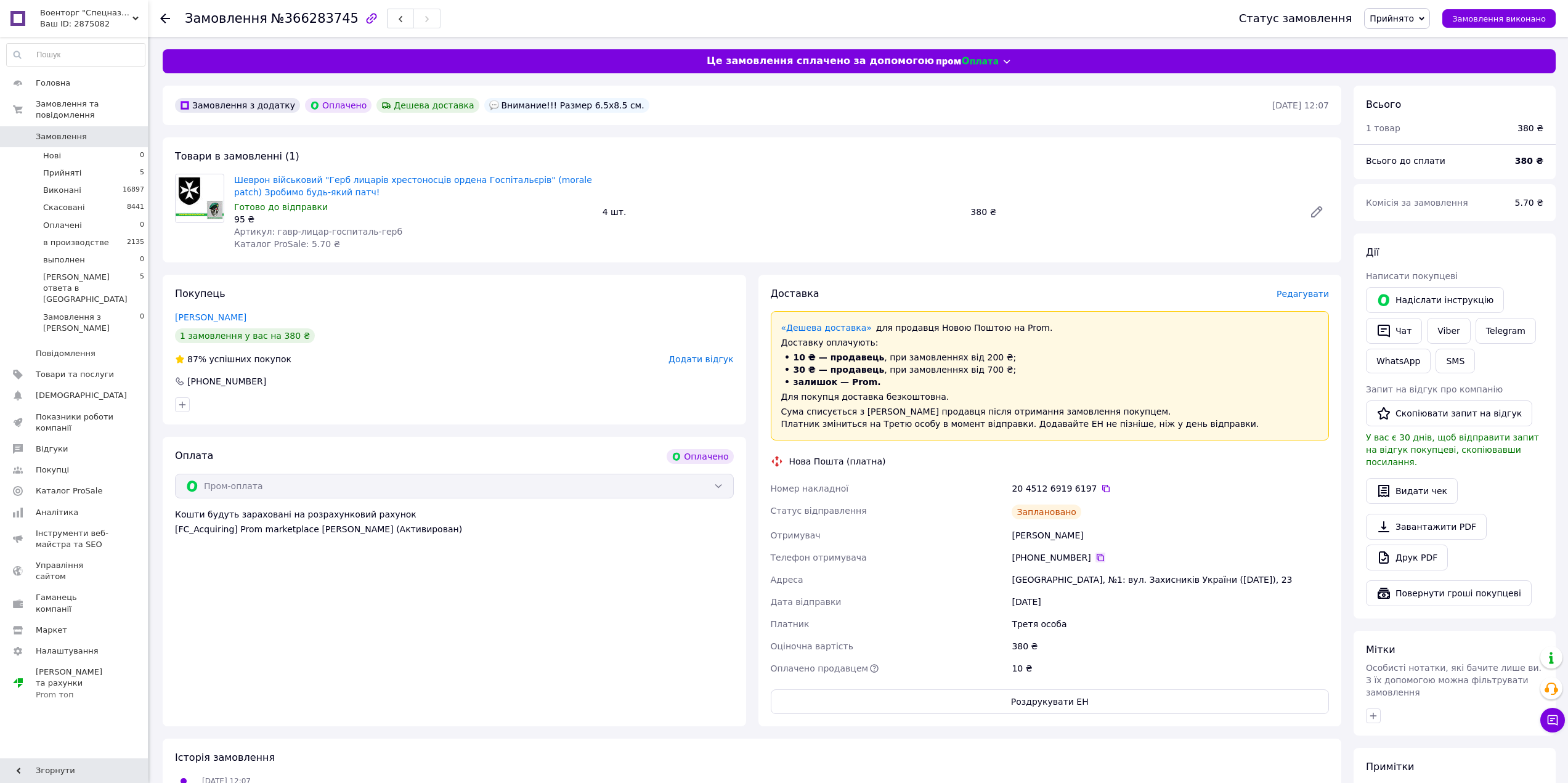
click at [1096, 557] on icon at bounding box center [1100, 557] width 9 height 9
click at [1403, 334] on button "Чат" at bounding box center [1393, 331] width 56 height 26
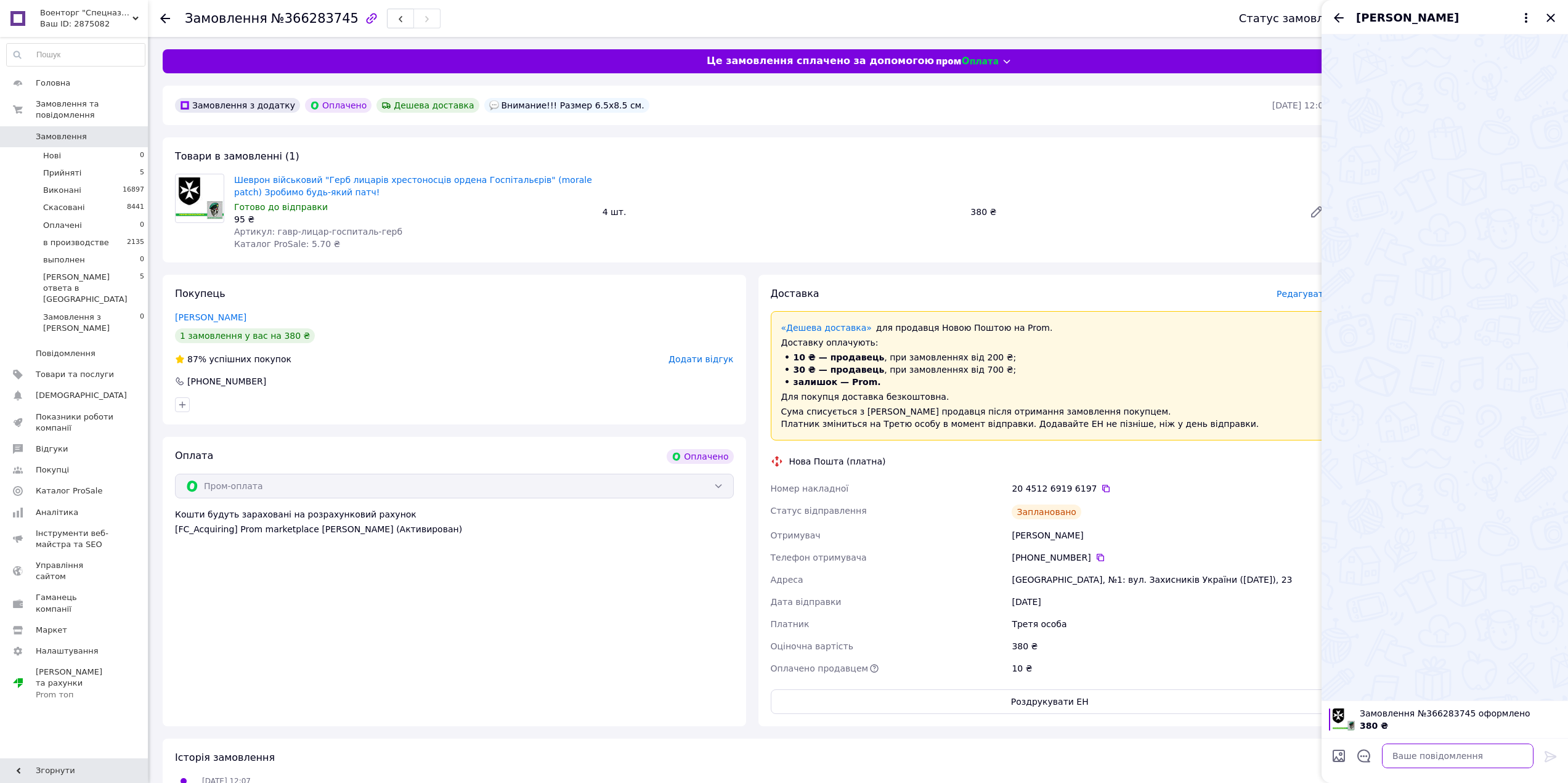
click at [1439, 750] on textarea at bounding box center [1457, 756] width 152 height 25
paste textarea "Доброго вечора. З приводу Вашого замовлення. Шеврони, погони, патчі ТЕРМОДРУК н…"
type textarea "Доброго вечора. З приводу Вашого замовлення. Шеврони, погони, патчі ТЕРМОДРУК н…"
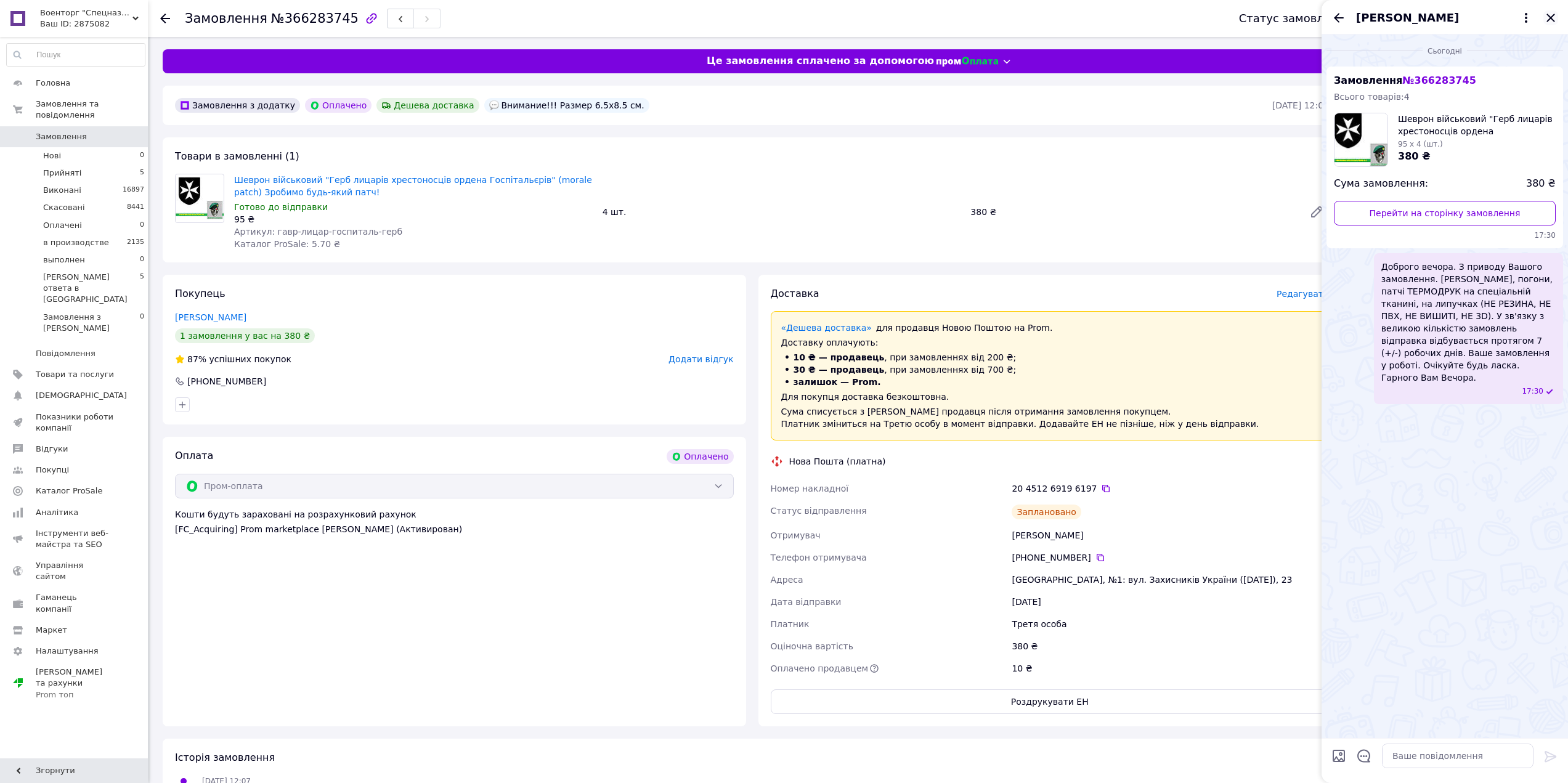
click at [1551, 17] on icon "Закрити" at bounding box center [1550, 17] width 8 height 8
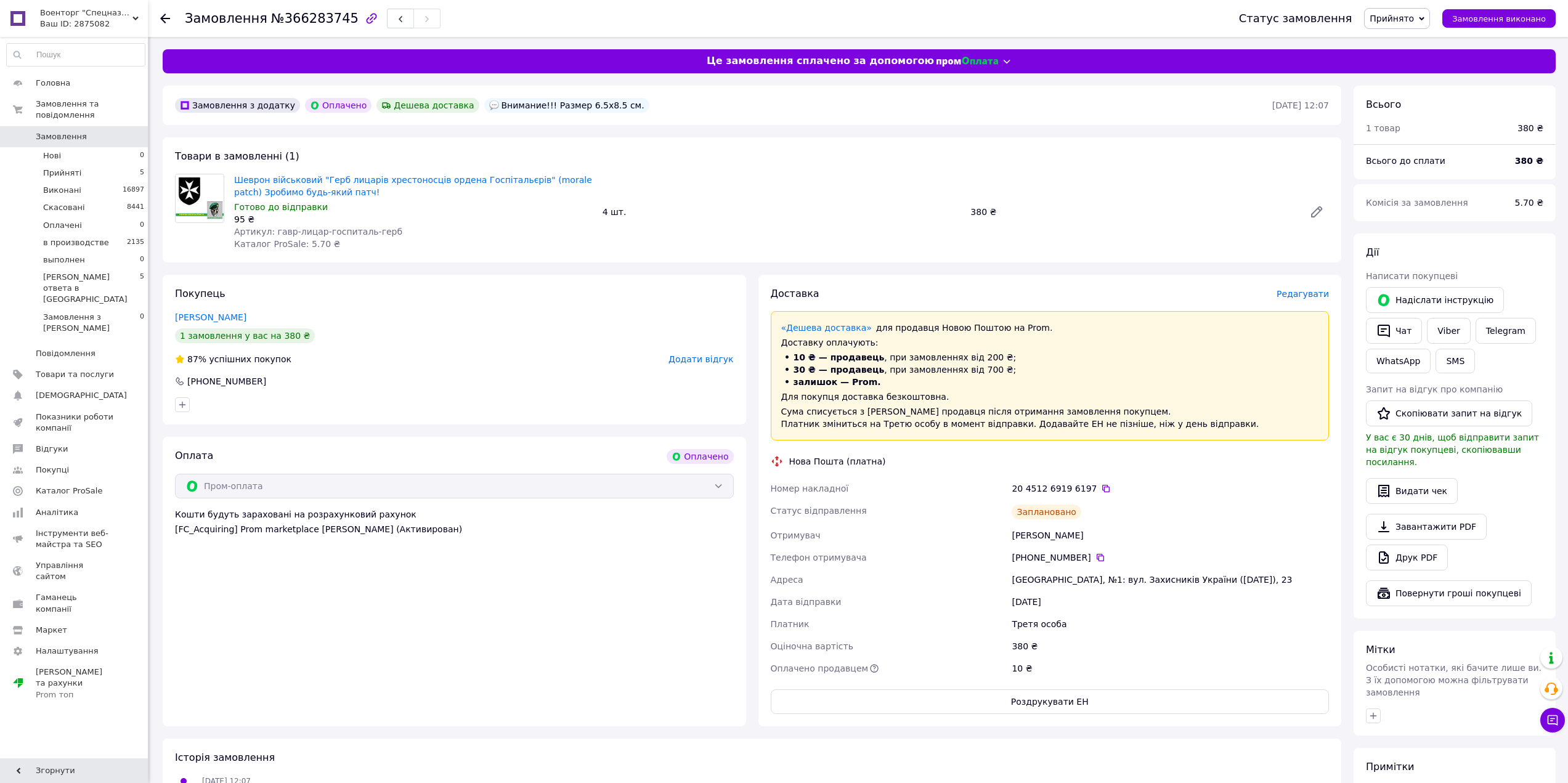
click at [1402, 20] on span "Прийнято" at bounding box center [1391, 18] width 45 height 9
click at [1436, 101] on li "в производстве" at bounding box center [1467, 99] width 204 height 19
click at [83, 165] on li "Прийняті 5" at bounding box center [75, 173] width 152 height 17
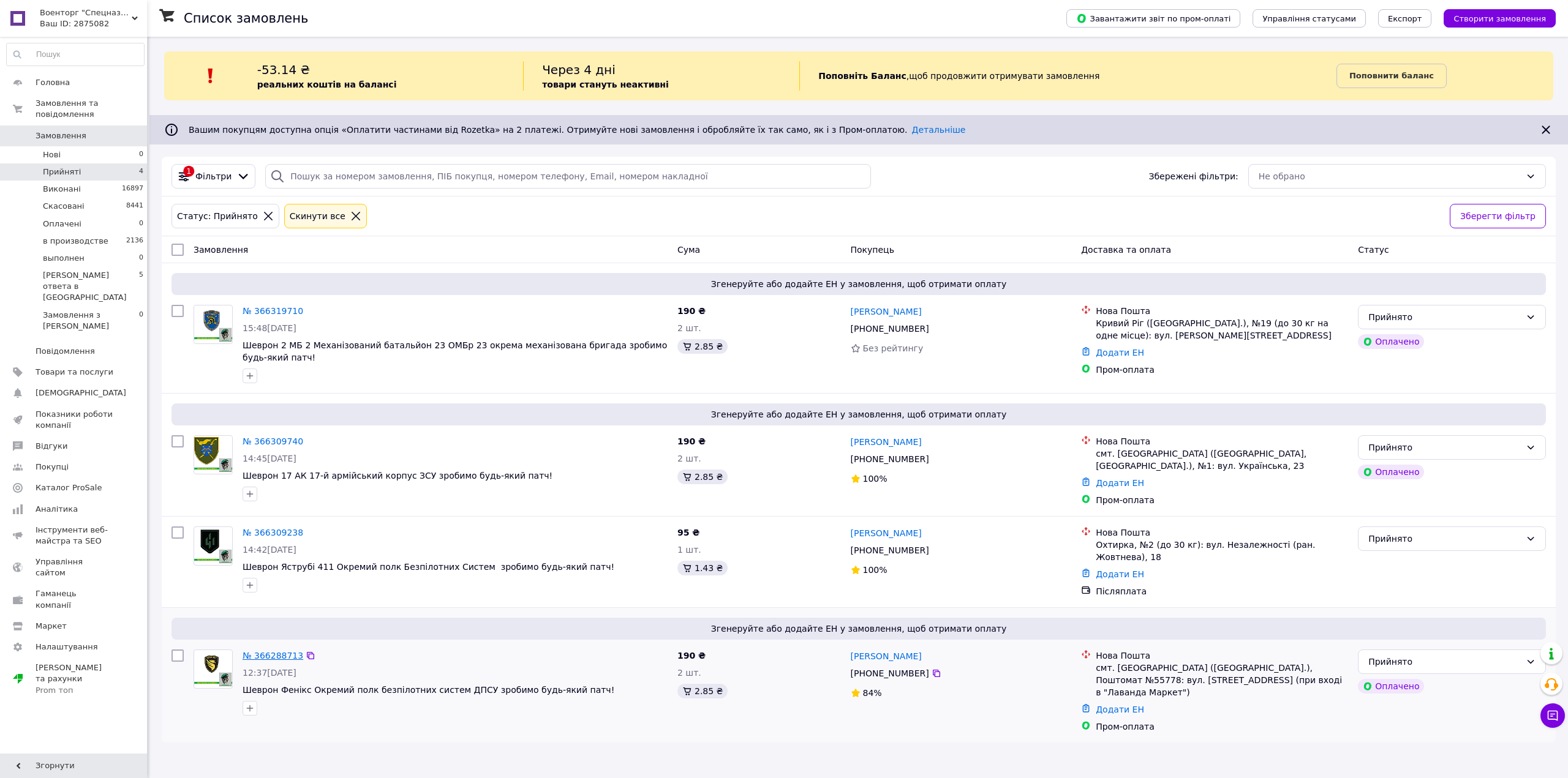
click at [268, 651] on link "№ 366288713" at bounding box center [273, 655] width 61 height 9
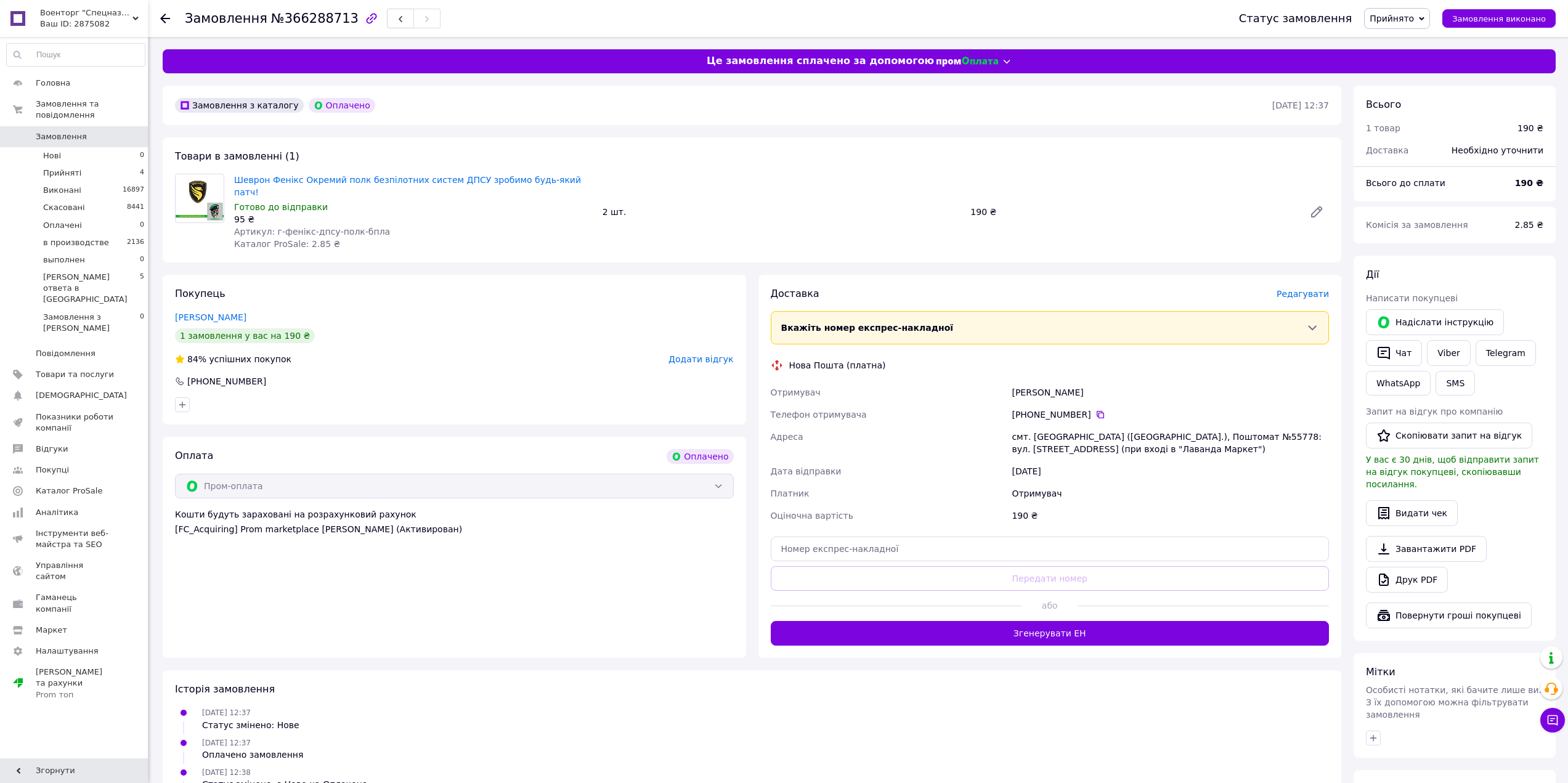
click at [1310, 289] on span "Редагувати" at bounding box center [1302, 293] width 52 height 9
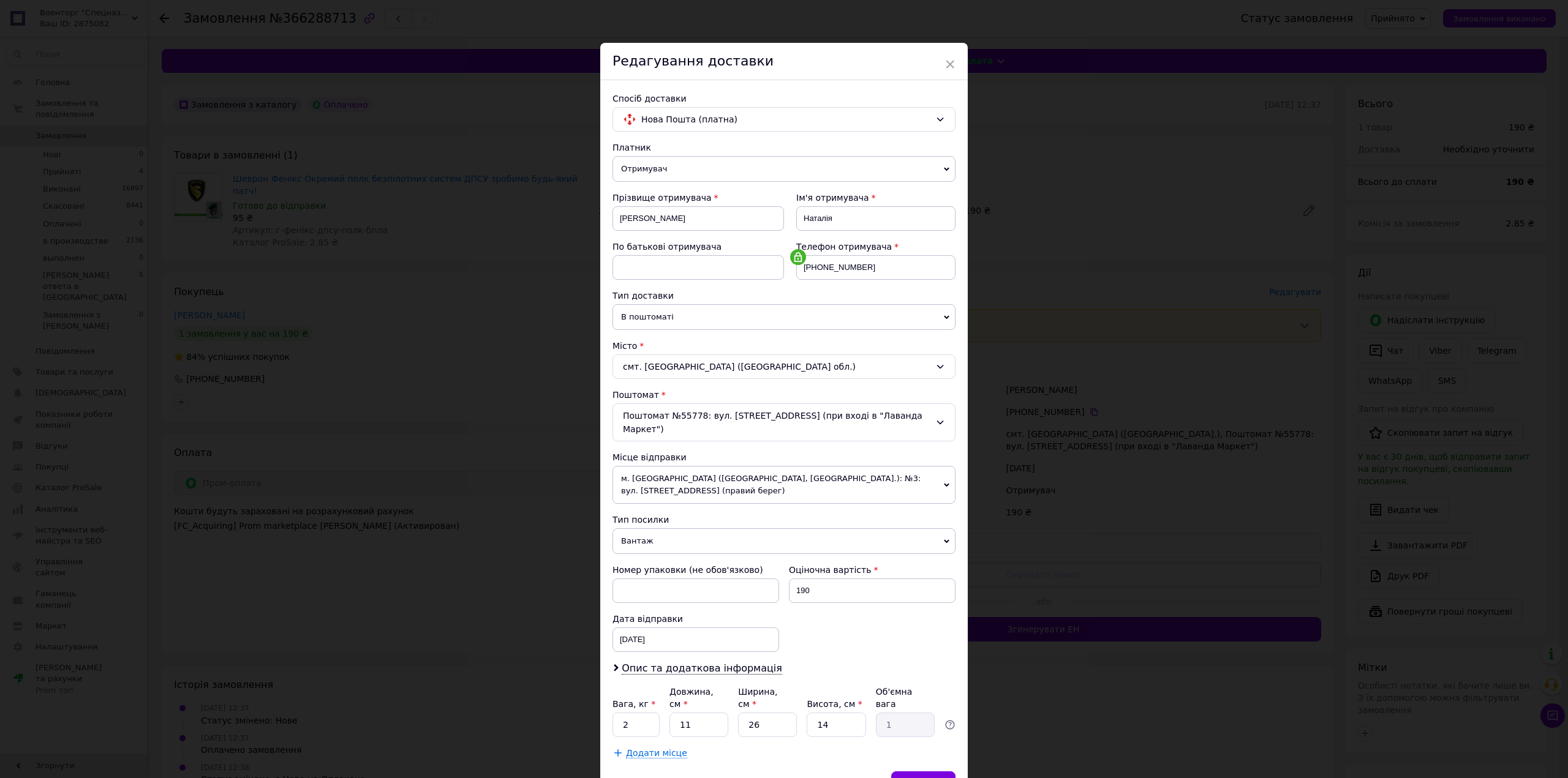
click at [713, 528] on span "Вантаж" at bounding box center [784, 541] width 343 height 26
click at [701, 556] on li "Документи" at bounding box center [784, 565] width 343 height 19
click at [682, 629] on div "[DATE] < 2025 > < Октябрь > Пн Вт Ср Чт Пт Сб Вс 29 30 1 2 3 4 5 6 7 8 9 10 11 …" at bounding box center [696, 639] width 166 height 25
click at [756, 772] on link "18" at bounding box center [755, 778] width 24 height 25
type input "[DATE]"
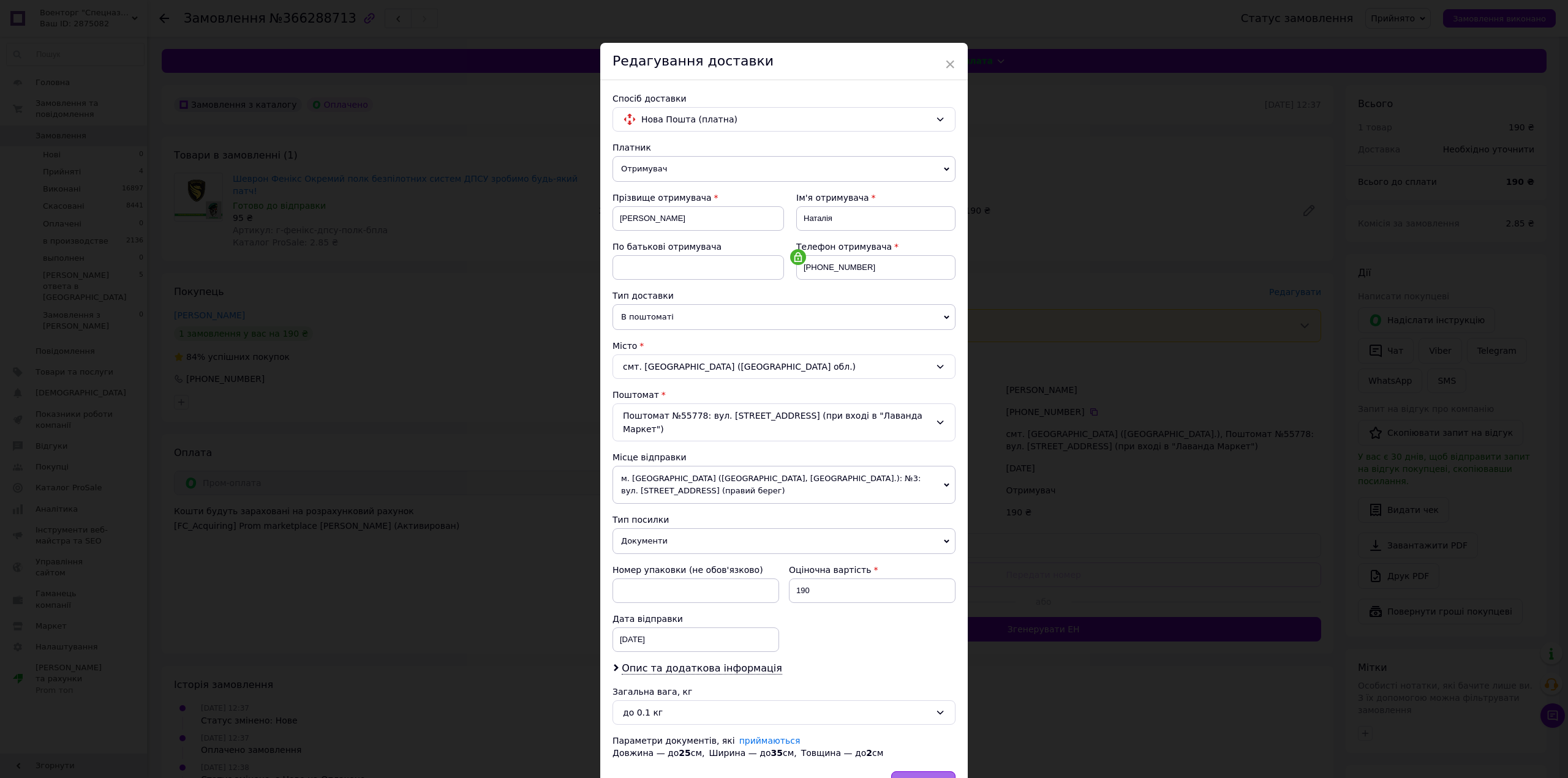
click at [937, 778] on span "Зберегти" at bounding box center [923, 783] width 38 height 9
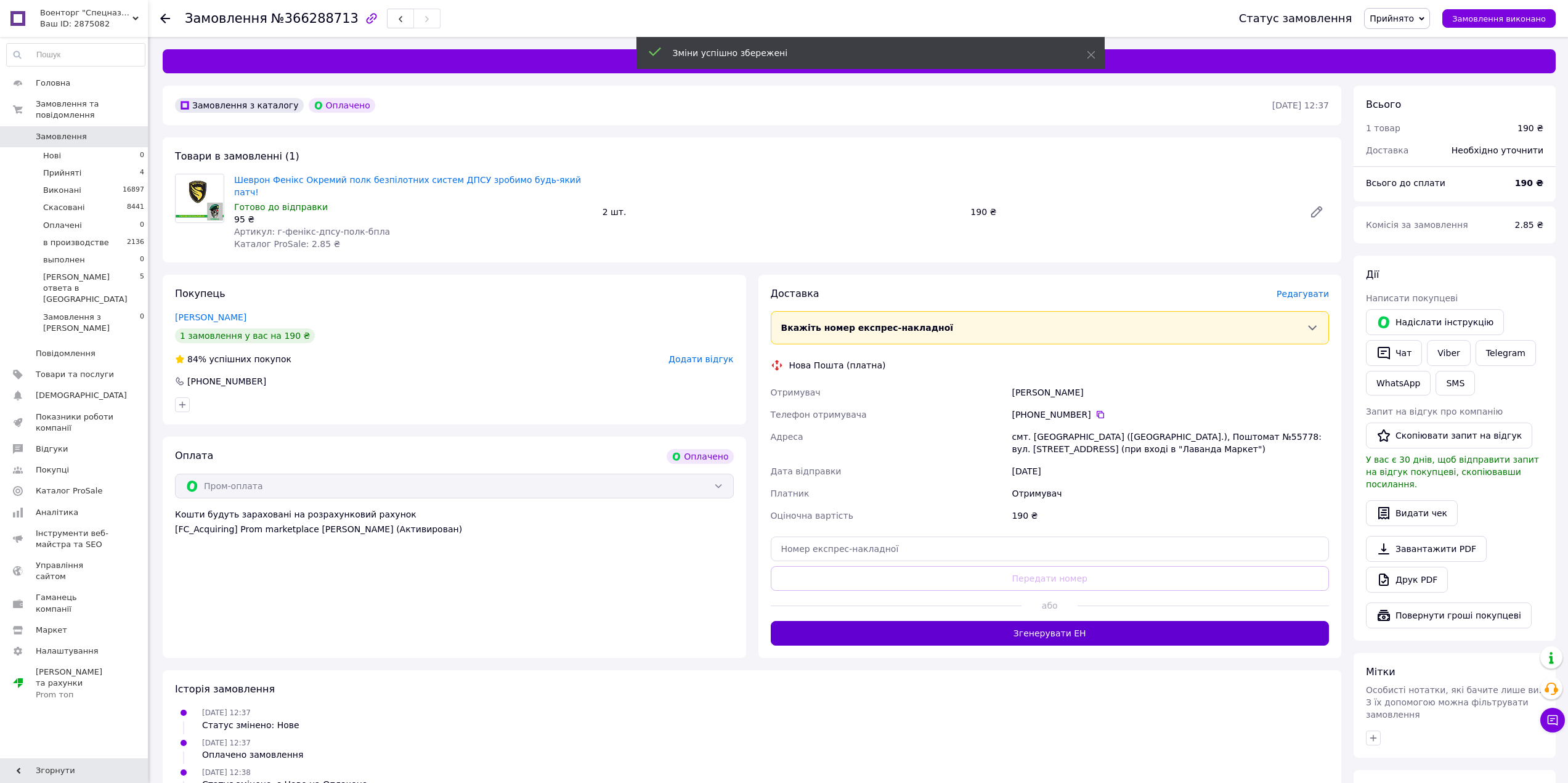
click at [1069, 621] on button "Згенерувати ЕН" at bounding box center [1050, 633] width 559 height 25
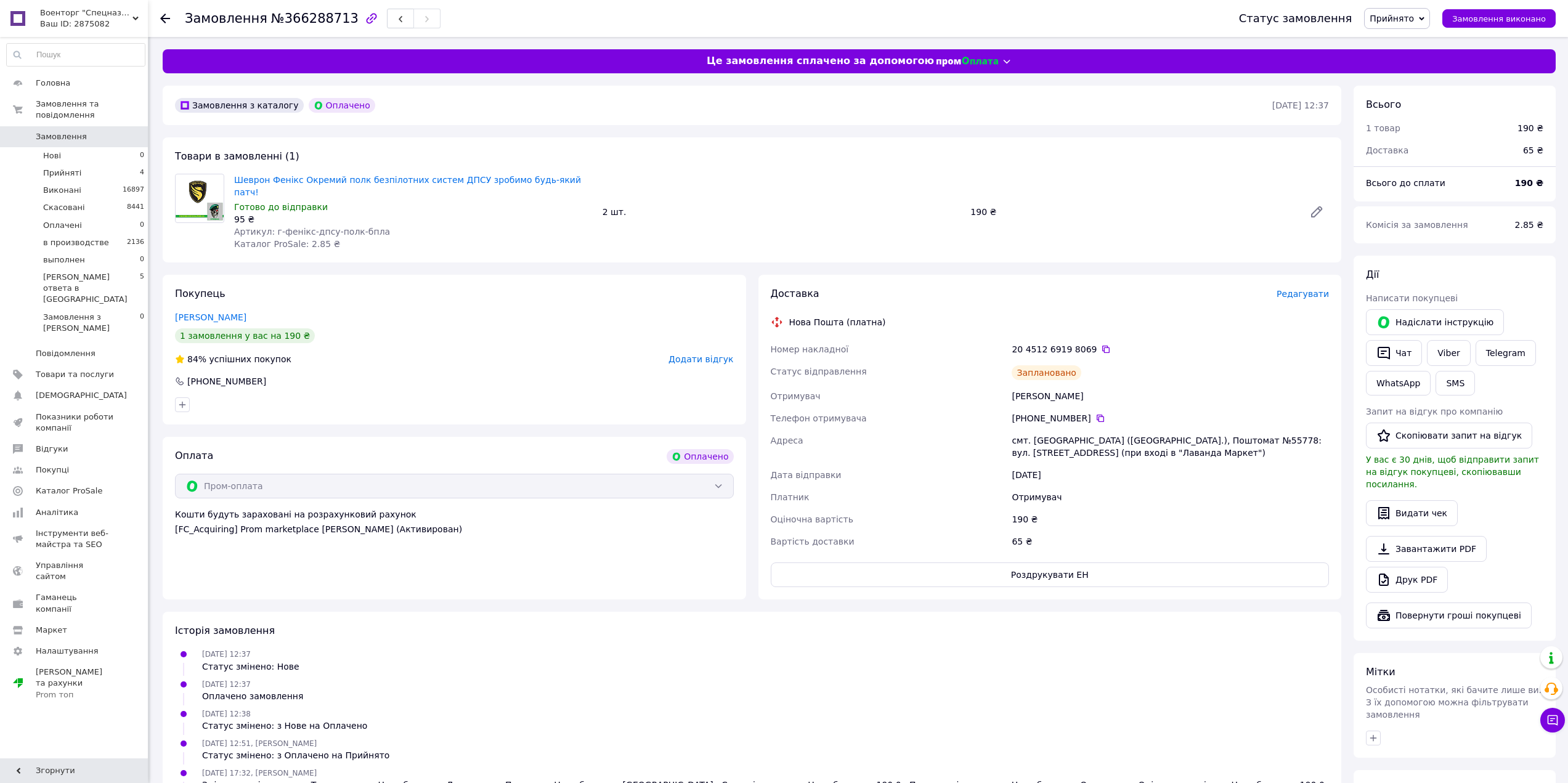
drag, startPoint x: 766, startPoint y: 334, endPoint x: 1081, endPoint y: 412, distance: 324.5
click at [1081, 412] on div "Доставка Редагувати Нова Пошта (платна) Номер накладної 20 4512 6919 8069   Ста…" at bounding box center [1050, 437] width 583 height 325
copy div "Номер накладної 20 4512 6919 8069   Статус відправлення Заплановано Отримувач М…"
click at [437, 175] on link "Шеврон Фенікс Окремий полк безпілотних систем ДПСУ зробимо будь-який патч!" at bounding box center [407, 186] width 347 height 22
click at [1396, 26] on span "Прийнято" at bounding box center [1397, 18] width 66 height 21
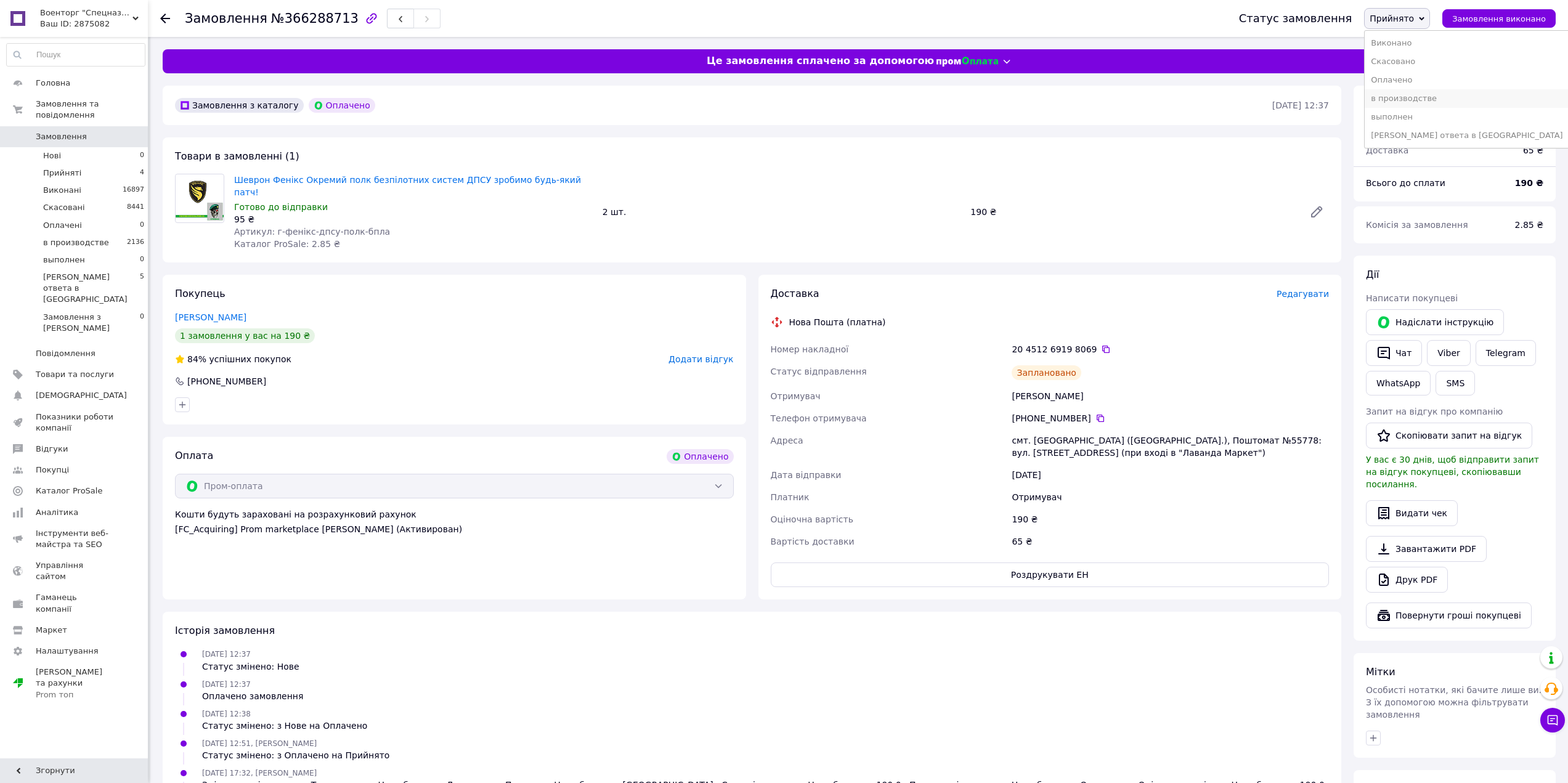
click at [1434, 100] on li "в производстве" at bounding box center [1467, 99] width 204 height 19
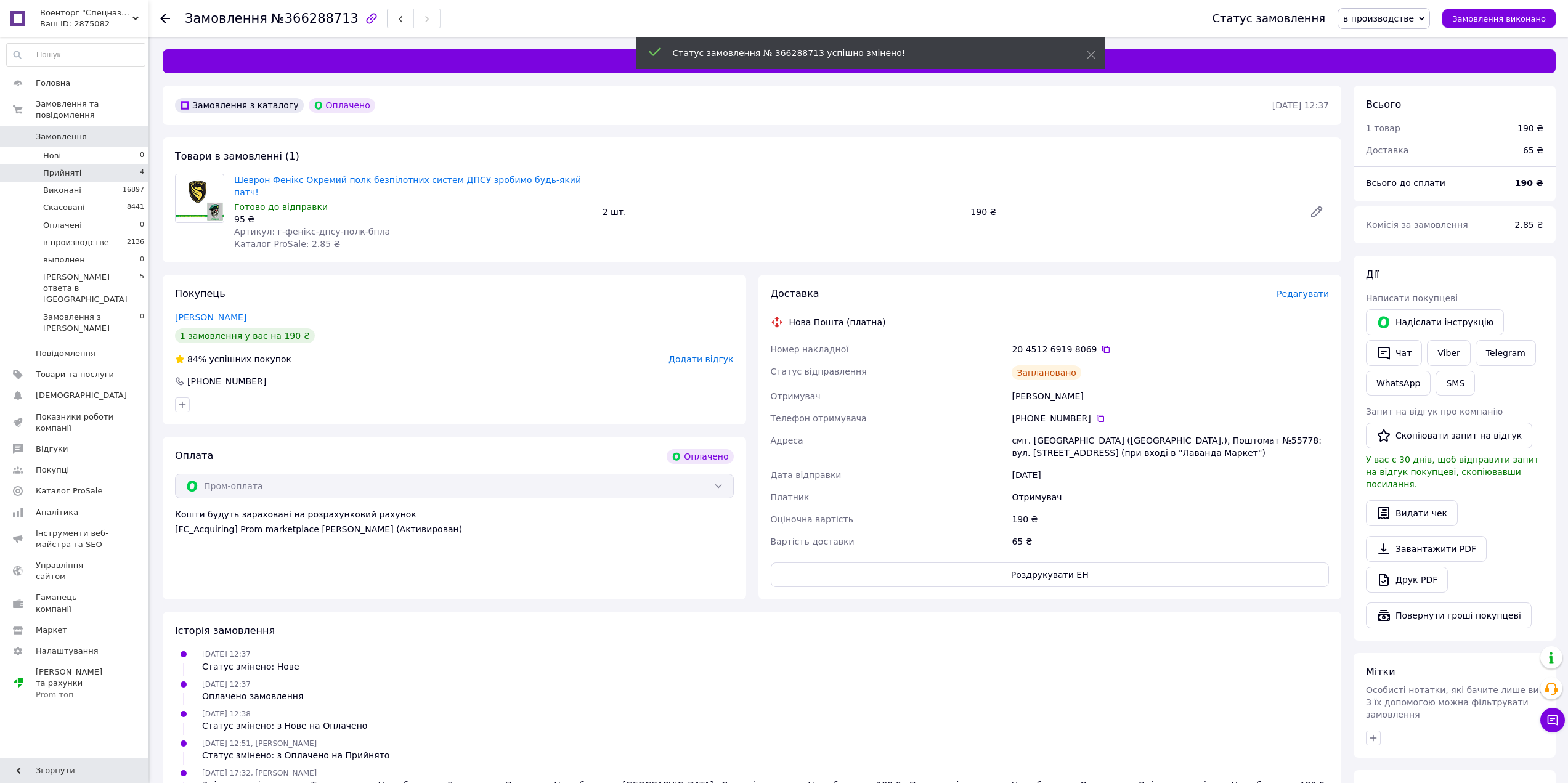
click at [119, 165] on li "Прийняті 4" at bounding box center [75, 173] width 152 height 17
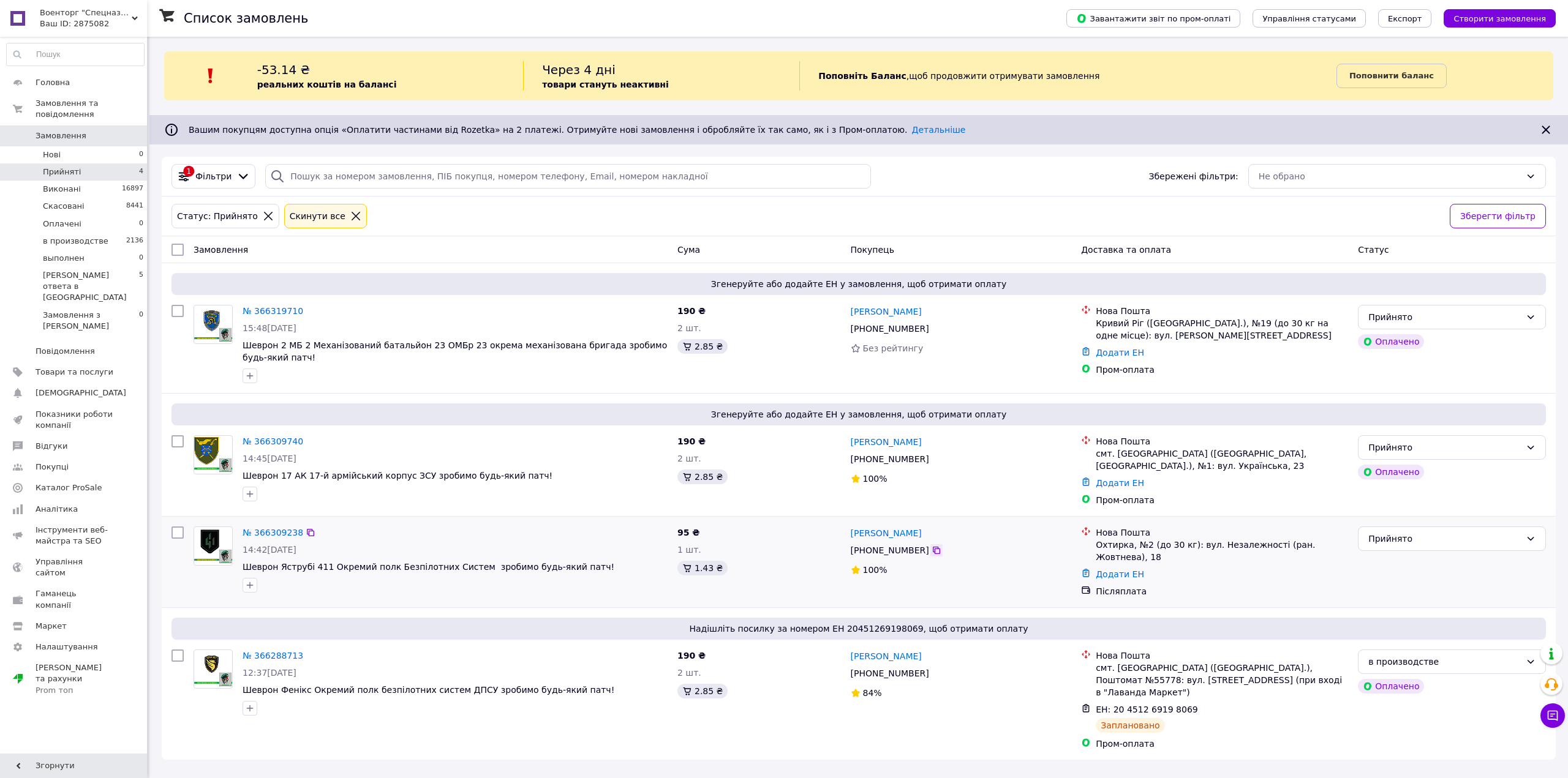
click at [933, 550] on icon at bounding box center [936, 550] width 8 height 8
click at [291, 532] on link "№ 366309238" at bounding box center [273, 532] width 61 height 9
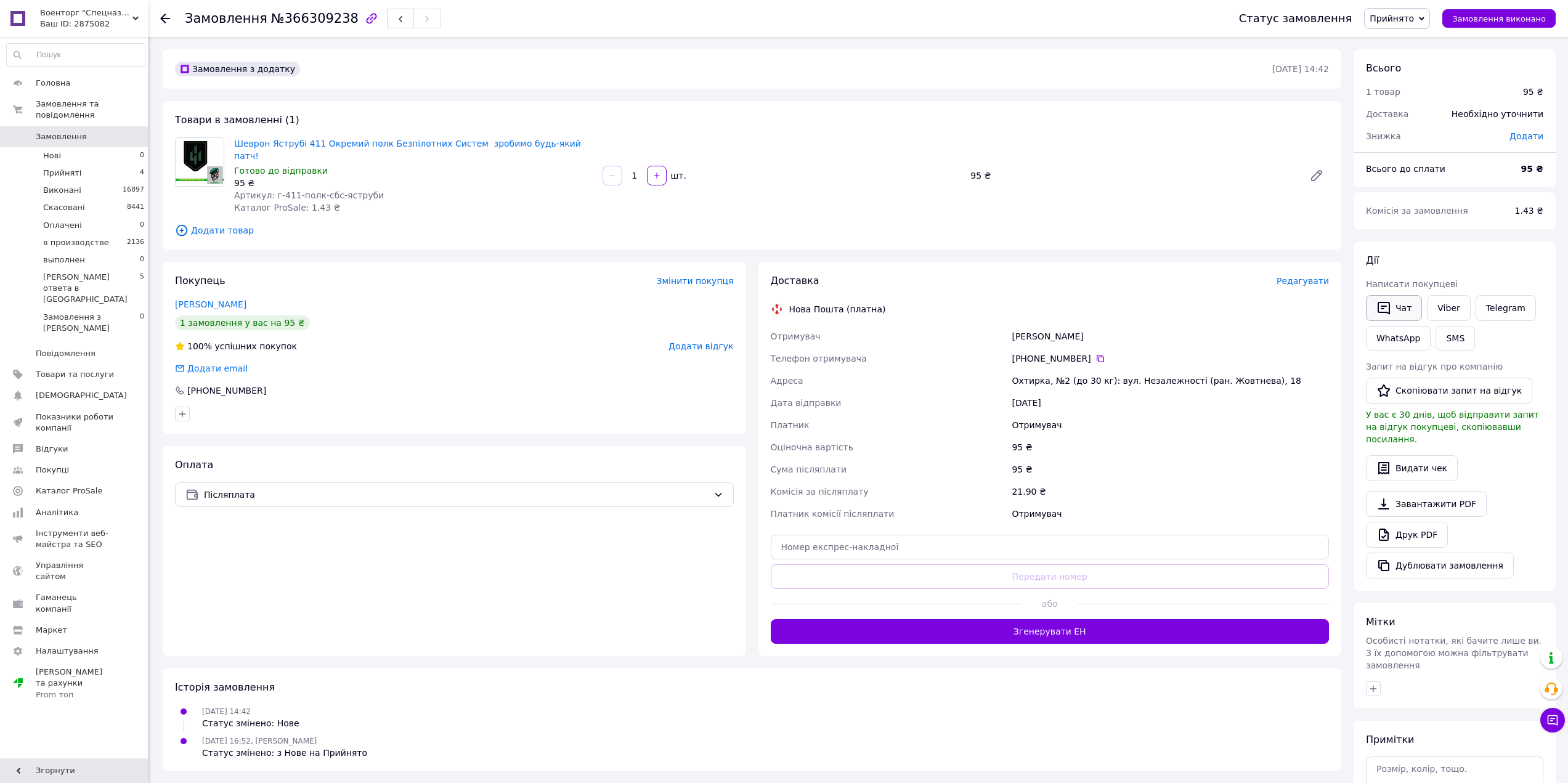
click at [1389, 308] on icon "button" at bounding box center [1384, 308] width 12 height 13
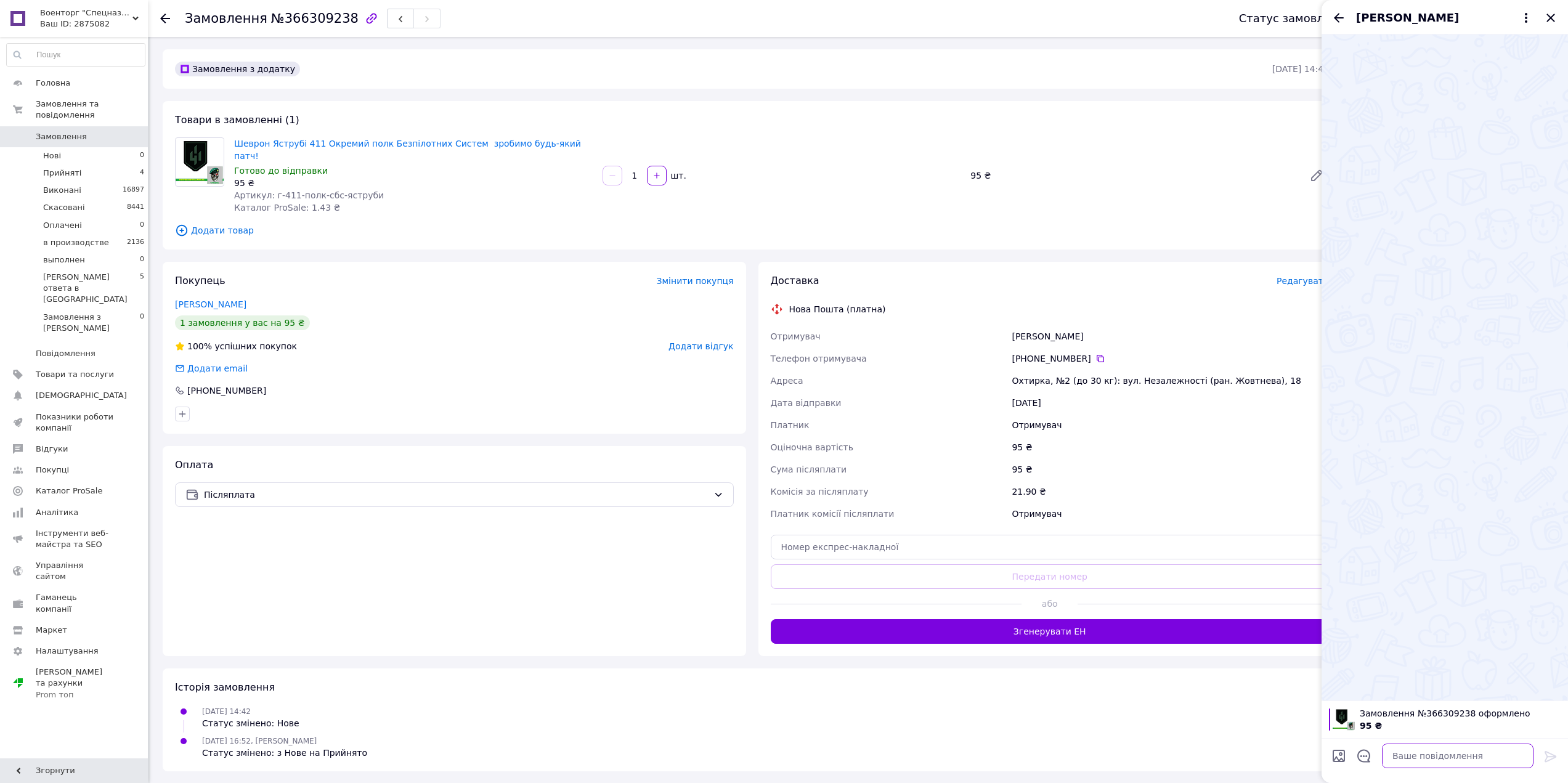
click at [1463, 752] on textarea at bounding box center [1457, 756] width 152 height 25
paste textarea "Доброго вечора. З приводу Вашого замовлення. Шеврони, погони, патчі ТЕРМОДРУК н…"
type textarea "Доброго вечора. З приводу Вашого замовлення. Шеврони, погони, патчі ТЕРМОДРУК н…"
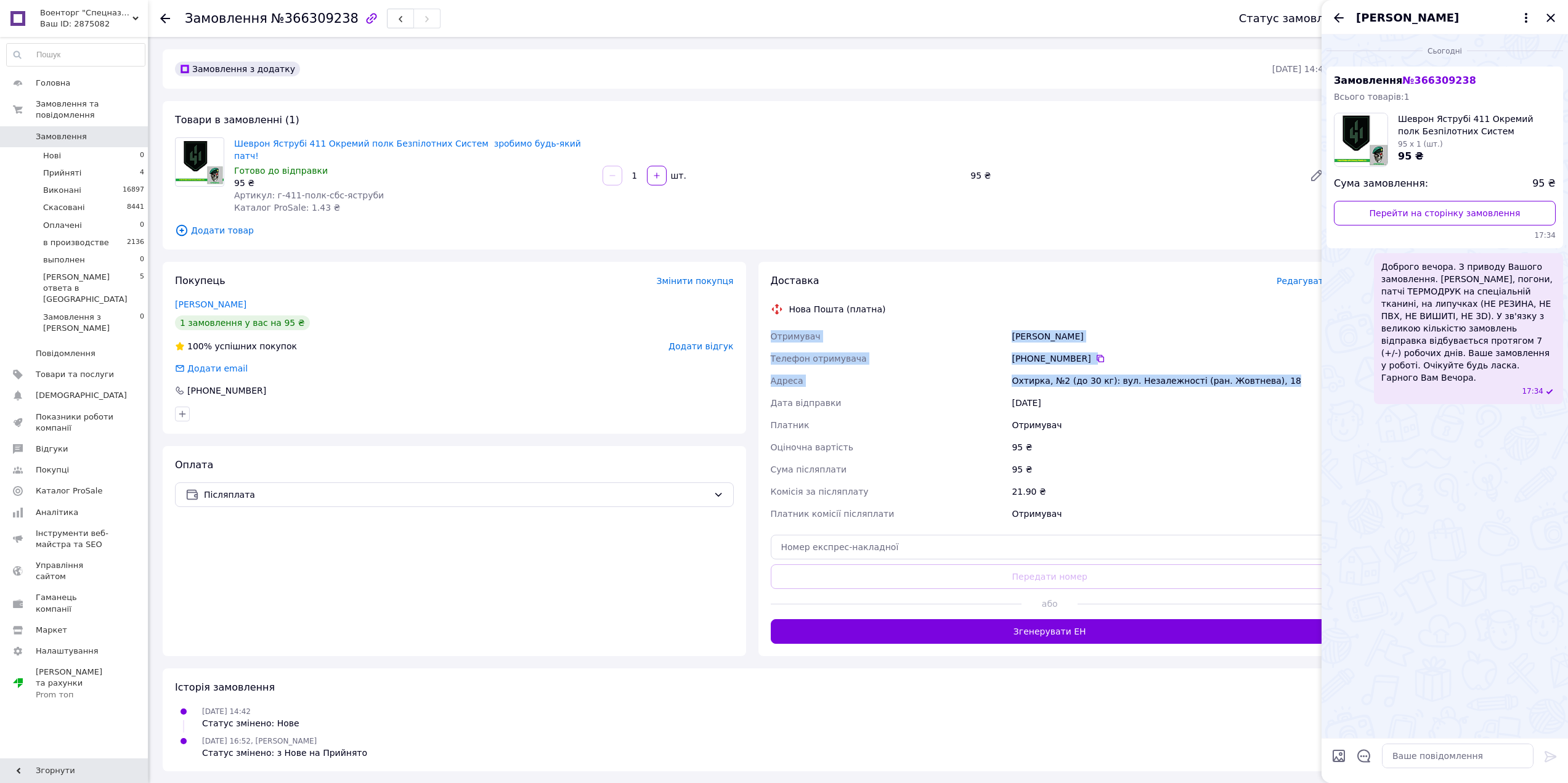
drag, startPoint x: 772, startPoint y: 323, endPoint x: 1264, endPoint y: 360, distance: 493.4
click at [1264, 360] on div "Отримувач Князєв Сергій Телефон отримувача +380 66 879 86 56   Адреса Охтирка, …" at bounding box center [1049, 425] width 563 height 200
copy div "Отримувач Князєв Сергій Телефон отримувача +380 66 879 86 56   Адреса Охтирка, …"
click at [419, 142] on link "Шеврон Яструбі 411 Окремий полк Безпілотних Систем ​​​​​​​ зробимо будь-який па…" at bounding box center [407, 150] width 347 height 22
click at [1553, 14] on icon "Закрити" at bounding box center [1550, 17] width 15 height 15
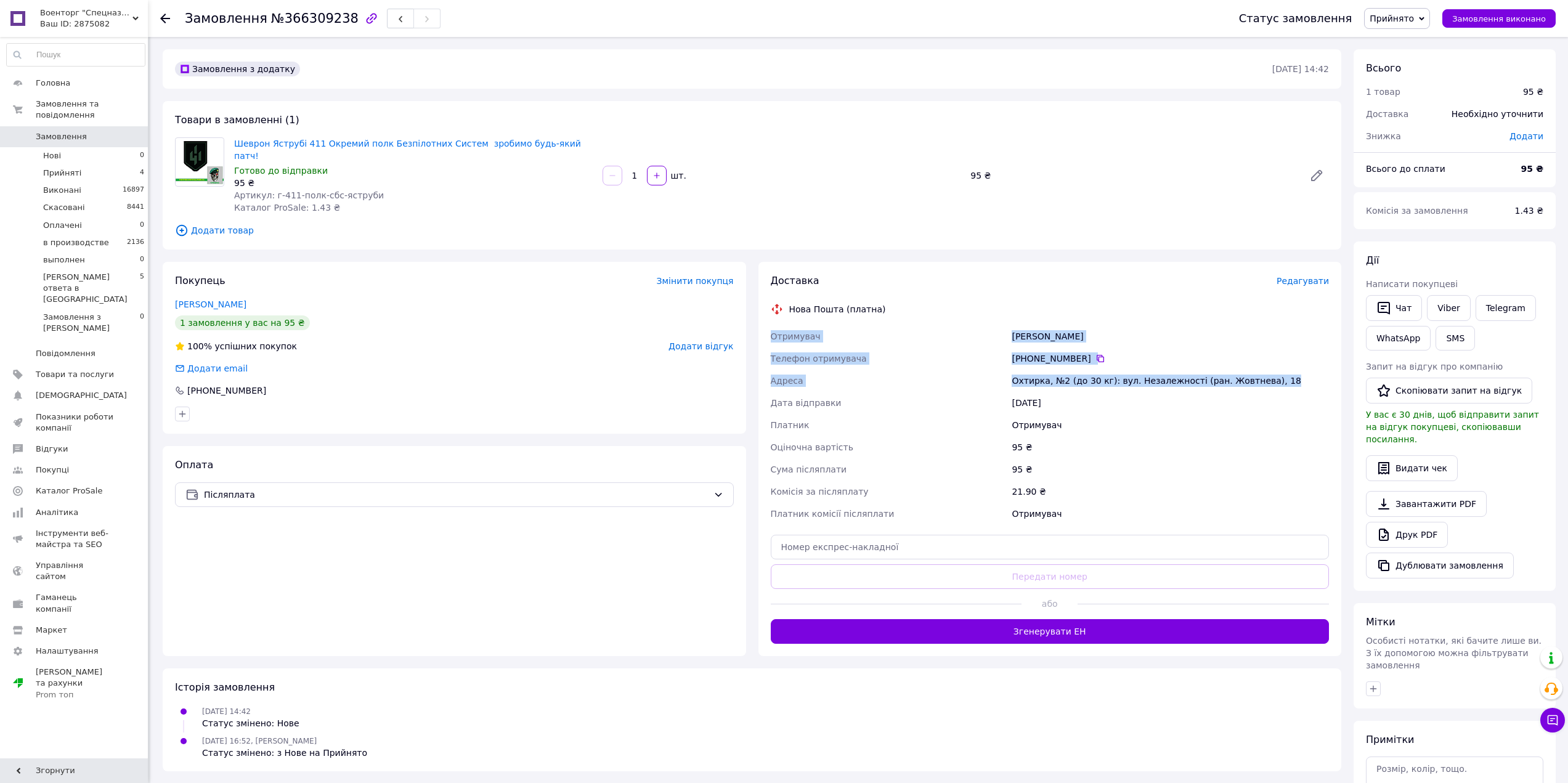
click at [1422, 9] on span "Прийнято" at bounding box center [1397, 18] width 66 height 21
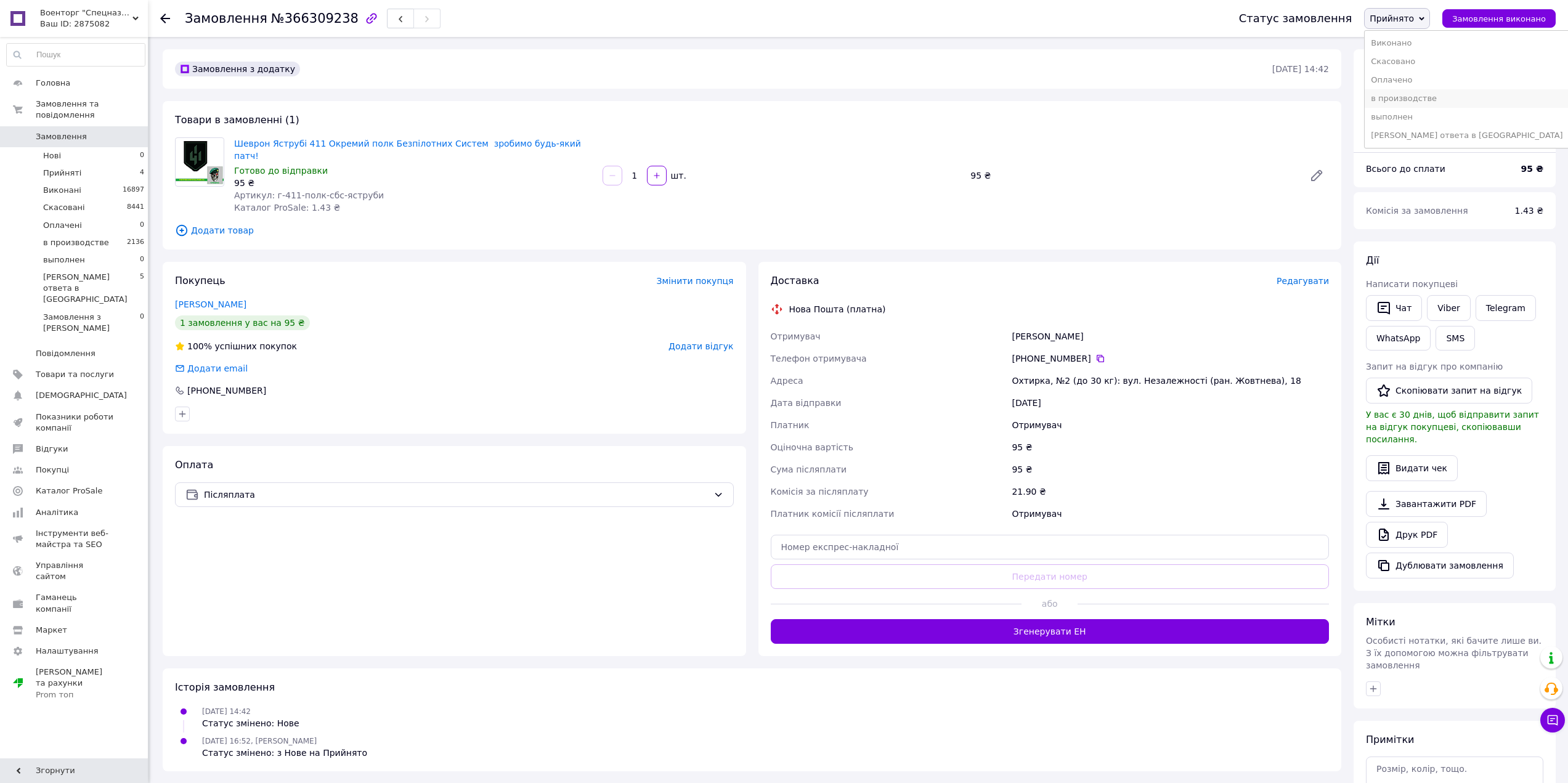
click at [1427, 95] on li "в производстве" at bounding box center [1467, 99] width 204 height 19
click at [81, 165] on li "Прийняті 4" at bounding box center [75, 173] width 152 height 17
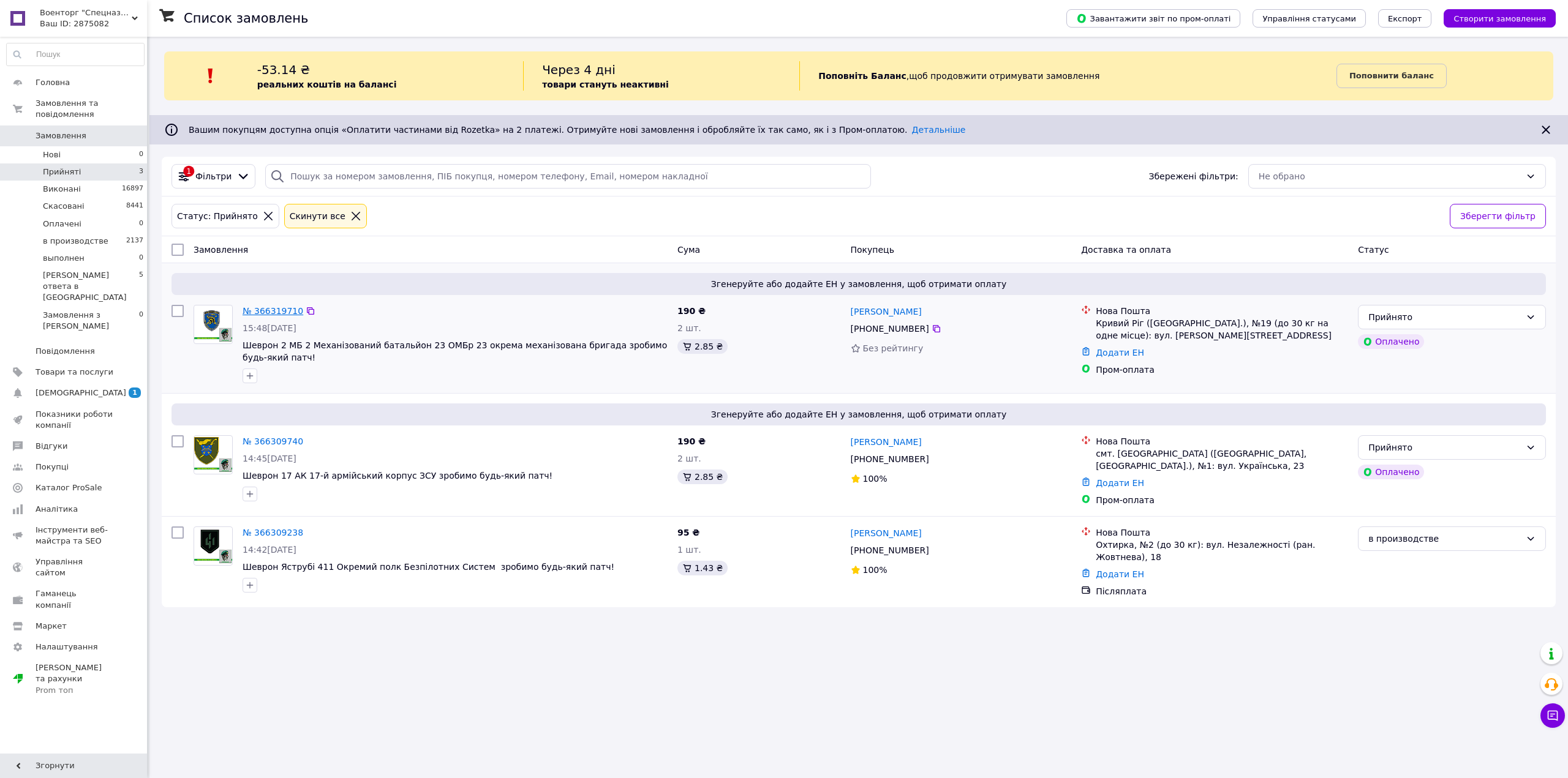
click at [284, 311] on link "№ 366319710" at bounding box center [273, 310] width 61 height 9
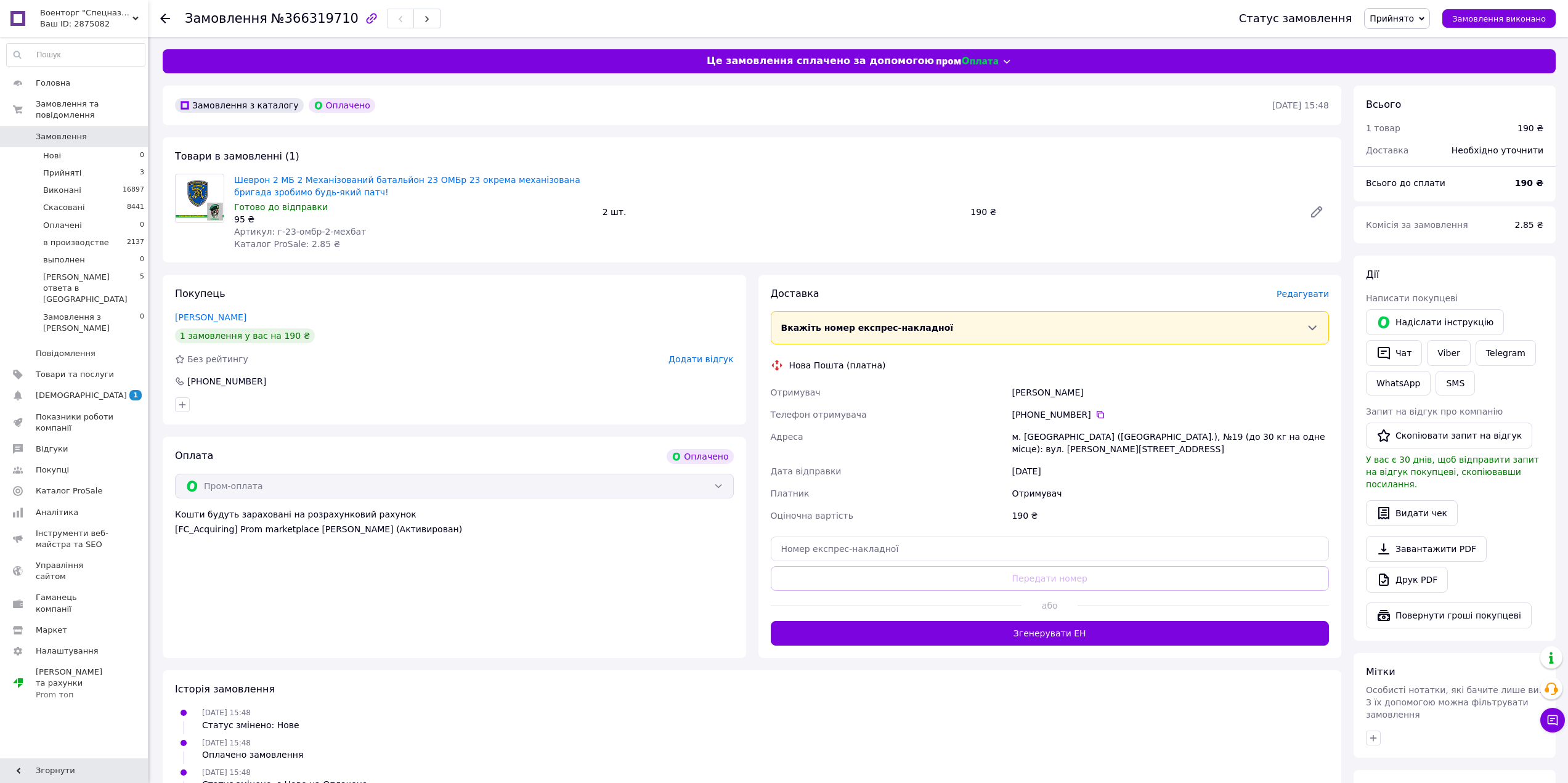
click at [1323, 292] on span "Редагувати" at bounding box center [1302, 293] width 52 height 9
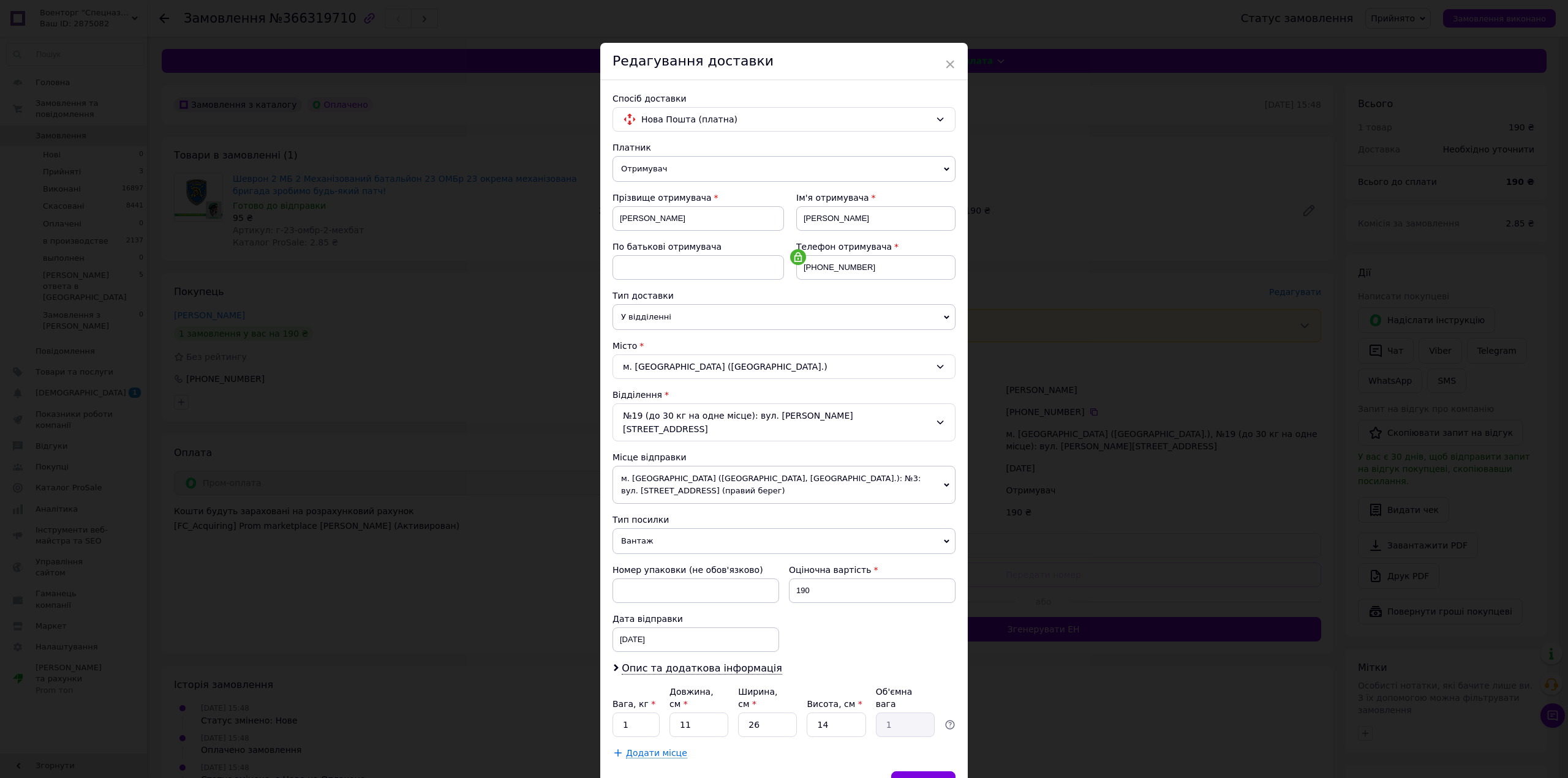
click at [668, 528] on span "Вантаж" at bounding box center [784, 541] width 343 height 26
click at [662, 556] on li "Документи" at bounding box center [784, 565] width 343 height 19
click at [716, 634] on div "[DATE] < 2025 > < Октябрь > Пн Вт Ср Чт Пт Сб Вс 29 30 1 2 3 4 5 6 7 8 9 10 11 …" at bounding box center [696, 639] width 166 height 25
click at [757, 766] on link "18" at bounding box center [755, 778] width 24 height 25
type input "[DATE]"
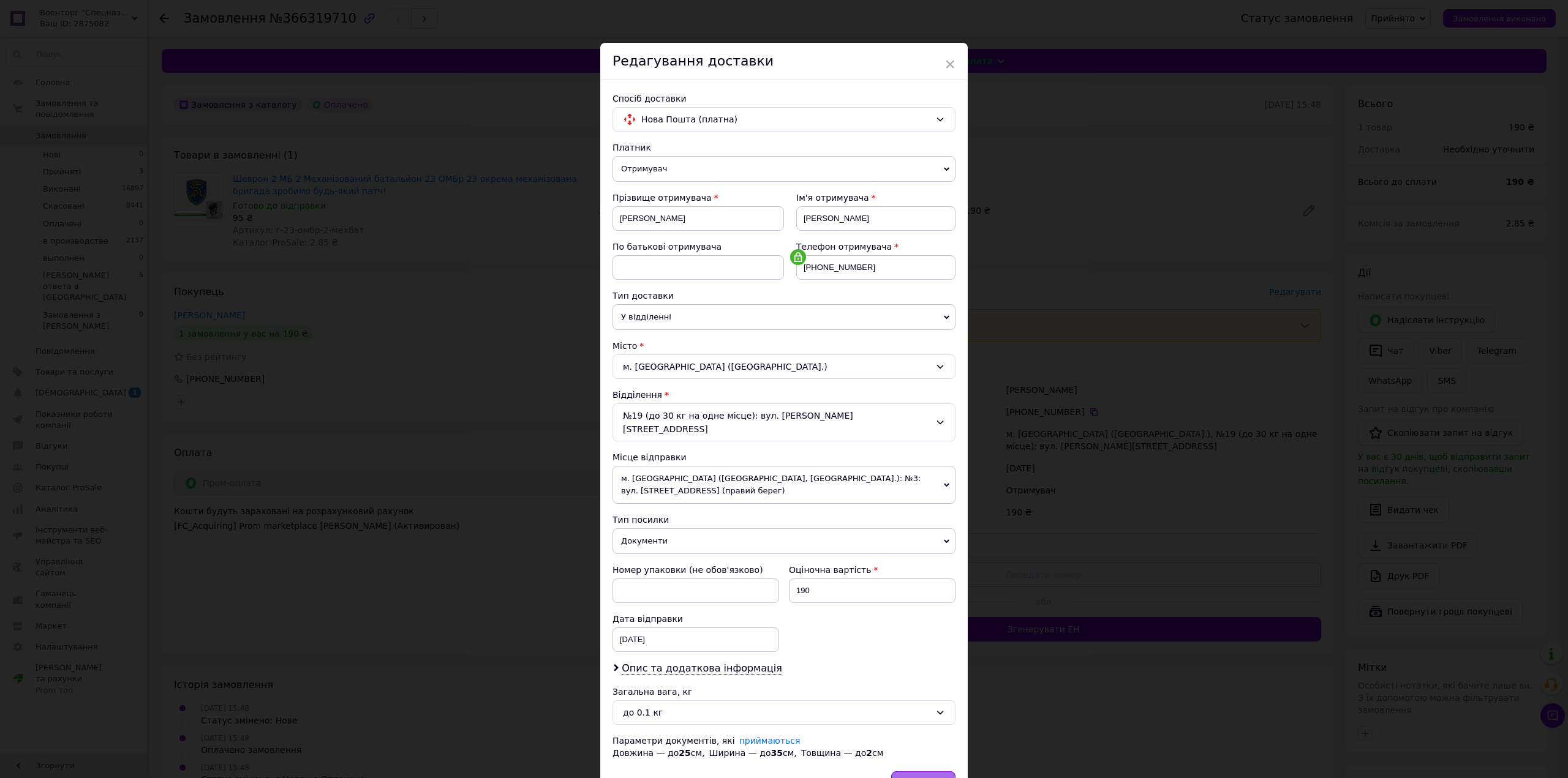
click at [932, 771] on div "Зберегти" at bounding box center [923, 783] width 64 height 25
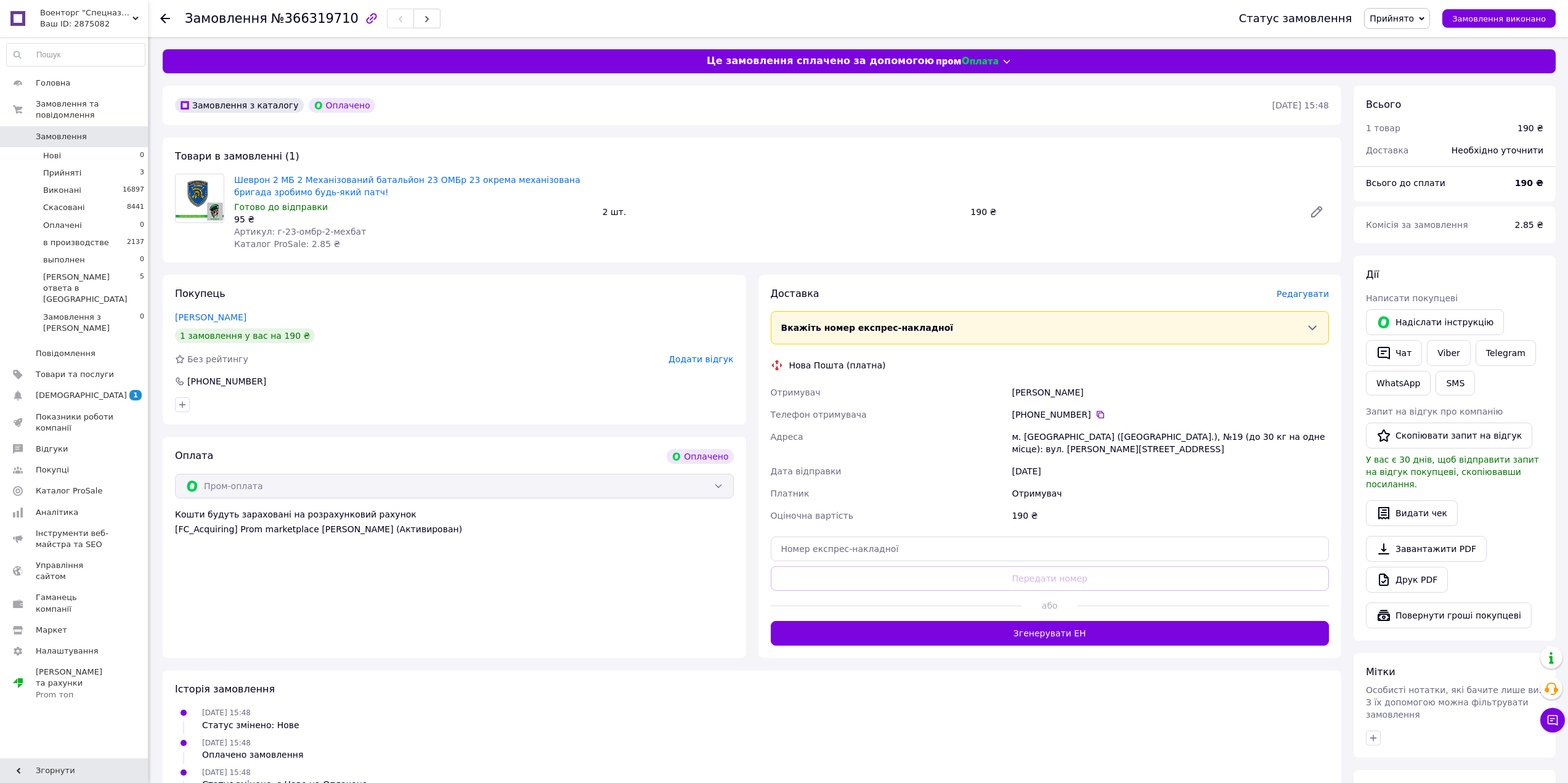
click at [1290, 291] on span "Редагувати" at bounding box center [1302, 293] width 52 height 9
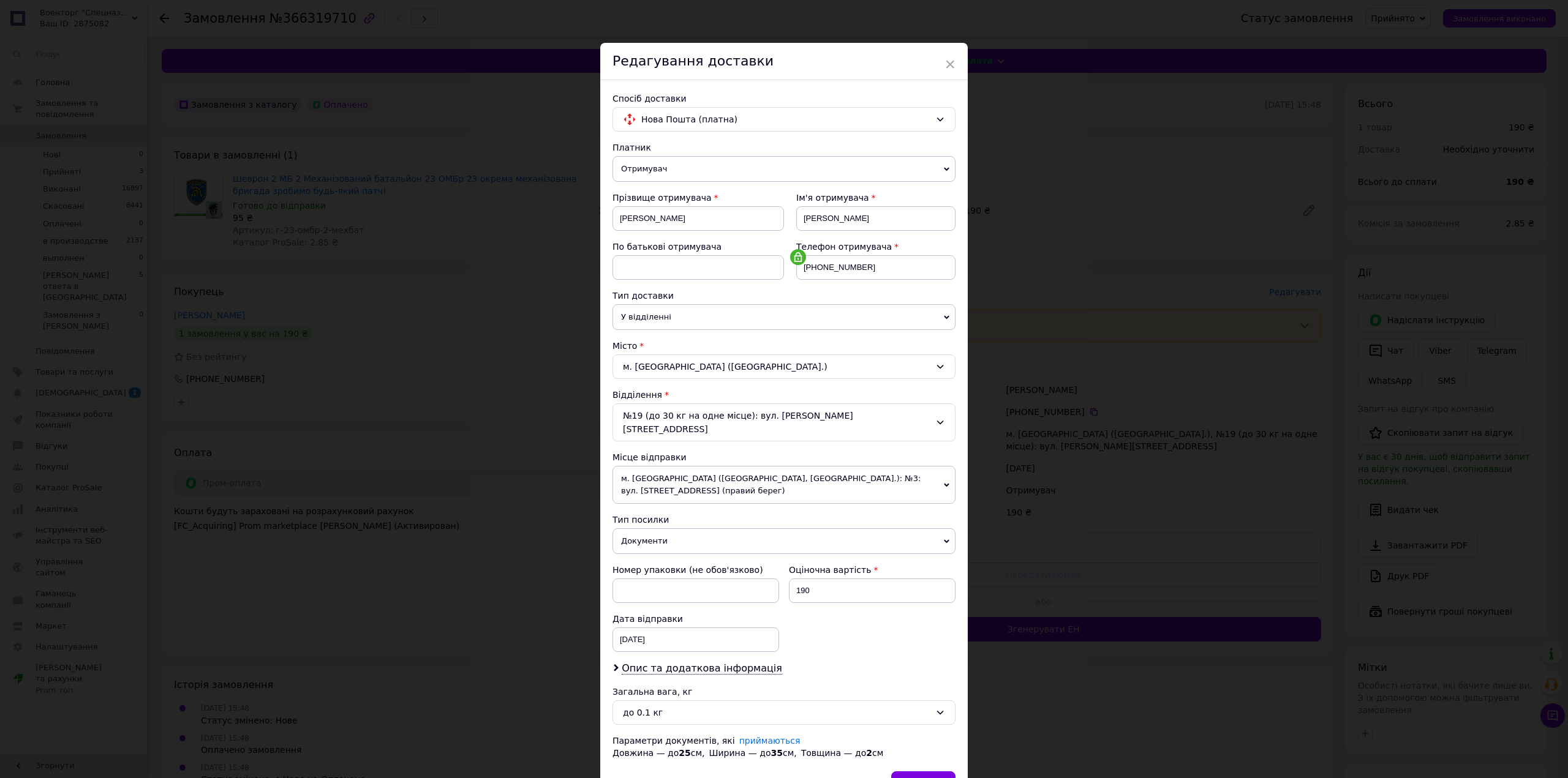
click at [703, 528] on span "Документи" at bounding box center [784, 541] width 343 height 26
click at [886, 662] on div "Платник Отримувач Відправник Прізвище отримувача [PERSON_NAME] Ім'я отримувача …" at bounding box center [784, 450] width 343 height 618
click at [940, 771] on div "Зберегти" at bounding box center [923, 783] width 64 height 25
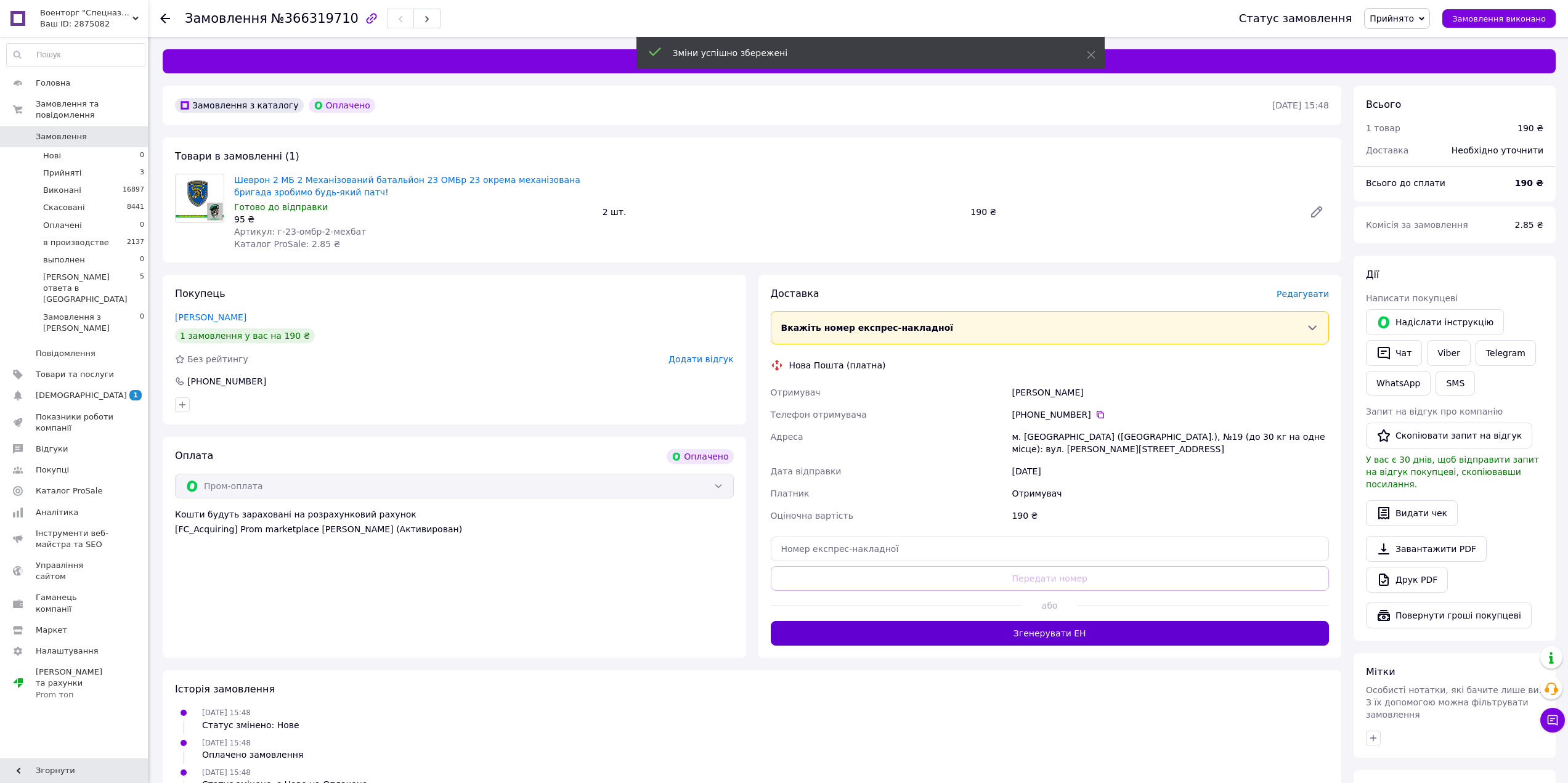
click at [1094, 639] on button "Згенерувати ЕН" at bounding box center [1050, 633] width 559 height 25
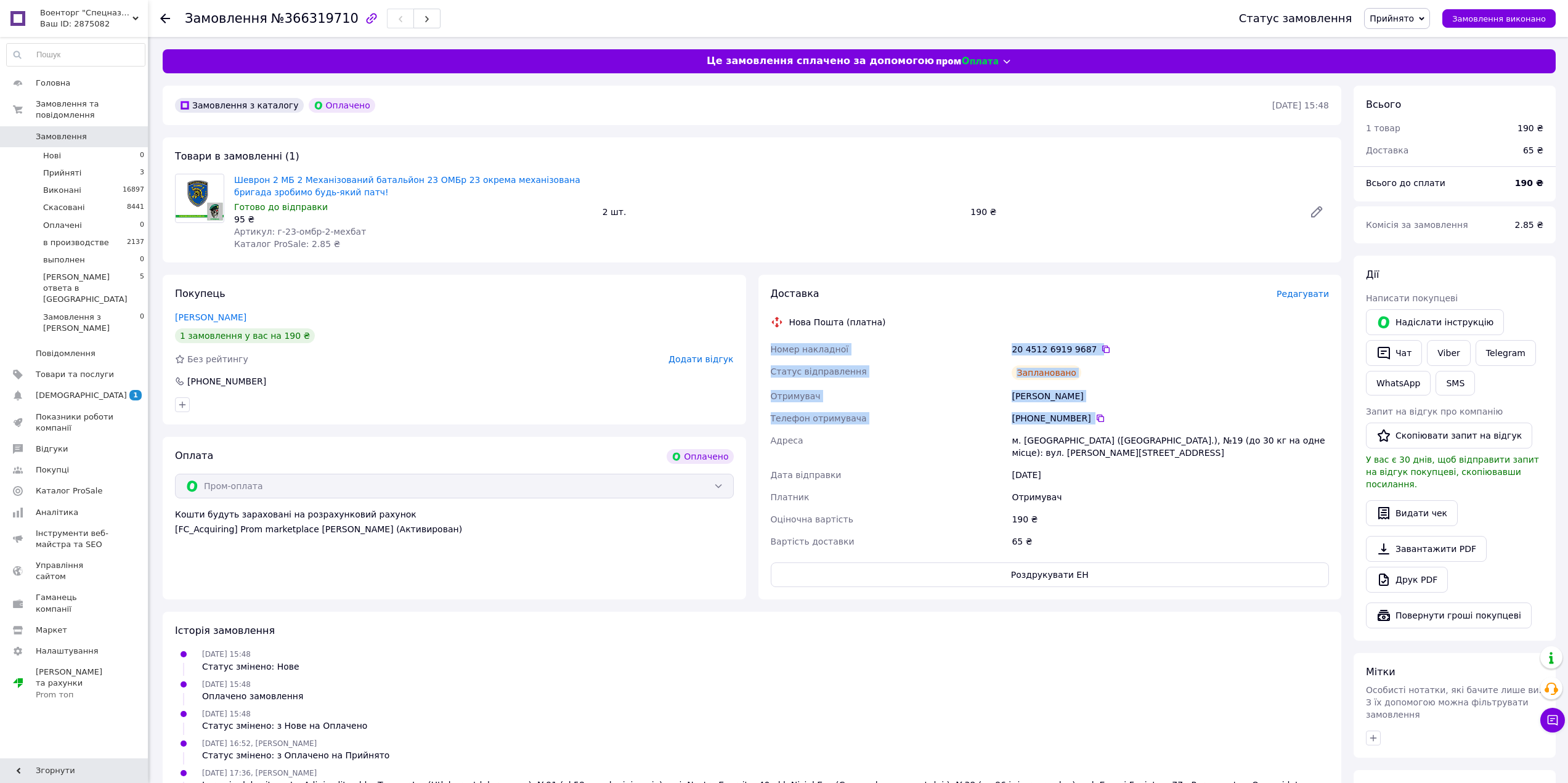
drag, startPoint x: 866, startPoint y: 332, endPoint x: 1116, endPoint y: 413, distance: 262.8
click at [1116, 413] on div "Номер накладної 20 4512 6919 9687   Статус відправлення Заплановано Отримувач […" at bounding box center [1049, 445] width 563 height 214
copy div "Номер накладної 20 4512 6919 9687   Статус відправлення Заплановано Отримувач […"
click at [321, 186] on link "Шеврон 2 МБ 2 Механізований батальйон 23 ОМБр 23 окрема механізована бригада зр…" at bounding box center [407, 186] width 346 height 22
click at [1409, 17] on span "Прийнято" at bounding box center [1391, 18] width 45 height 9
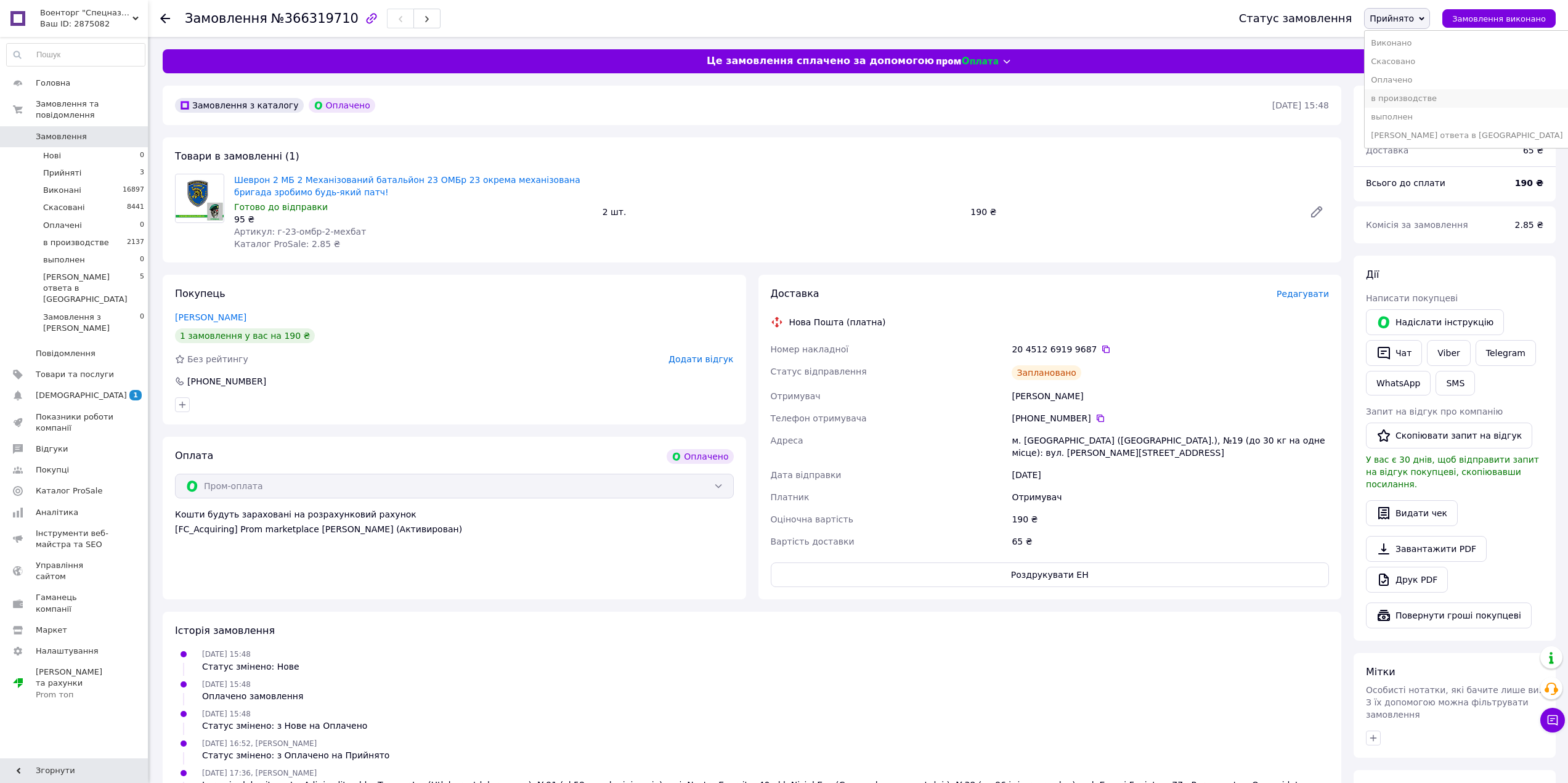
click at [1424, 98] on li "в производстве" at bounding box center [1467, 99] width 204 height 19
click at [62, 167] on span "Прийняті" at bounding box center [62, 172] width 39 height 11
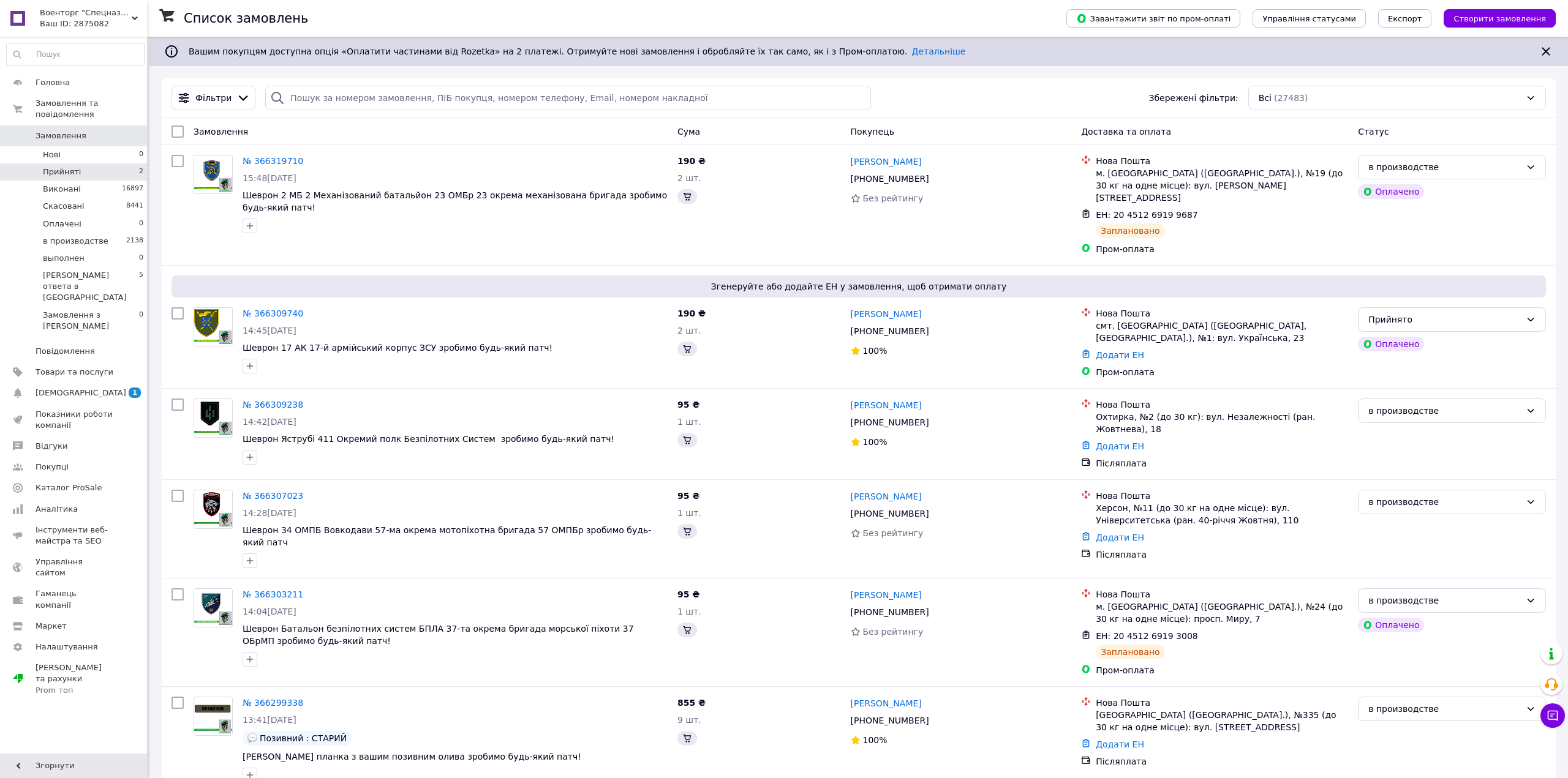
click at [129, 164] on li "Прийняті 2" at bounding box center [75, 172] width 151 height 17
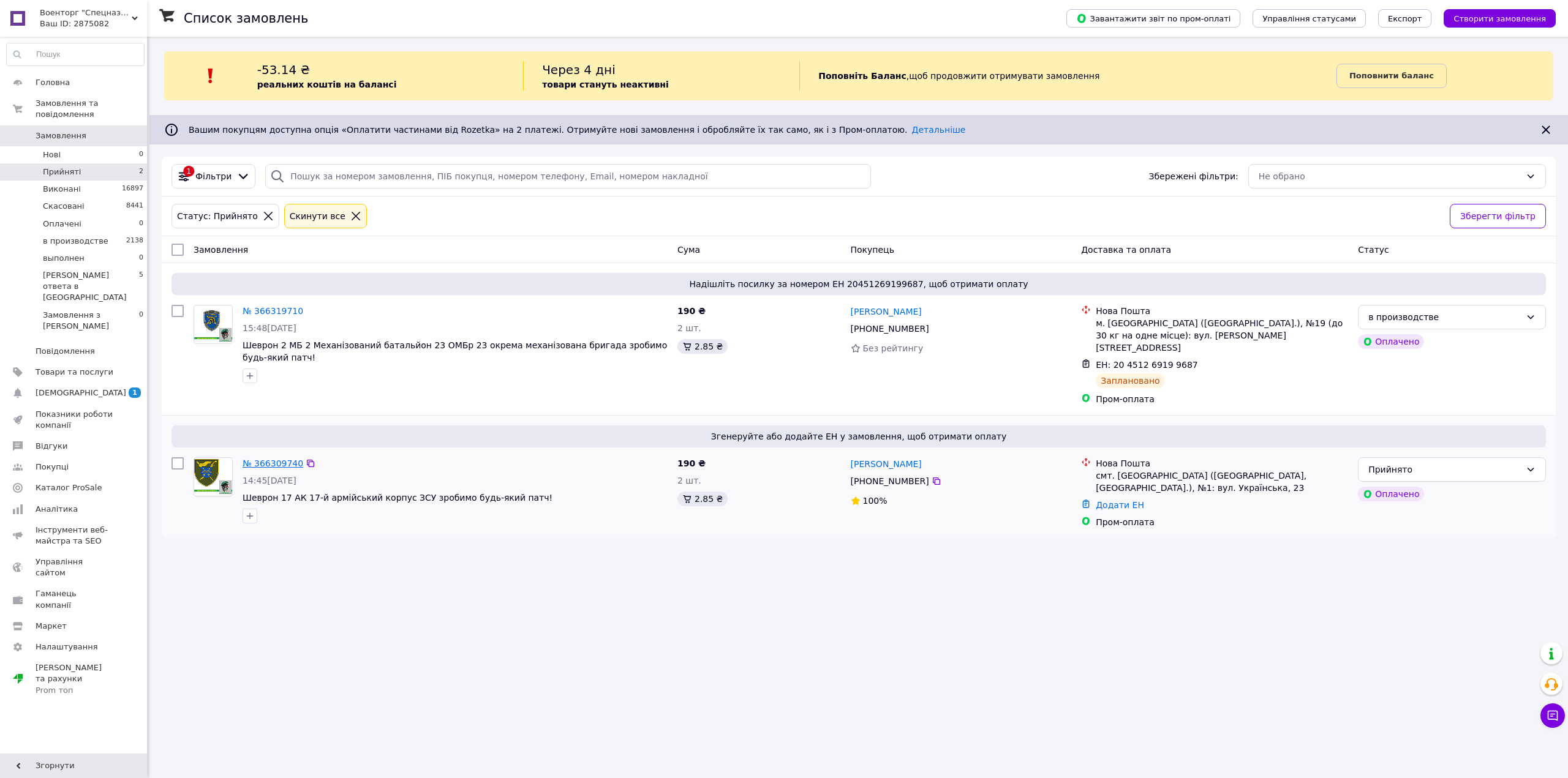
click at [278, 458] on link "№ 366309740" at bounding box center [273, 463] width 61 height 9
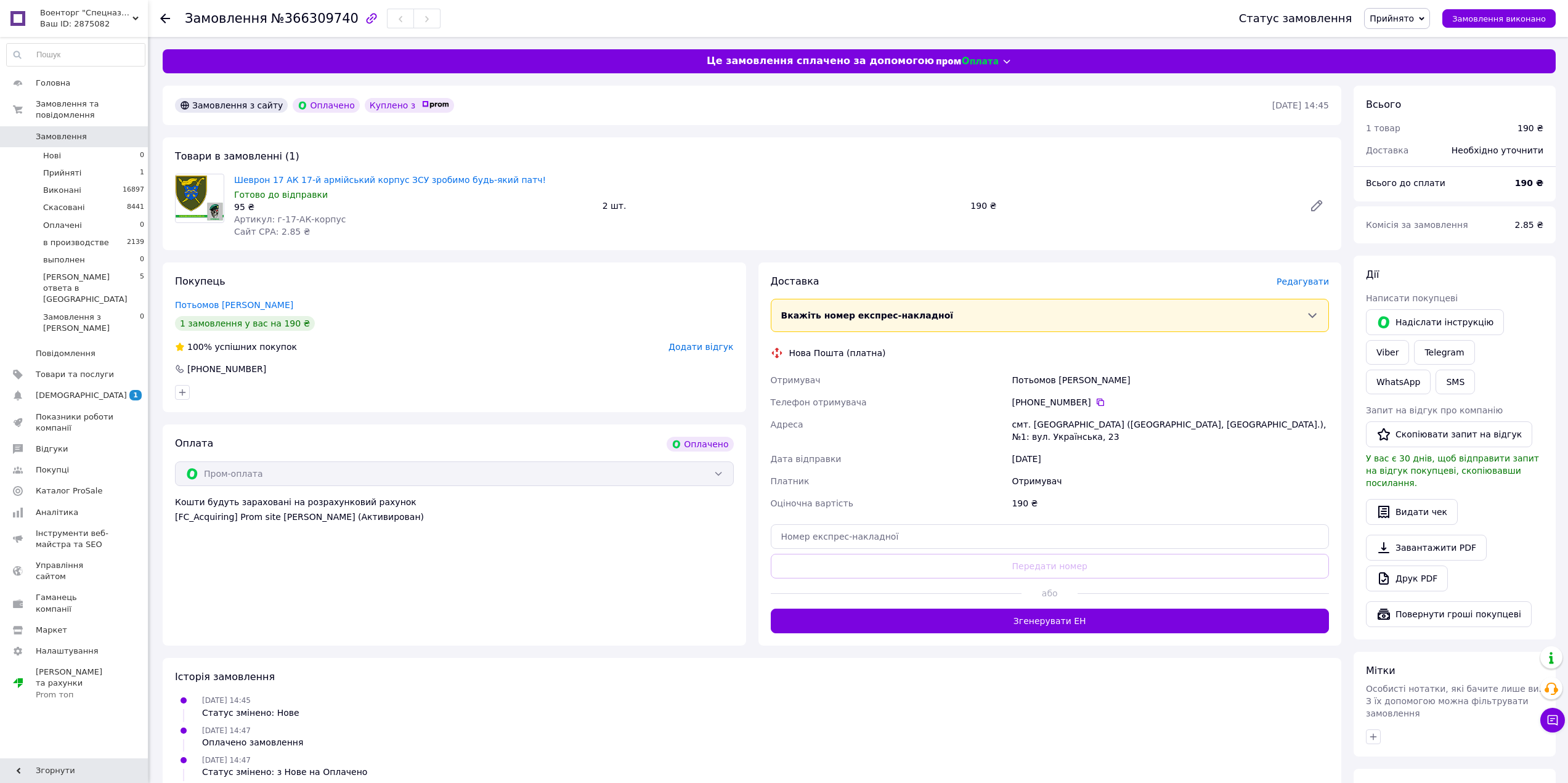
click at [1319, 280] on span "Редагувати" at bounding box center [1302, 281] width 52 height 9
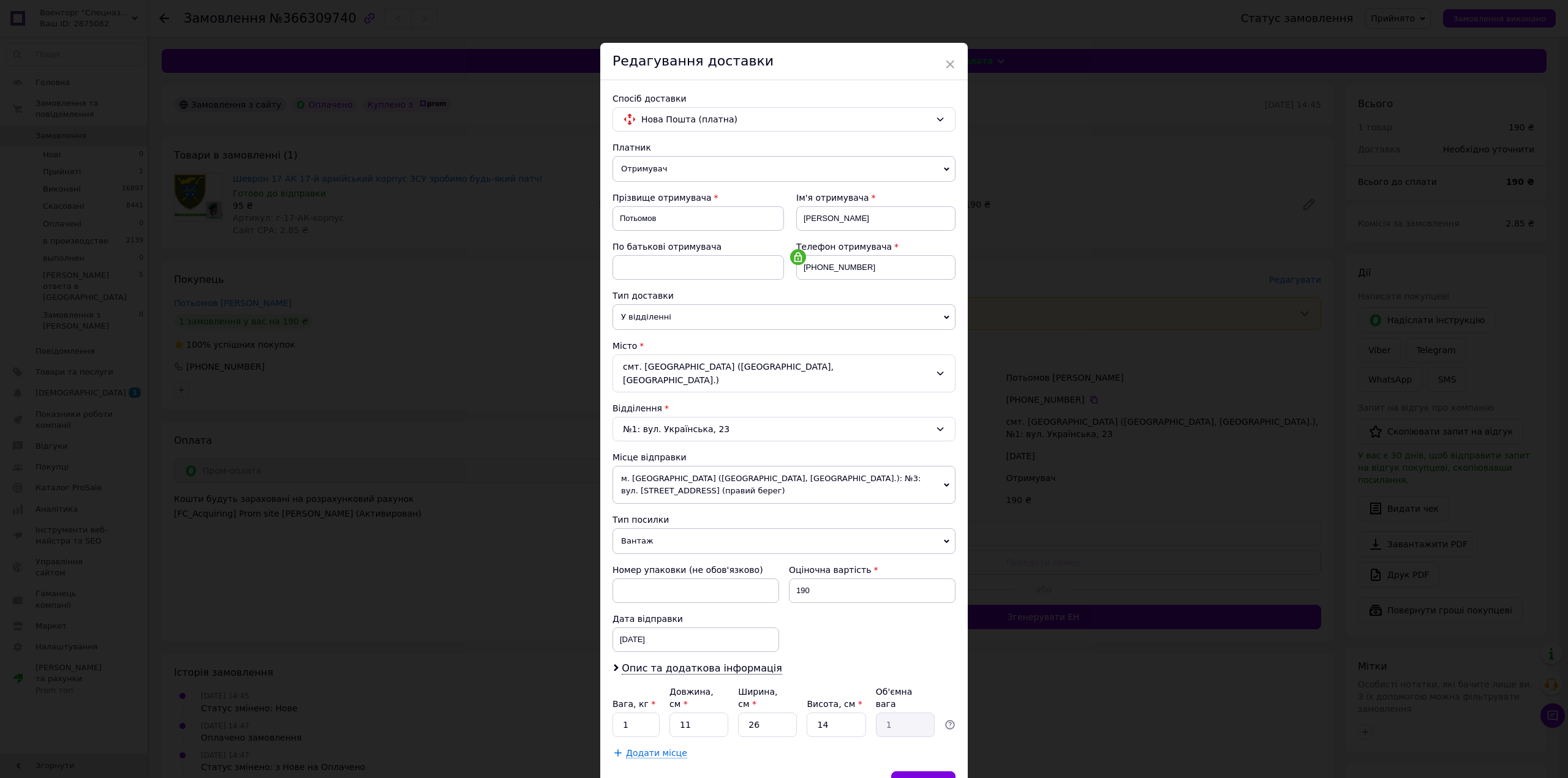
click at [704, 528] on span "Вантаж" at bounding box center [784, 541] width 343 height 26
click at [691, 556] on li "Документи" at bounding box center [784, 565] width 343 height 19
click at [672, 629] on div "[DATE] < 2025 > < Октябрь > Пн Вт Ср Чт Пт Сб Вс 29 30 1 2 3 4 5 6 7 8 9 10 11 …" at bounding box center [696, 639] width 166 height 25
click at [749, 769] on link "18" at bounding box center [755, 778] width 24 height 25
type input "[DATE]"
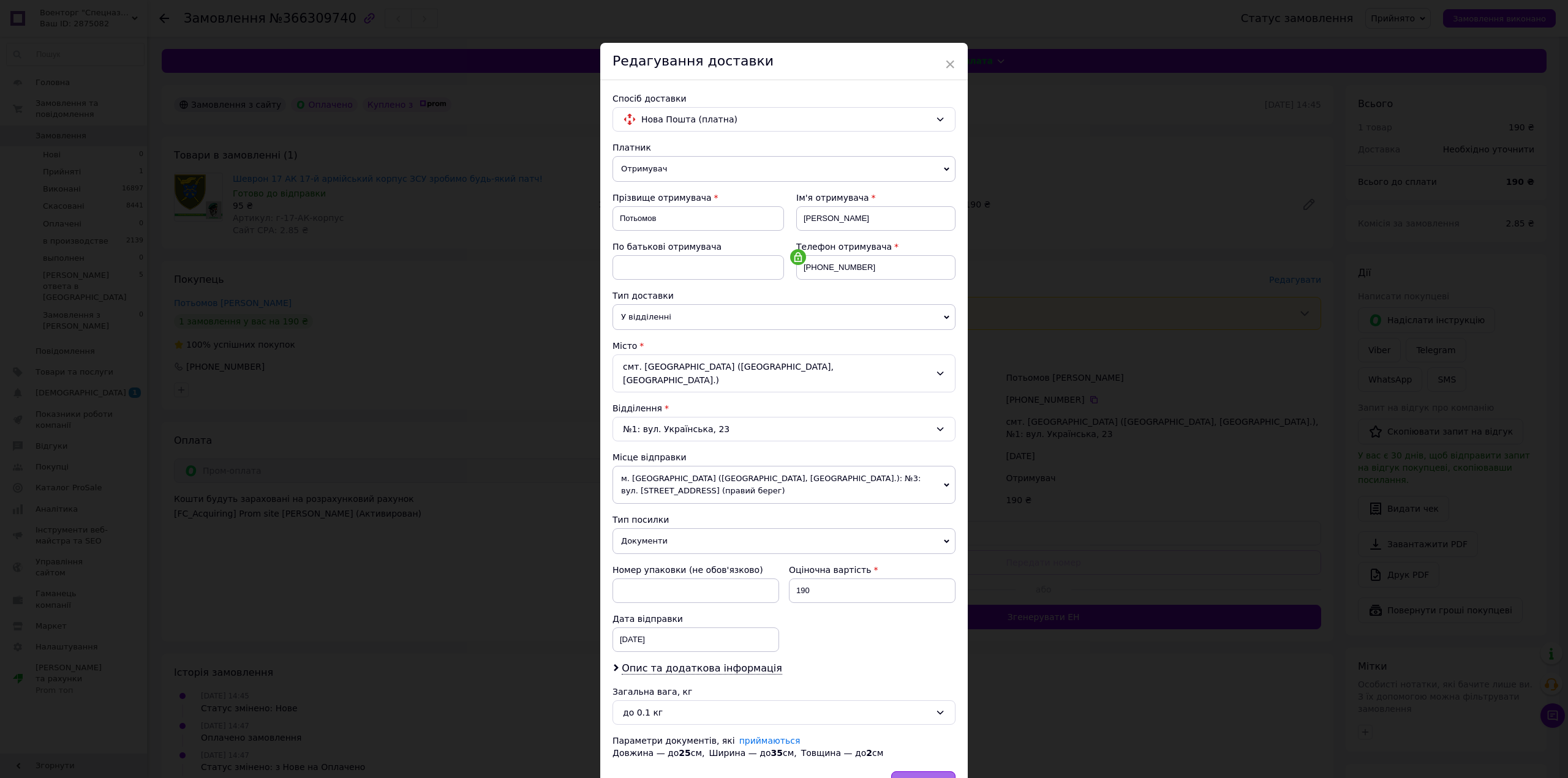
click at [917, 771] on div "Зберегти" at bounding box center [923, 783] width 64 height 25
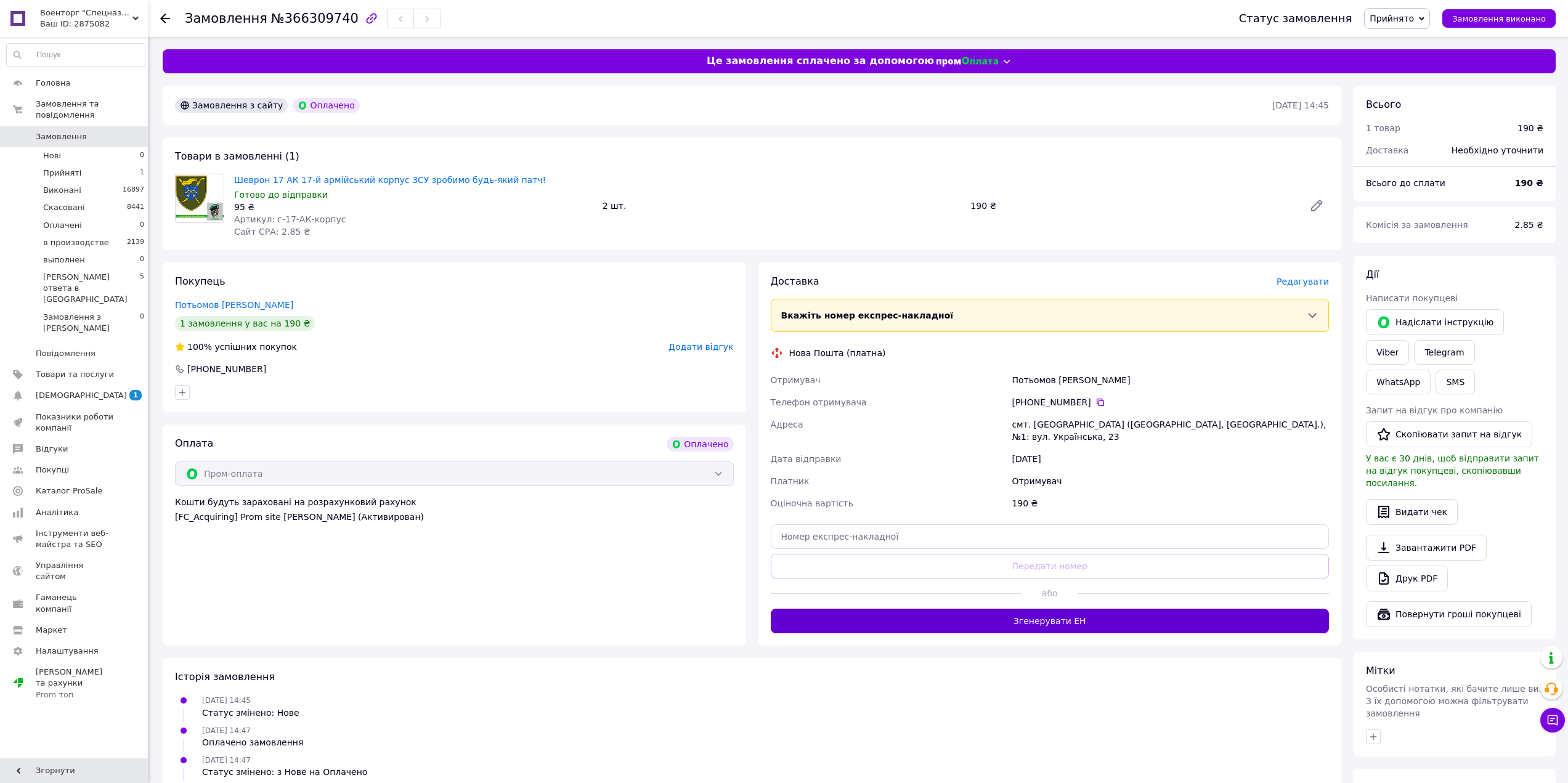
click at [1121, 620] on button "Згенерувати ЕН" at bounding box center [1050, 621] width 559 height 25
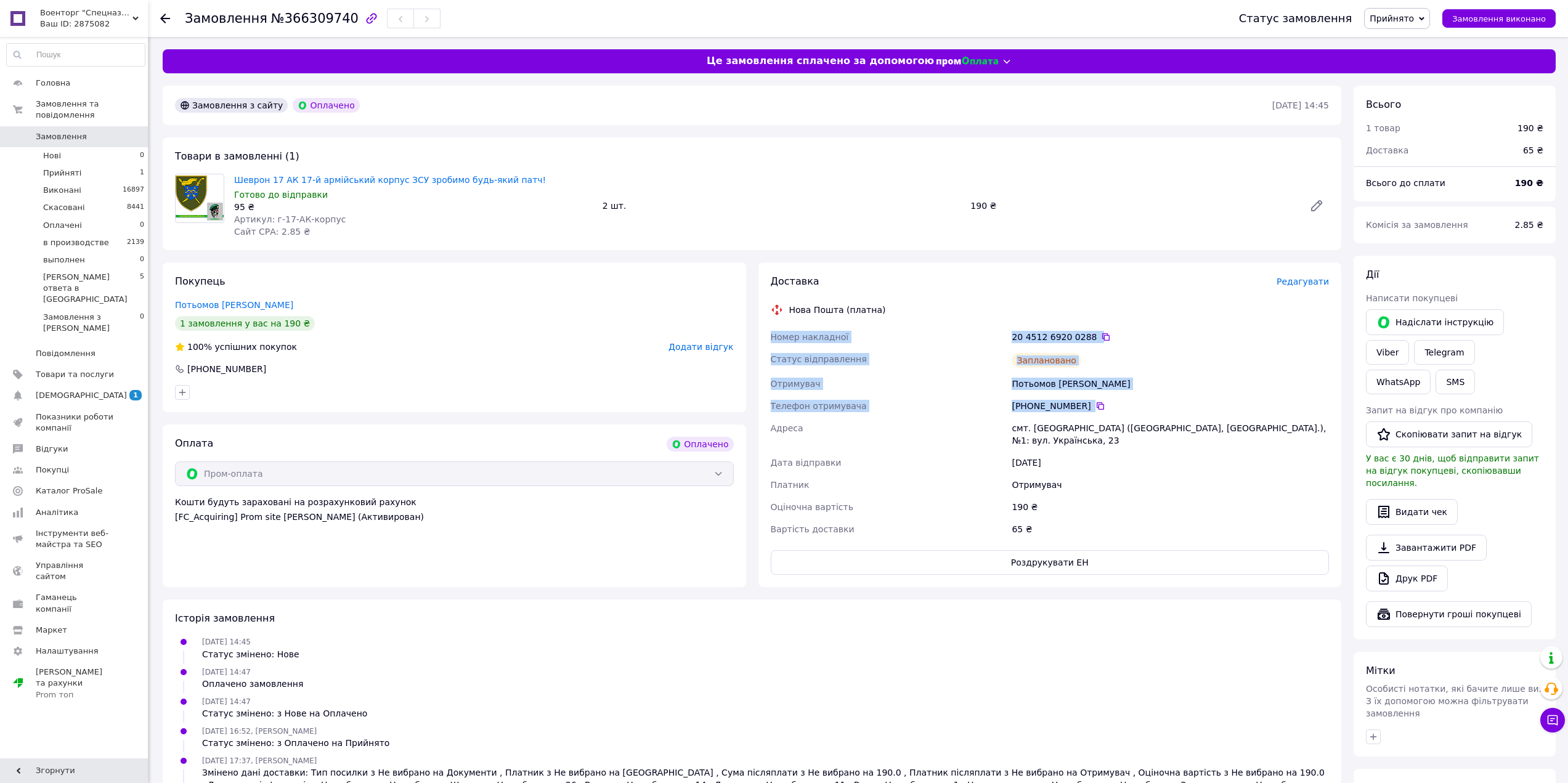
drag, startPoint x: 770, startPoint y: 332, endPoint x: 1114, endPoint y: 407, distance: 352.1
click at [1114, 407] on div "Номер накладної 20 4512 6920 0288   Статус відправлення Заплановано Отримувач П…" at bounding box center [1049, 433] width 563 height 214
copy div "Номер накладної 20 4512 6920 0288   Статус відправлення Заплановано Отримувач П…"
